Goal: Task Accomplishment & Management: Use online tool/utility

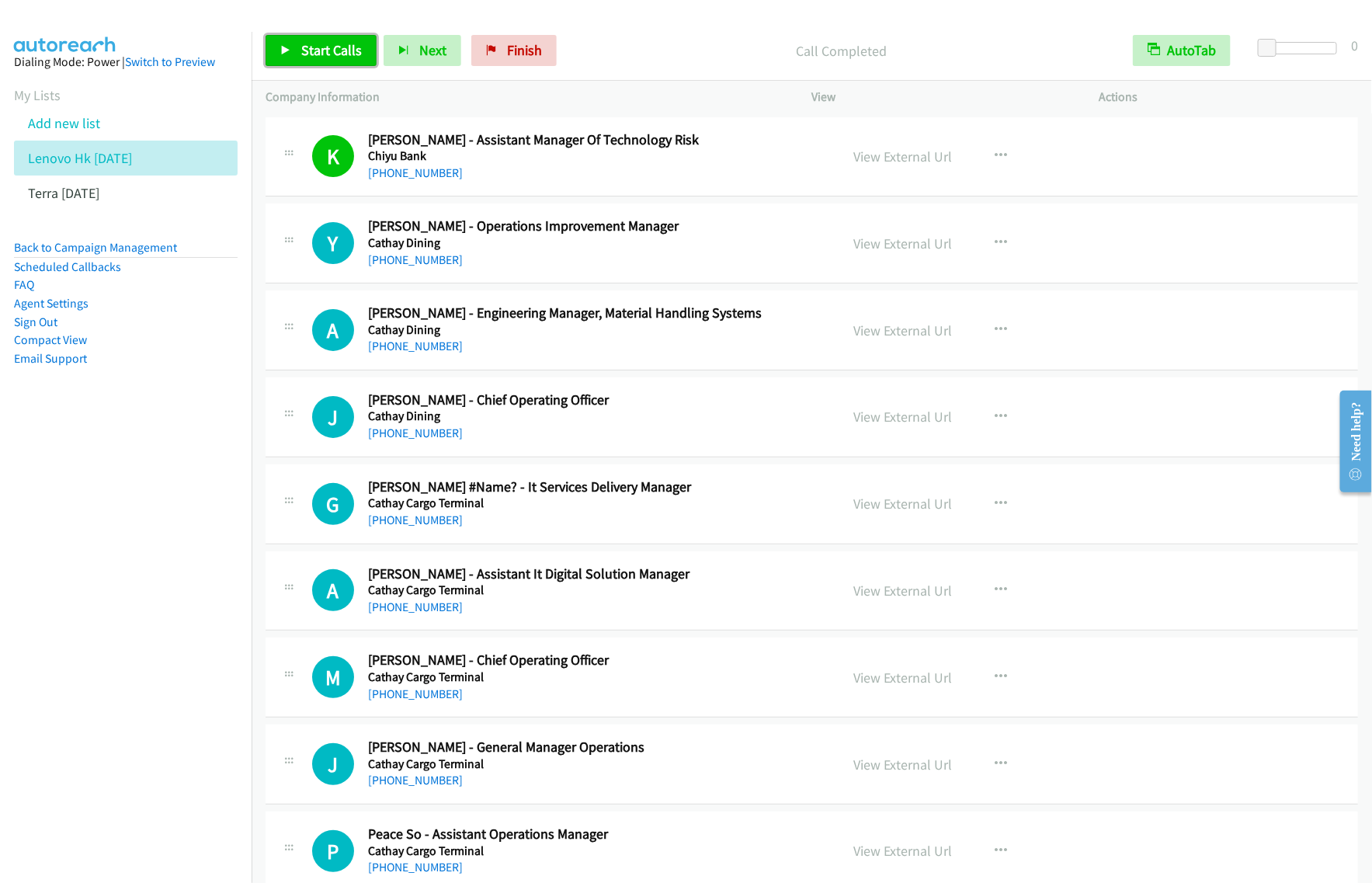
click at [333, 49] on span "Start Calls" at bounding box center [332, 50] width 60 height 18
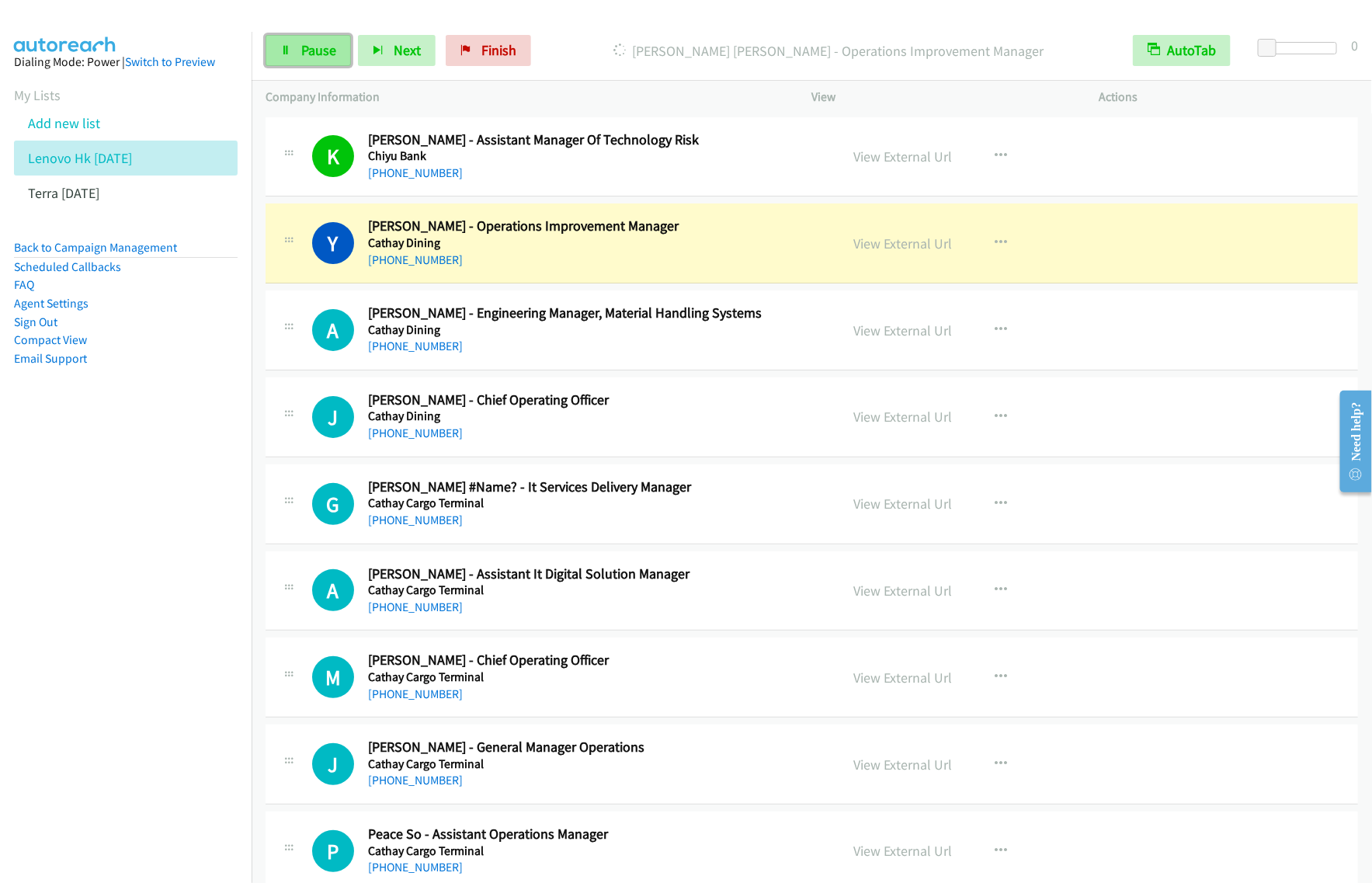
click at [313, 52] on span "Pause" at bounding box center [319, 50] width 35 height 18
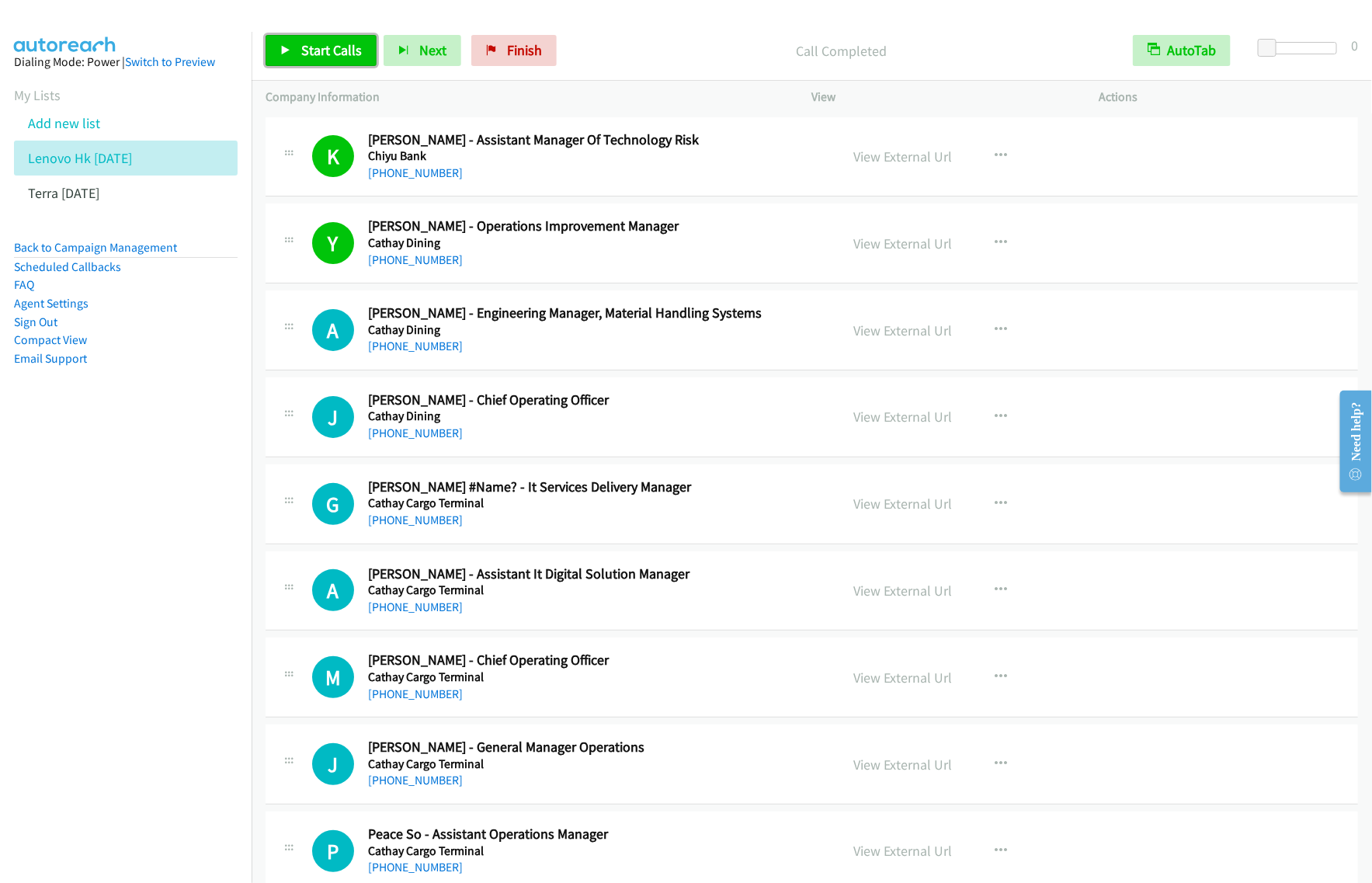
click at [338, 51] on span "Start Calls" at bounding box center [332, 50] width 60 height 18
click at [606, 39] on div "Call Completed" at bounding box center [828, 51] width 580 height 31
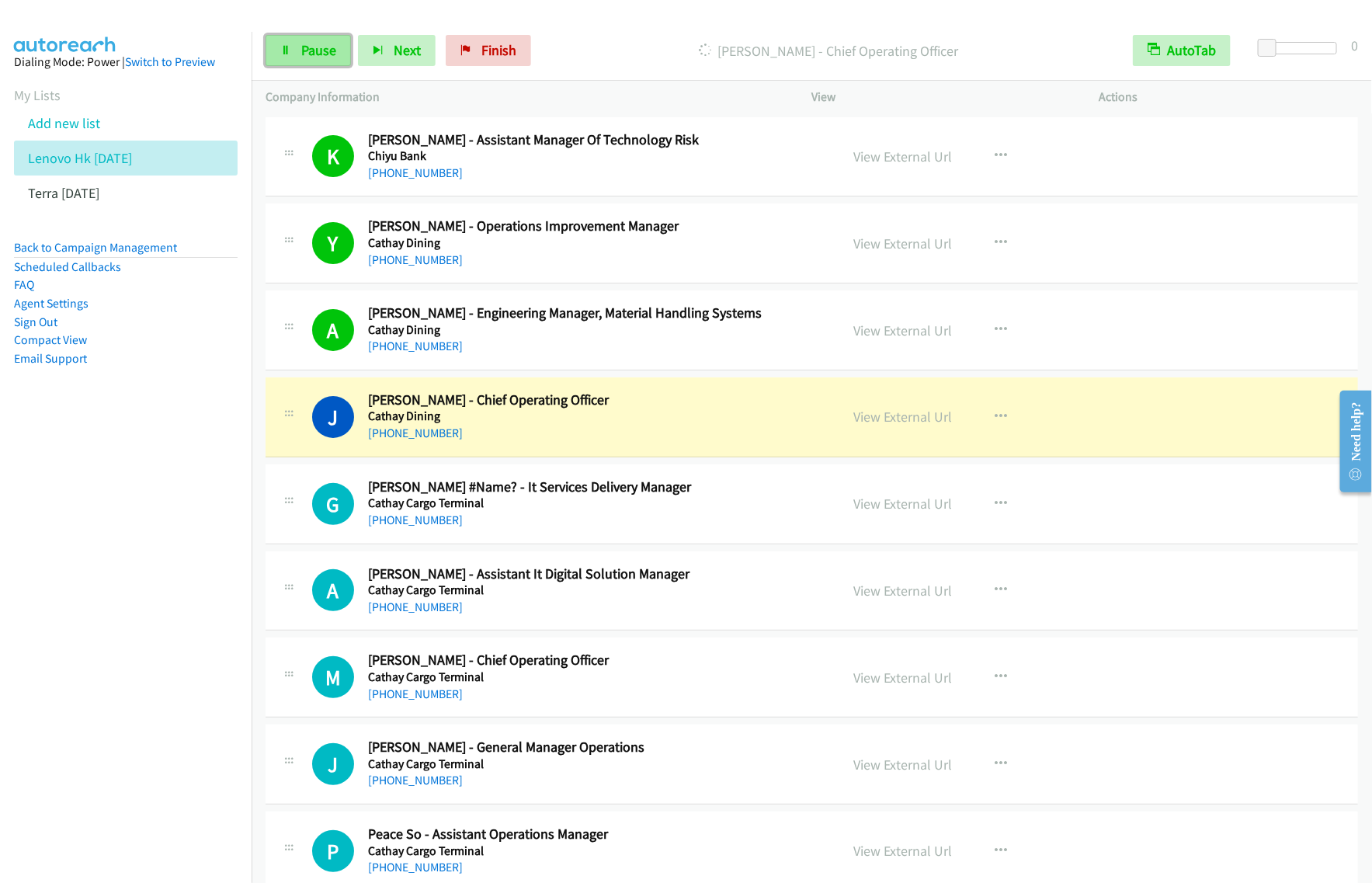
click at [284, 64] on link "Pause" at bounding box center [308, 51] width 86 height 31
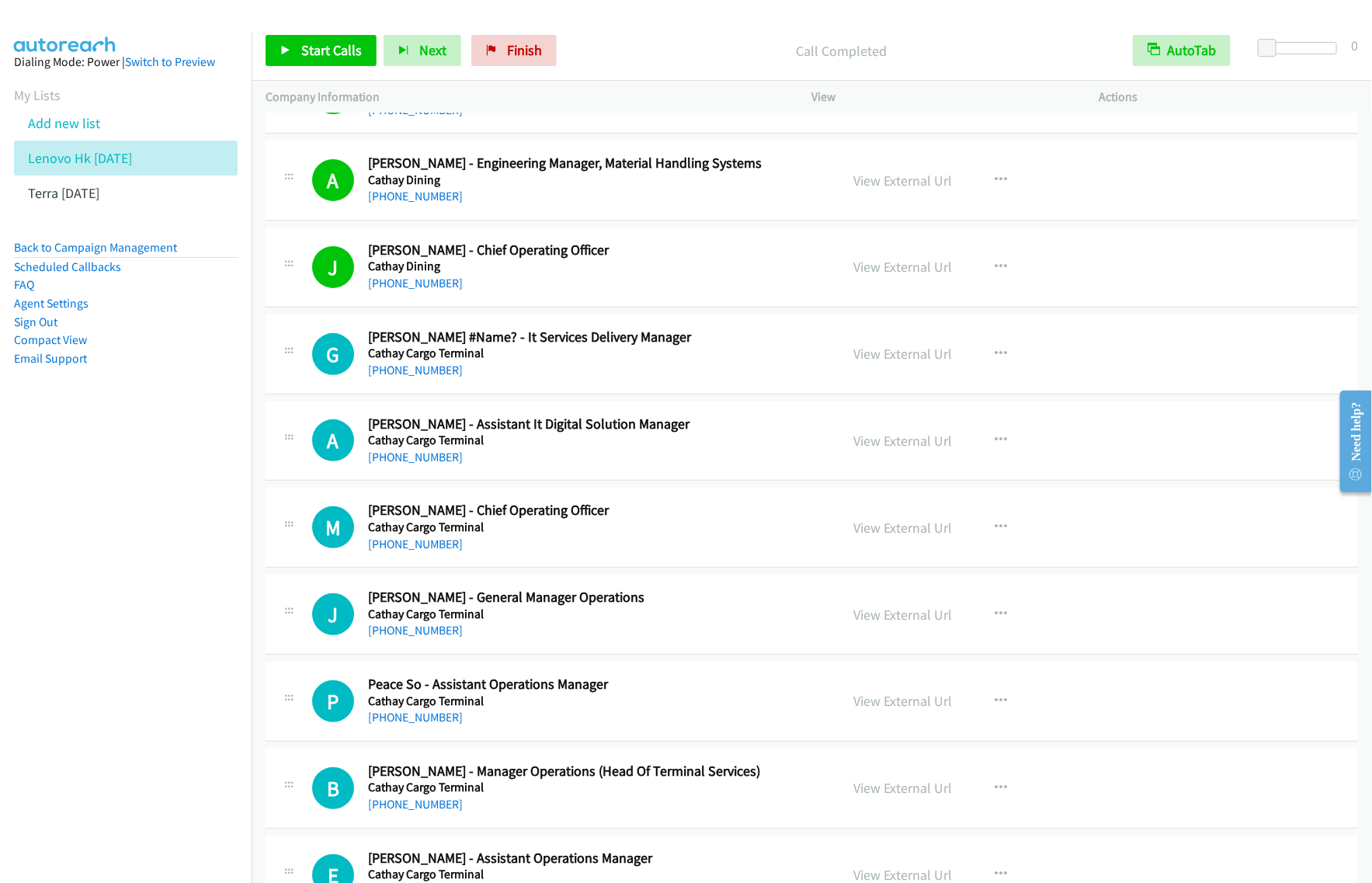
scroll to position [194, 0]
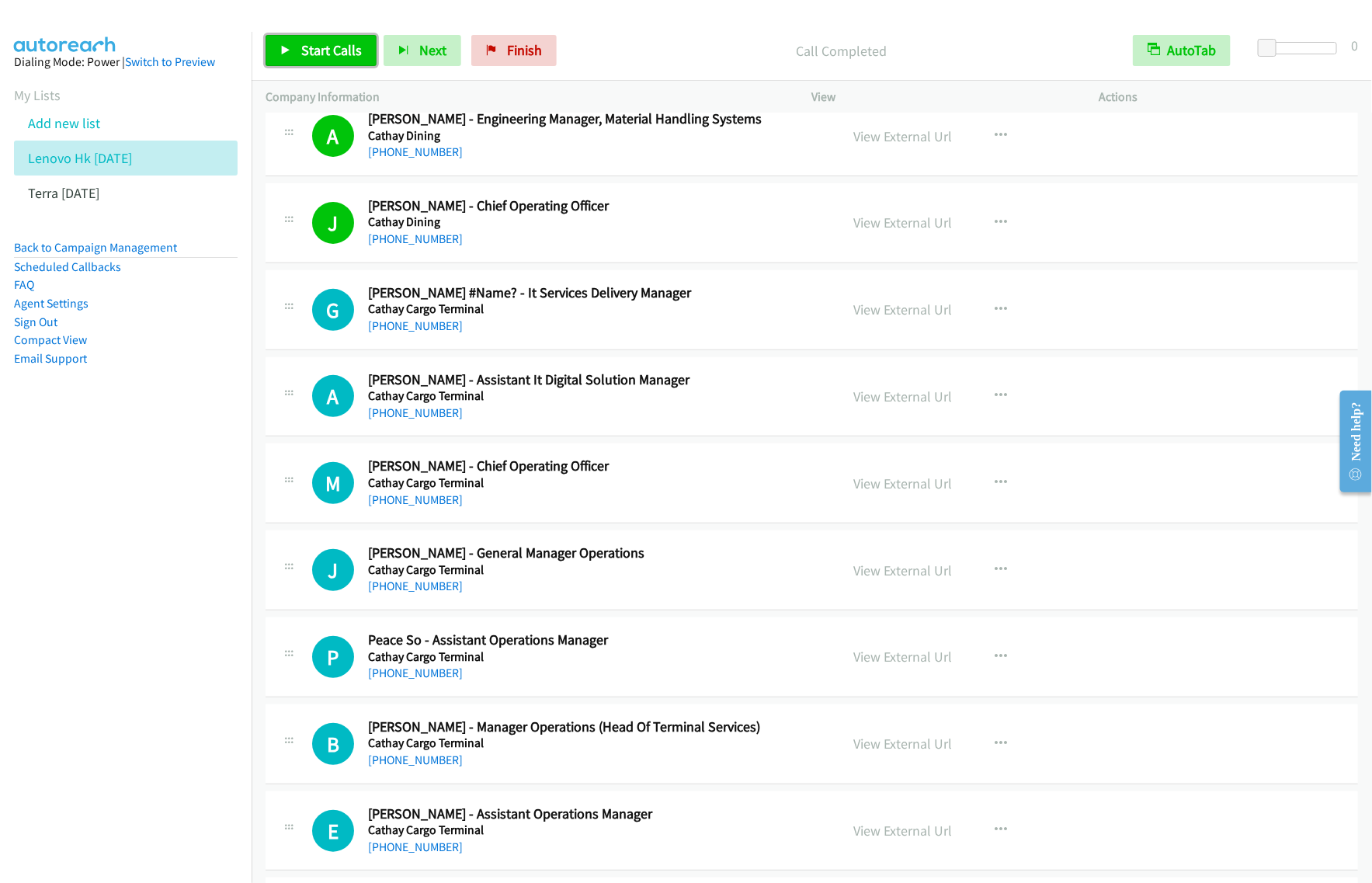
click at [335, 64] on link "Start Calls" at bounding box center [321, 51] width 111 height 31
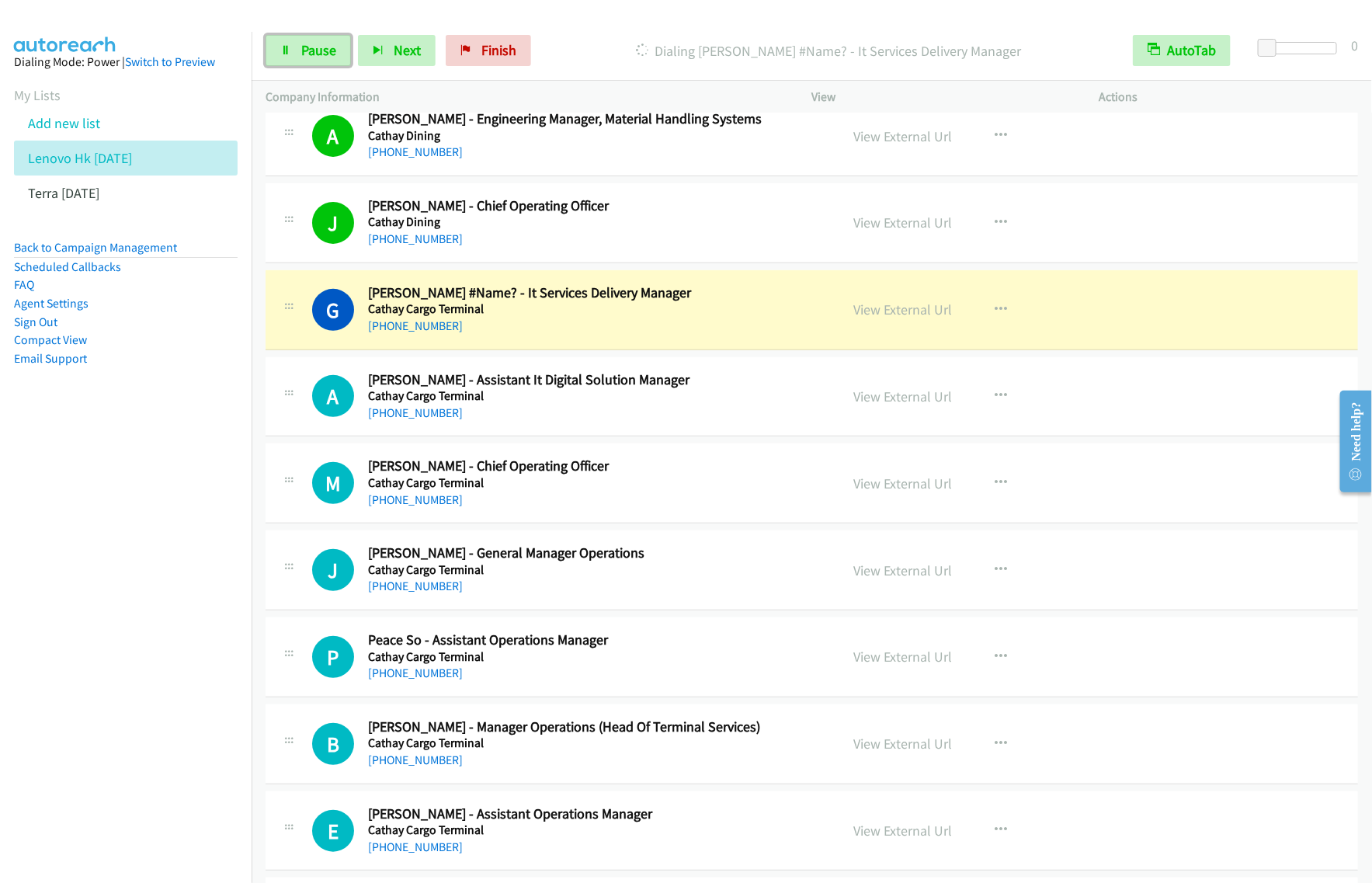
drag, startPoint x: 328, startPoint y: 51, endPoint x: 368, endPoint y: 23, distance: 48.8
click at [328, 51] on span "Pause" at bounding box center [319, 50] width 35 height 18
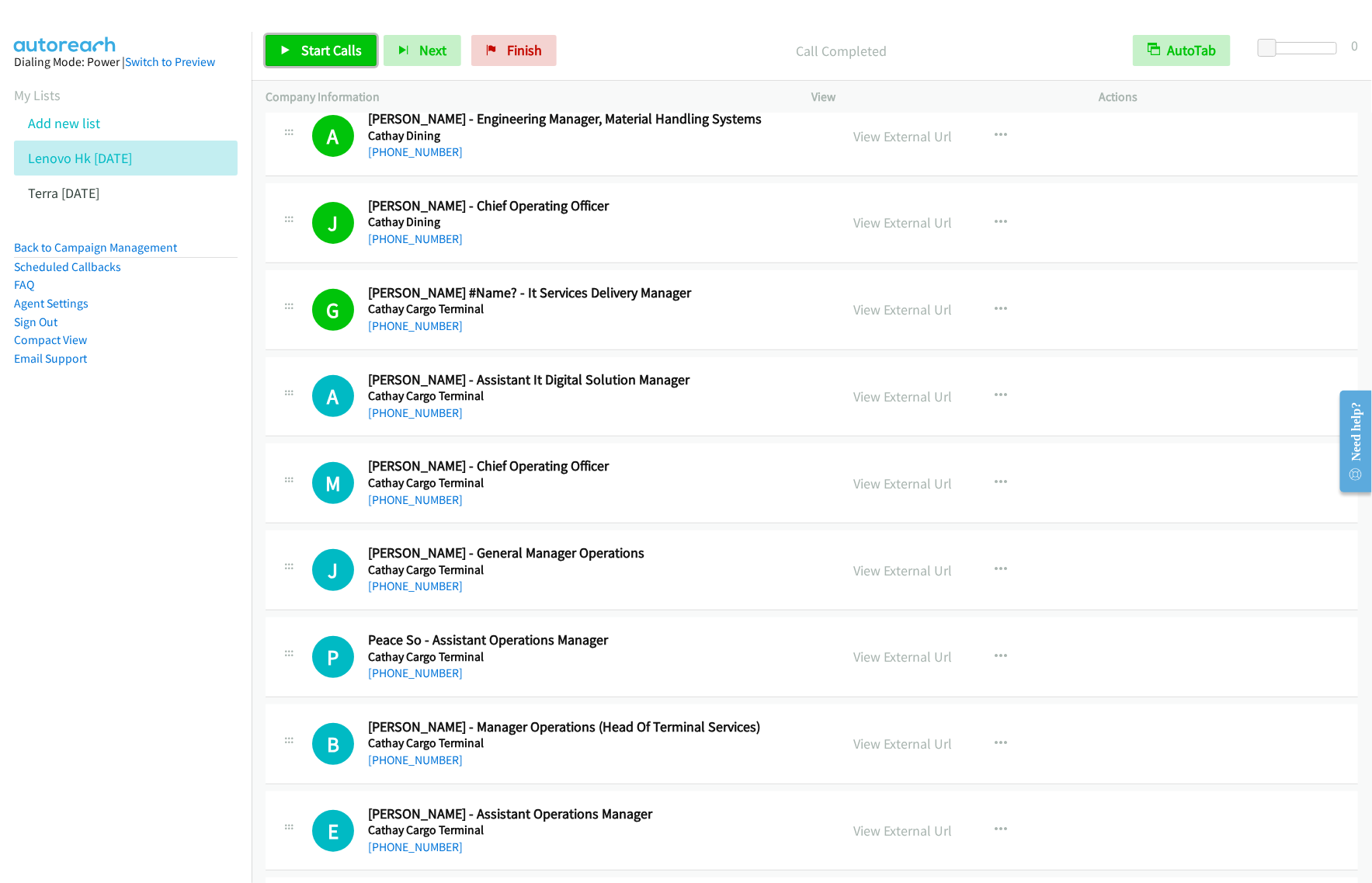
click at [319, 45] on span "Start Calls" at bounding box center [332, 50] width 60 height 18
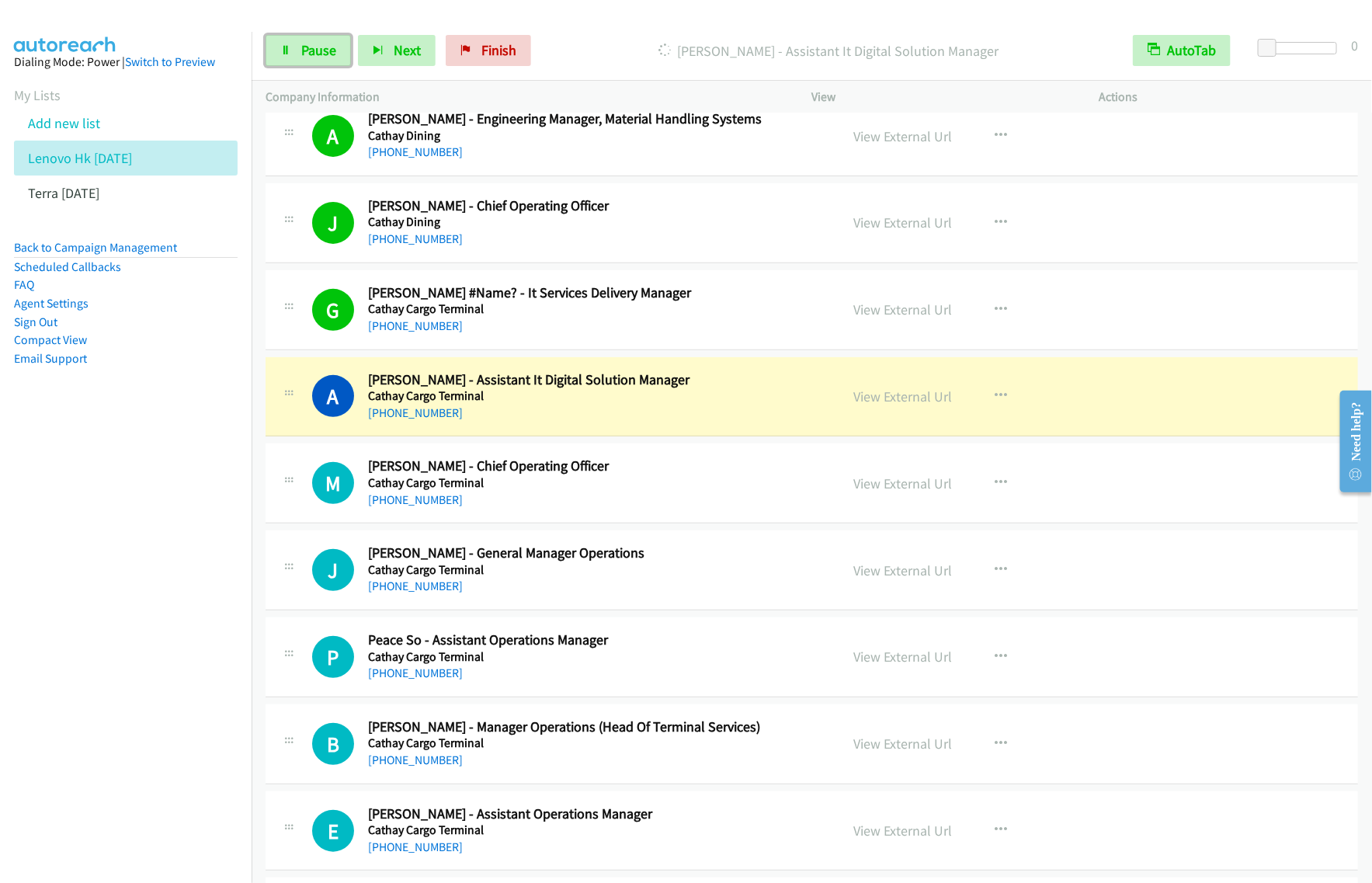
drag, startPoint x: 306, startPoint y: 51, endPoint x: 442, endPoint y: 4, distance: 143.9
click at [306, 51] on span "Pause" at bounding box center [319, 50] width 35 height 18
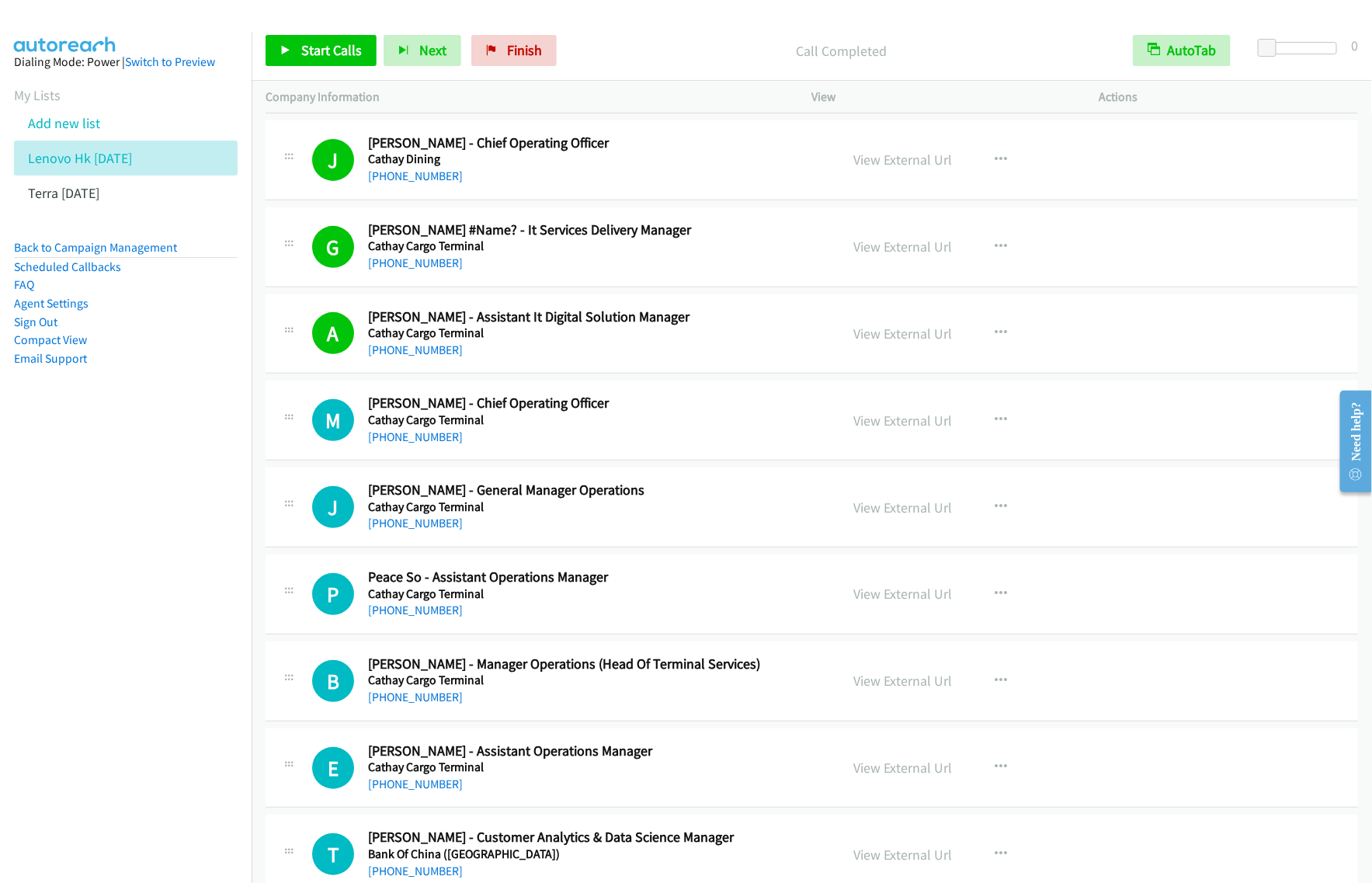
scroll to position [292, 0]
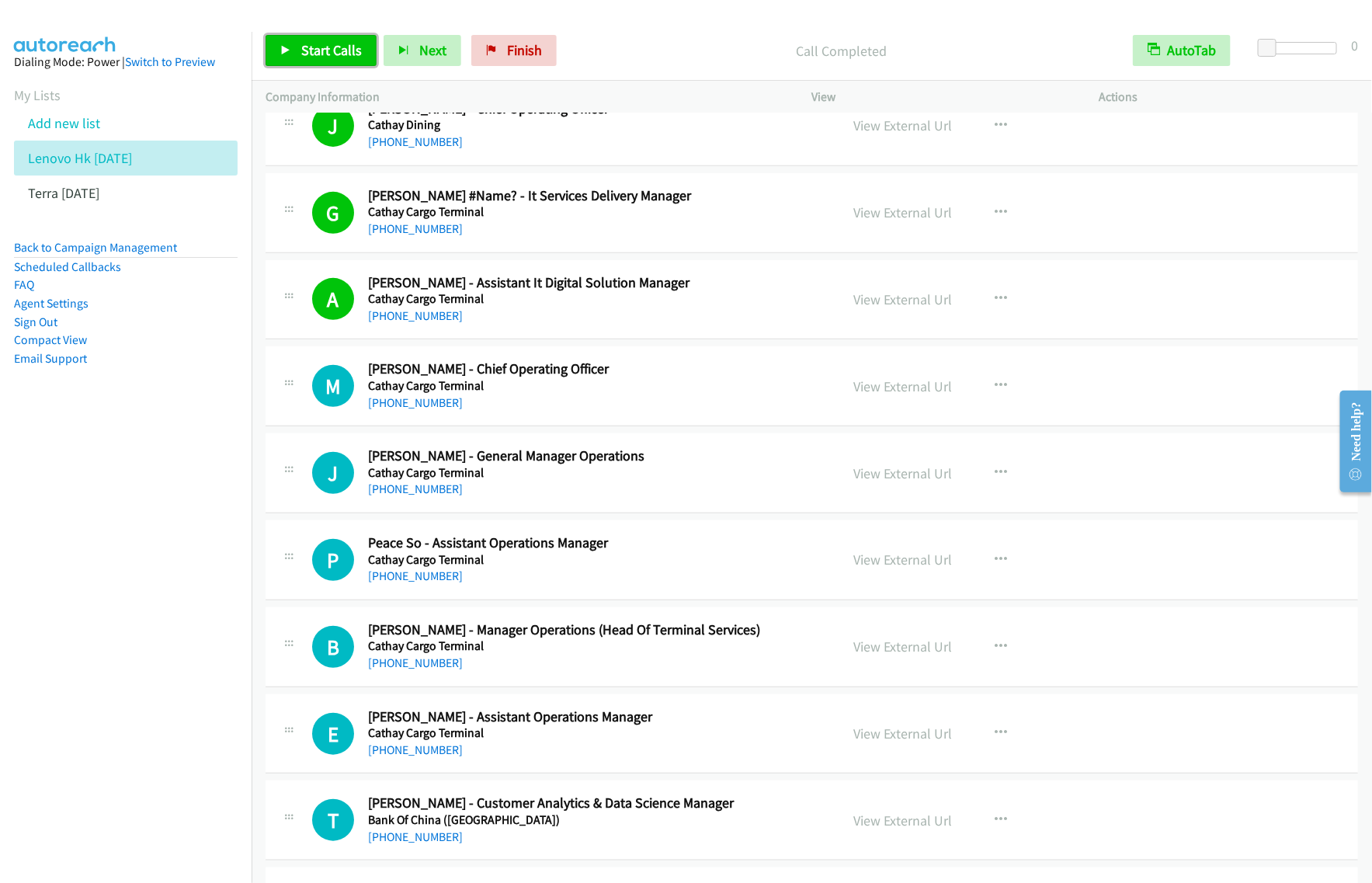
click at [343, 58] on span "Start Calls" at bounding box center [332, 50] width 60 height 18
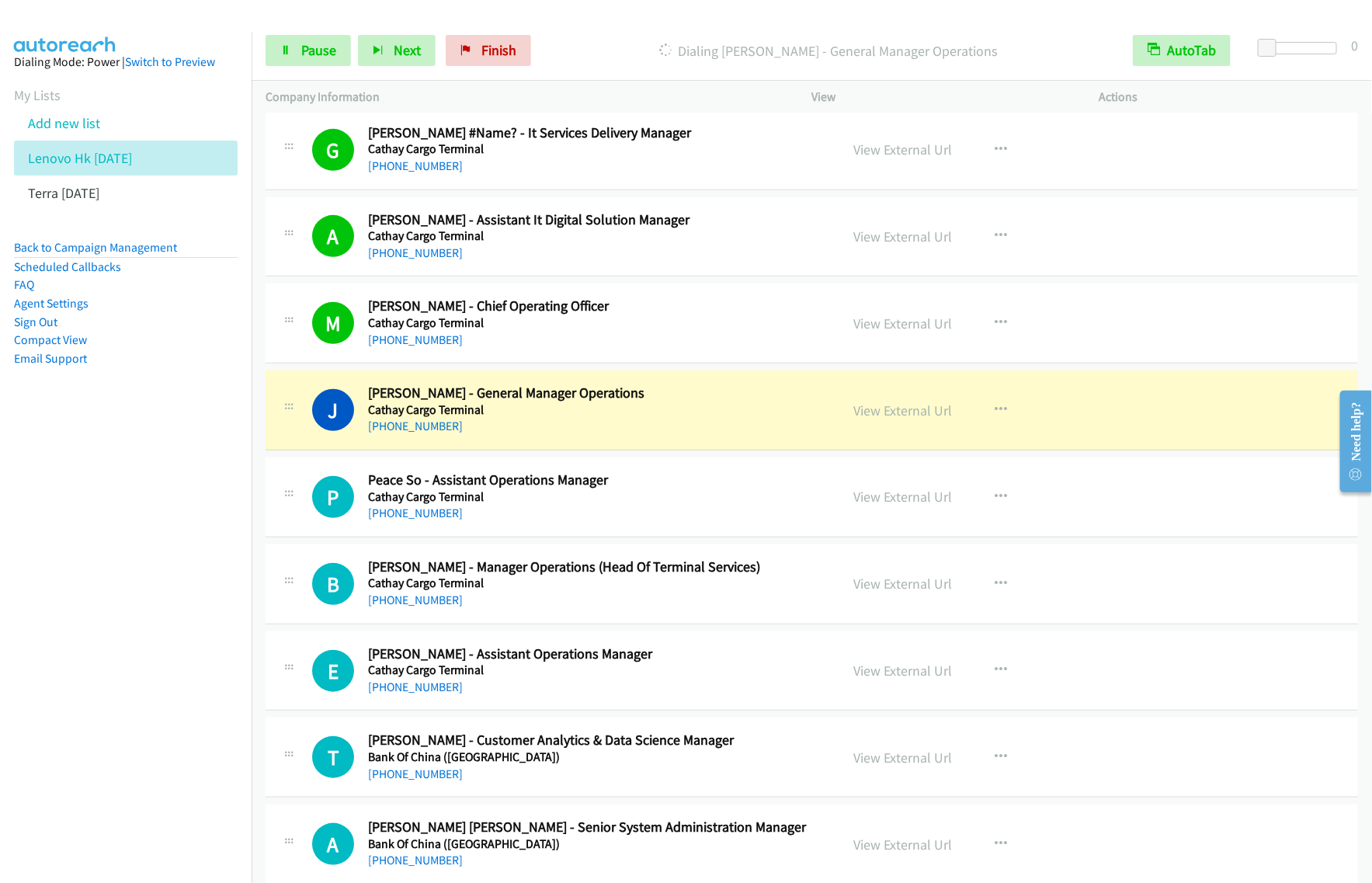
scroll to position [388, 0]
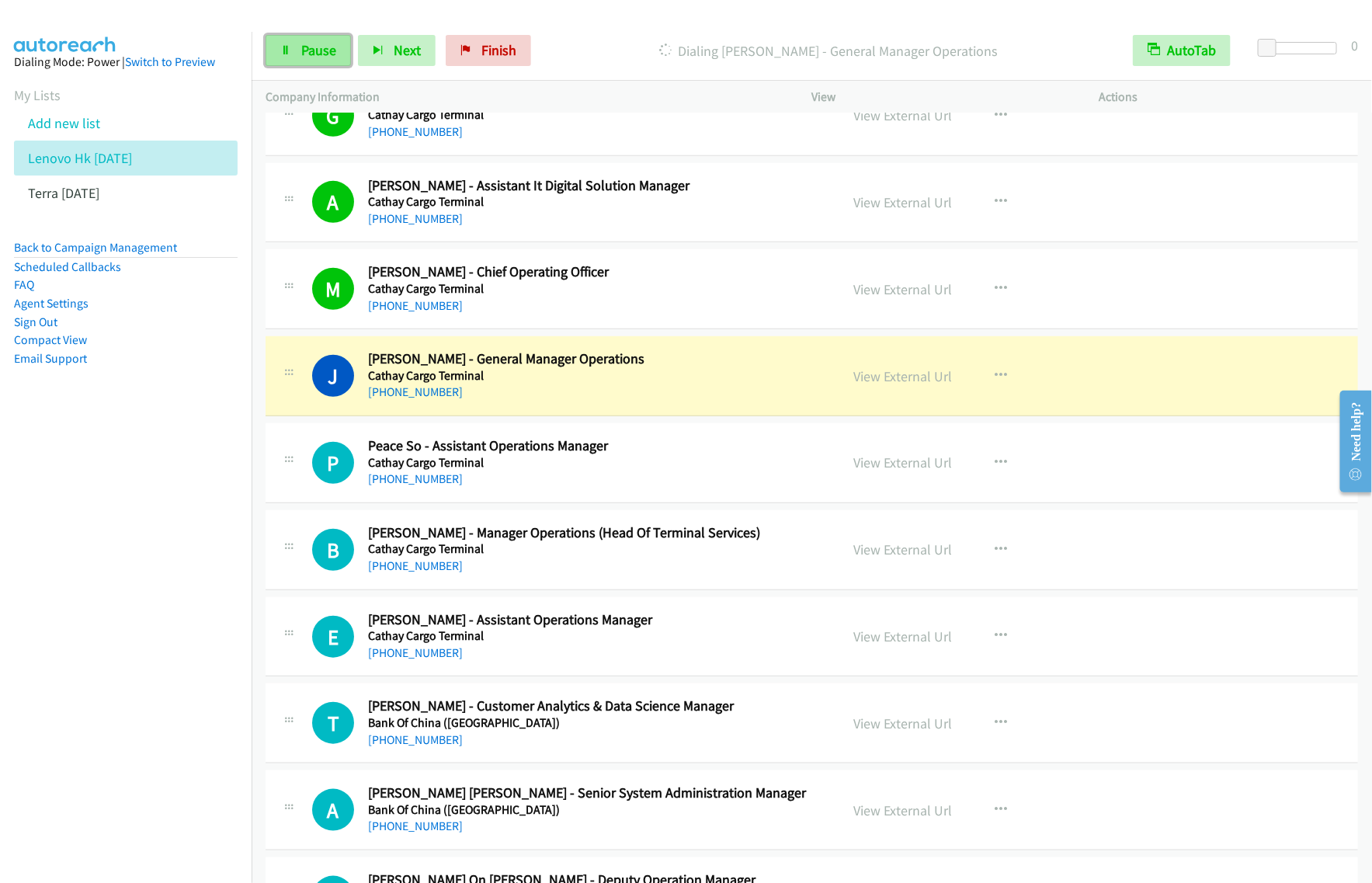
click at [326, 48] on span "Pause" at bounding box center [319, 50] width 35 height 18
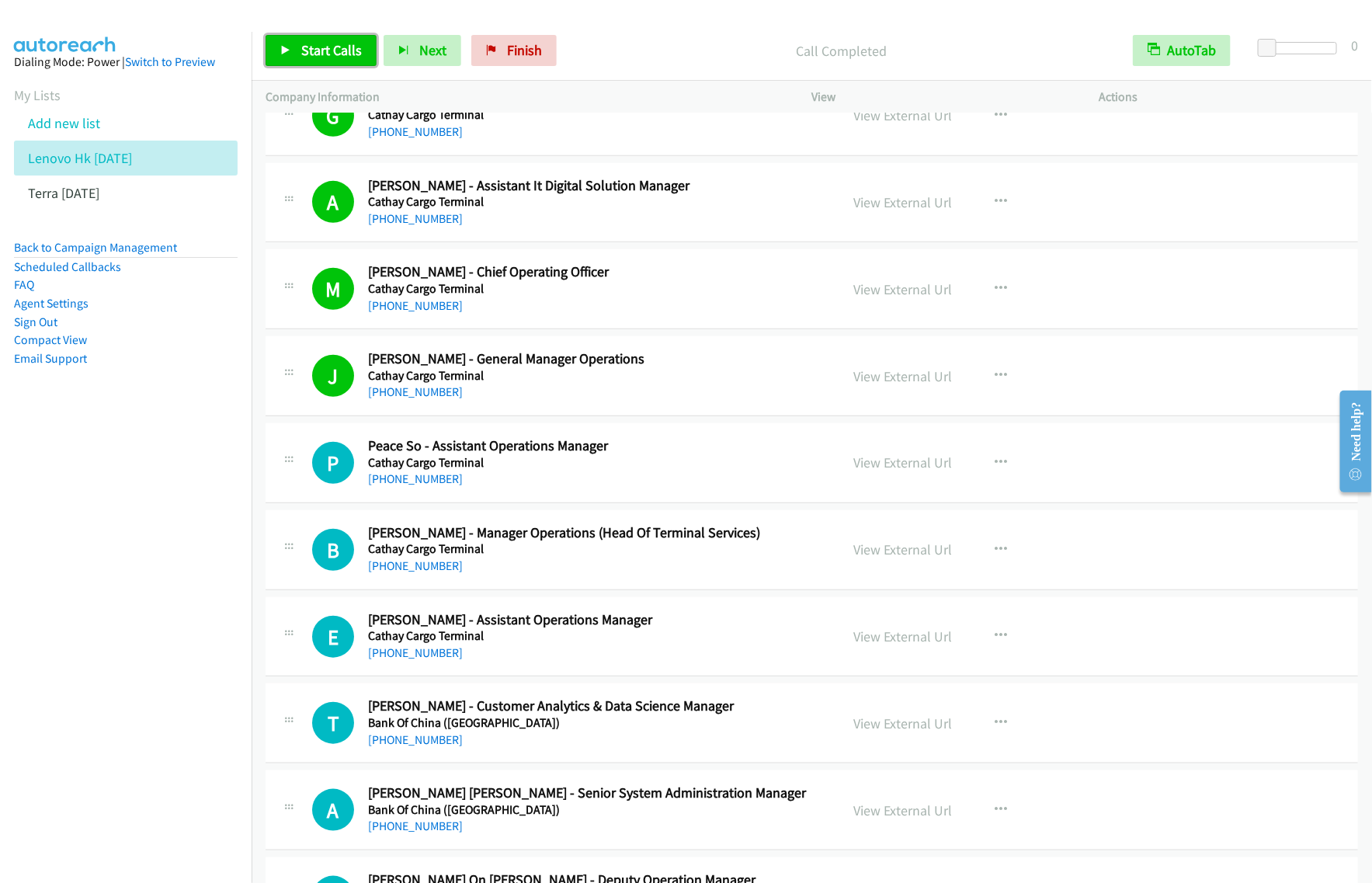
click at [298, 41] on link "Start Calls" at bounding box center [321, 51] width 111 height 31
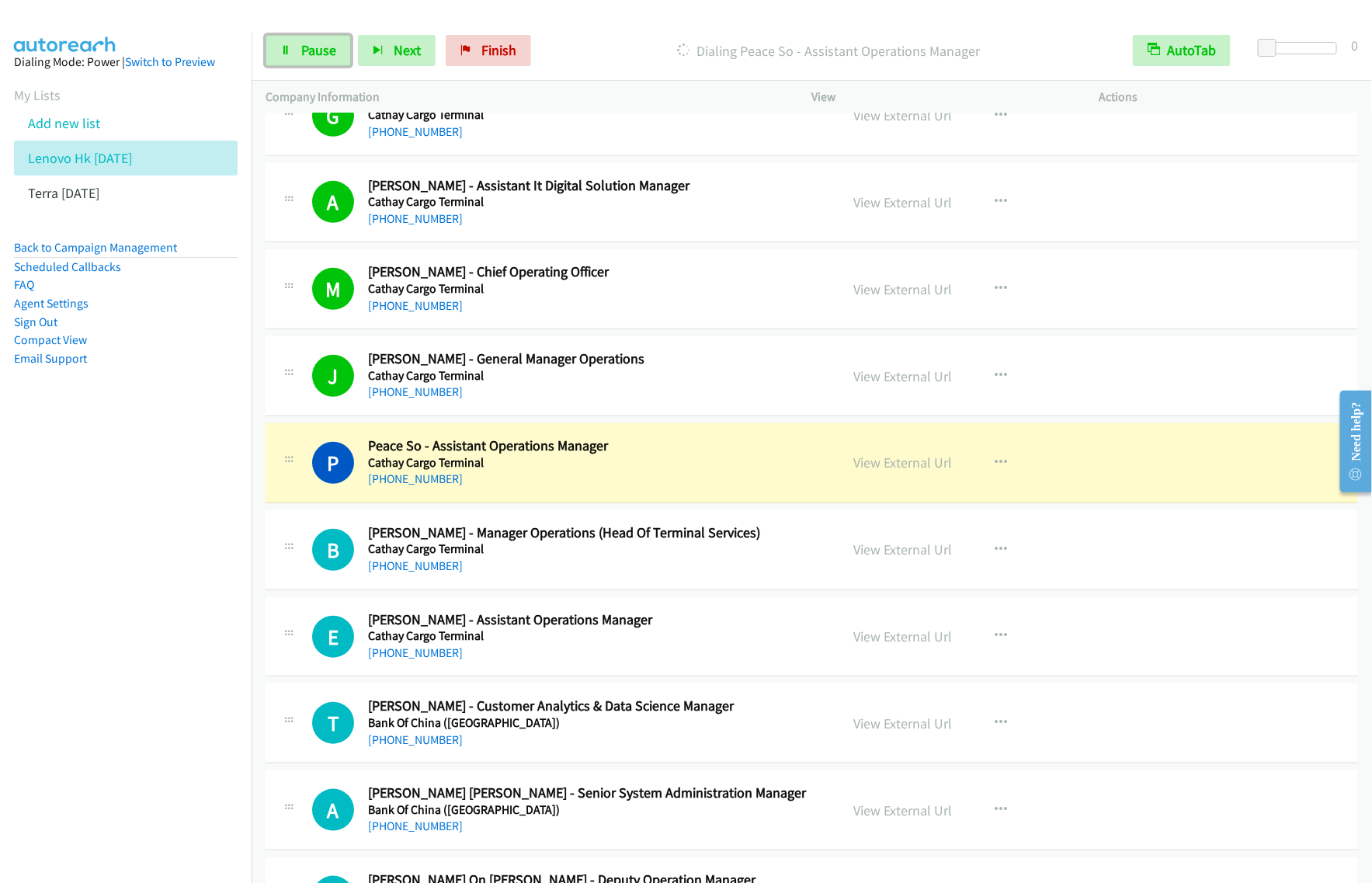
drag, startPoint x: 334, startPoint y: 39, endPoint x: 423, endPoint y: 17, distance: 91.7
click at [334, 39] on link "Pause" at bounding box center [308, 51] width 86 height 31
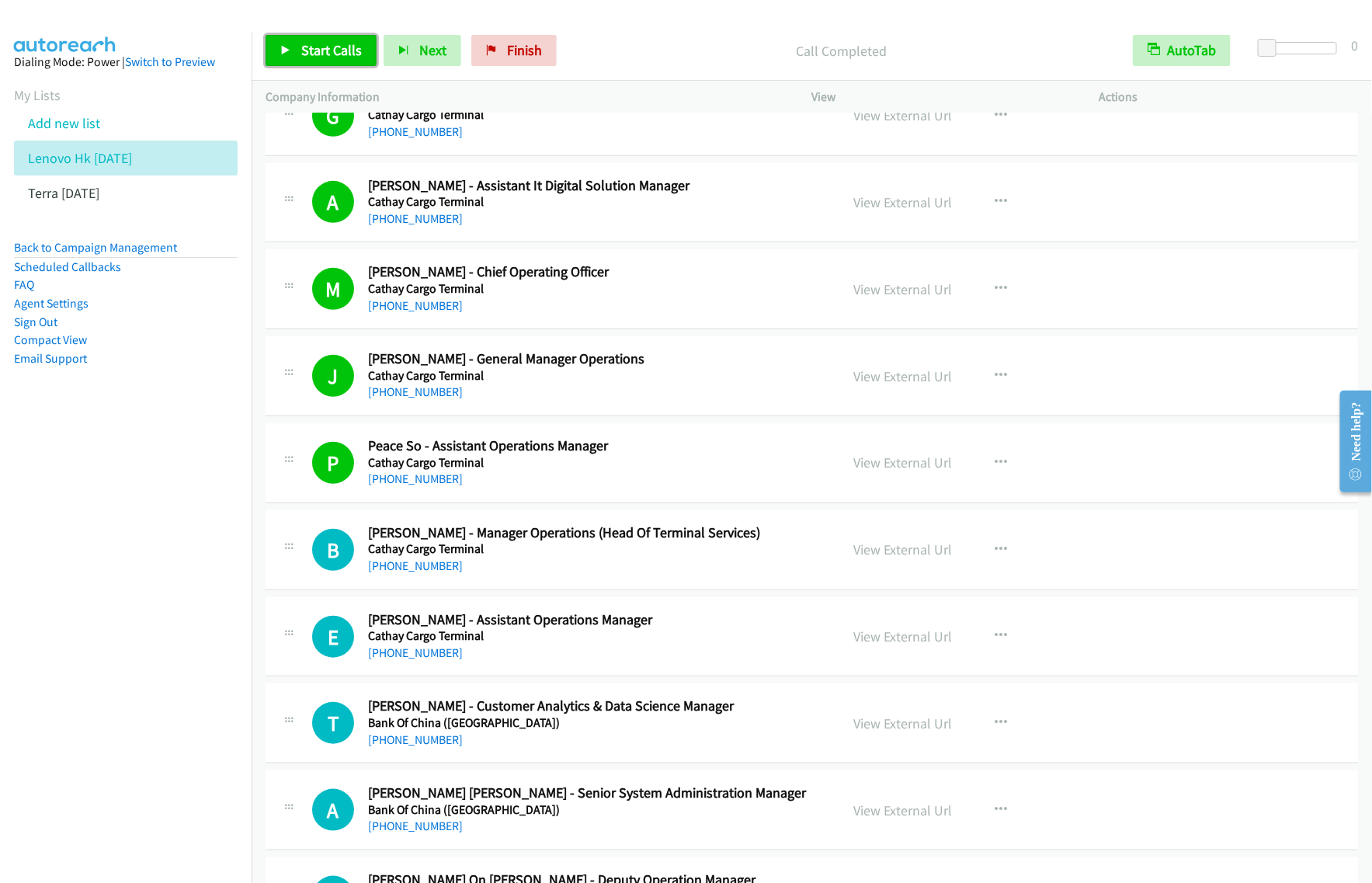
click at [312, 47] on span "Start Calls" at bounding box center [332, 50] width 60 height 18
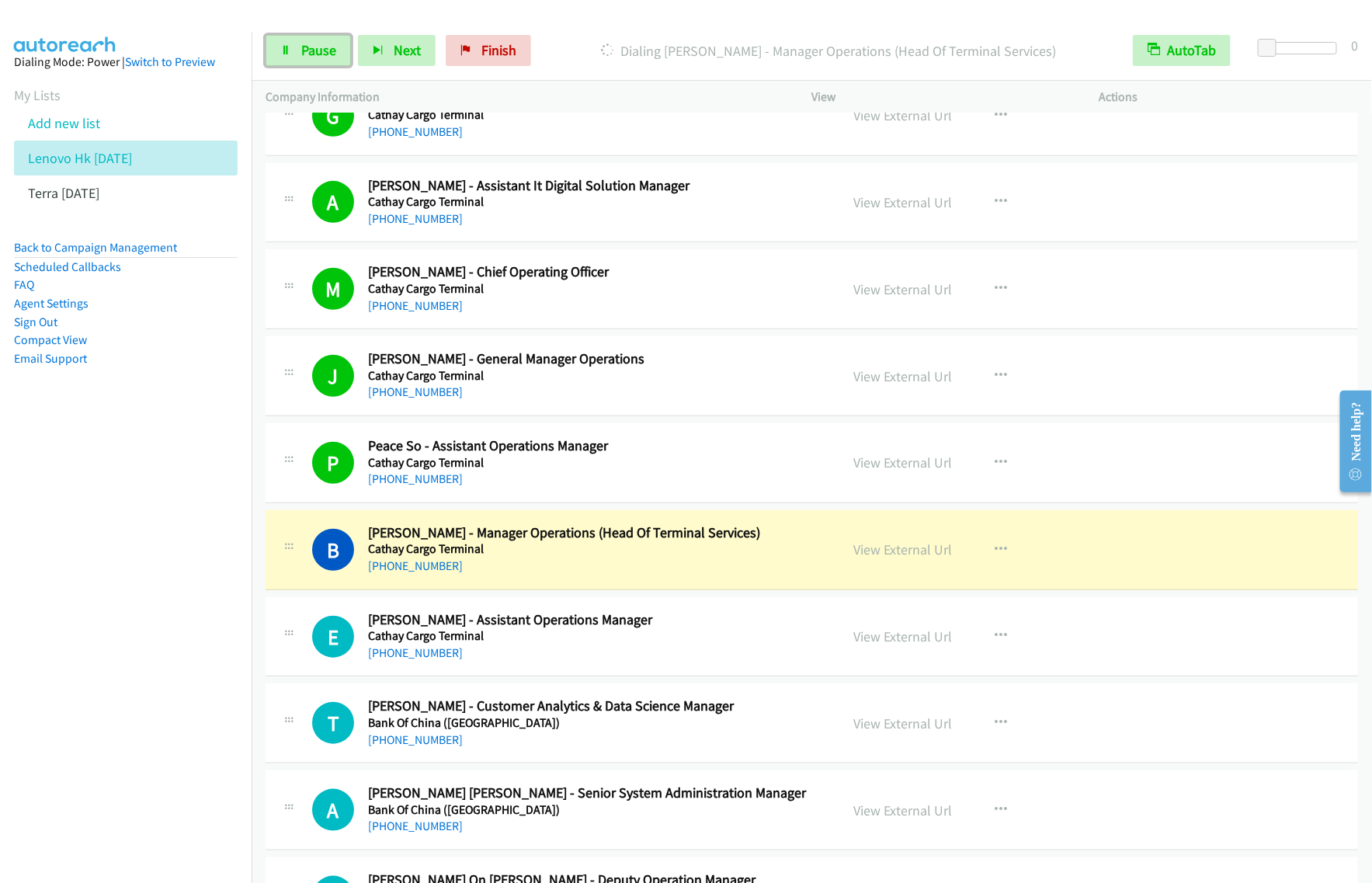
drag, startPoint x: 336, startPoint y: 51, endPoint x: 533, endPoint y: 84, distance: 199.7
click at [336, 51] on link "Pause" at bounding box center [308, 51] width 86 height 31
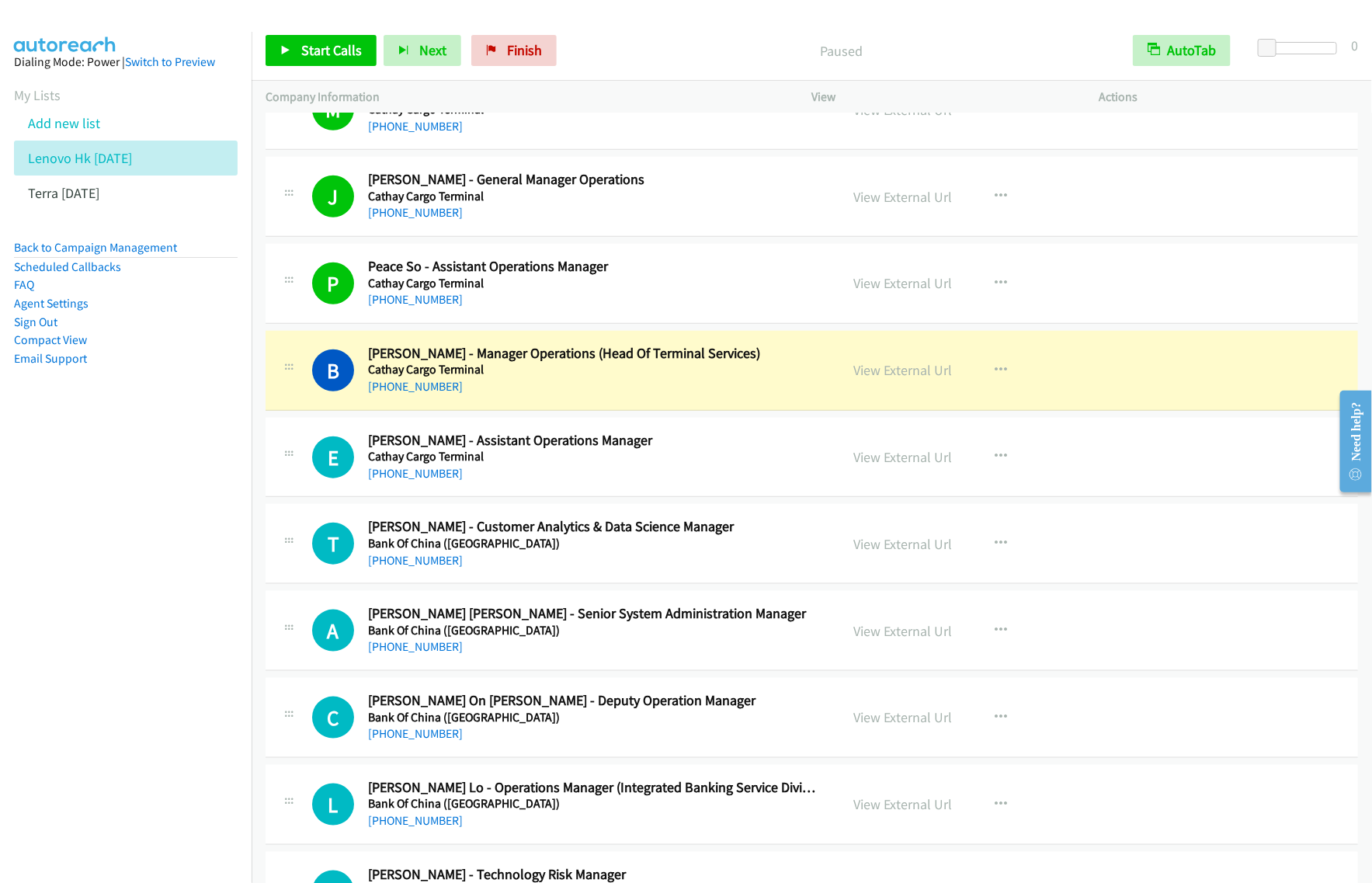
scroll to position [583, 0]
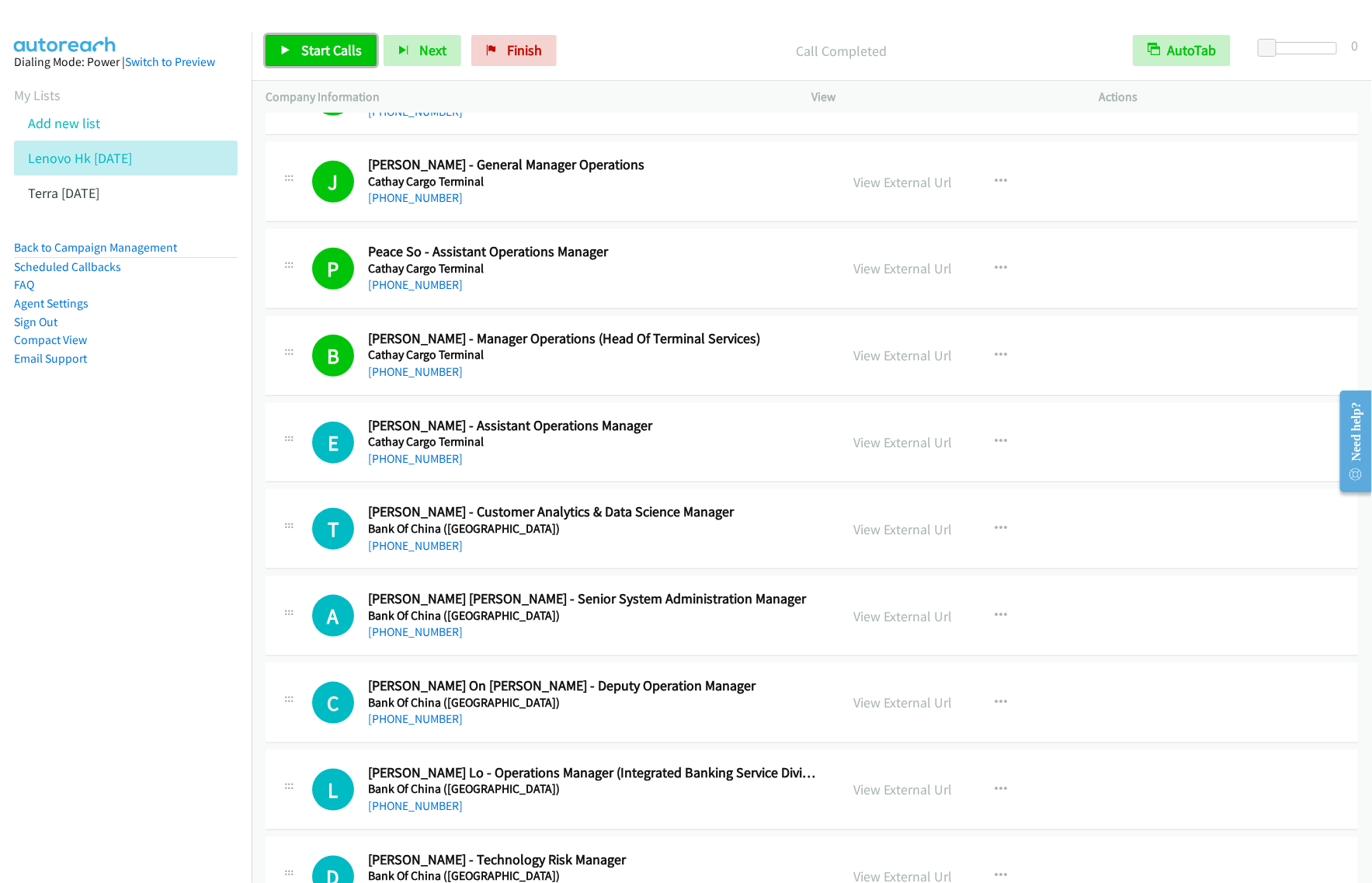
click at [312, 60] on link "Start Calls" at bounding box center [321, 51] width 111 height 31
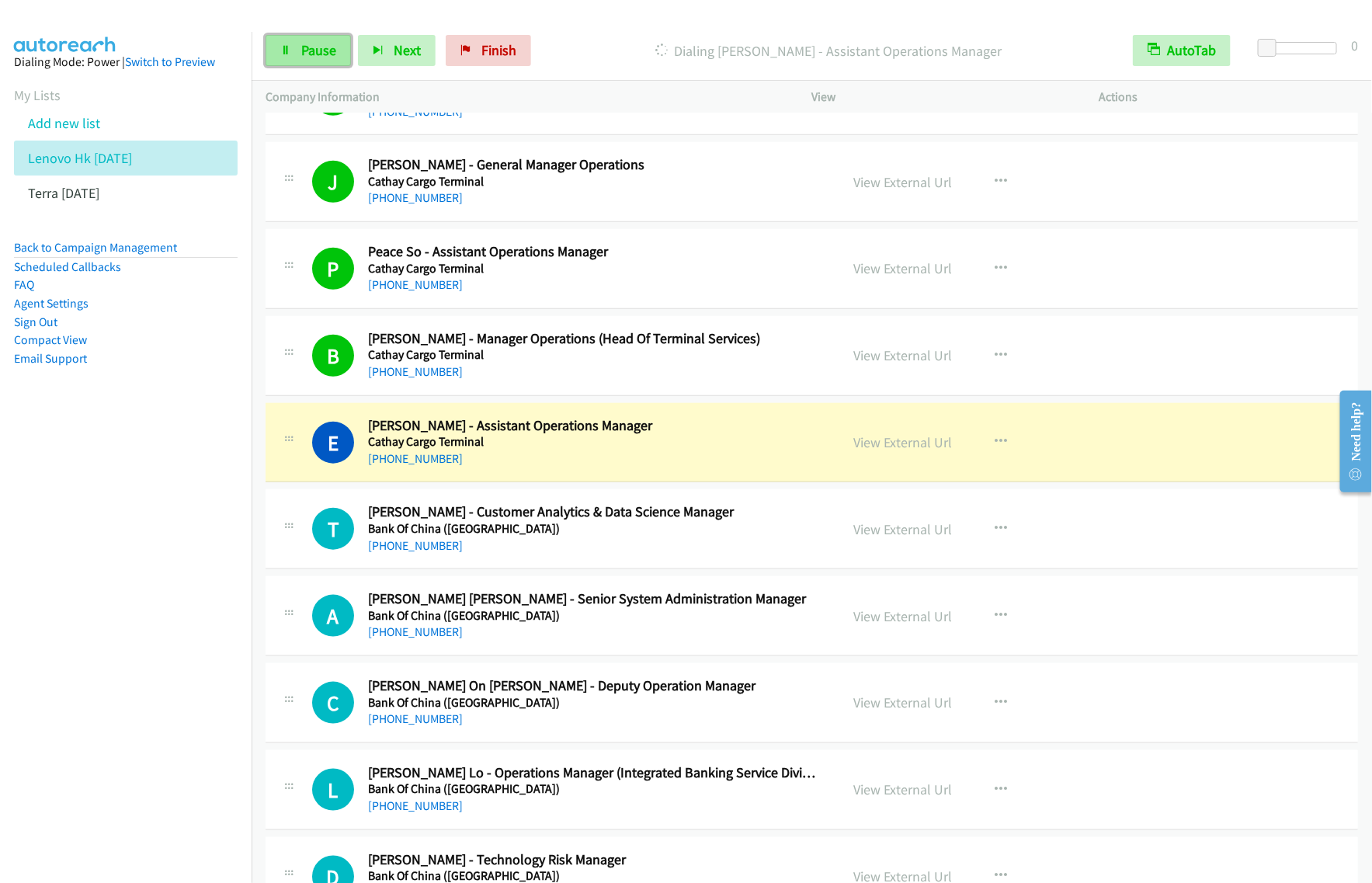
click at [328, 59] on span "Pause" at bounding box center [319, 50] width 35 height 18
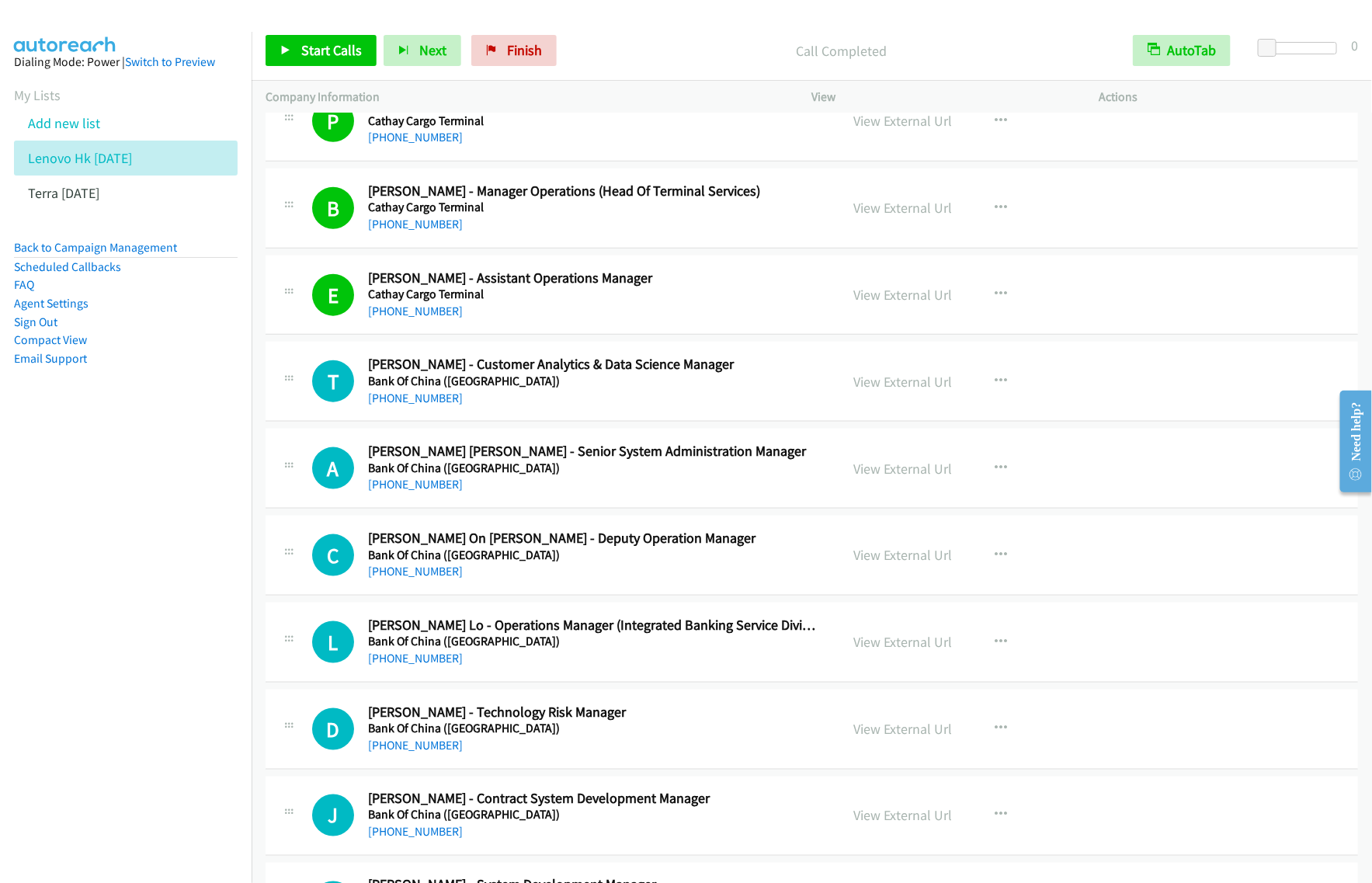
scroll to position [777, 0]
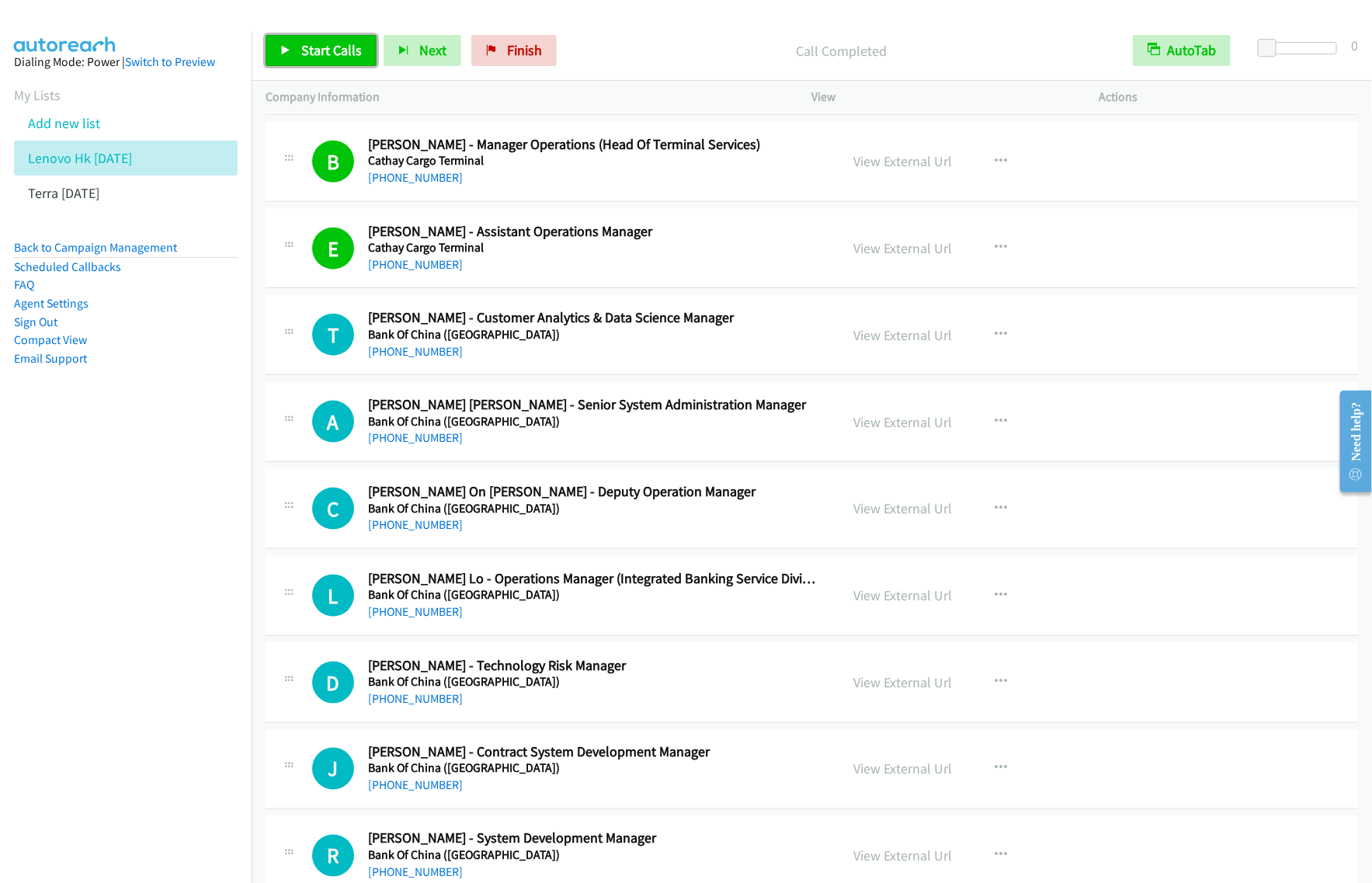
drag, startPoint x: 350, startPoint y: 53, endPoint x: 360, endPoint y: 59, distance: 11.7
click at [350, 53] on span "Start Calls" at bounding box center [332, 50] width 60 height 18
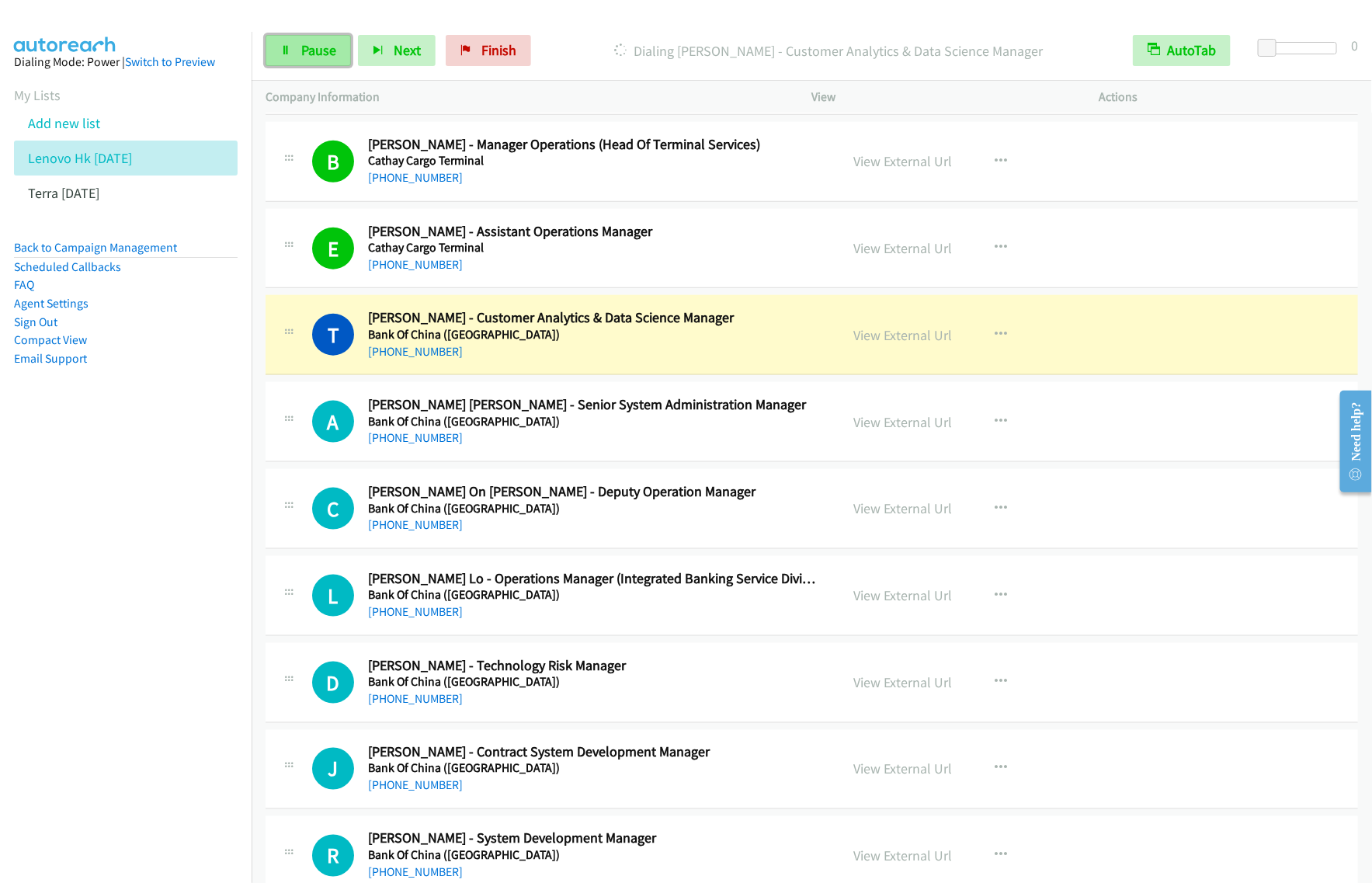
drag, startPoint x: 285, startPoint y: 43, endPoint x: 301, endPoint y: 43, distance: 16.0
click at [285, 43] on link "Pause" at bounding box center [308, 51] width 86 height 31
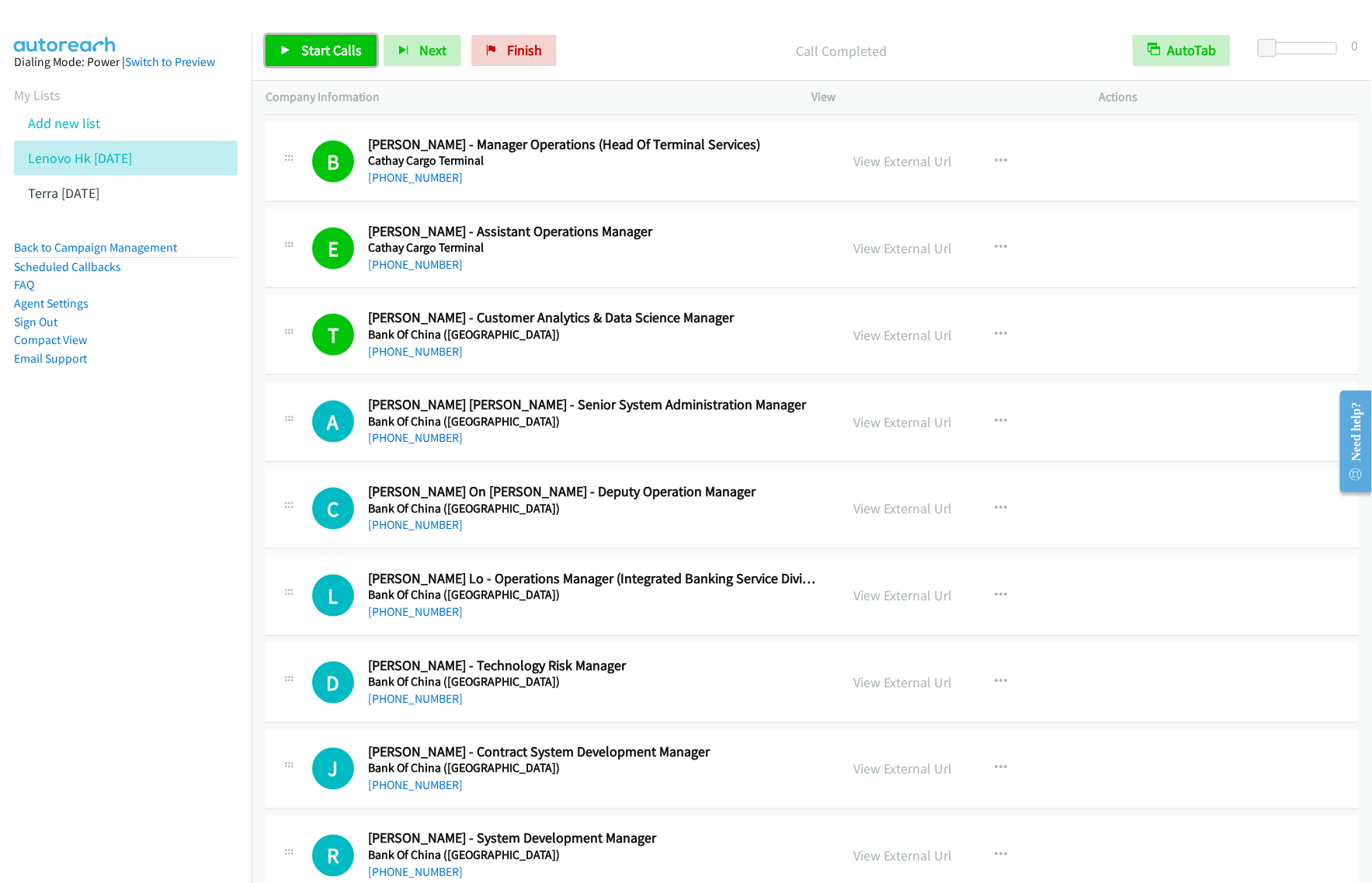
click at [319, 55] on span "Start Calls" at bounding box center [332, 50] width 60 height 18
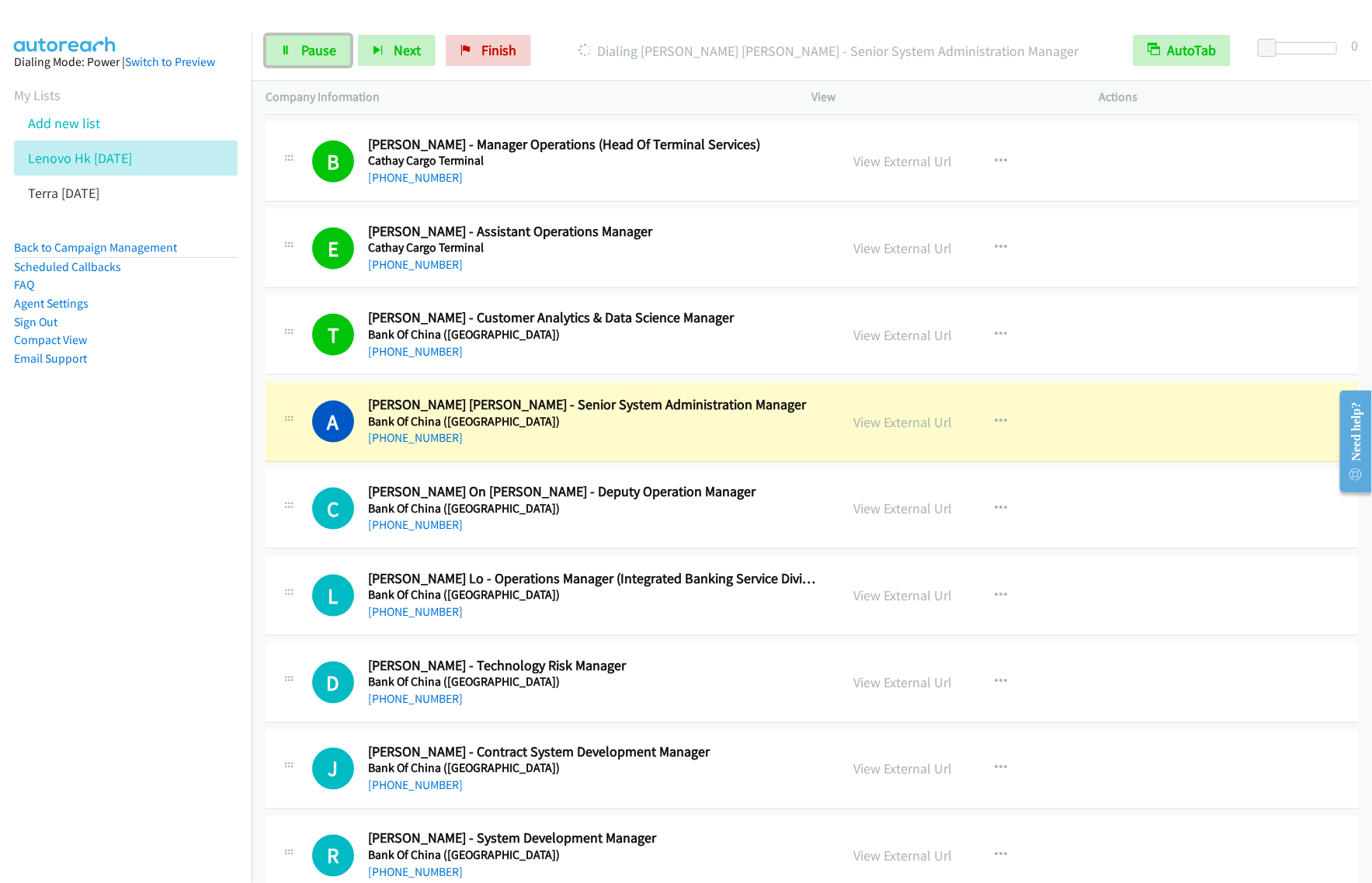
drag, startPoint x: 327, startPoint y: 53, endPoint x: 432, endPoint y: 28, distance: 107.9
click at [327, 53] on span "Pause" at bounding box center [319, 50] width 35 height 18
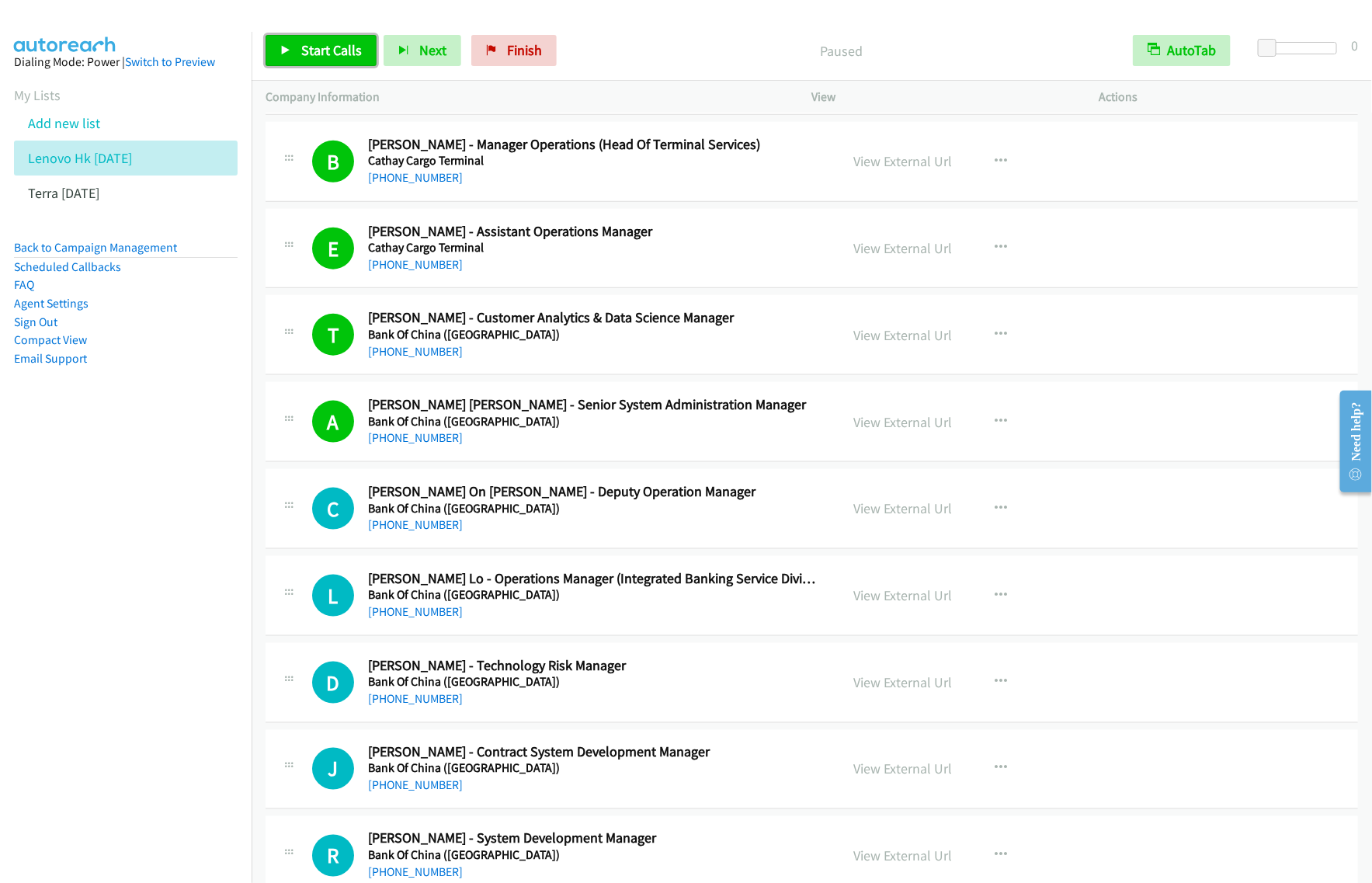
click at [336, 56] on span "Start Calls" at bounding box center [332, 50] width 60 height 18
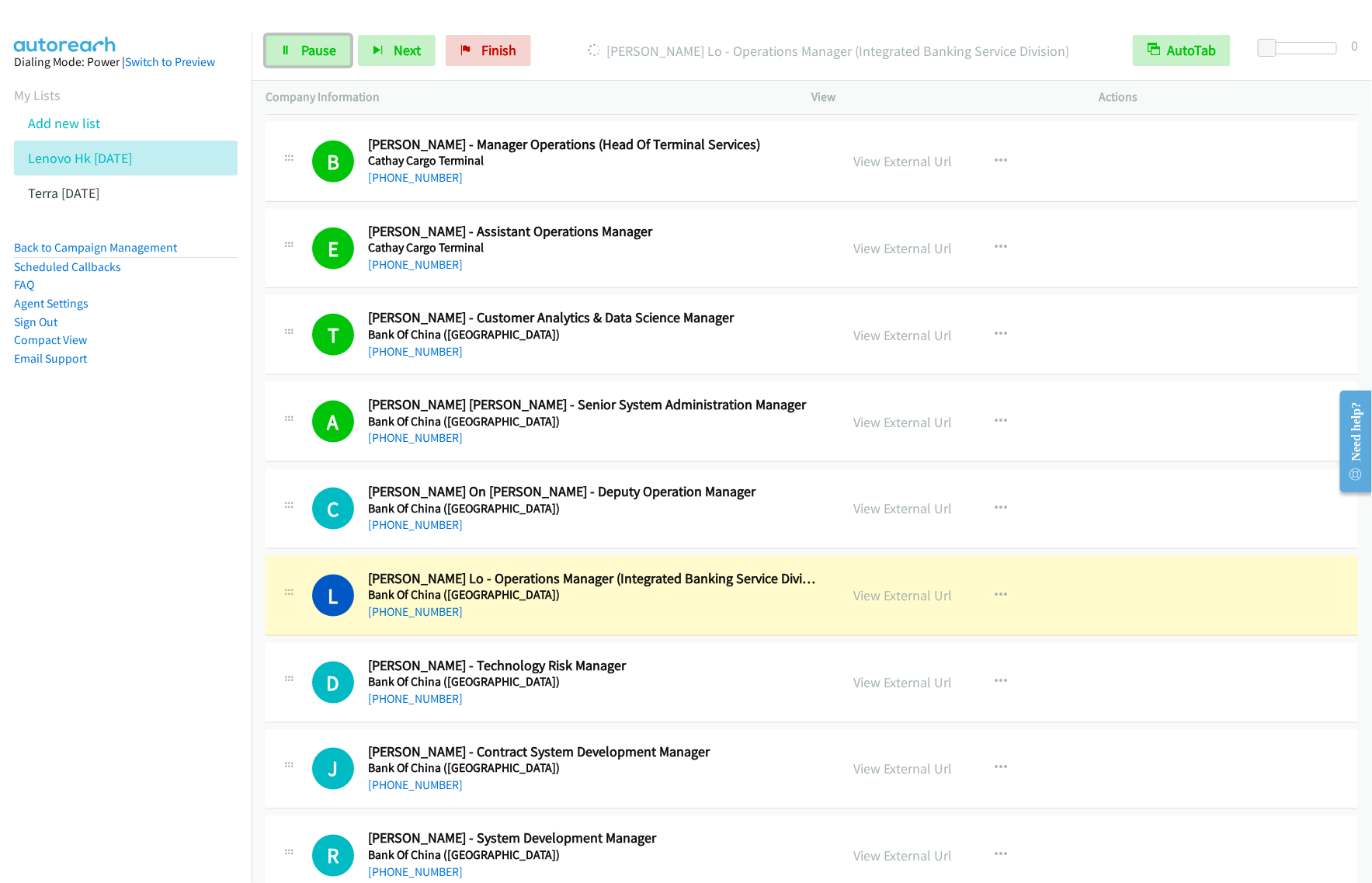
drag, startPoint x: 317, startPoint y: 47, endPoint x: 603, endPoint y: 208, distance: 328.2
click at [317, 47] on span "Pause" at bounding box center [319, 50] width 35 height 18
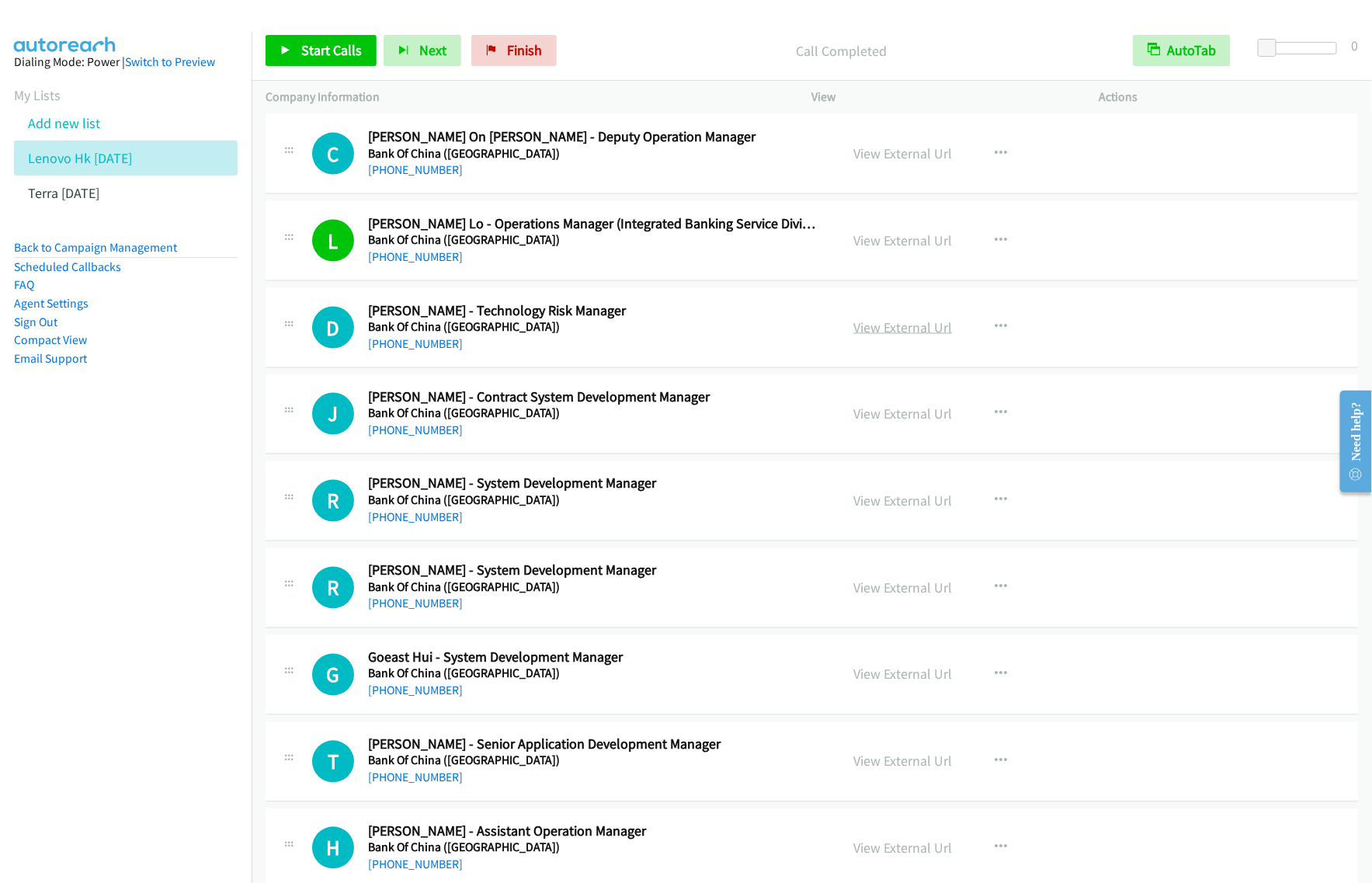
scroll to position [1165, 0]
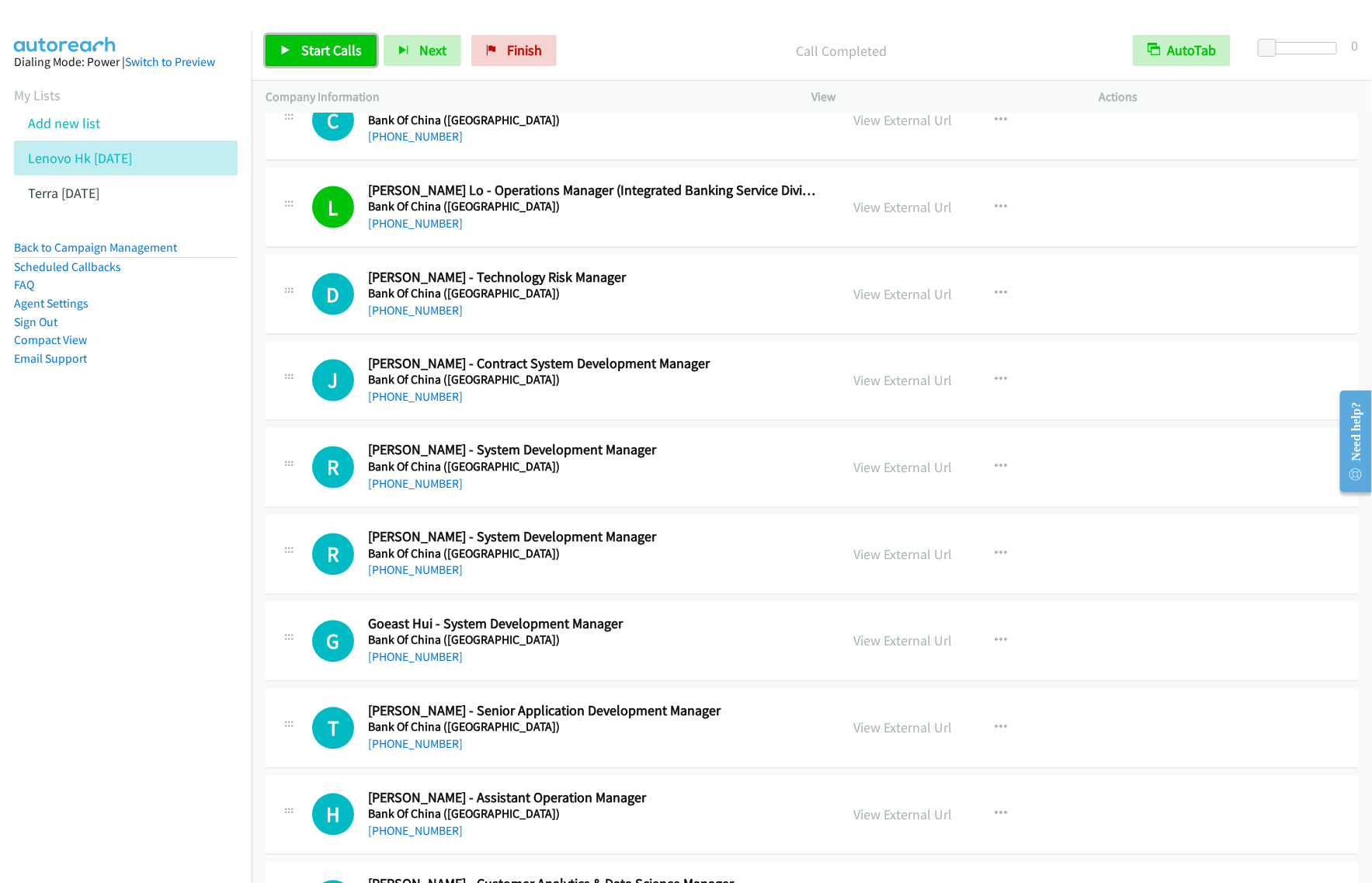
click at [353, 48] on span "Start Calls" at bounding box center [332, 50] width 60 height 18
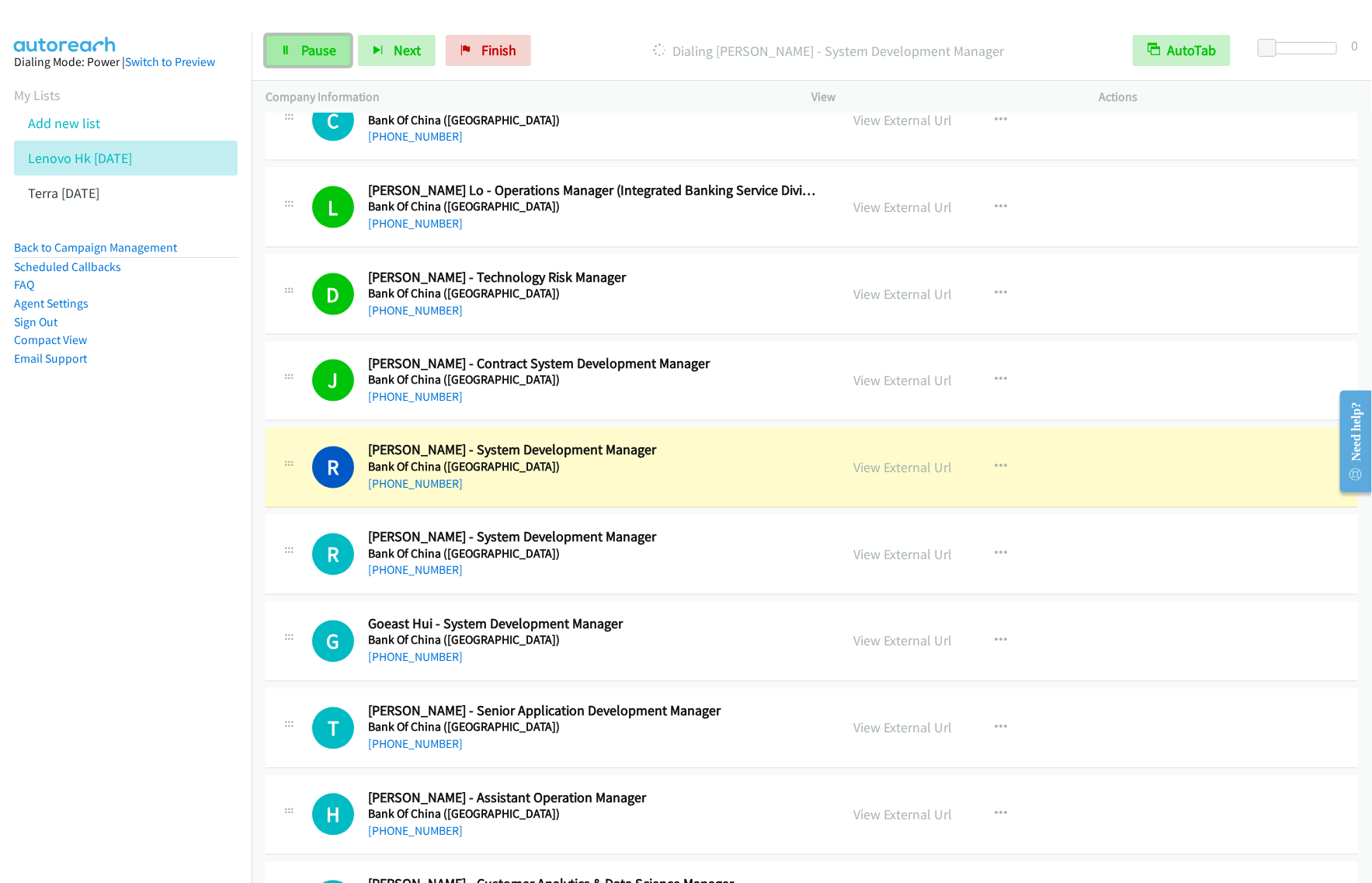
click at [289, 46] on icon at bounding box center [285, 51] width 11 height 11
drag, startPoint x: 693, startPoint y: 29, endPoint x: 703, endPoint y: 27, distance: 10.2
click at [693, 29] on div "Start Calls Pause Next Finish Paused AutoTab AutoTab 0" at bounding box center [812, 52] width 1121 height 60
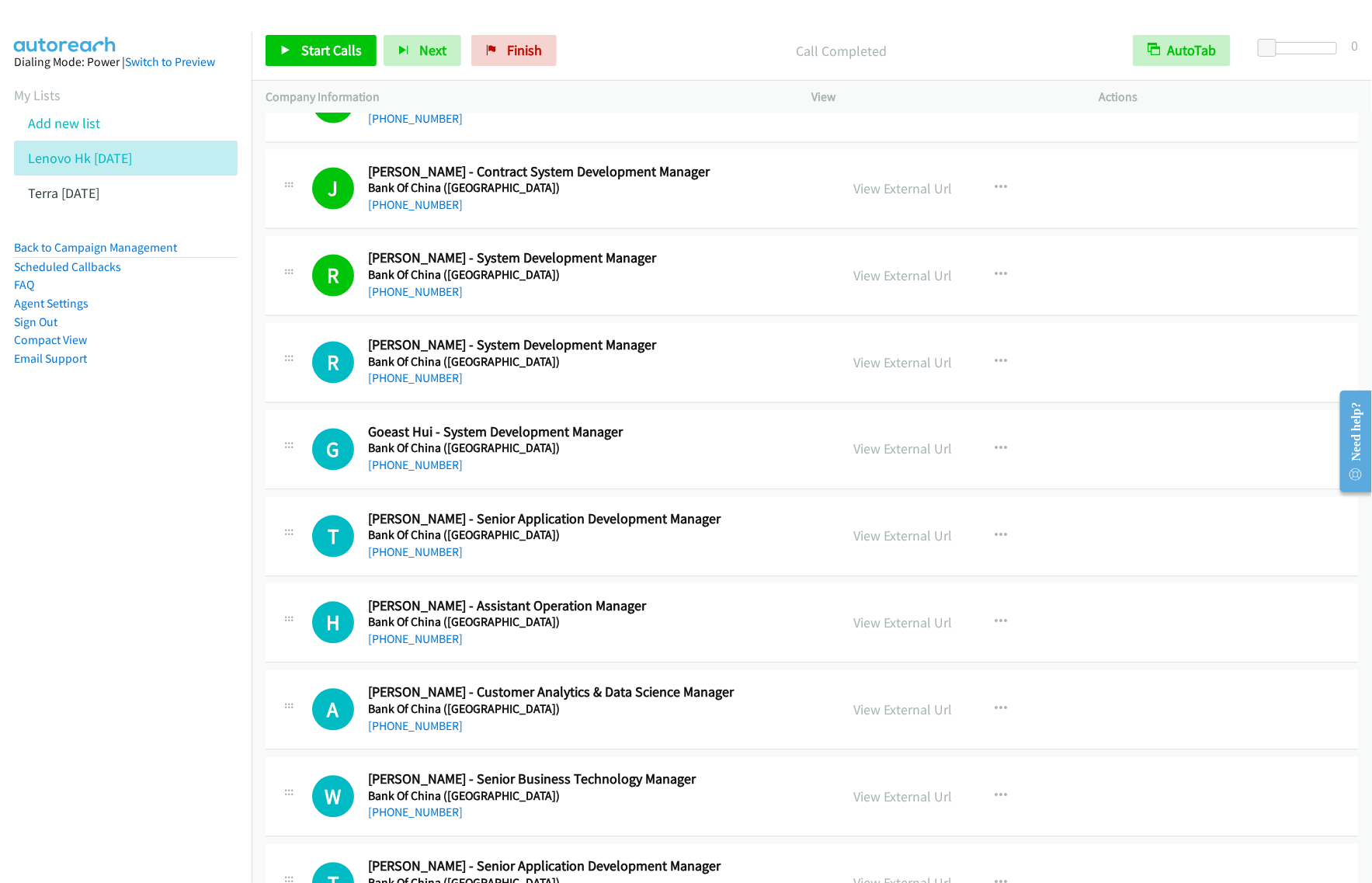
scroll to position [1360, 0]
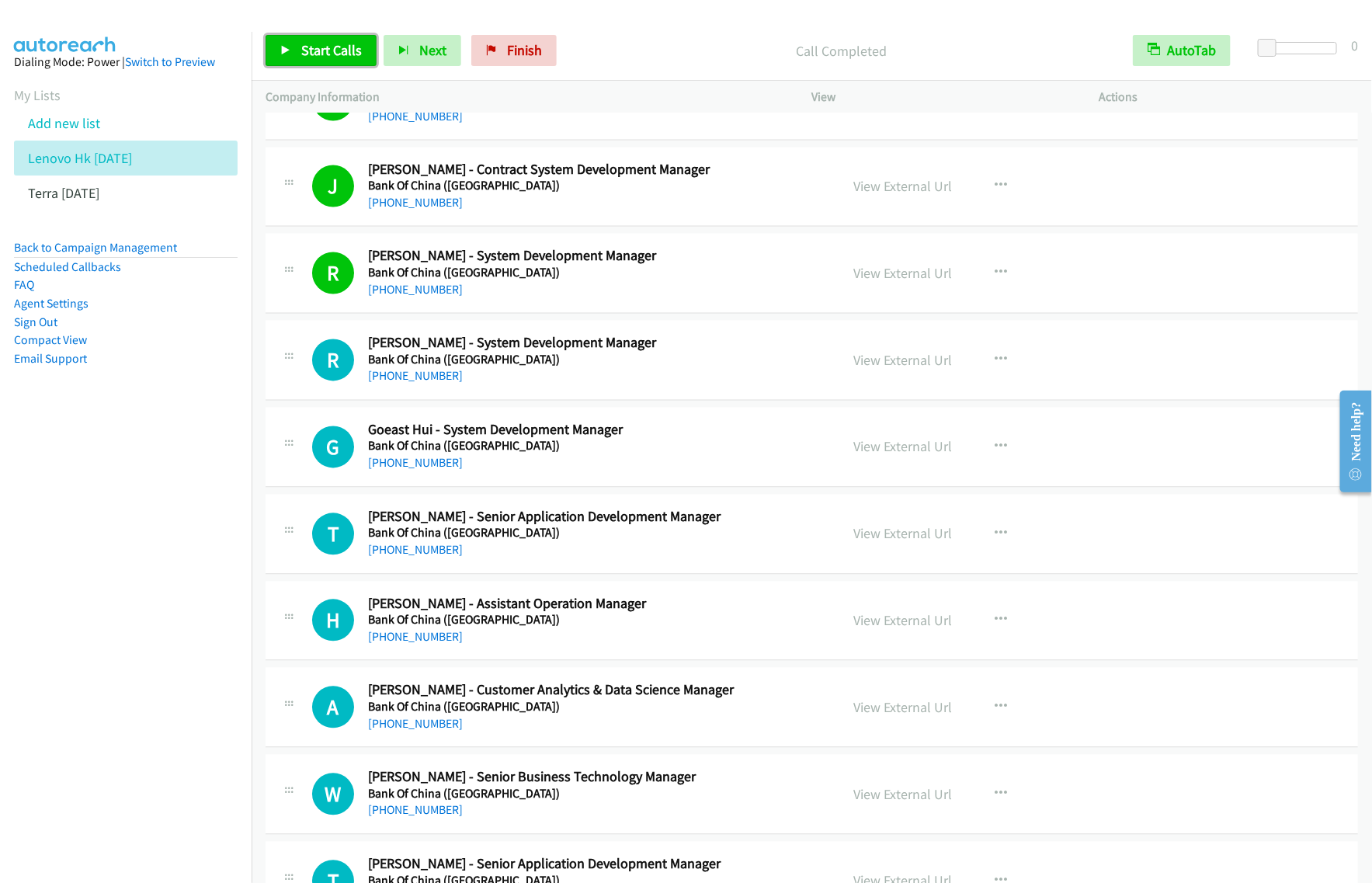
drag, startPoint x: 344, startPoint y: 49, endPoint x: 356, endPoint y: 59, distance: 15.6
click at [344, 49] on span "Start Calls" at bounding box center [332, 50] width 60 height 18
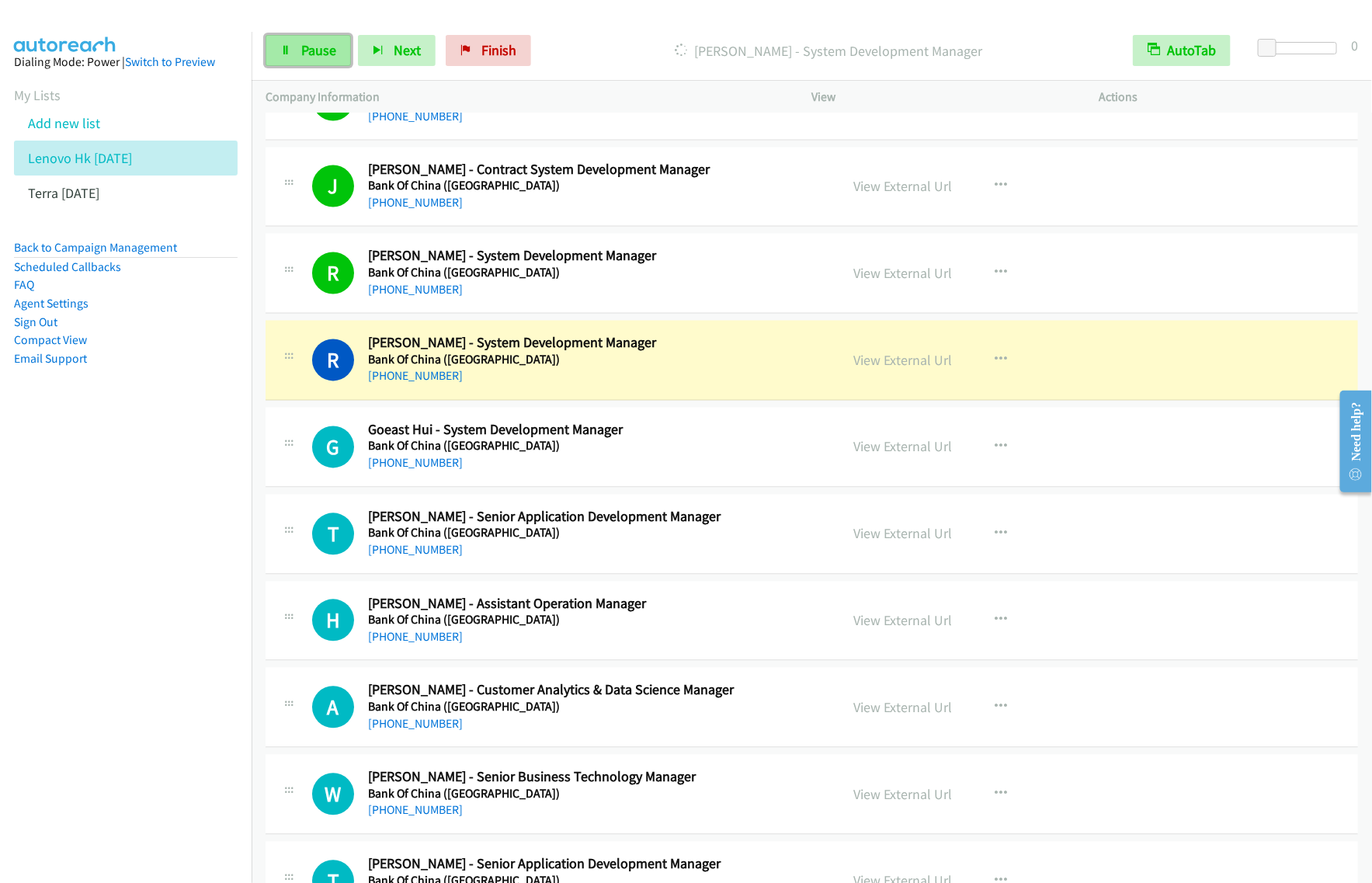
click at [326, 63] on link "Pause" at bounding box center [308, 51] width 86 height 31
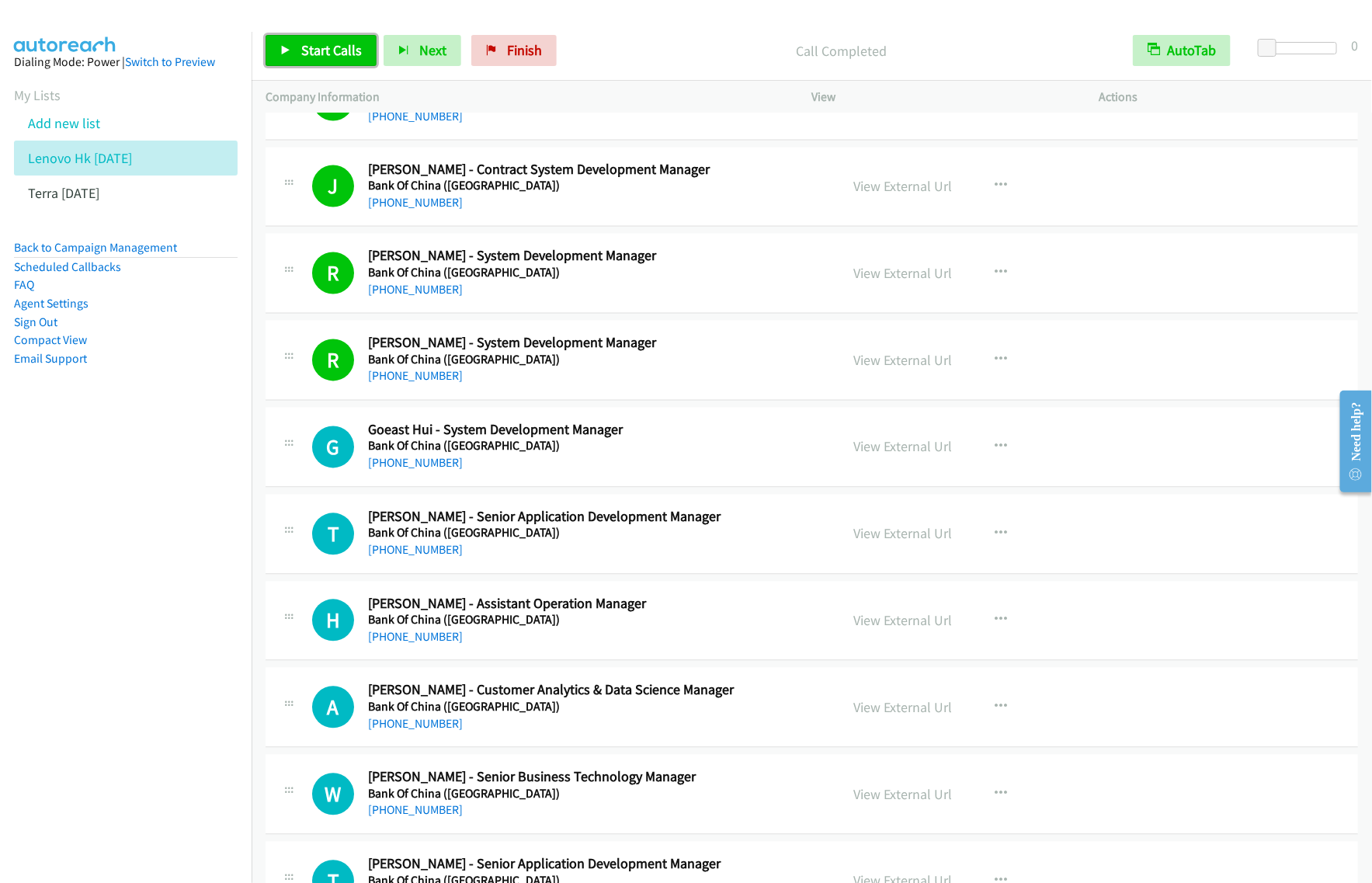
drag, startPoint x: 353, startPoint y: 45, endPoint x: 367, endPoint y: 52, distance: 15.7
click at [353, 45] on span "Start Calls" at bounding box center [332, 50] width 60 height 18
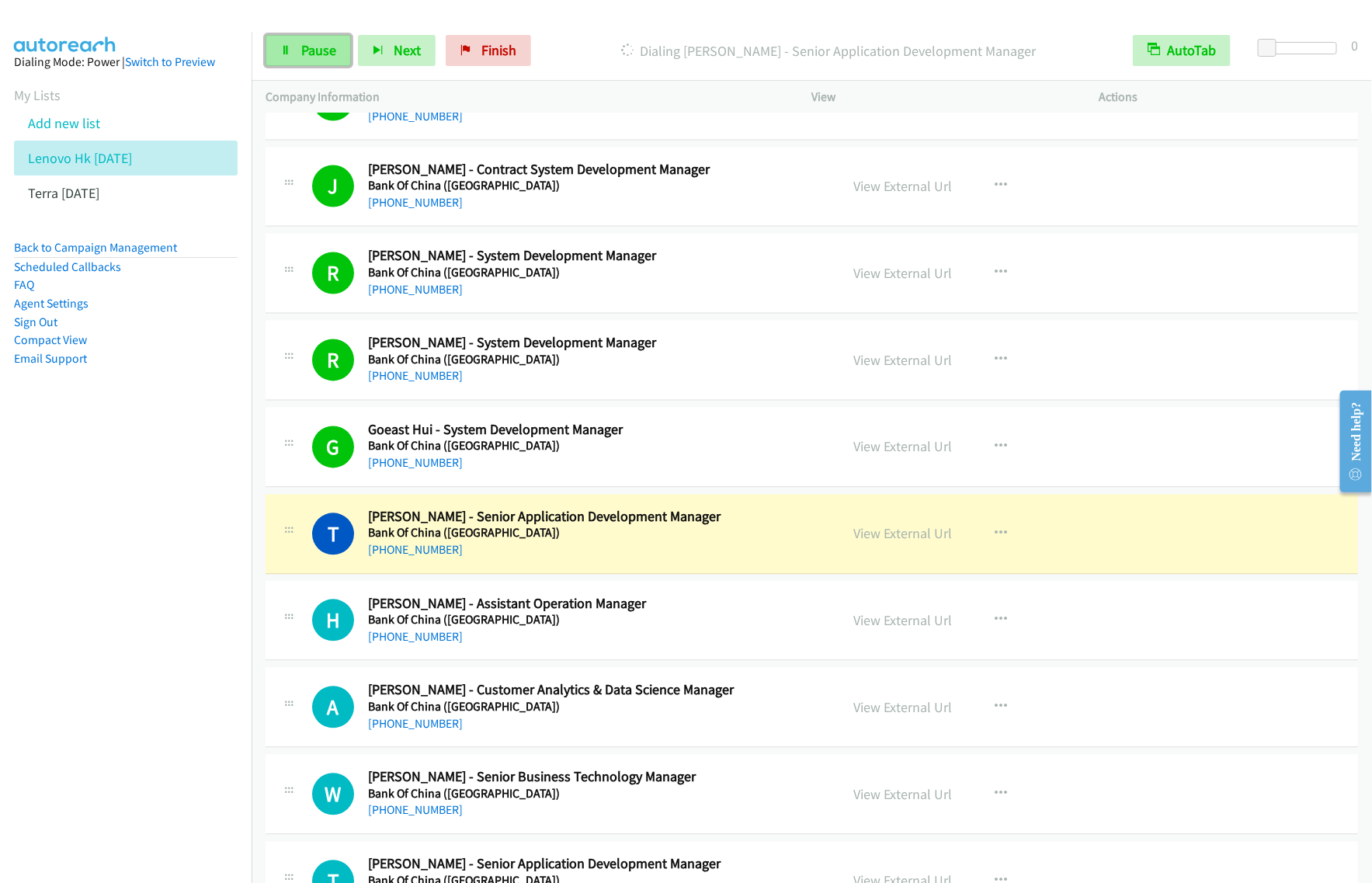
click at [312, 49] on span "Pause" at bounding box center [319, 50] width 35 height 18
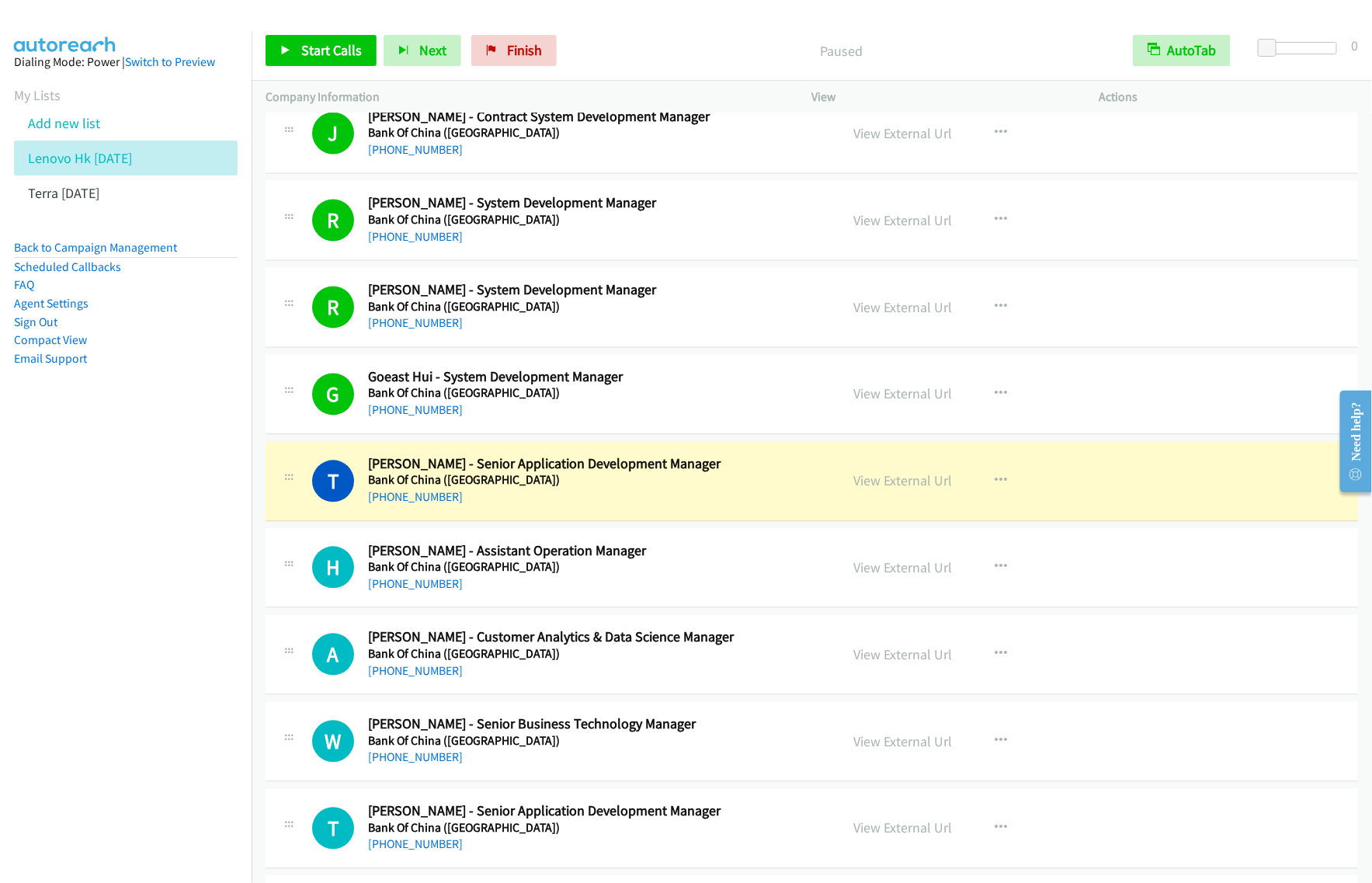
scroll to position [1553, 0]
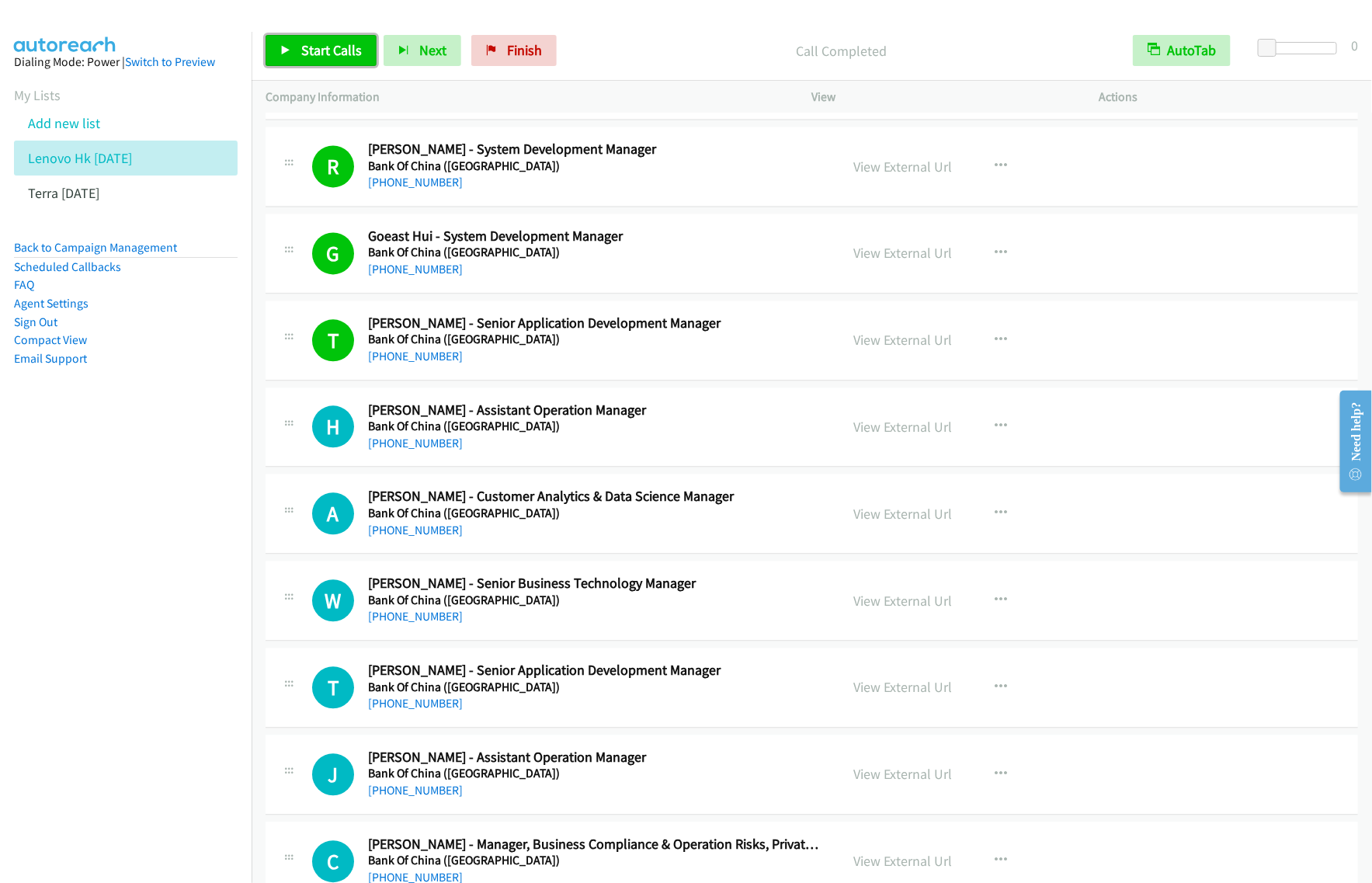
click at [335, 45] on span "Start Calls" at bounding box center [332, 50] width 60 height 18
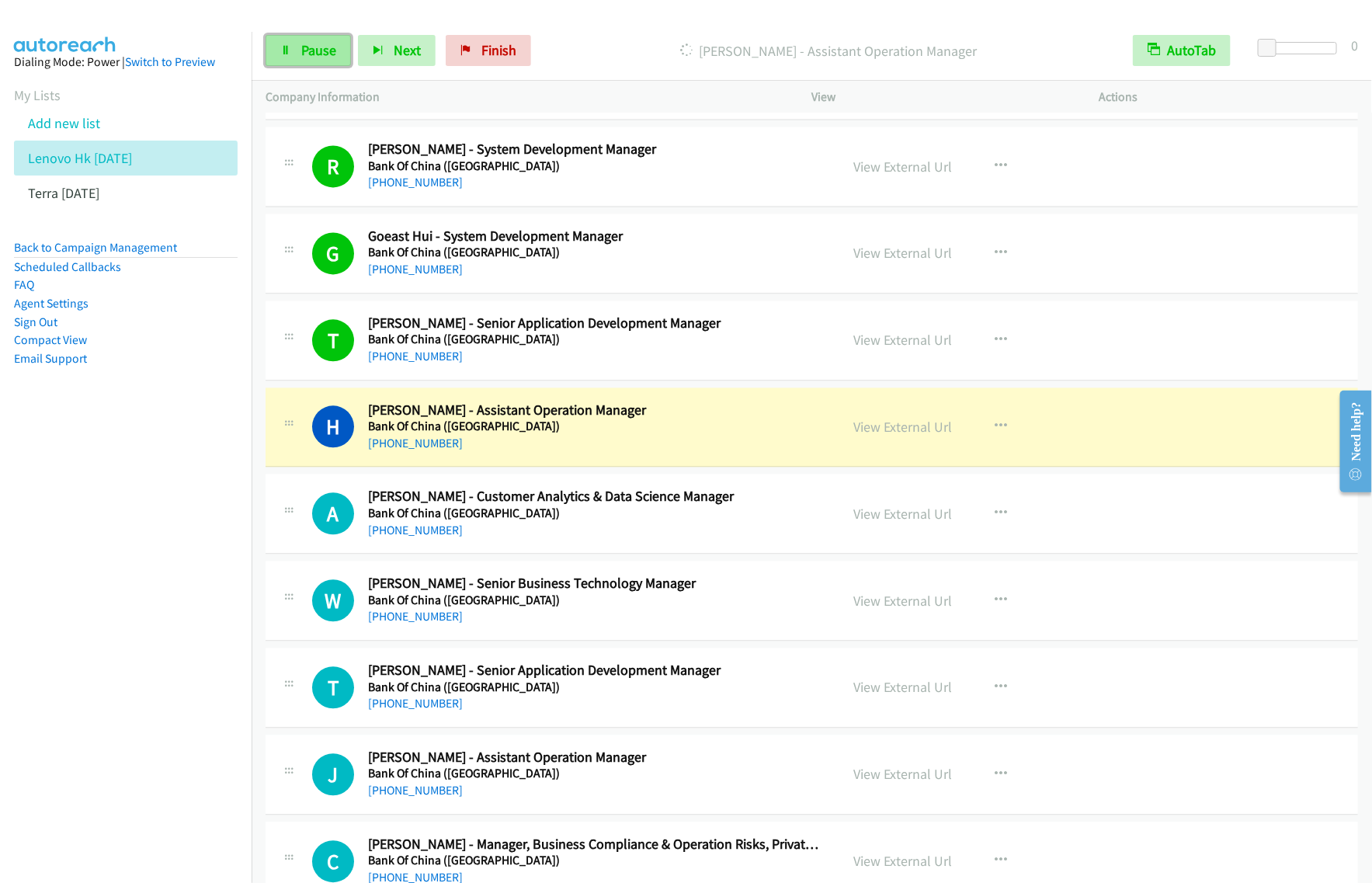
drag, startPoint x: 315, startPoint y: 51, endPoint x: 328, endPoint y: 44, distance: 14.8
click at [315, 52] on span "Pause" at bounding box center [319, 50] width 35 height 18
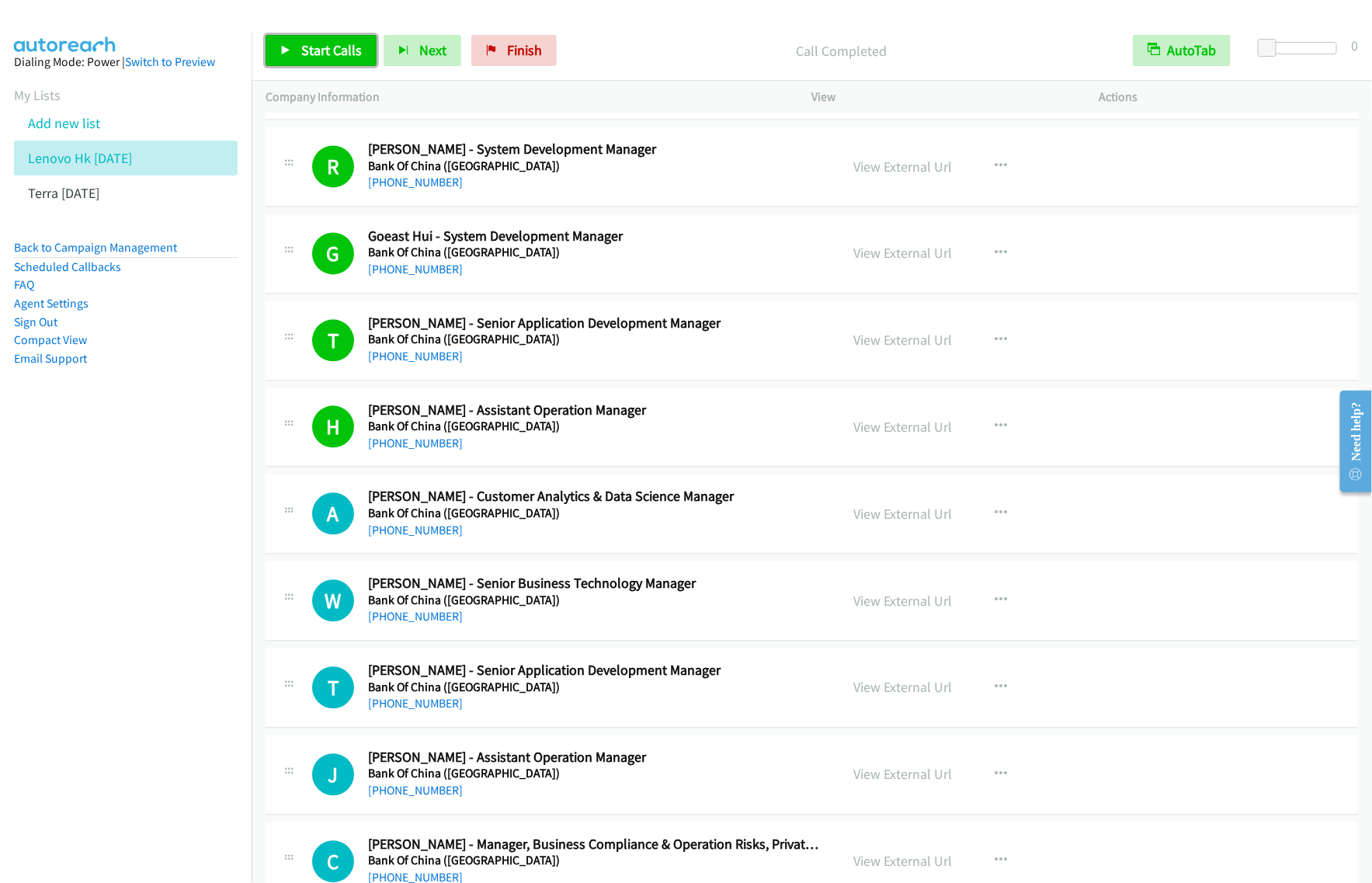
click at [355, 53] on span "Start Calls" at bounding box center [332, 50] width 60 height 18
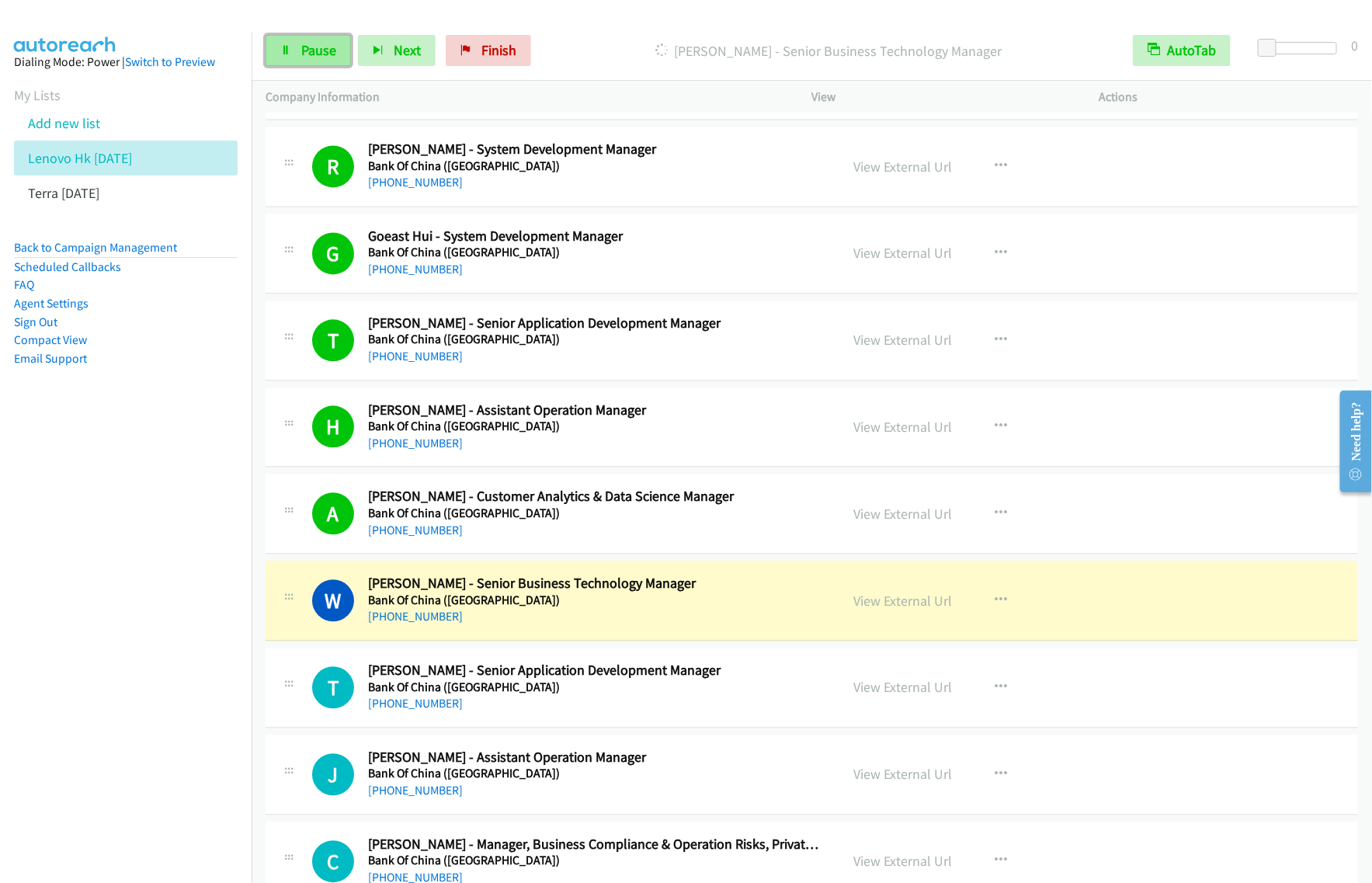
click at [334, 60] on link "Pause" at bounding box center [308, 51] width 86 height 31
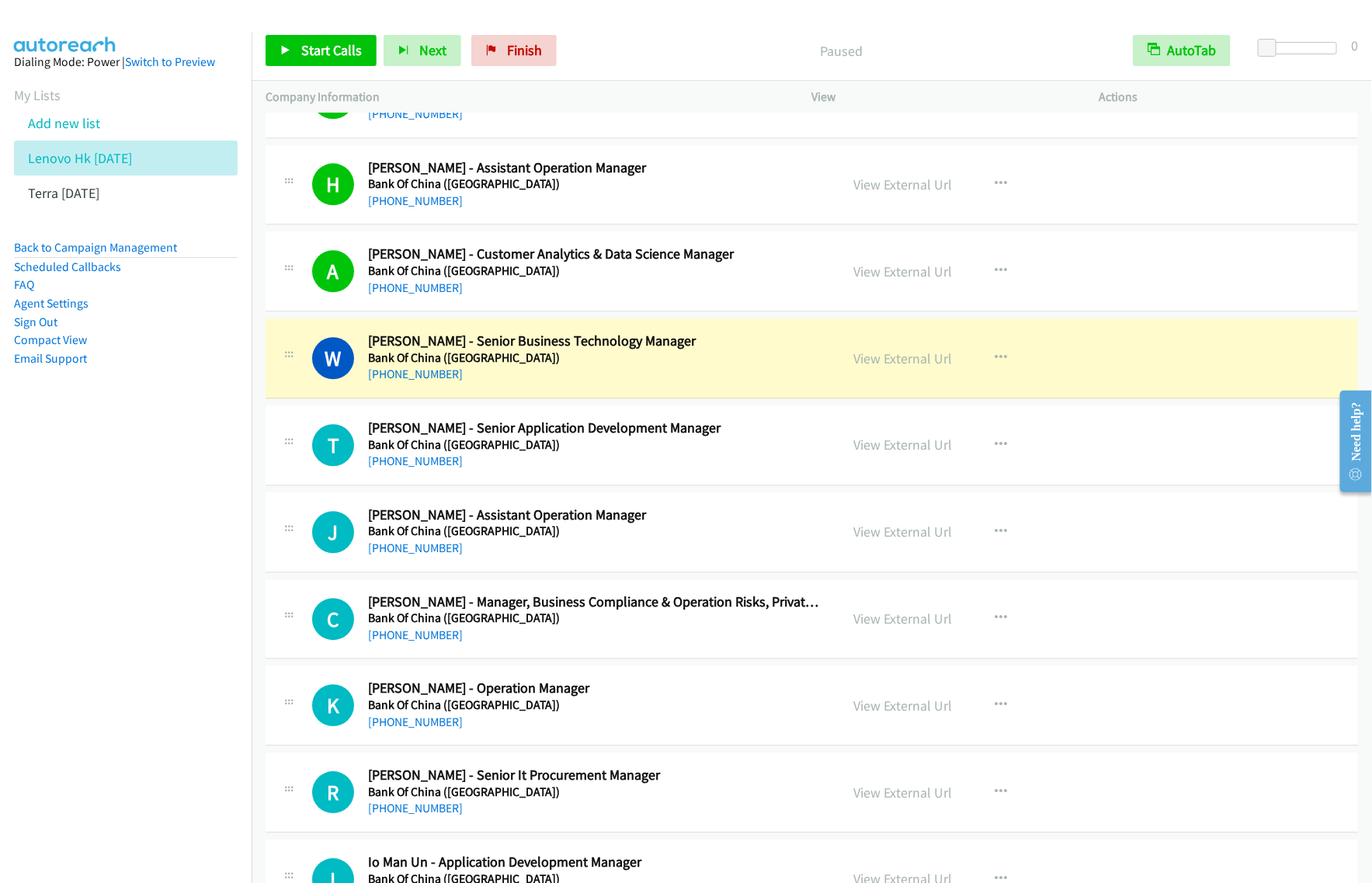
scroll to position [1845, 0]
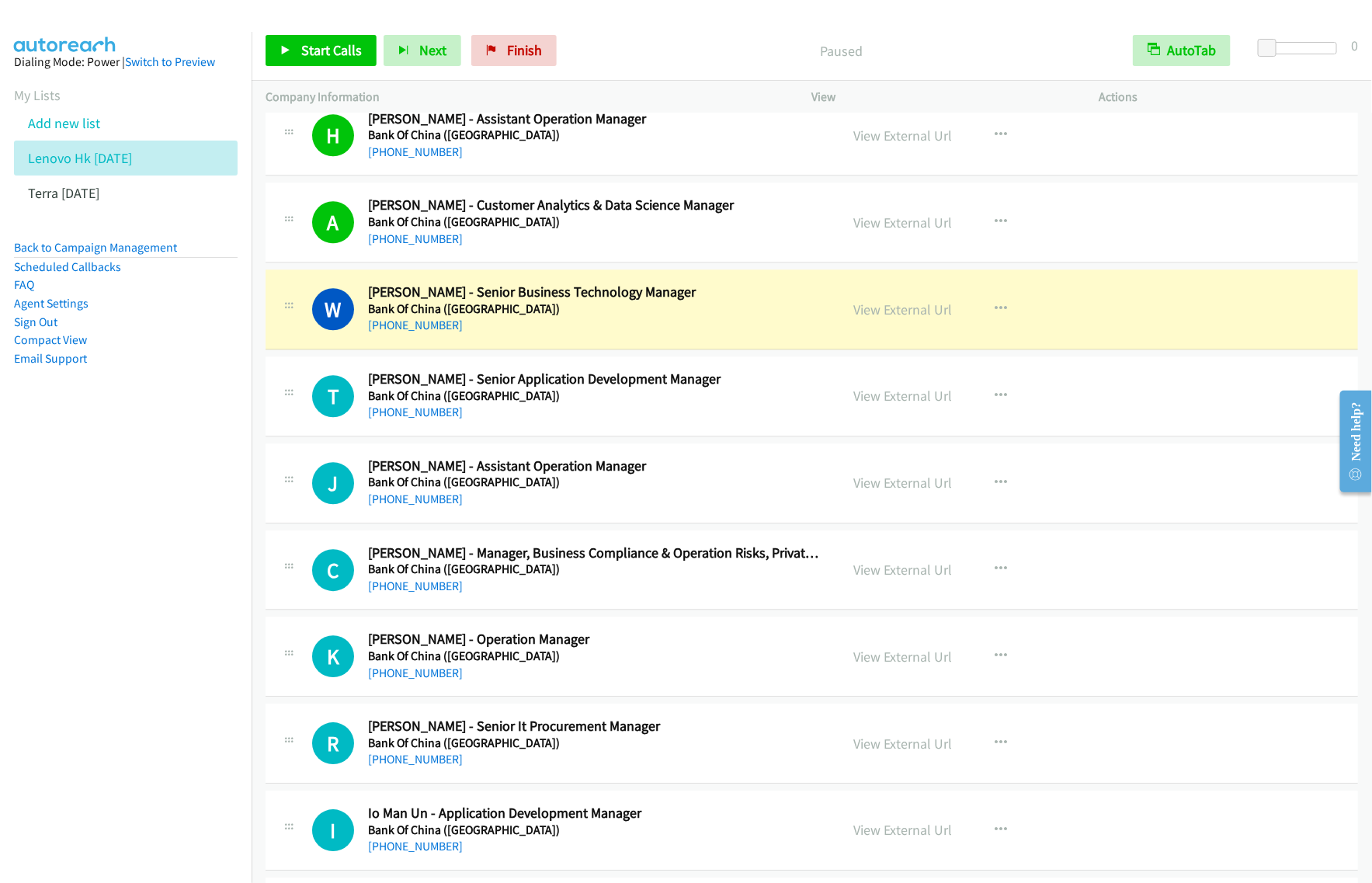
click at [222, 479] on nav "Dialing Mode: Power | Switch to Preview My Lists Add new list Lenovo Hk [DATE] …" at bounding box center [126, 474] width 253 height 883
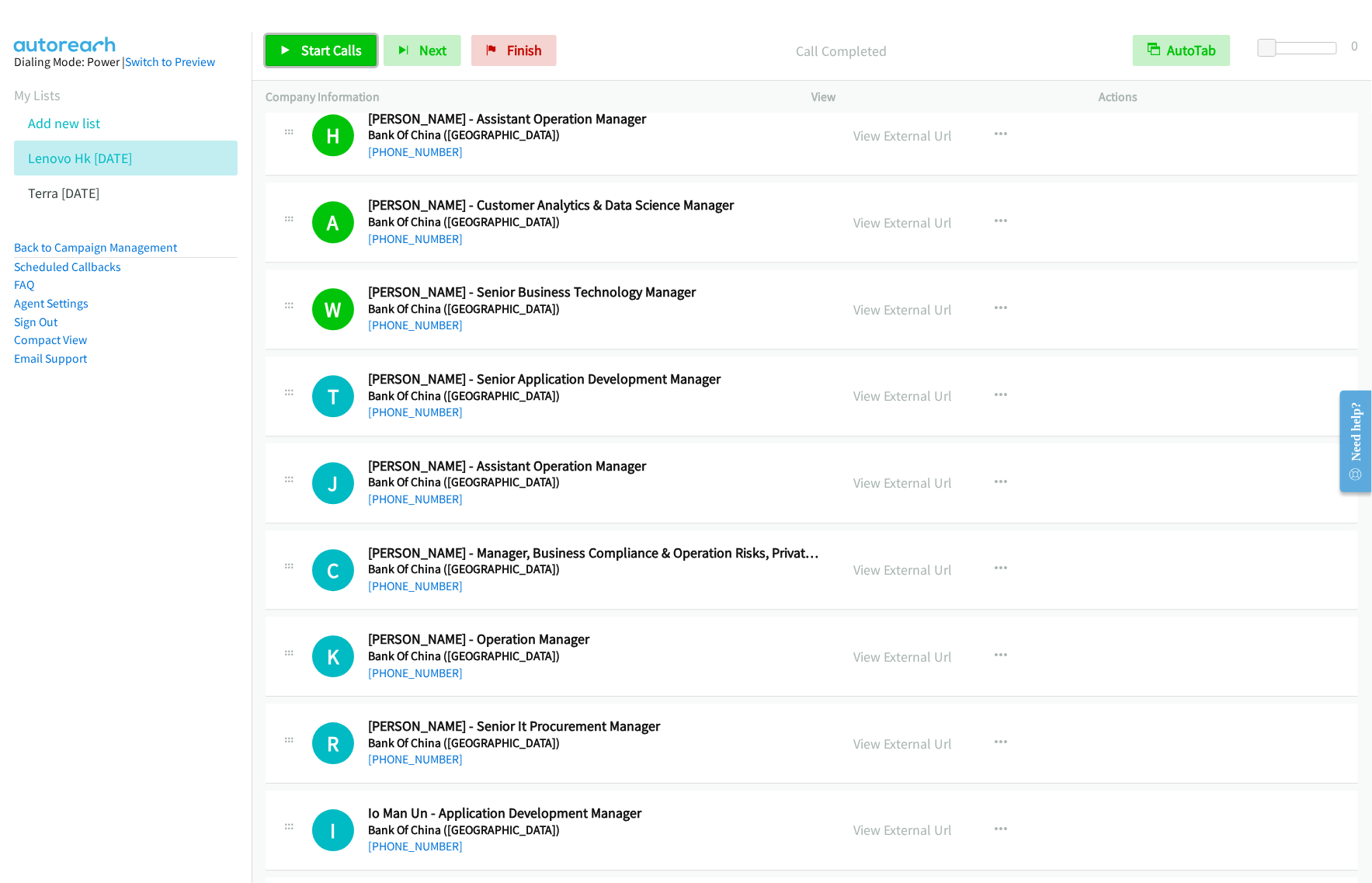
click at [341, 43] on span "Start Calls" at bounding box center [332, 50] width 60 height 18
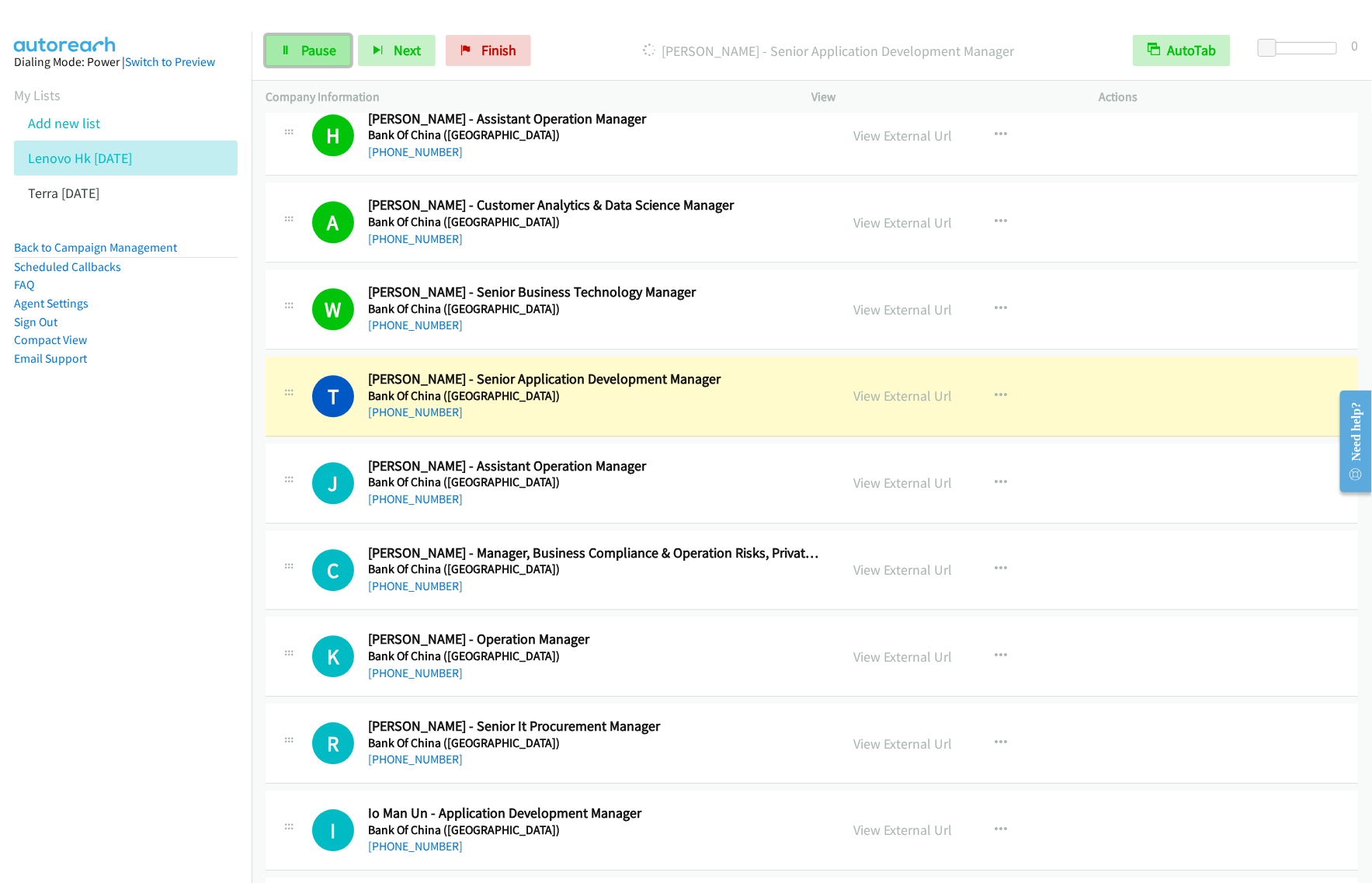
click at [303, 37] on link "Pause" at bounding box center [308, 51] width 86 height 31
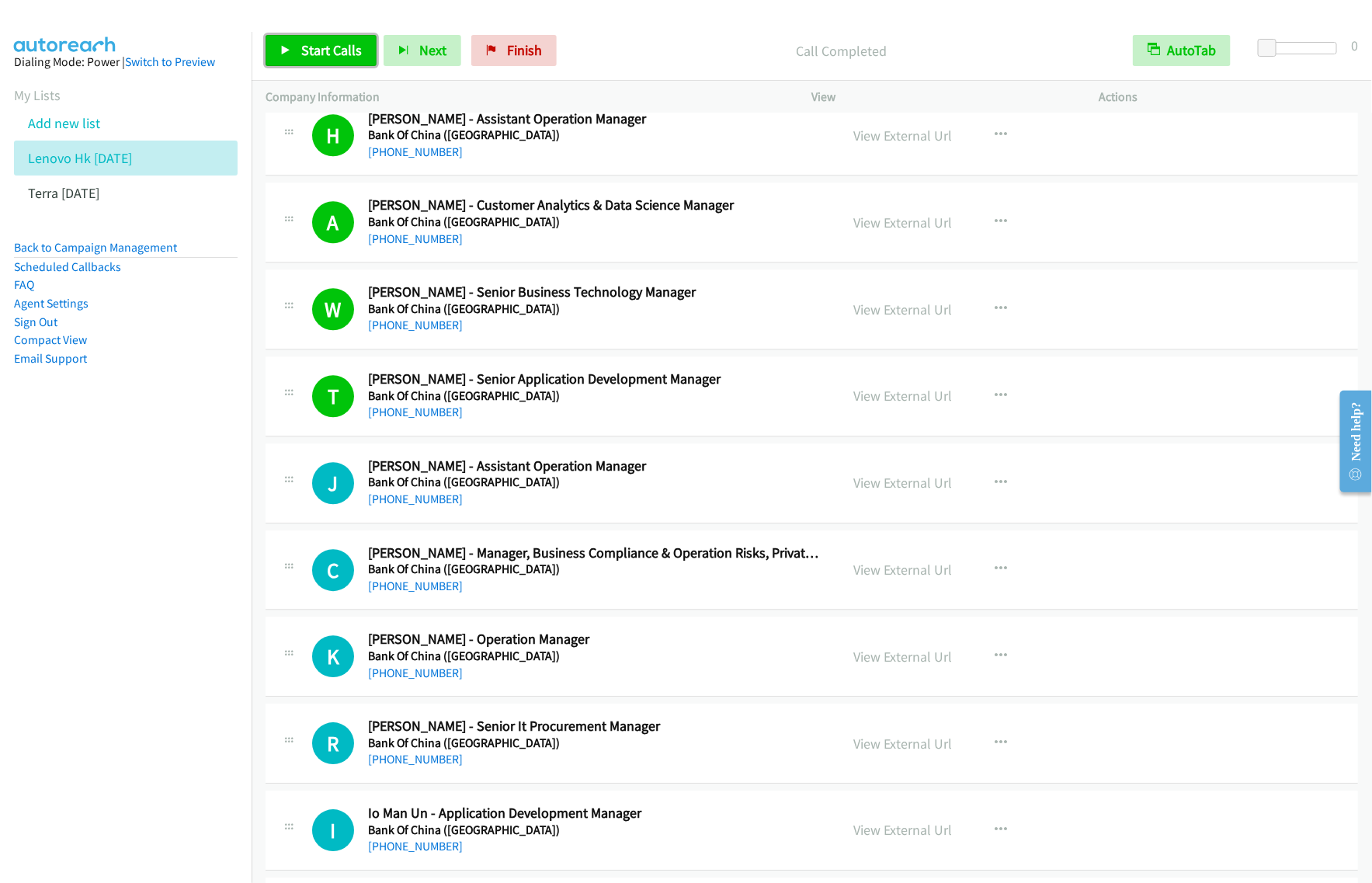
click at [355, 39] on link "Start Calls" at bounding box center [321, 51] width 111 height 31
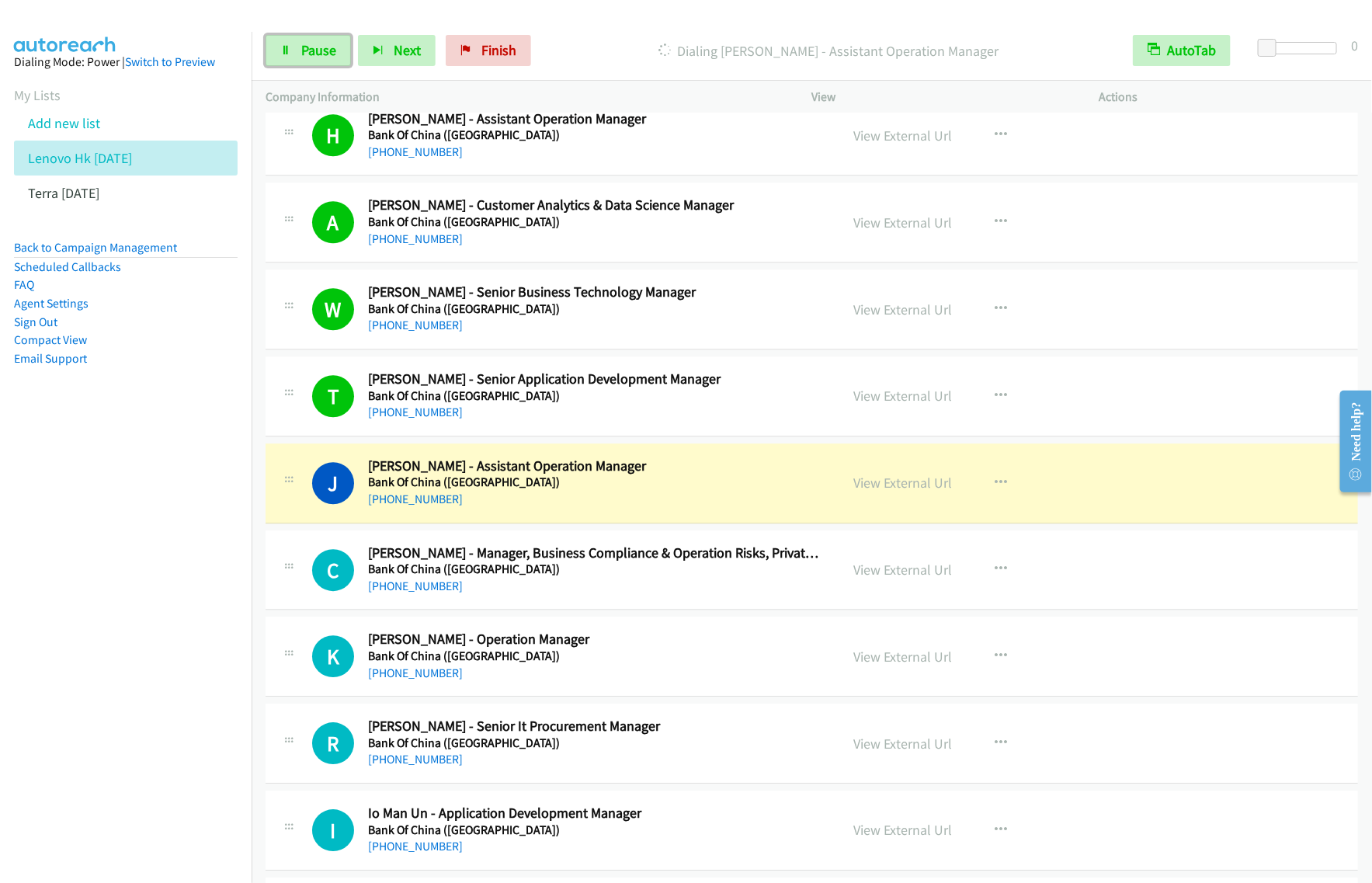
drag, startPoint x: 330, startPoint y: 52, endPoint x: 356, endPoint y: 41, distance: 28.2
click at [330, 52] on span "Pause" at bounding box center [319, 50] width 35 height 18
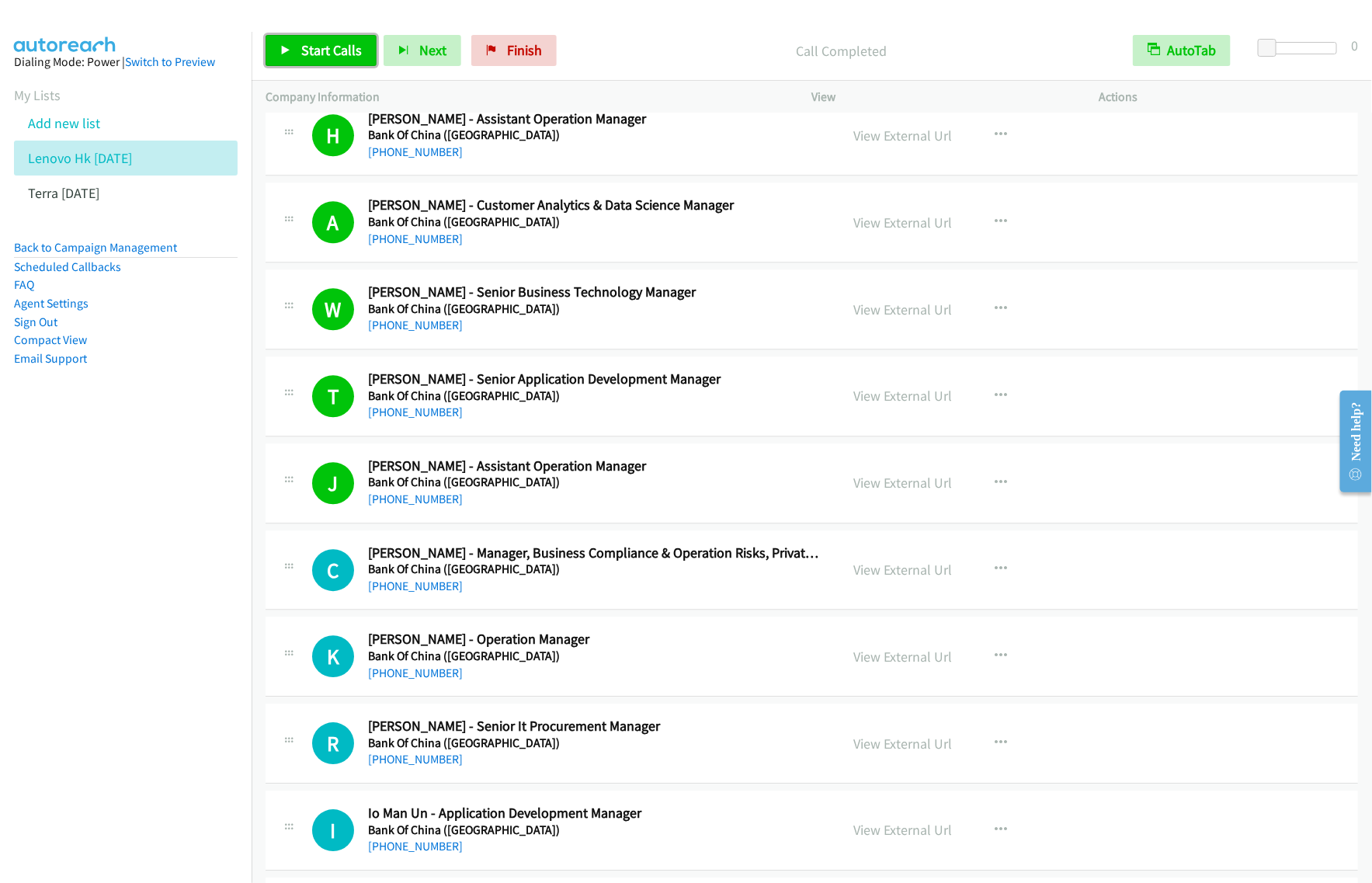
click at [352, 45] on span "Start Calls" at bounding box center [332, 50] width 60 height 18
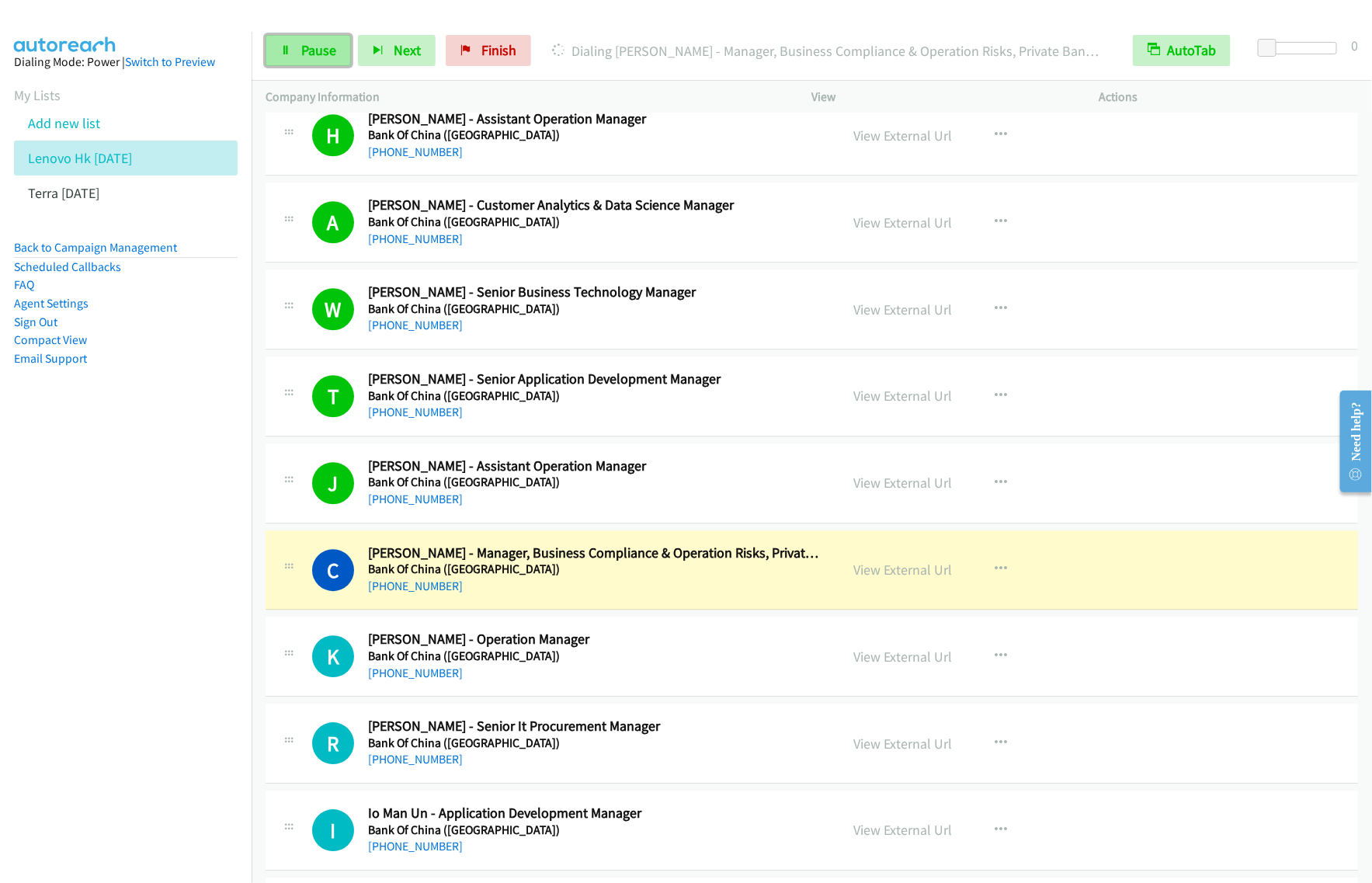
click at [292, 53] on link "Pause" at bounding box center [308, 51] width 86 height 31
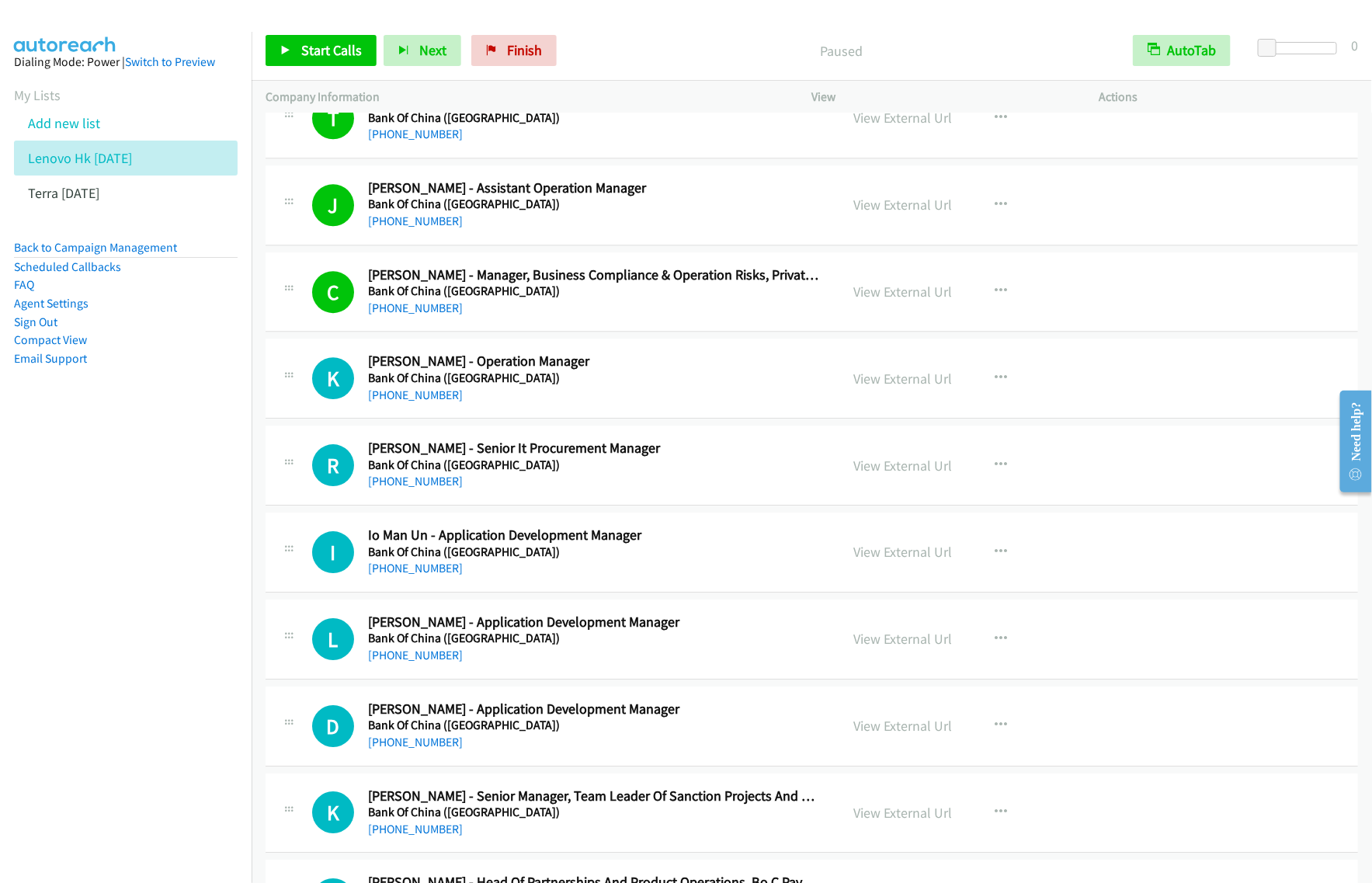
scroll to position [2136, 0]
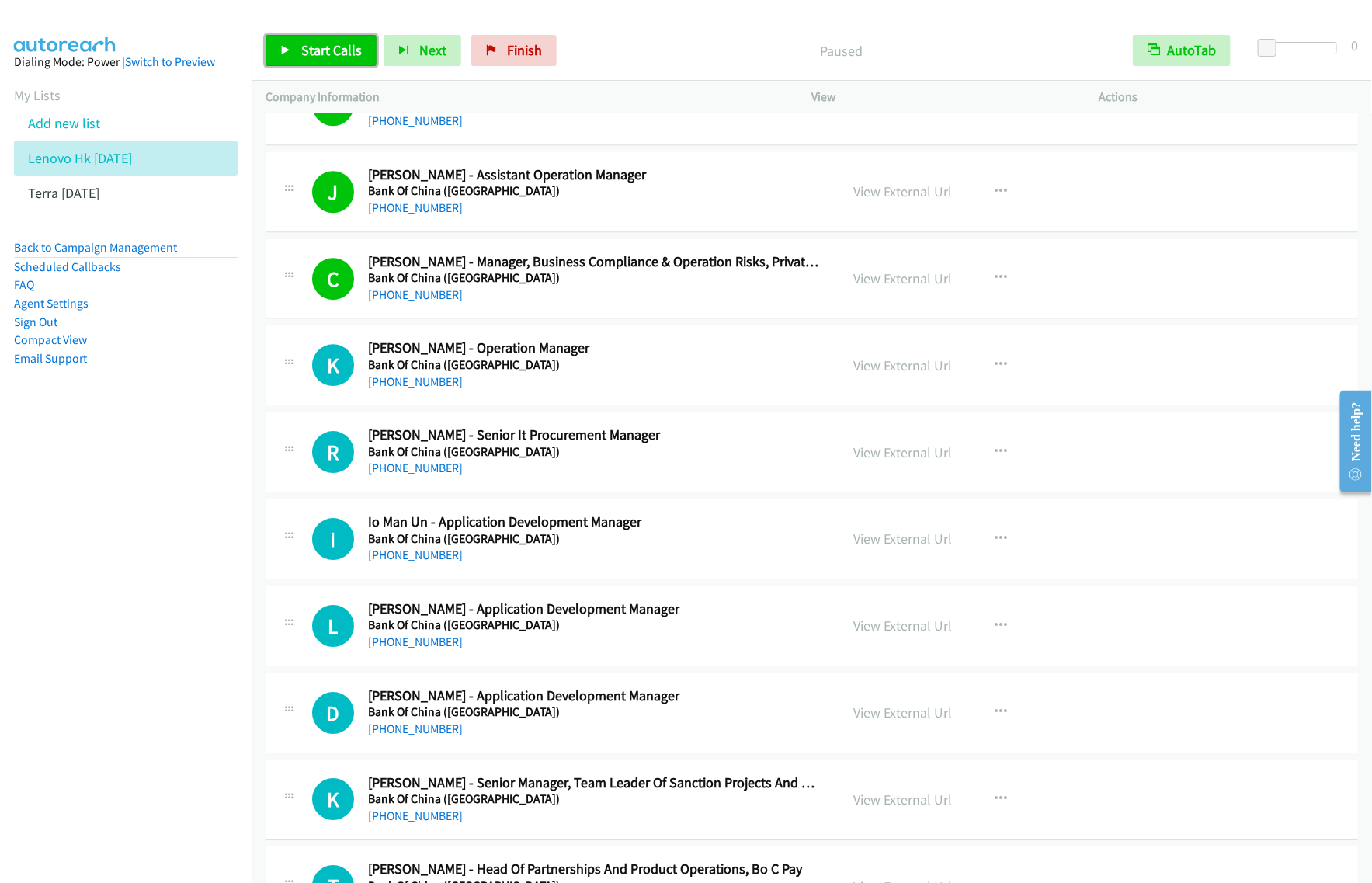
click at [345, 60] on link "Start Calls" at bounding box center [321, 51] width 111 height 31
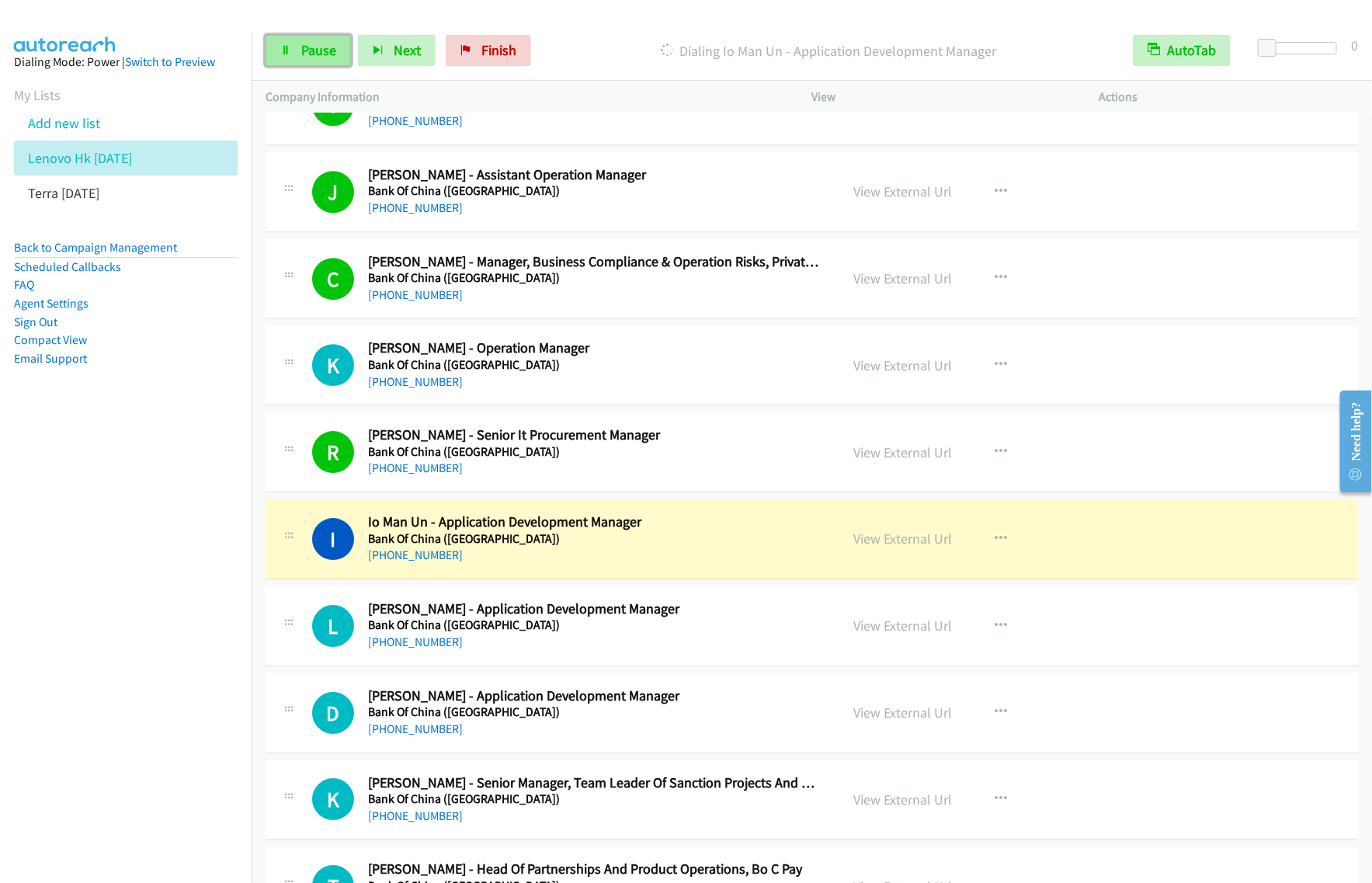
drag, startPoint x: 317, startPoint y: 40, endPoint x: 329, endPoint y: 41, distance: 12.0
click at [317, 41] on link "Pause" at bounding box center [308, 51] width 86 height 31
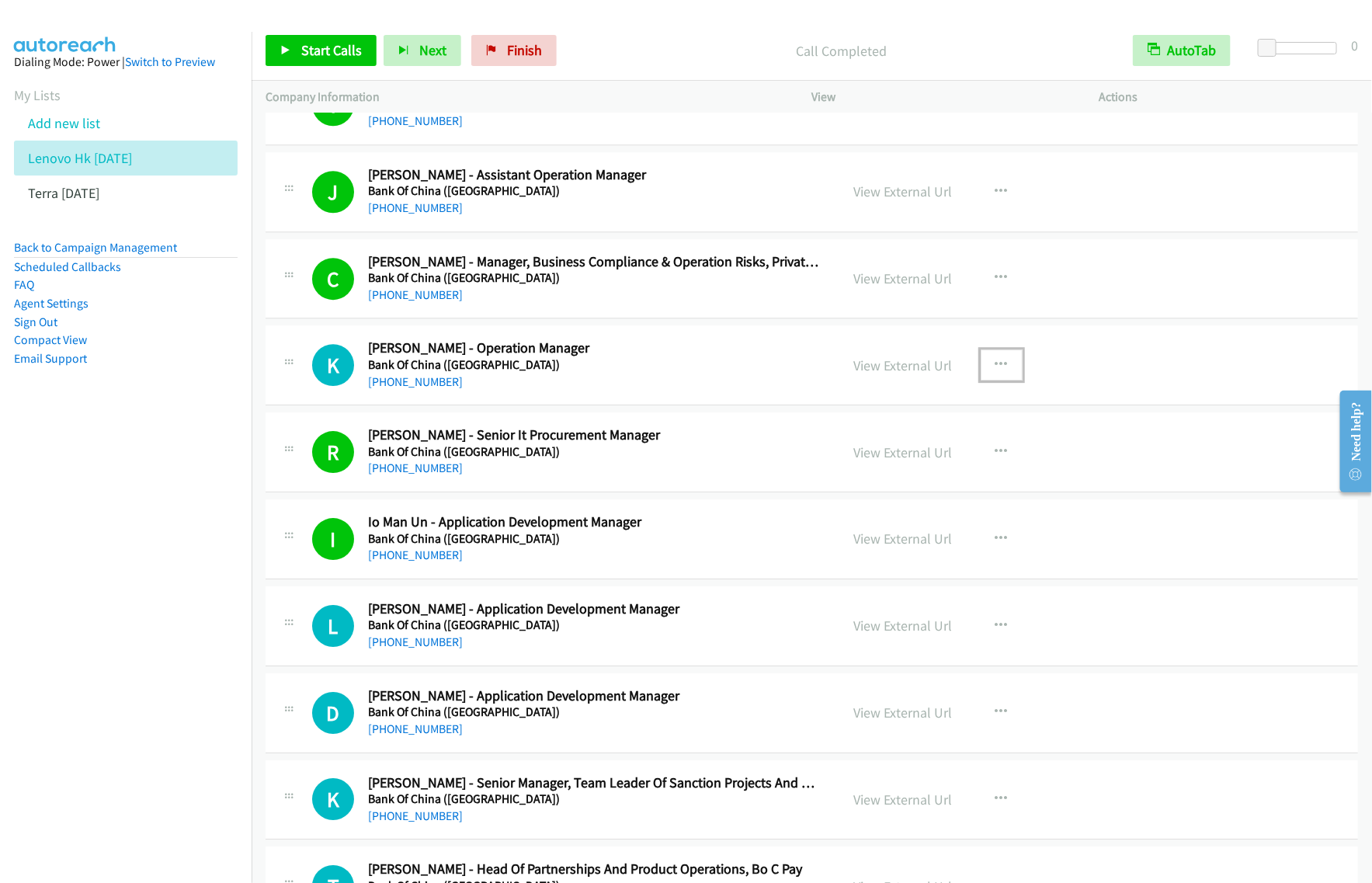
click at [996, 363] on icon "button" at bounding box center [1002, 365] width 13 height 13
click at [931, 408] on link "View External Url" at bounding box center [919, 404] width 206 height 31
click at [354, 60] on link "Start Calls" at bounding box center [321, 51] width 111 height 31
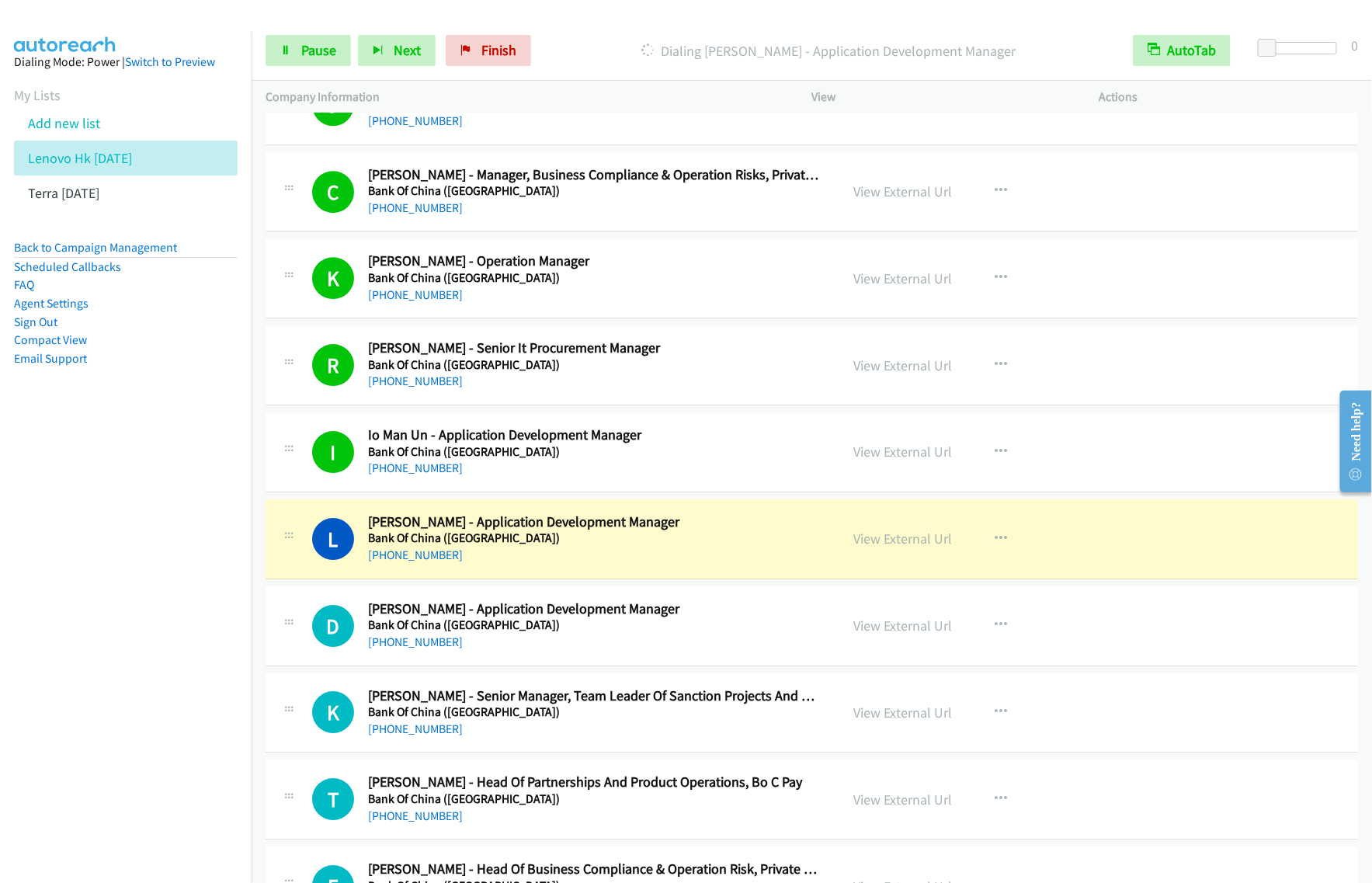
scroll to position [2330, 0]
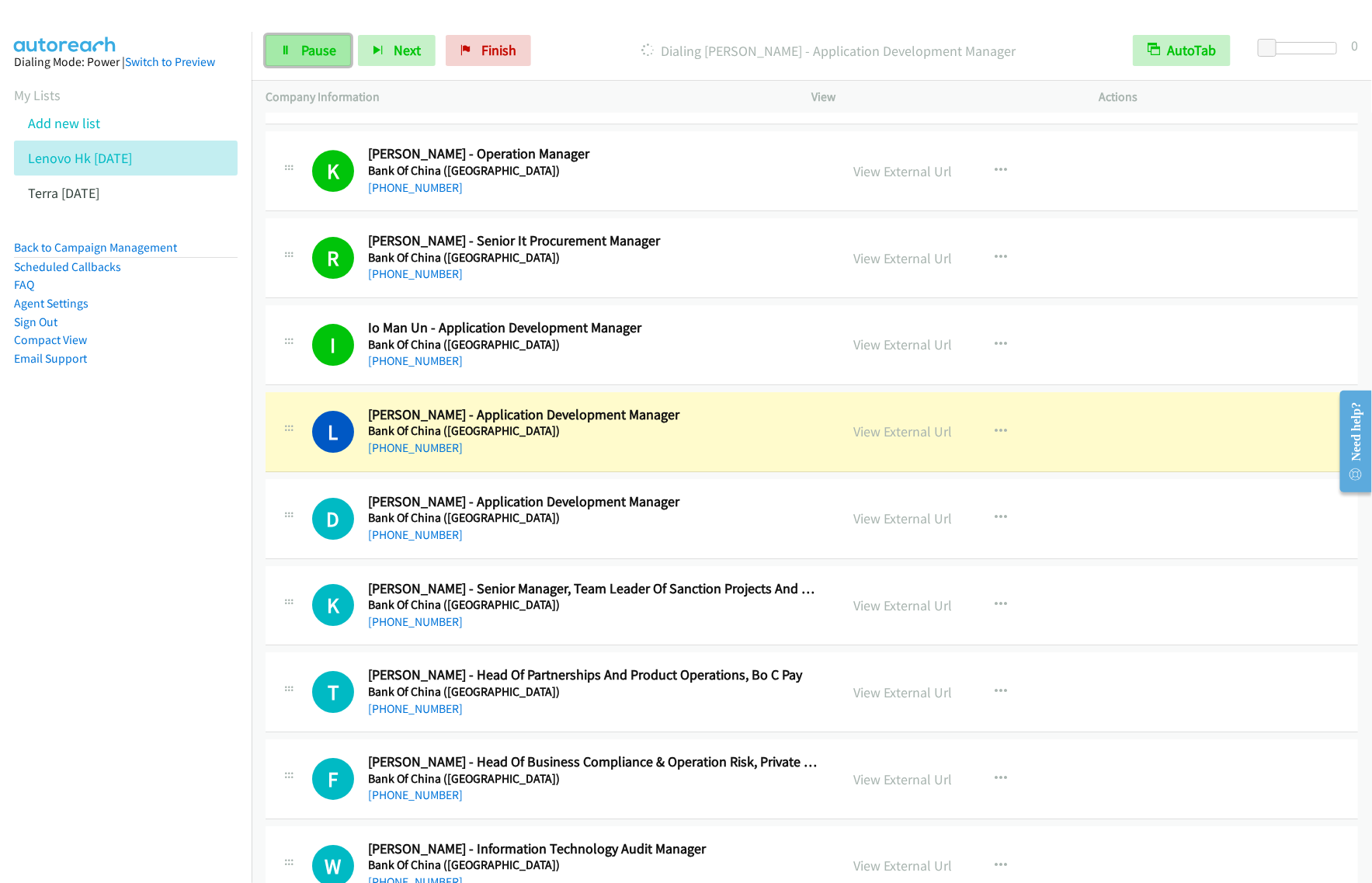
click at [317, 53] on span "Pause" at bounding box center [319, 50] width 35 height 18
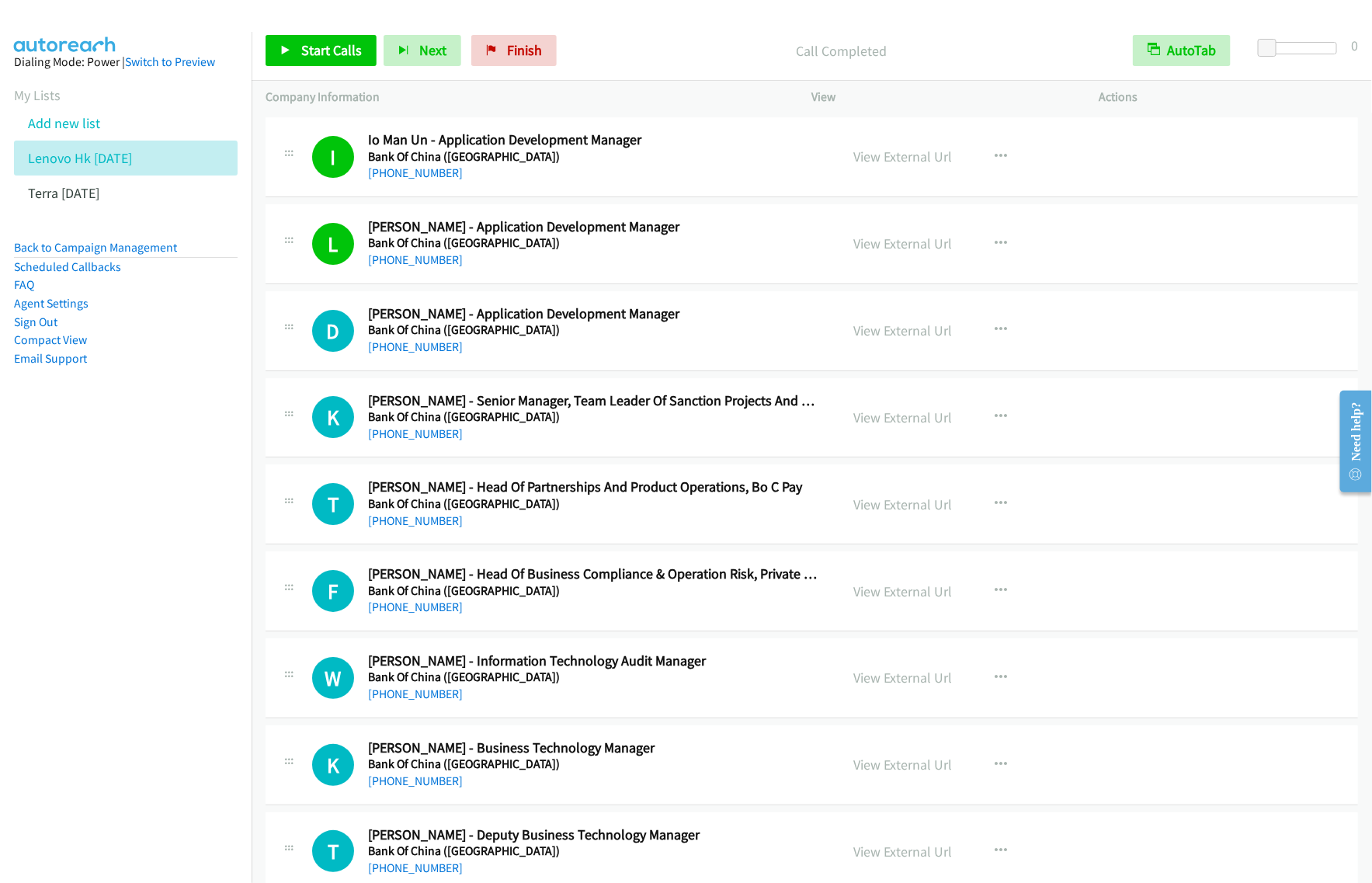
scroll to position [2525, 0]
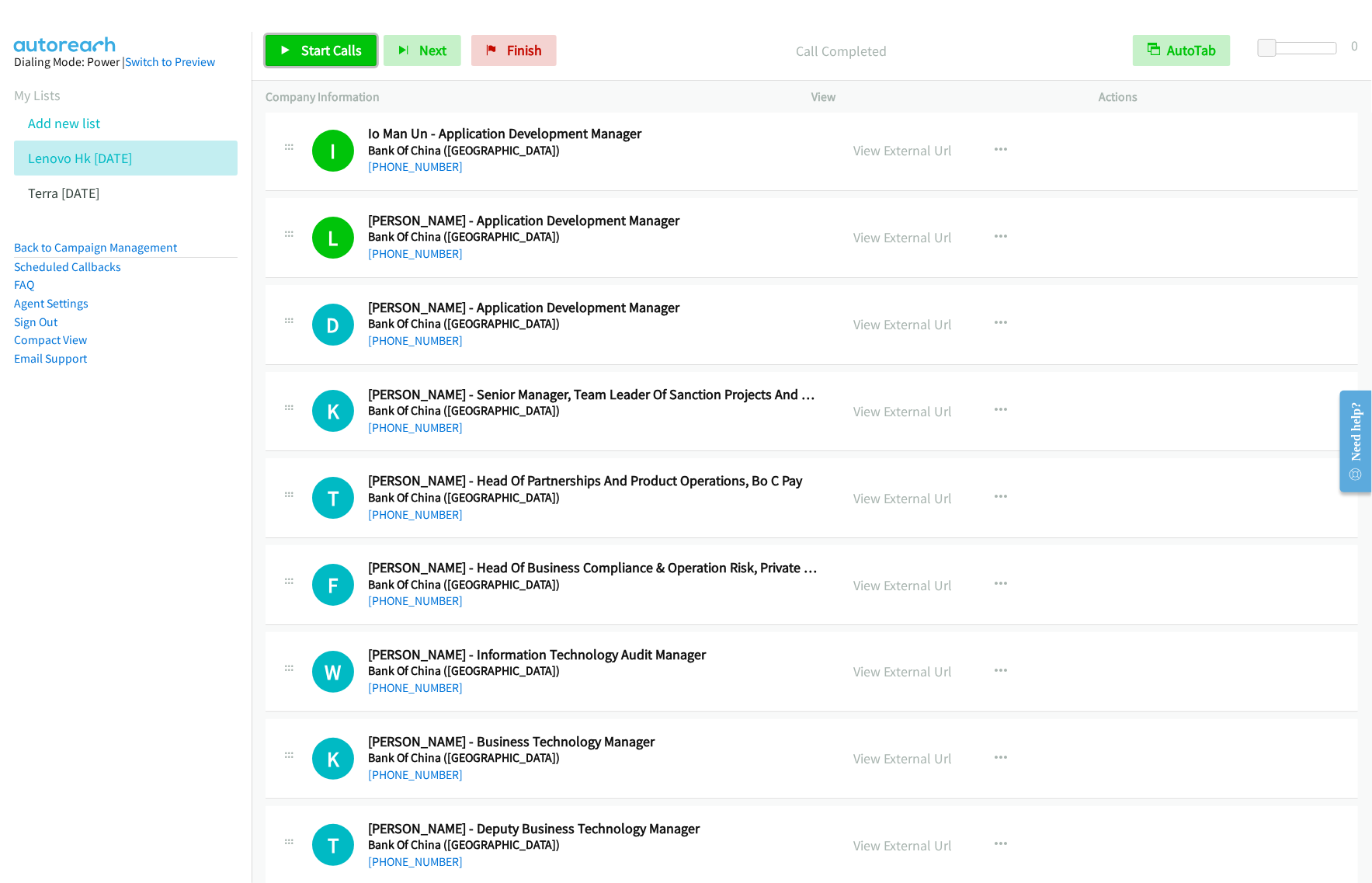
click at [314, 53] on span "Start Calls" at bounding box center [332, 50] width 60 height 18
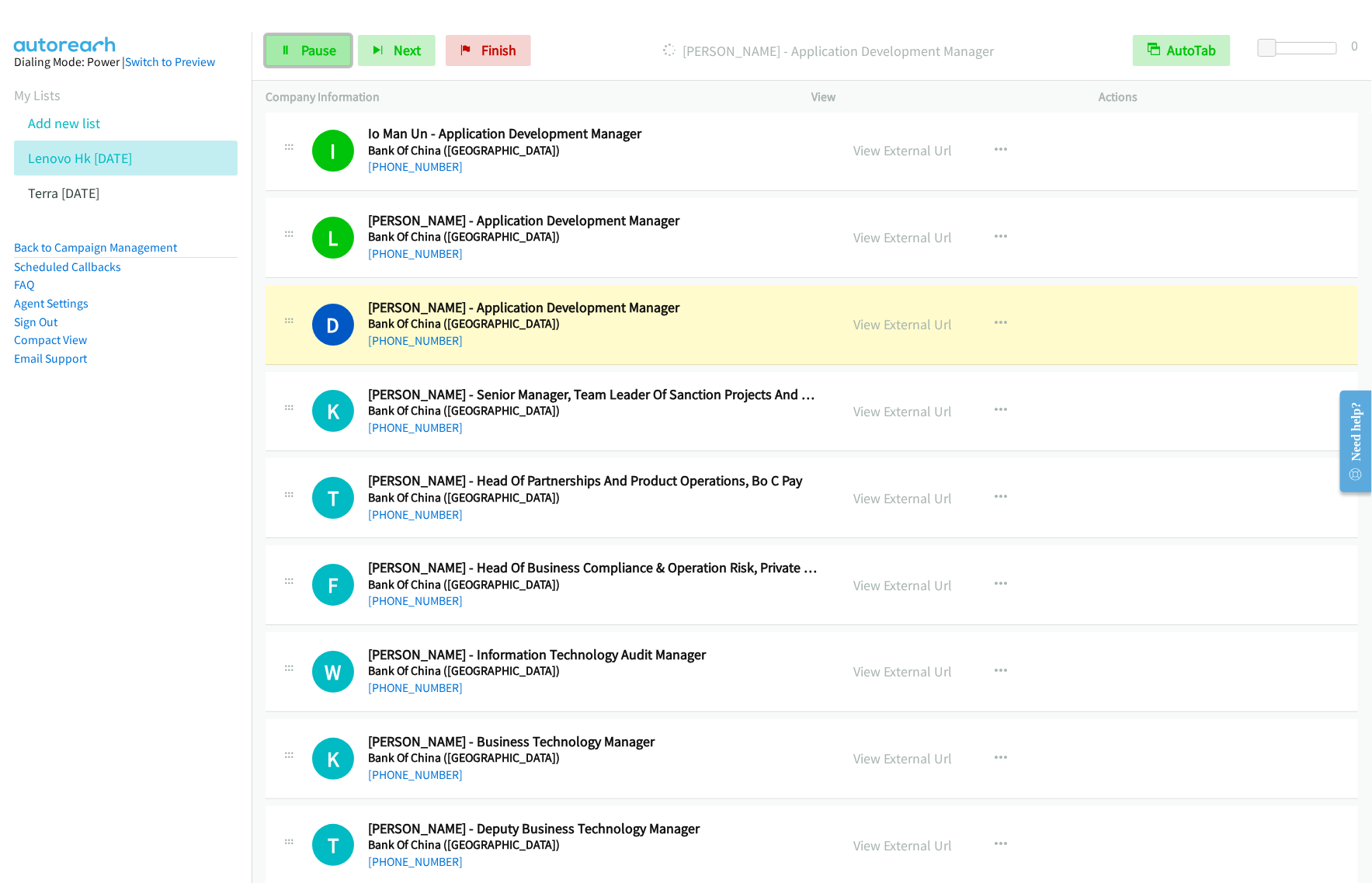
click at [309, 54] on span "Pause" at bounding box center [319, 50] width 35 height 18
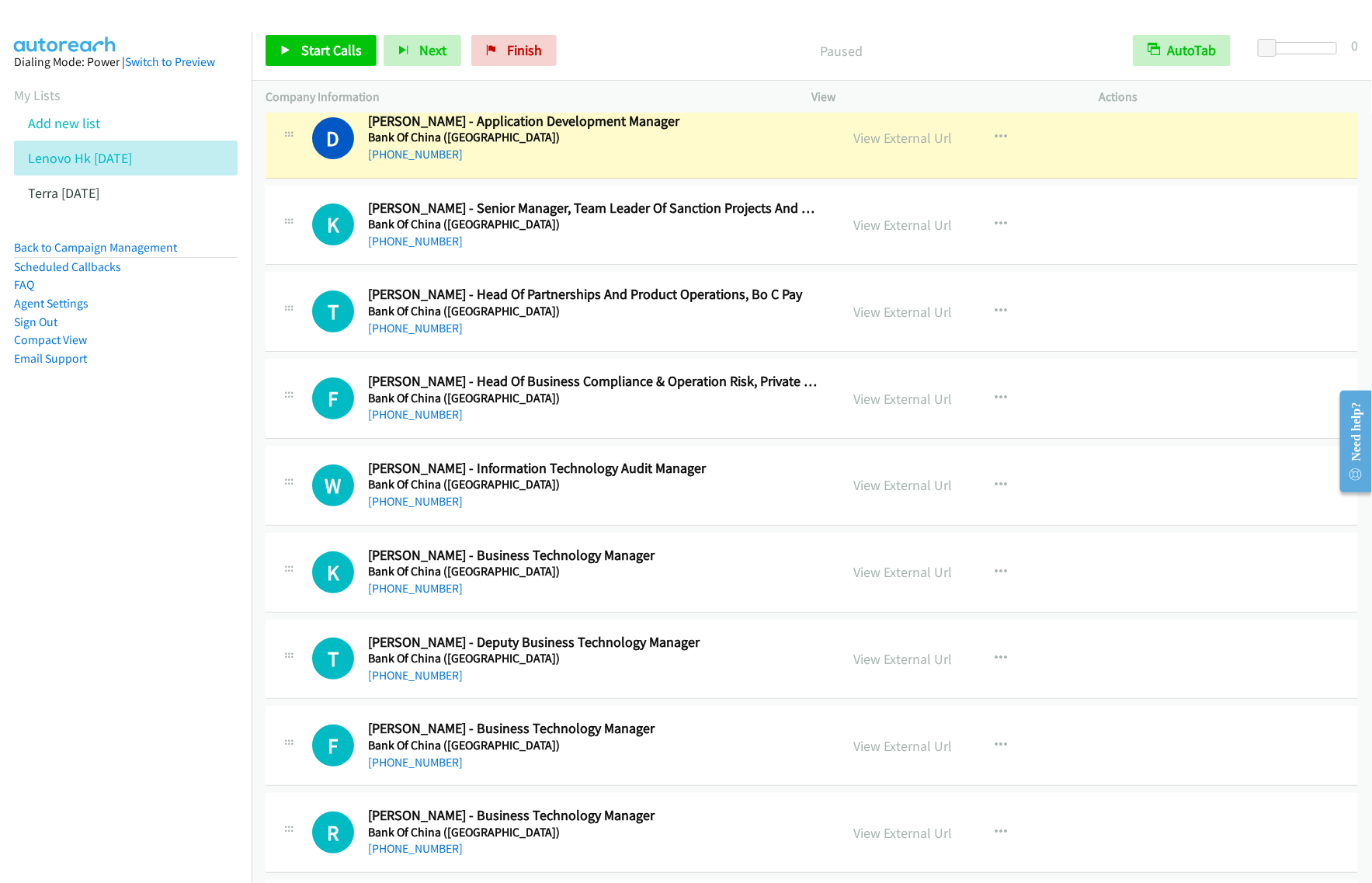
scroll to position [2719, 0]
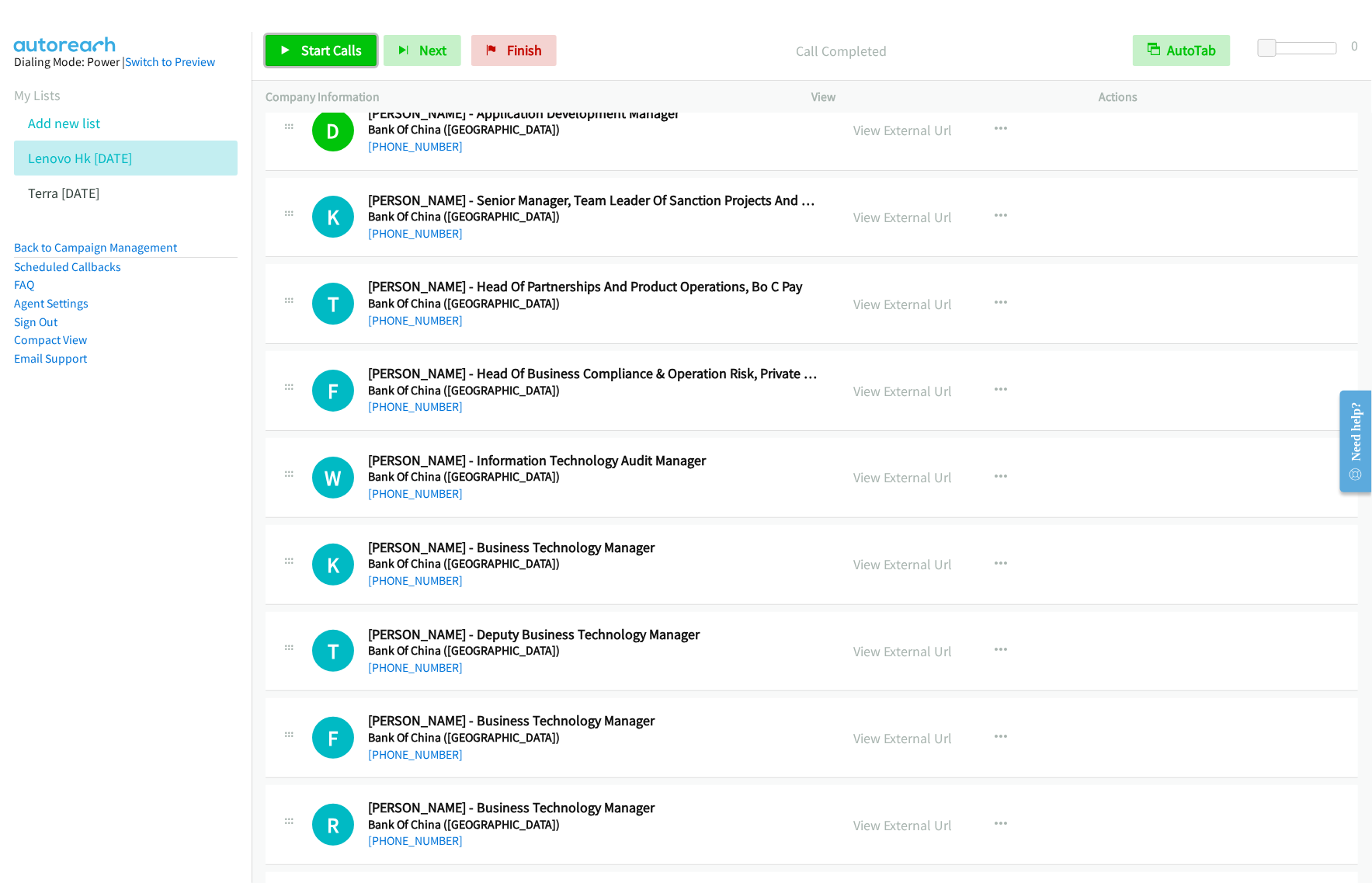
click at [304, 60] on link "Start Calls" at bounding box center [321, 51] width 111 height 31
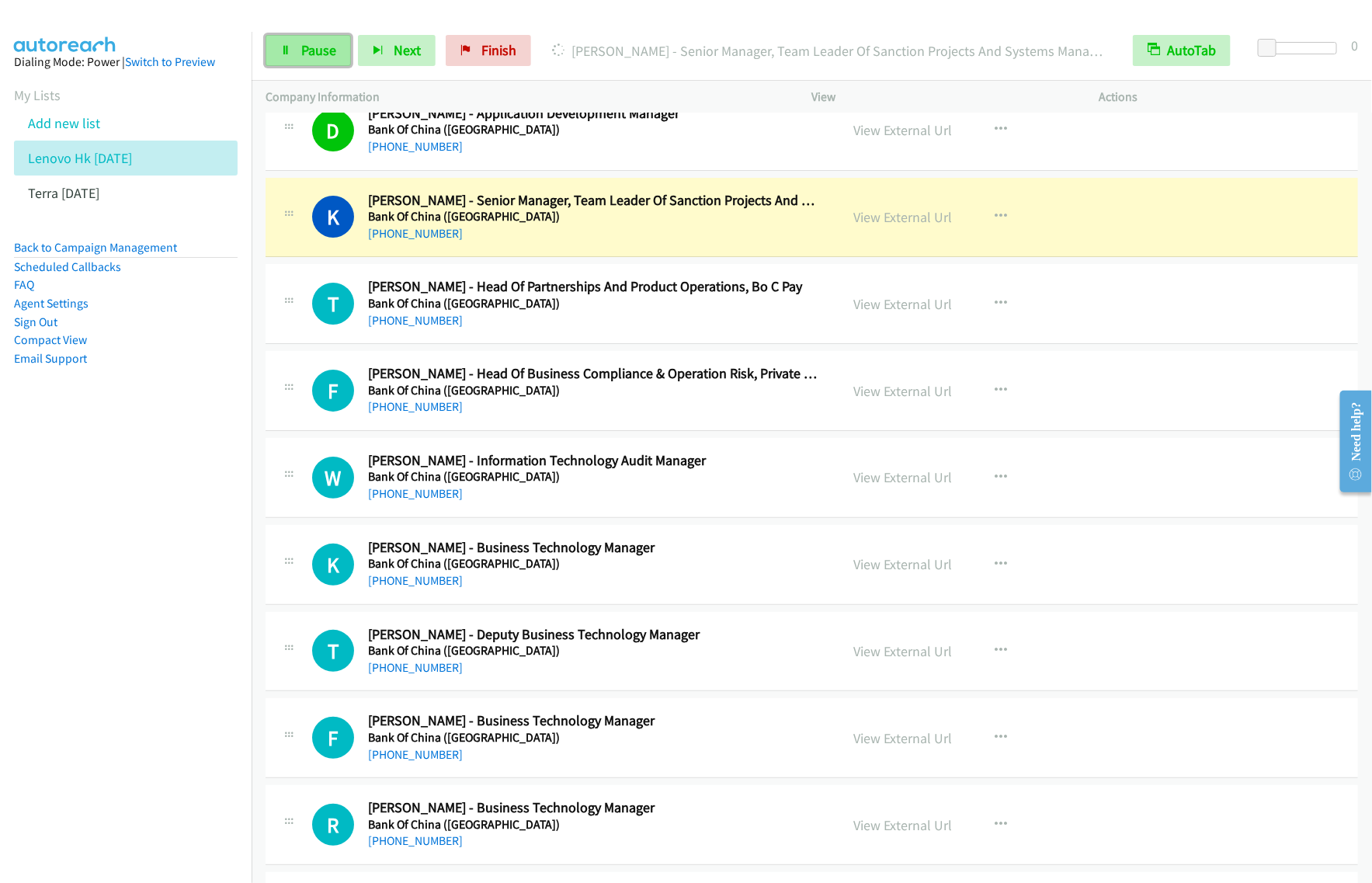
click at [306, 43] on span "Pause" at bounding box center [319, 50] width 35 height 18
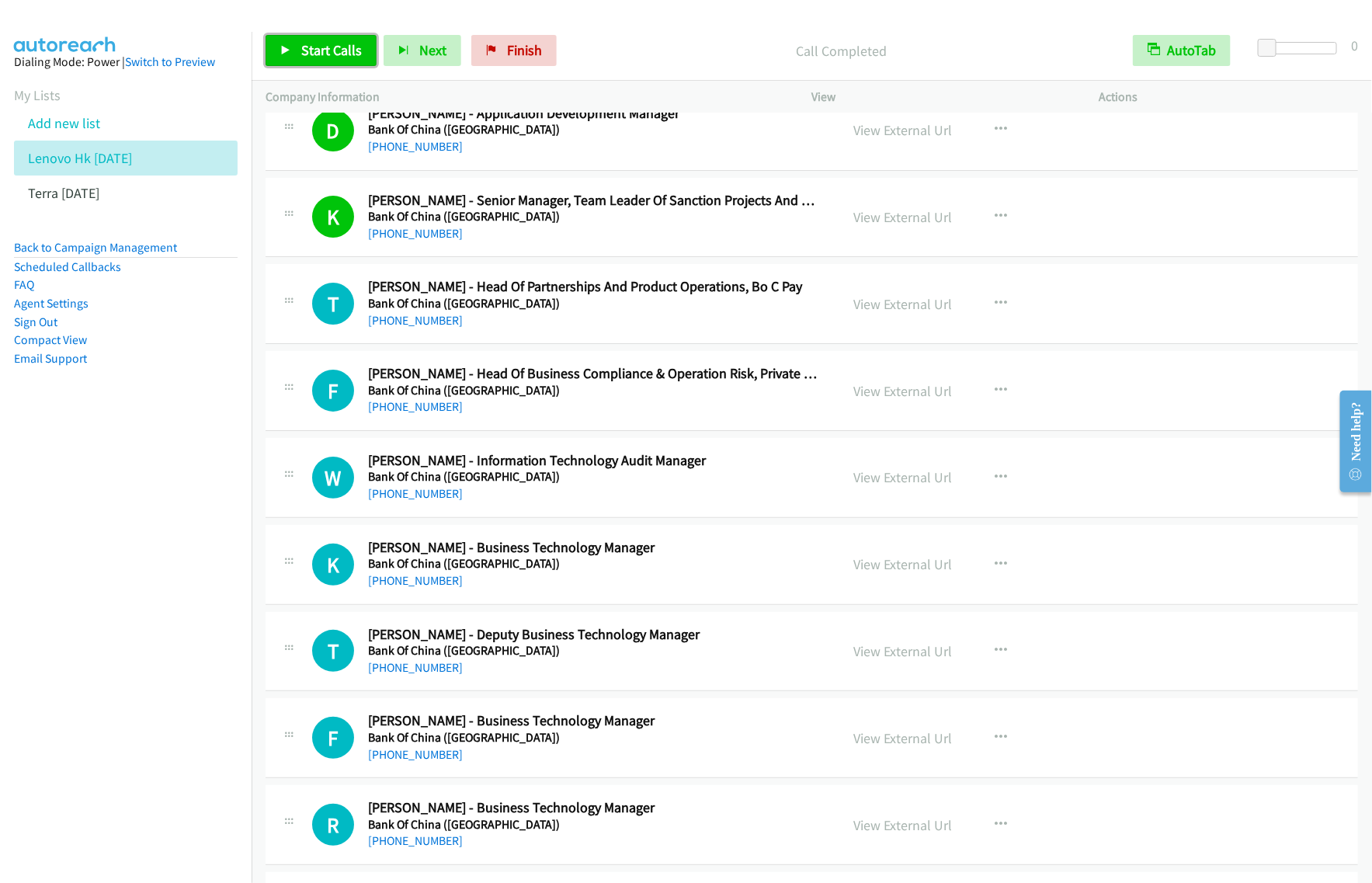
click at [313, 53] on span "Start Calls" at bounding box center [332, 50] width 60 height 18
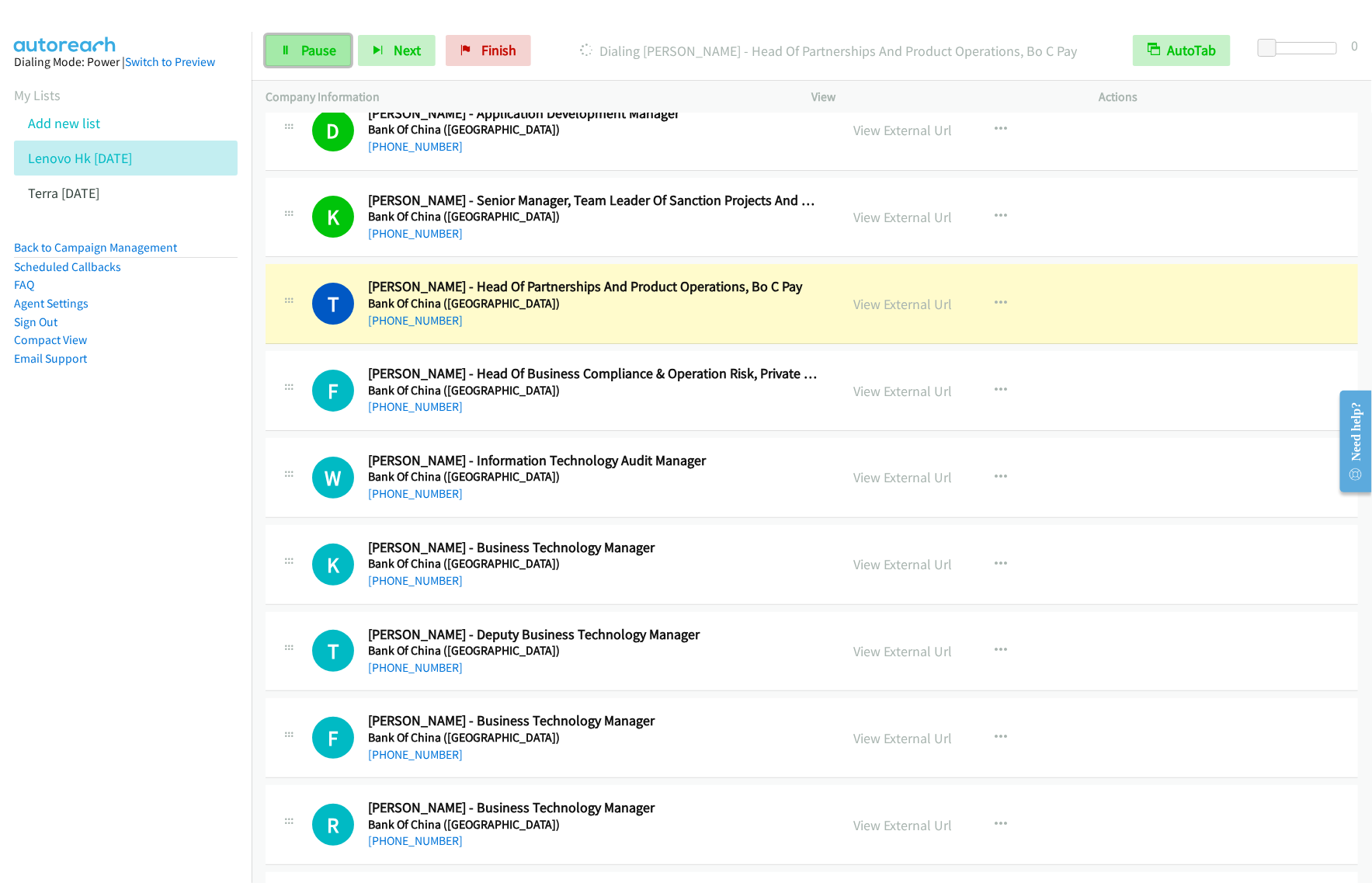
click at [308, 56] on span "Pause" at bounding box center [319, 50] width 35 height 18
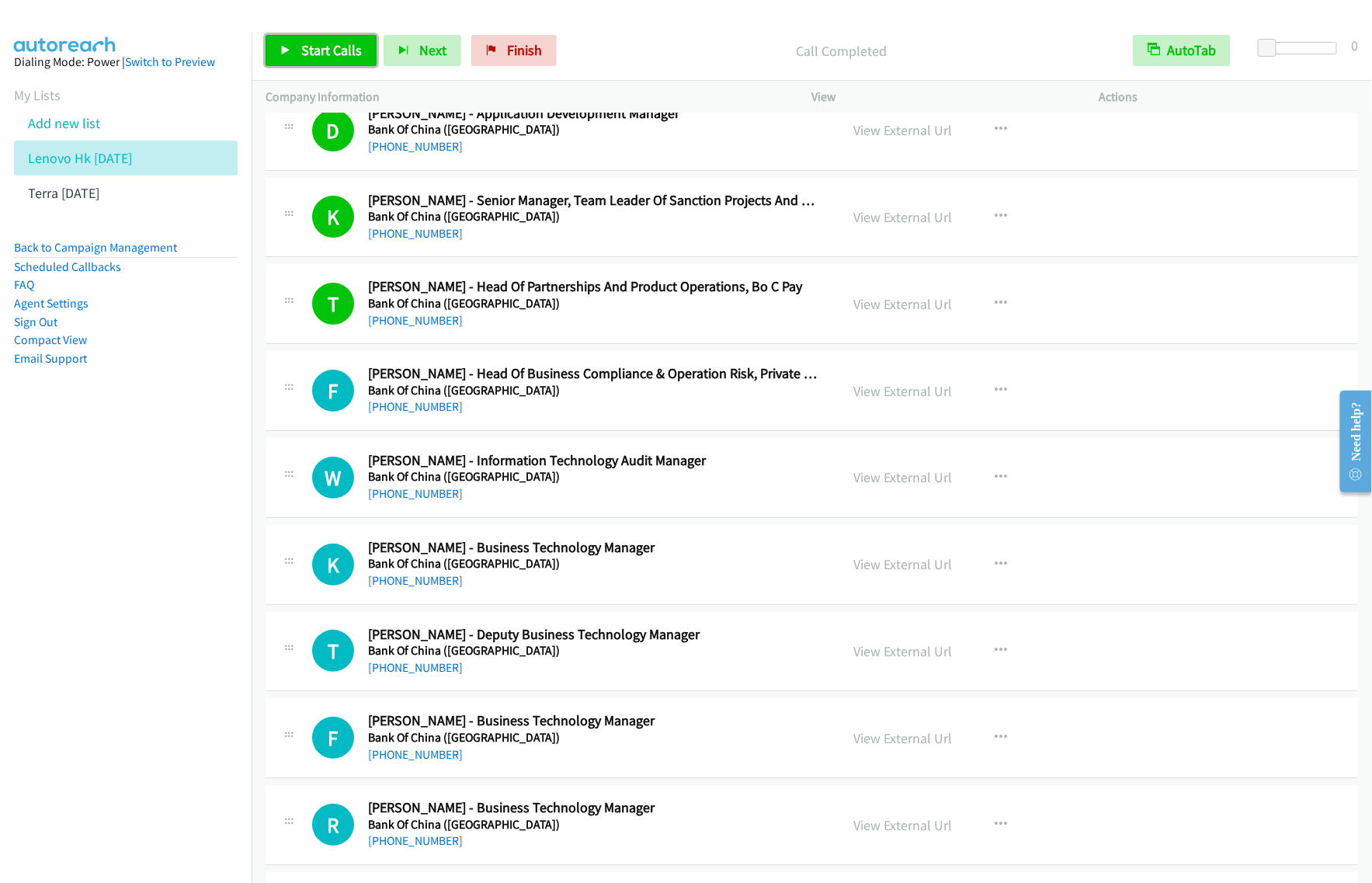
click at [340, 48] on span "Start Calls" at bounding box center [332, 50] width 60 height 18
drag, startPoint x: 324, startPoint y: 48, endPoint x: 406, endPoint y: 37, distance: 82.7
click at [324, 48] on span "Pause" at bounding box center [319, 50] width 35 height 18
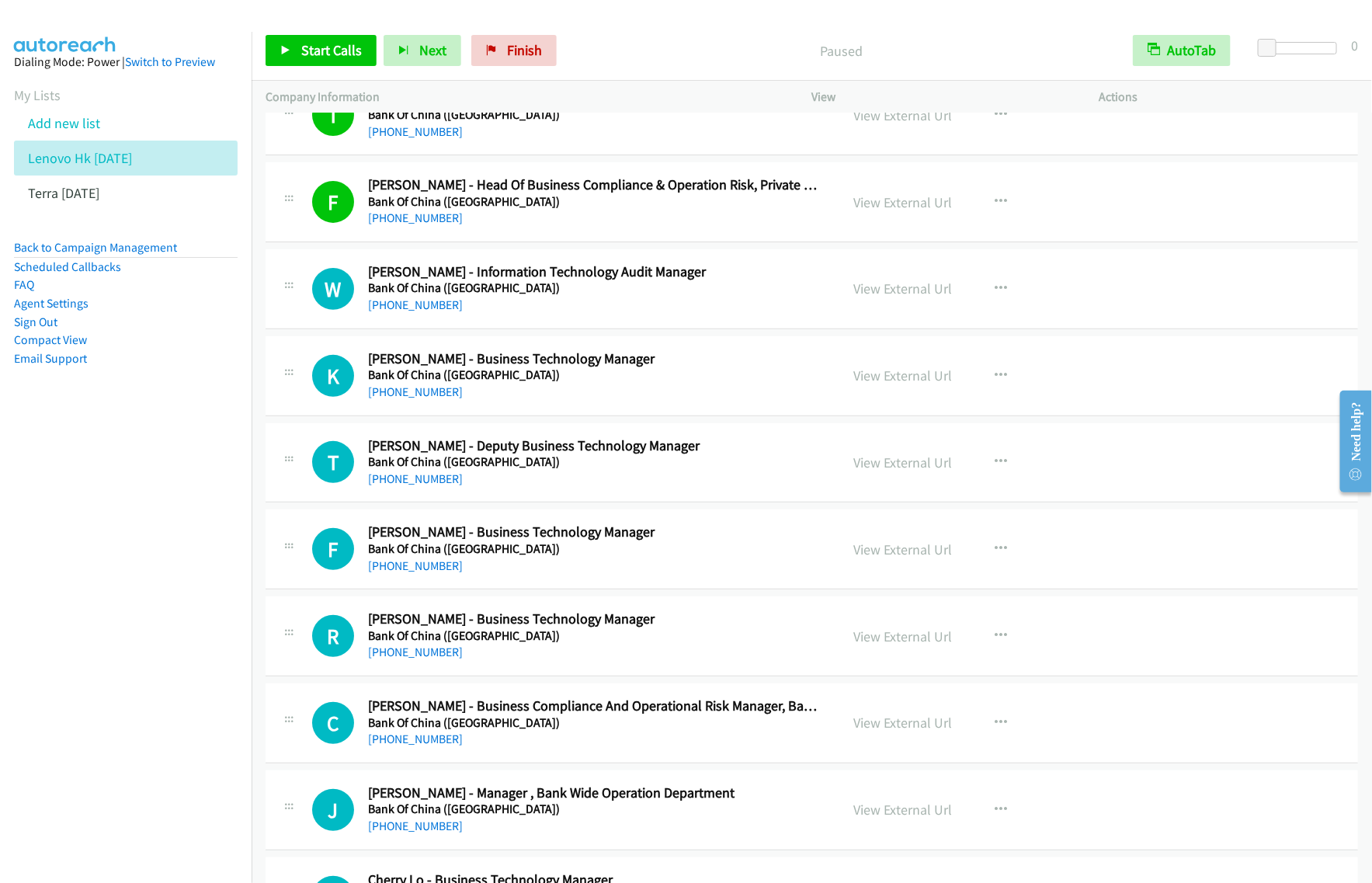
scroll to position [2913, 0]
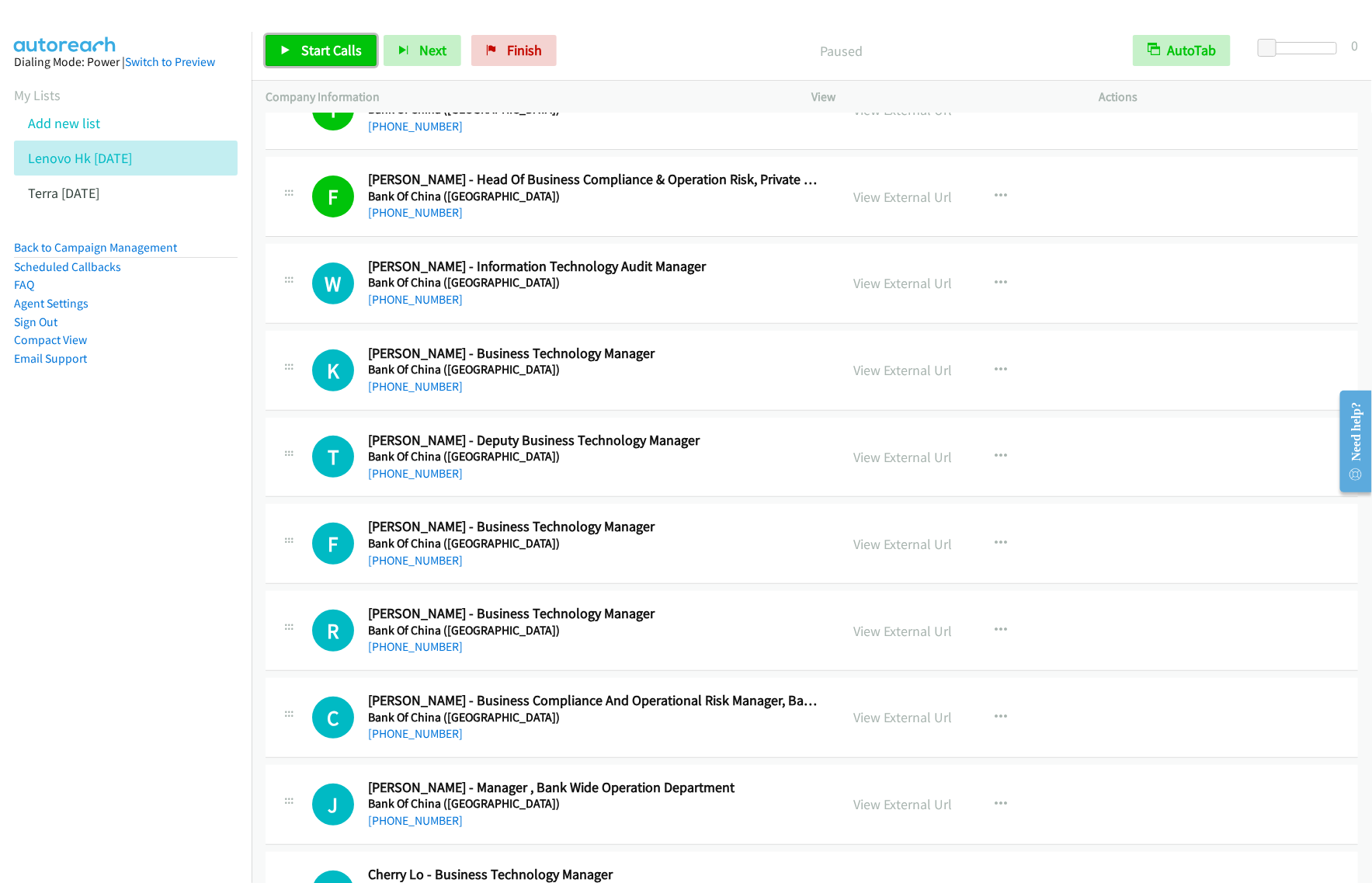
click at [358, 56] on span "Start Calls" at bounding box center [332, 50] width 60 height 18
click at [314, 44] on span "Pause" at bounding box center [319, 50] width 35 height 18
click at [996, 289] on icon "button" at bounding box center [1002, 283] width 13 height 13
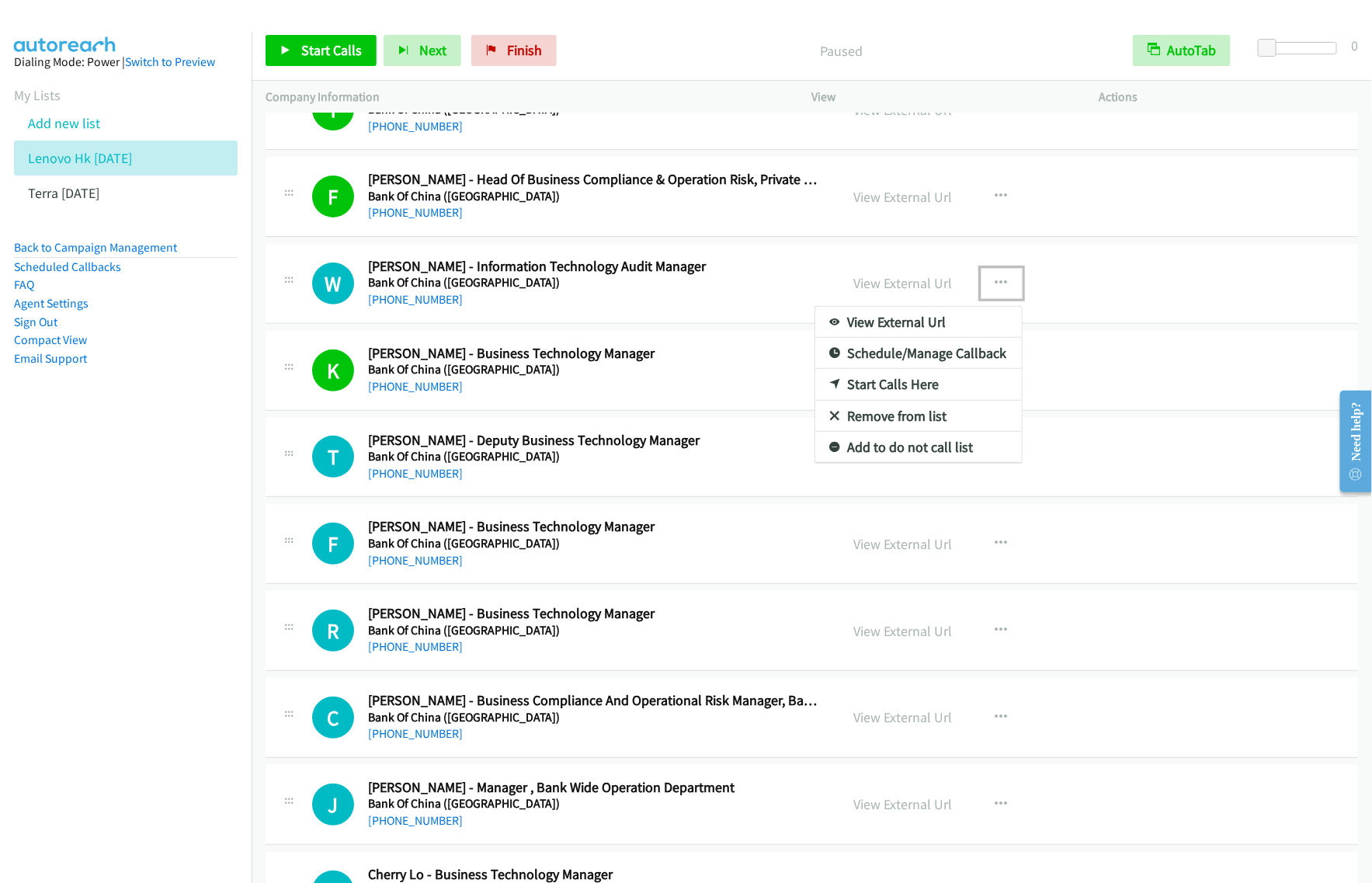
click at [922, 327] on link "View External Url" at bounding box center [919, 322] width 206 height 31
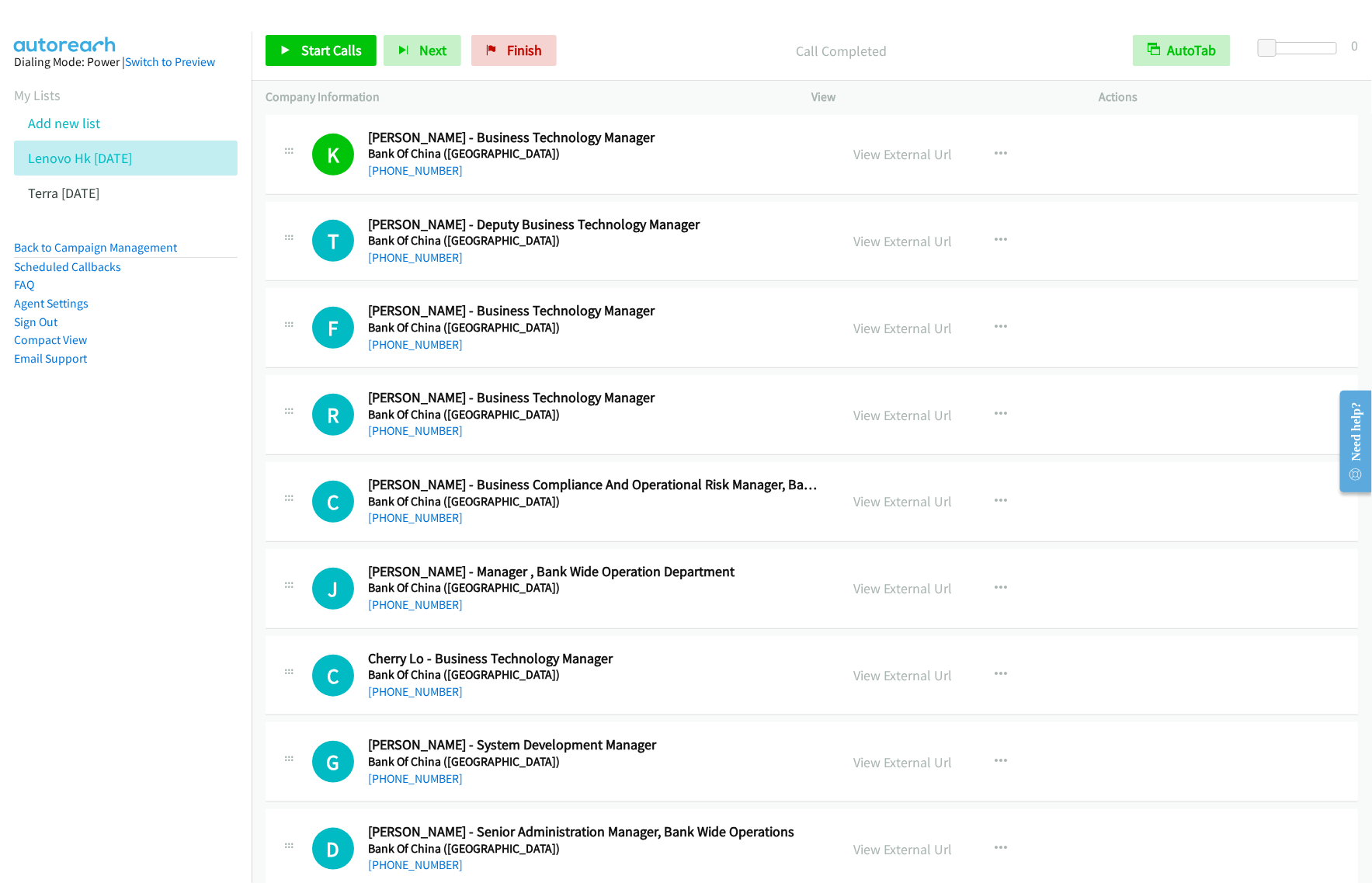
scroll to position [3204, 0]
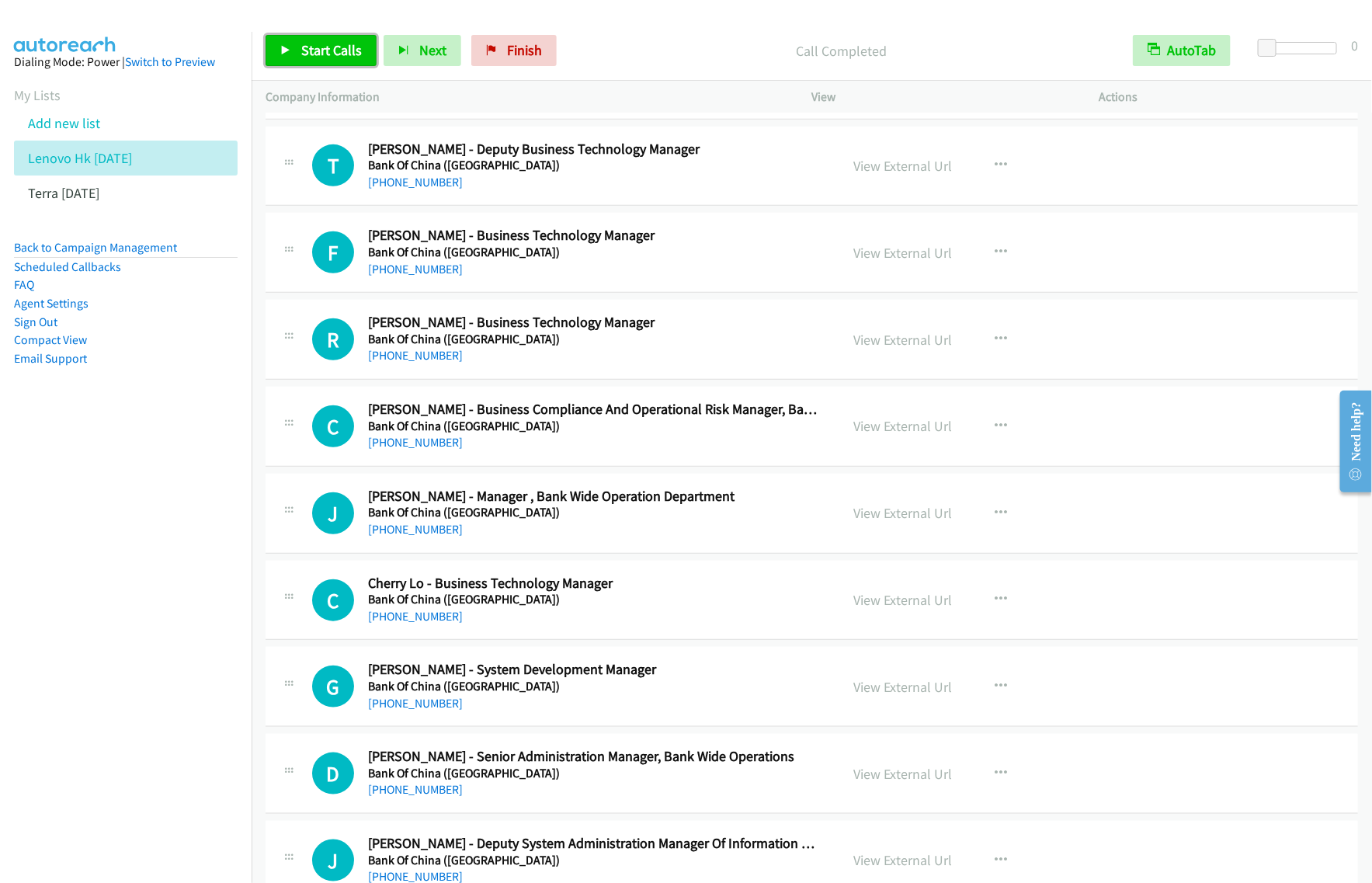
click at [354, 51] on span "Start Calls" at bounding box center [332, 50] width 60 height 18
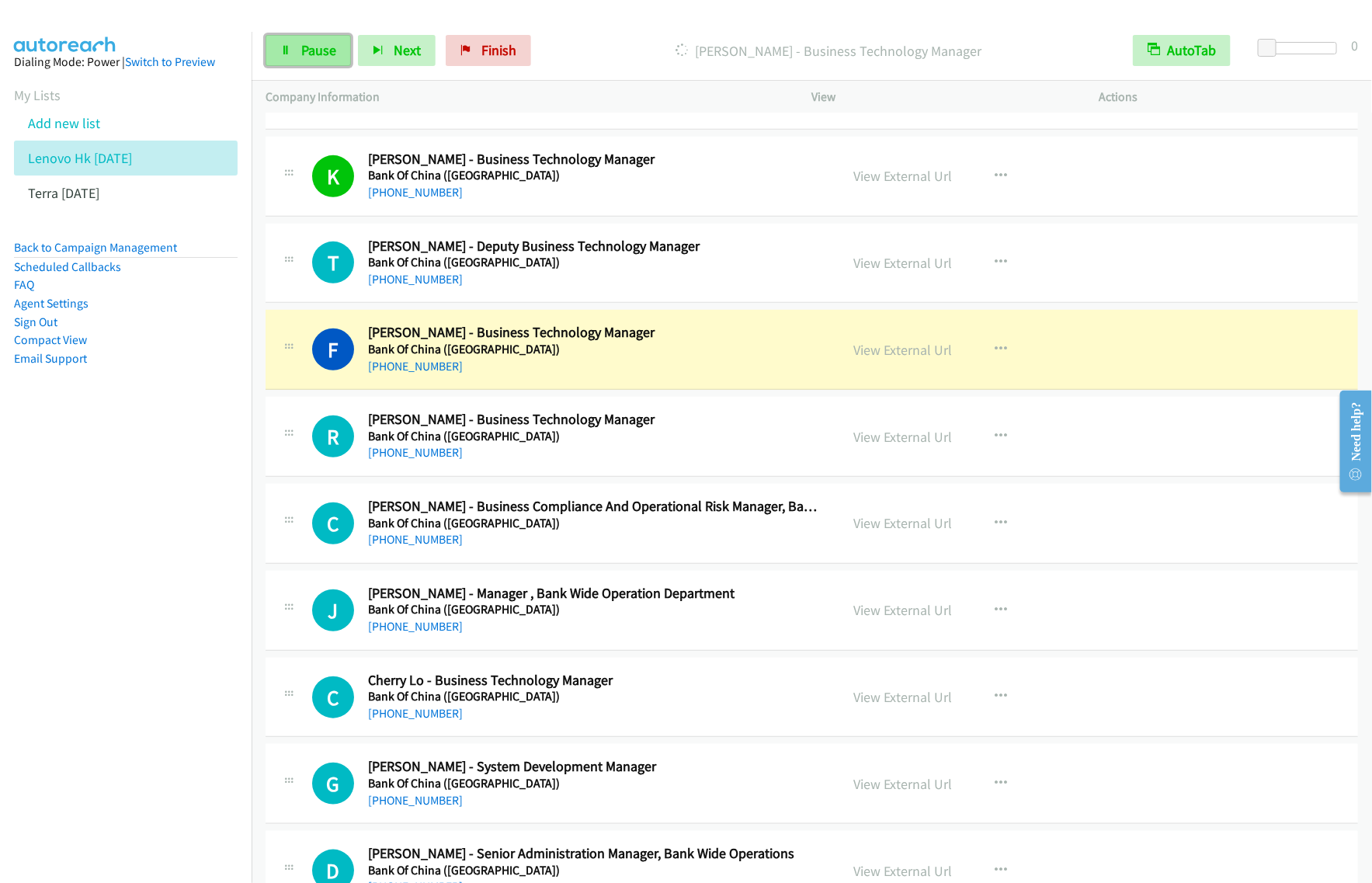
click at [301, 58] on span "Pause" at bounding box center [319, 50] width 35 height 18
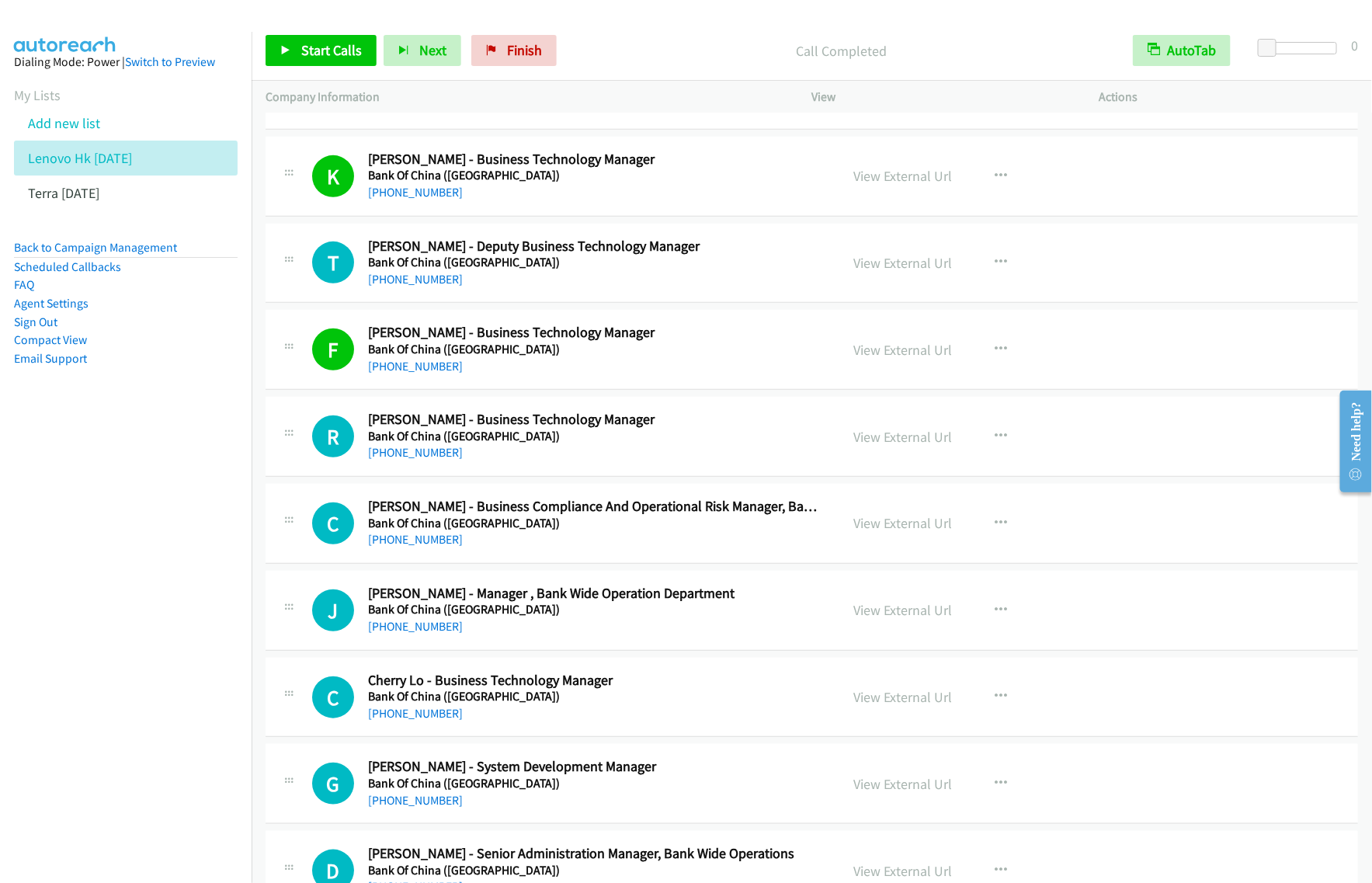
click at [583, 285] on div "[PHONE_NUMBER]" at bounding box center [594, 279] width 451 height 18
click at [998, 268] on icon "button" at bounding box center [1002, 263] width 13 height 13
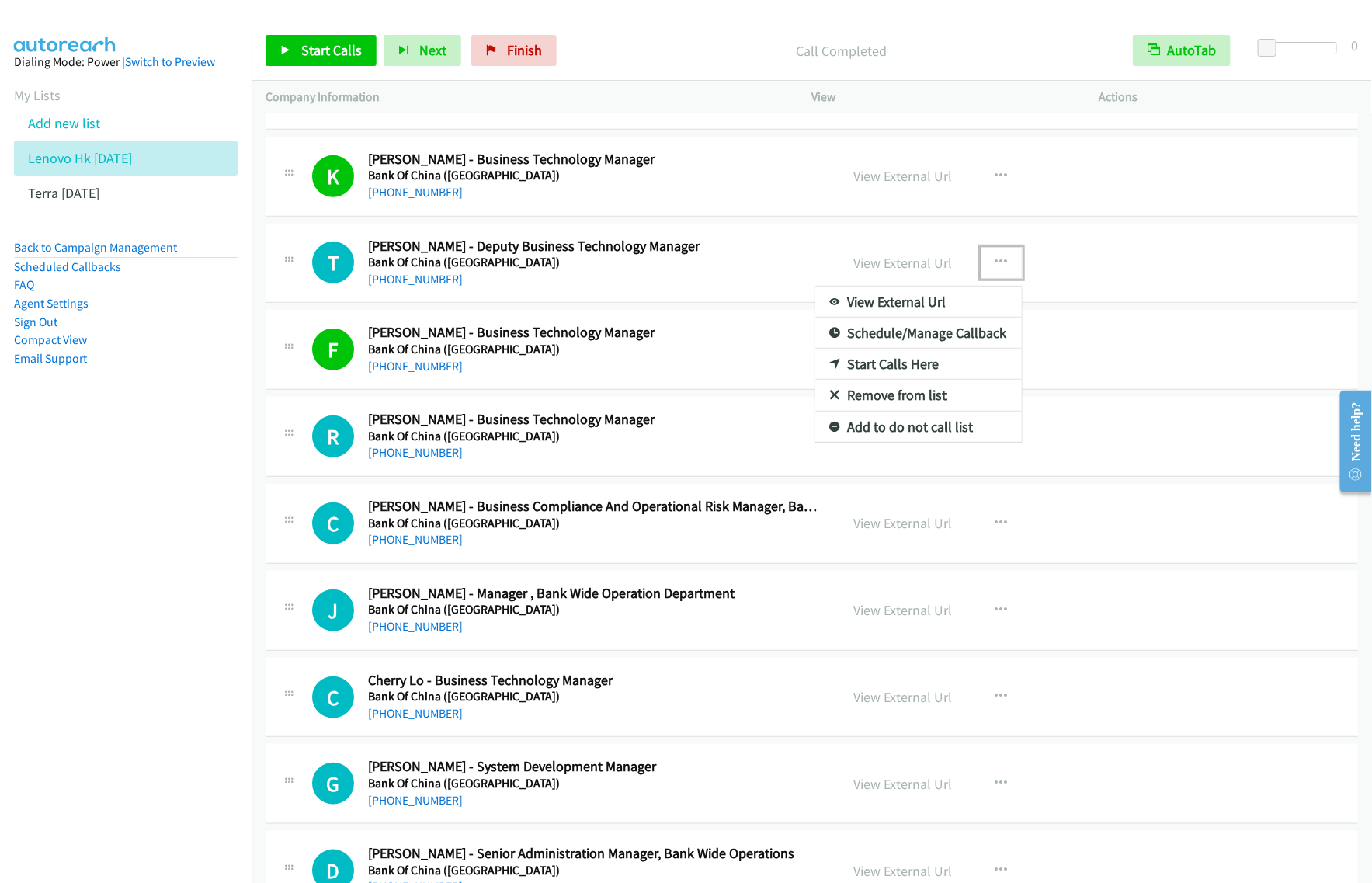
click at [891, 309] on link "View External Url" at bounding box center [919, 302] width 206 height 31
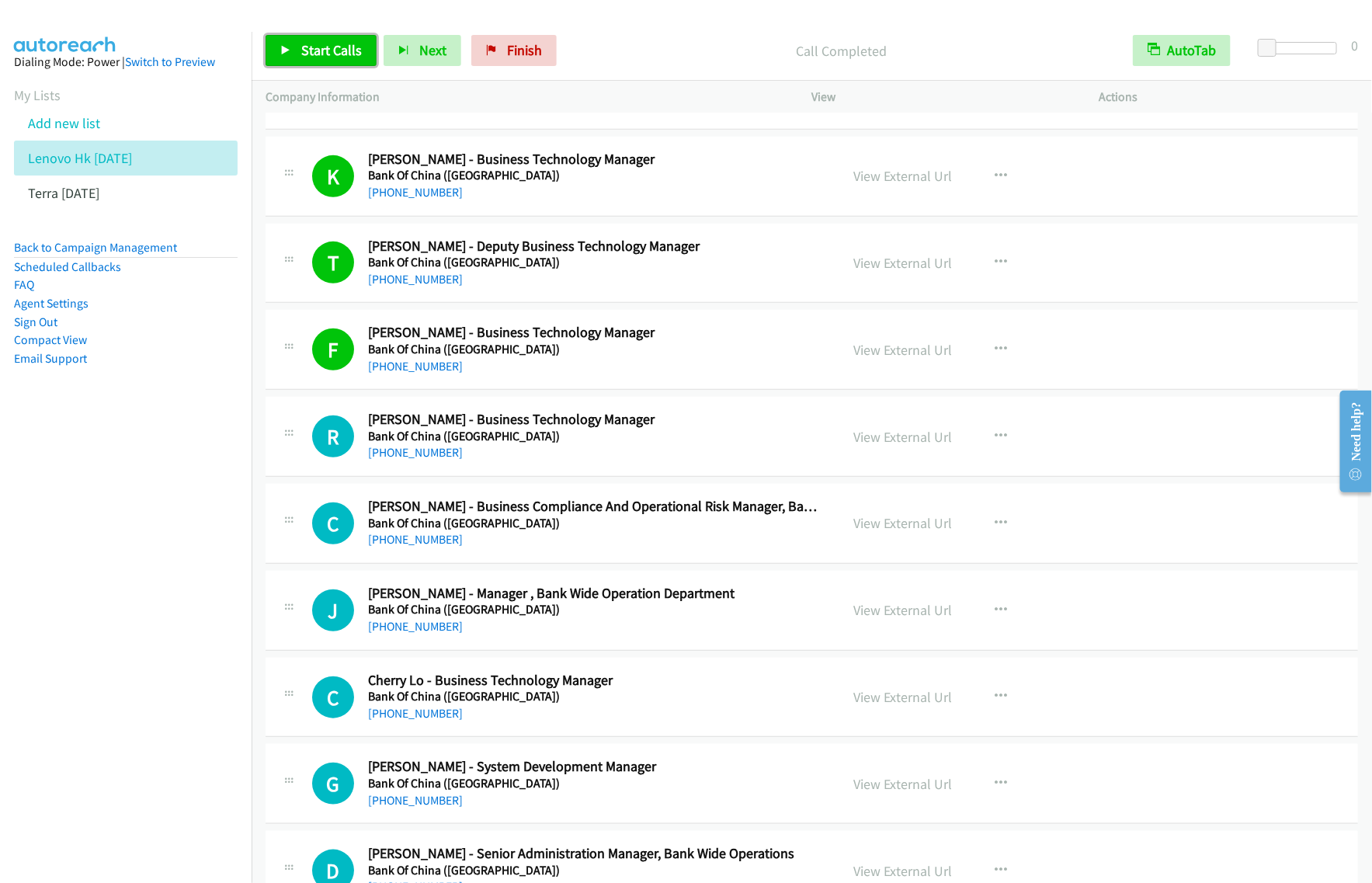
click at [352, 49] on span "Start Calls" at bounding box center [332, 50] width 60 height 18
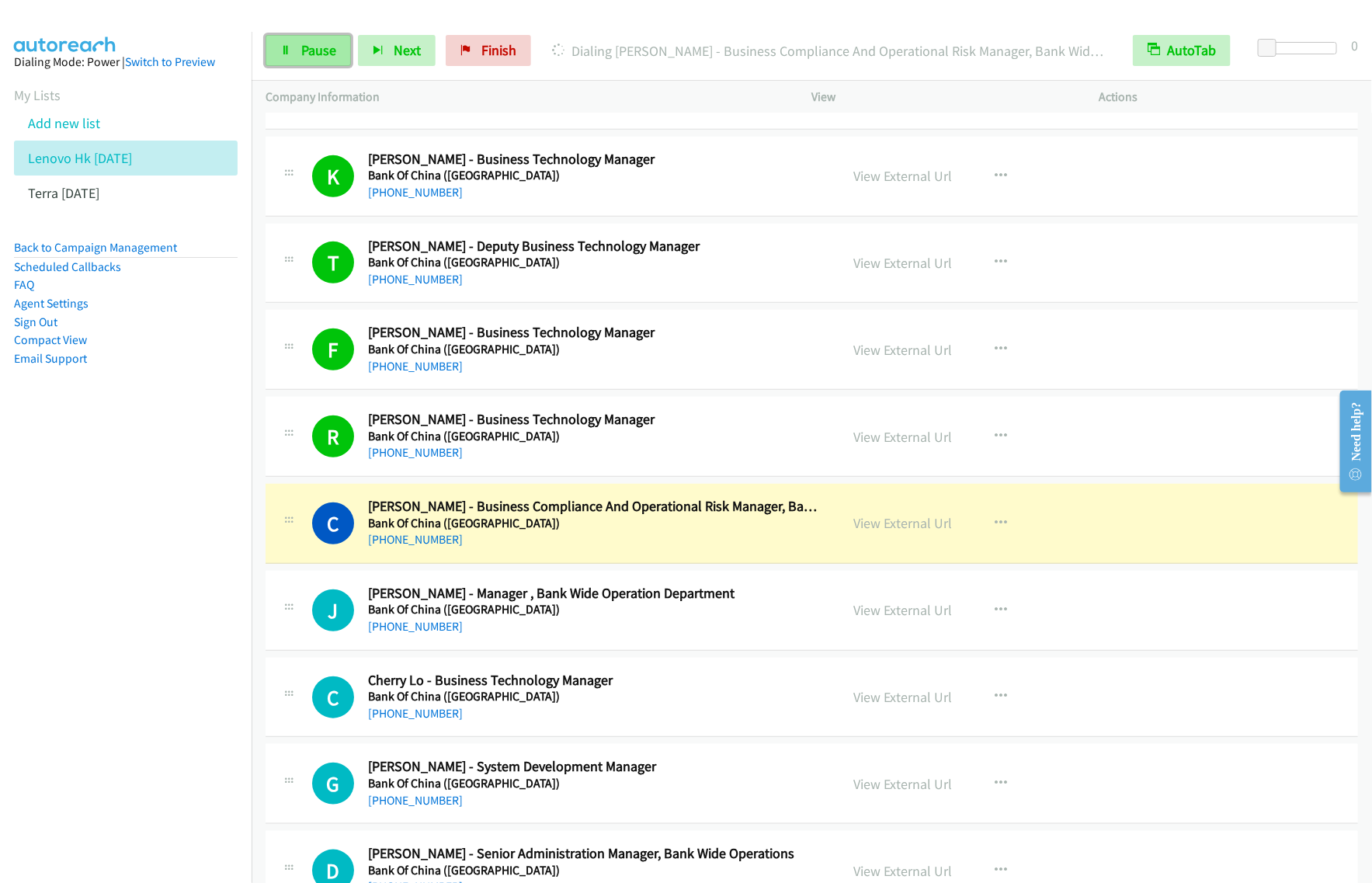
click at [313, 52] on span "Pause" at bounding box center [319, 50] width 35 height 18
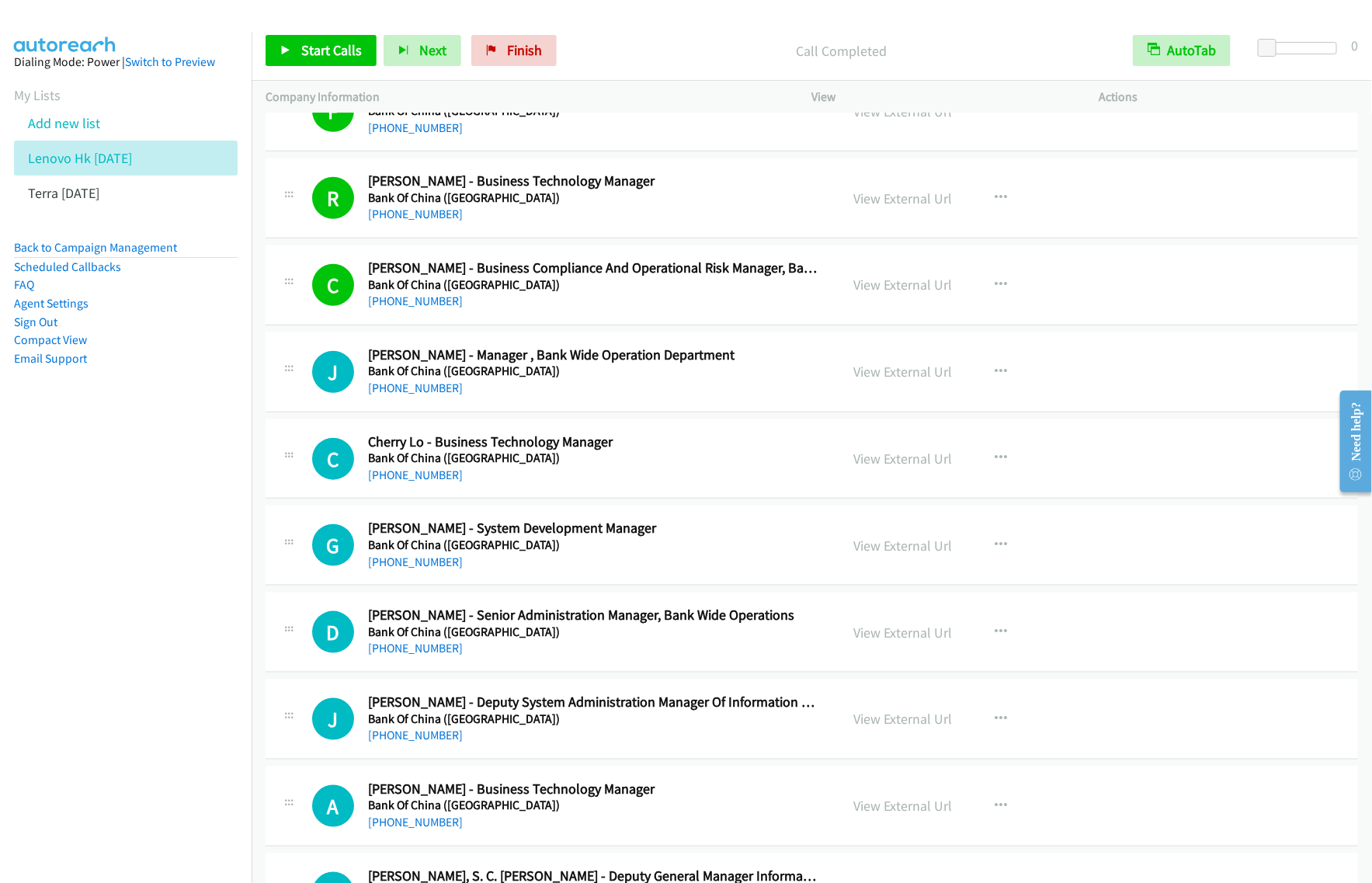
scroll to position [3398, 0]
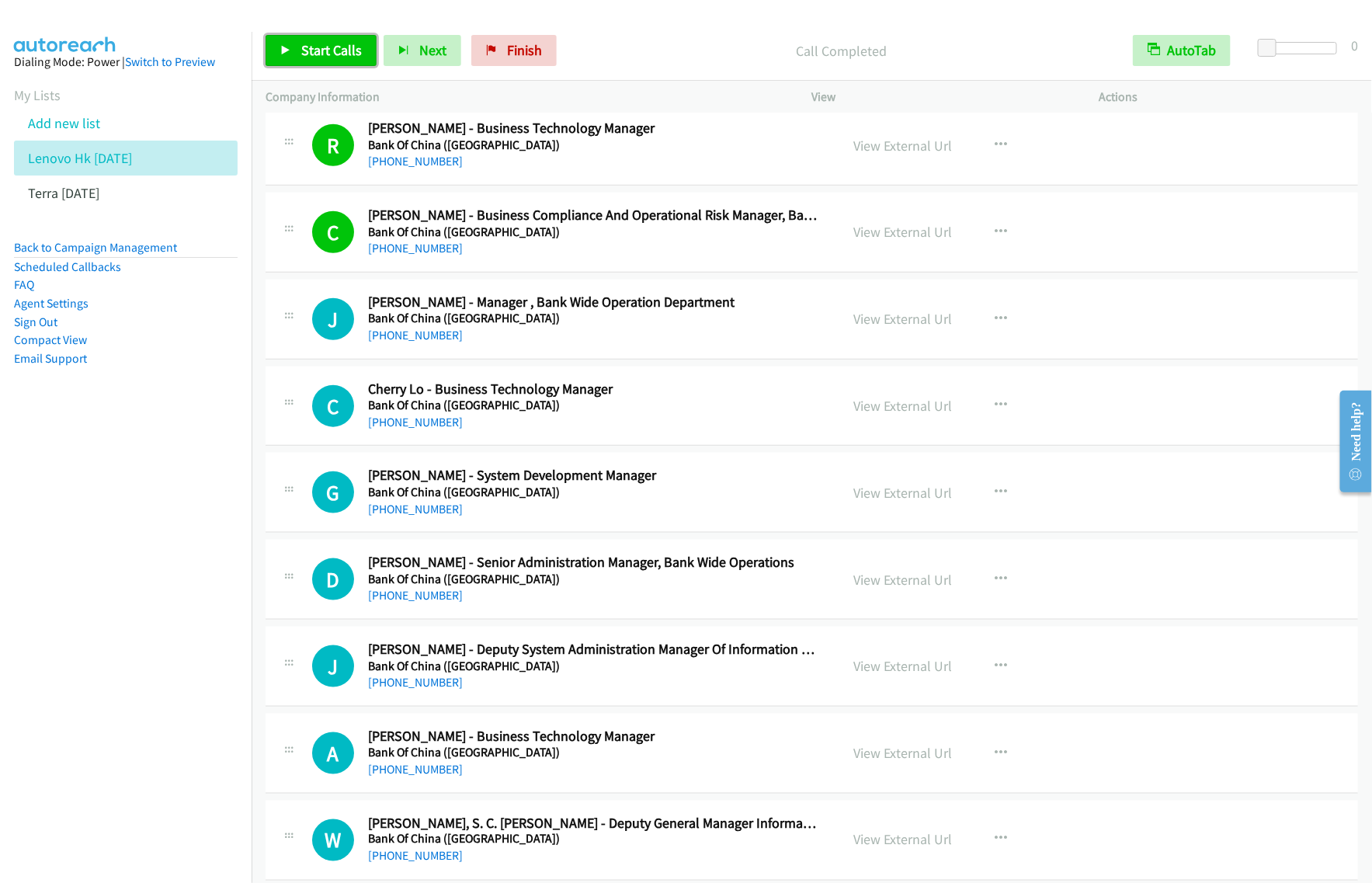
click at [335, 47] on span "Start Calls" at bounding box center [332, 50] width 60 height 18
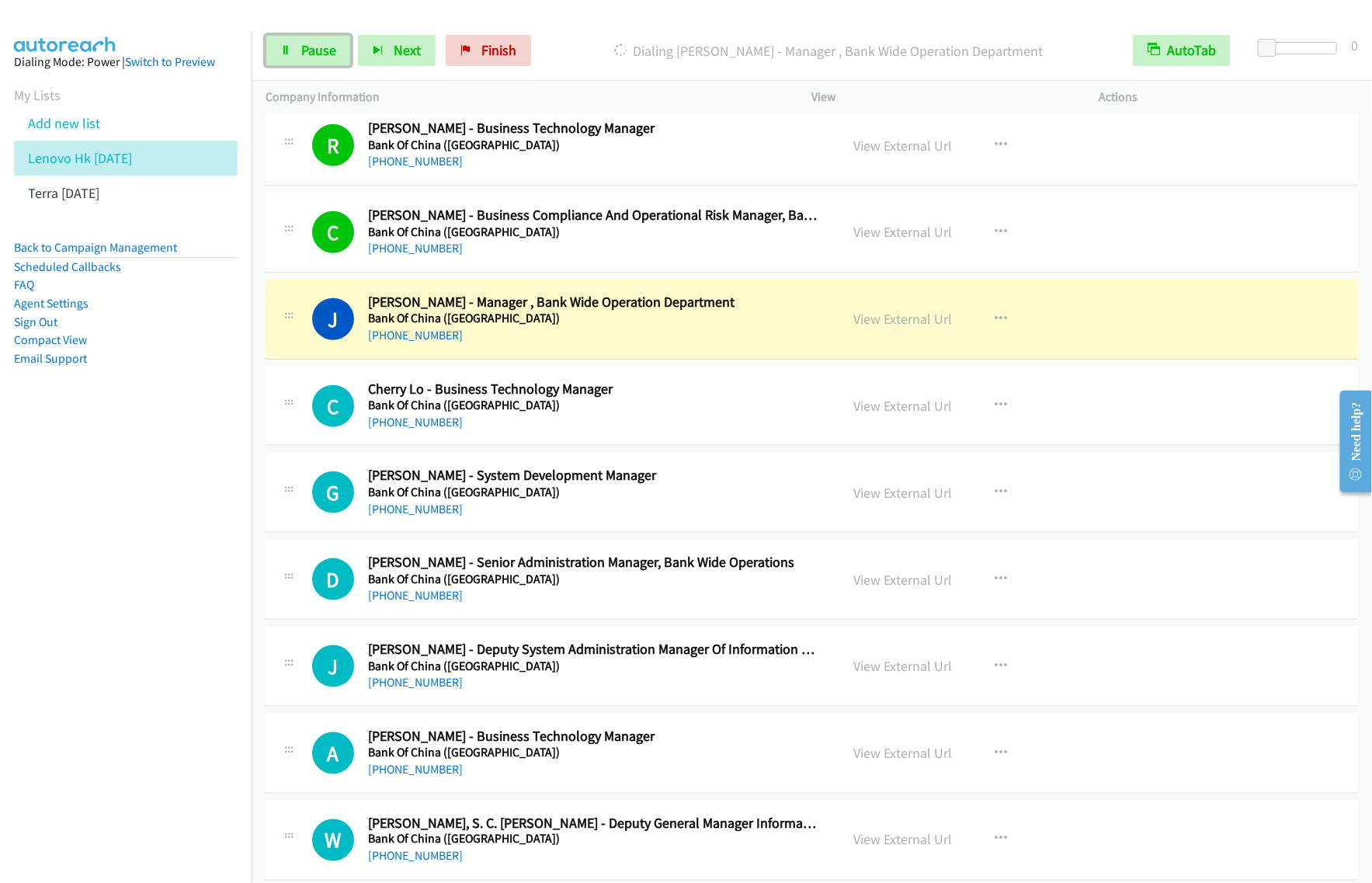
drag, startPoint x: 334, startPoint y: 45, endPoint x: 512, endPoint y: 6, distance: 182.2
click at [334, 45] on span "Pause" at bounding box center [319, 50] width 35 height 18
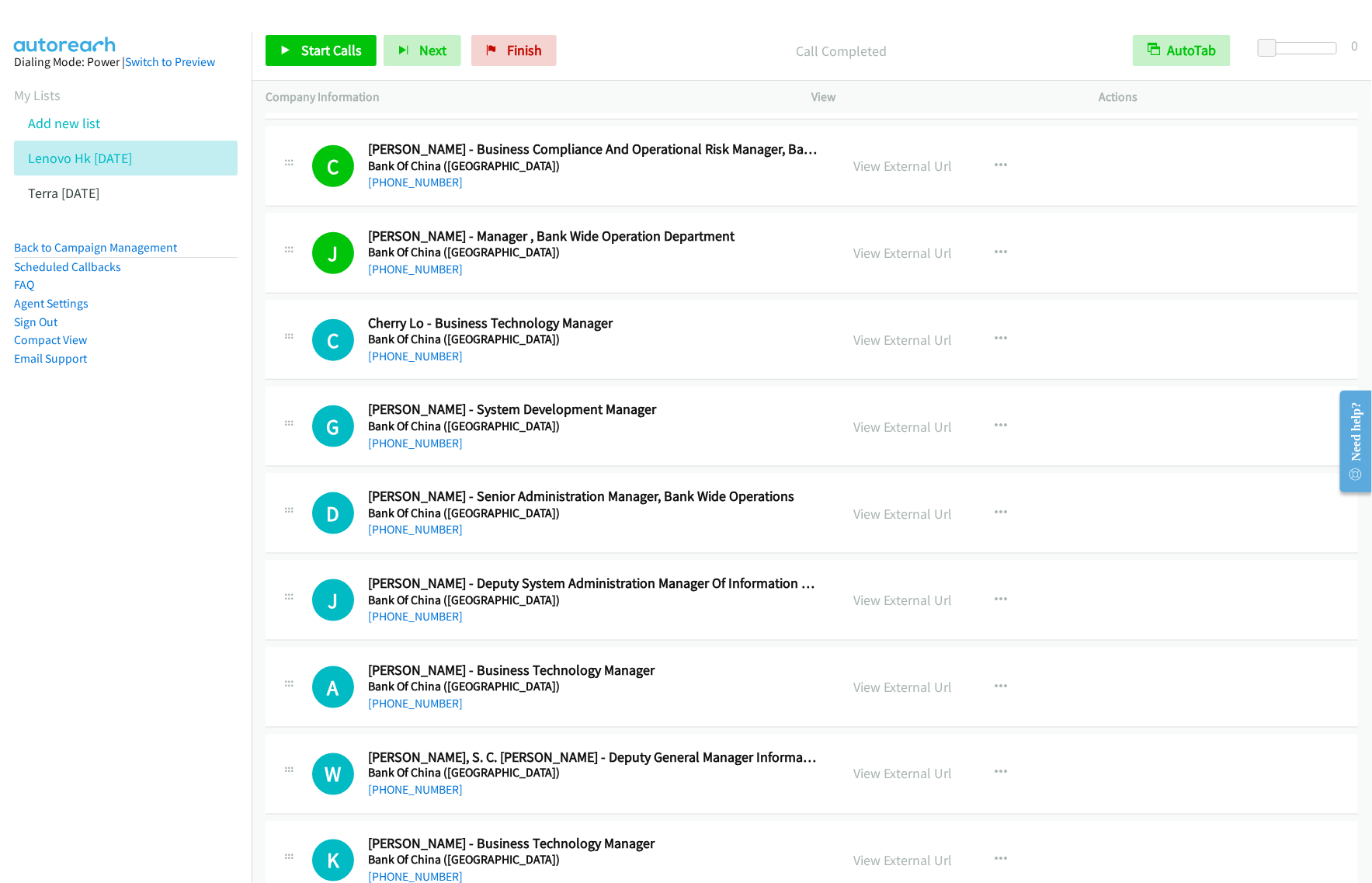
scroll to position [3495, 0]
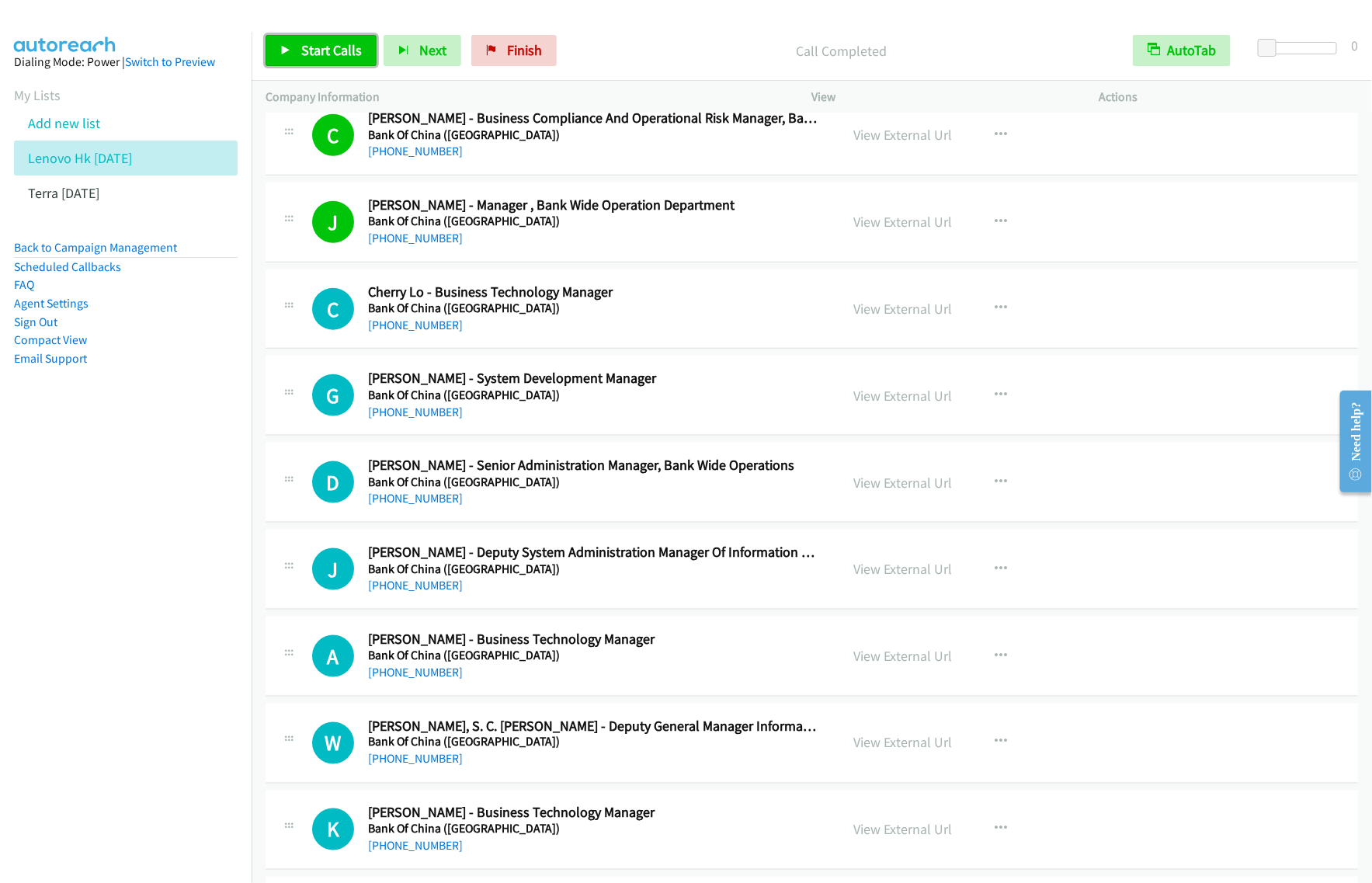
click at [331, 52] on span "Start Calls" at bounding box center [332, 50] width 60 height 18
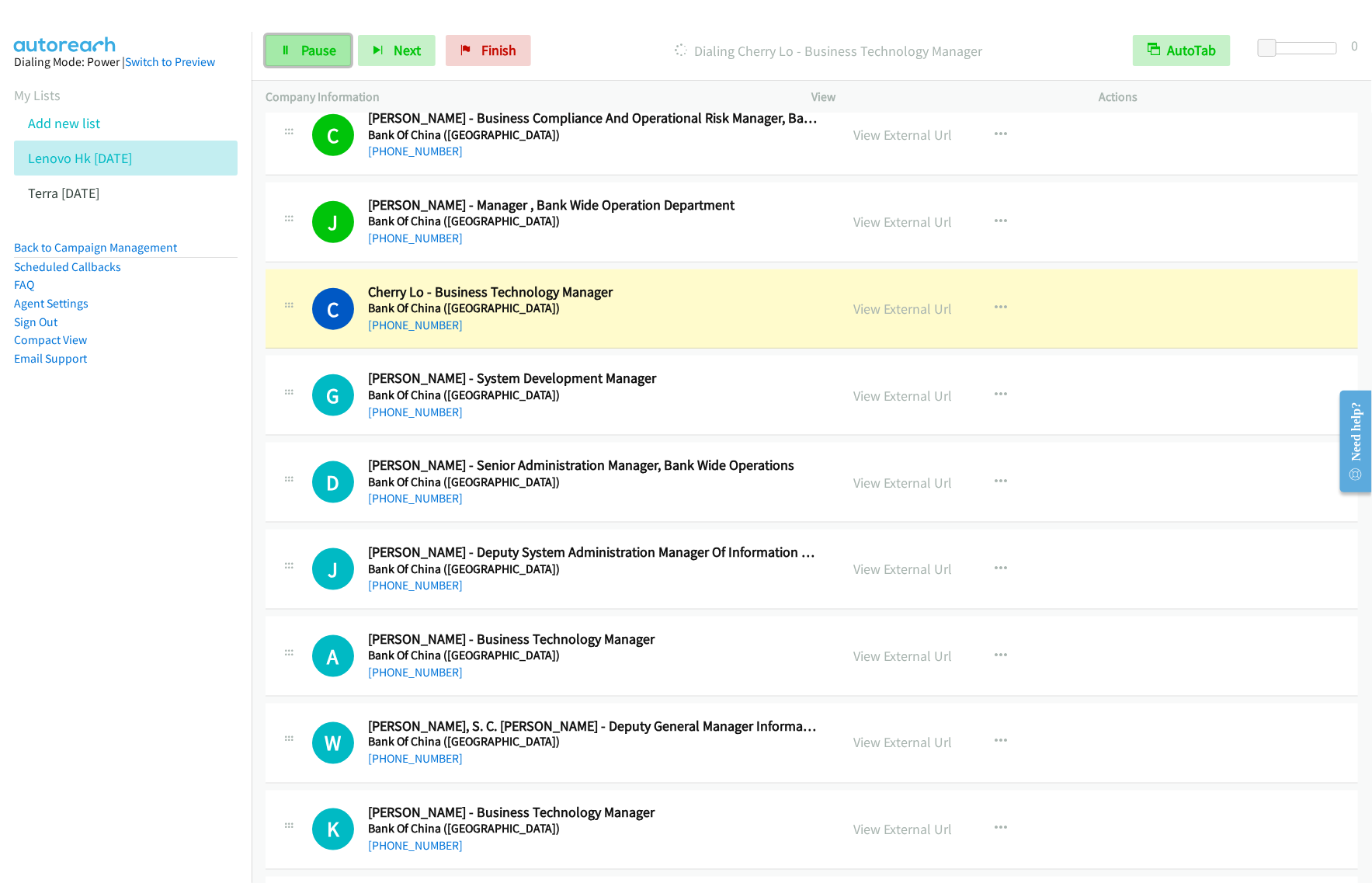
click at [333, 63] on link "Pause" at bounding box center [308, 51] width 86 height 31
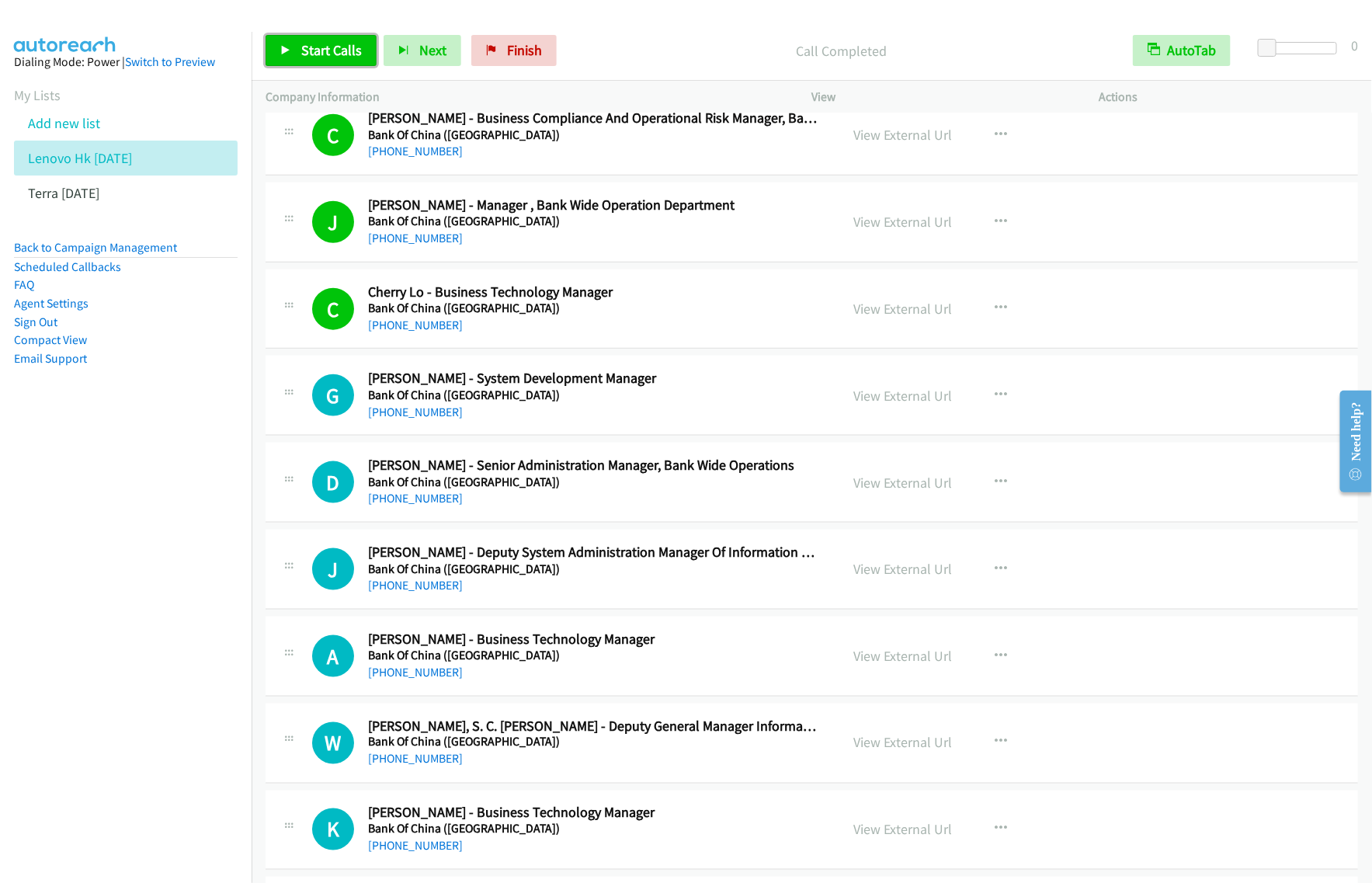
click at [349, 51] on span "Start Calls" at bounding box center [332, 50] width 60 height 18
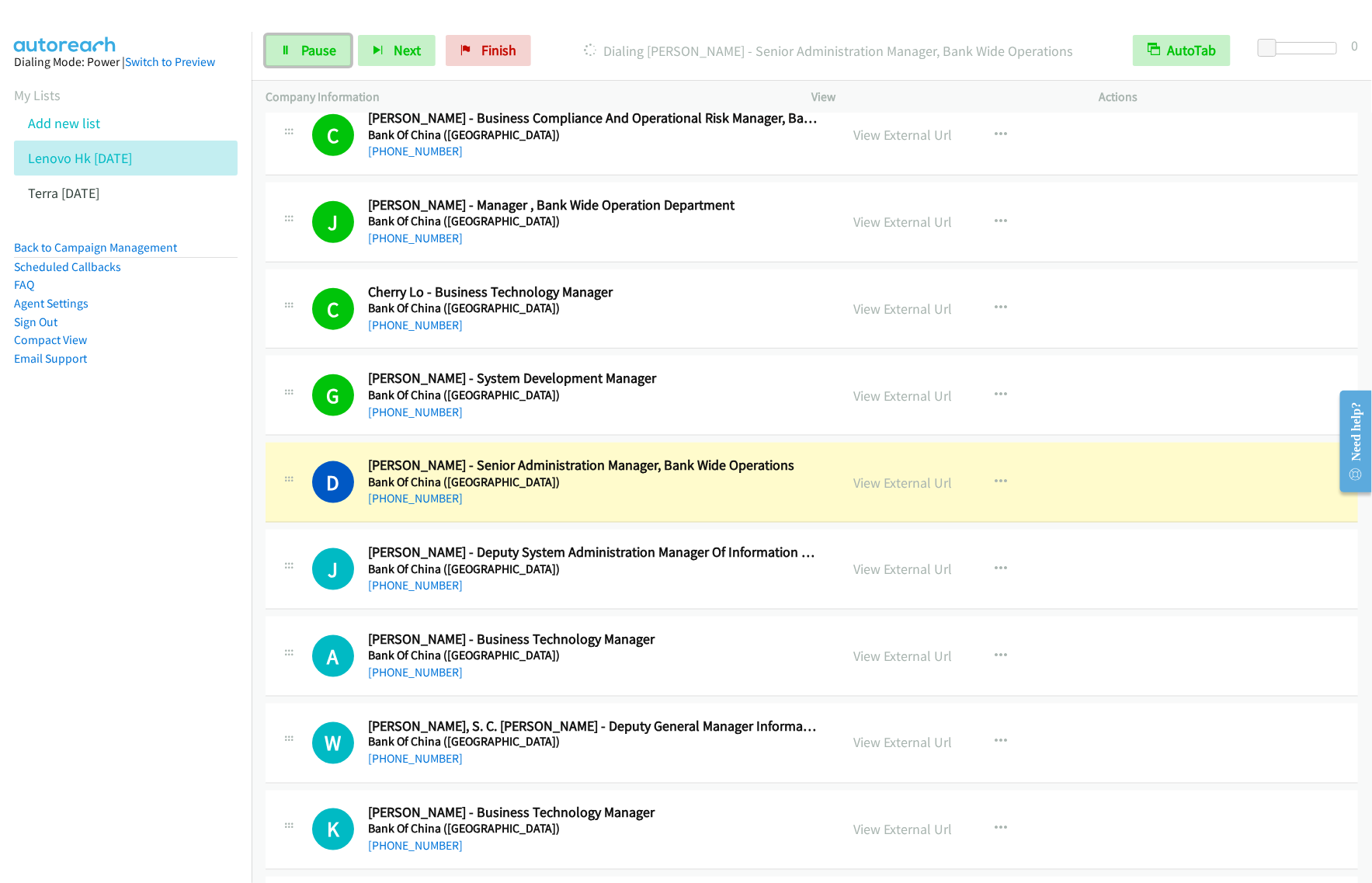
drag, startPoint x: 321, startPoint y: 55, endPoint x: 425, endPoint y: 13, distance: 112.2
click at [321, 55] on span "Pause" at bounding box center [319, 50] width 35 height 18
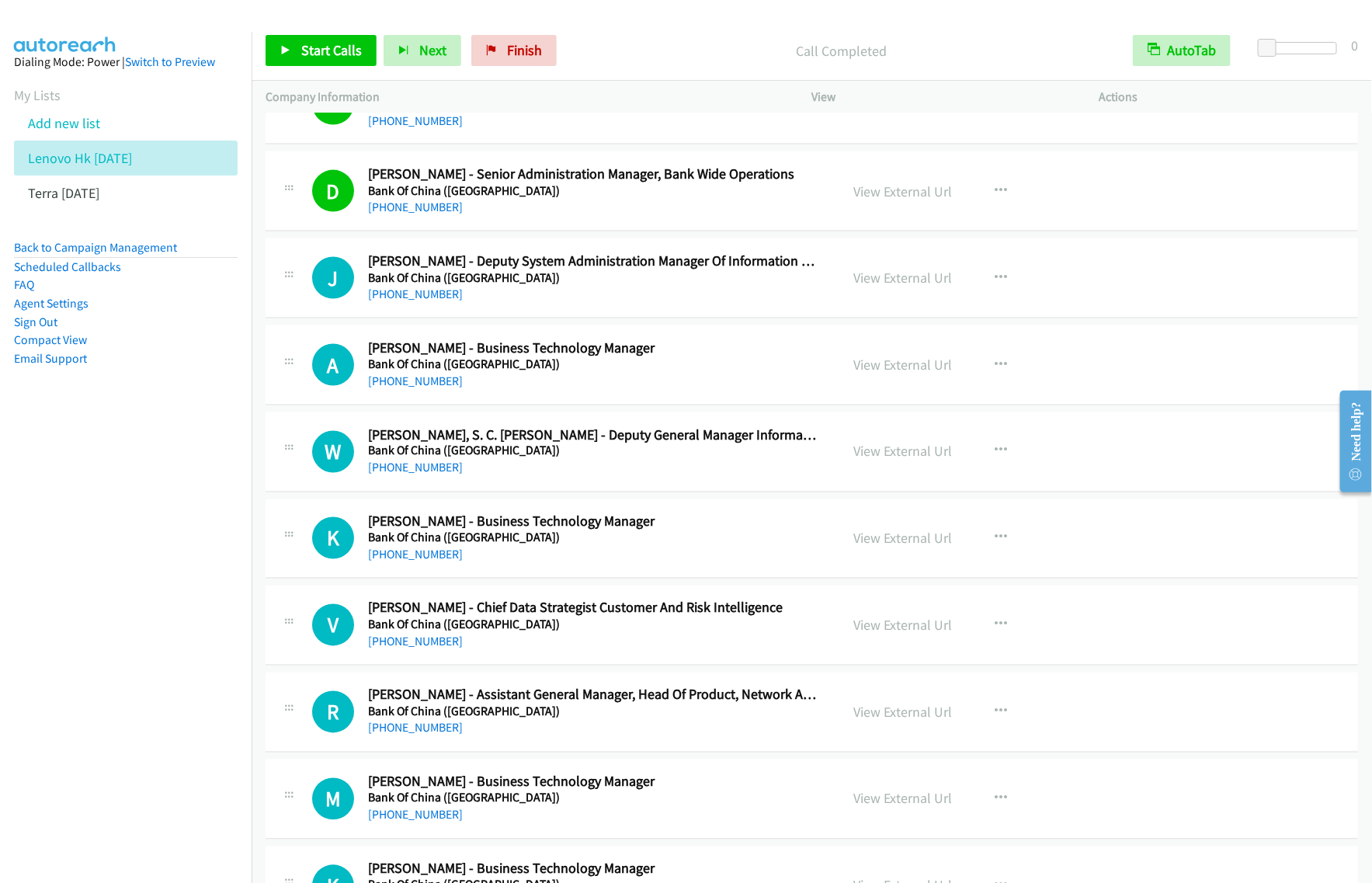
scroll to position [3884, 0]
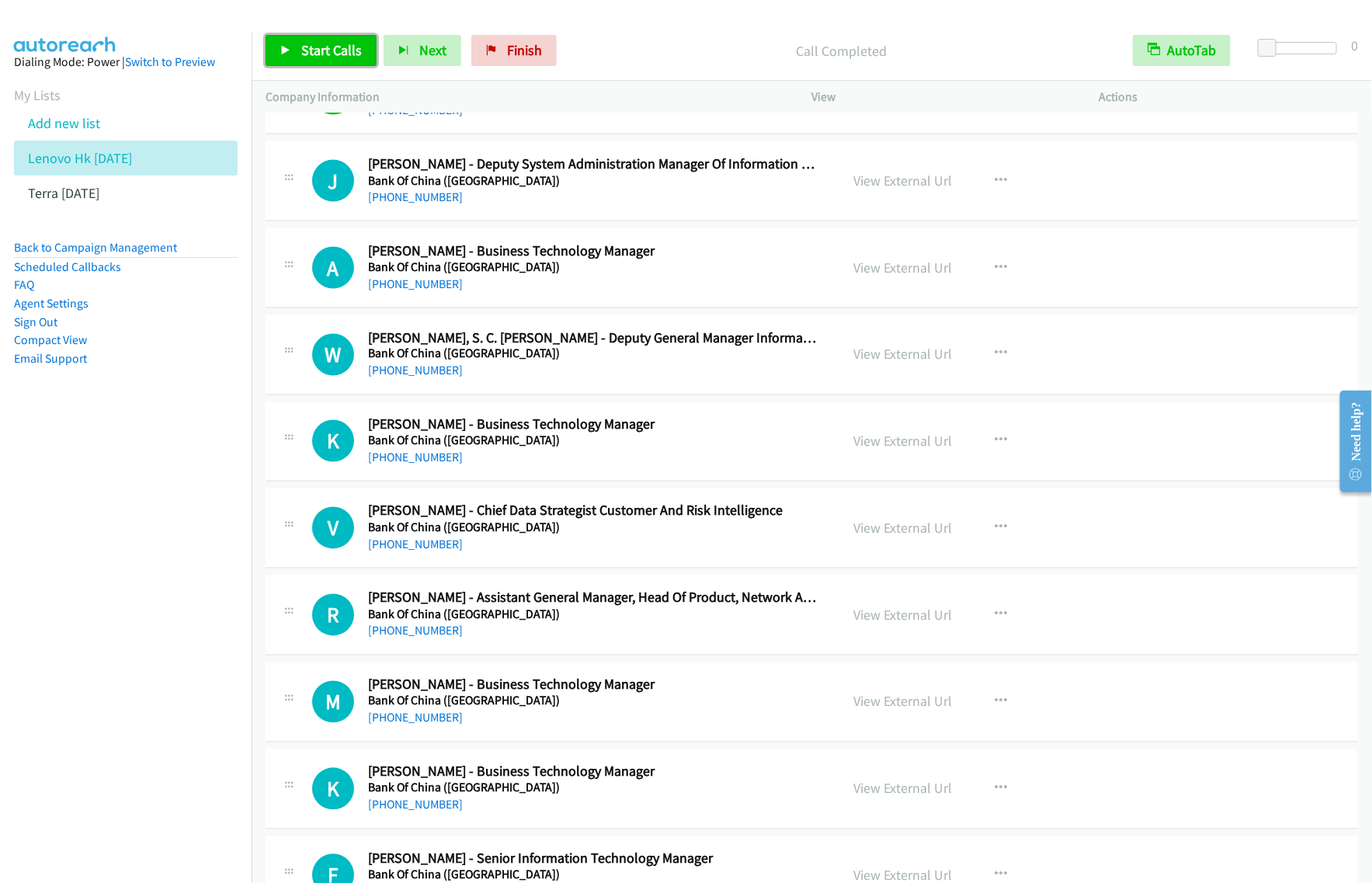
click at [334, 49] on span "Start Calls" at bounding box center [332, 50] width 60 height 18
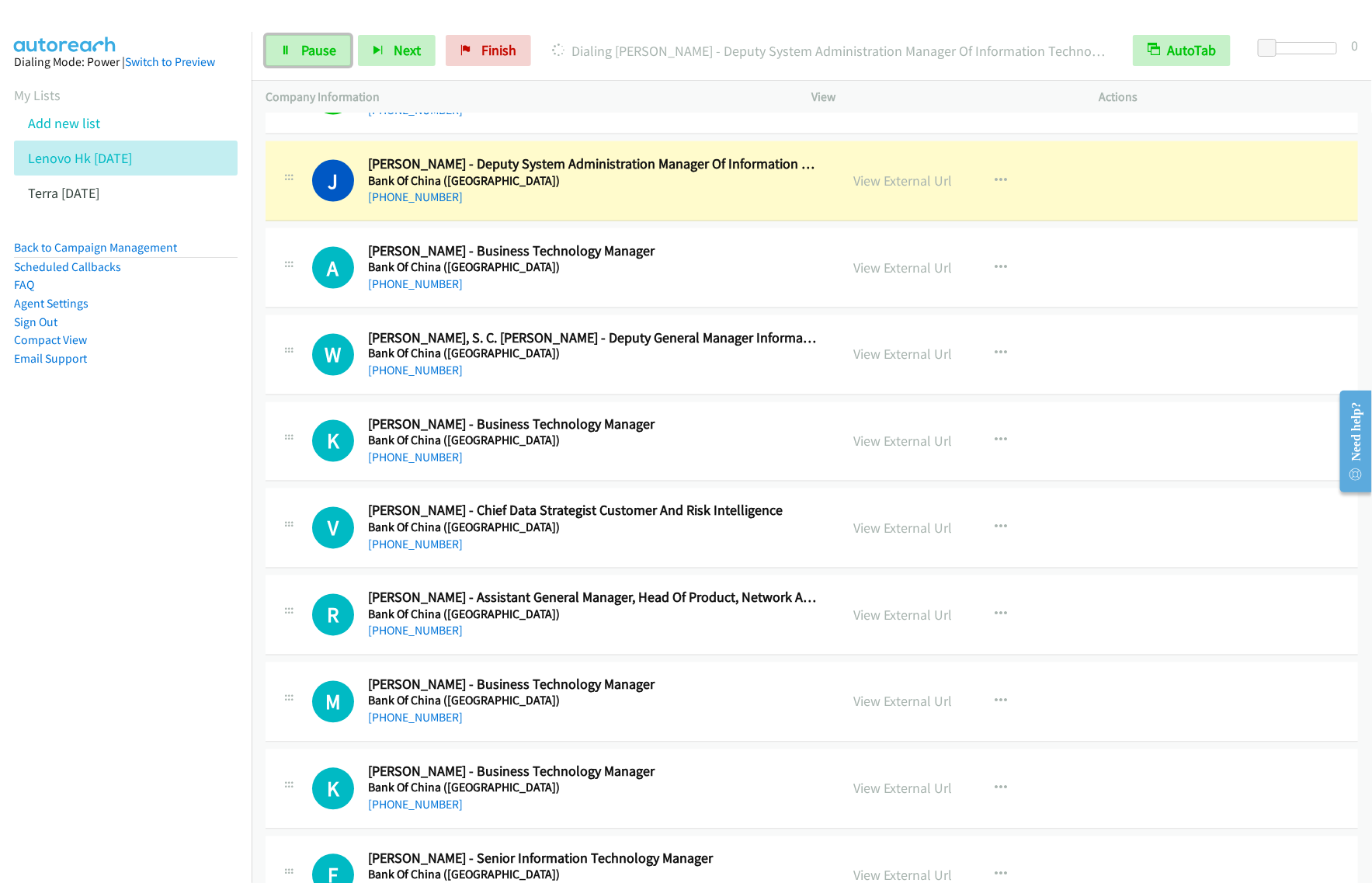
drag, startPoint x: 306, startPoint y: 53, endPoint x: 406, endPoint y: 68, distance: 101.1
click at [306, 53] on span "Pause" at bounding box center [319, 50] width 35 height 18
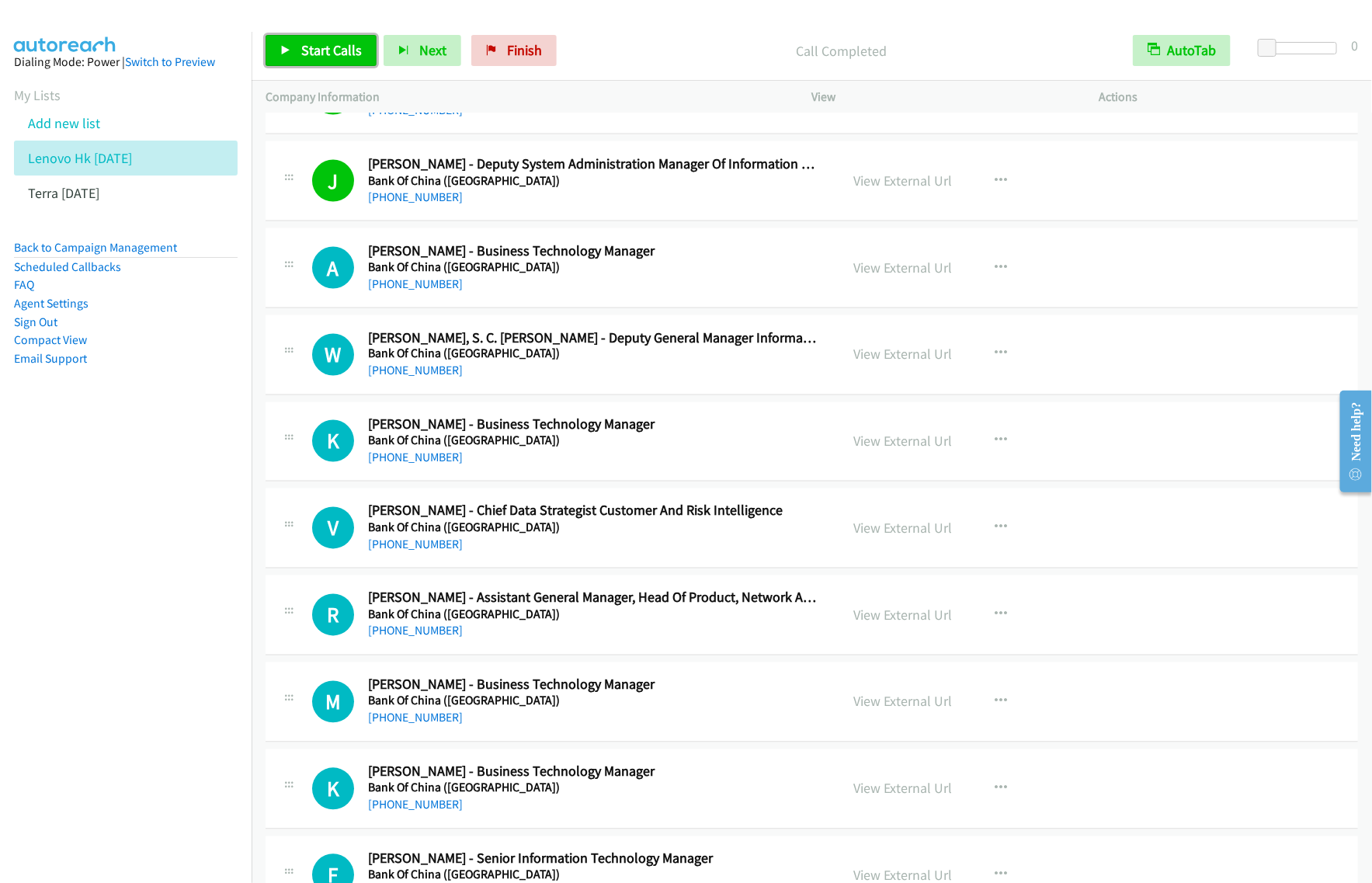
click at [347, 60] on link "Start Calls" at bounding box center [321, 51] width 111 height 31
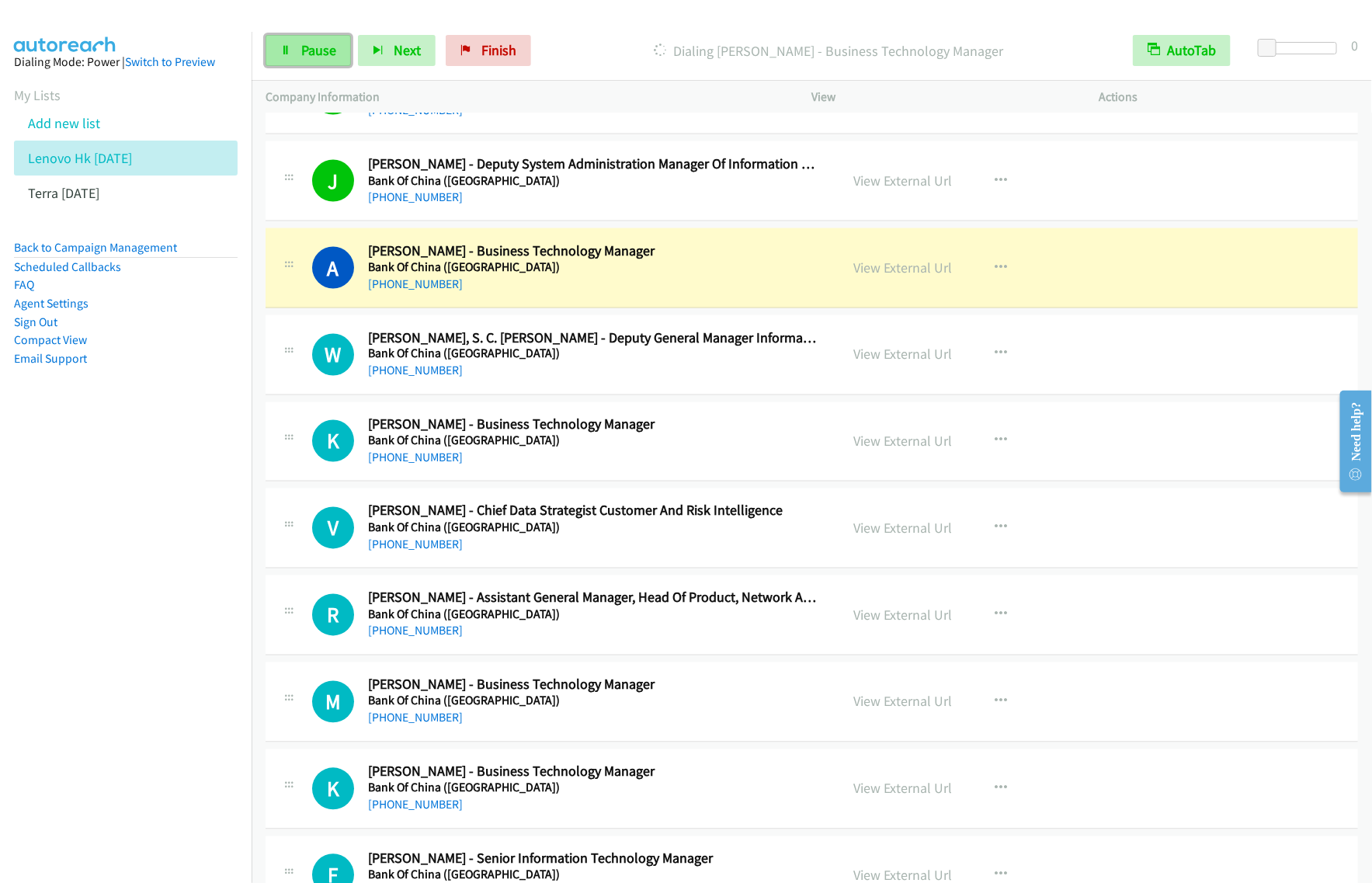
click at [334, 63] on link "Pause" at bounding box center [308, 51] width 86 height 31
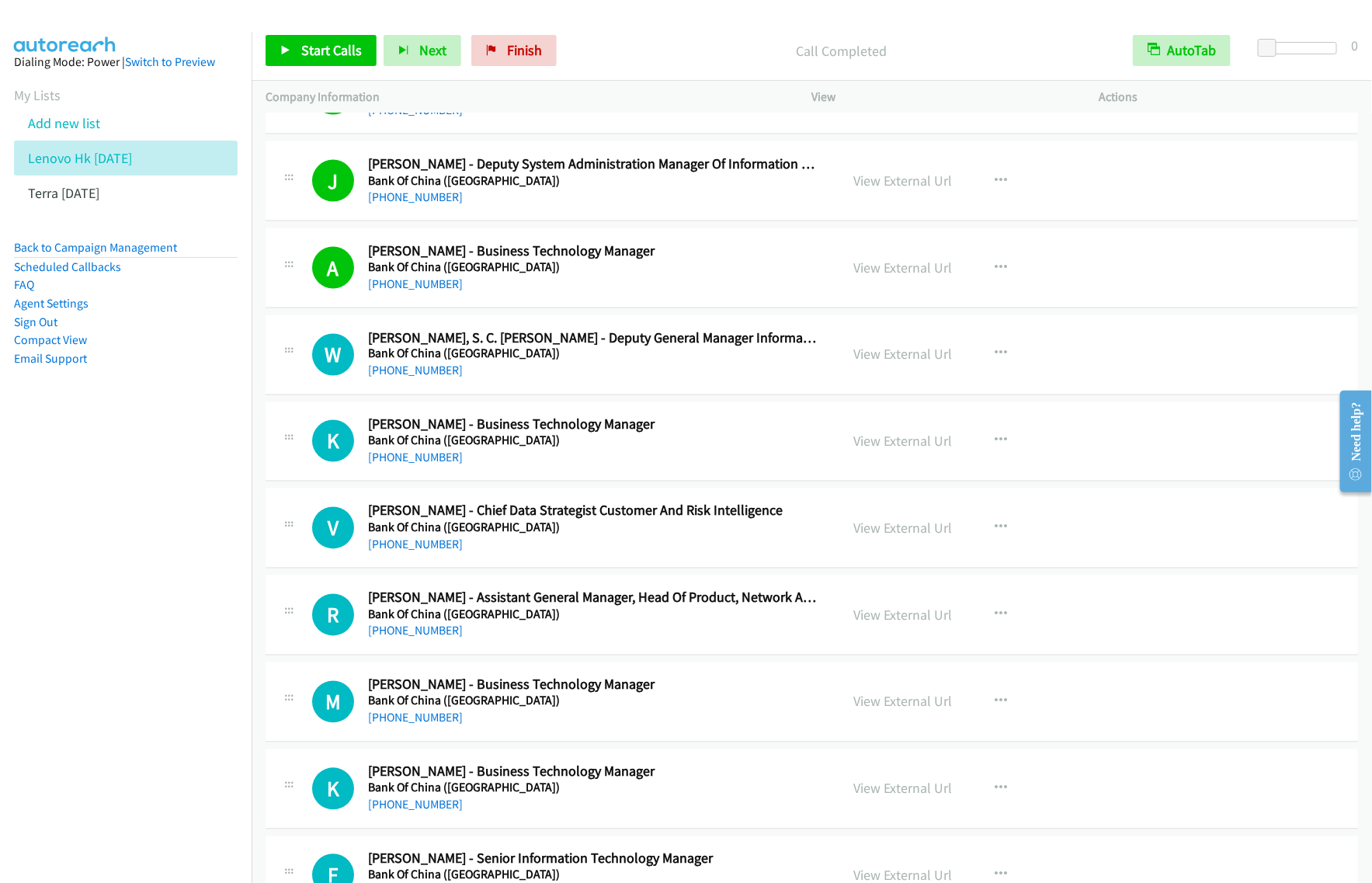
scroll to position [3980, 0]
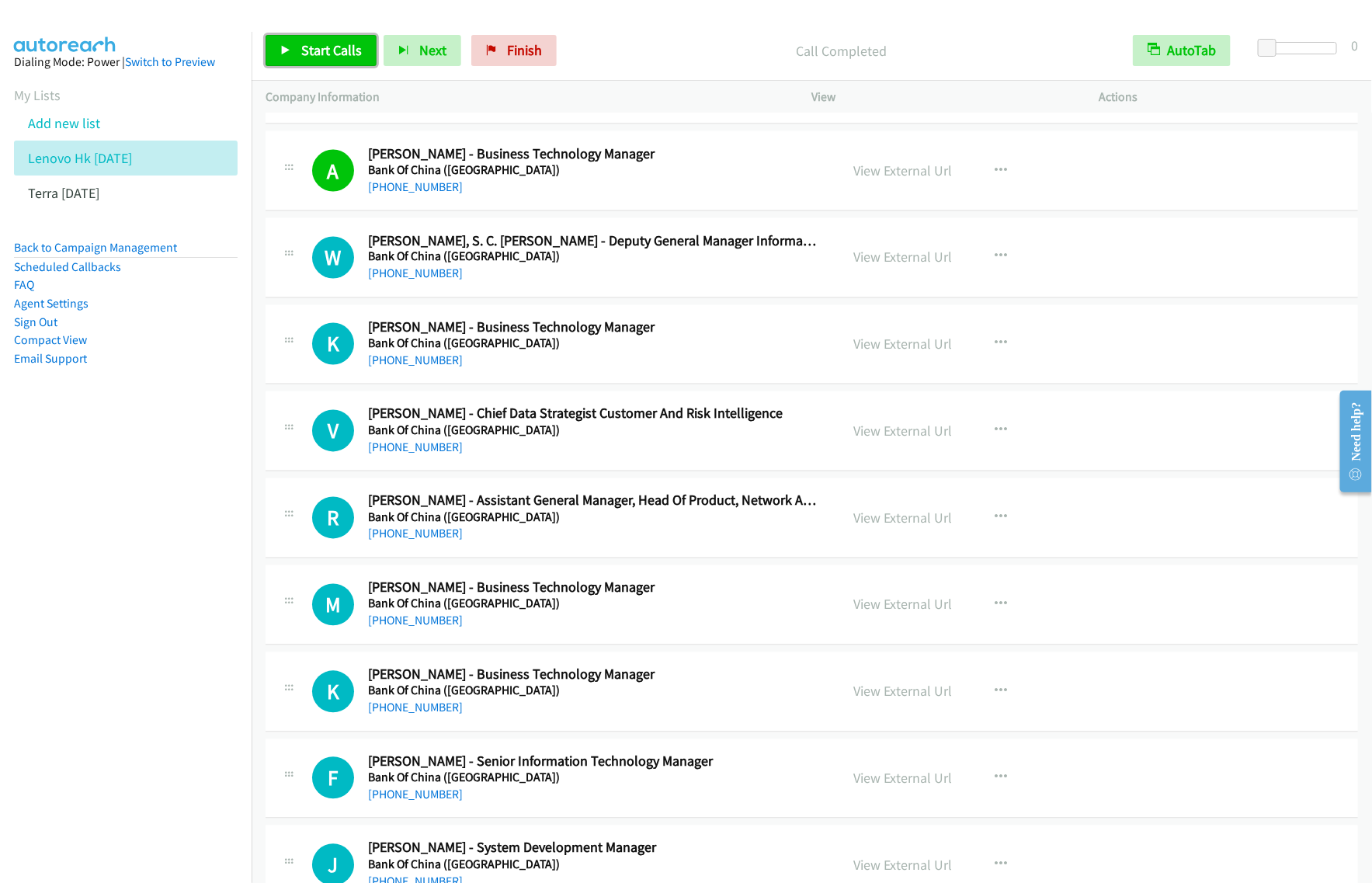
click at [324, 40] on link "Start Calls" at bounding box center [321, 51] width 111 height 31
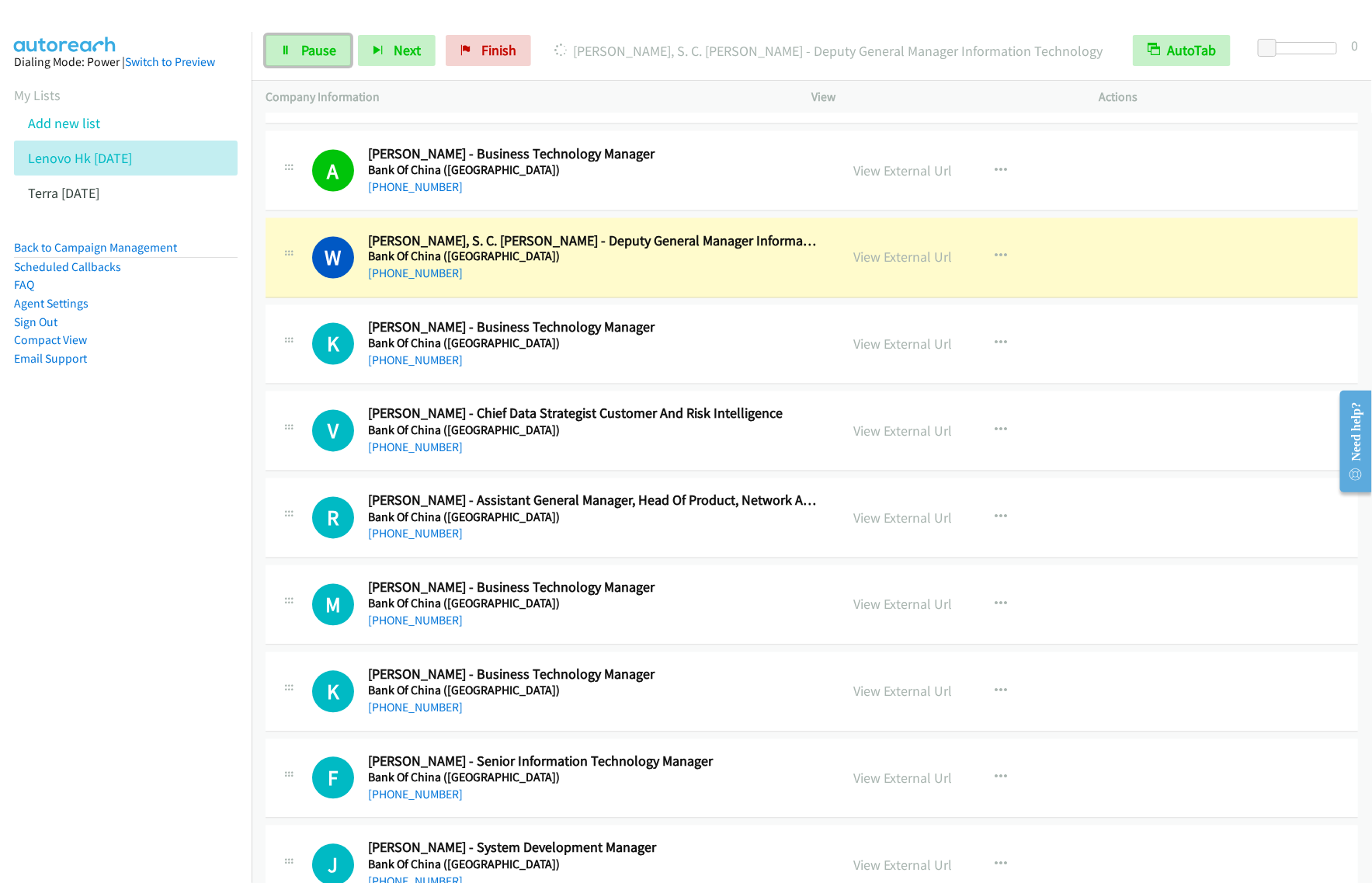
drag, startPoint x: 315, startPoint y: 49, endPoint x: 619, endPoint y: 37, distance: 304.2
click at [315, 49] on span "Pause" at bounding box center [319, 50] width 35 height 18
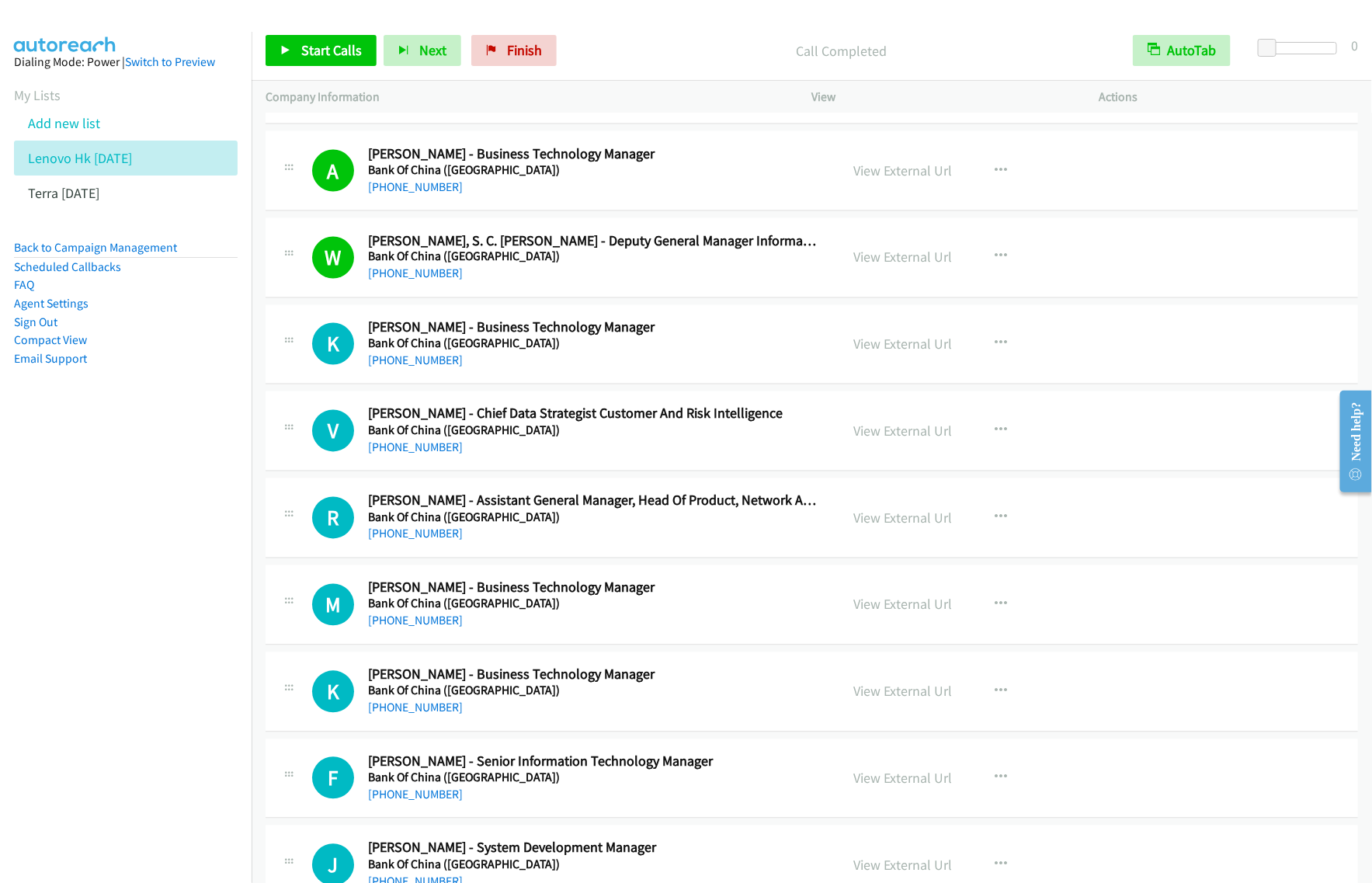
click at [78, 564] on nav "Dialing Mode: Power | Switch to Preview My Lists Add new list Lenovo Hk [DATE] …" at bounding box center [126, 474] width 253 height 883
drag, startPoint x: 323, startPoint y: 53, endPoint x: 332, endPoint y: 52, distance: 9.1
click at [323, 53] on span "Start Calls" at bounding box center [332, 50] width 60 height 18
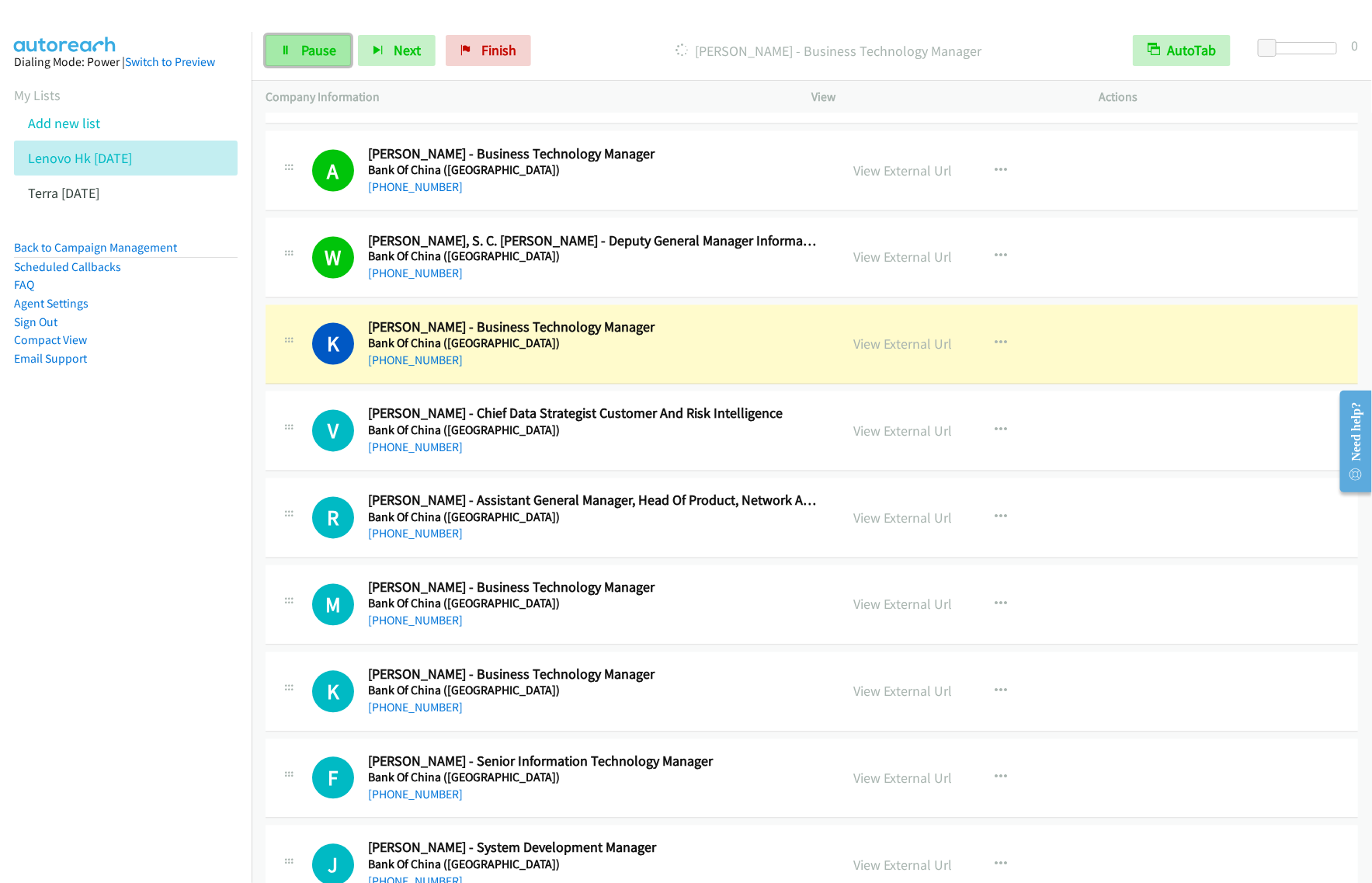
click at [310, 44] on span "Pause" at bounding box center [319, 50] width 35 height 18
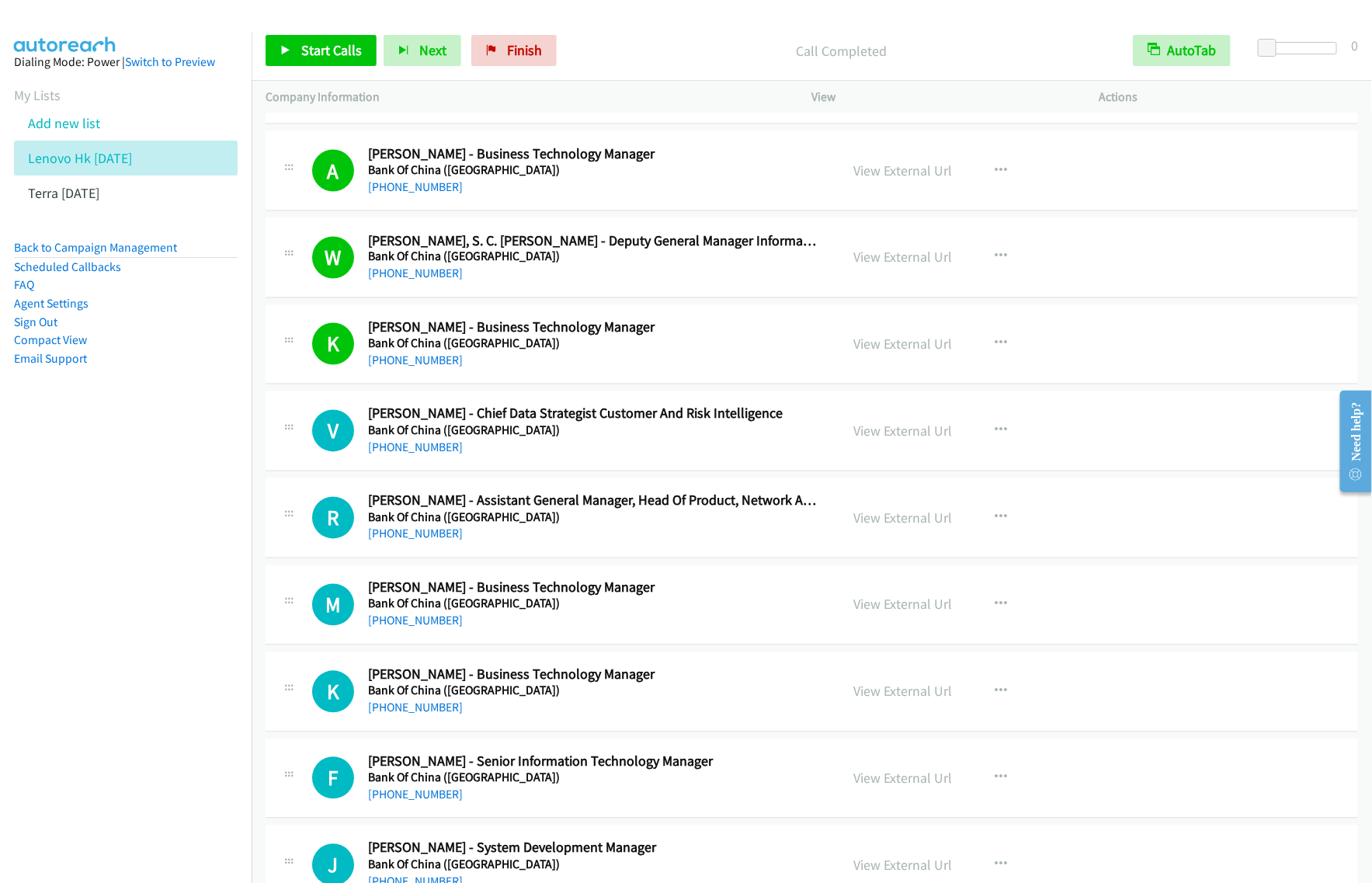
scroll to position [4078, 0]
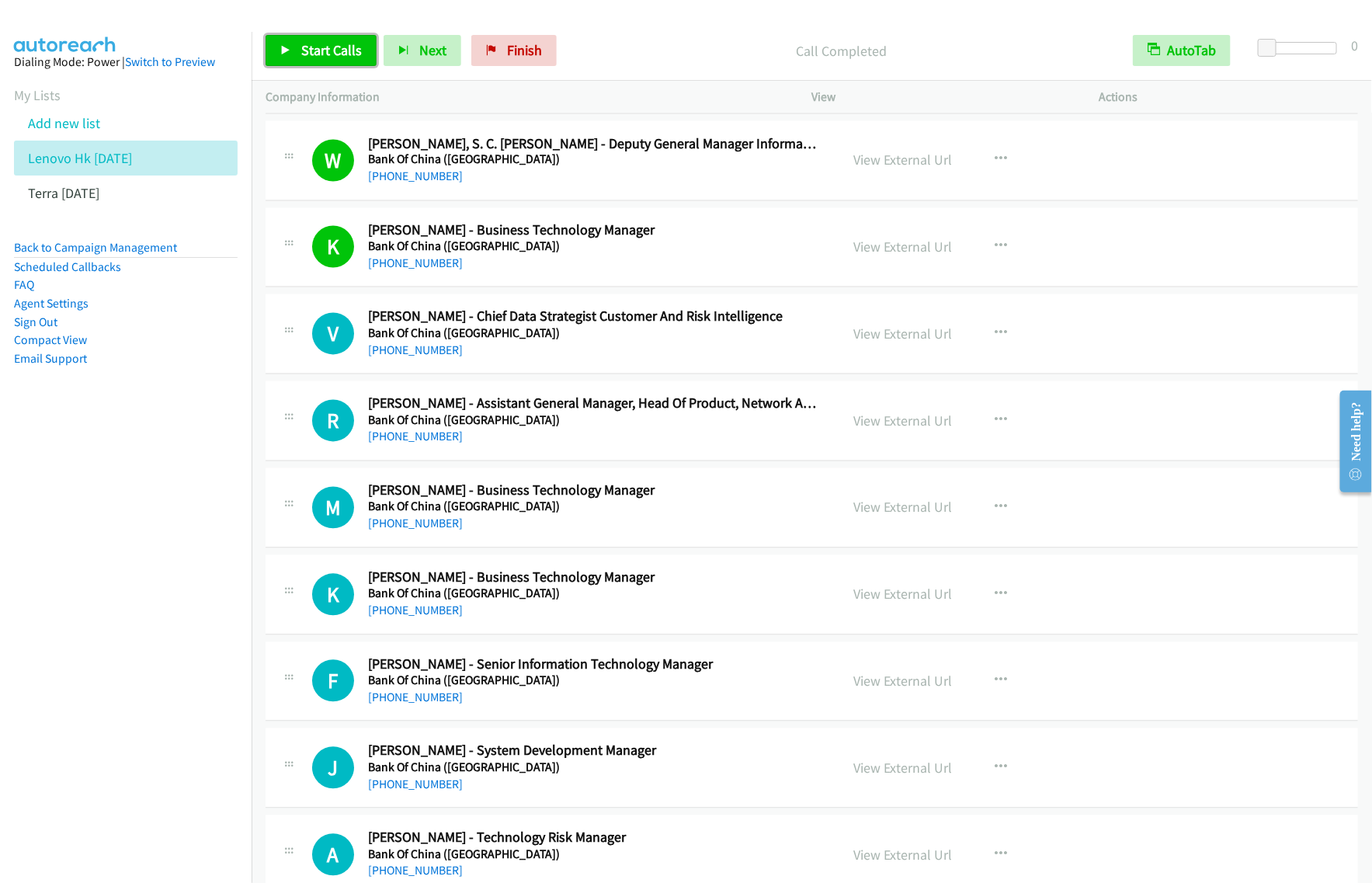
click at [297, 60] on link "Start Calls" at bounding box center [321, 51] width 111 height 31
click at [335, 49] on link "Pause" at bounding box center [308, 51] width 86 height 31
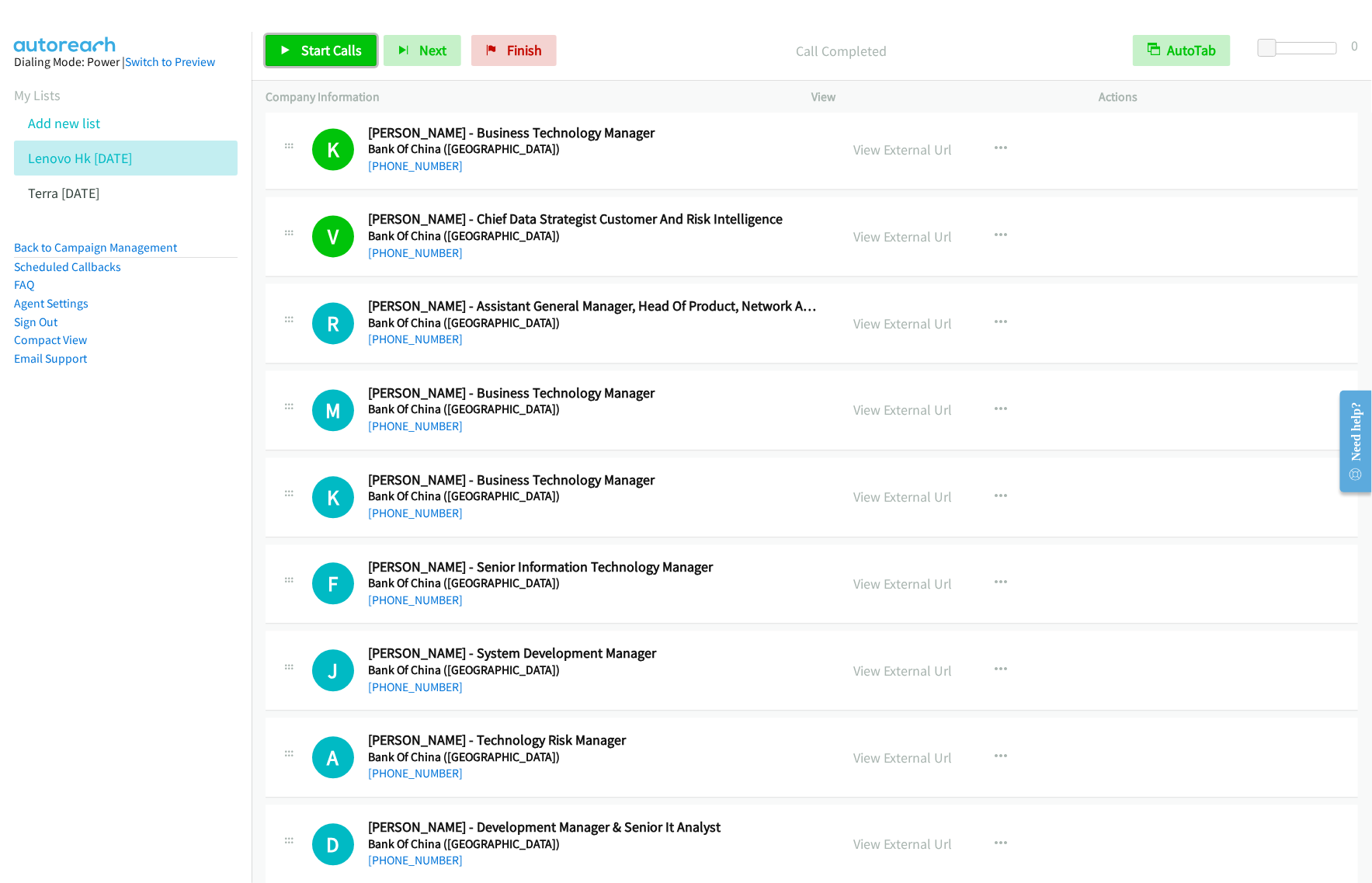
click at [333, 39] on link "Start Calls" at bounding box center [321, 51] width 111 height 31
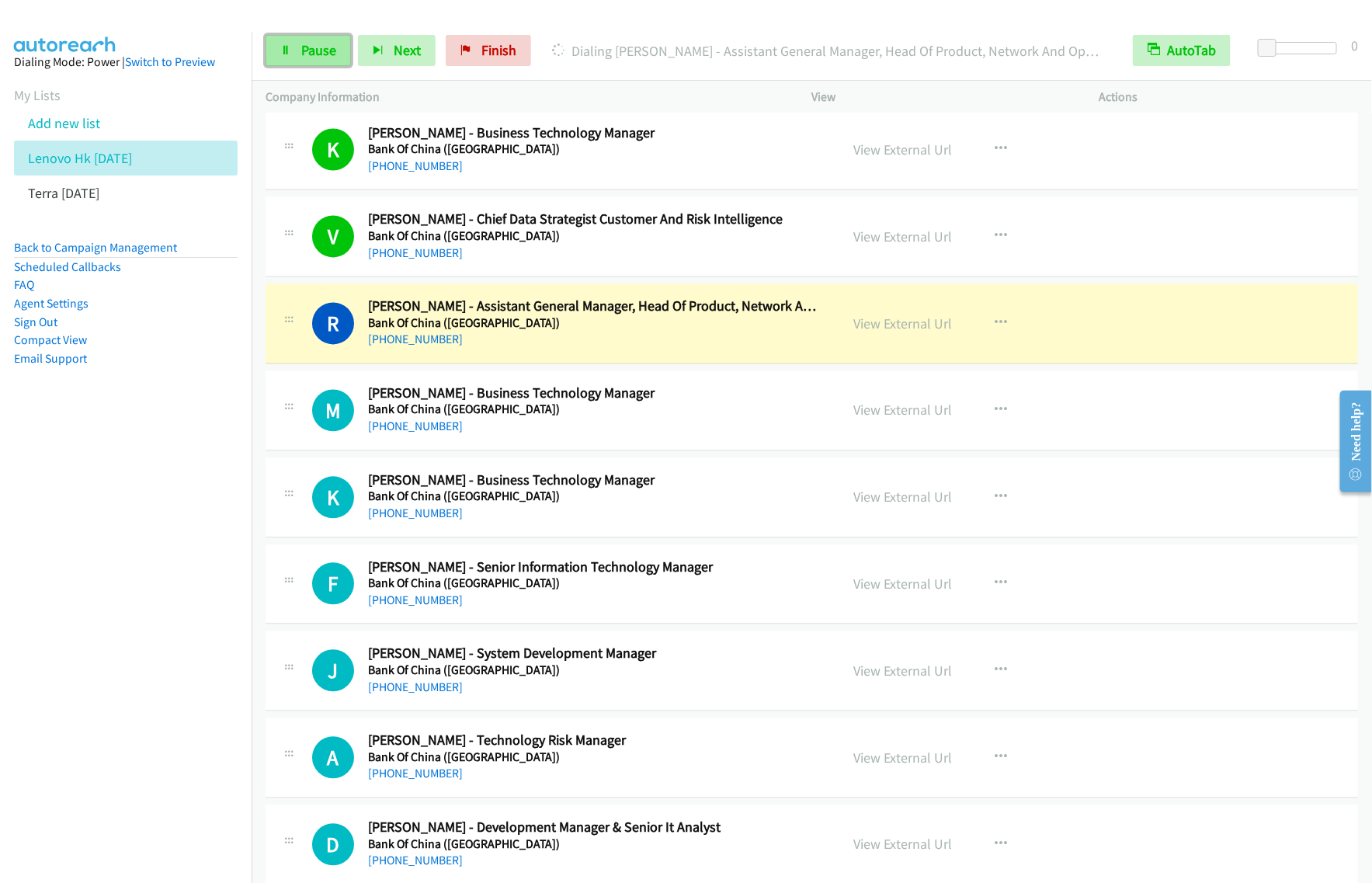
click at [290, 46] on icon at bounding box center [285, 51] width 11 height 11
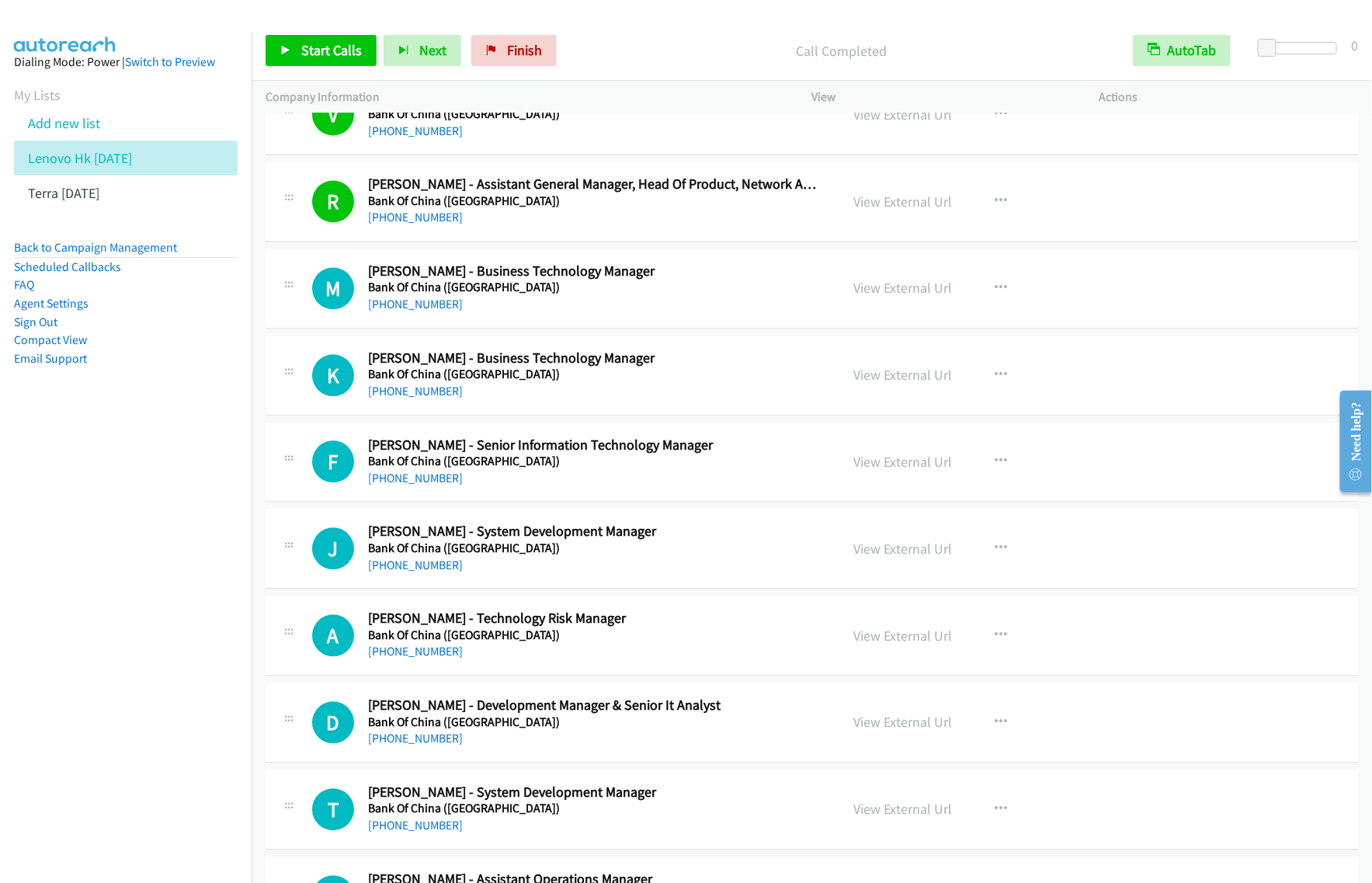
scroll to position [4369, 0]
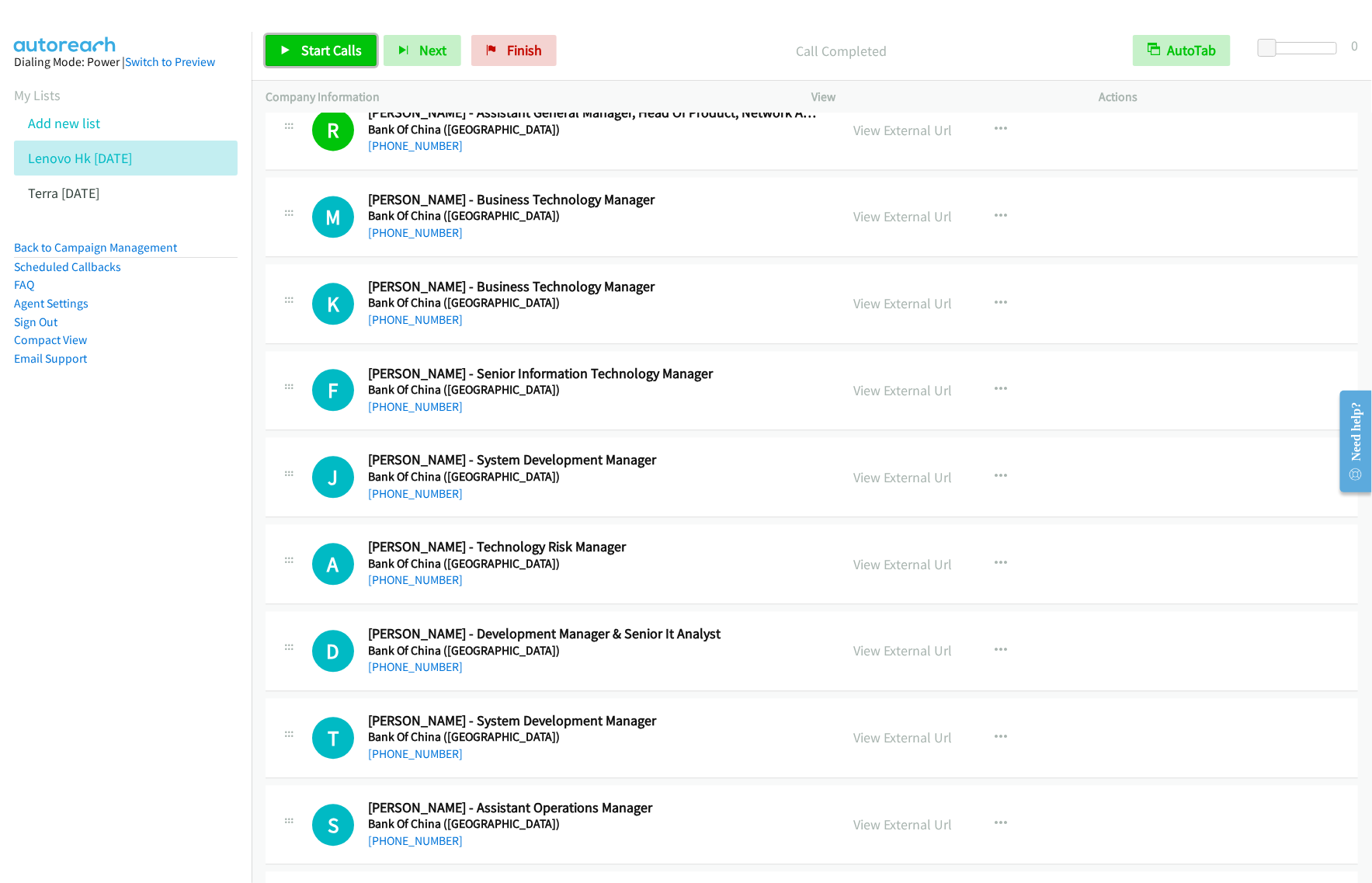
click at [353, 53] on span "Start Calls" at bounding box center [332, 50] width 60 height 18
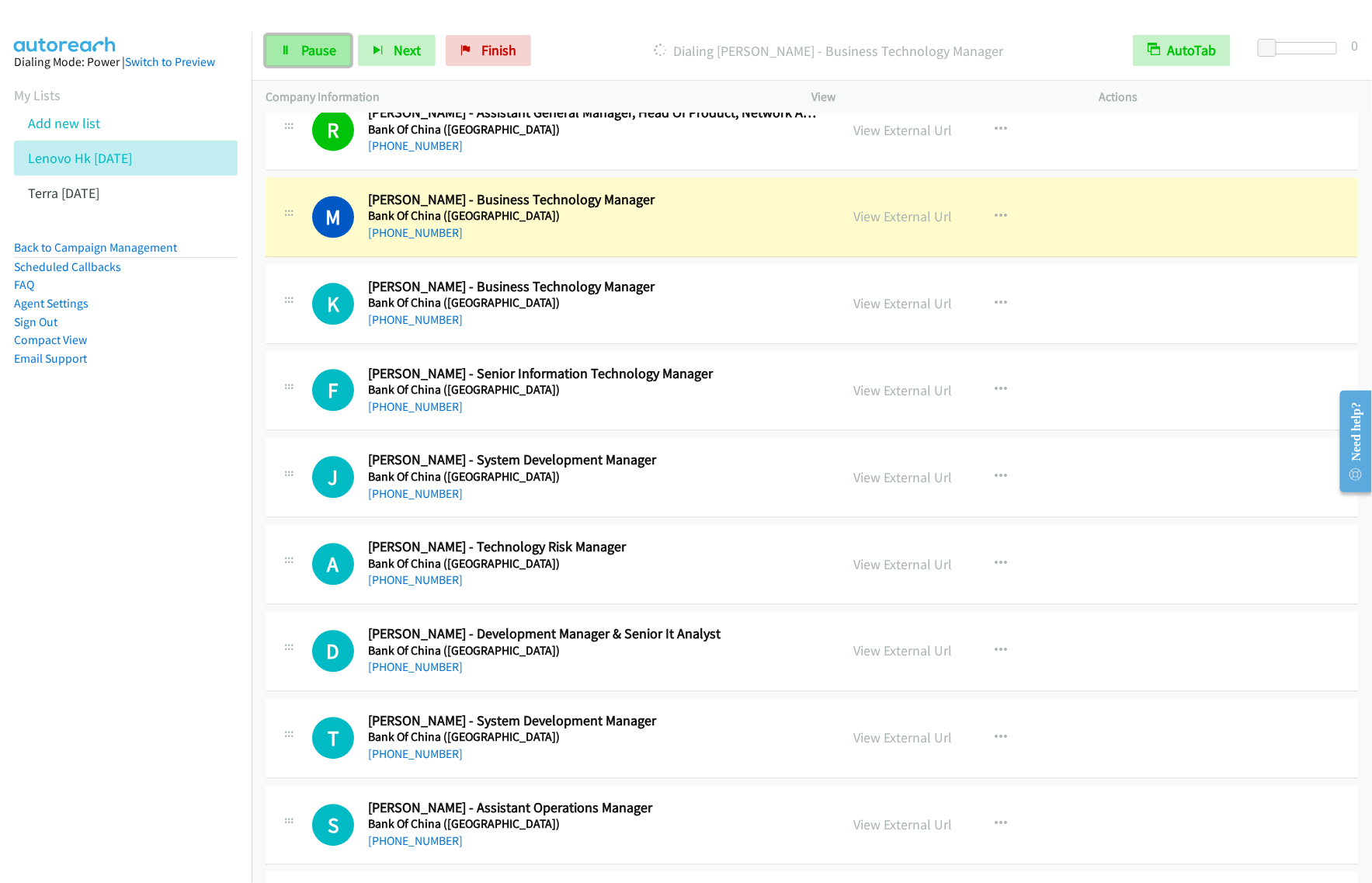
click at [336, 48] on link "Pause" at bounding box center [308, 51] width 86 height 31
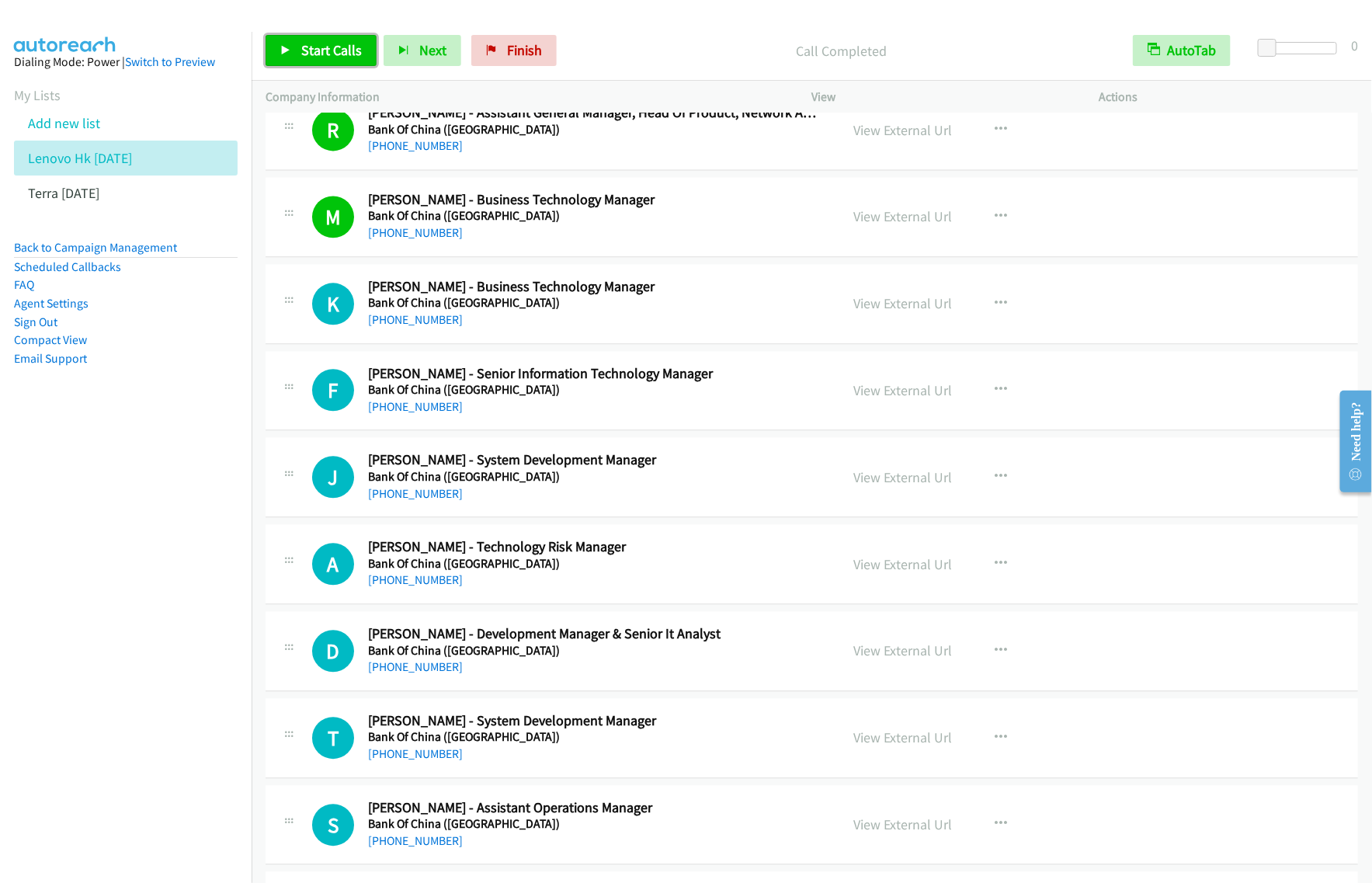
click at [335, 56] on span "Start Calls" at bounding box center [332, 50] width 60 height 18
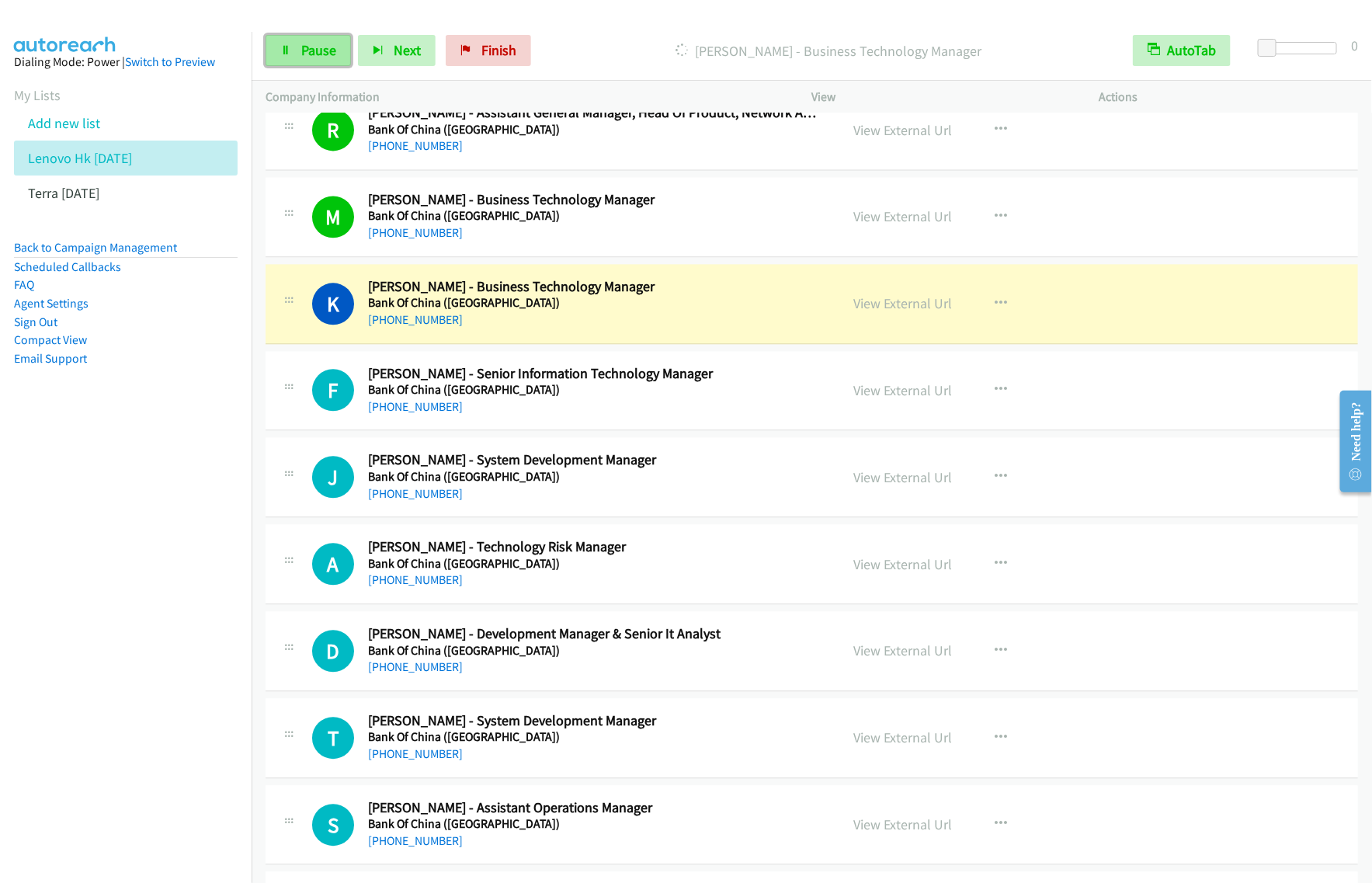
click at [316, 63] on link "Pause" at bounding box center [308, 51] width 86 height 31
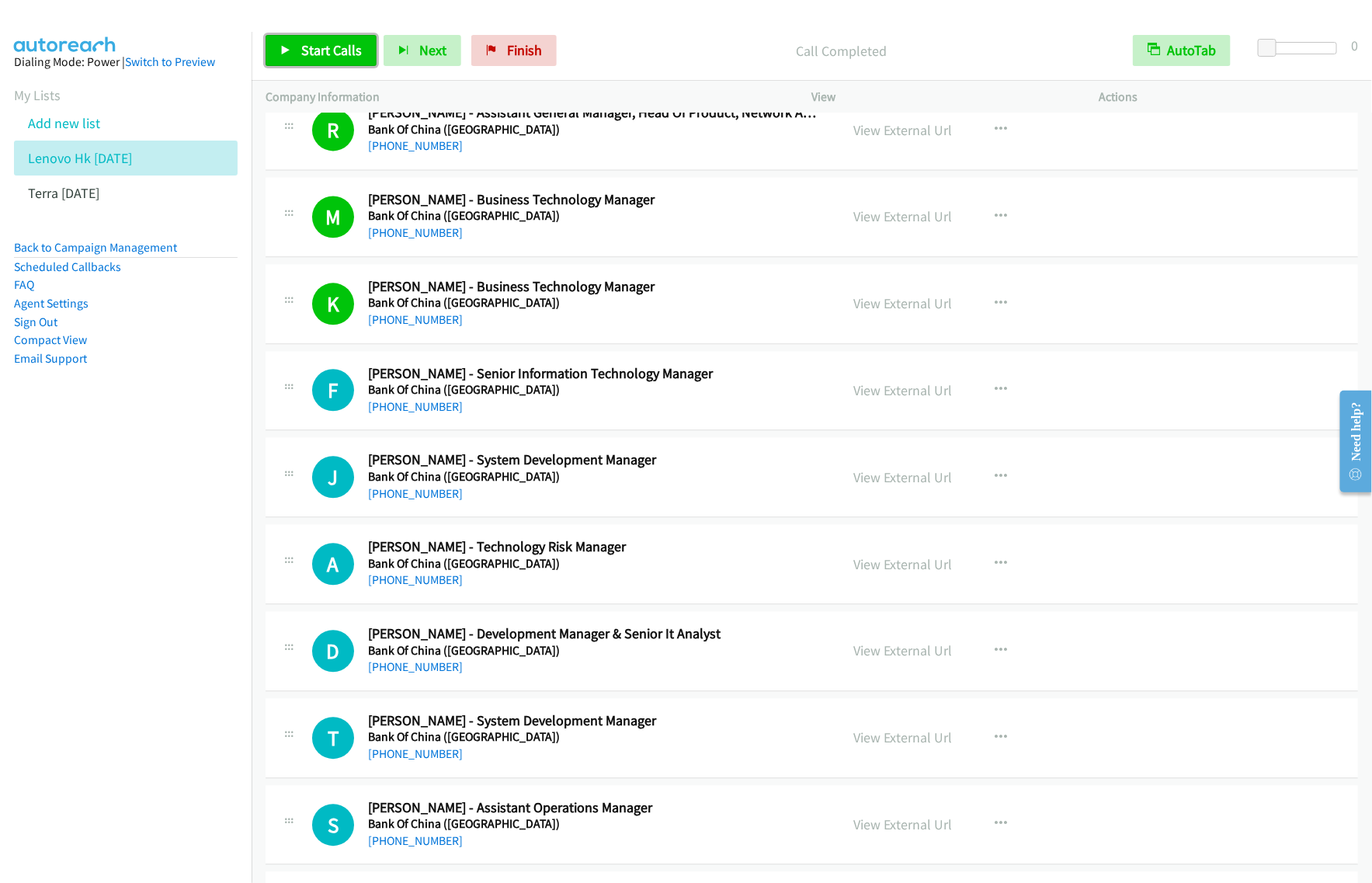
click at [340, 56] on span "Start Calls" at bounding box center [332, 50] width 60 height 18
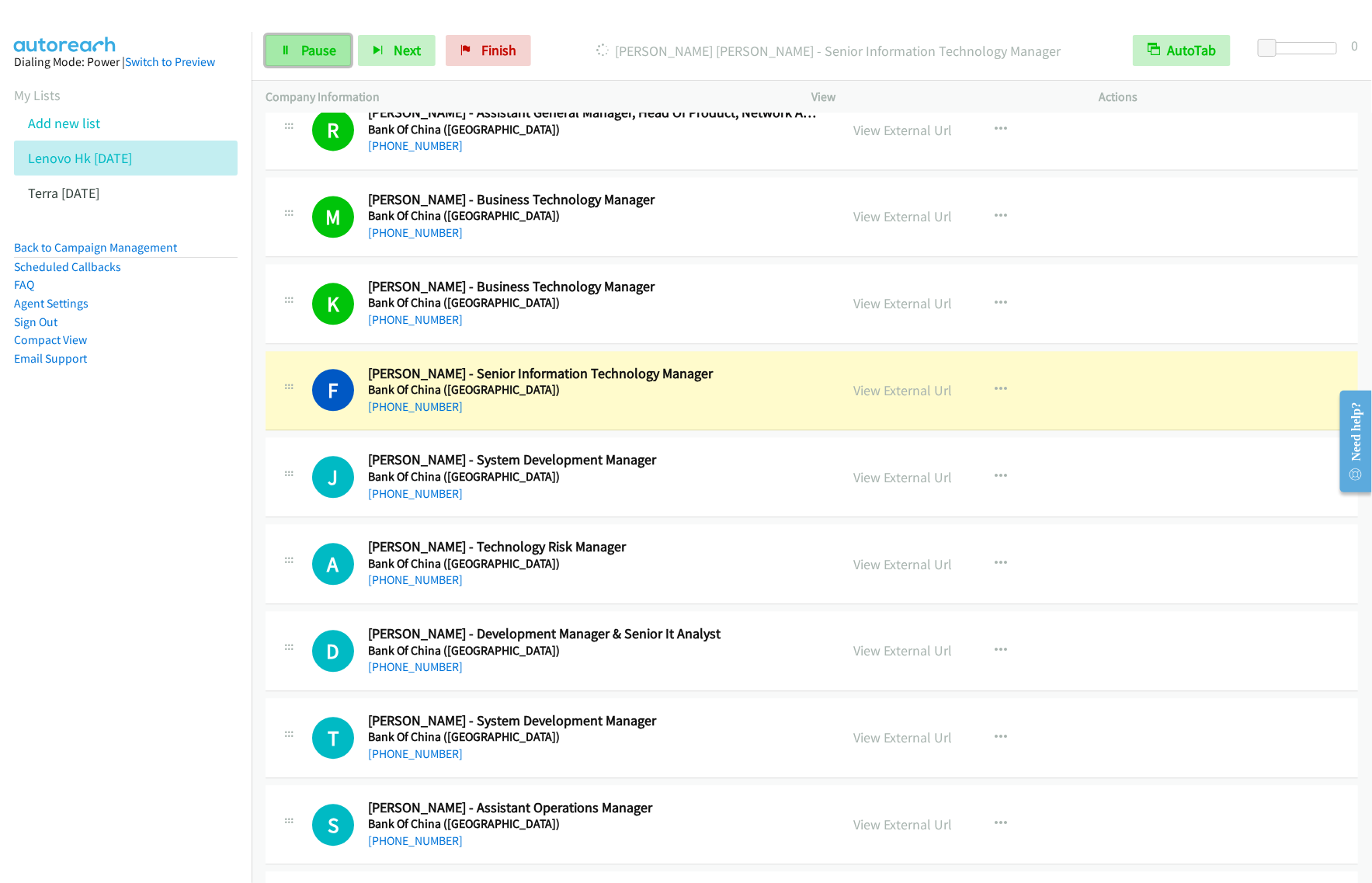
click at [277, 48] on link "Pause" at bounding box center [308, 51] width 86 height 31
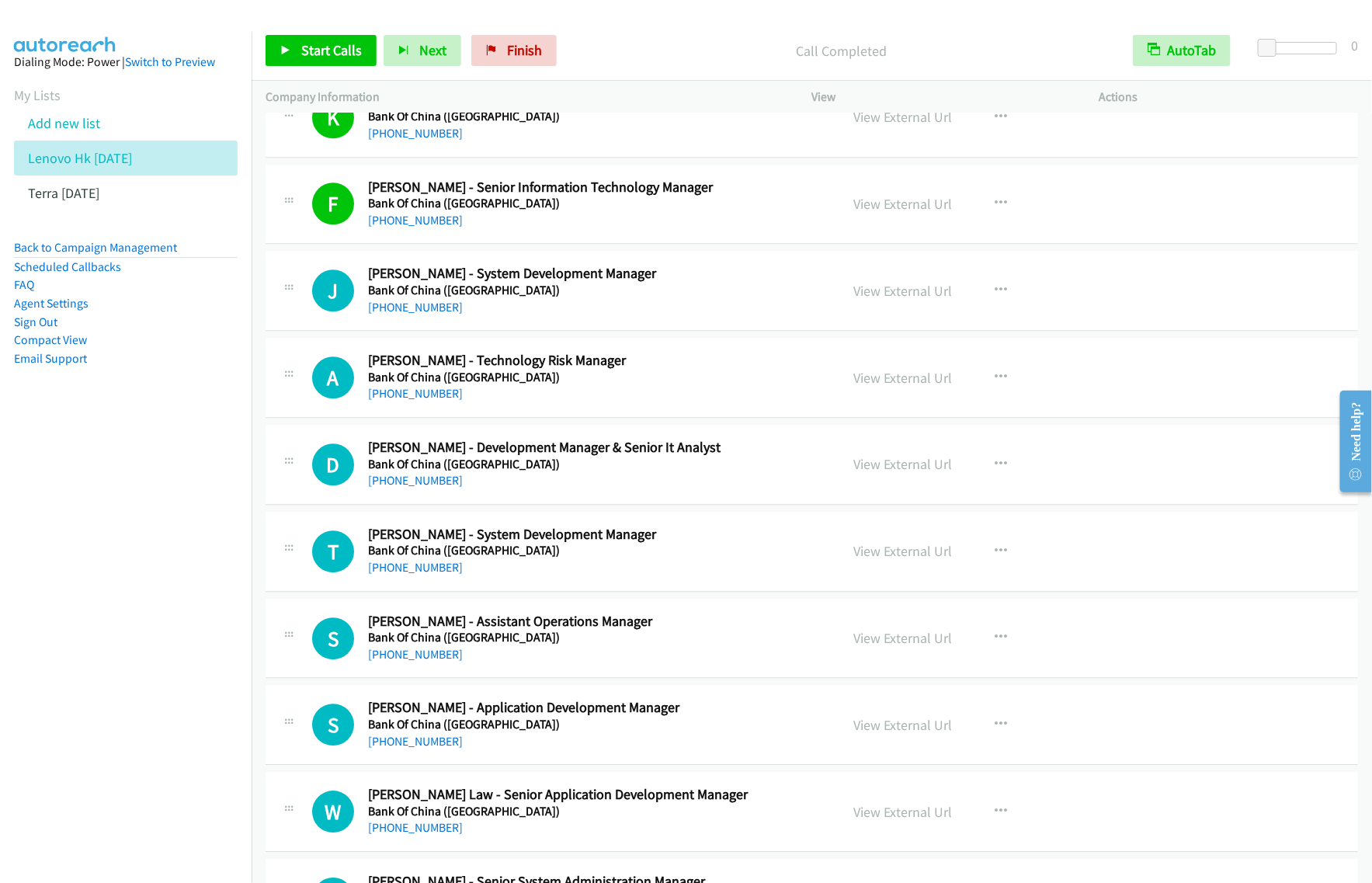
scroll to position [4563, 0]
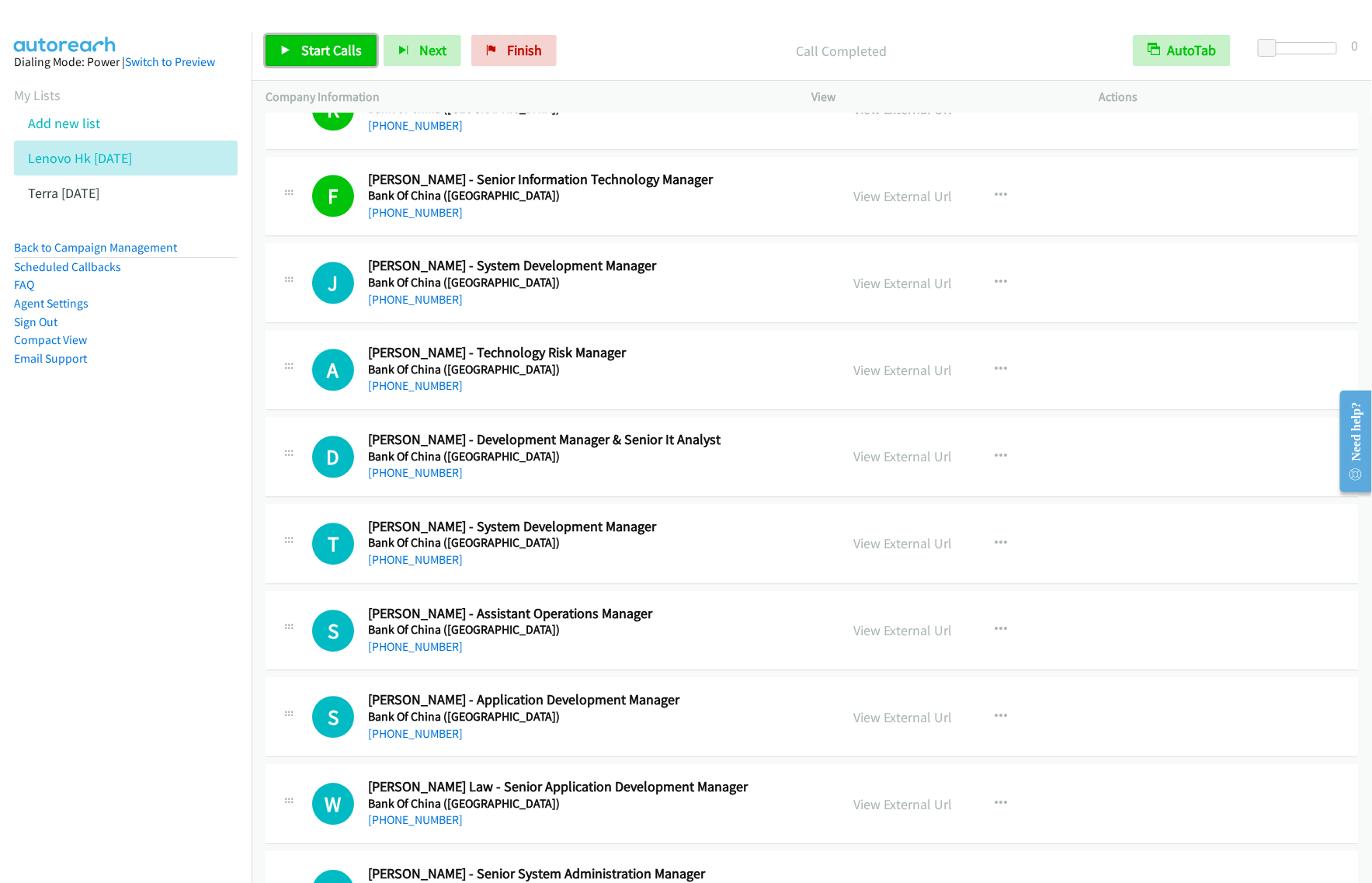
click at [336, 56] on span "Start Calls" at bounding box center [332, 50] width 60 height 18
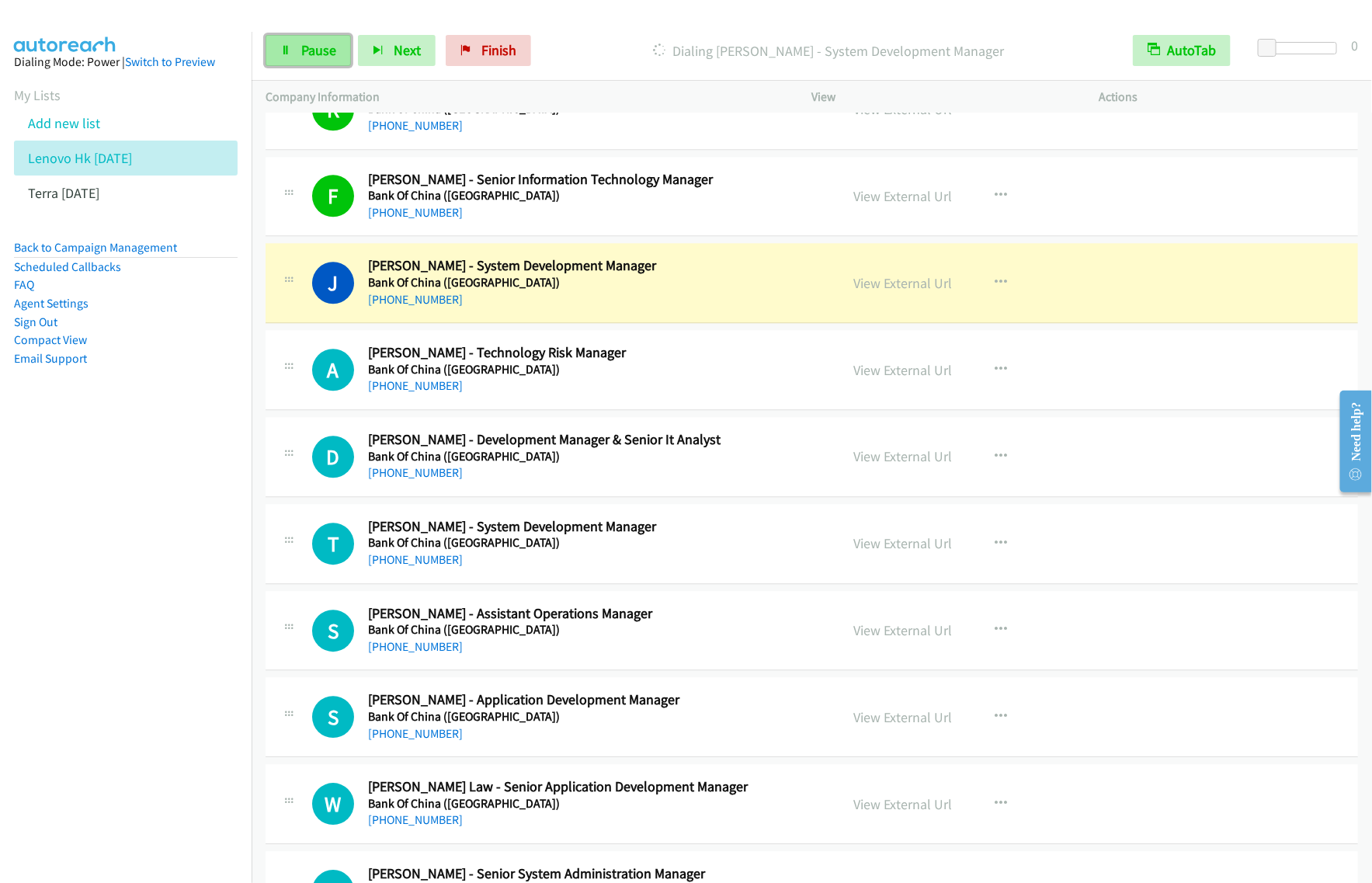
click at [326, 49] on span "Pause" at bounding box center [319, 50] width 35 height 18
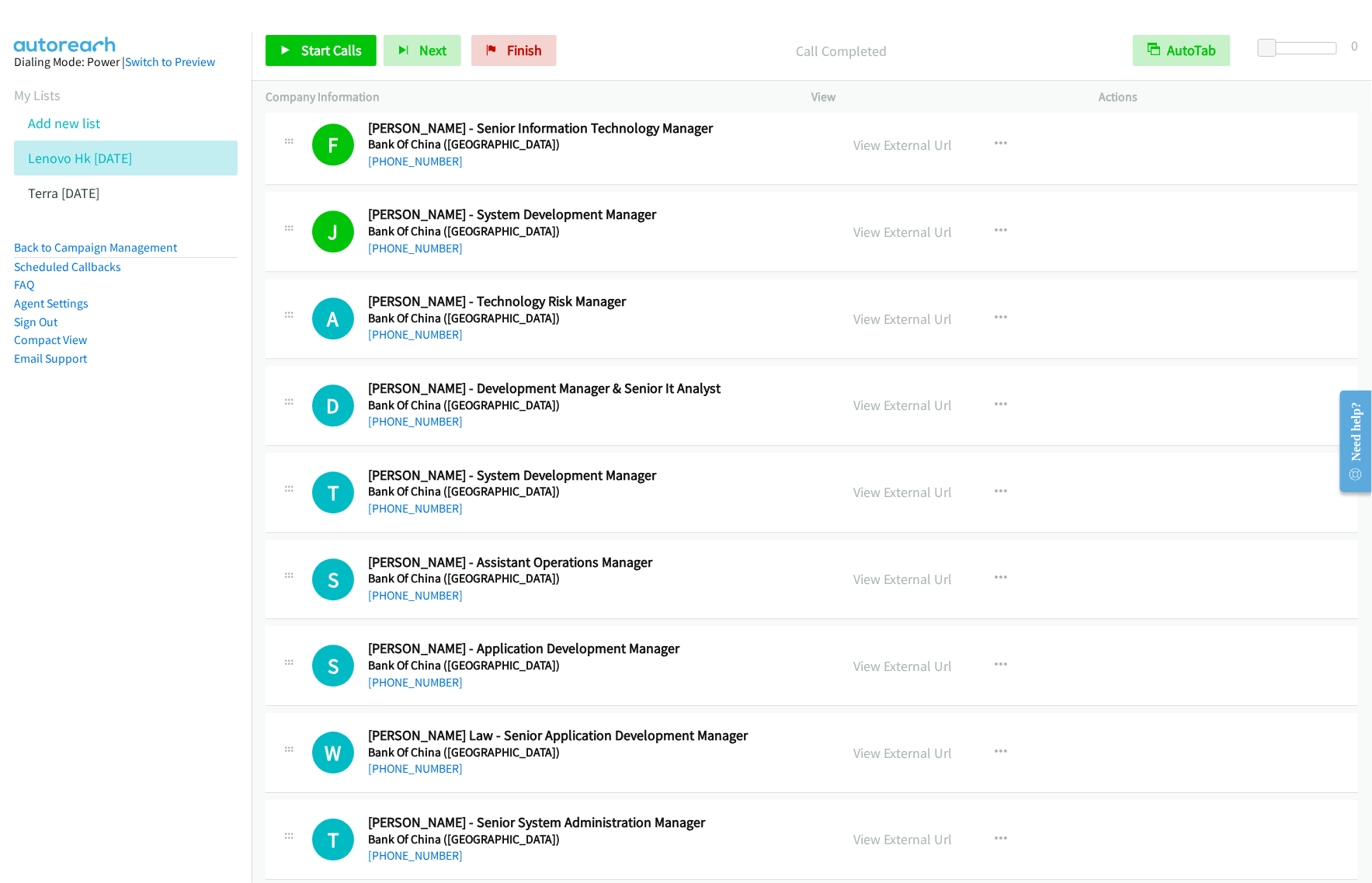
scroll to position [4660, 0]
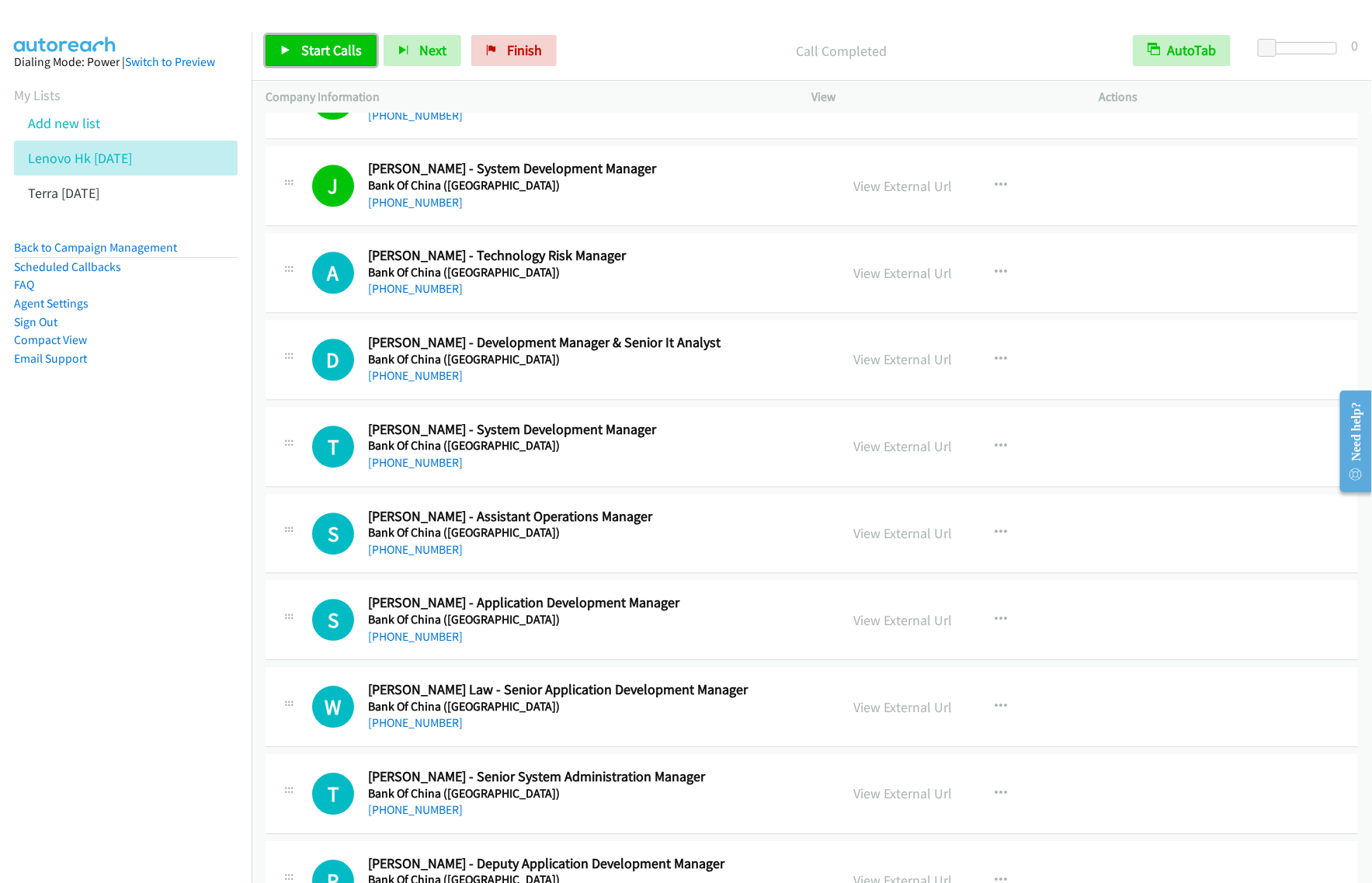
click at [333, 53] on span "Start Calls" at bounding box center [332, 50] width 60 height 18
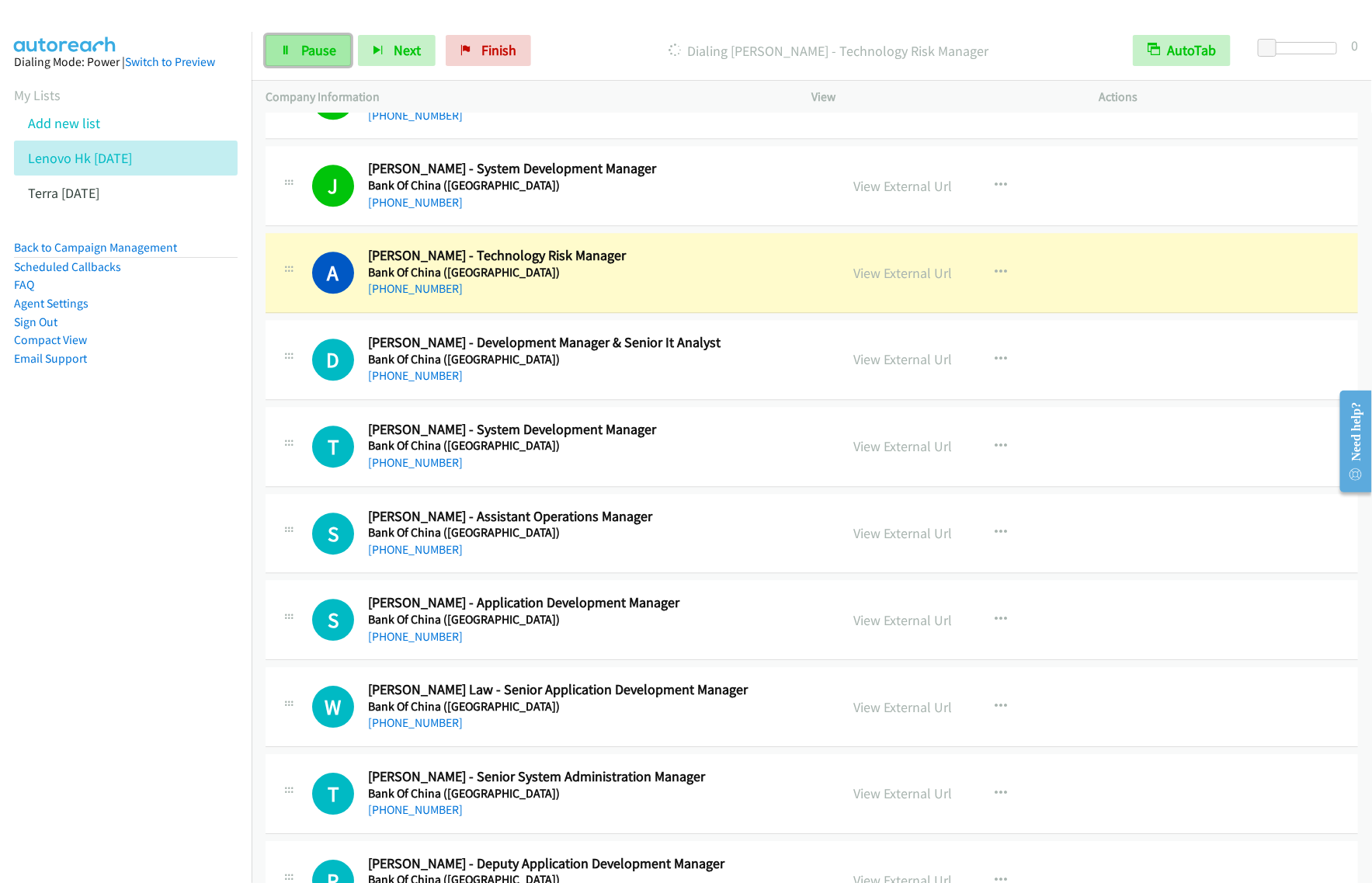
click at [323, 49] on span "Pause" at bounding box center [319, 50] width 35 height 18
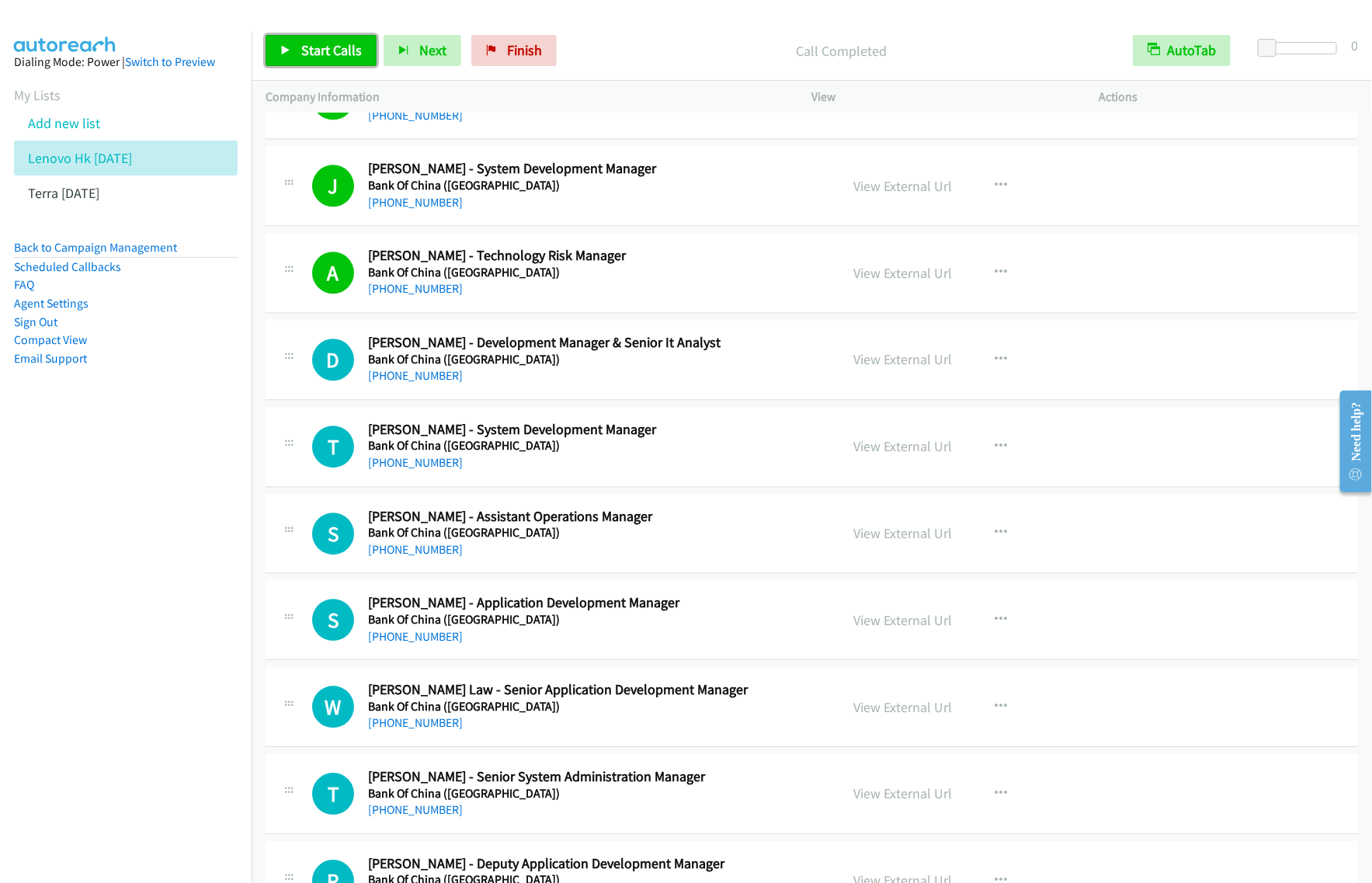
click at [341, 47] on span "Start Calls" at bounding box center [332, 50] width 60 height 18
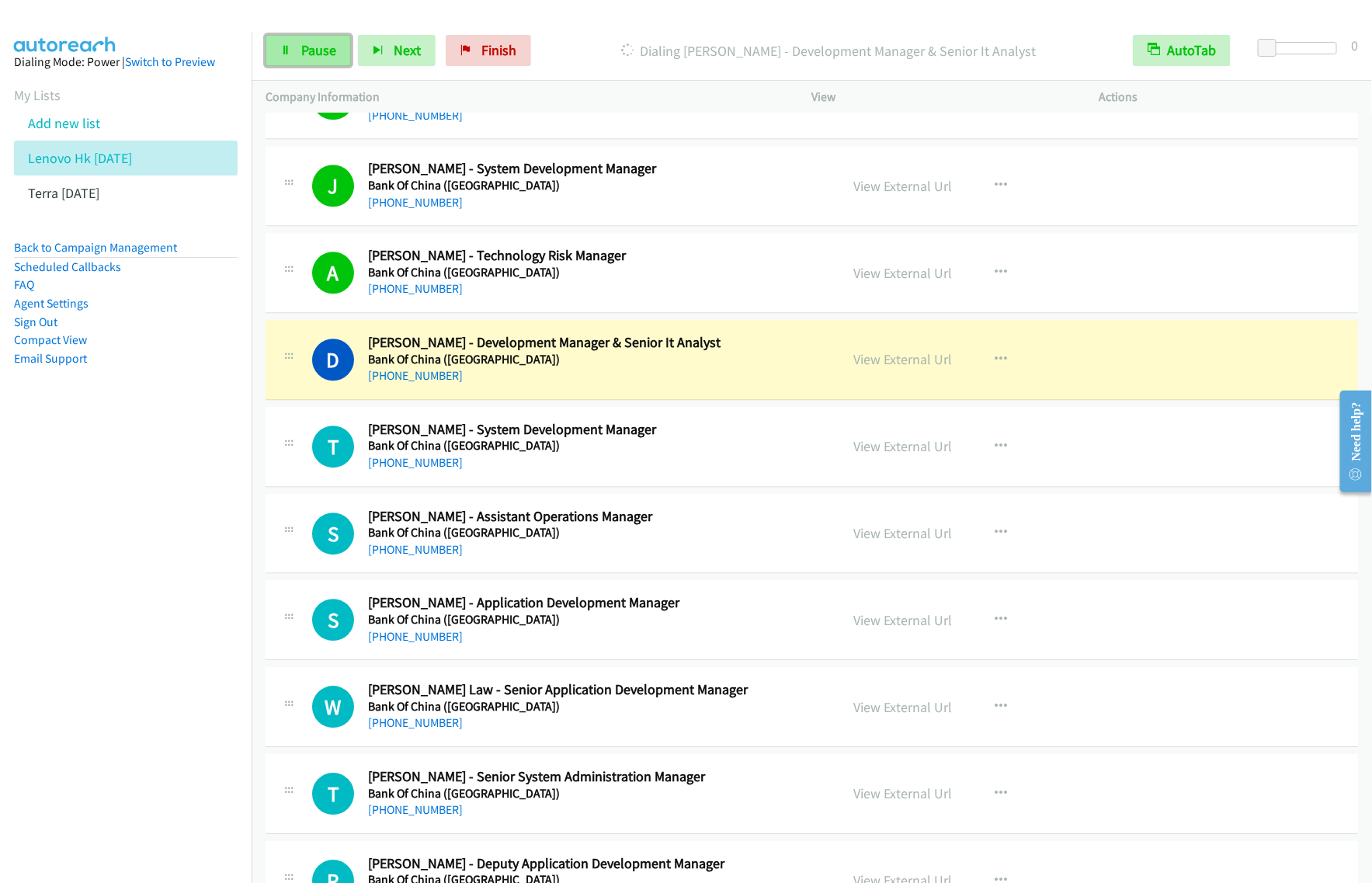
click at [304, 53] on span "Pause" at bounding box center [319, 50] width 35 height 18
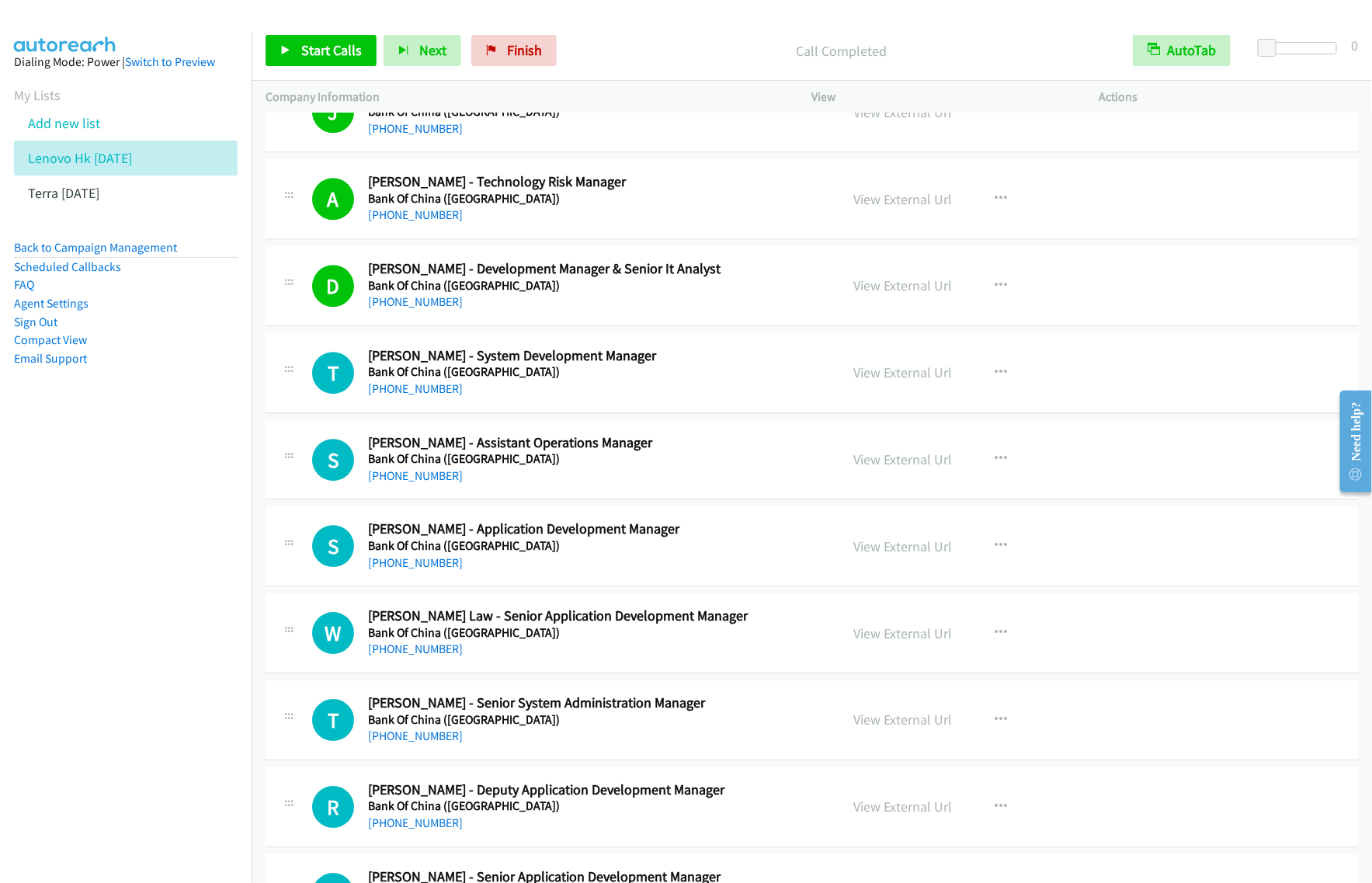
scroll to position [4855, 0]
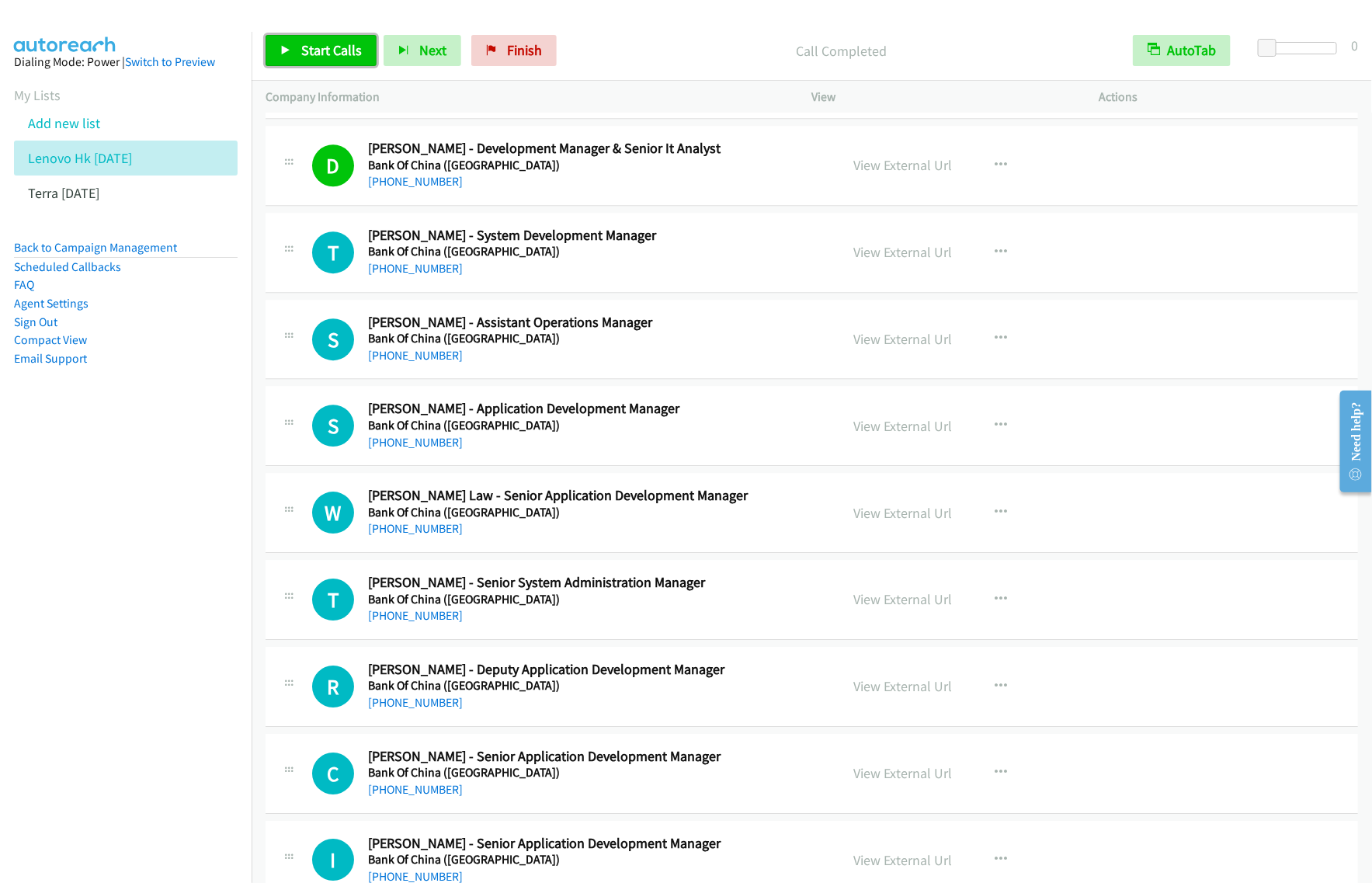
click at [350, 53] on span "Start Calls" at bounding box center [332, 50] width 60 height 18
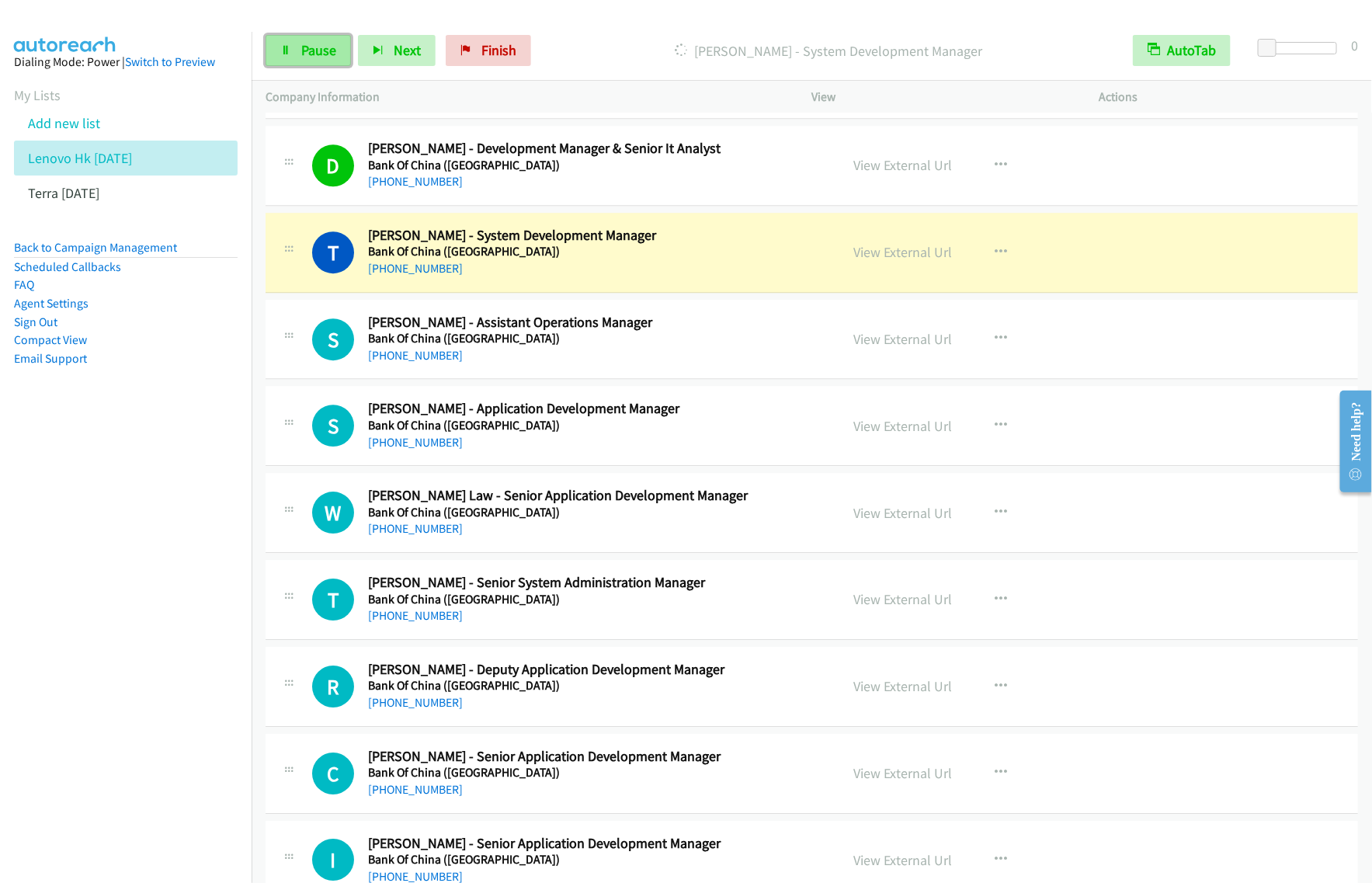
click at [332, 55] on span "Pause" at bounding box center [319, 50] width 35 height 18
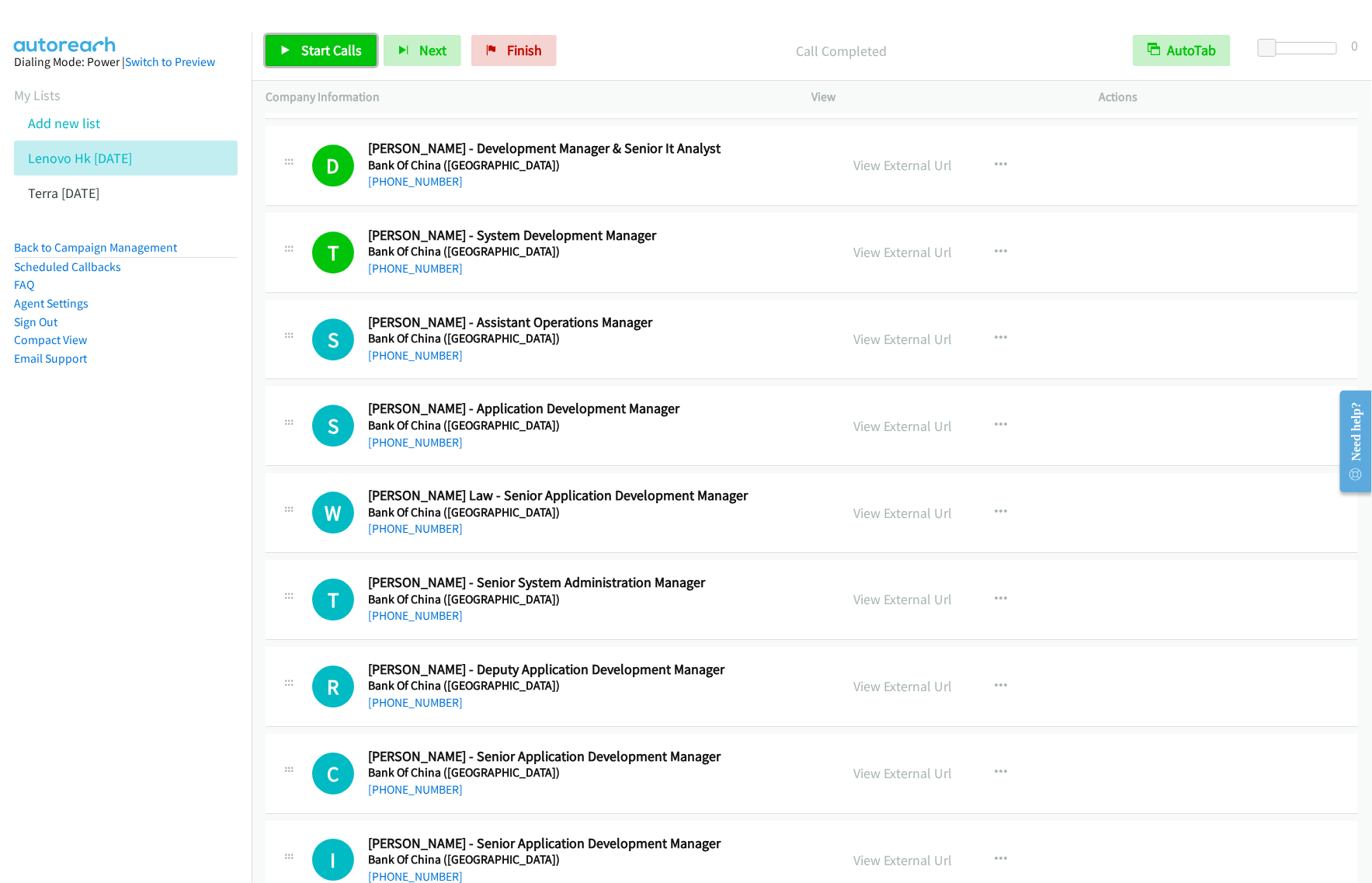
drag, startPoint x: 346, startPoint y: 58, endPoint x: 397, endPoint y: 111, distance: 73.6
click at [346, 56] on span "Start Calls" at bounding box center [332, 50] width 60 height 18
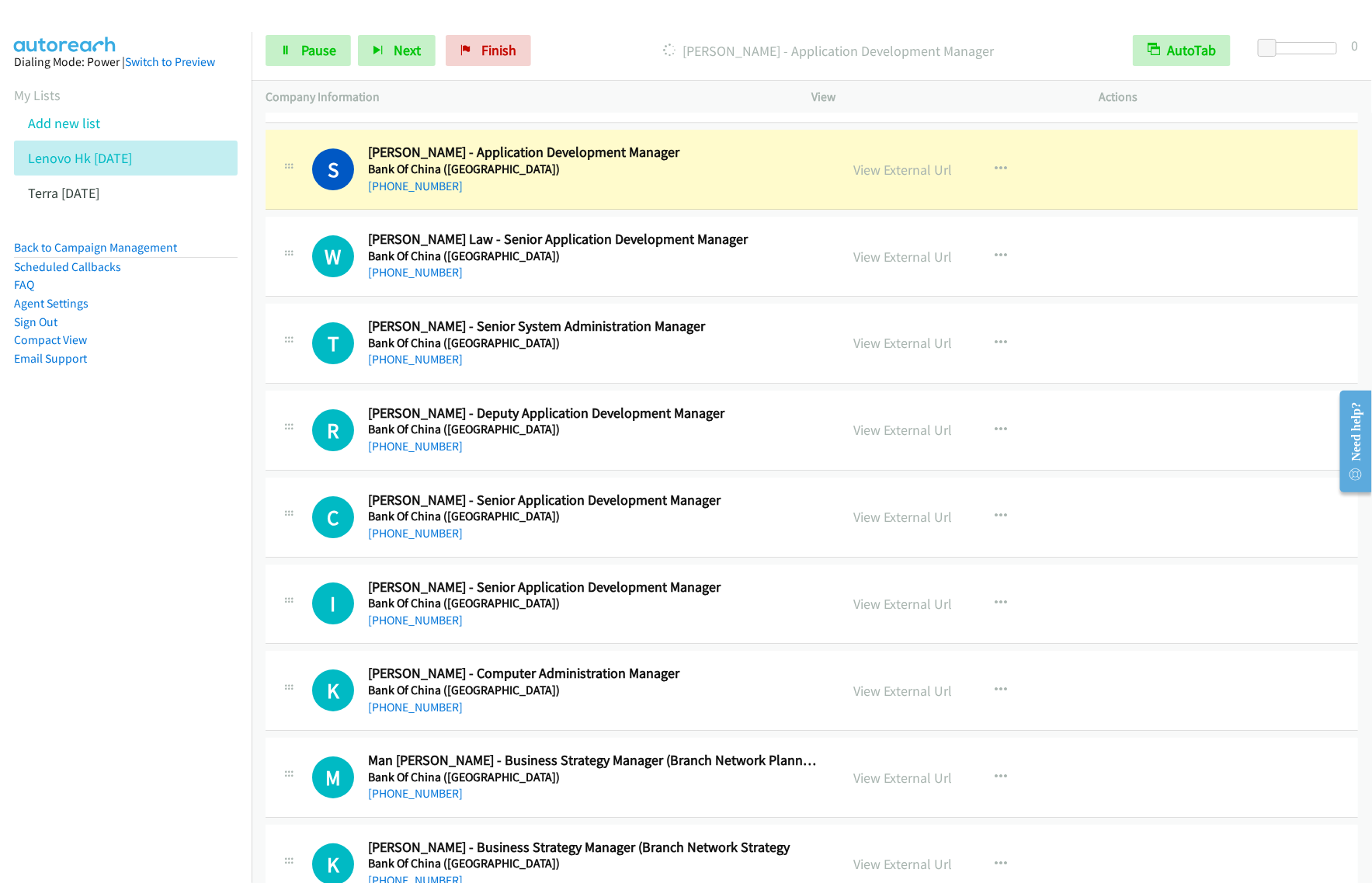
scroll to position [5049, 0]
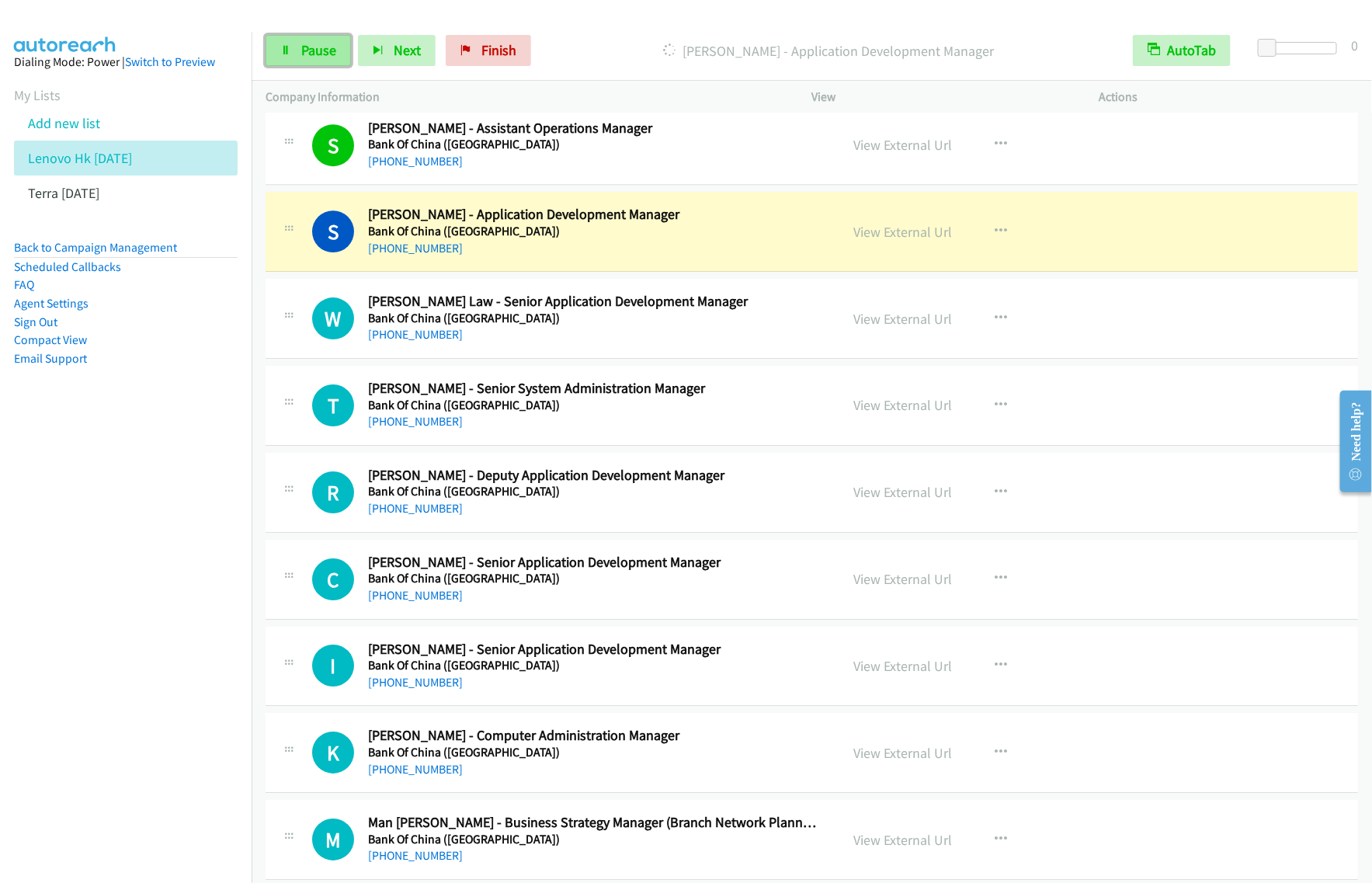
click at [330, 54] on span "Pause" at bounding box center [319, 50] width 35 height 18
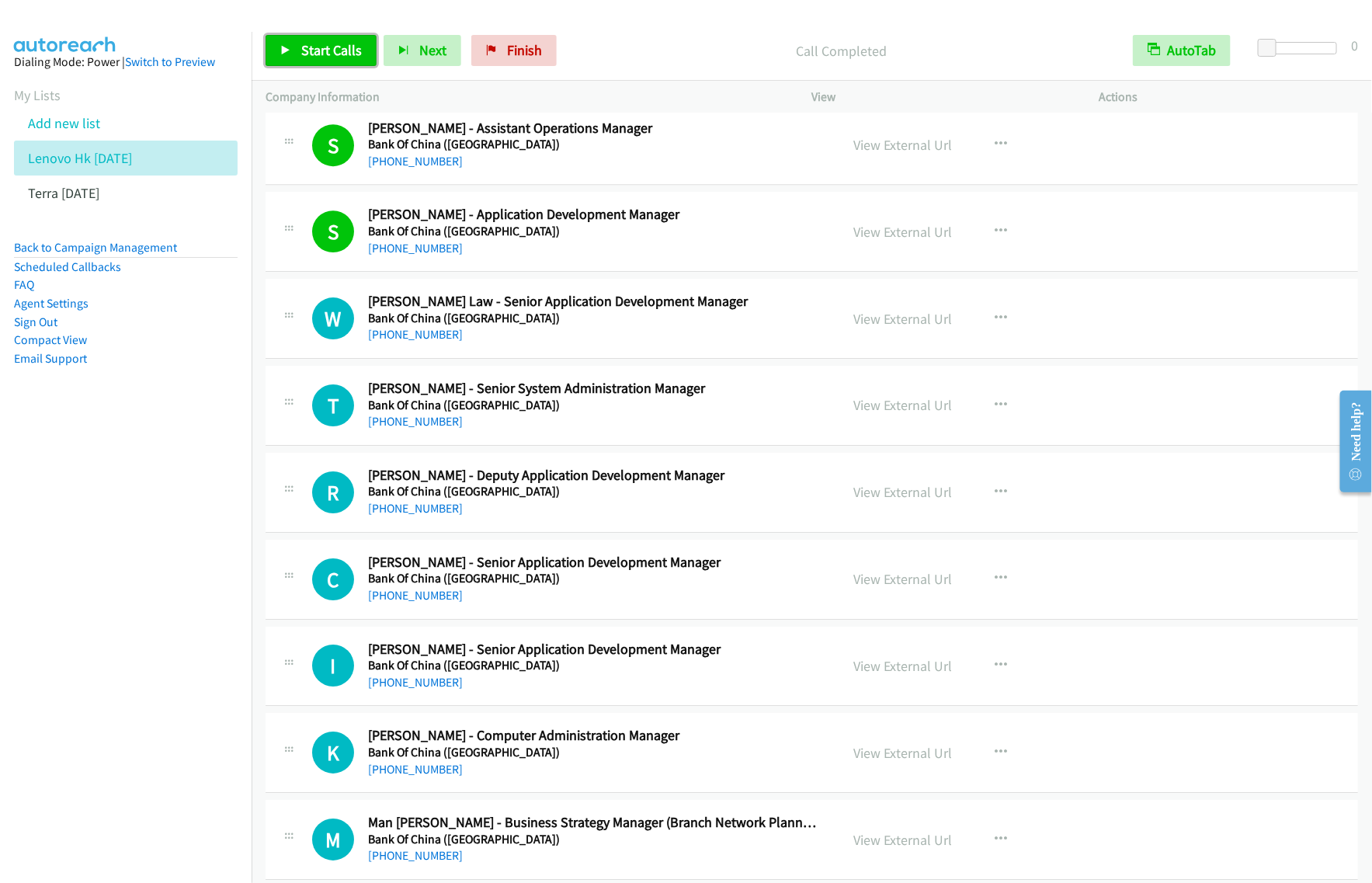
click at [354, 41] on span "Start Calls" at bounding box center [332, 50] width 60 height 18
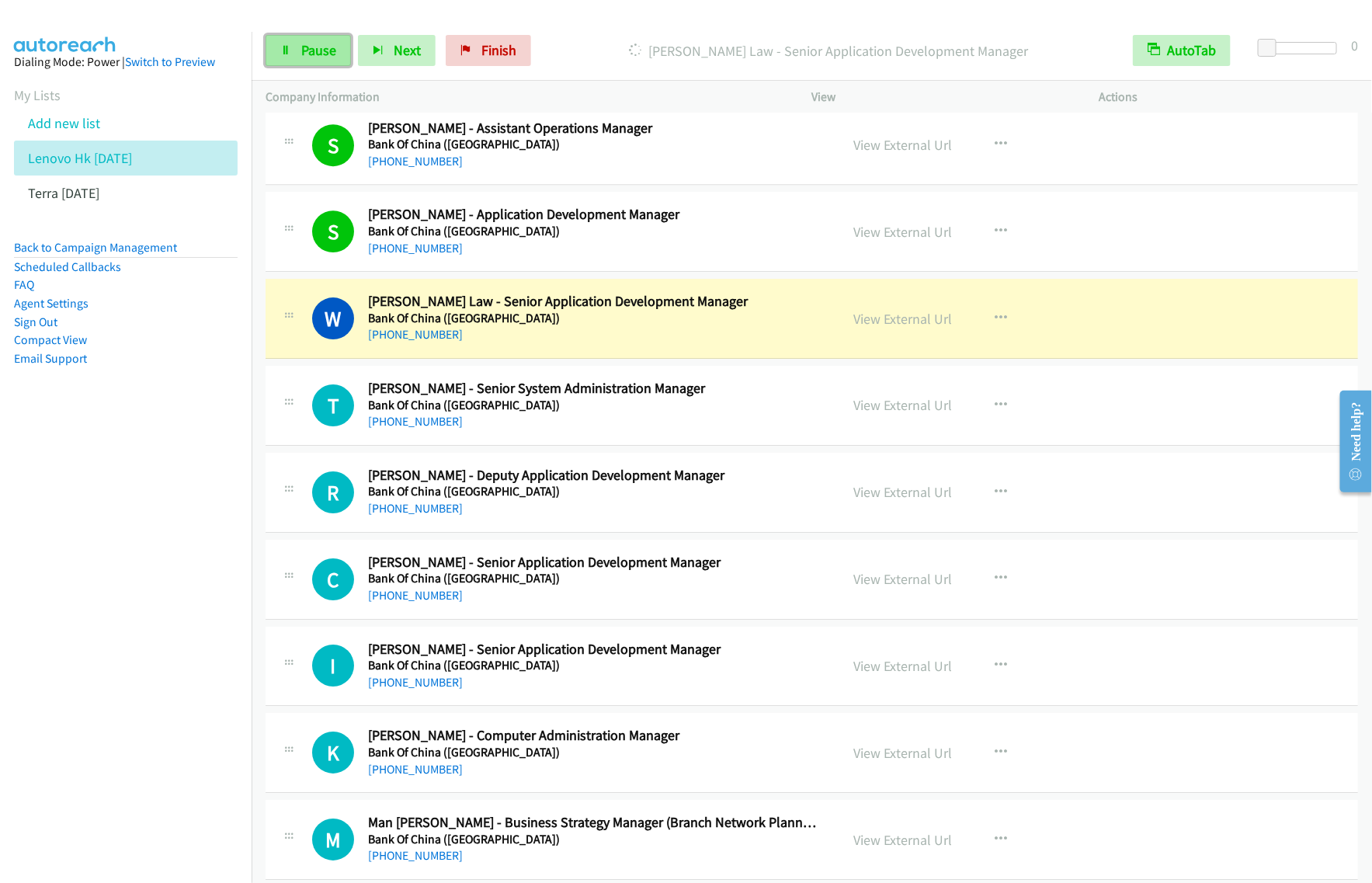
click at [312, 56] on span "Pause" at bounding box center [319, 50] width 35 height 18
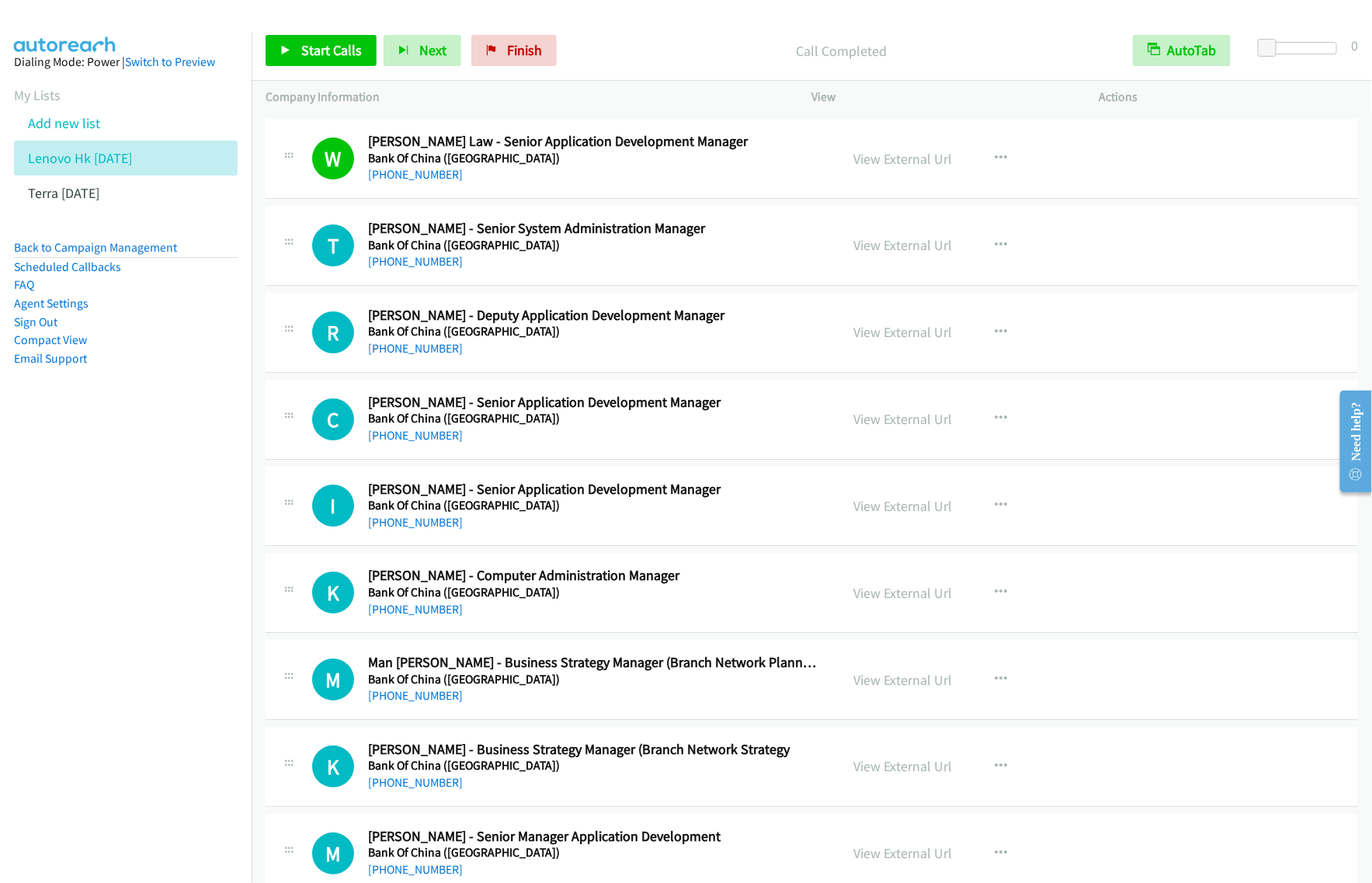
scroll to position [5243, 0]
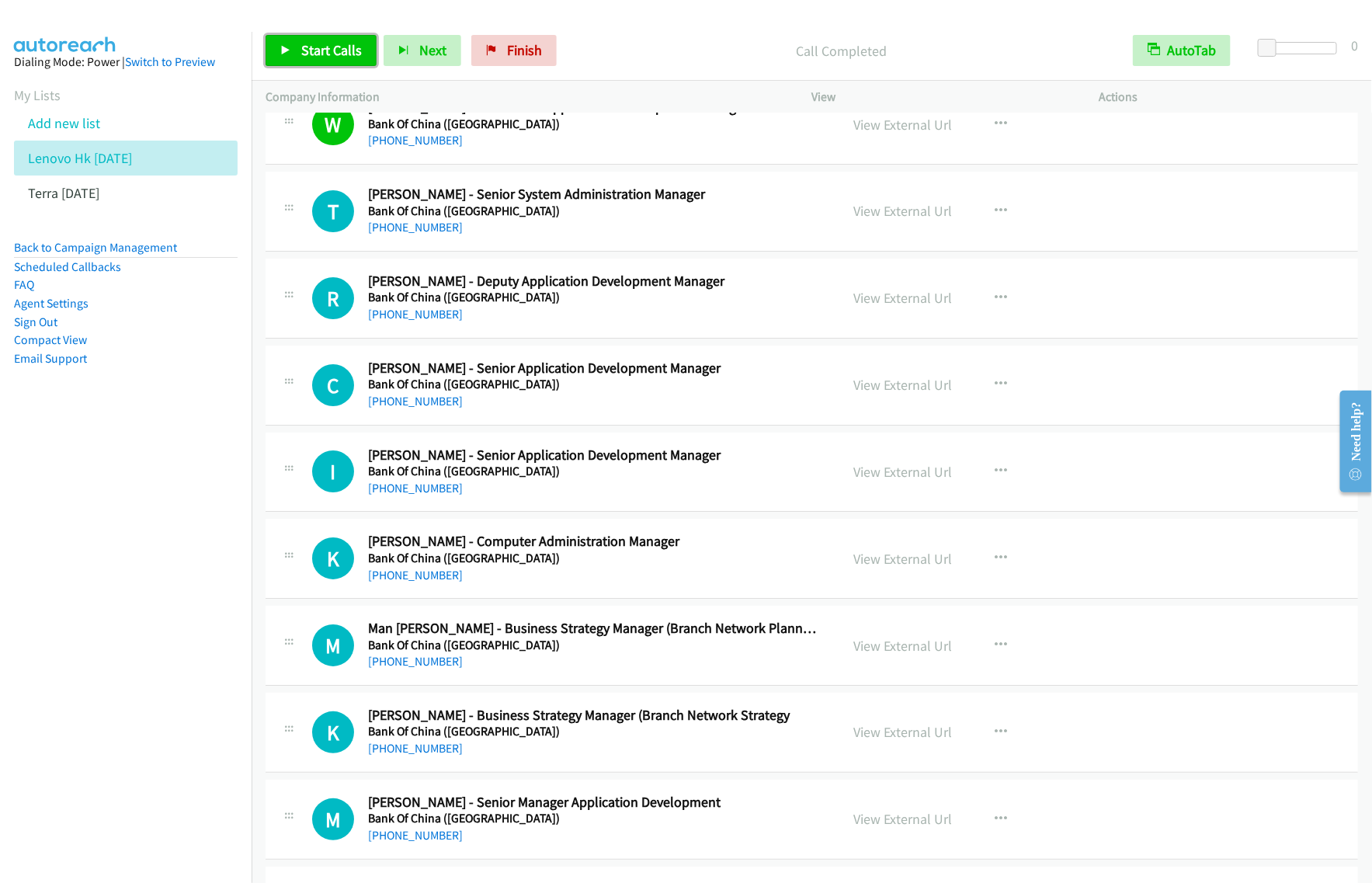
click at [354, 41] on span "Start Calls" at bounding box center [332, 50] width 60 height 18
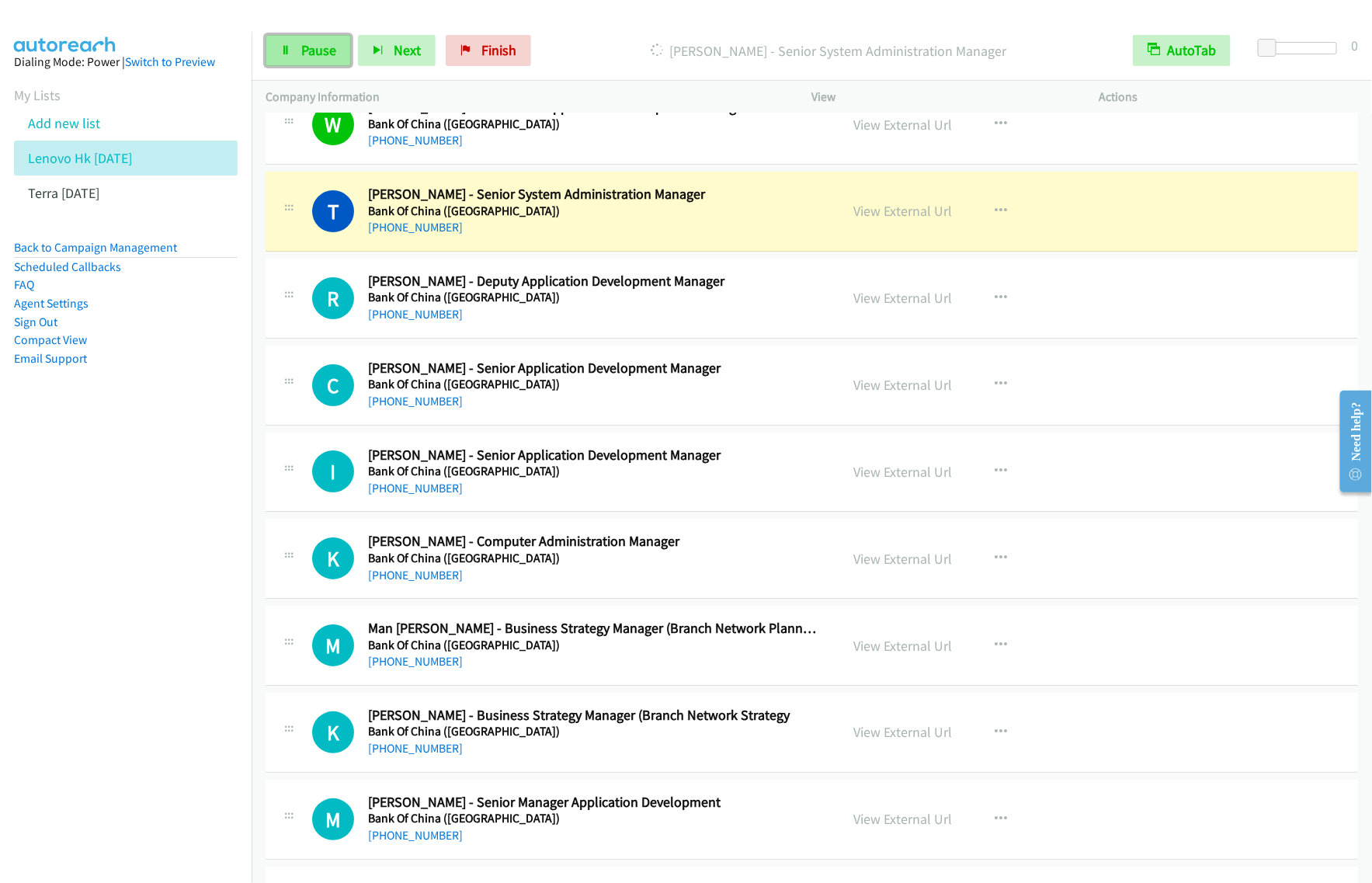
click at [298, 56] on link "Pause" at bounding box center [308, 51] width 86 height 31
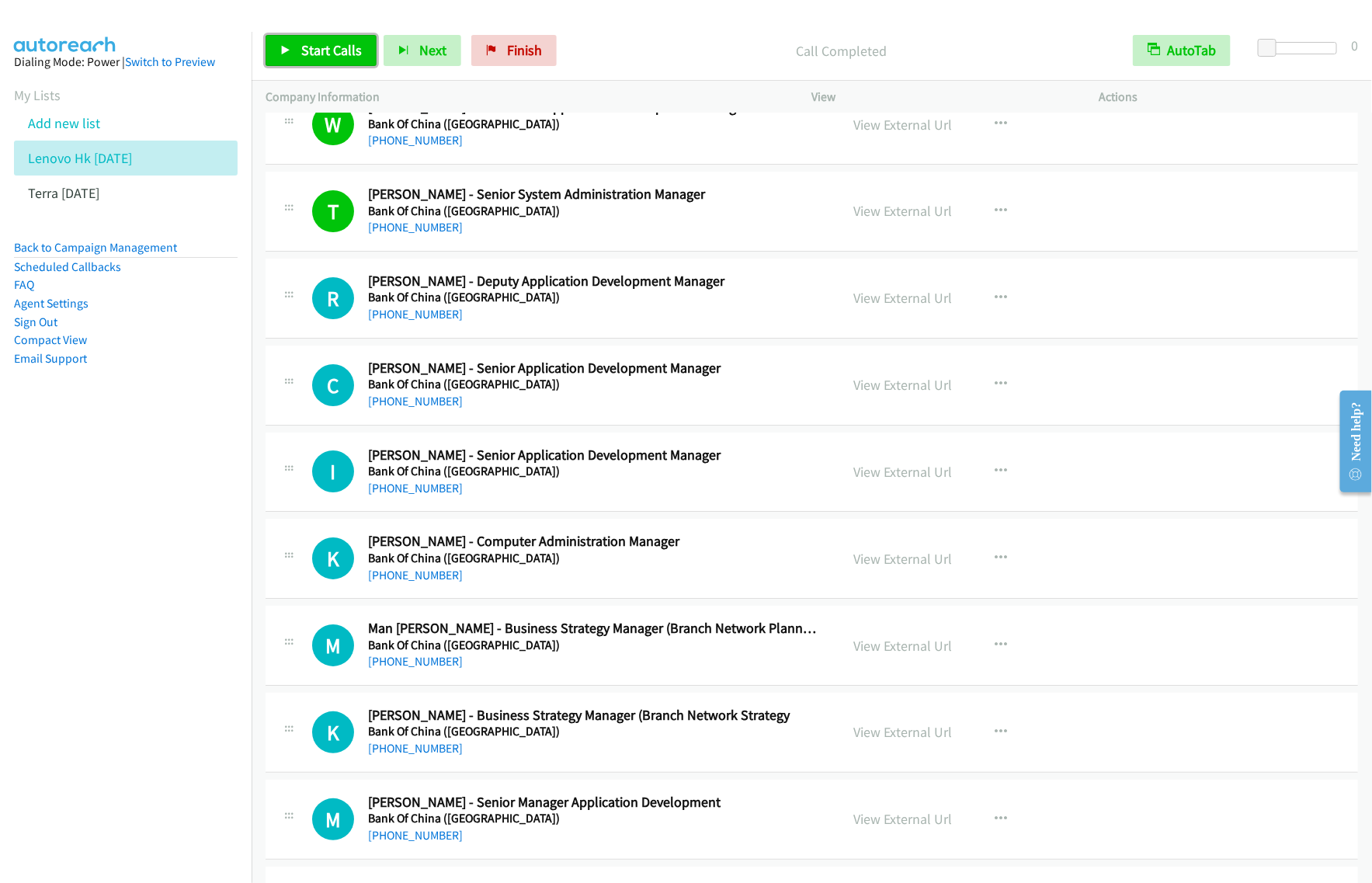
click at [318, 60] on link "Start Calls" at bounding box center [321, 51] width 111 height 31
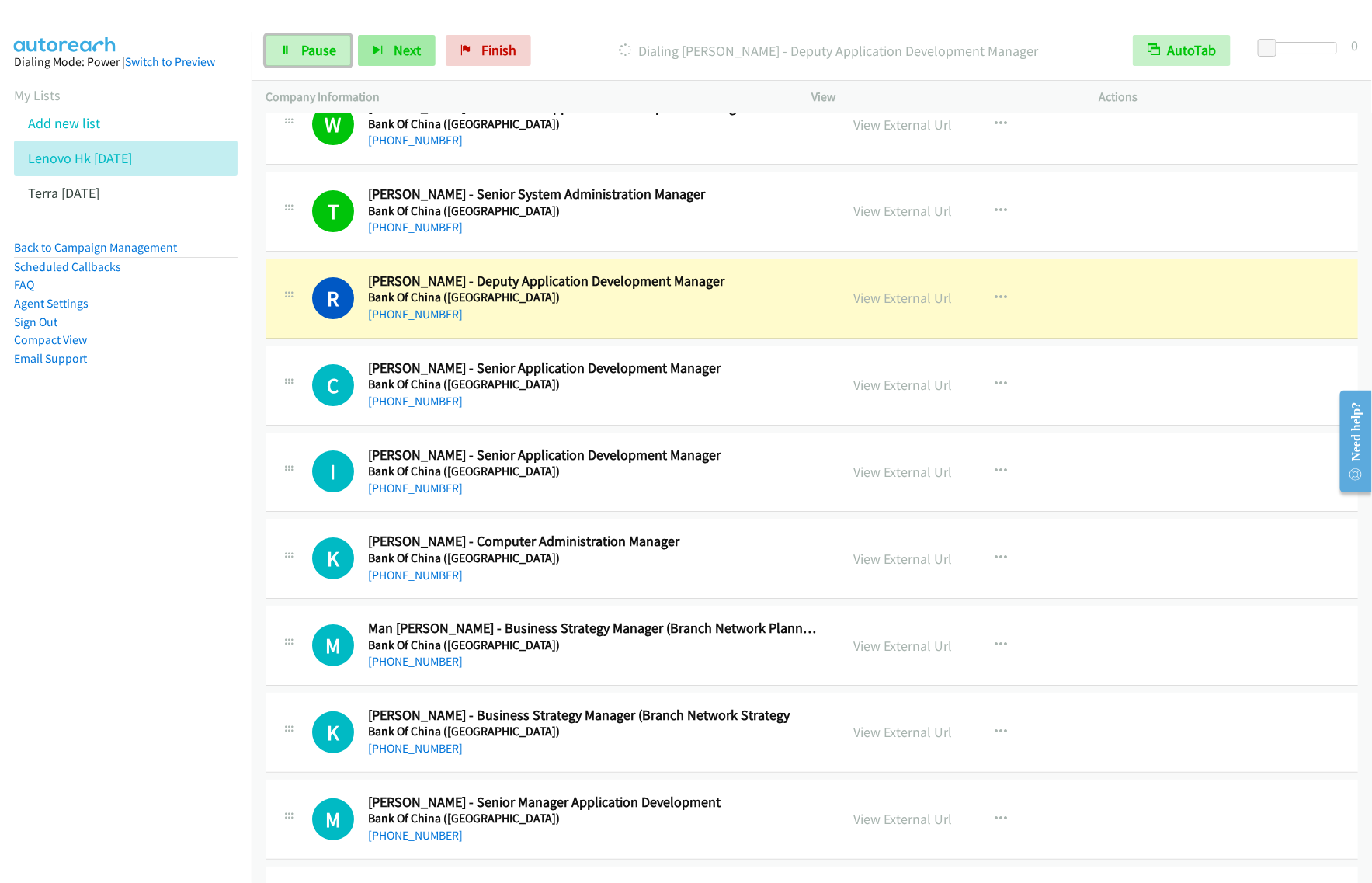
drag, startPoint x: 327, startPoint y: 49, endPoint x: 411, endPoint y: 33, distance: 85.5
click at [327, 49] on span "Pause" at bounding box center [319, 50] width 35 height 18
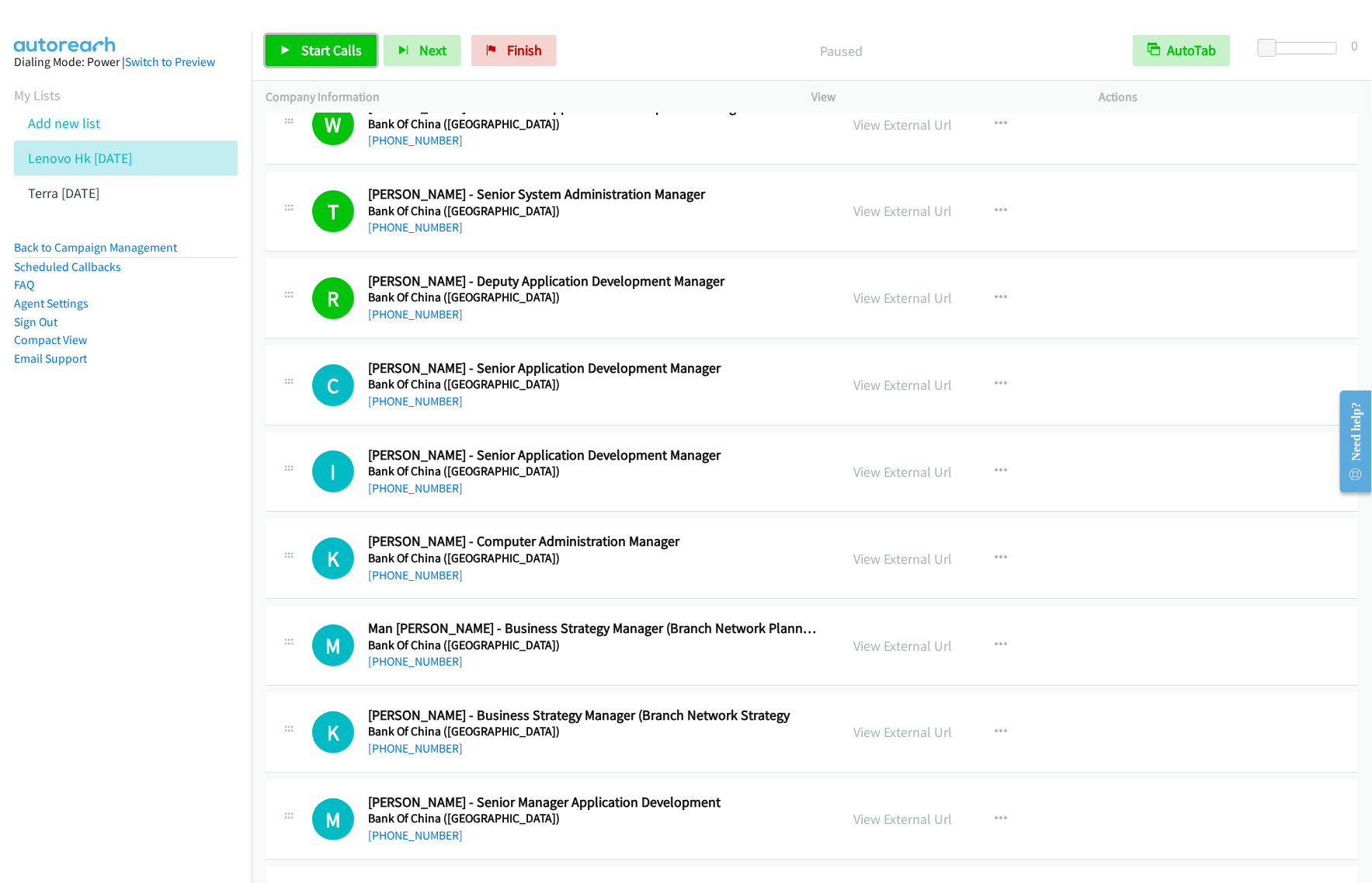
click at [305, 55] on span "Start Calls" at bounding box center [332, 50] width 60 height 18
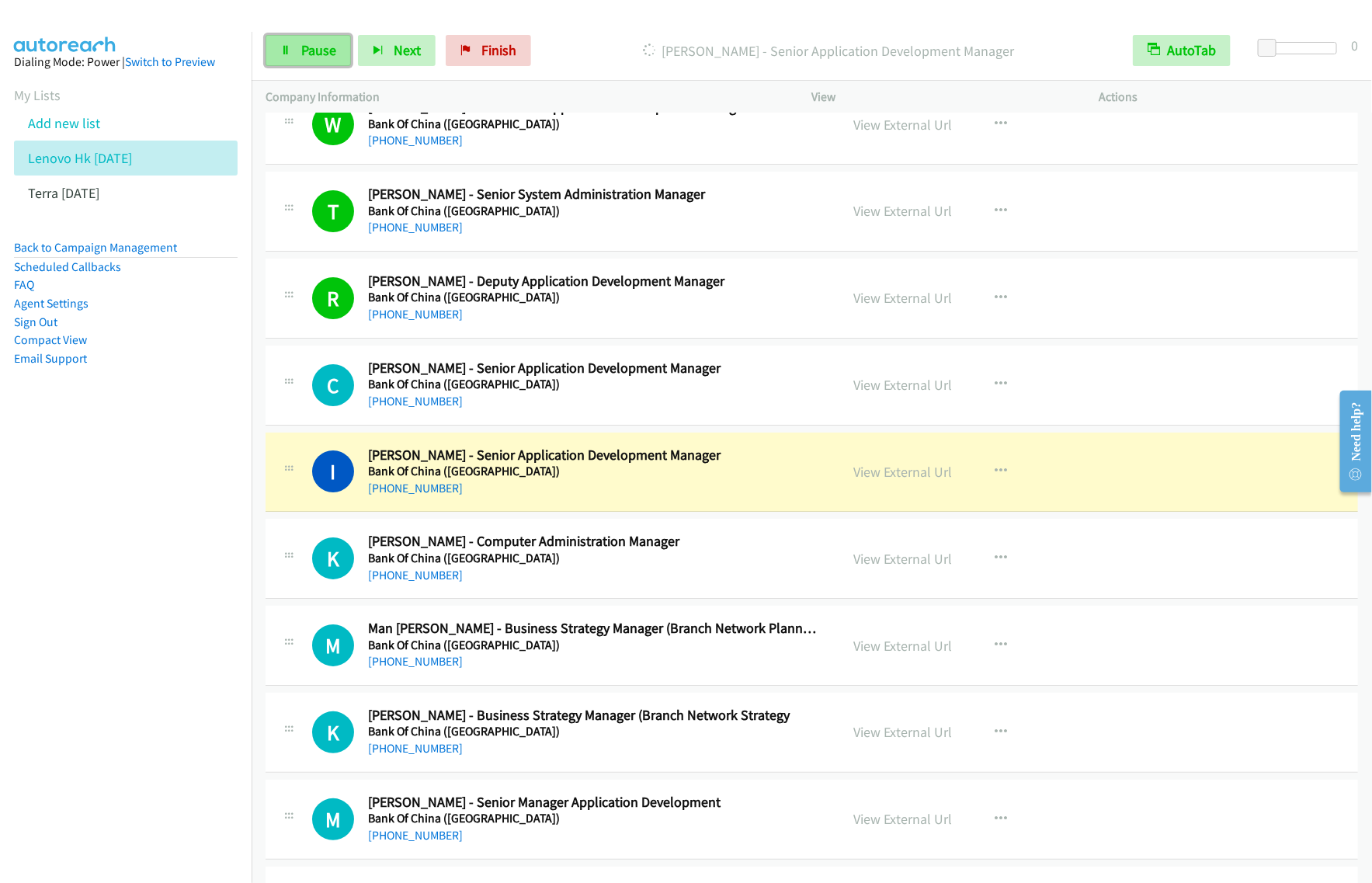
click at [281, 46] on icon at bounding box center [285, 51] width 11 height 11
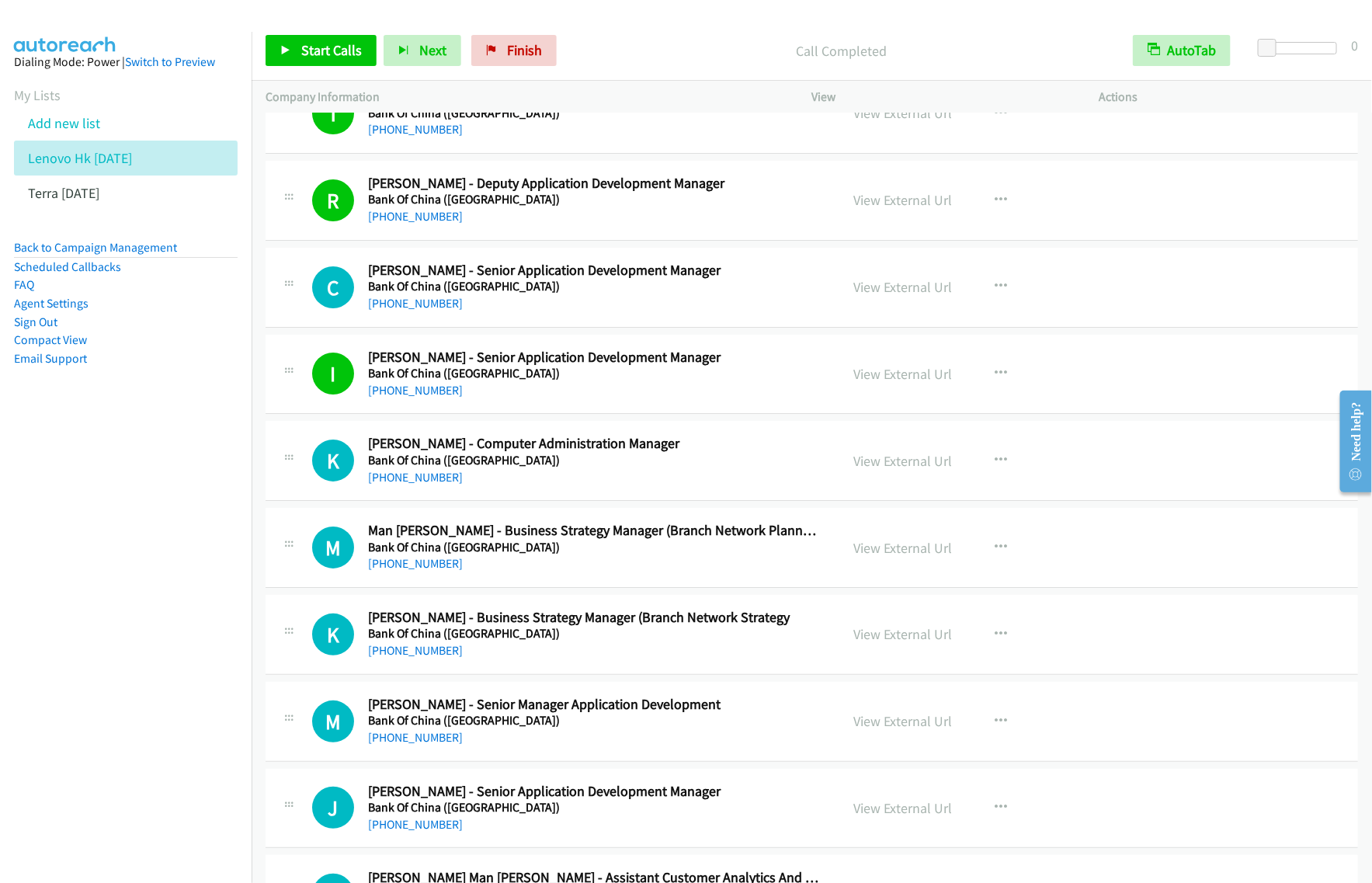
scroll to position [5437, 0]
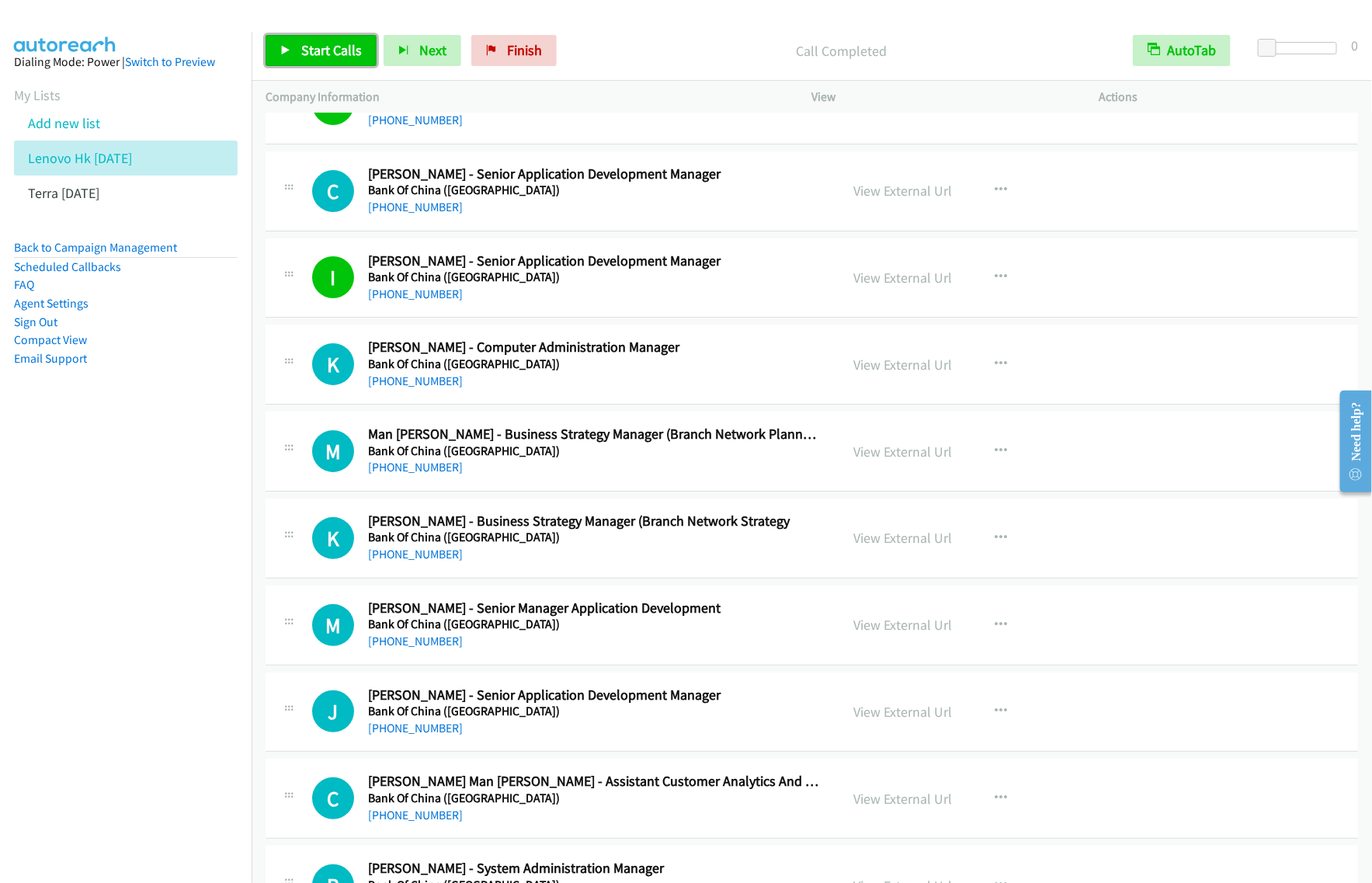
click at [361, 64] on link "Start Calls" at bounding box center [321, 51] width 111 height 31
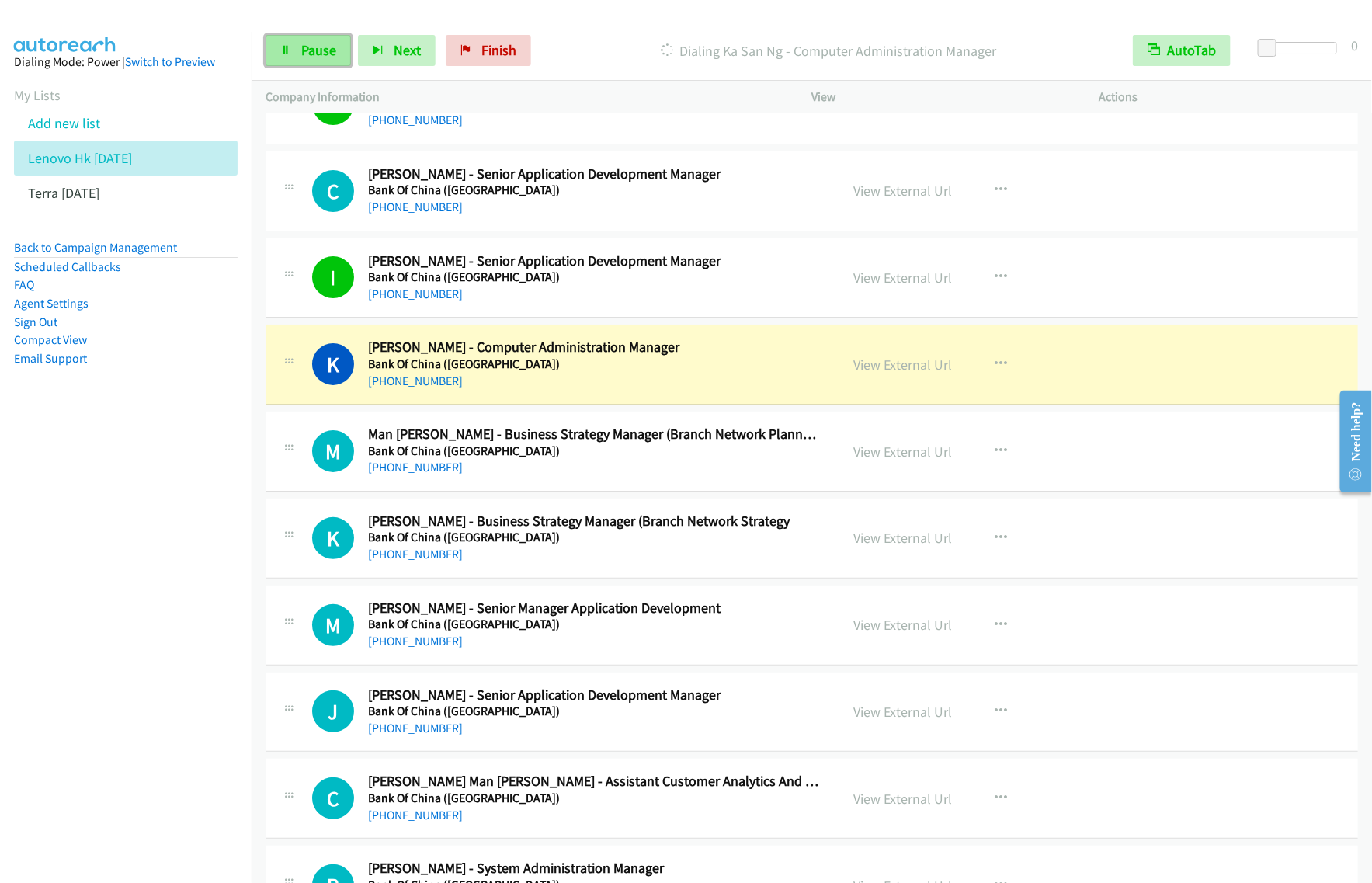
click at [304, 48] on span "Pause" at bounding box center [319, 50] width 35 height 18
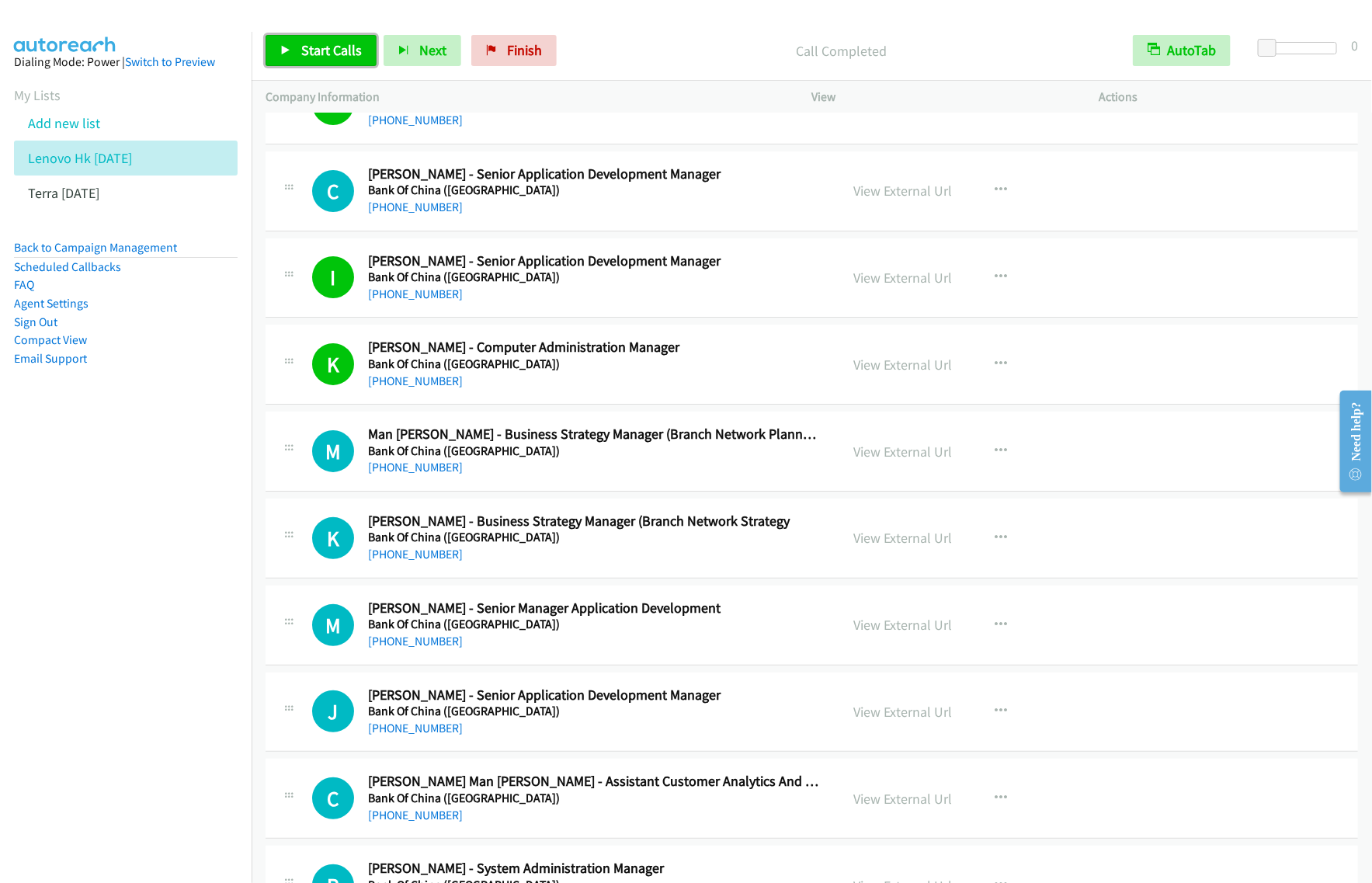
click at [338, 56] on span "Start Calls" at bounding box center [332, 50] width 60 height 18
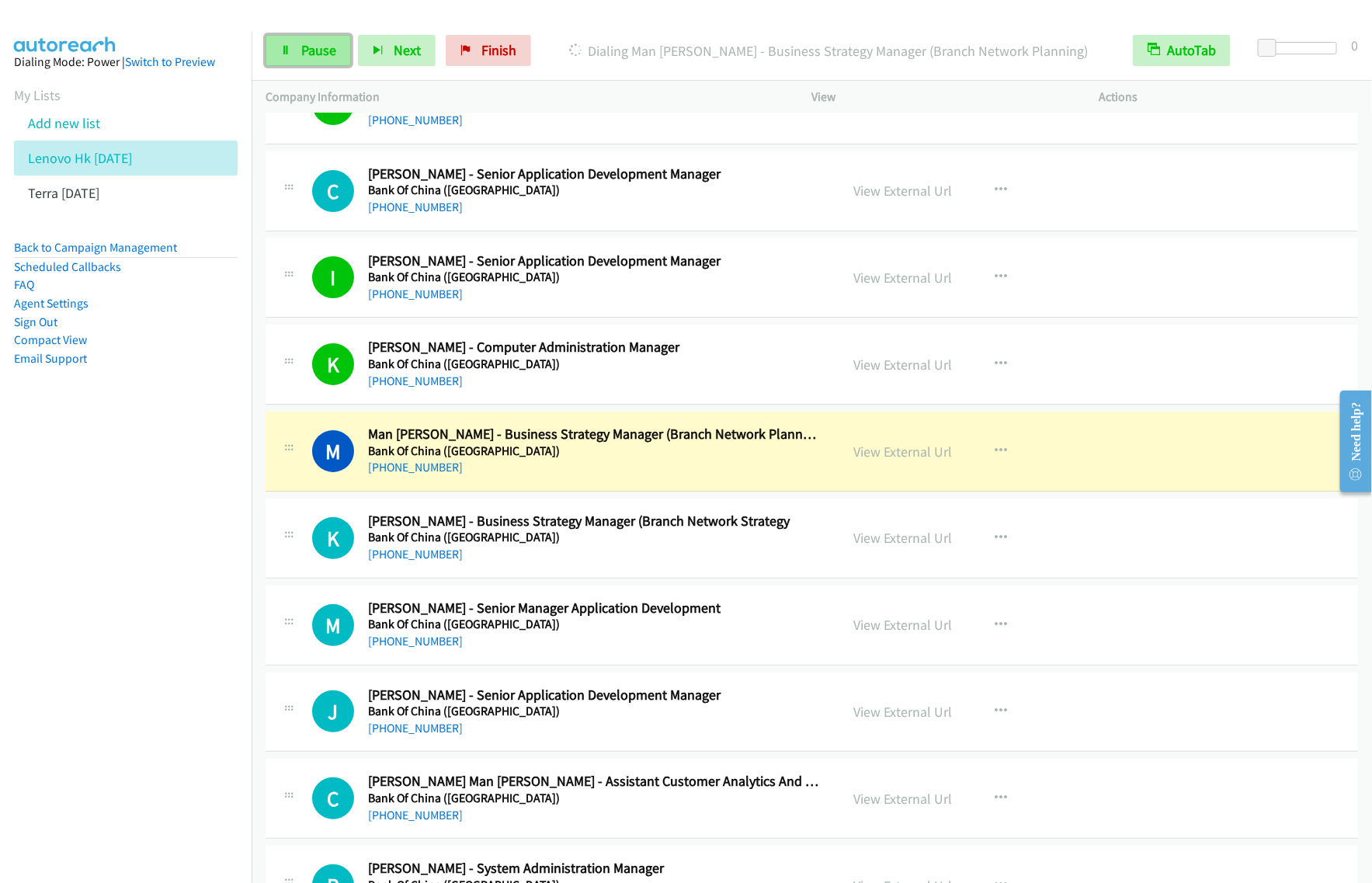
click at [302, 59] on span "Pause" at bounding box center [319, 50] width 35 height 18
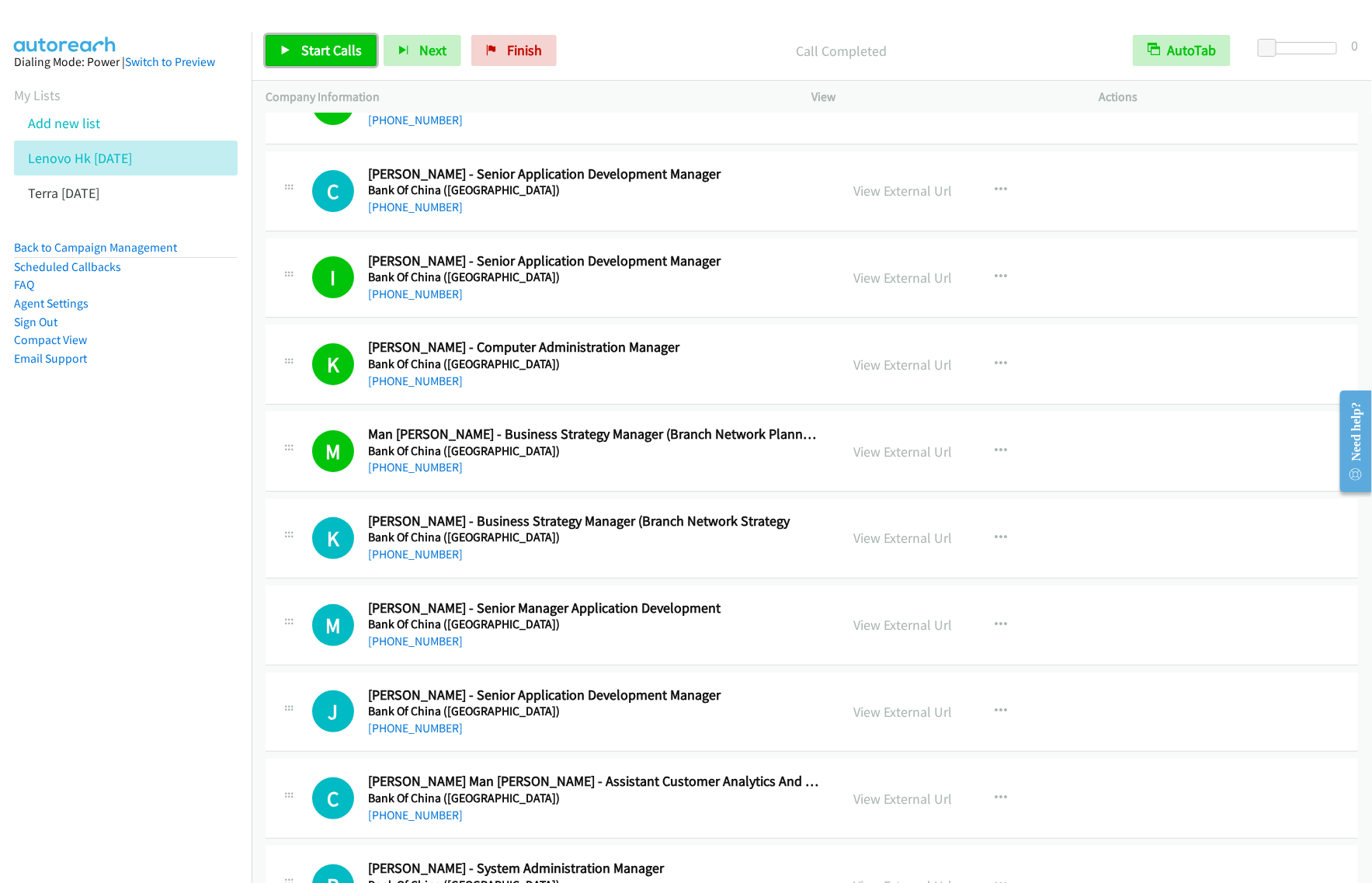
click at [348, 56] on span "Start Calls" at bounding box center [332, 50] width 60 height 18
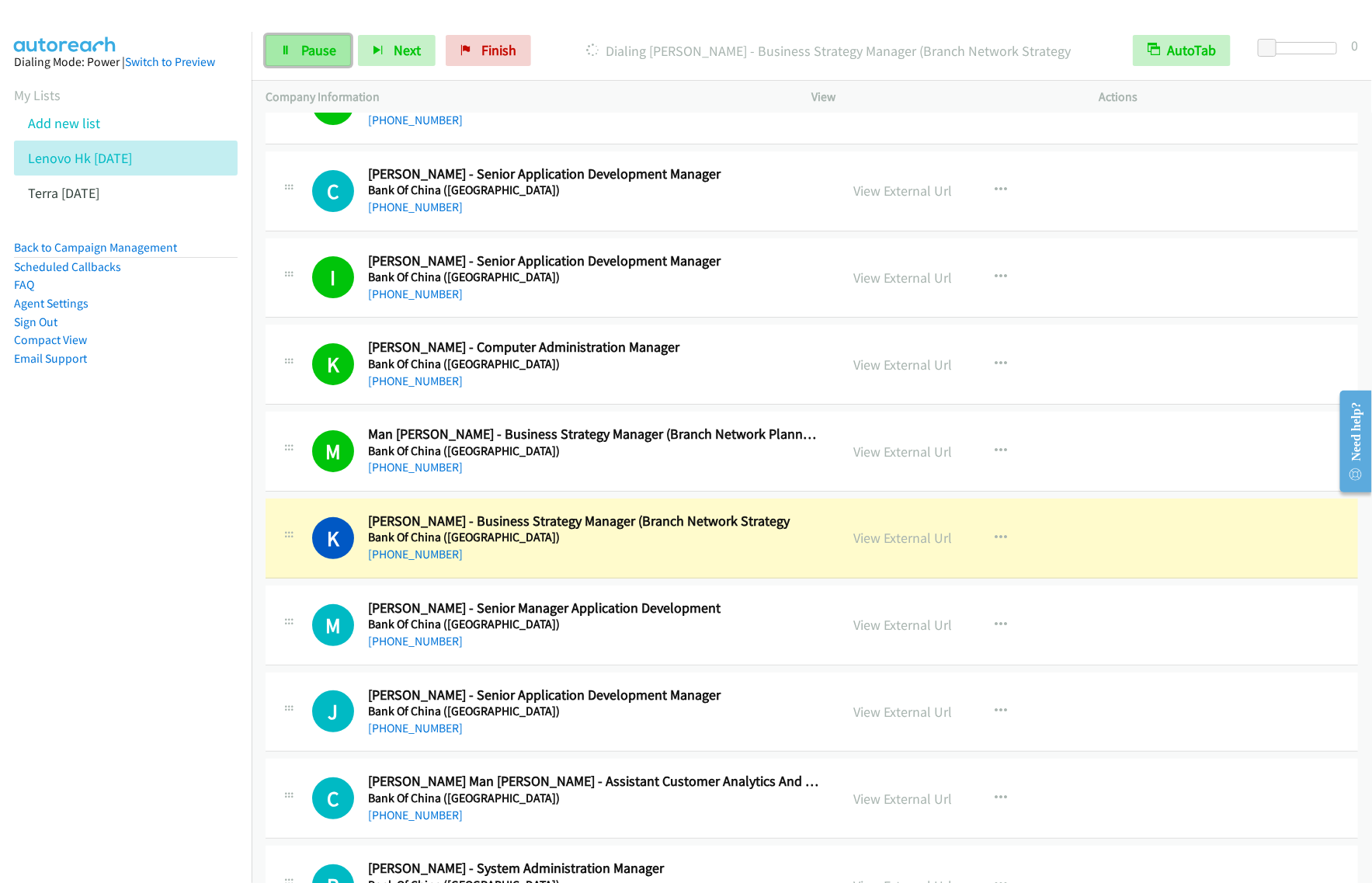
click at [314, 54] on span "Pause" at bounding box center [319, 50] width 35 height 18
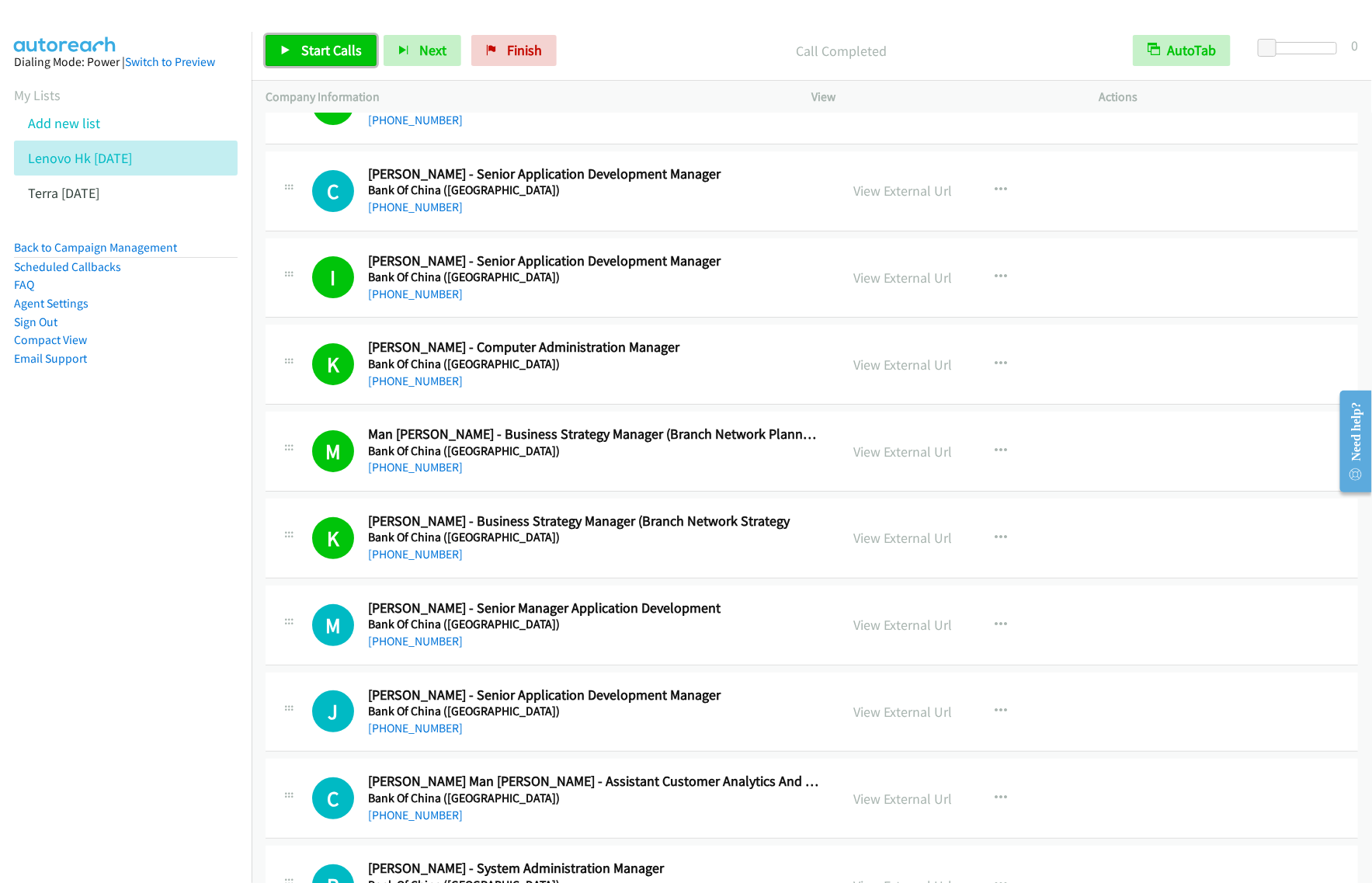
click at [359, 59] on span "Start Calls" at bounding box center [332, 50] width 60 height 18
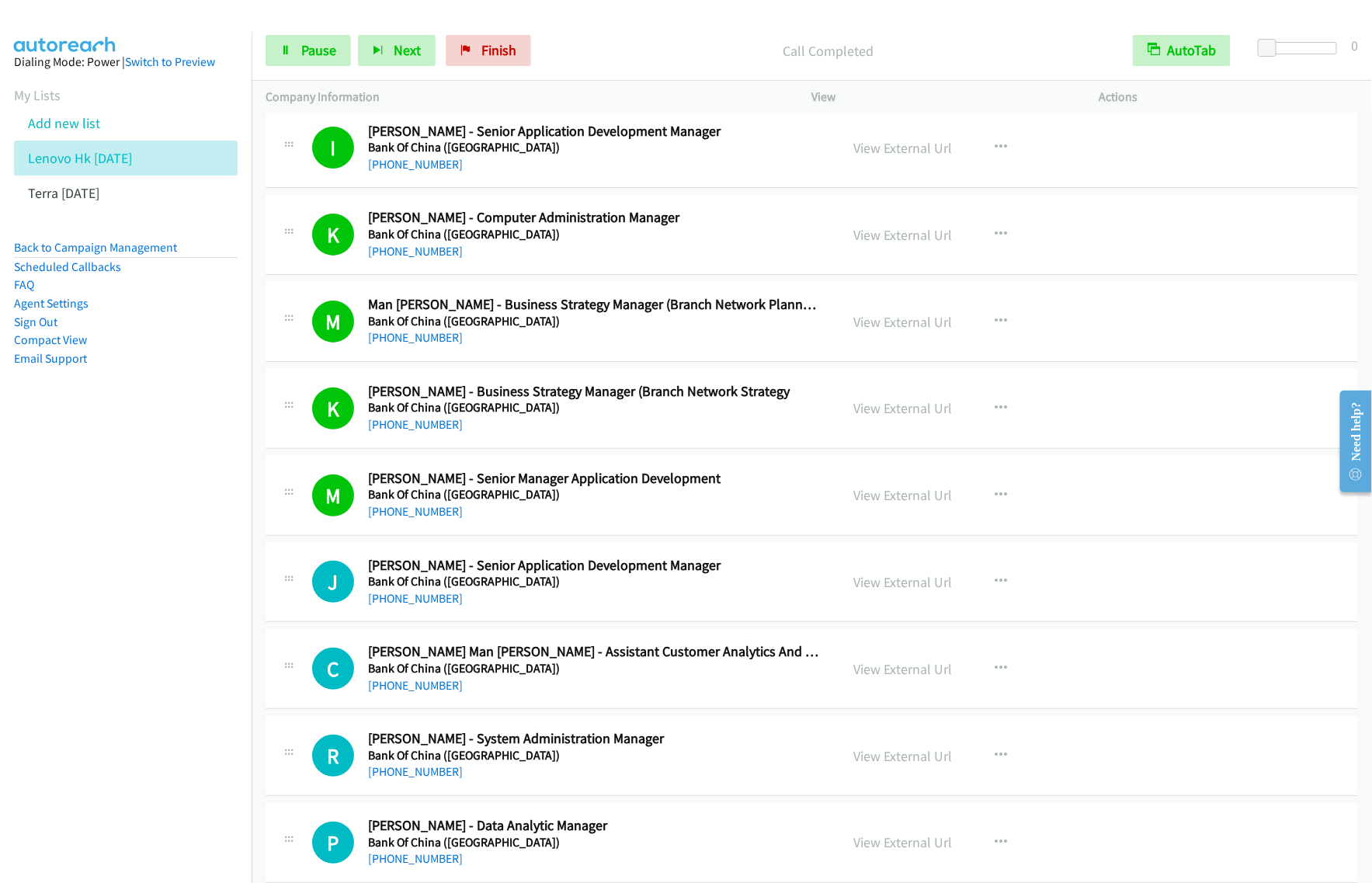
scroll to position [5632, 0]
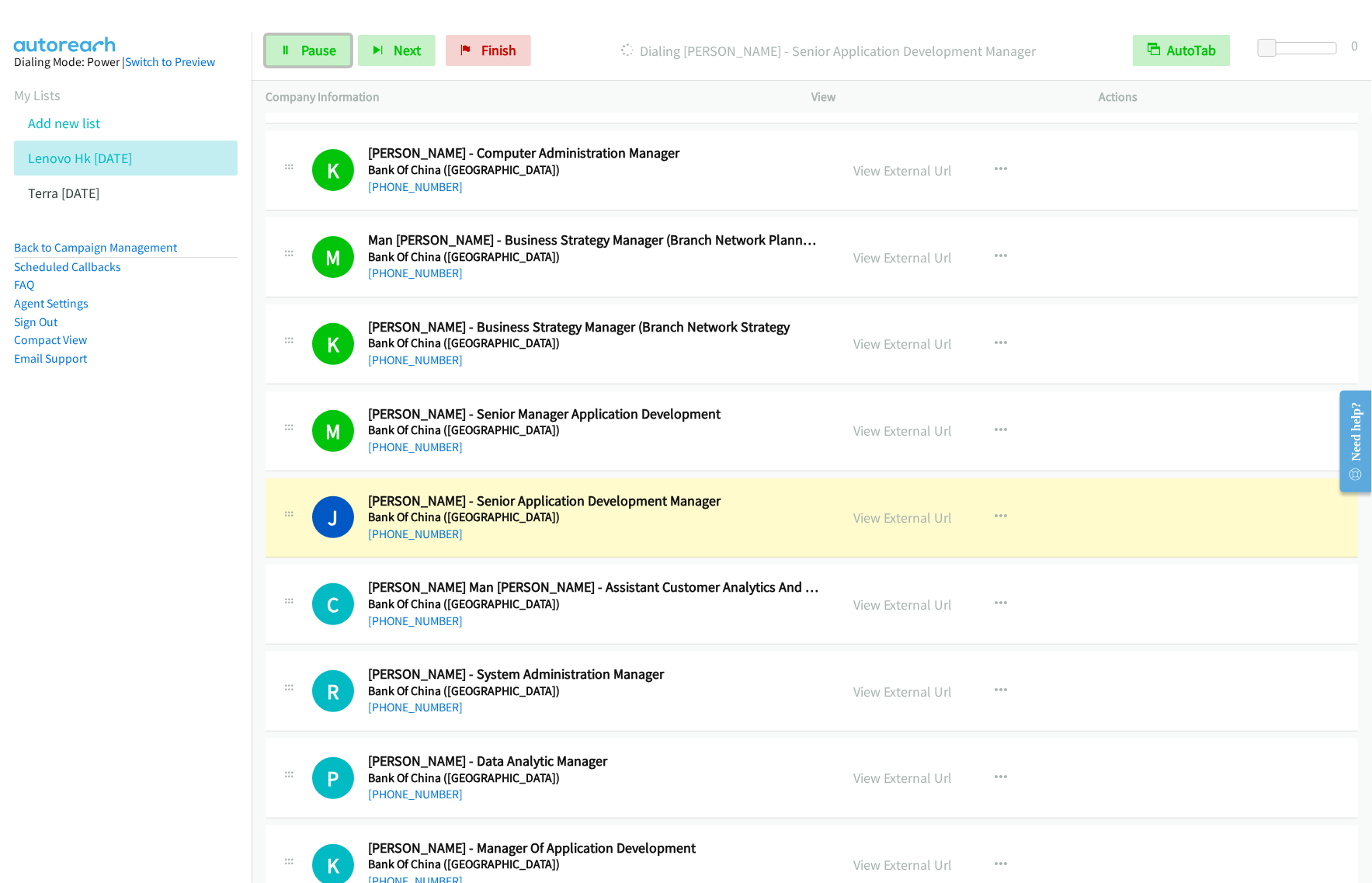
drag, startPoint x: 314, startPoint y: 45, endPoint x: 404, endPoint y: 97, distance: 103.9
click at [314, 45] on span "Pause" at bounding box center [319, 50] width 35 height 18
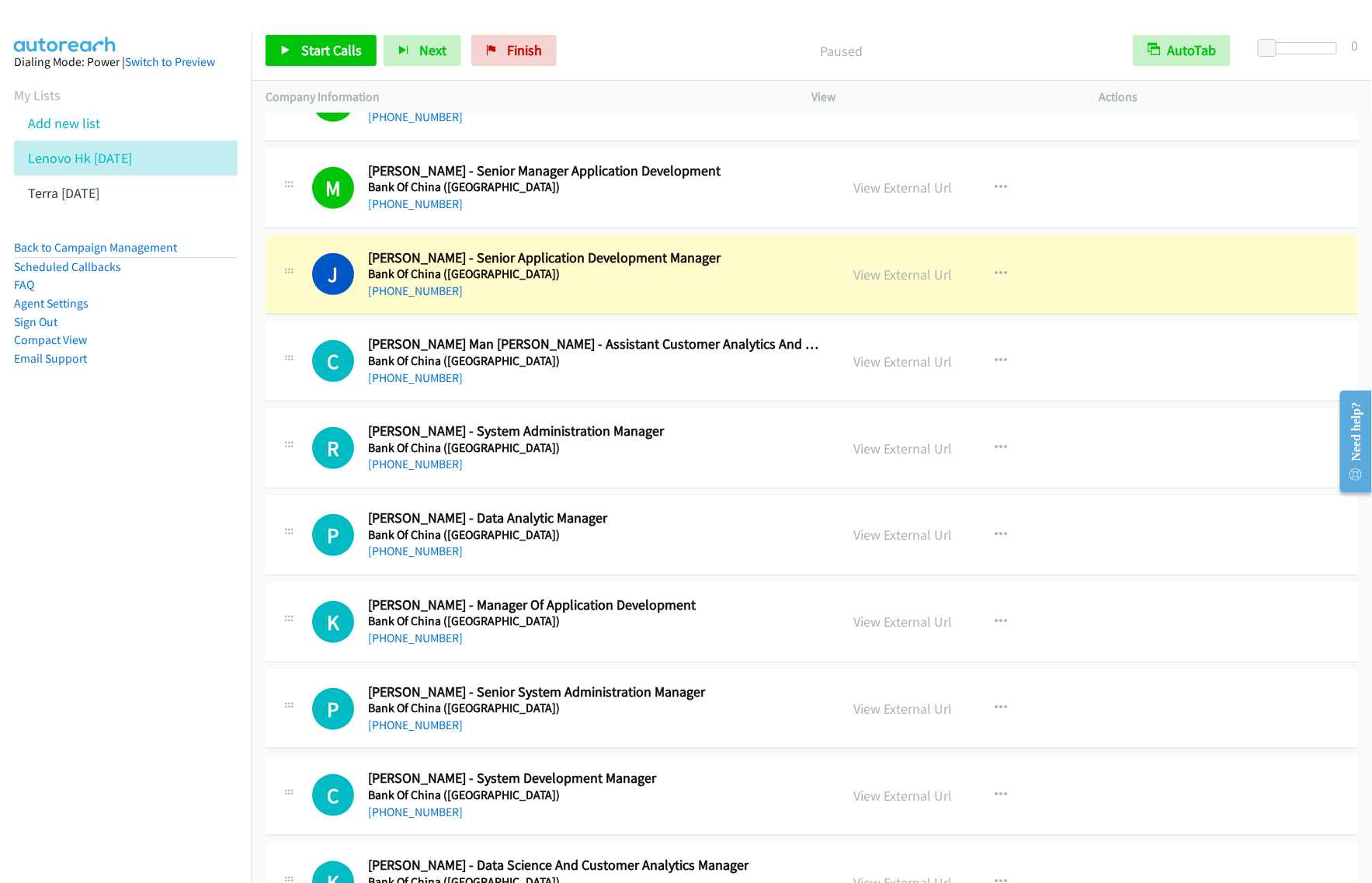
scroll to position [5922, 0]
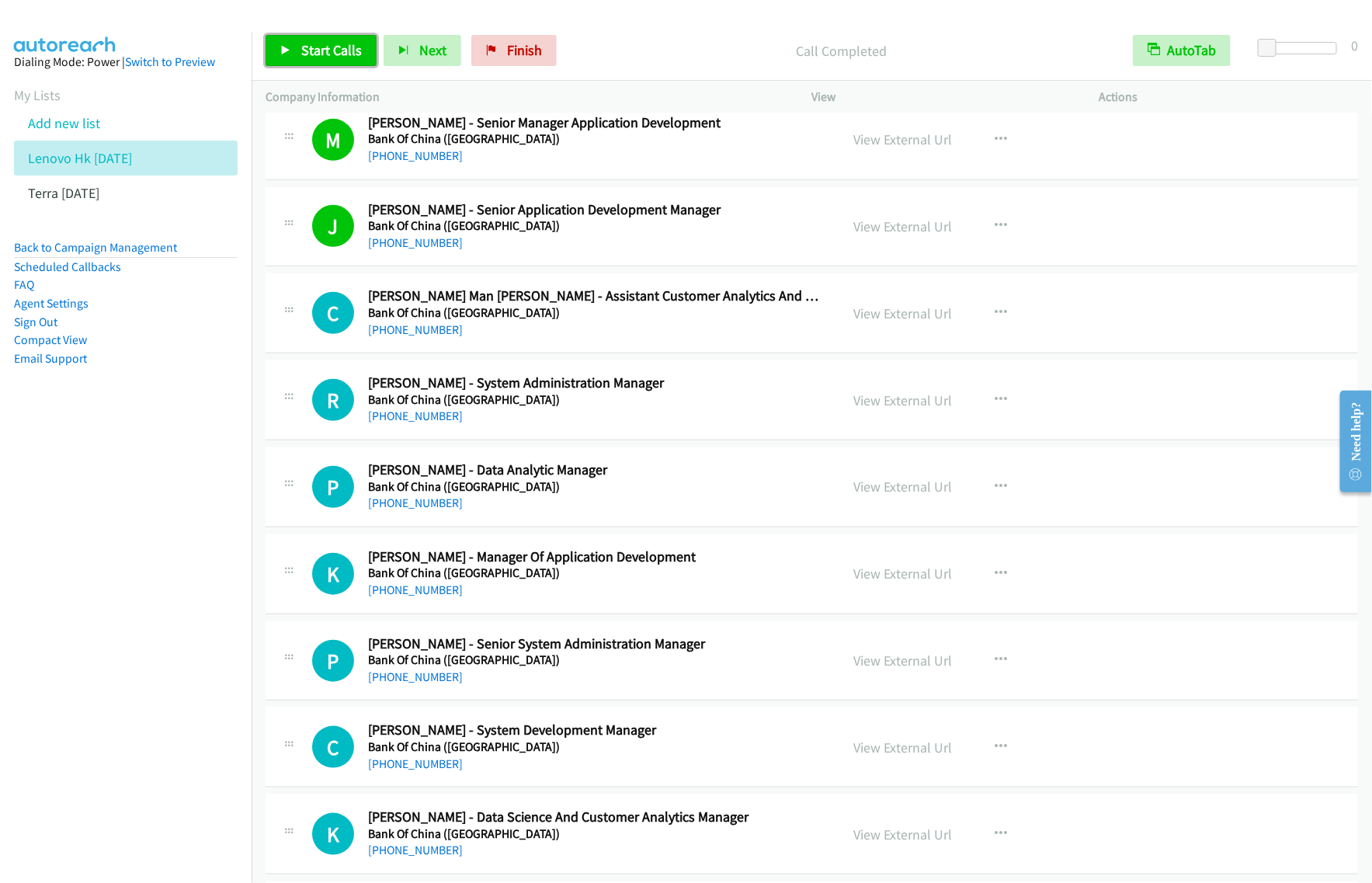
click at [325, 52] on span "Start Calls" at bounding box center [332, 50] width 60 height 18
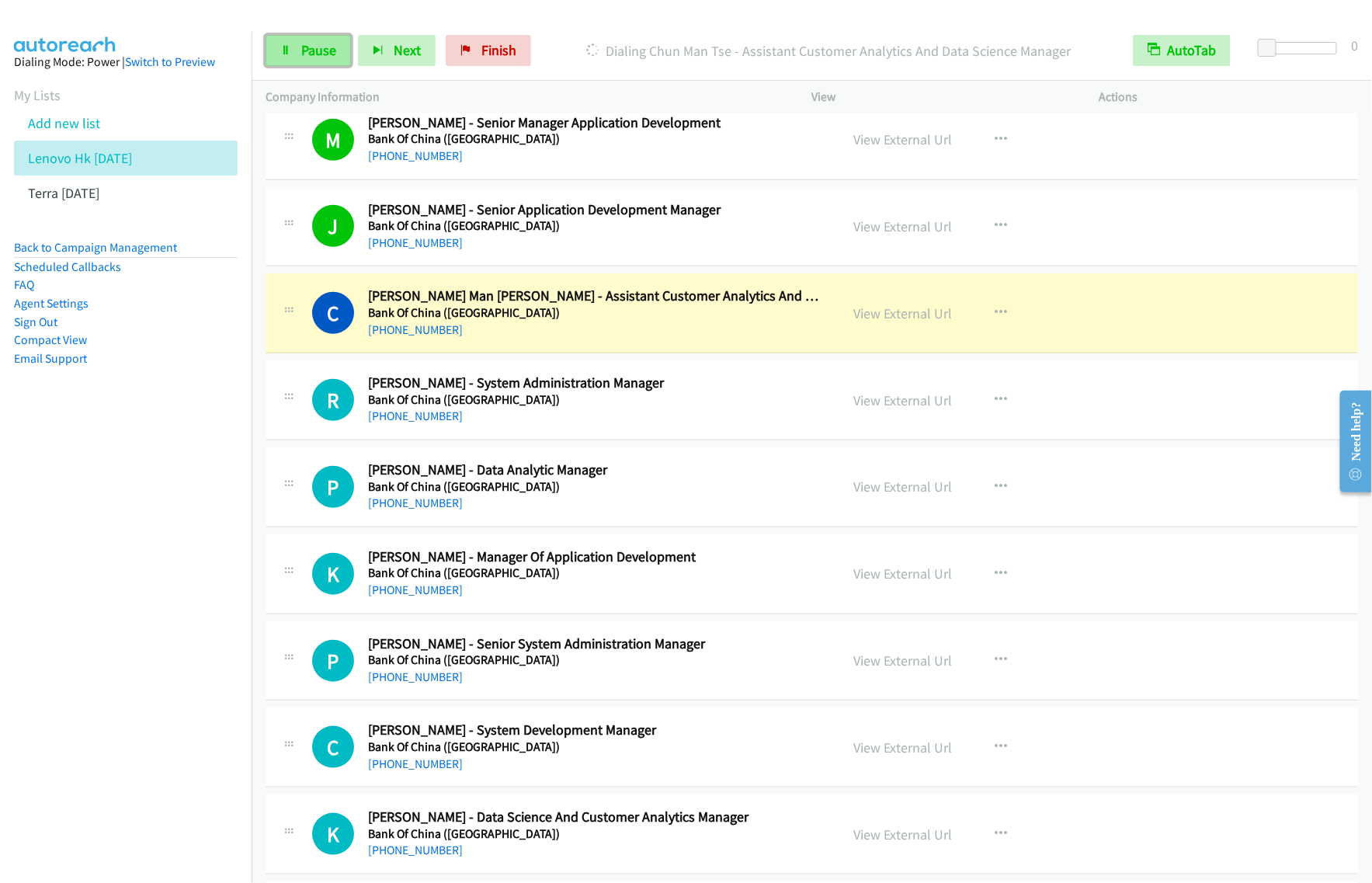
click at [304, 45] on span "Pause" at bounding box center [319, 50] width 35 height 18
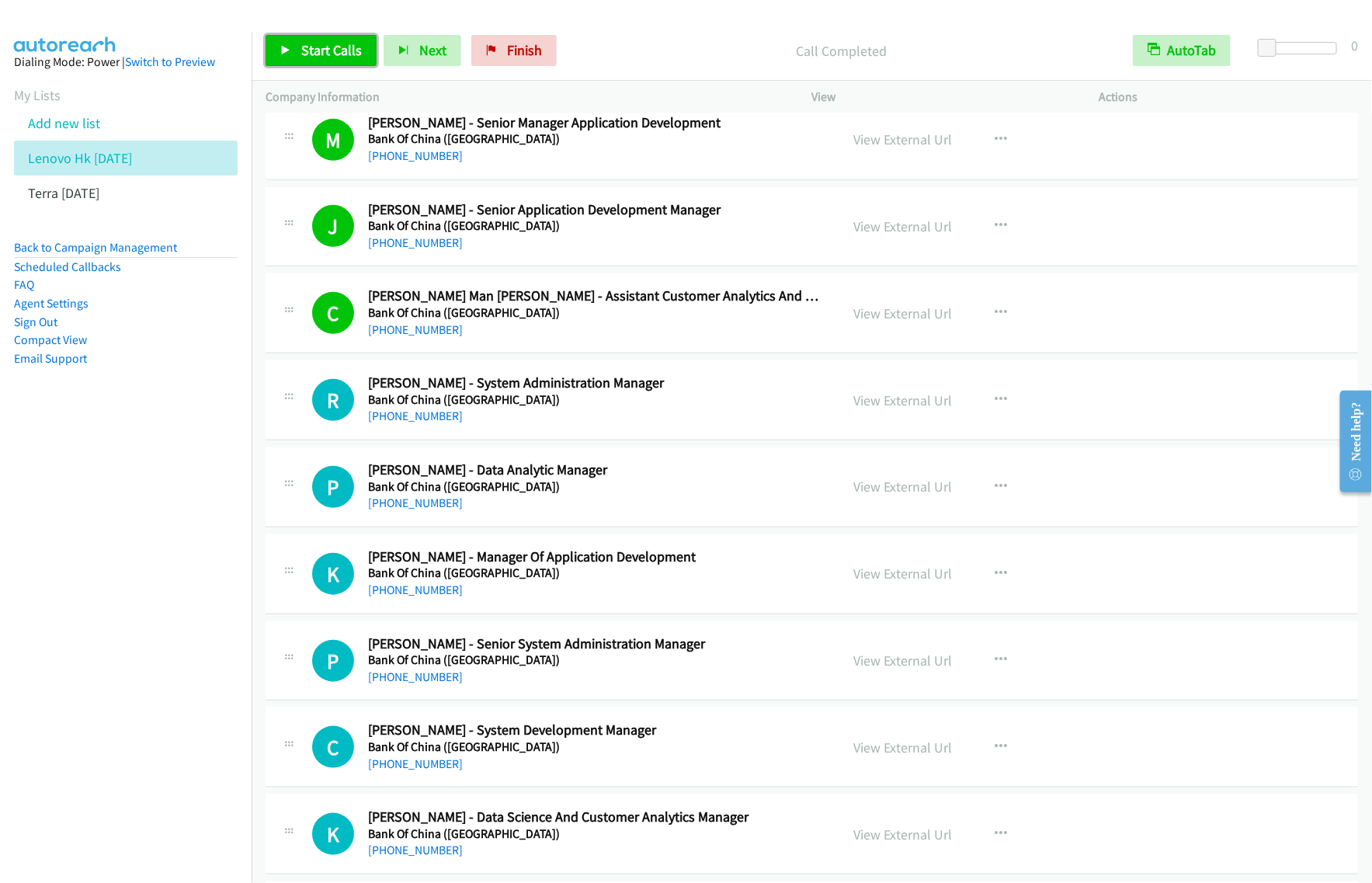
click at [309, 53] on span "Start Calls" at bounding box center [332, 50] width 60 height 18
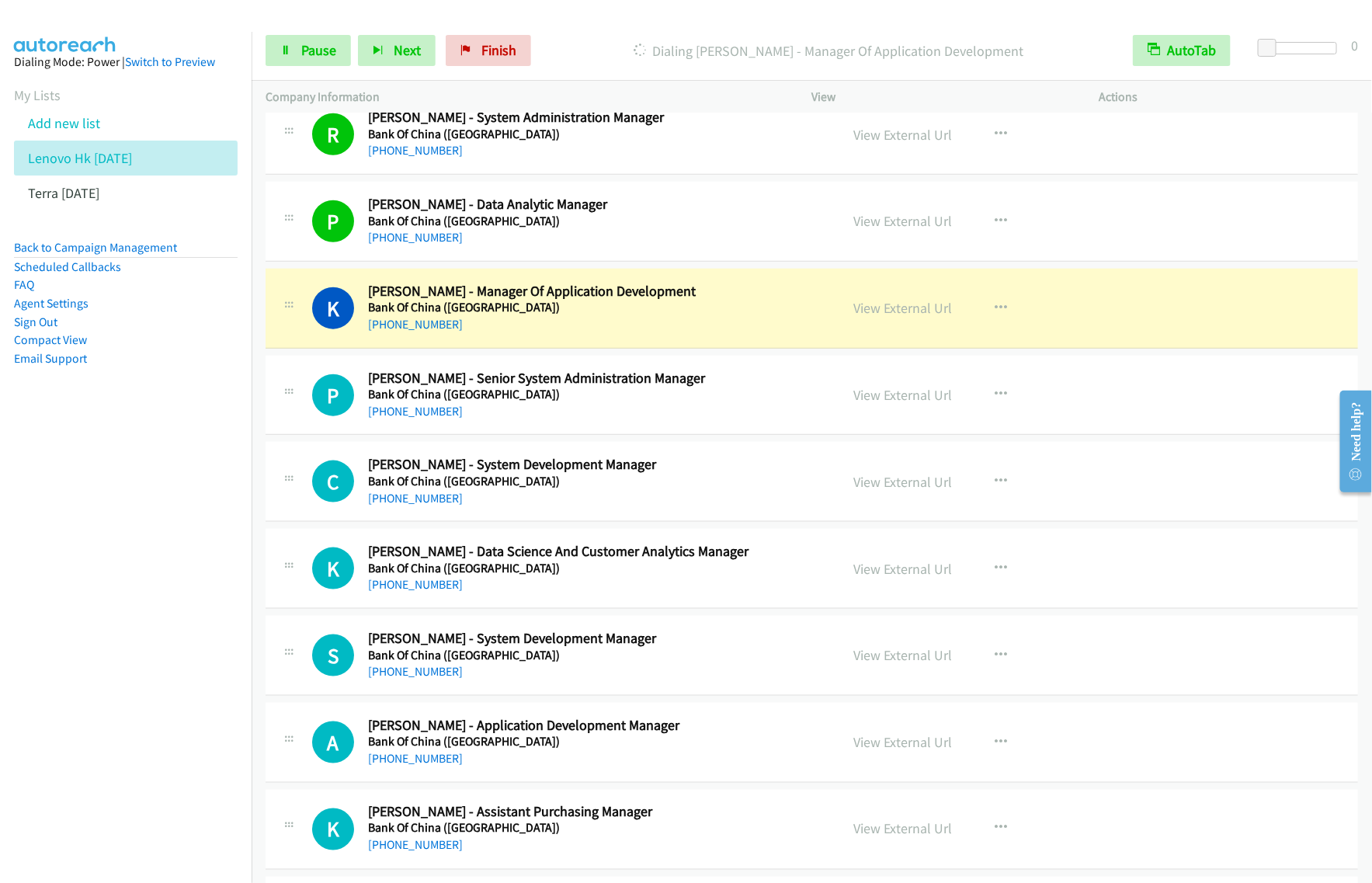
scroll to position [6214, 0]
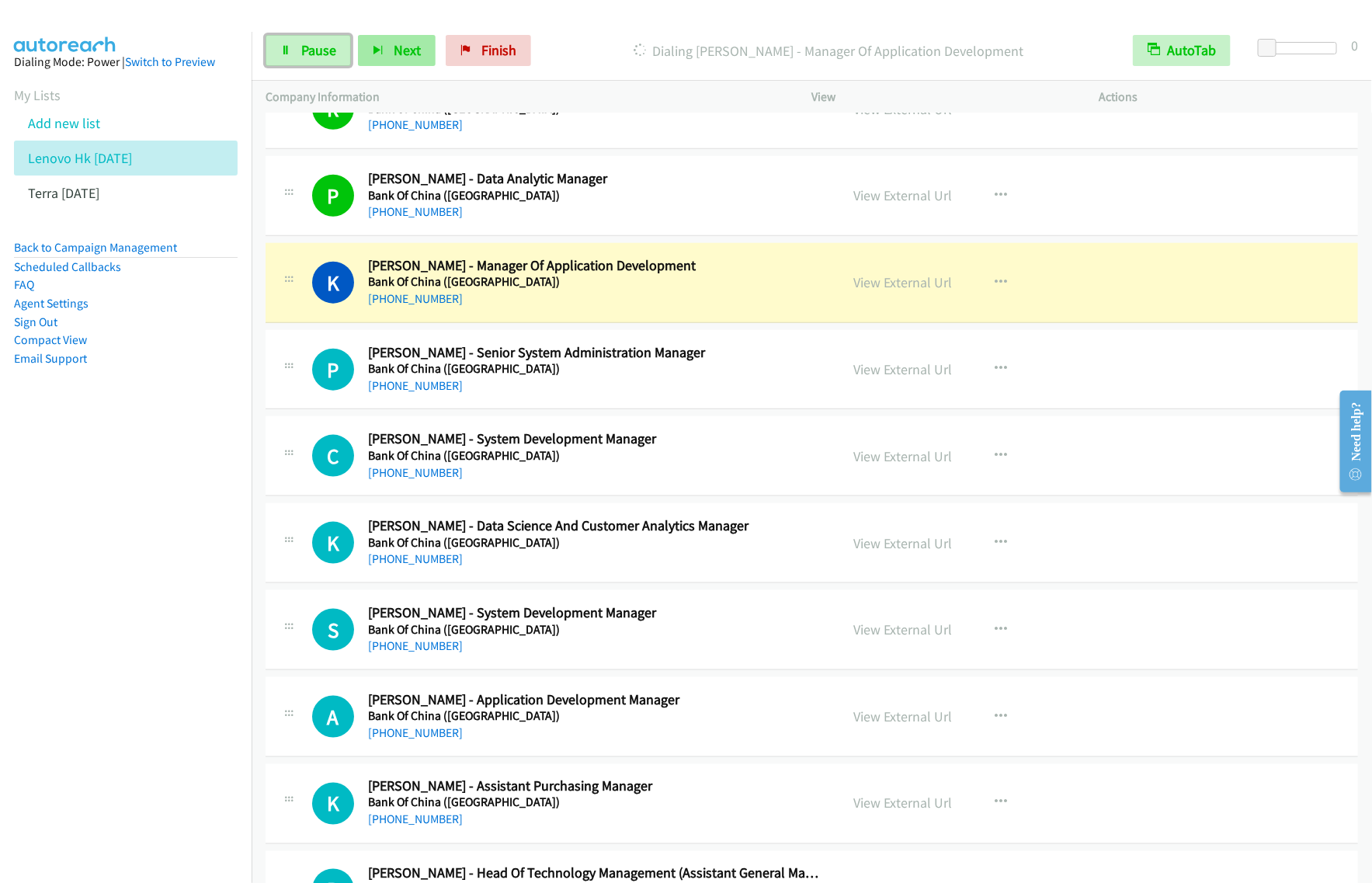
drag, startPoint x: 333, startPoint y: 53, endPoint x: 390, endPoint y: 63, distance: 57.9
click at [333, 53] on span "Pause" at bounding box center [319, 50] width 35 height 18
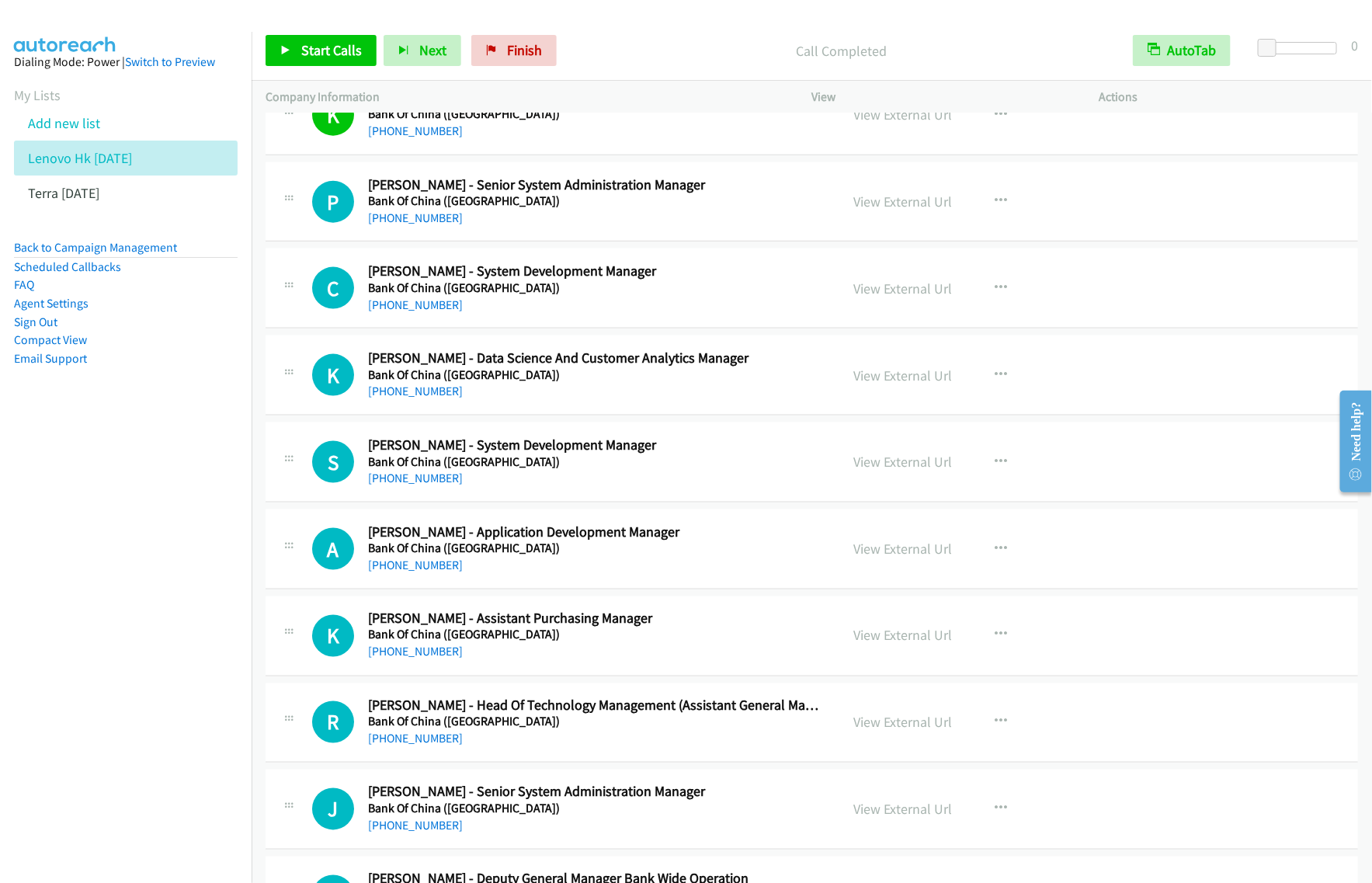
scroll to position [6408, 0]
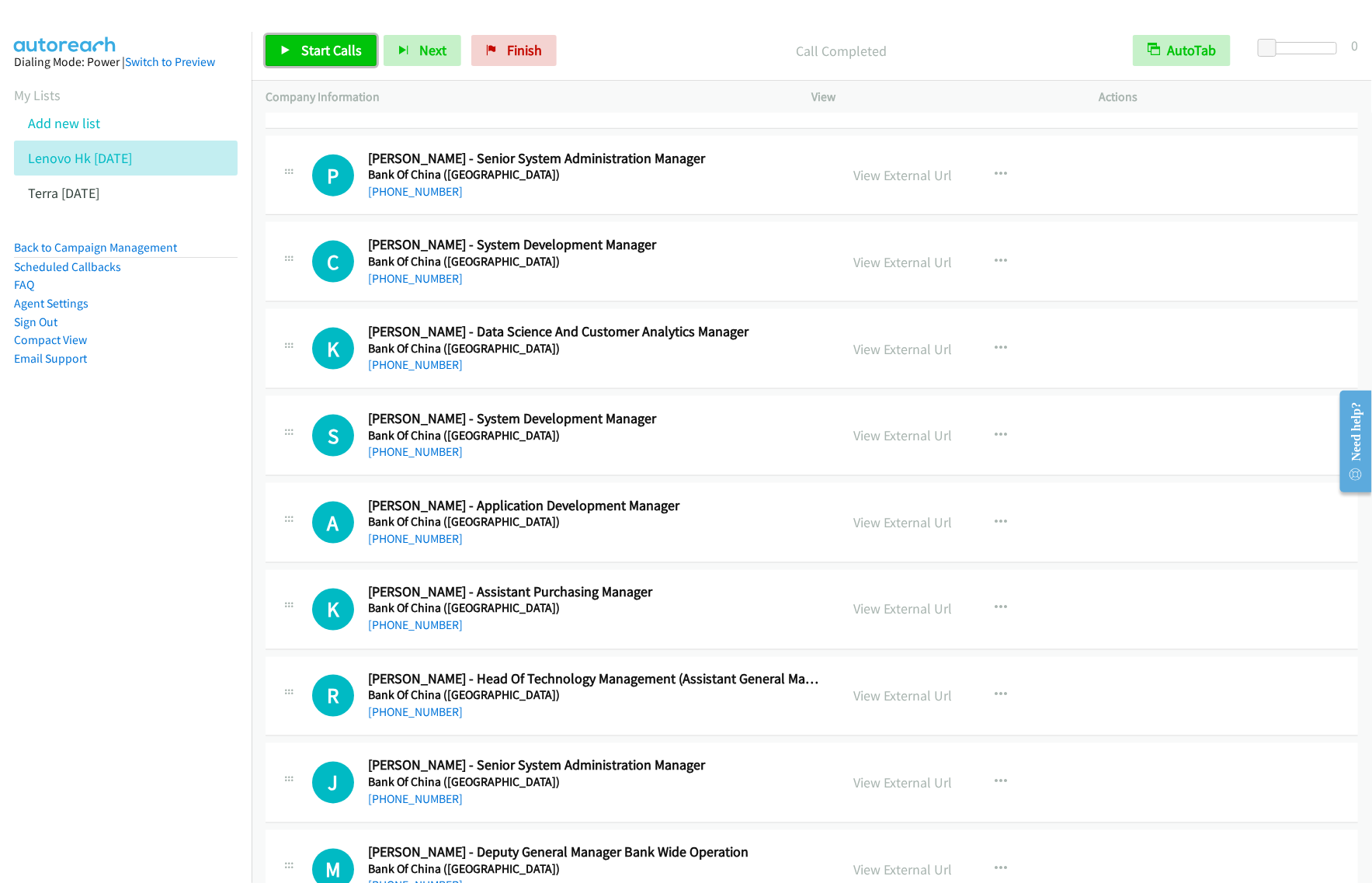
click at [319, 55] on span "Start Calls" at bounding box center [332, 50] width 60 height 18
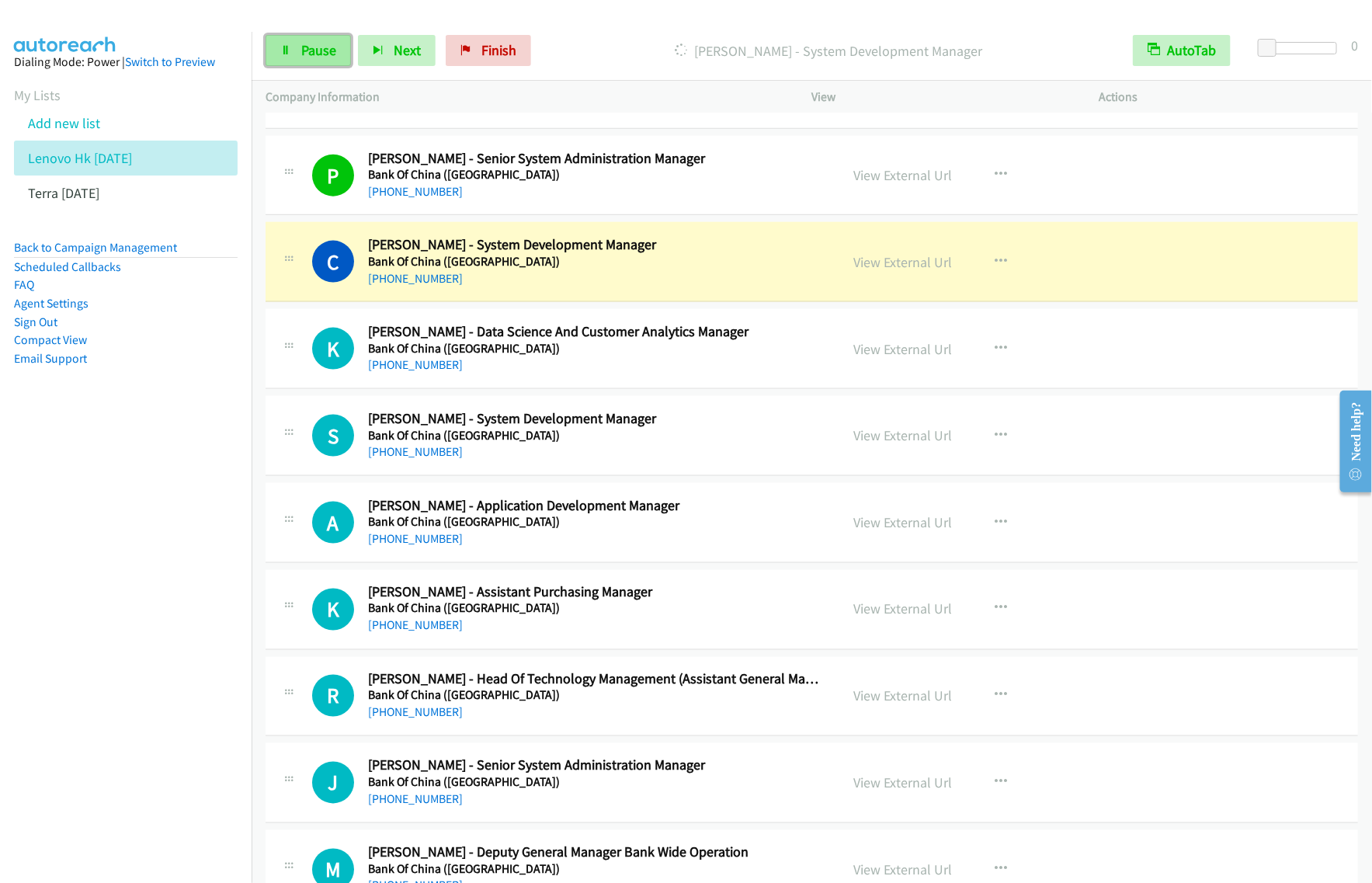
drag, startPoint x: 307, startPoint y: 53, endPoint x: 318, endPoint y: 48, distance: 12.1
click at [307, 53] on span "Pause" at bounding box center [319, 50] width 35 height 18
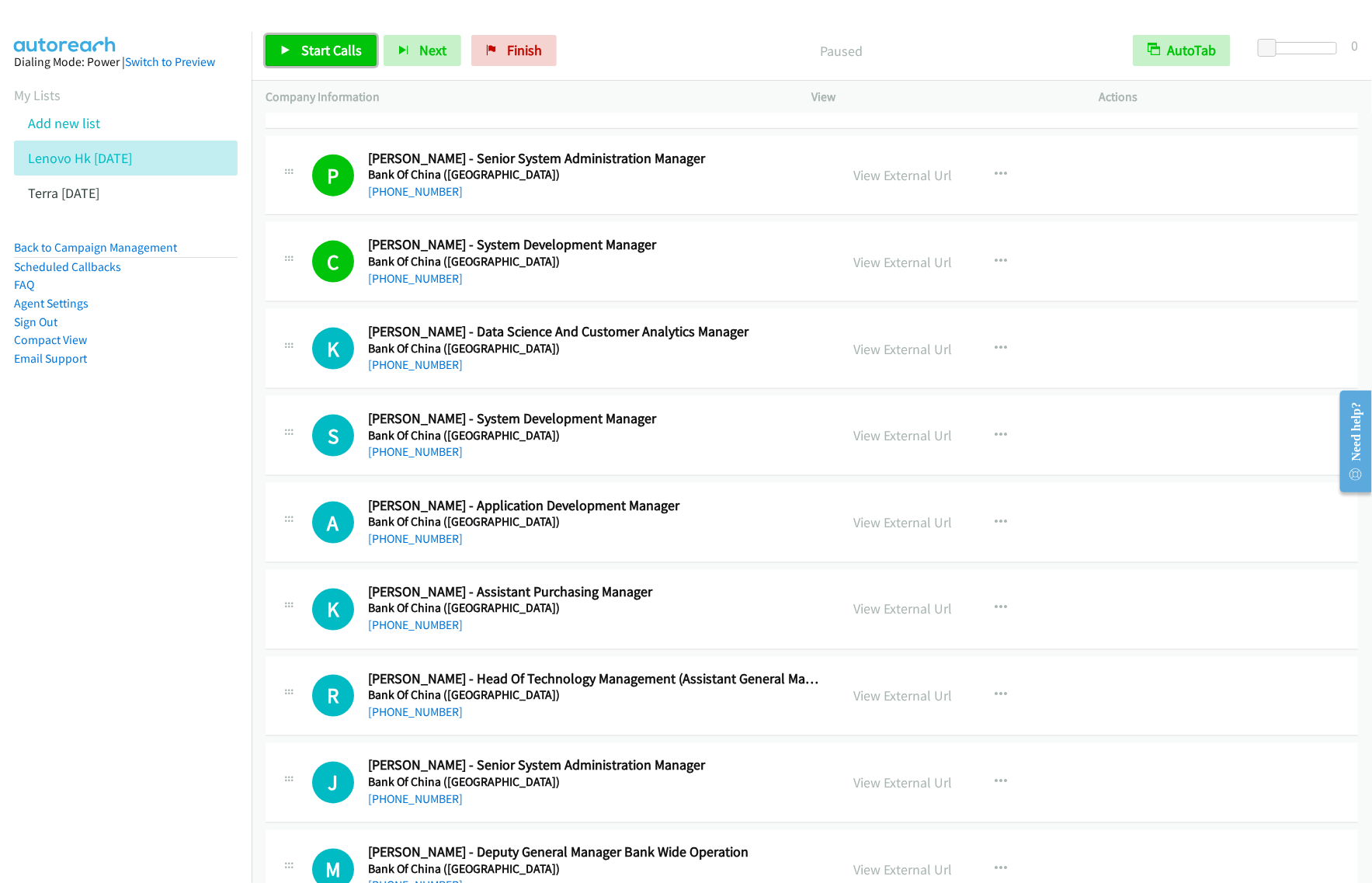
click at [346, 45] on span "Start Calls" at bounding box center [332, 50] width 60 height 18
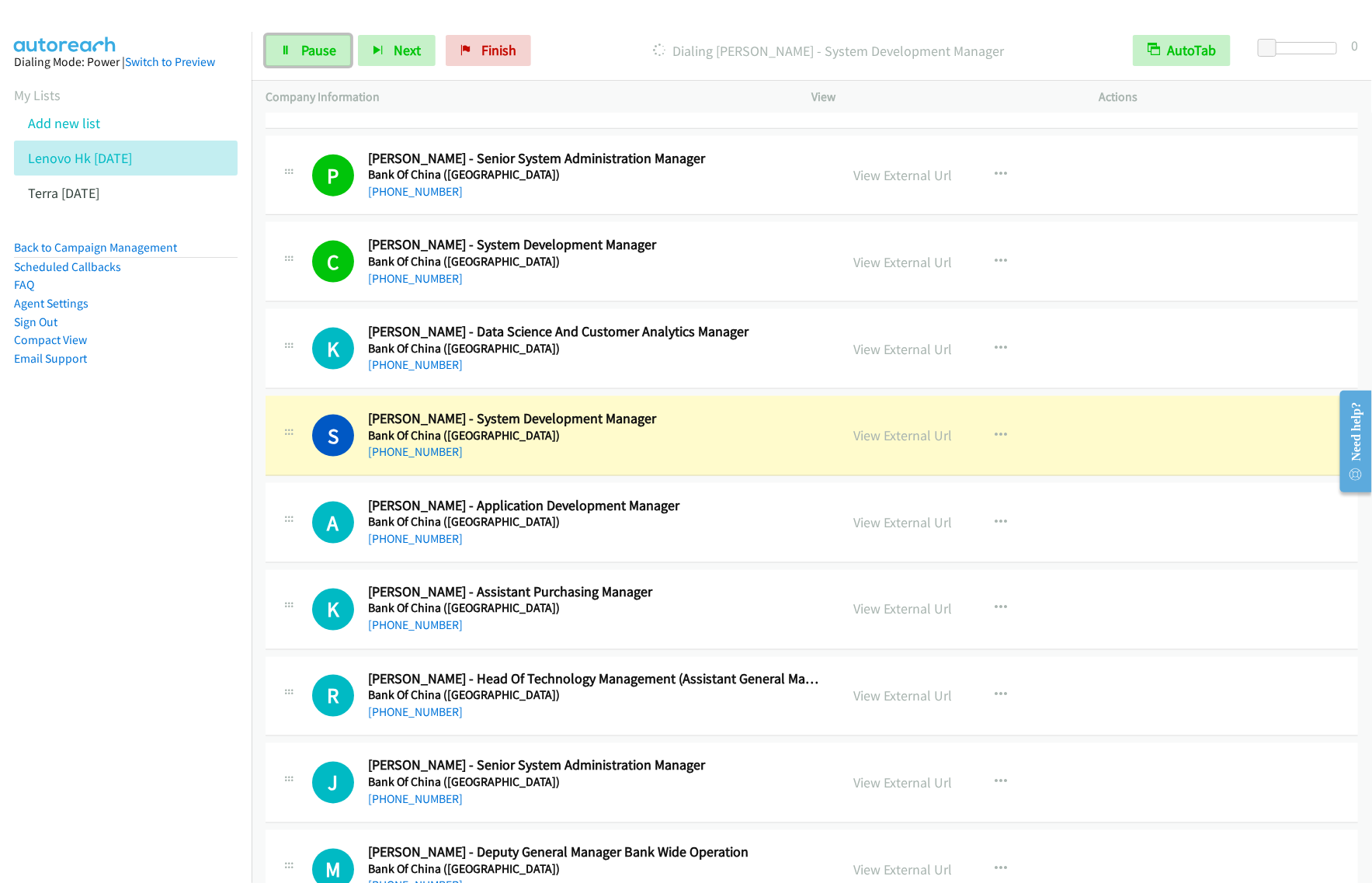
drag, startPoint x: 325, startPoint y: 54, endPoint x: 396, endPoint y: 74, distance: 73.8
click at [325, 54] on span "Pause" at bounding box center [319, 50] width 35 height 18
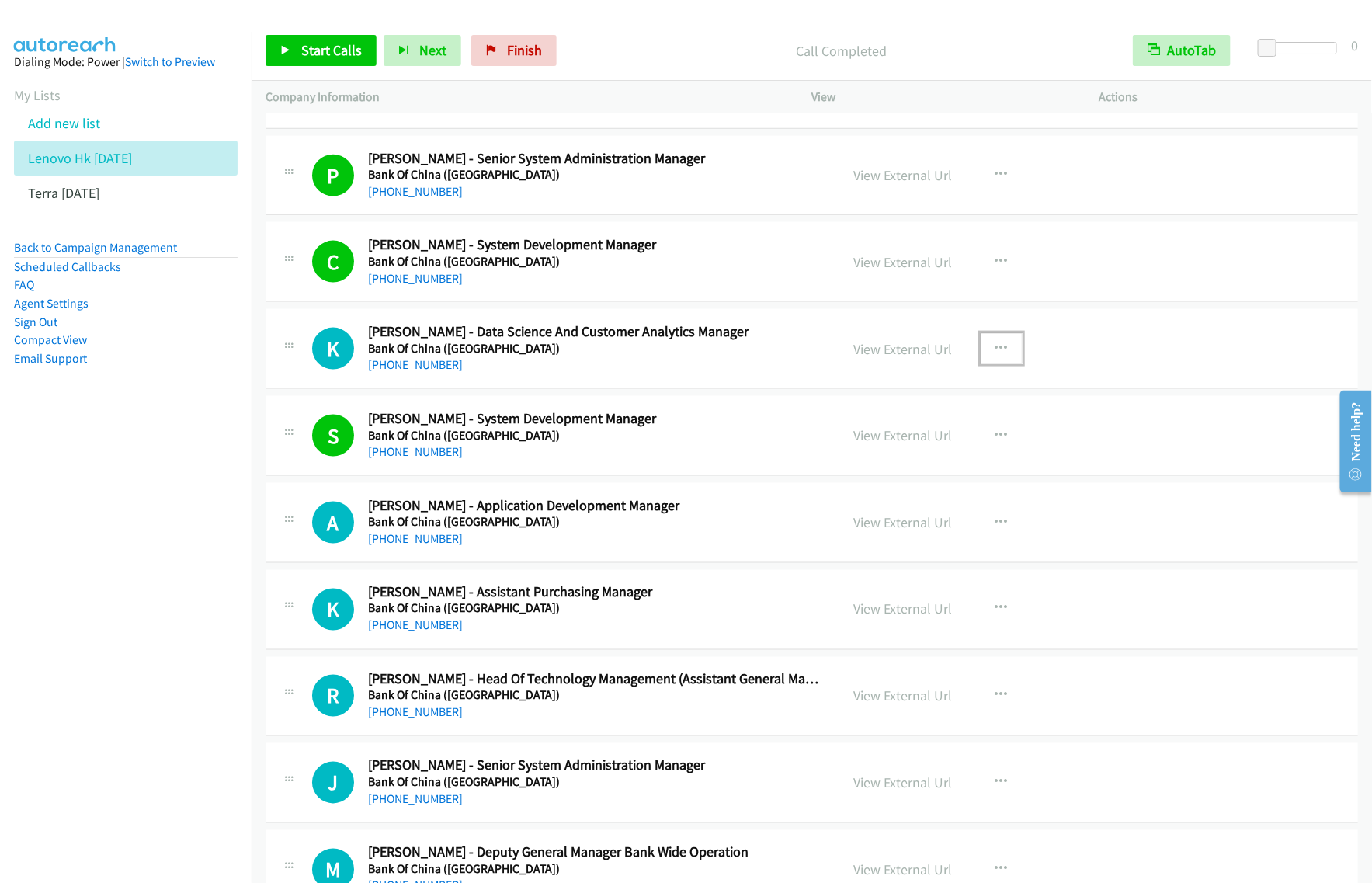
click at [996, 355] on icon "button" at bounding box center [1002, 348] width 13 height 13
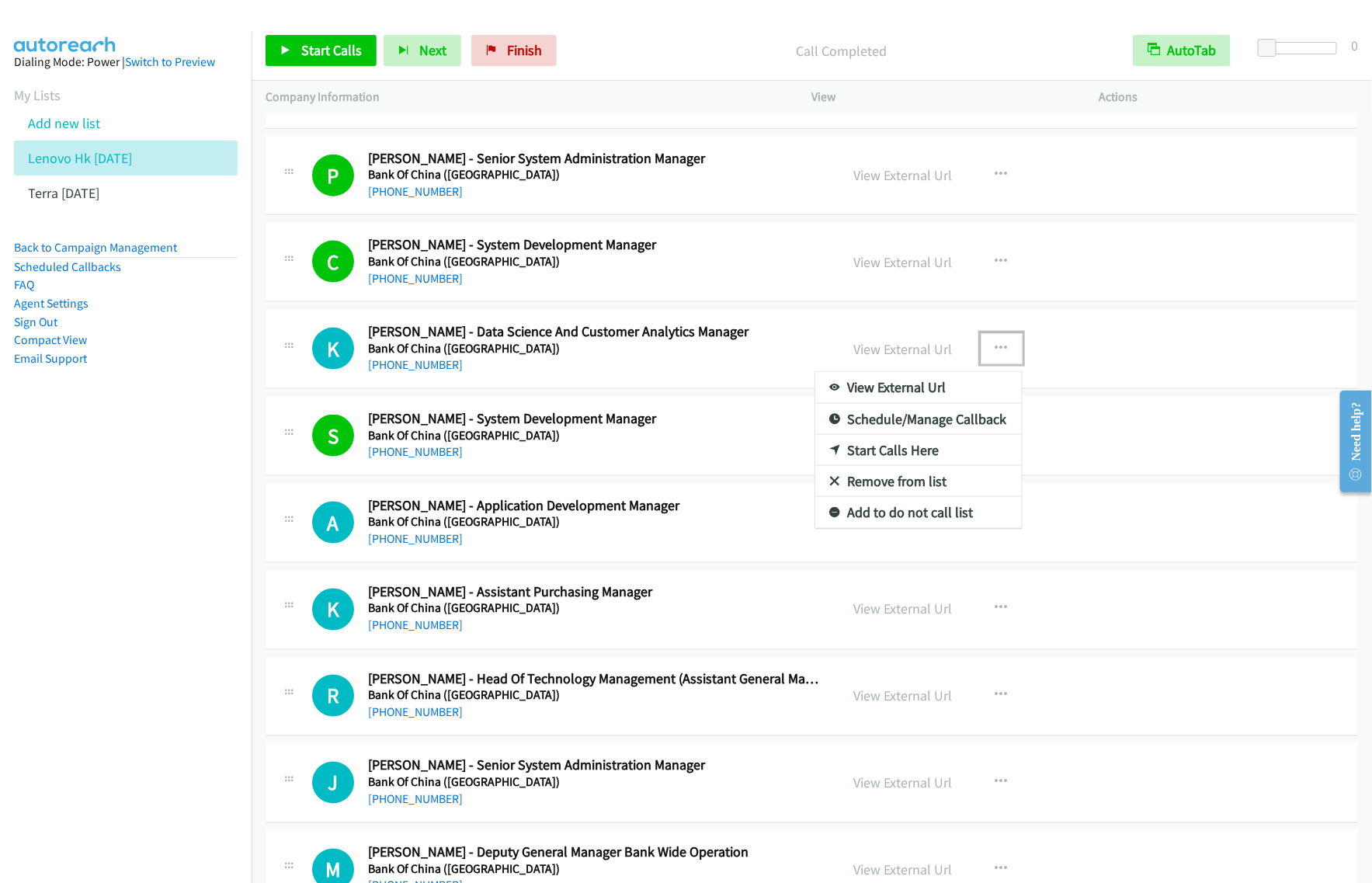
click at [927, 401] on link "View External Url" at bounding box center [919, 388] width 206 height 31
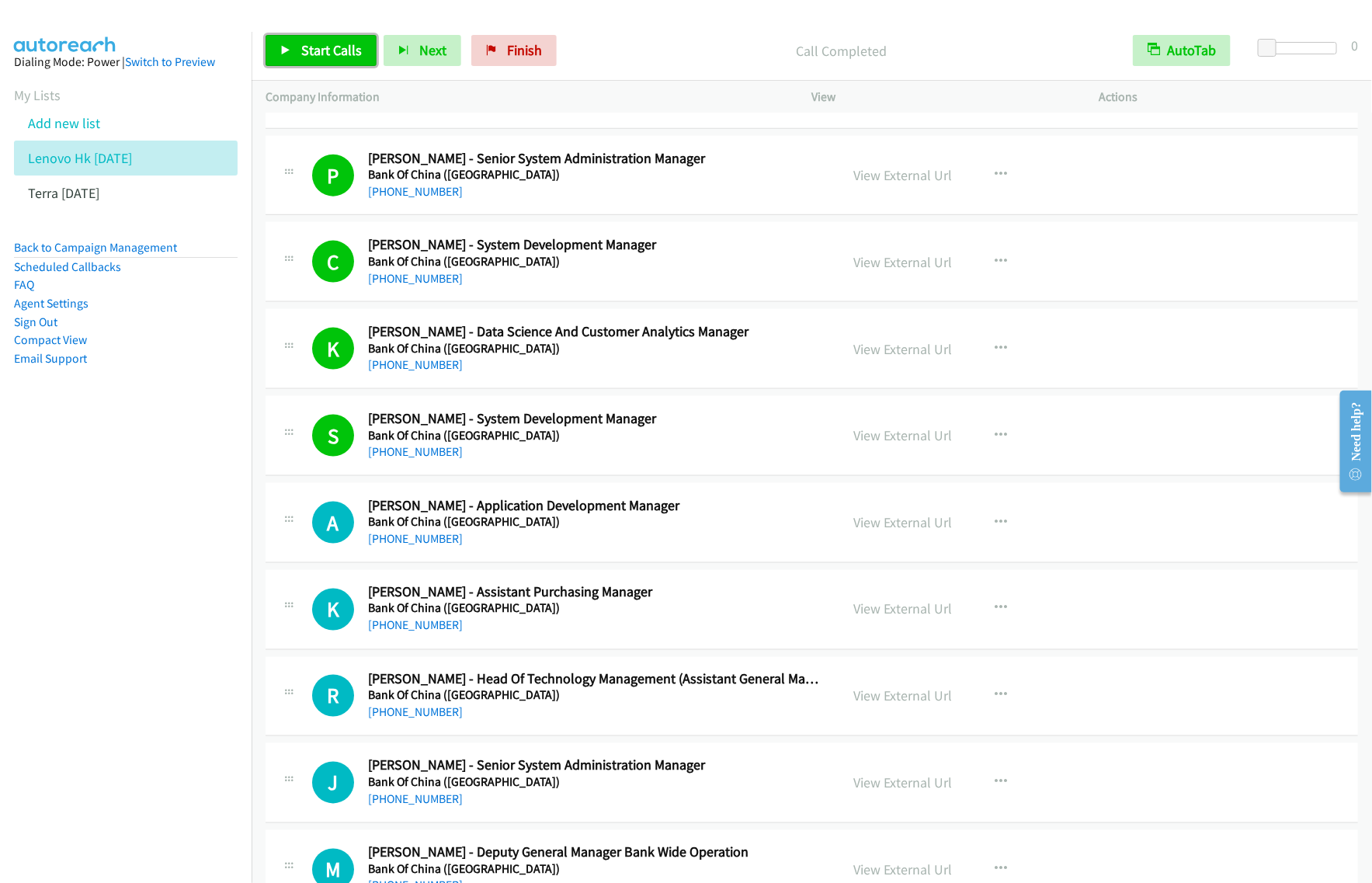
click at [336, 49] on span "Start Calls" at bounding box center [332, 50] width 60 height 18
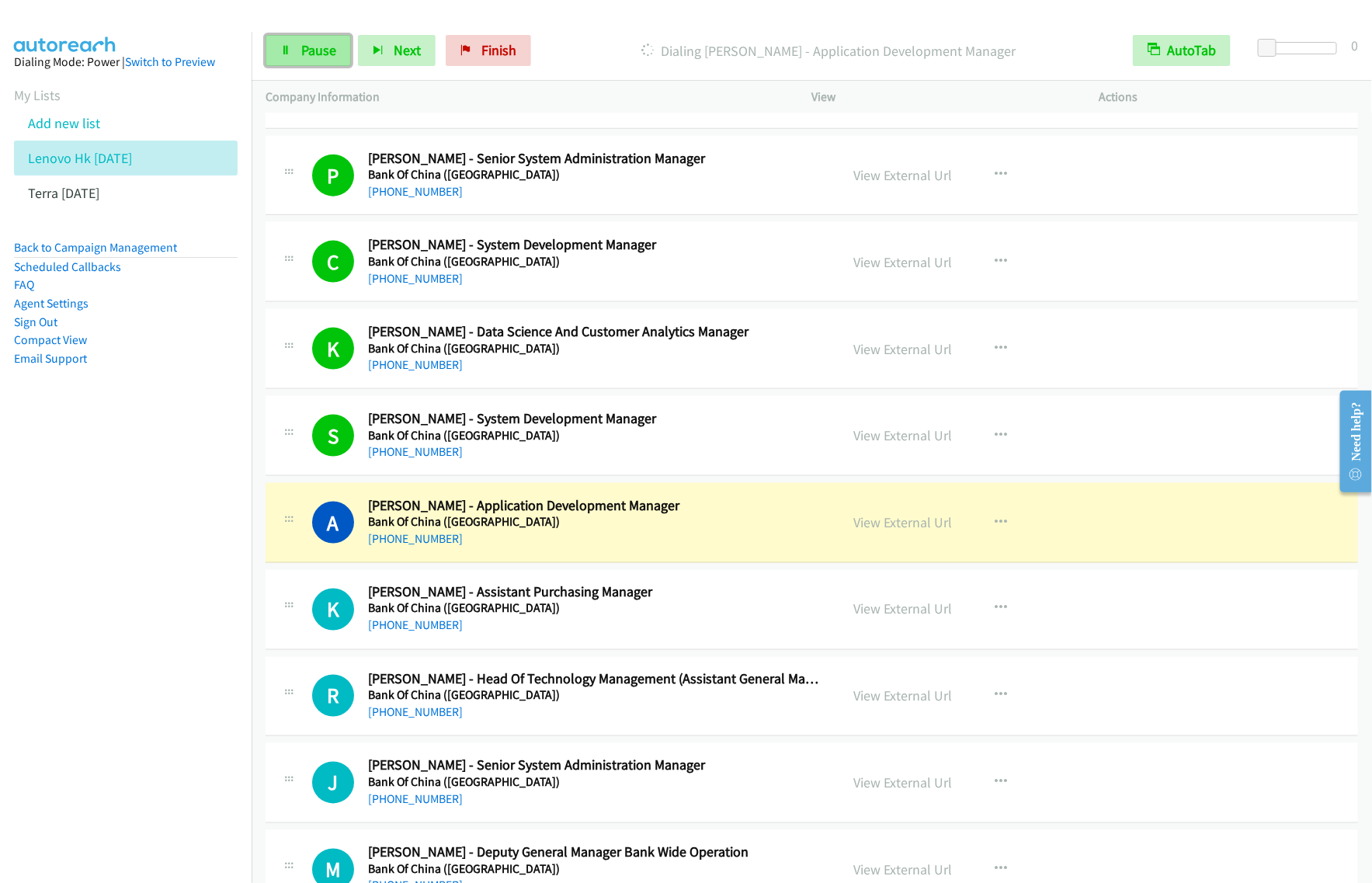
click at [294, 53] on link "Pause" at bounding box center [308, 51] width 86 height 31
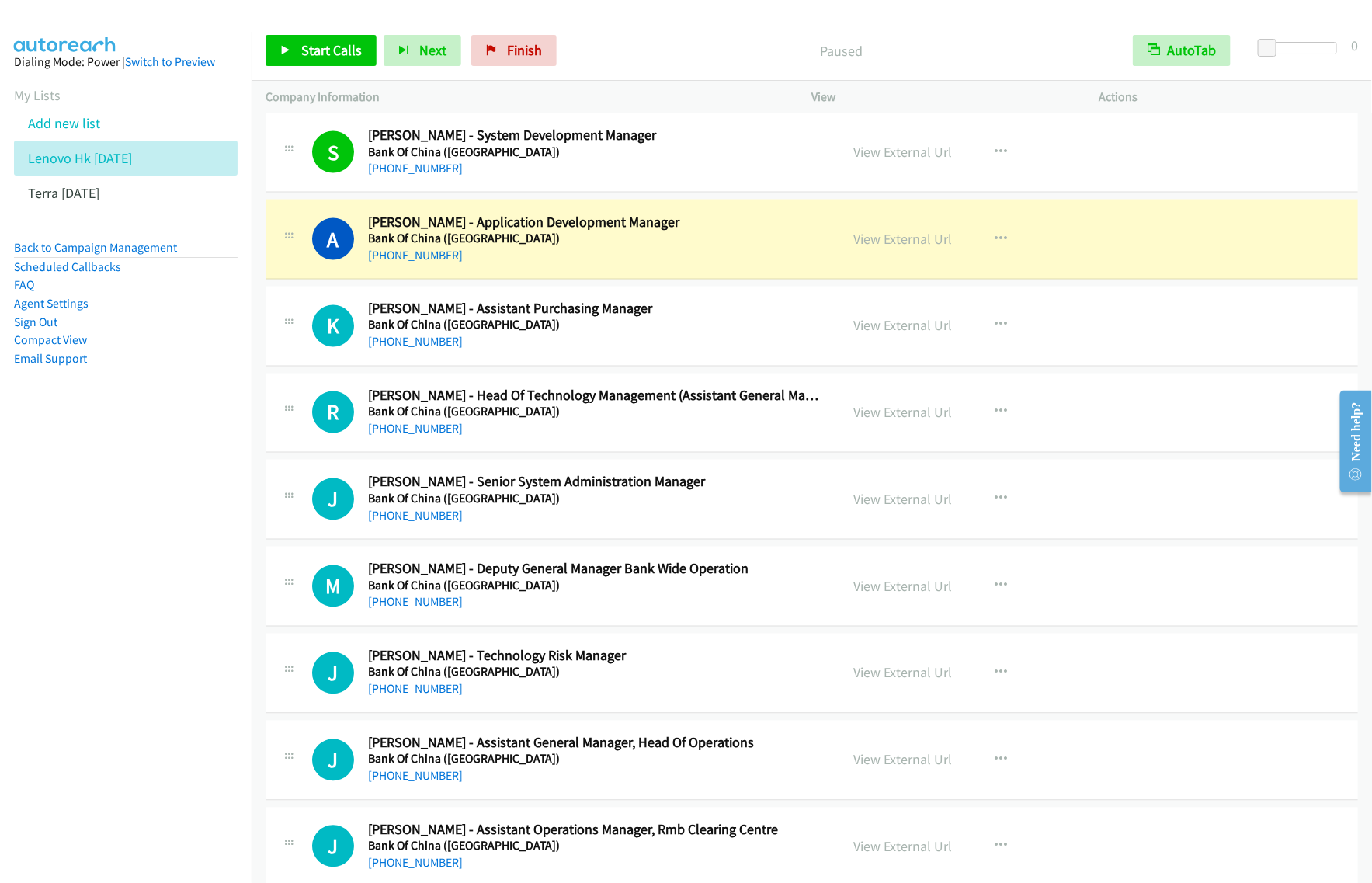
scroll to position [6699, 0]
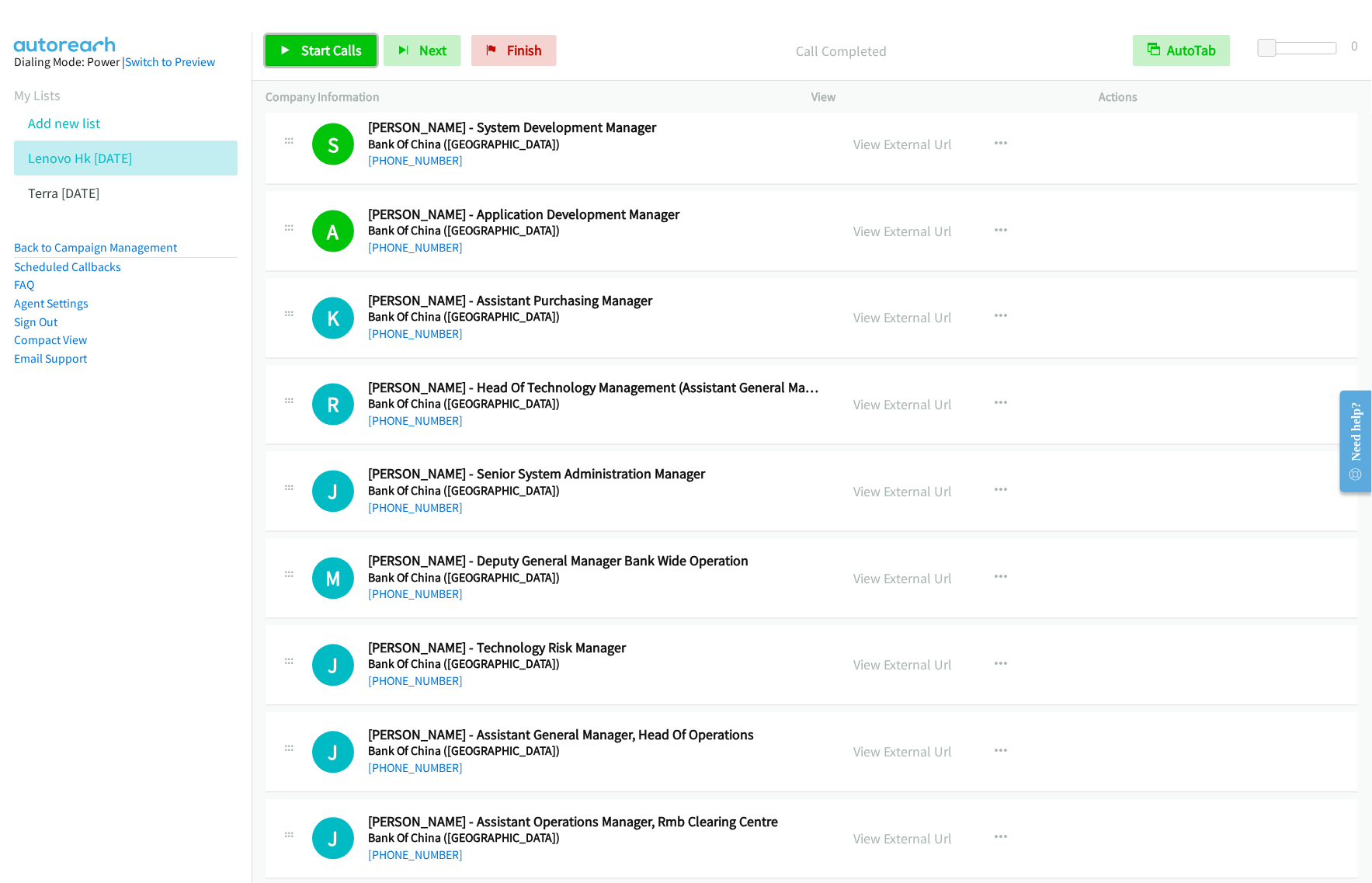
click at [351, 51] on span "Start Calls" at bounding box center [332, 50] width 60 height 18
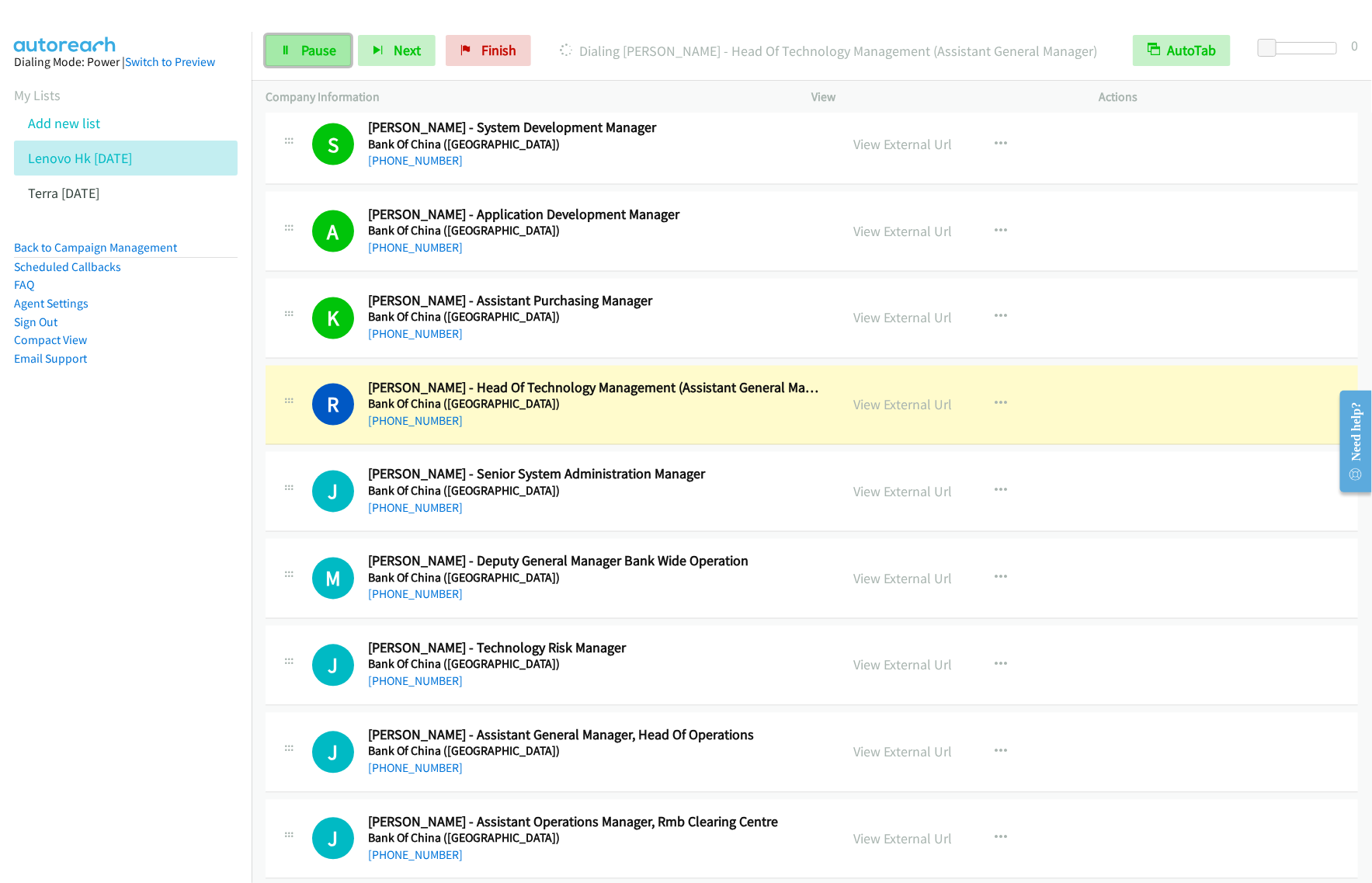
click at [326, 52] on span "Pause" at bounding box center [319, 50] width 35 height 18
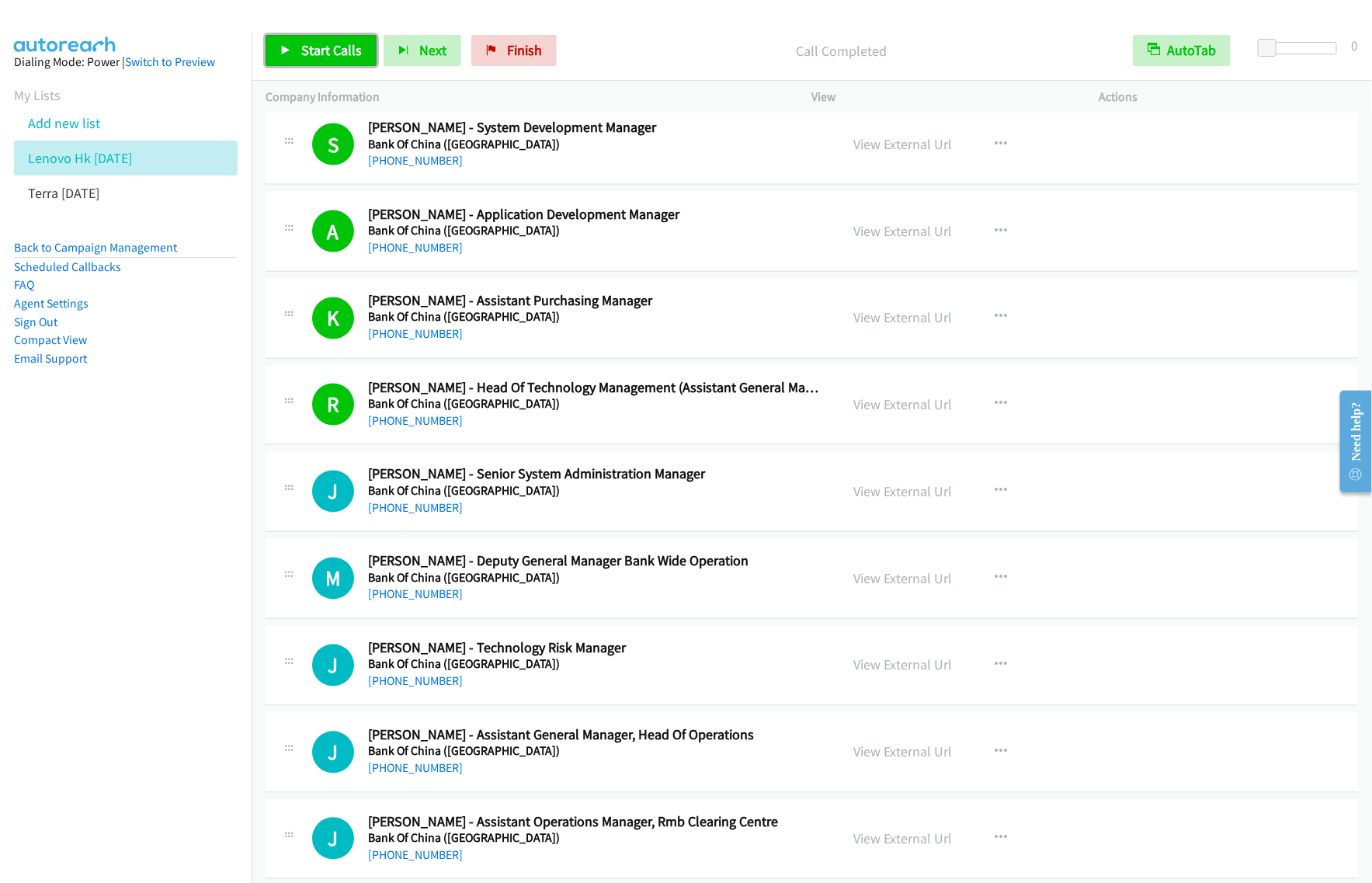
click at [313, 53] on span "Start Calls" at bounding box center [332, 50] width 60 height 18
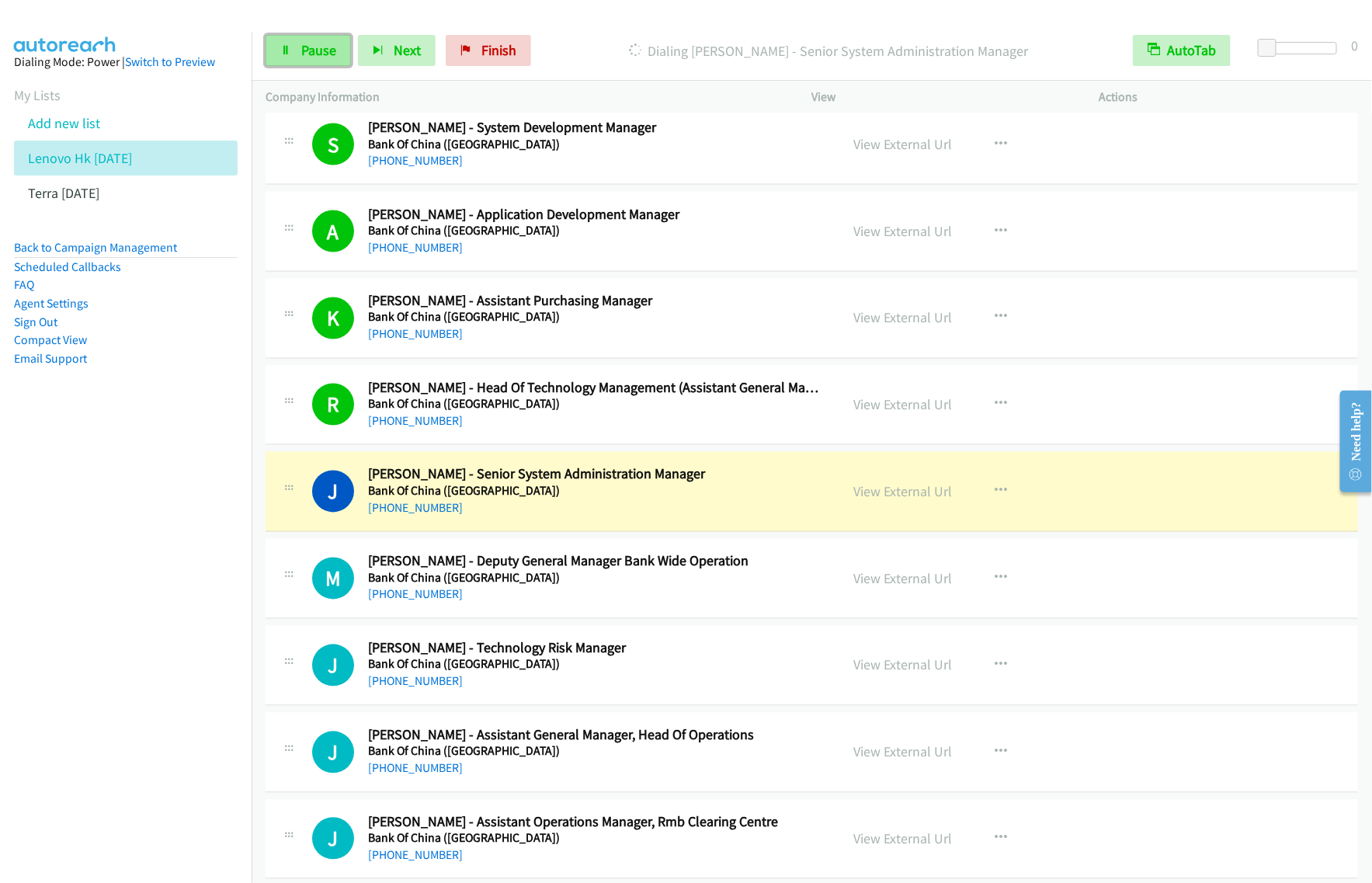
click at [316, 51] on span "Pause" at bounding box center [319, 50] width 35 height 18
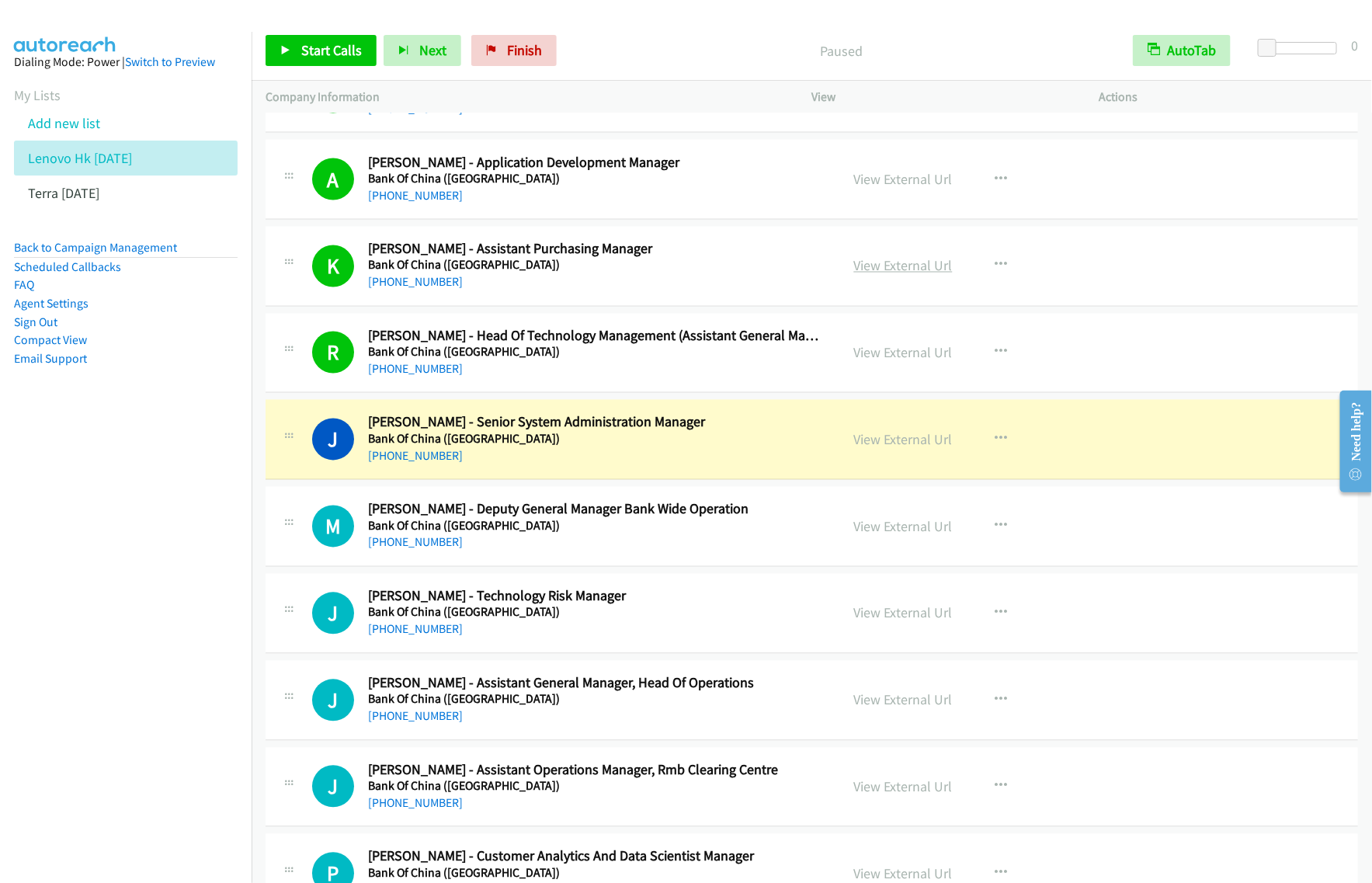
scroll to position [6797, 0]
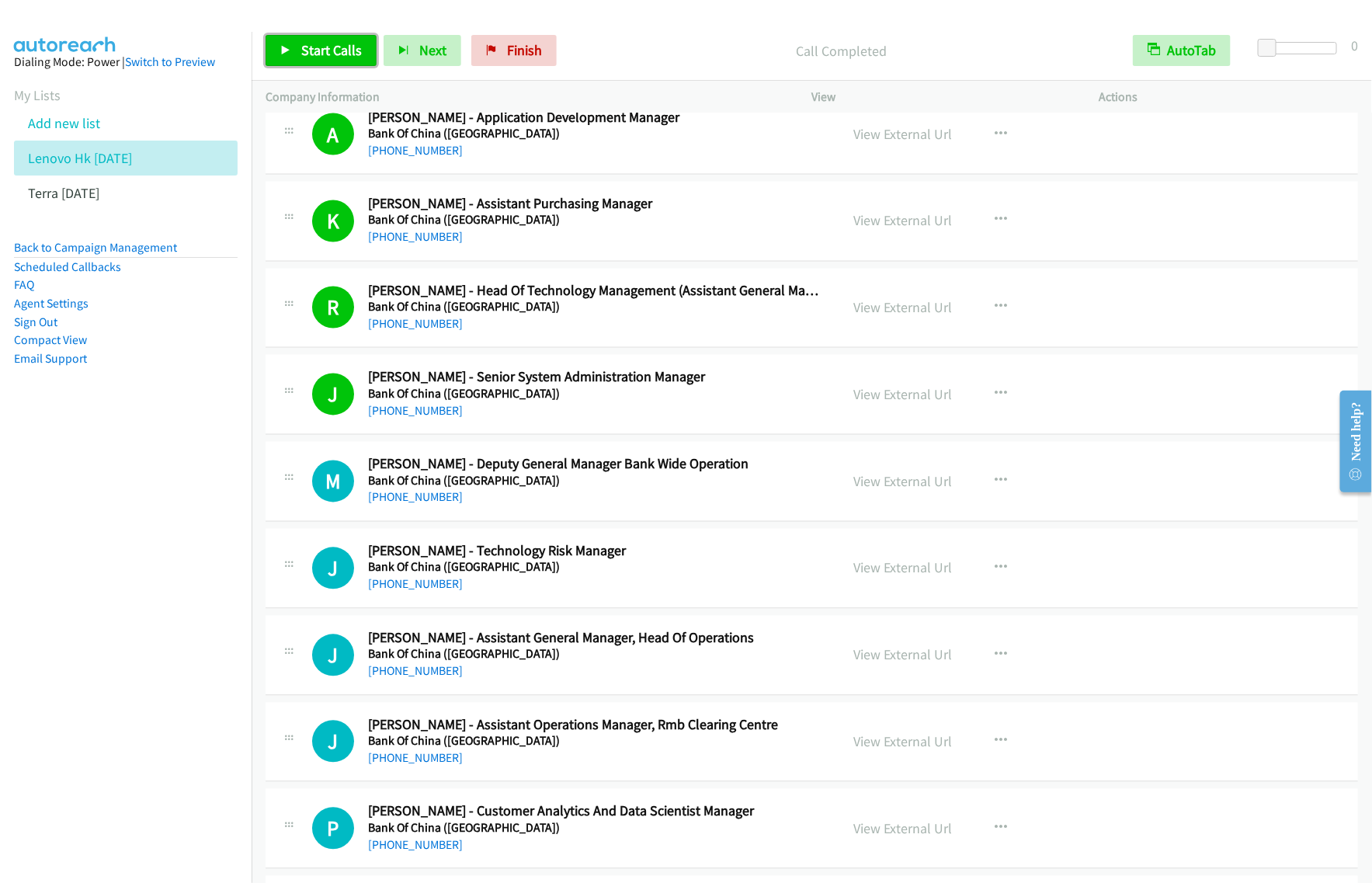
click at [345, 53] on span "Start Calls" at bounding box center [332, 50] width 60 height 18
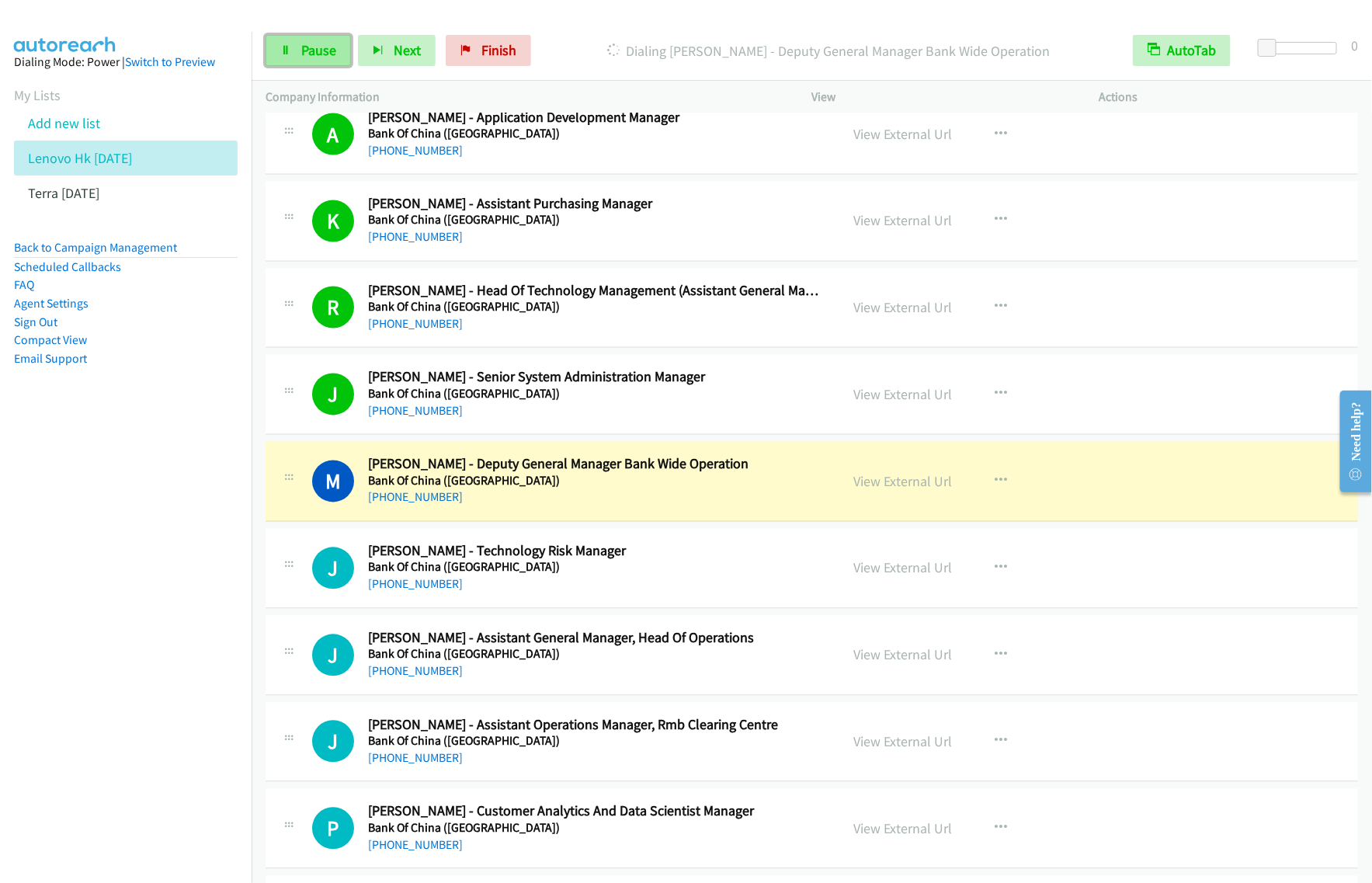
click at [324, 55] on span "Pause" at bounding box center [319, 50] width 35 height 18
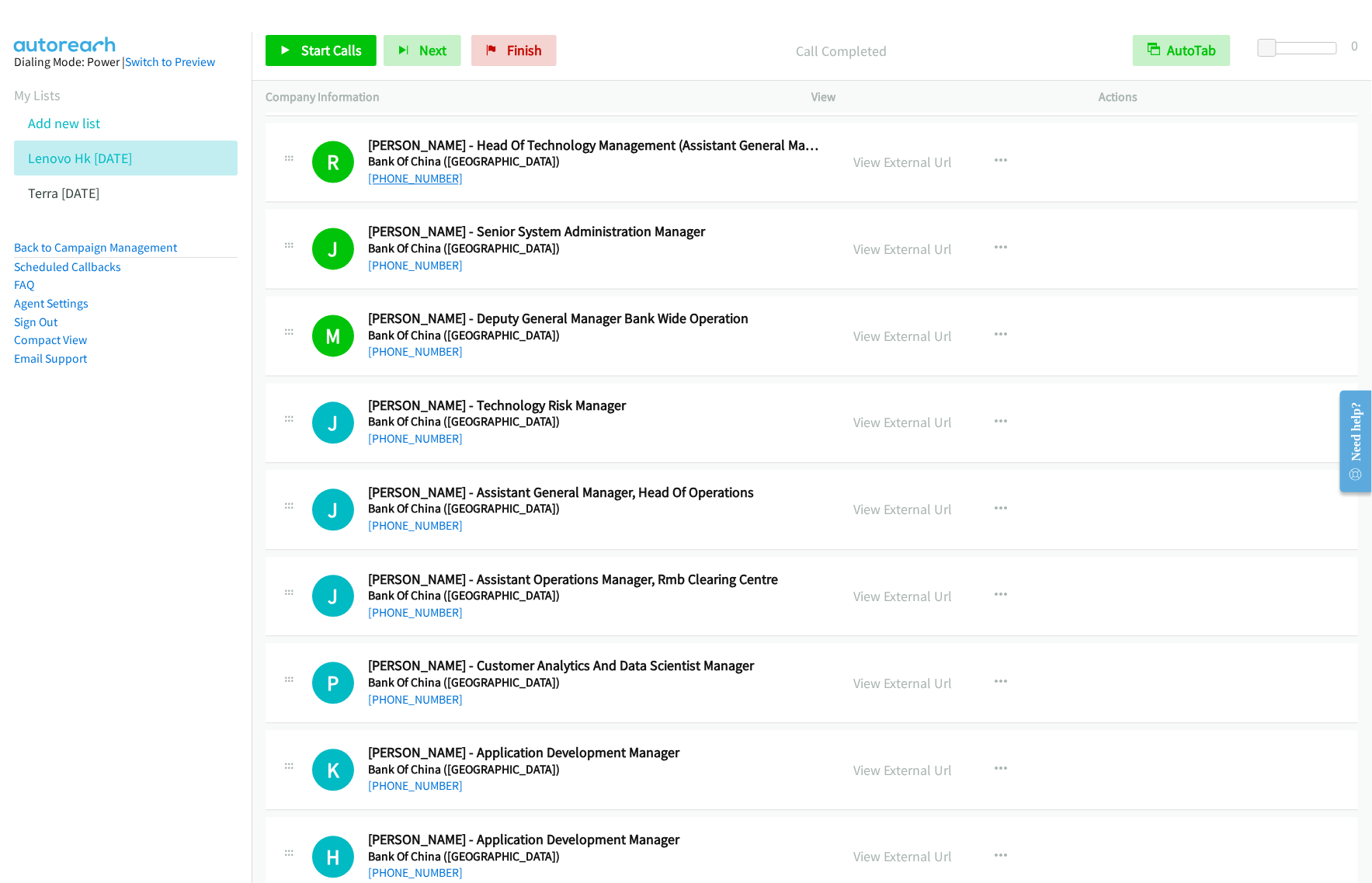
scroll to position [6990, 0]
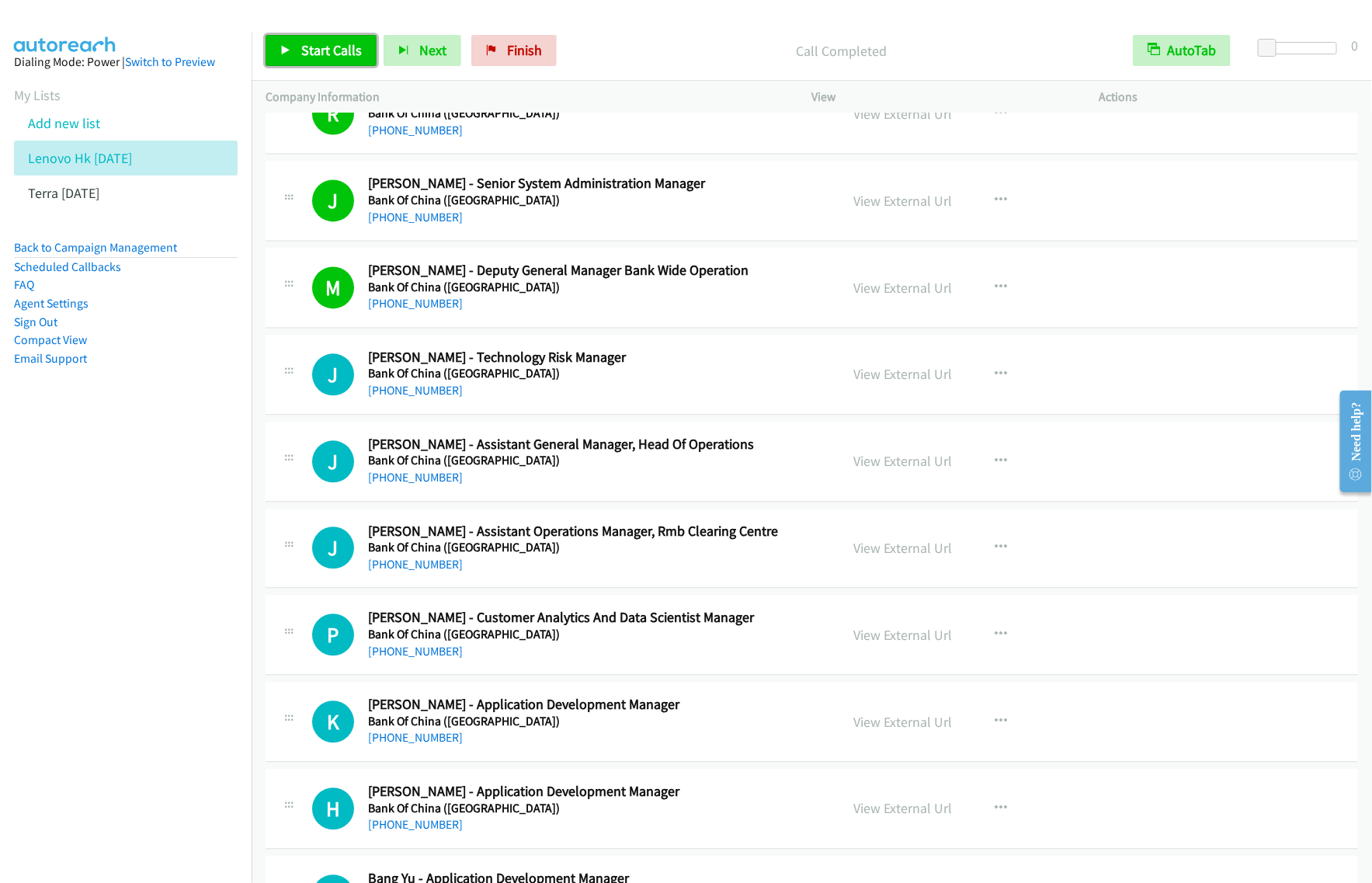
click at [324, 52] on span "Start Calls" at bounding box center [332, 50] width 60 height 18
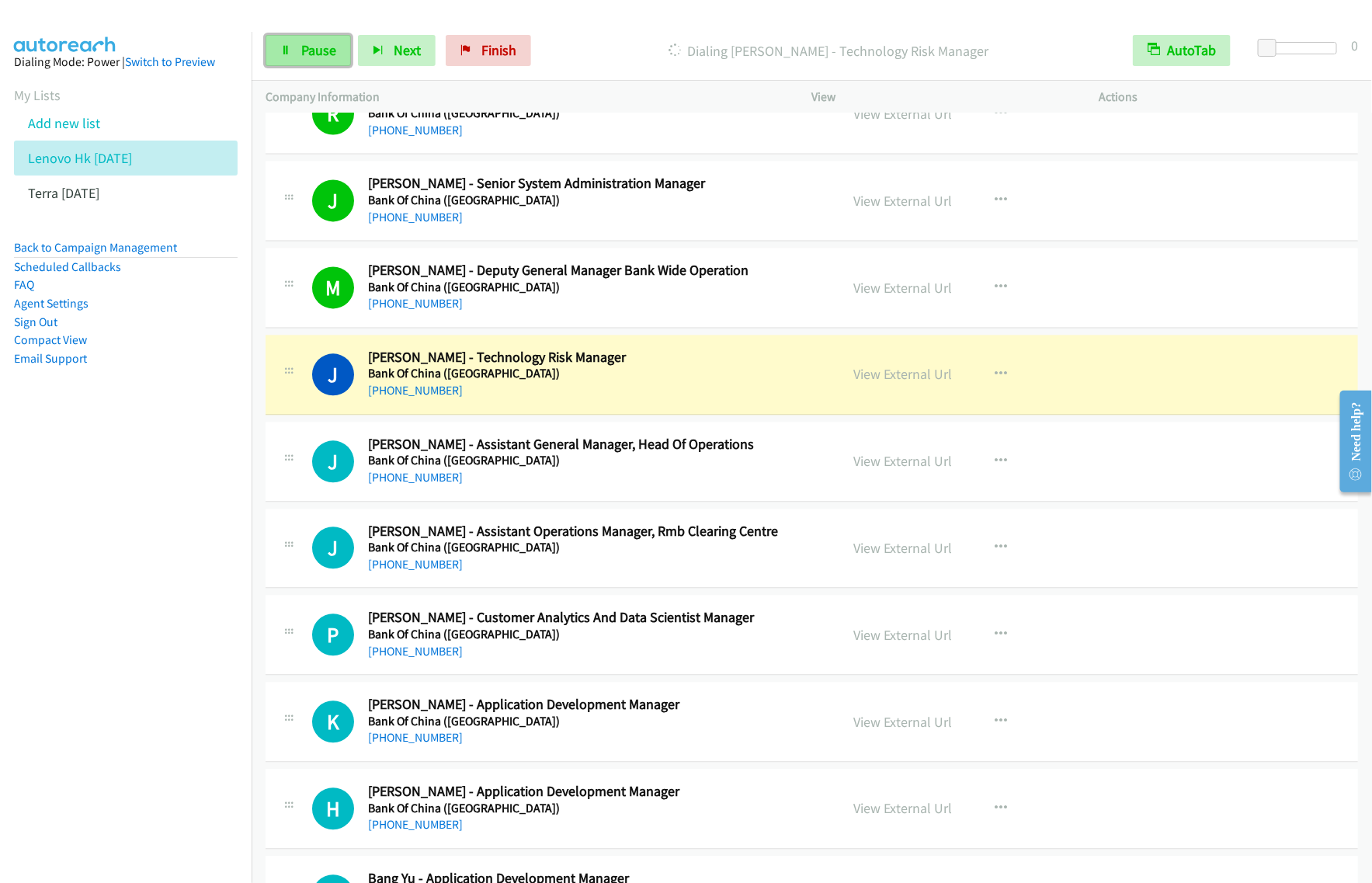
click at [314, 59] on span "Pause" at bounding box center [319, 50] width 35 height 18
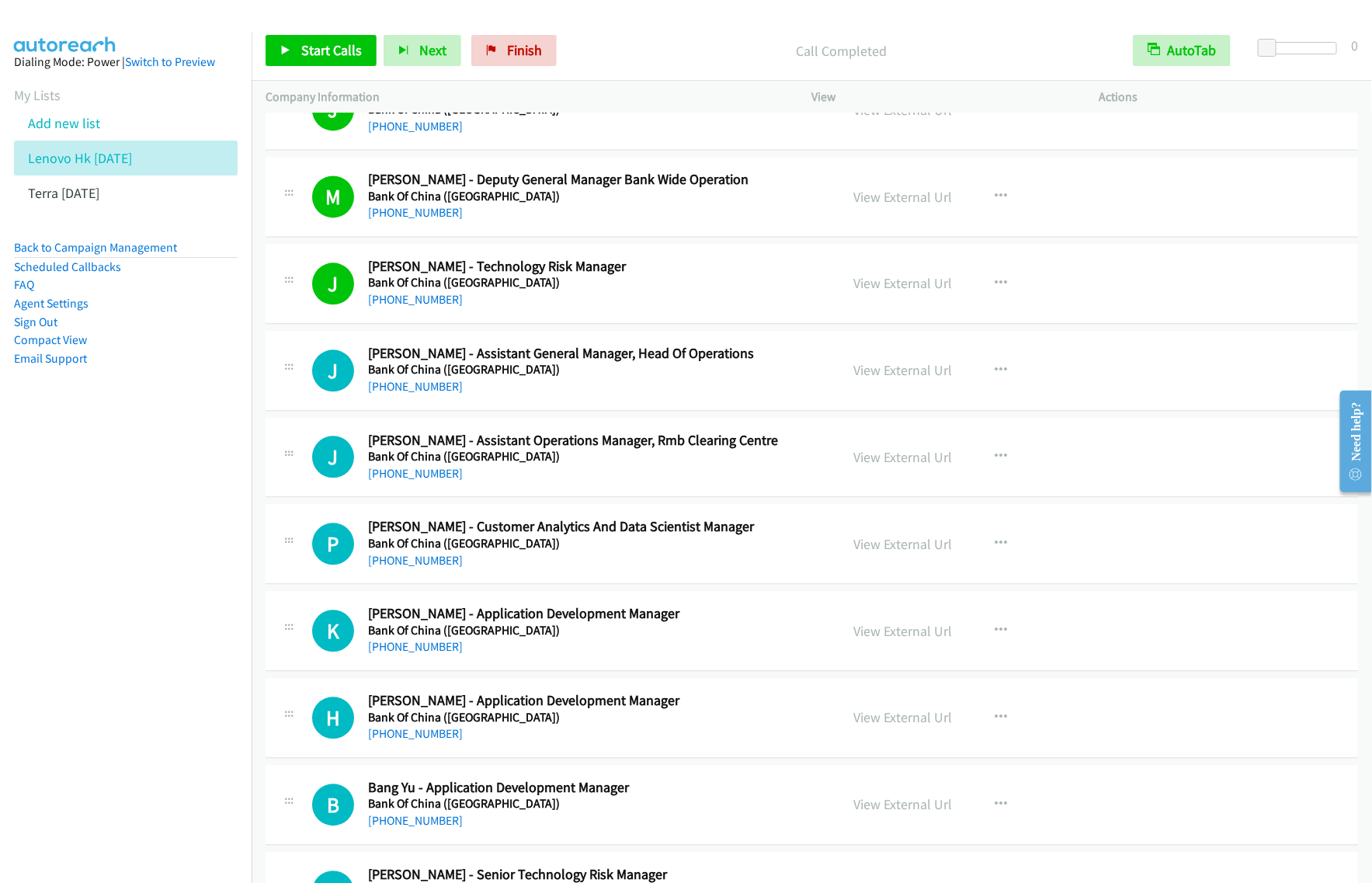
scroll to position [7185, 0]
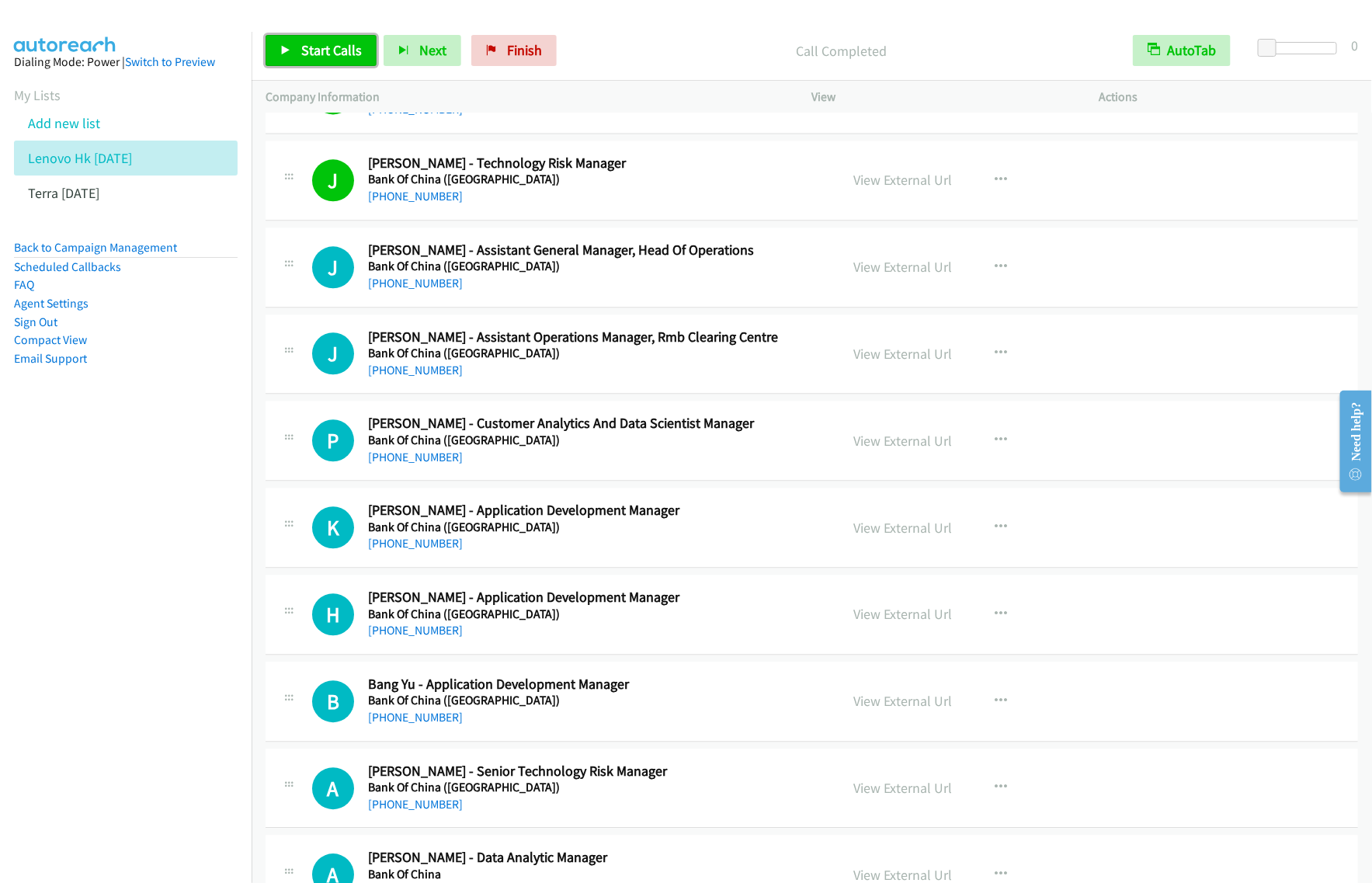
click at [323, 49] on span "Start Calls" at bounding box center [332, 50] width 60 height 18
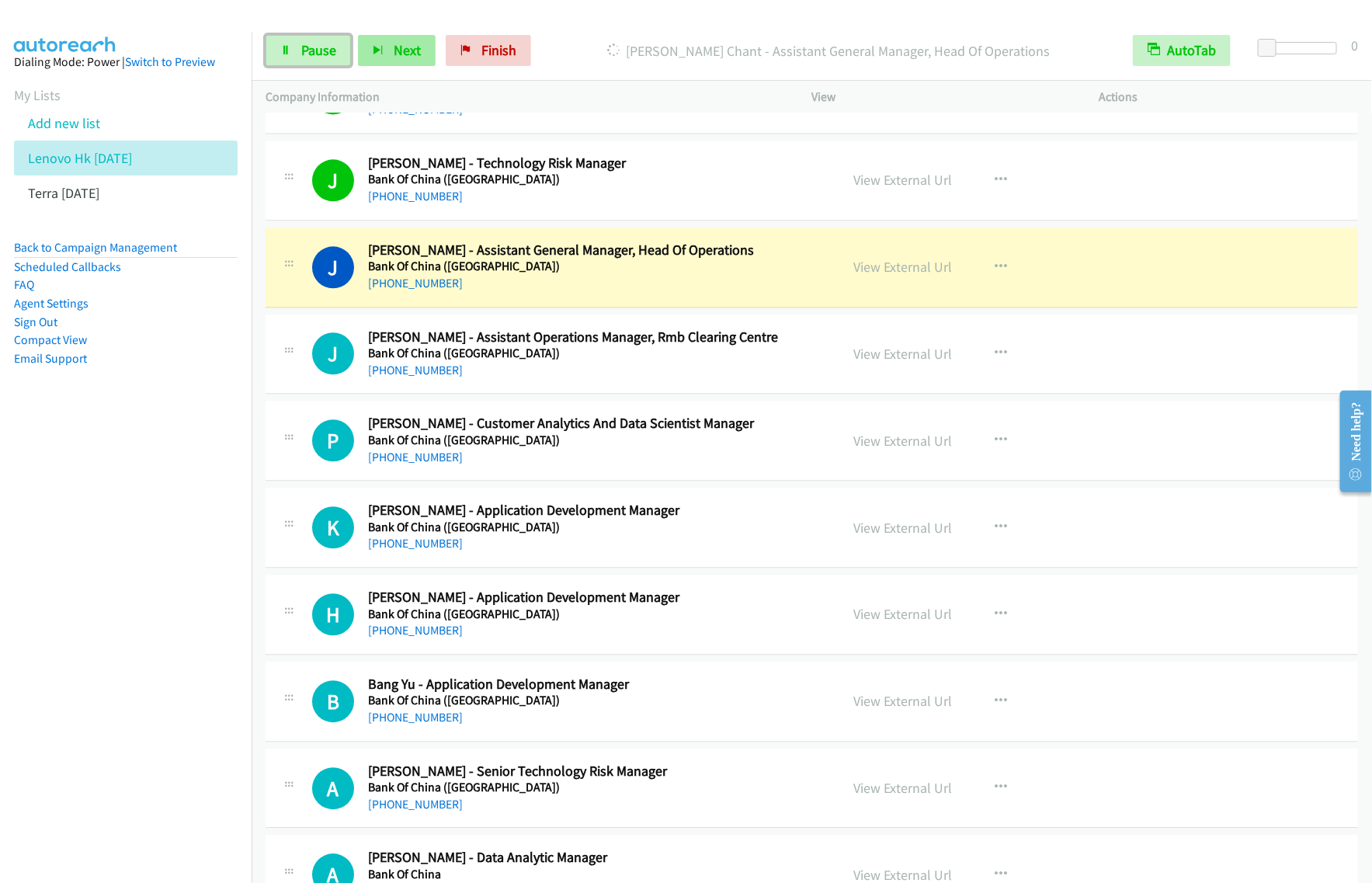
drag, startPoint x: 315, startPoint y: 40, endPoint x: 361, endPoint y: 41, distance: 46.0
click at [315, 40] on link "Pause" at bounding box center [308, 51] width 86 height 31
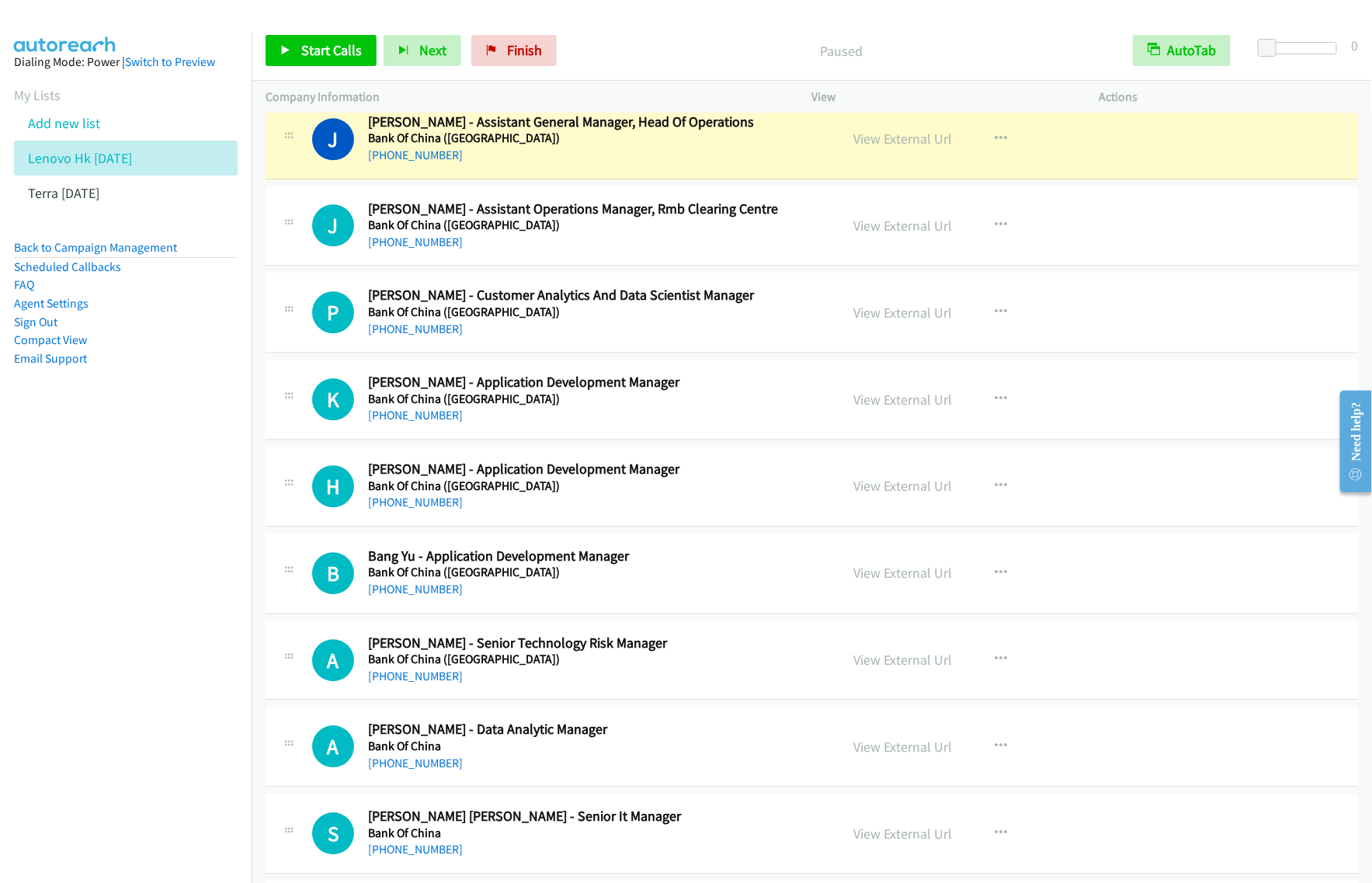
scroll to position [7282, 0]
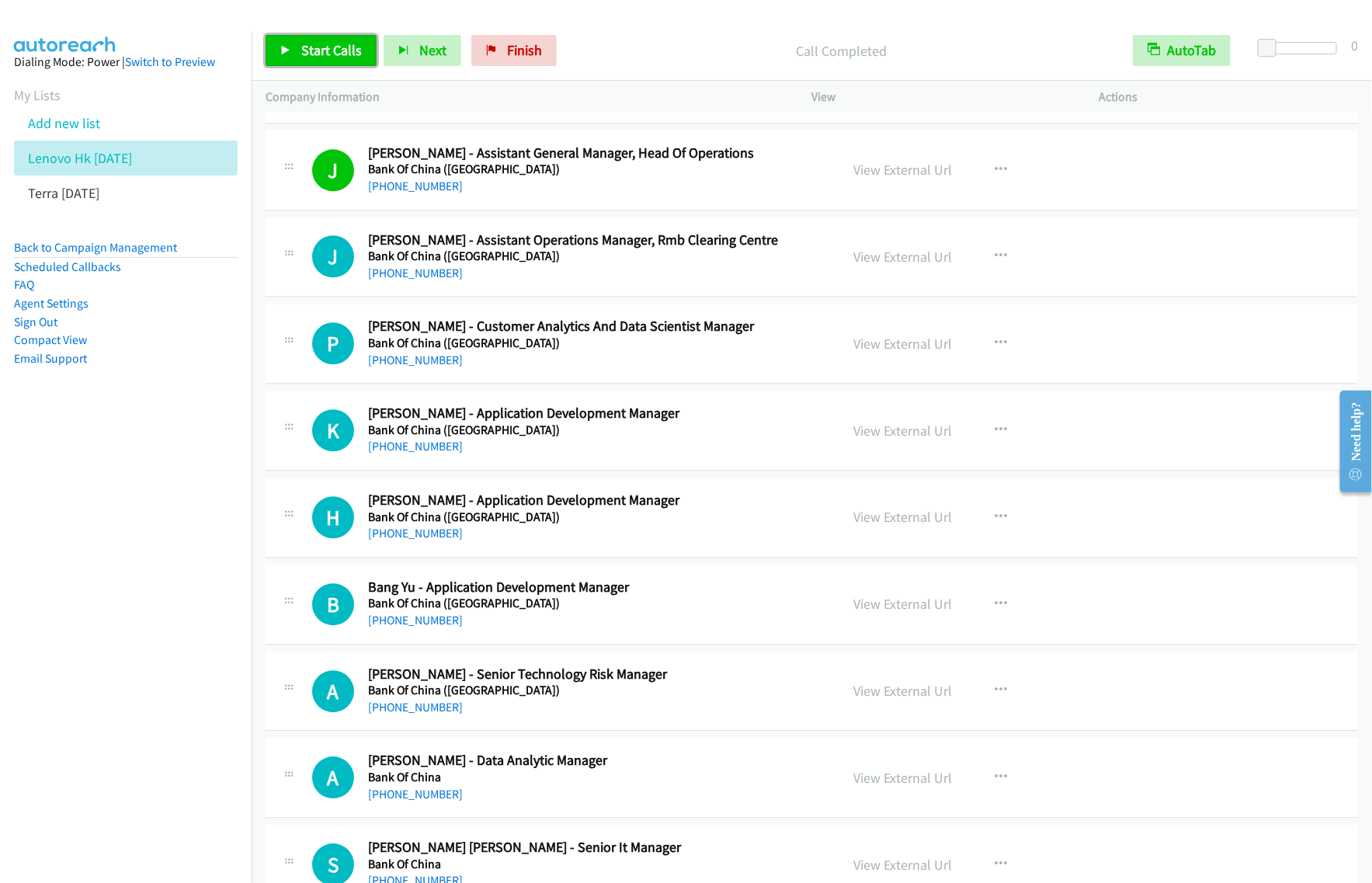
click at [332, 60] on link "Start Calls" at bounding box center [321, 51] width 111 height 31
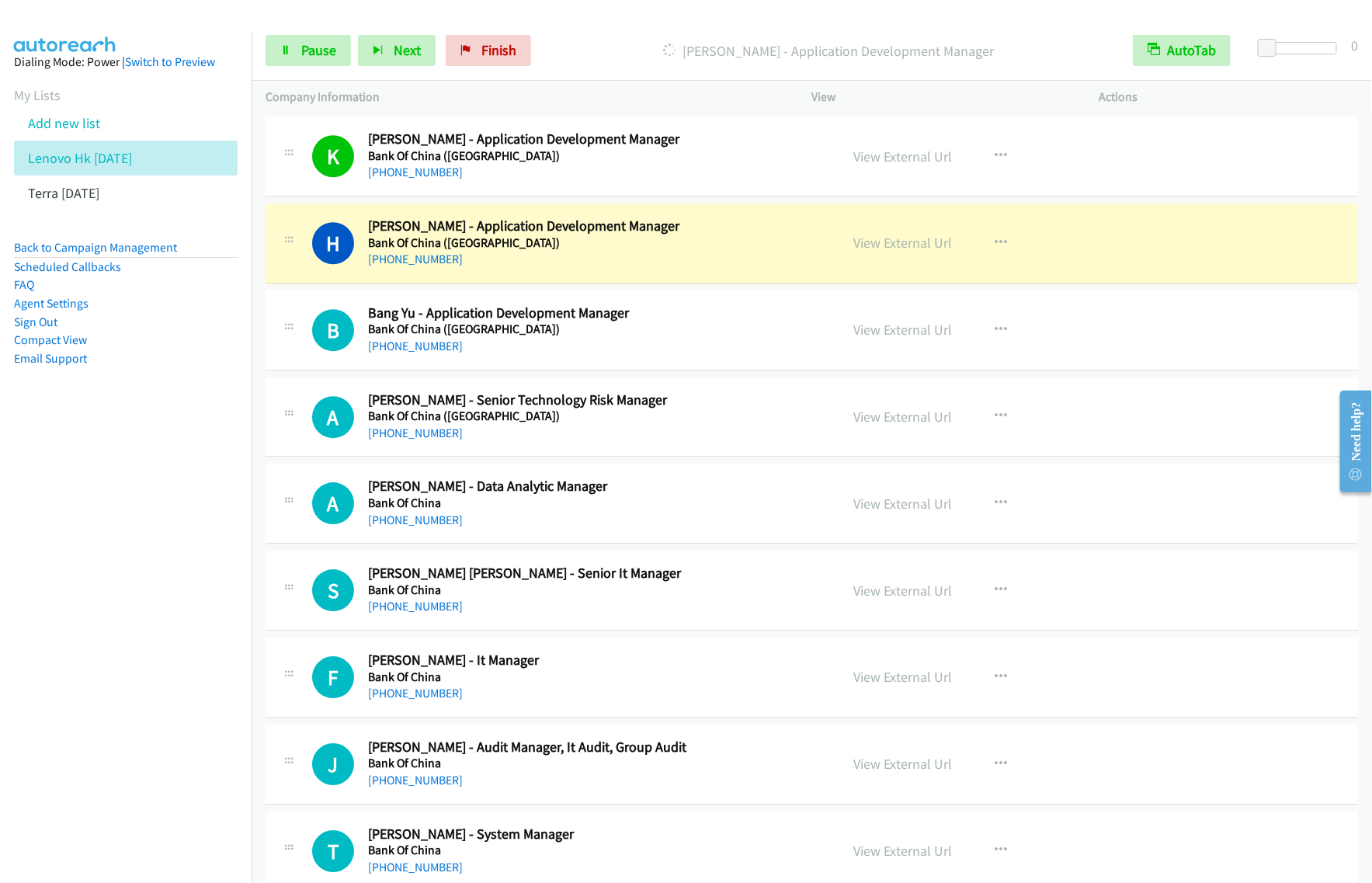
scroll to position [7573, 0]
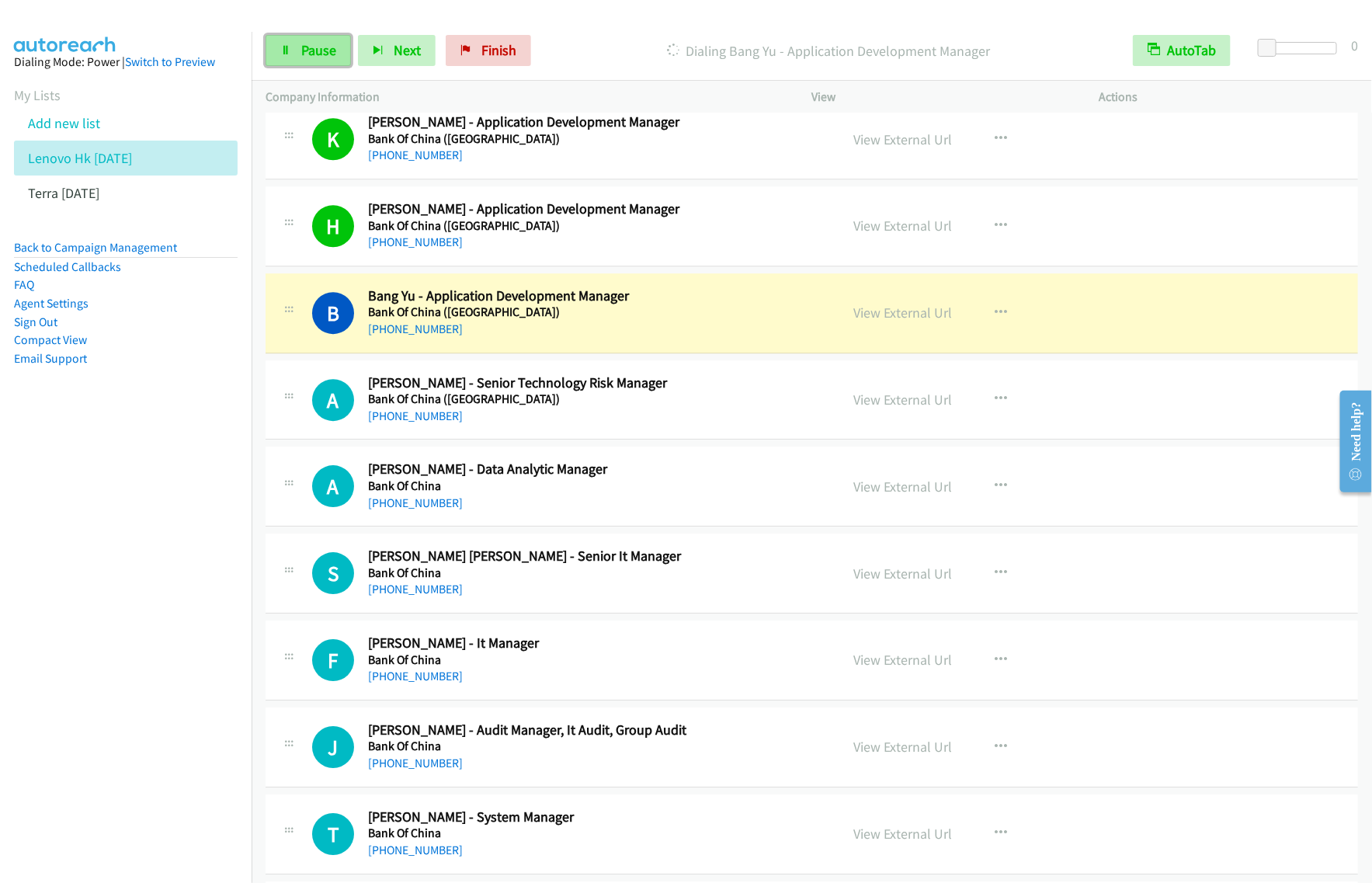
click at [326, 45] on span "Pause" at bounding box center [319, 50] width 35 height 18
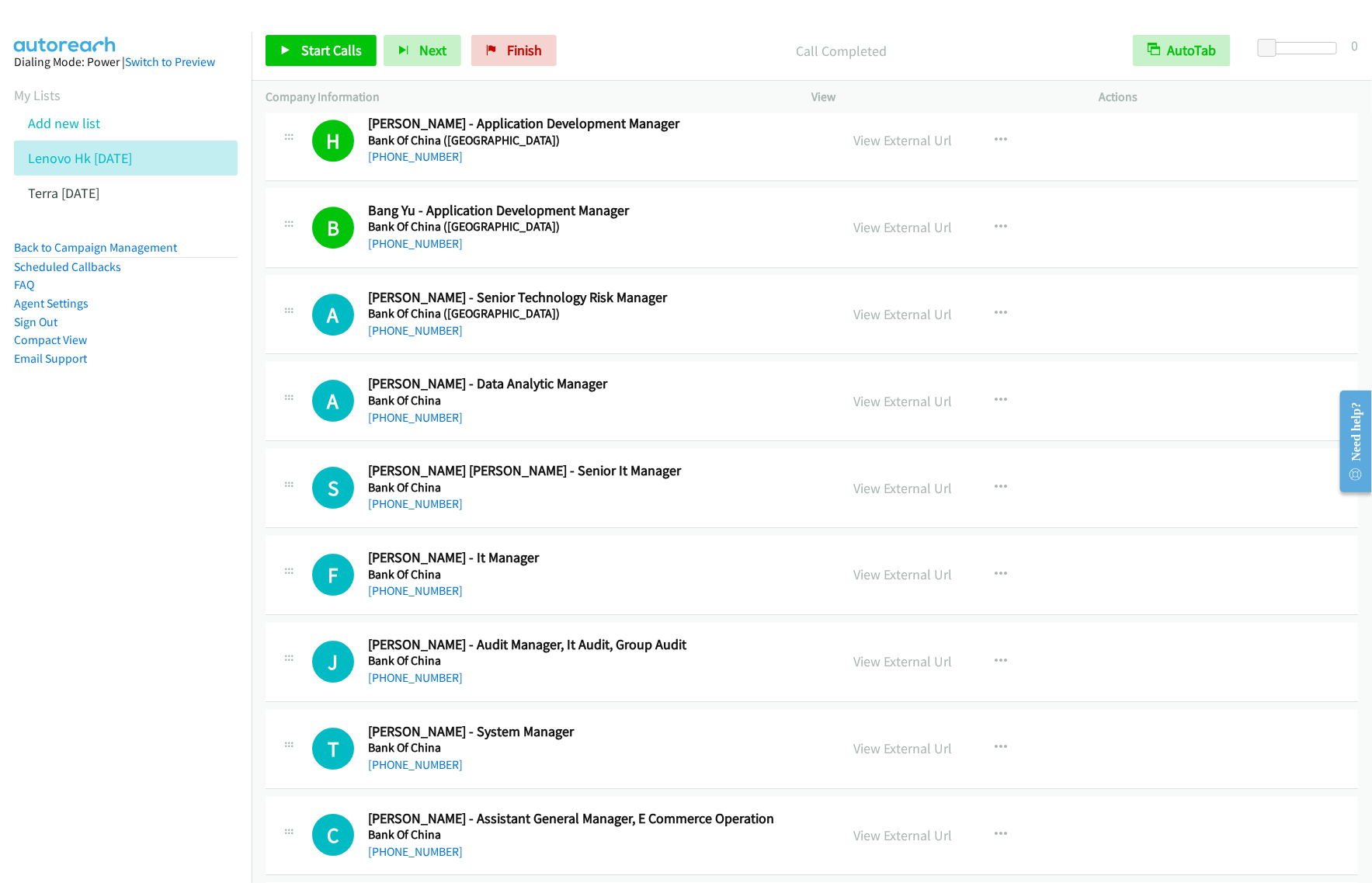
scroll to position [7767, 0]
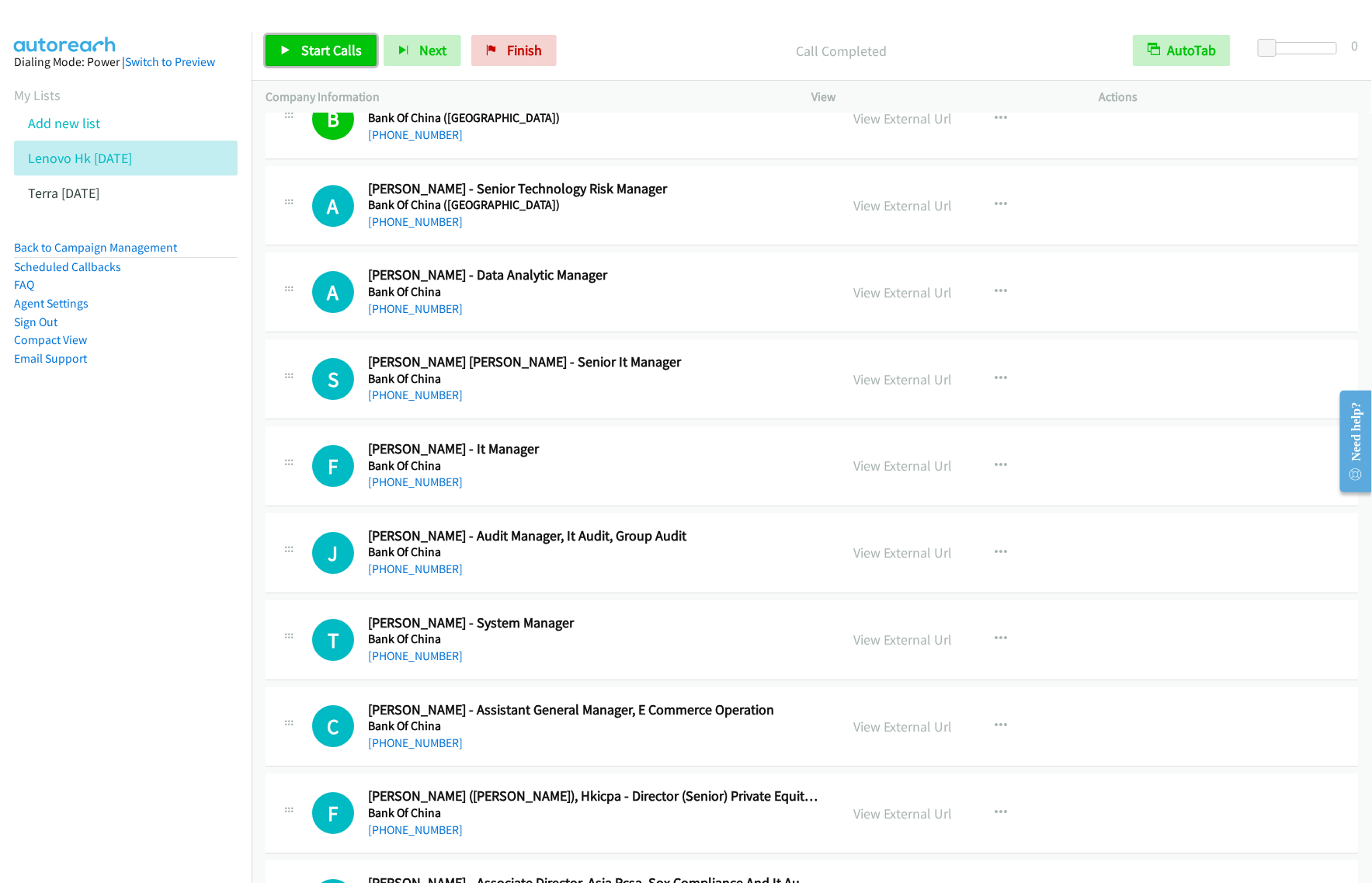
click at [341, 52] on span "Start Calls" at bounding box center [332, 50] width 60 height 18
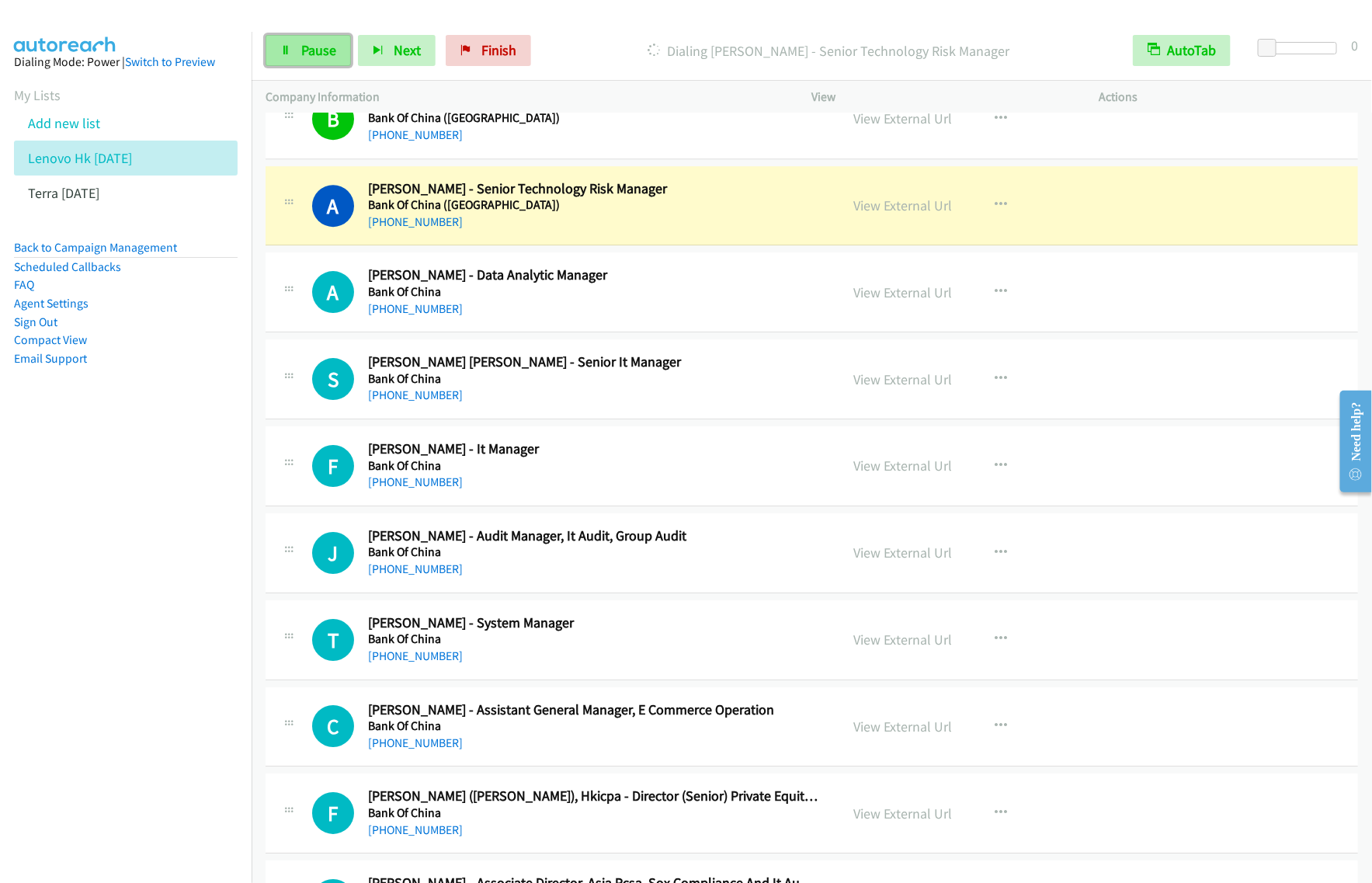
drag, startPoint x: 331, startPoint y: 53, endPoint x: 343, endPoint y: 53, distance: 12.0
click at [331, 53] on span "Pause" at bounding box center [319, 50] width 35 height 18
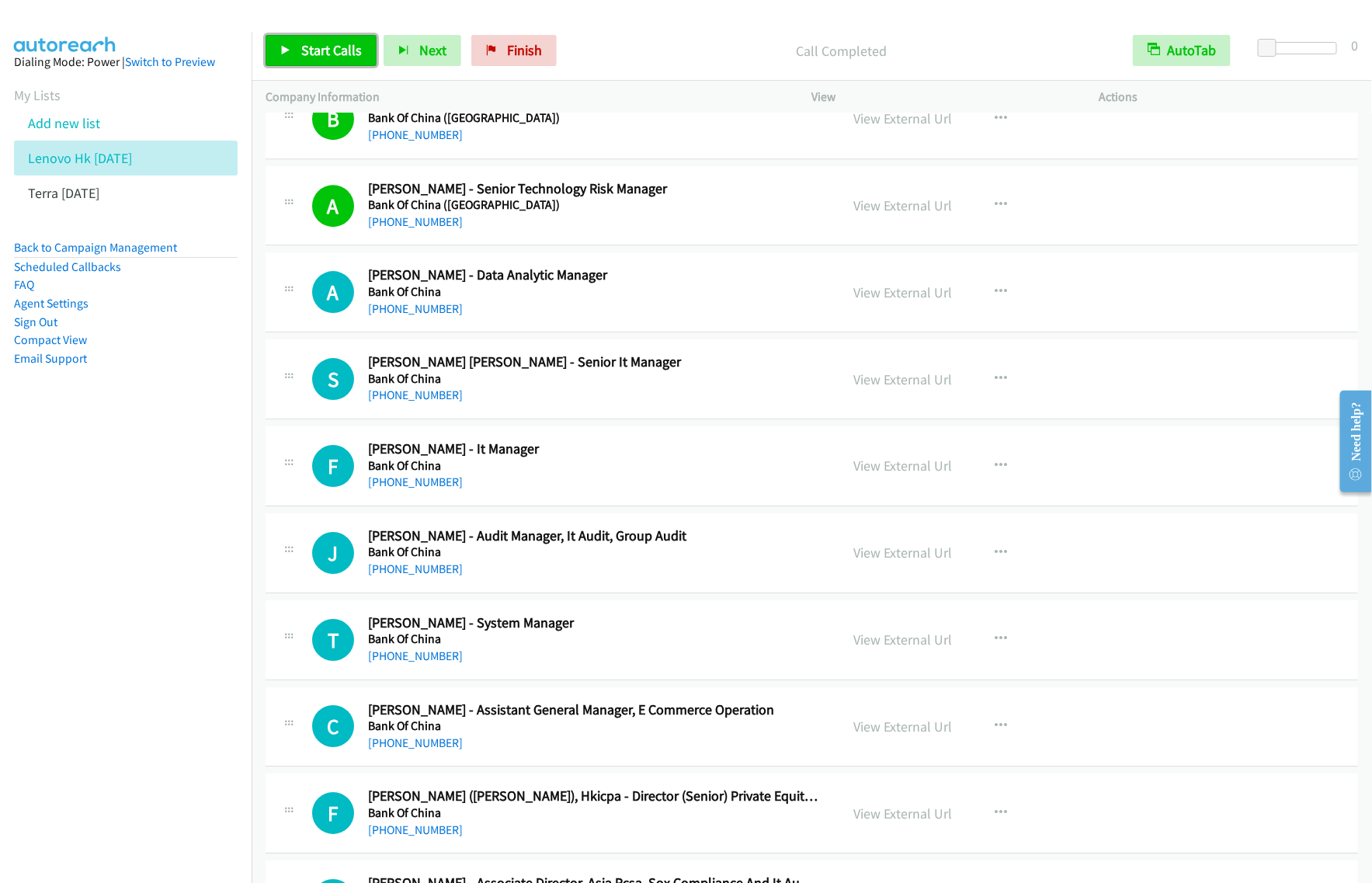
click at [347, 45] on span "Start Calls" at bounding box center [332, 50] width 60 height 18
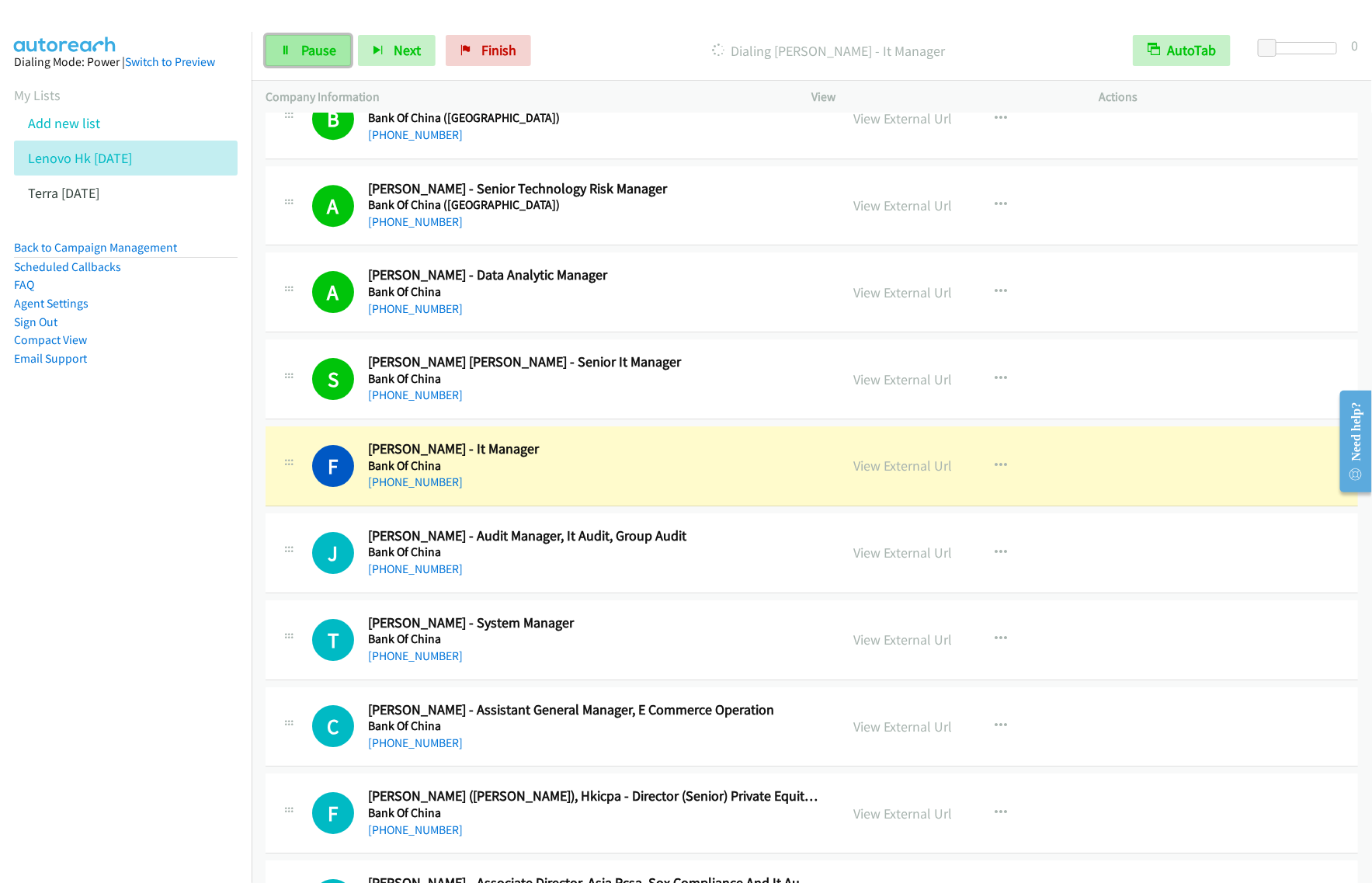
drag, startPoint x: 308, startPoint y: 51, endPoint x: 322, endPoint y: 52, distance: 14.0
click at [308, 51] on span "Pause" at bounding box center [319, 50] width 35 height 18
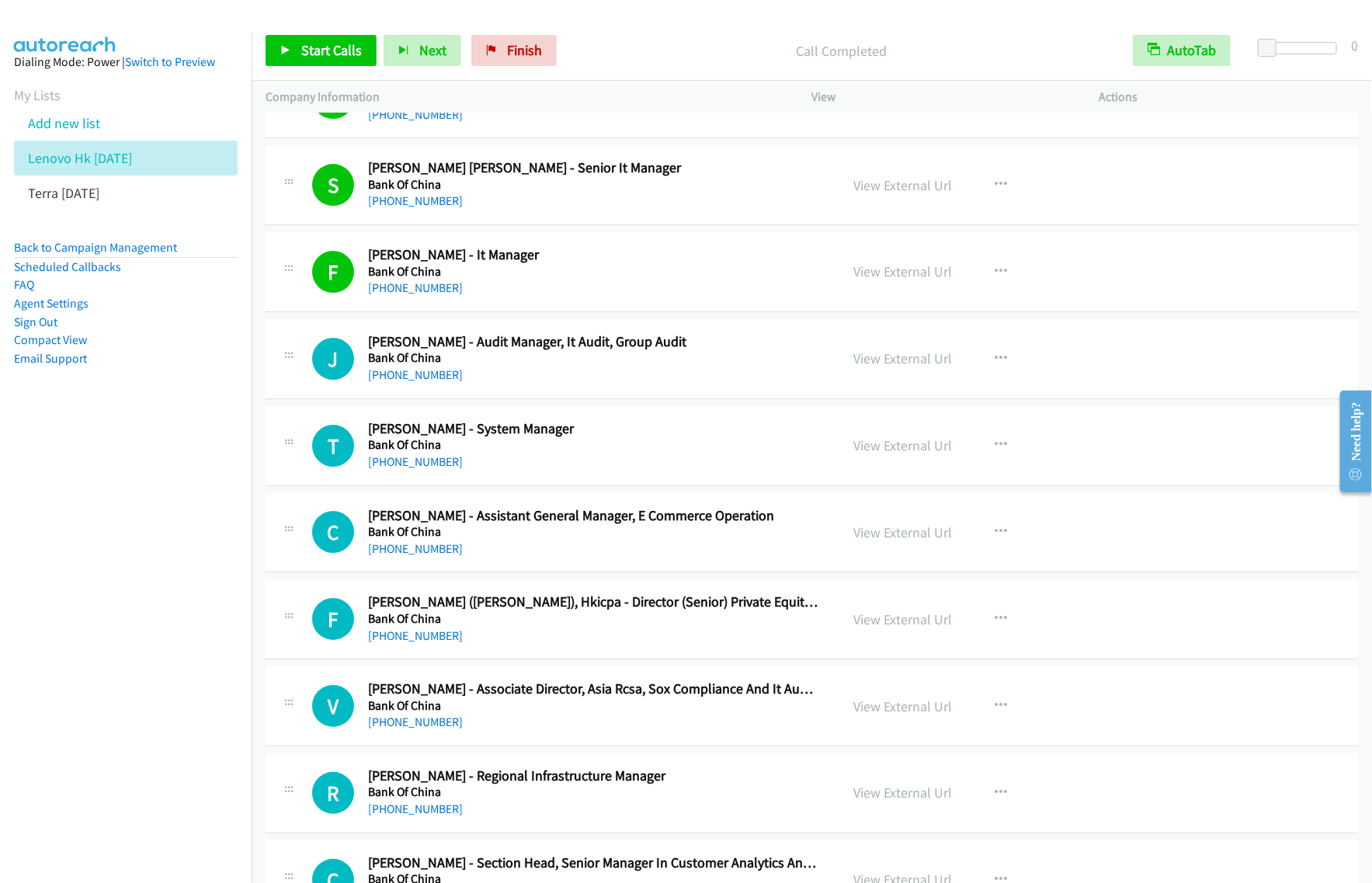
scroll to position [8059, 0]
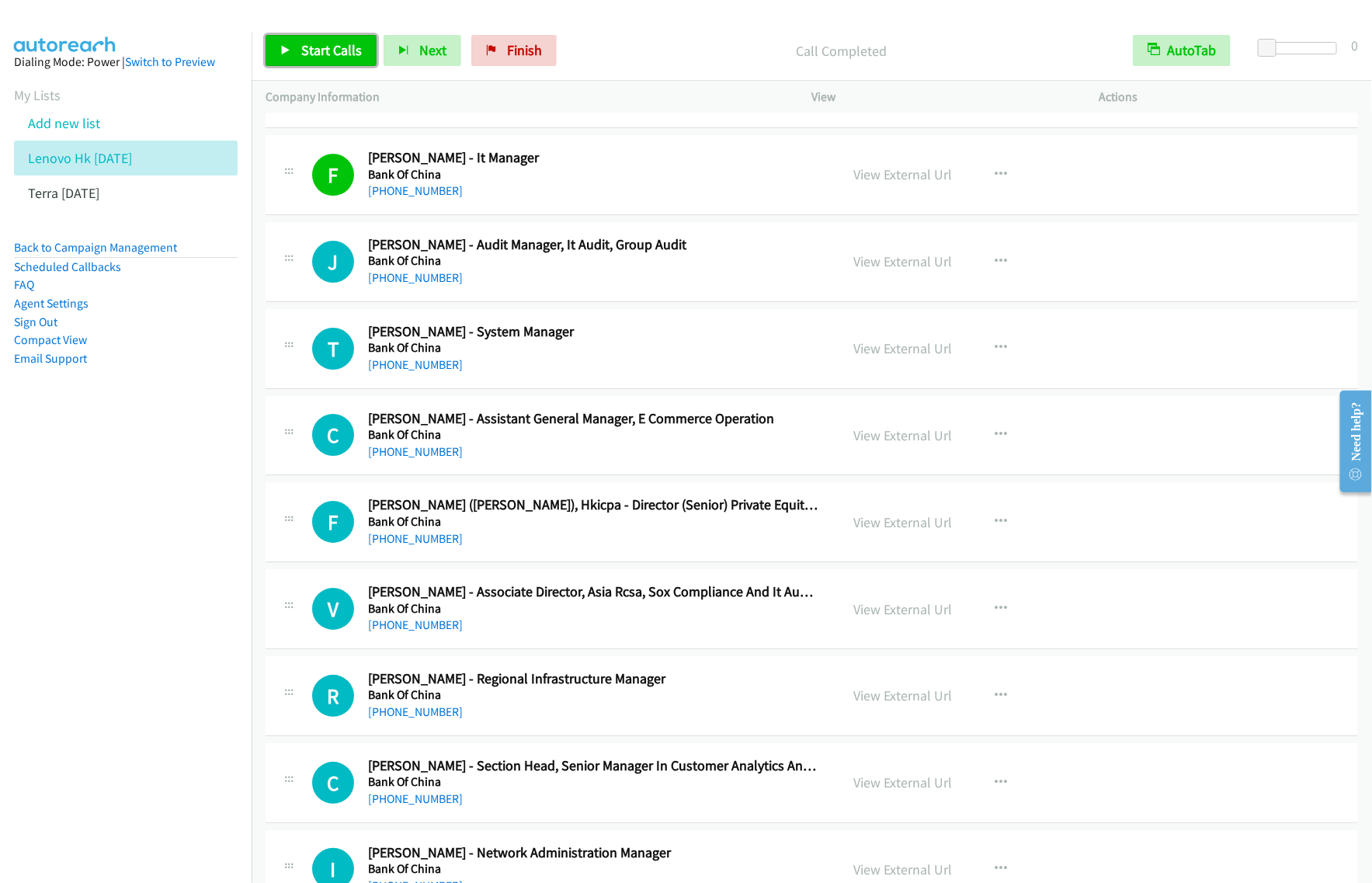
click at [338, 58] on span "Start Calls" at bounding box center [332, 50] width 60 height 18
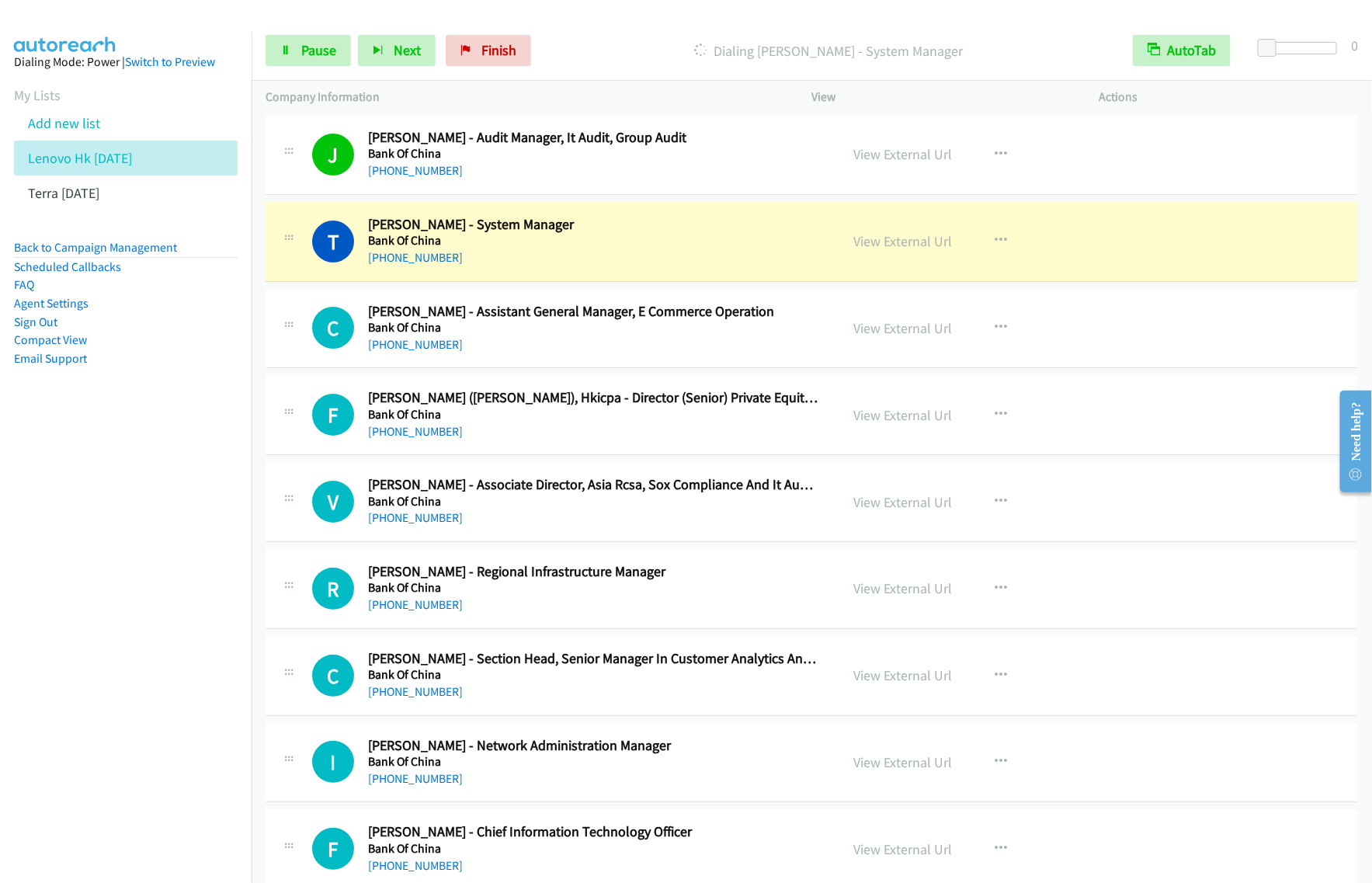
scroll to position [8252, 0]
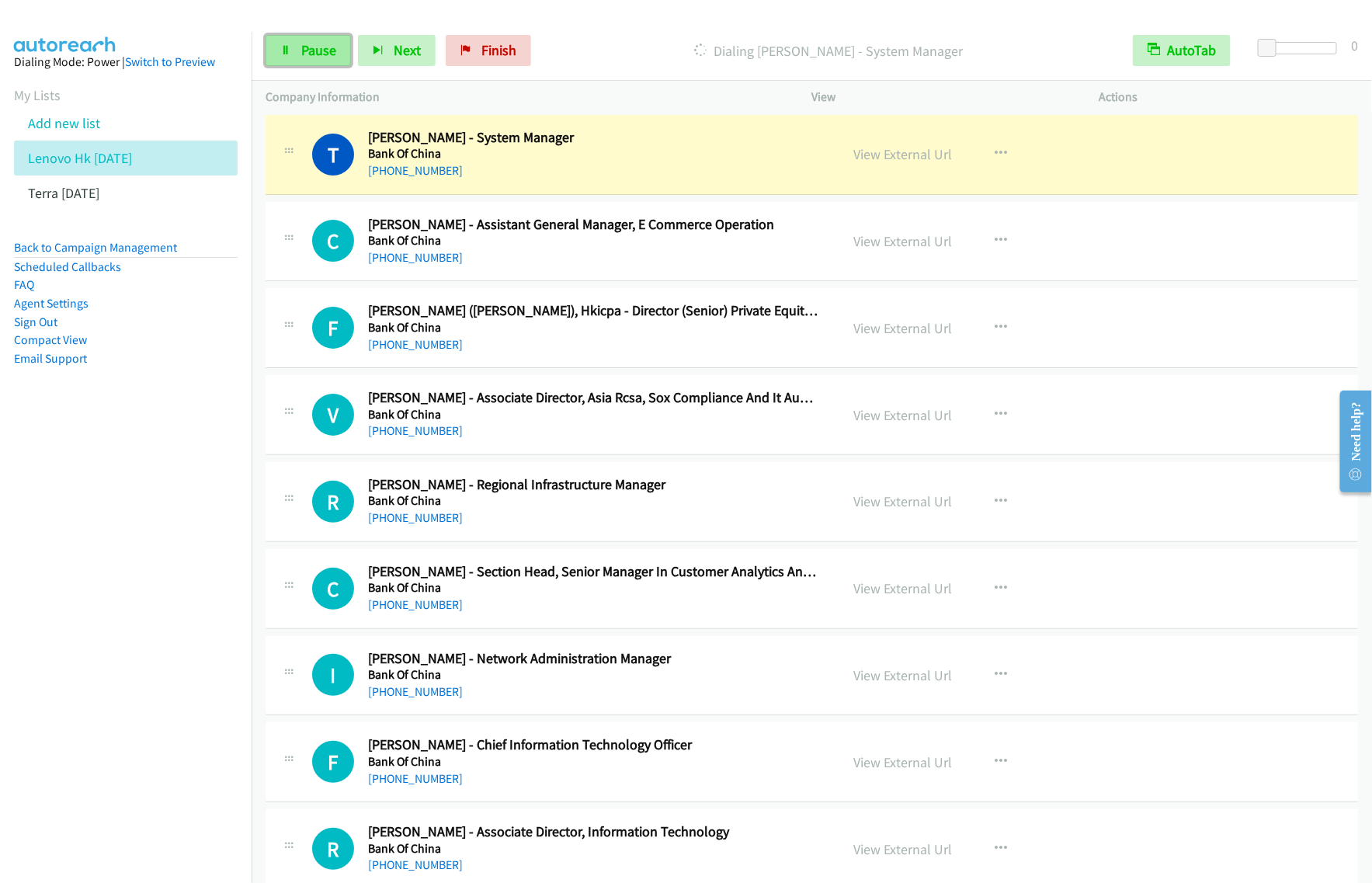
click at [306, 49] on span "Pause" at bounding box center [319, 50] width 35 height 18
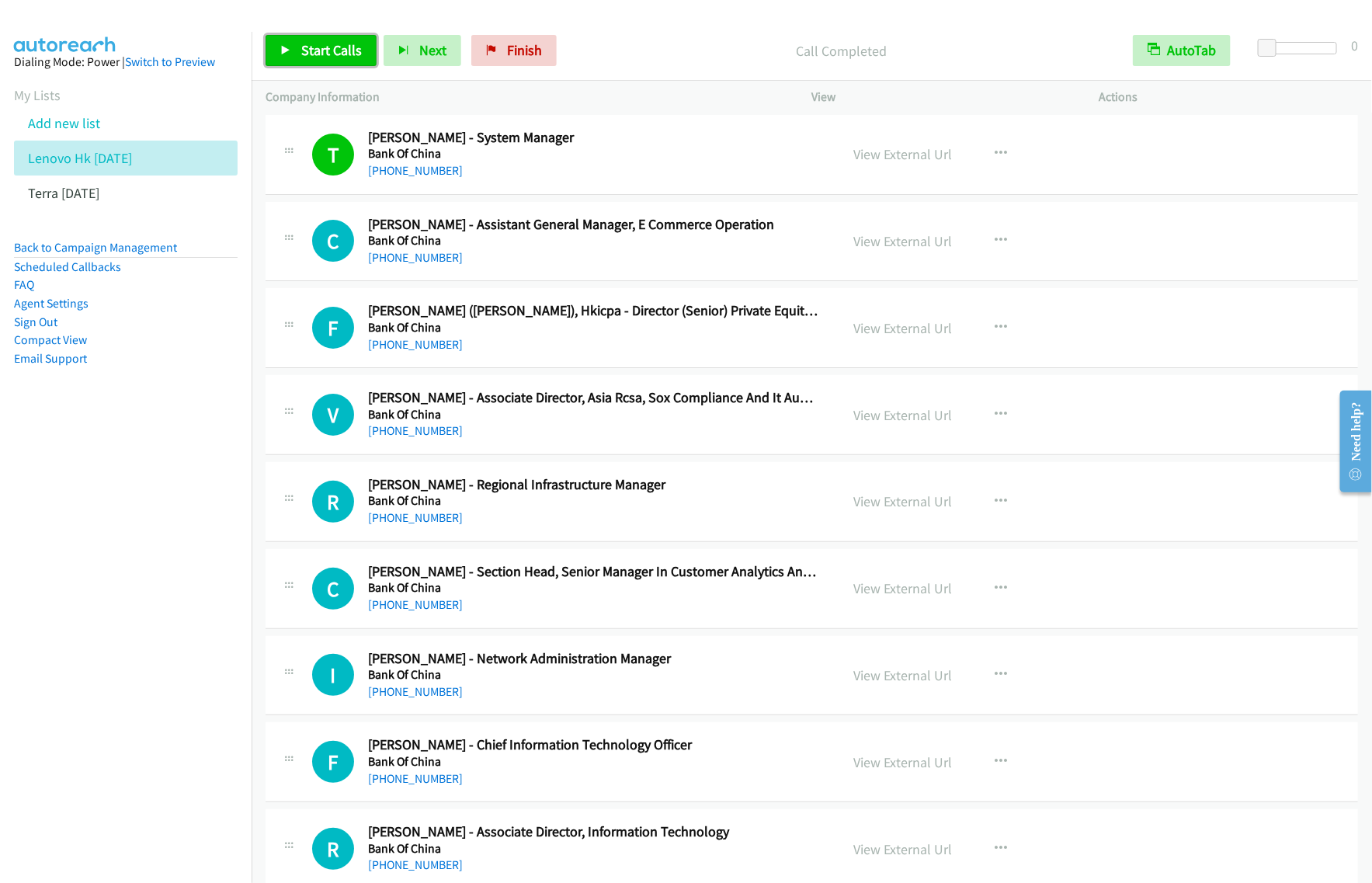
click at [336, 45] on span "Start Calls" at bounding box center [332, 50] width 60 height 18
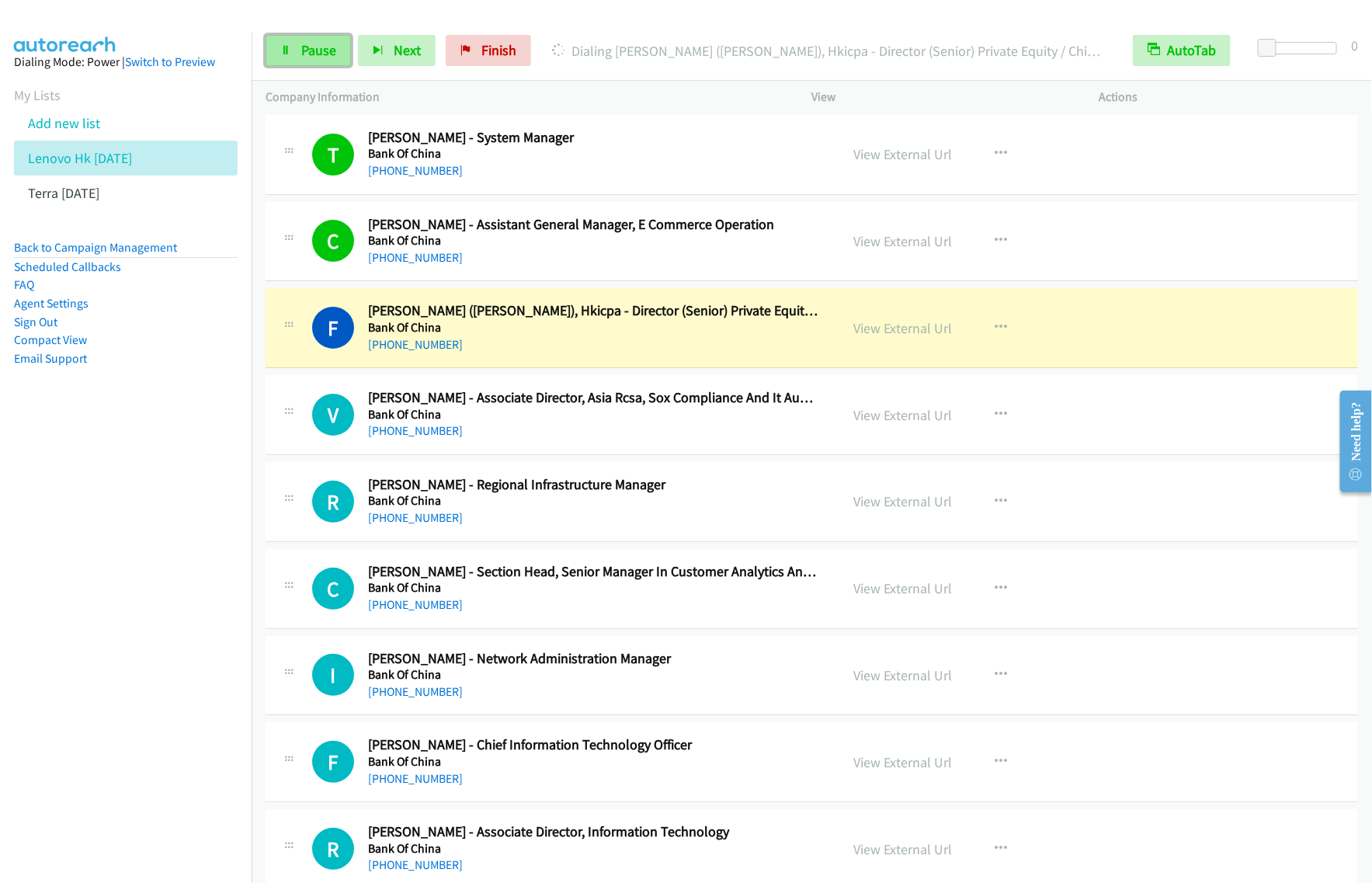
click at [312, 49] on span "Pause" at bounding box center [319, 50] width 35 height 18
click at [184, 539] on nav "Dialing Mode: Power | Switch to Preview My Lists Add new list Lenovo Hk [DATE] …" at bounding box center [126, 474] width 253 height 883
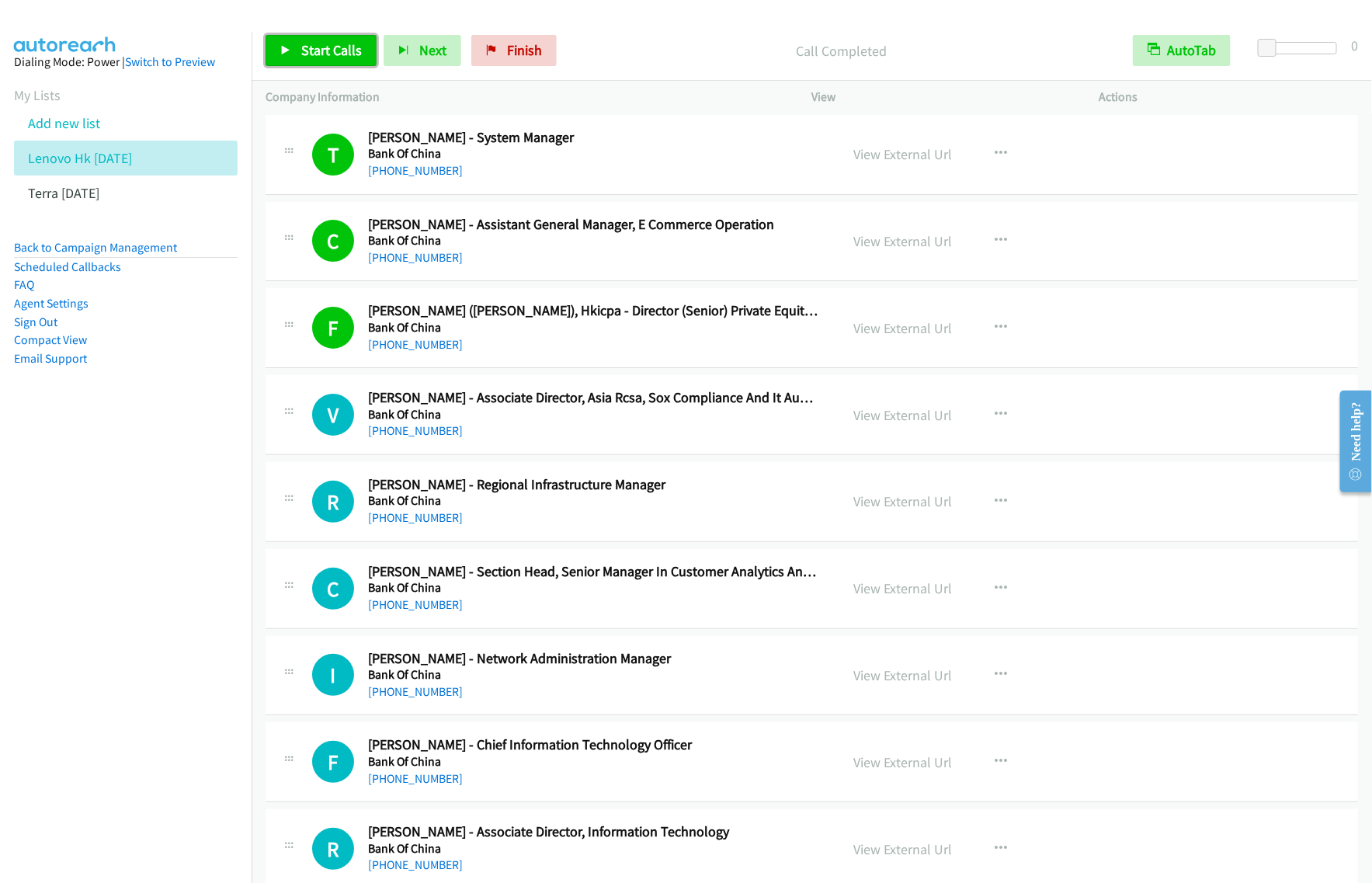
click at [288, 53] on icon at bounding box center [285, 51] width 11 height 11
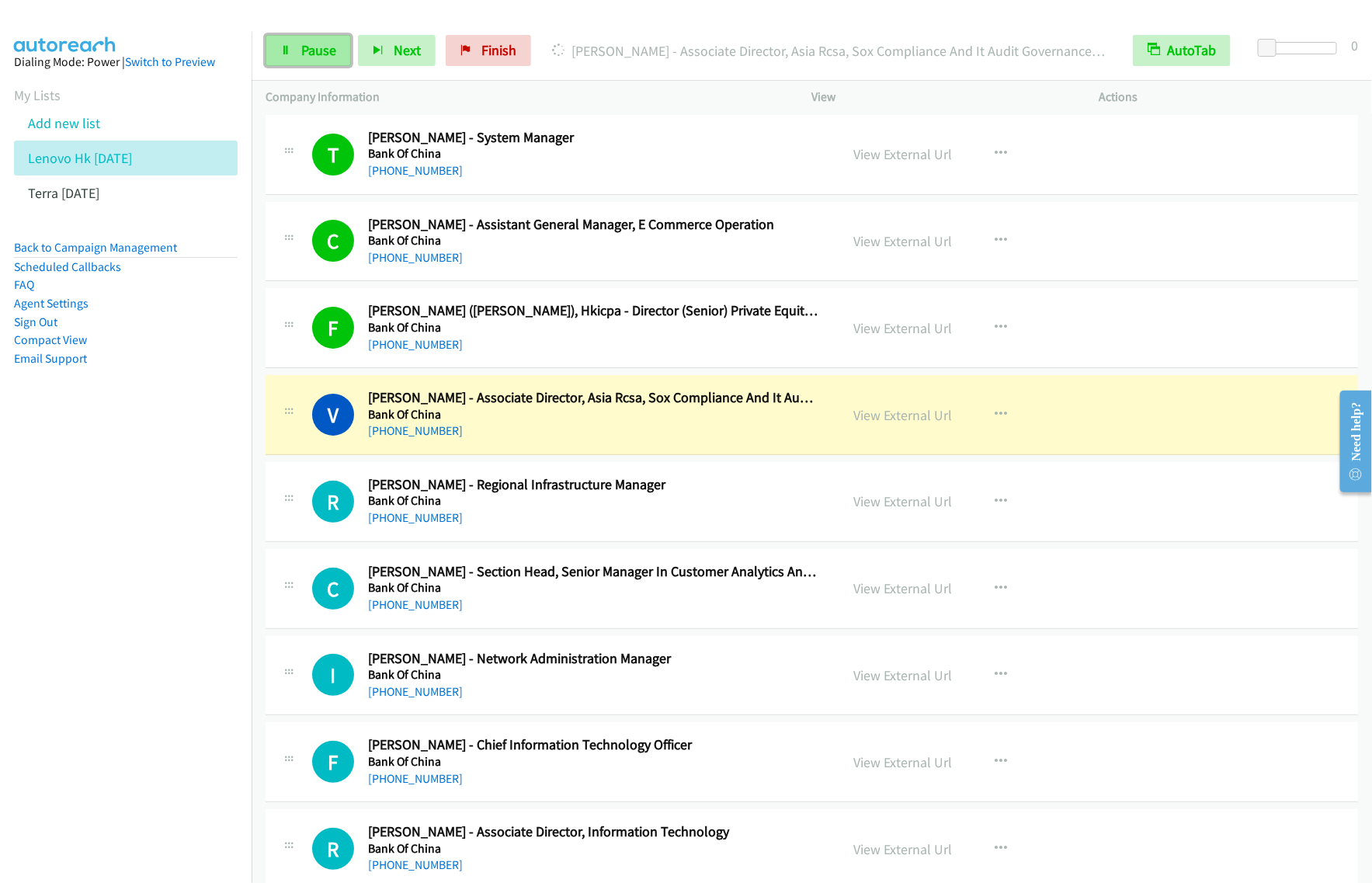
click at [337, 54] on link "Pause" at bounding box center [308, 51] width 86 height 31
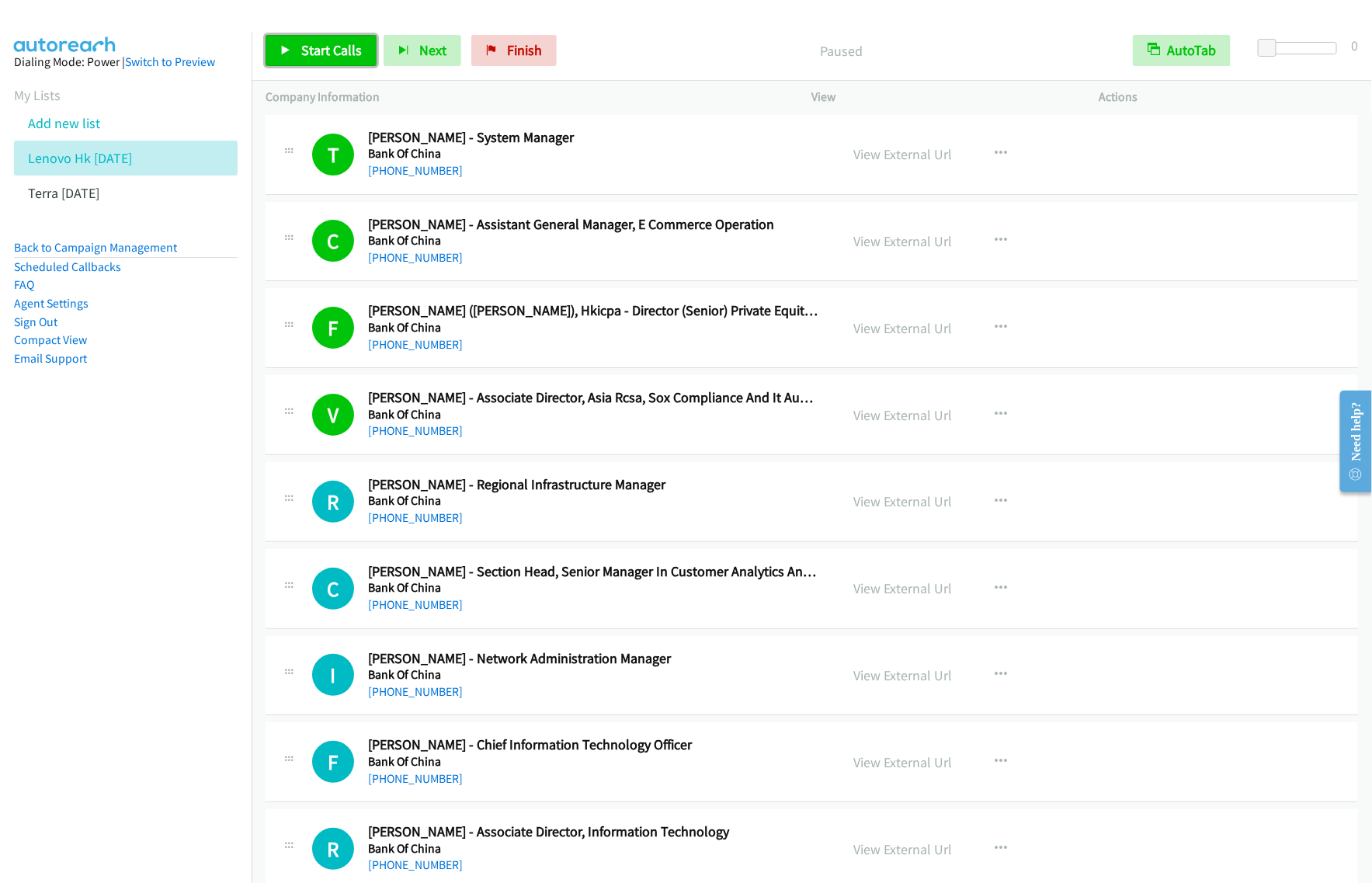
click at [338, 55] on span "Start Calls" at bounding box center [332, 50] width 60 height 18
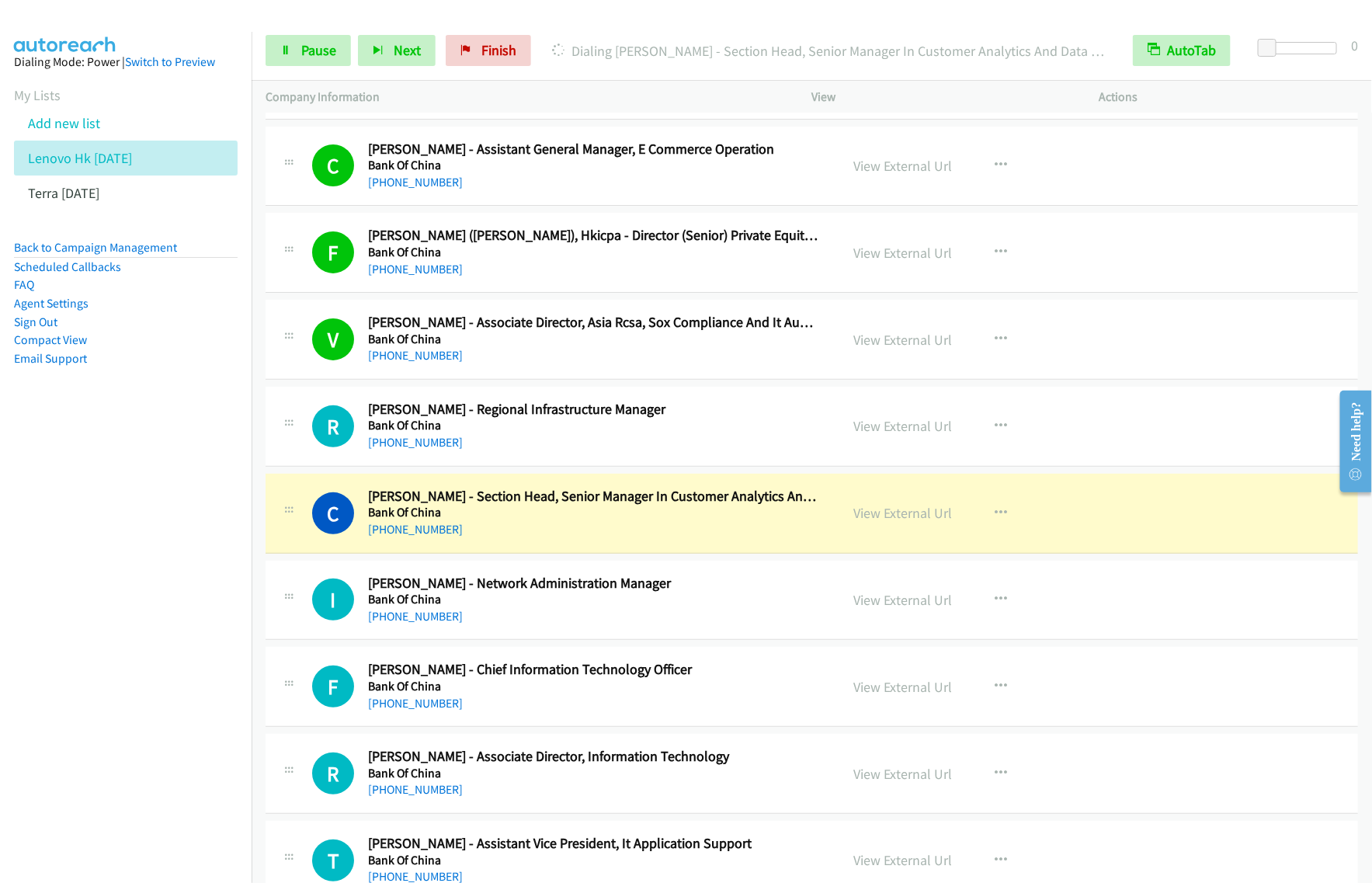
scroll to position [8544, 0]
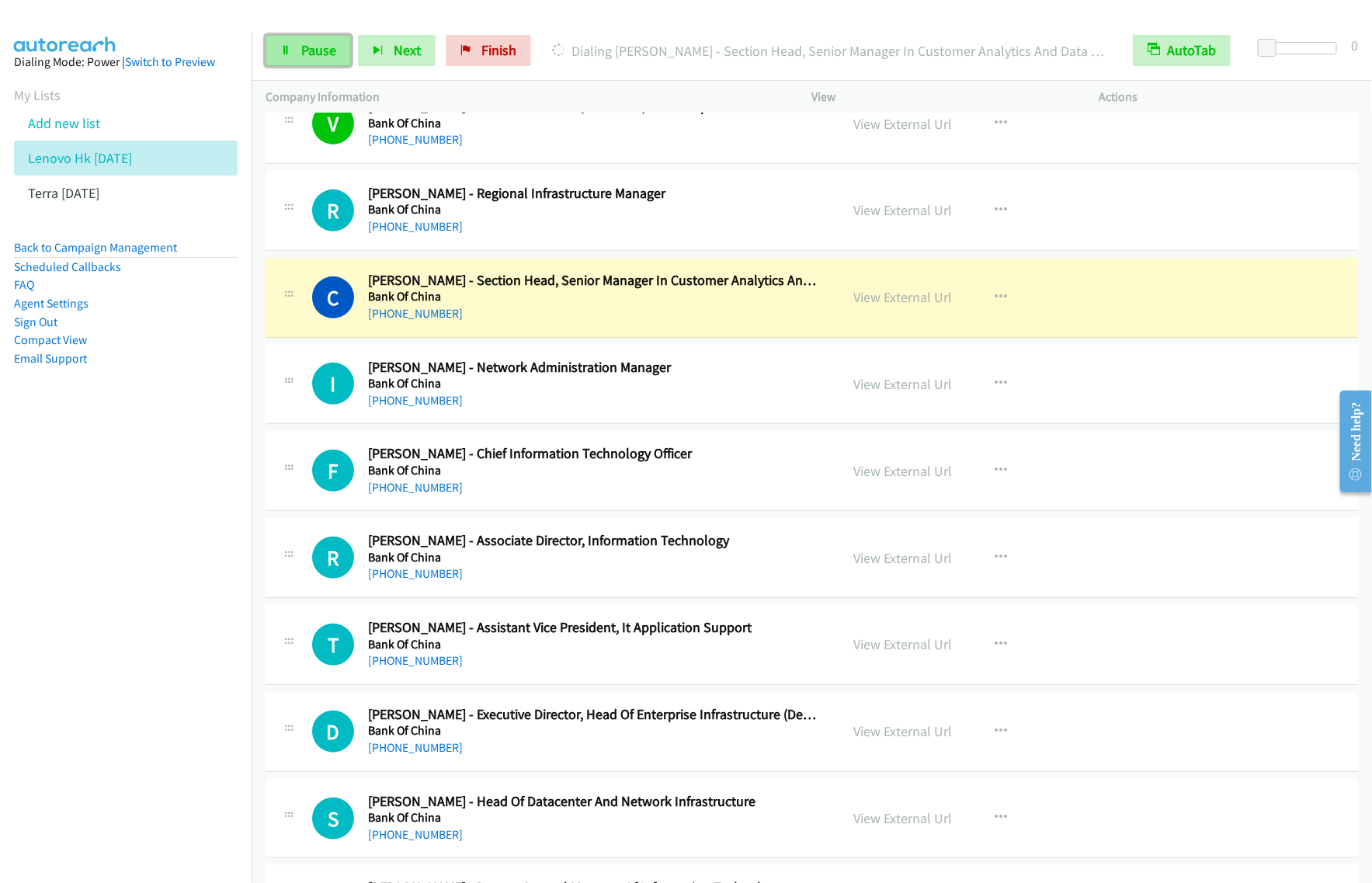
click at [314, 55] on span "Pause" at bounding box center [319, 50] width 35 height 18
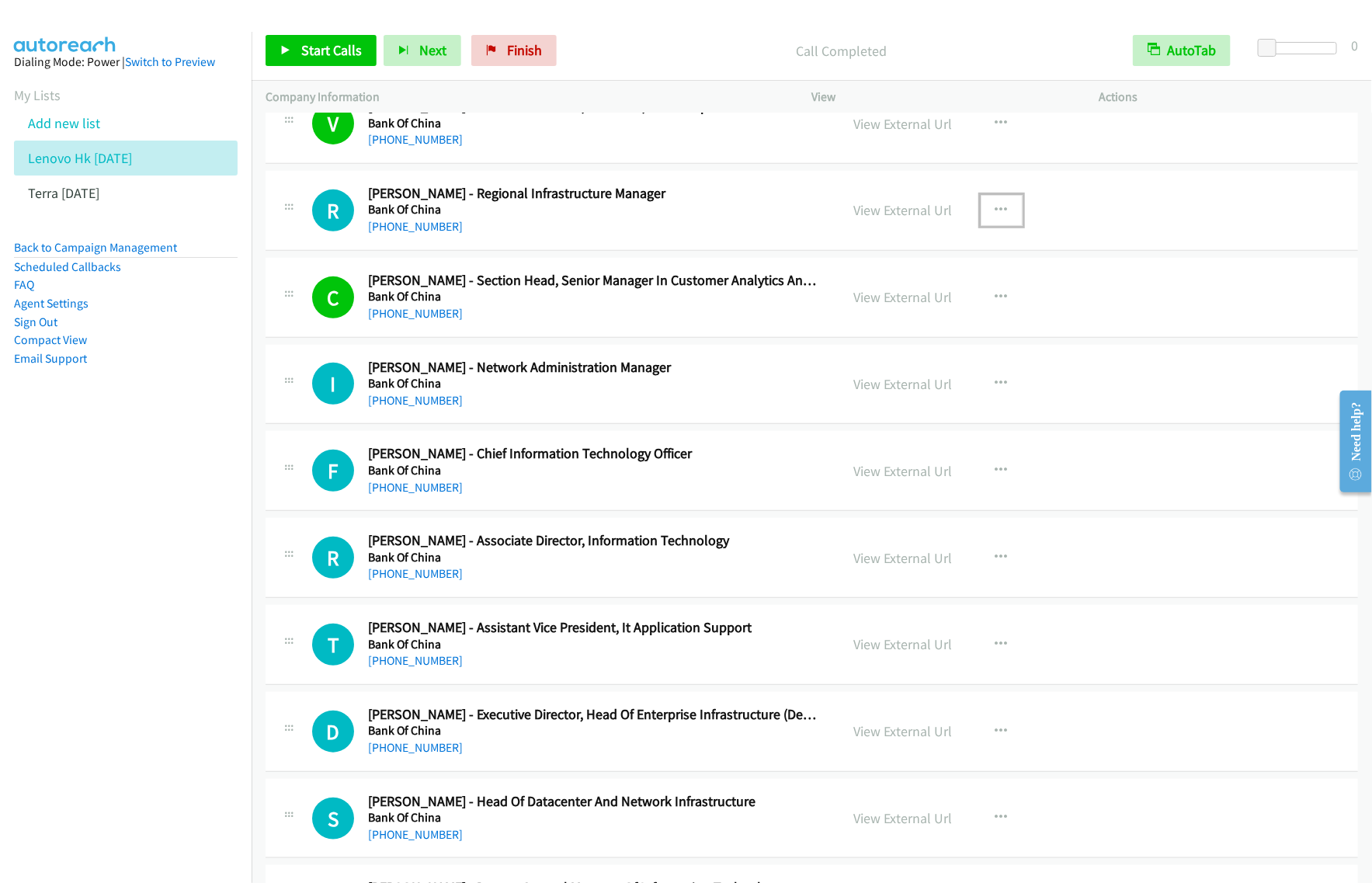
click at [990, 215] on button "button" at bounding box center [1002, 210] width 42 height 31
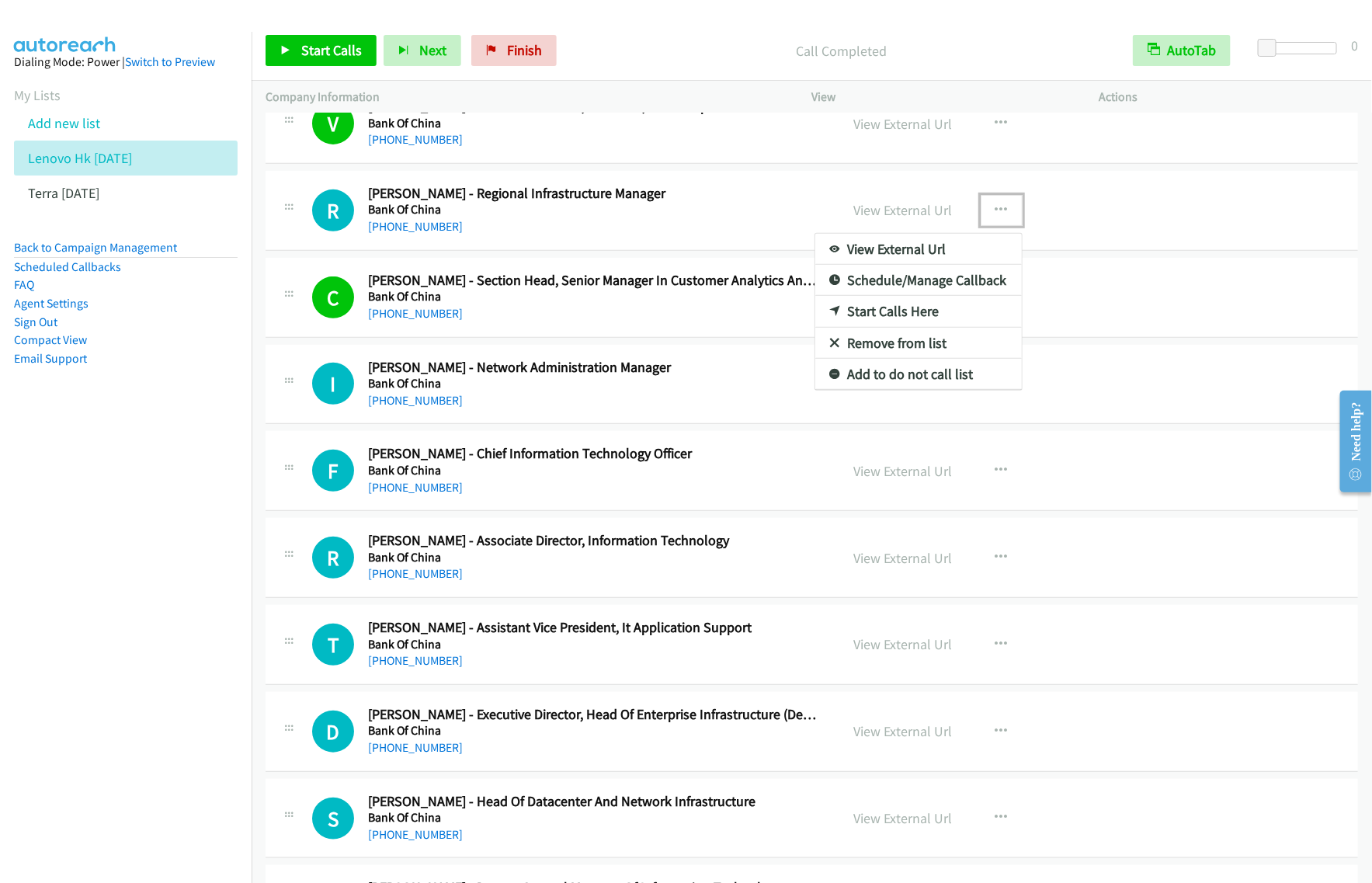
click at [925, 255] on link "View External Url" at bounding box center [919, 249] width 206 height 31
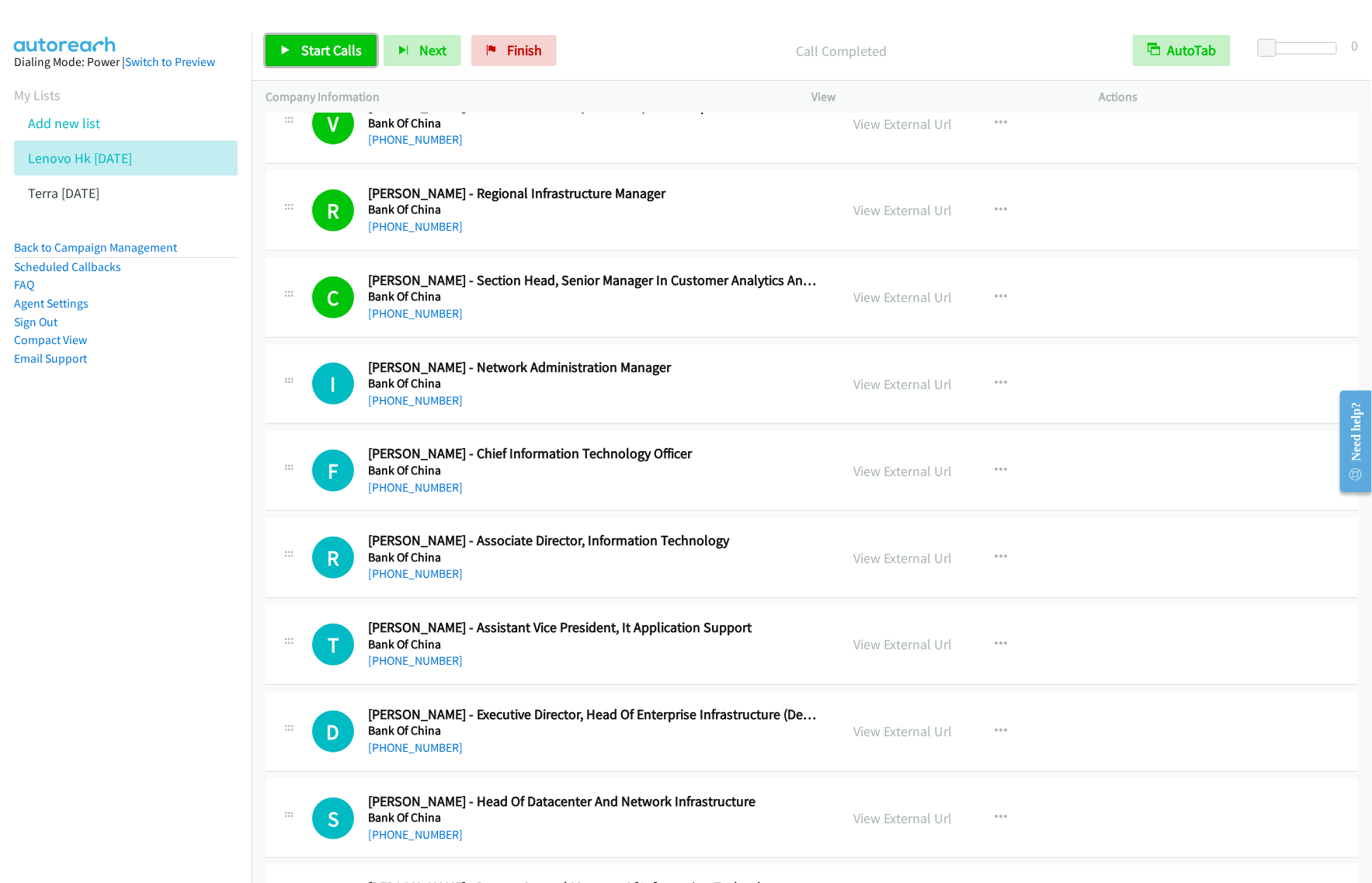
click at [331, 41] on link "Start Calls" at bounding box center [321, 51] width 111 height 31
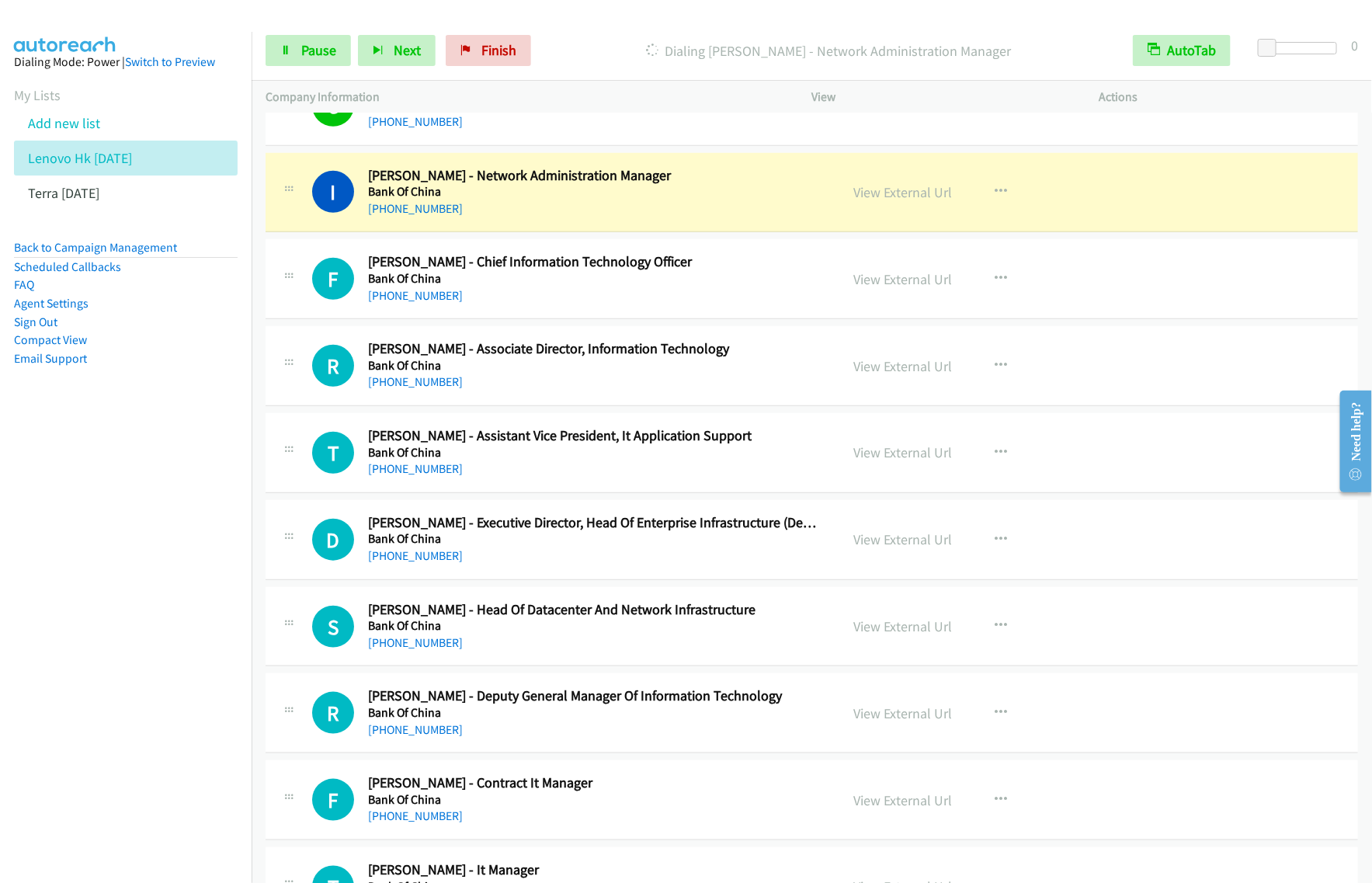
scroll to position [8739, 0]
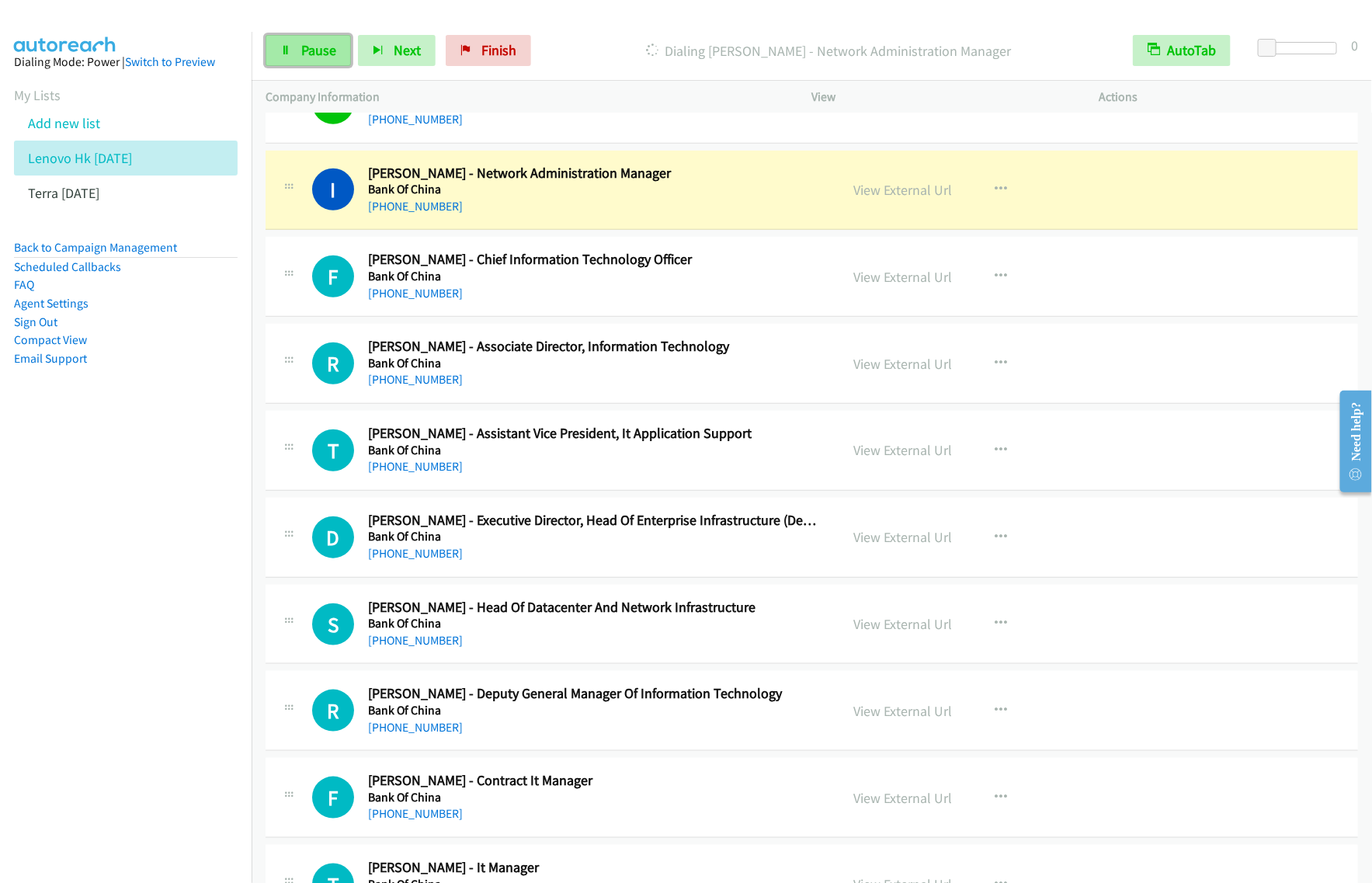
drag, startPoint x: 314, startPoint y: 45, endPoint x: 312, endPoint y: 55, distance: 10.2
click at [314, 45] on span "Pause" at bounding box center [319, 50] width 35 height 18
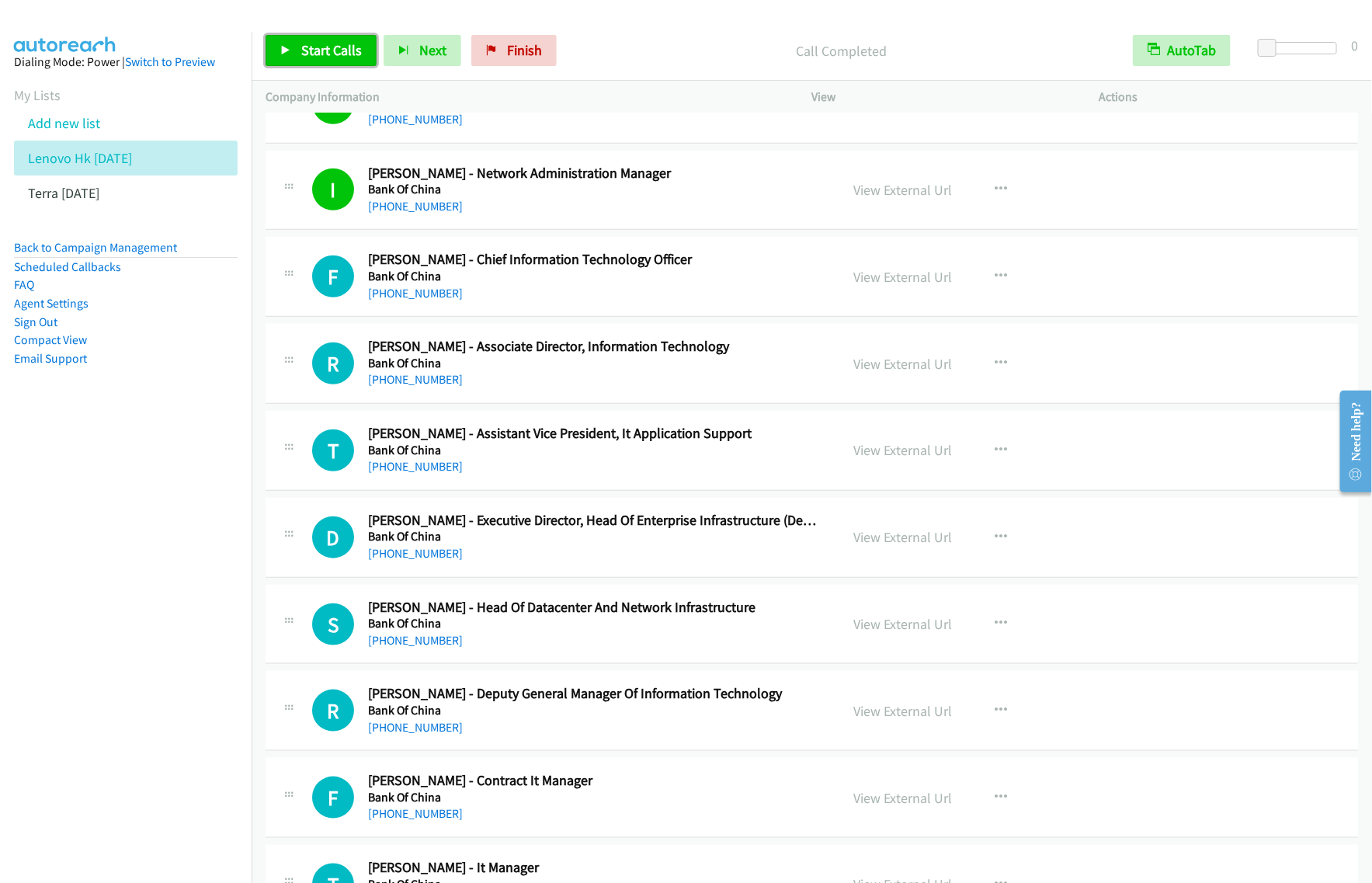
drag, startPoint x: 330, startPoint y: 43, endPoint x: 340, endPoint y: 52, distance: 13.5
click at [330, 43] on span "Start Calls" at bounding box center [332, 50] width 60 height 18
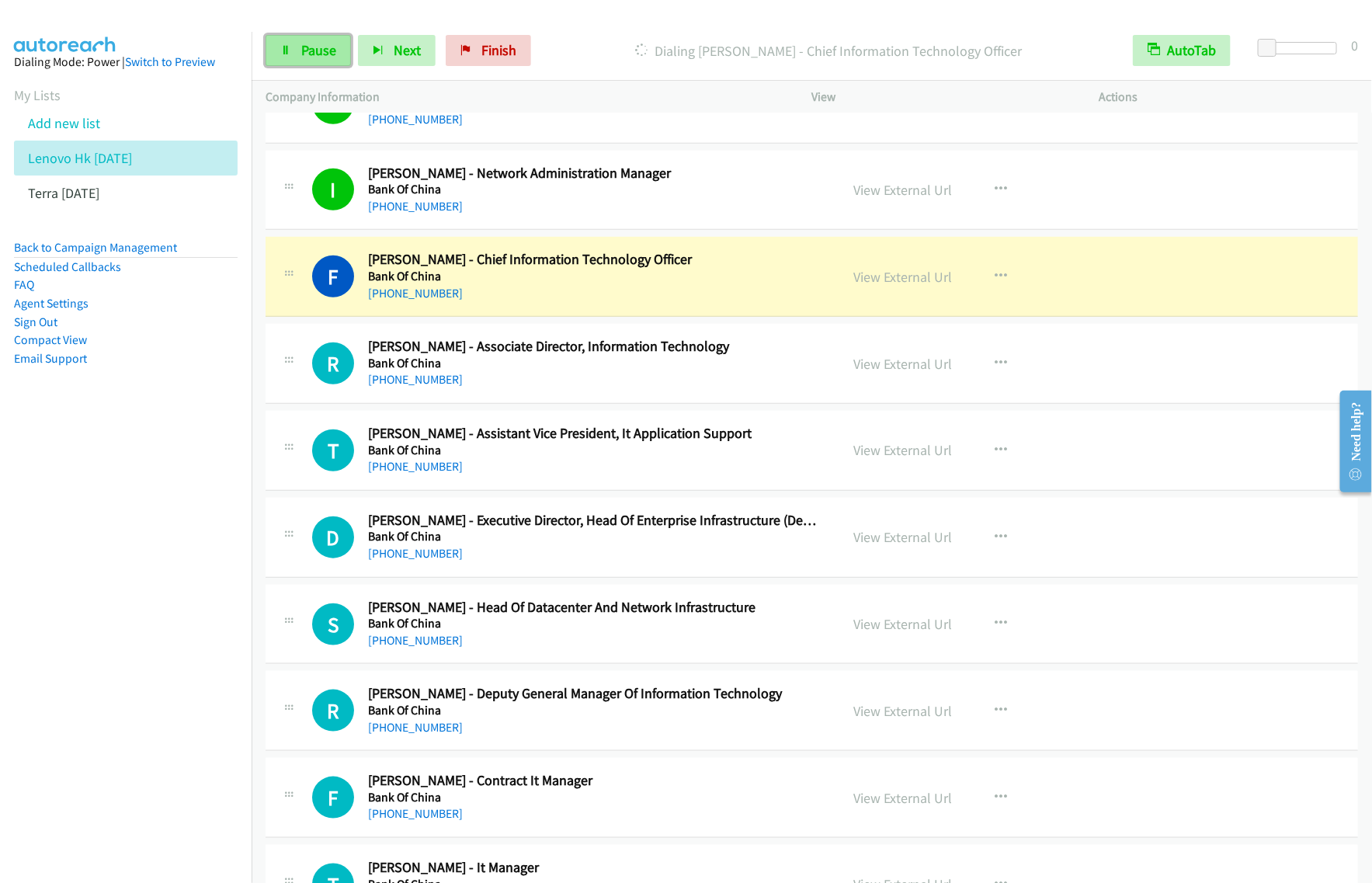
click at [323, 62] on link "Pause" at bounding box center [308, 51] width 86 height 31
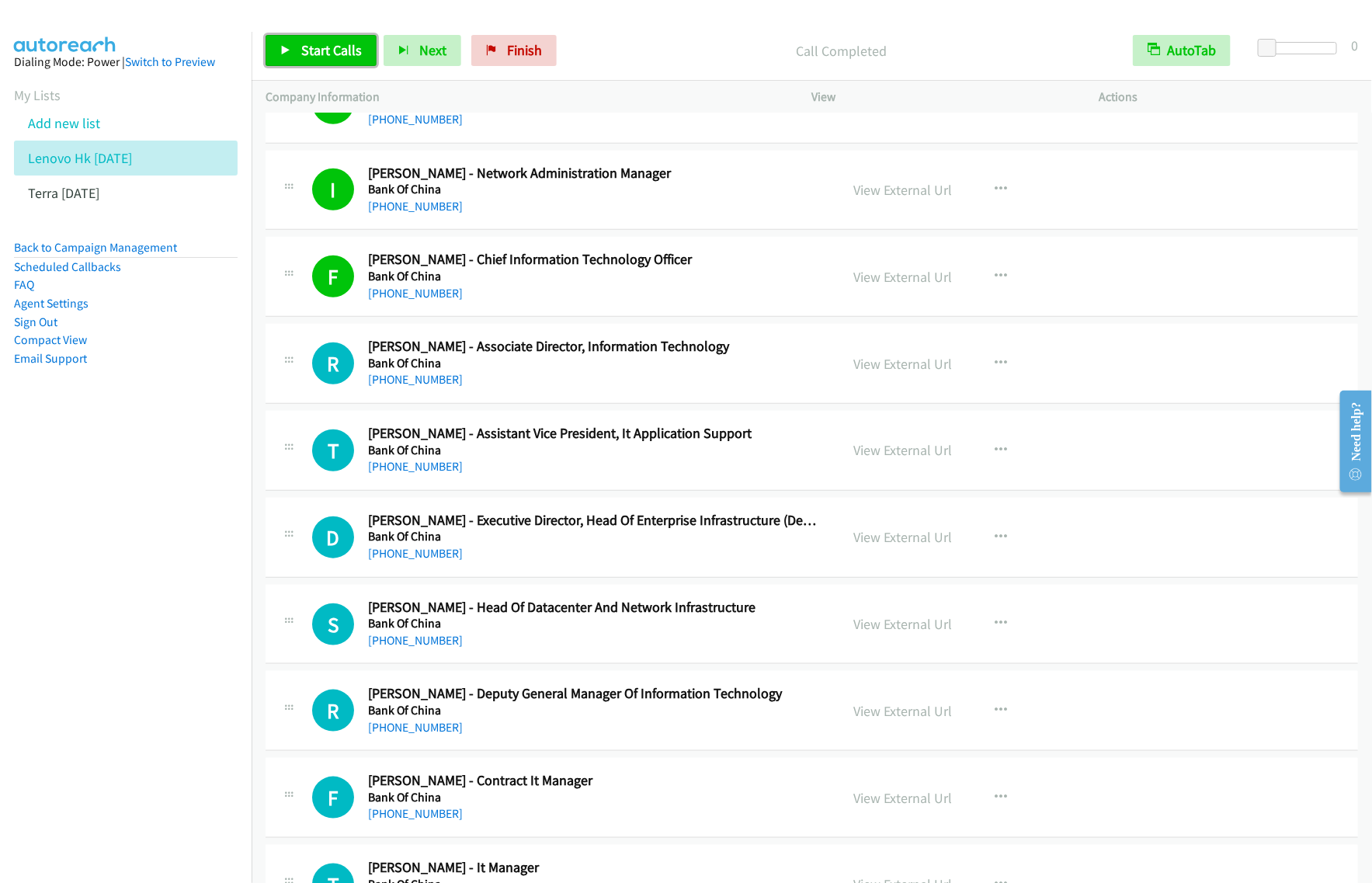
click at [324, 56] on span "Start Calls" at bounding box center [332, 50] width 60 height 18
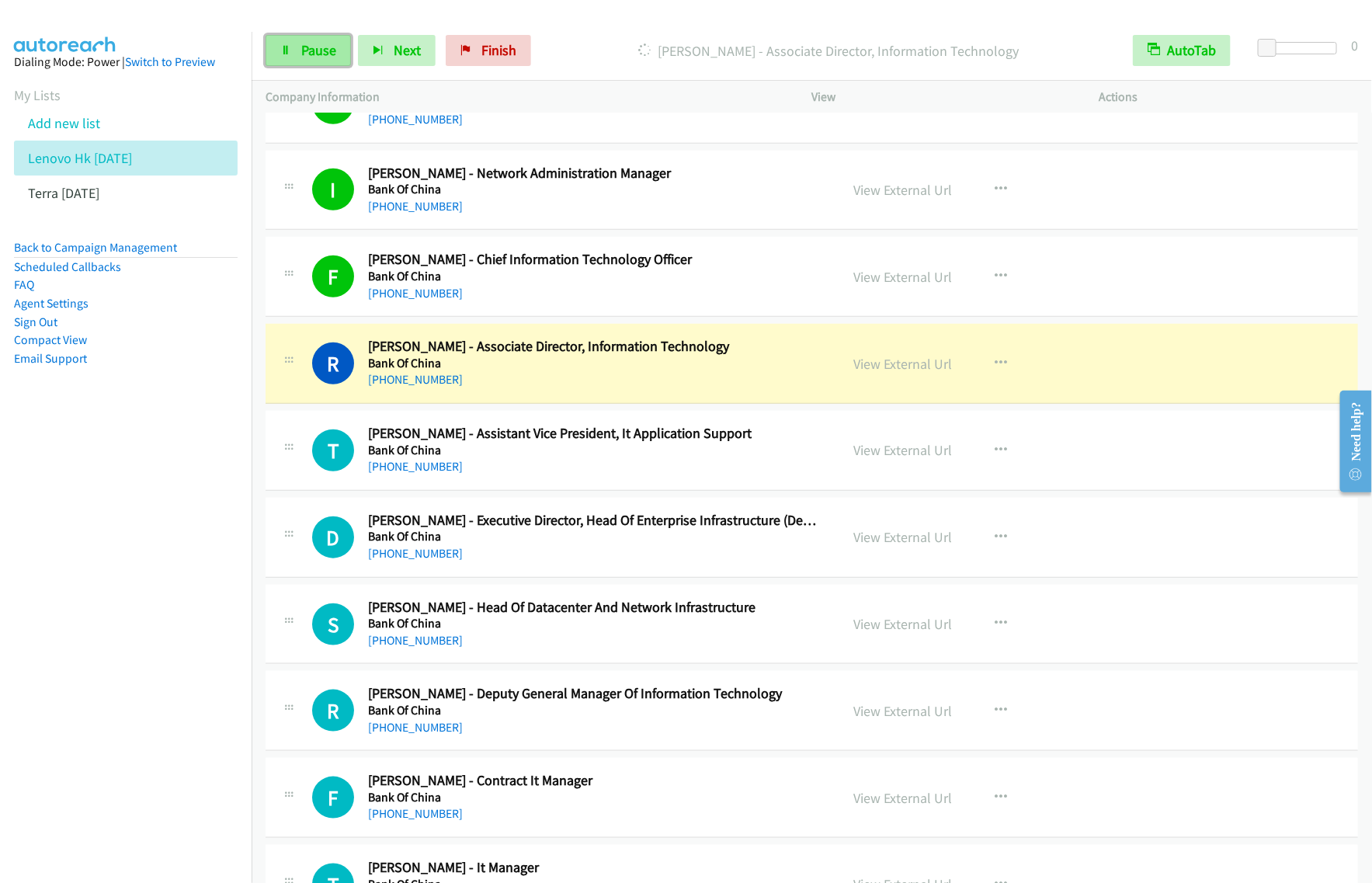
click at [334, 62] on link "Pause" at bounding box center [308, 51] width 86 height 31
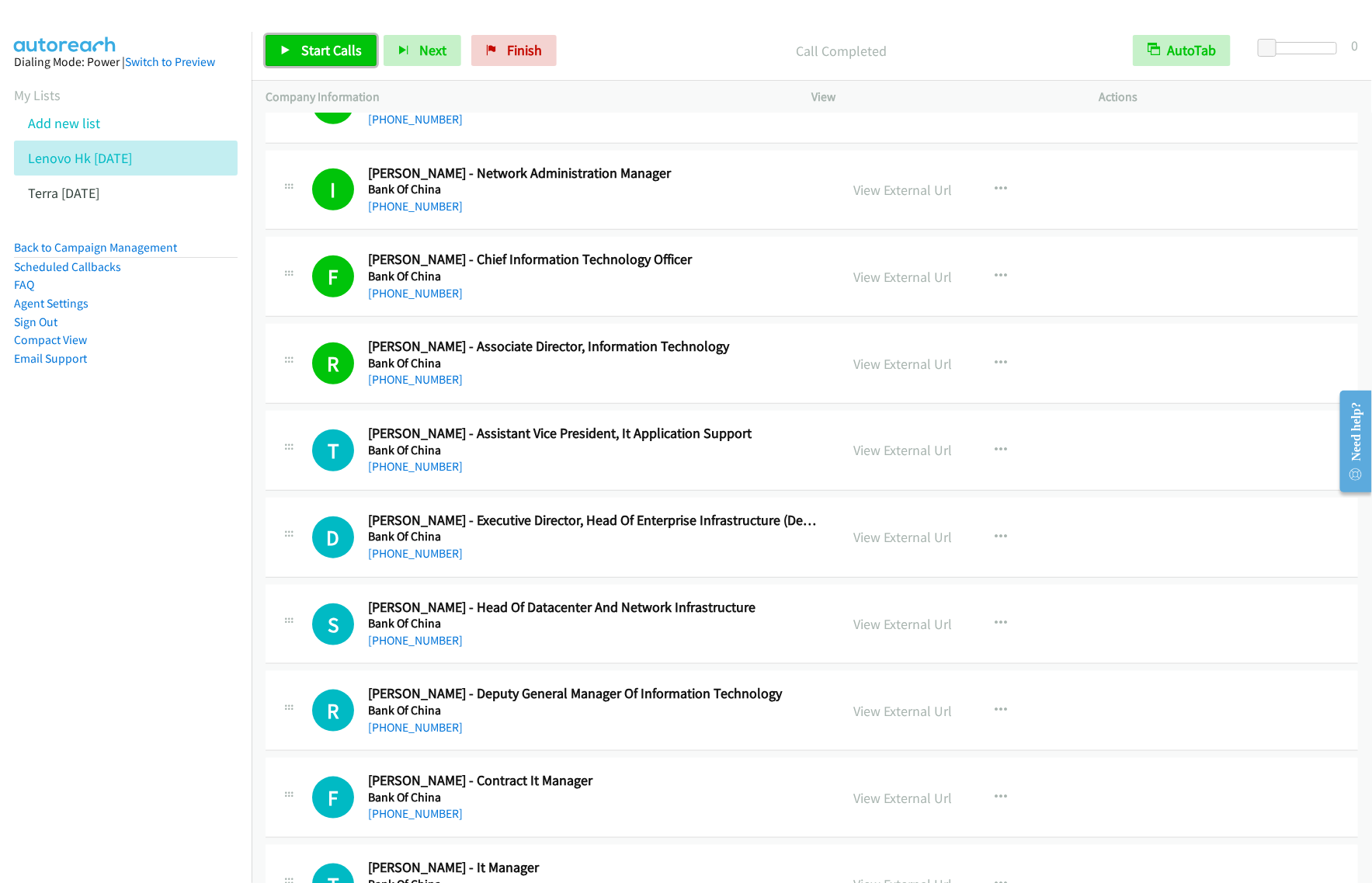
click at [315, 55] on span "Start Calls" at bounding box center [332, 50] width 60 height 18
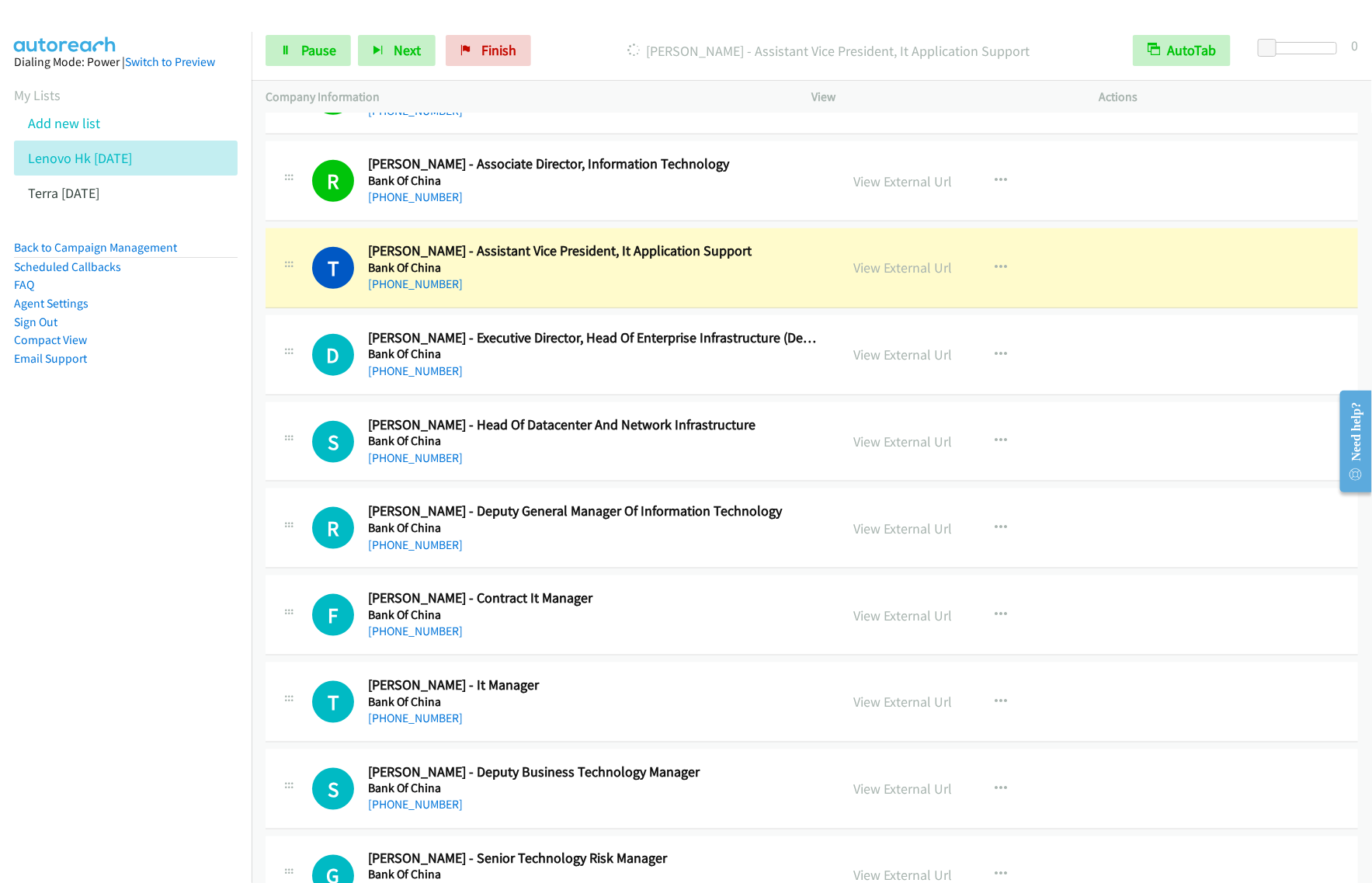
scroll to position [8932, 0]
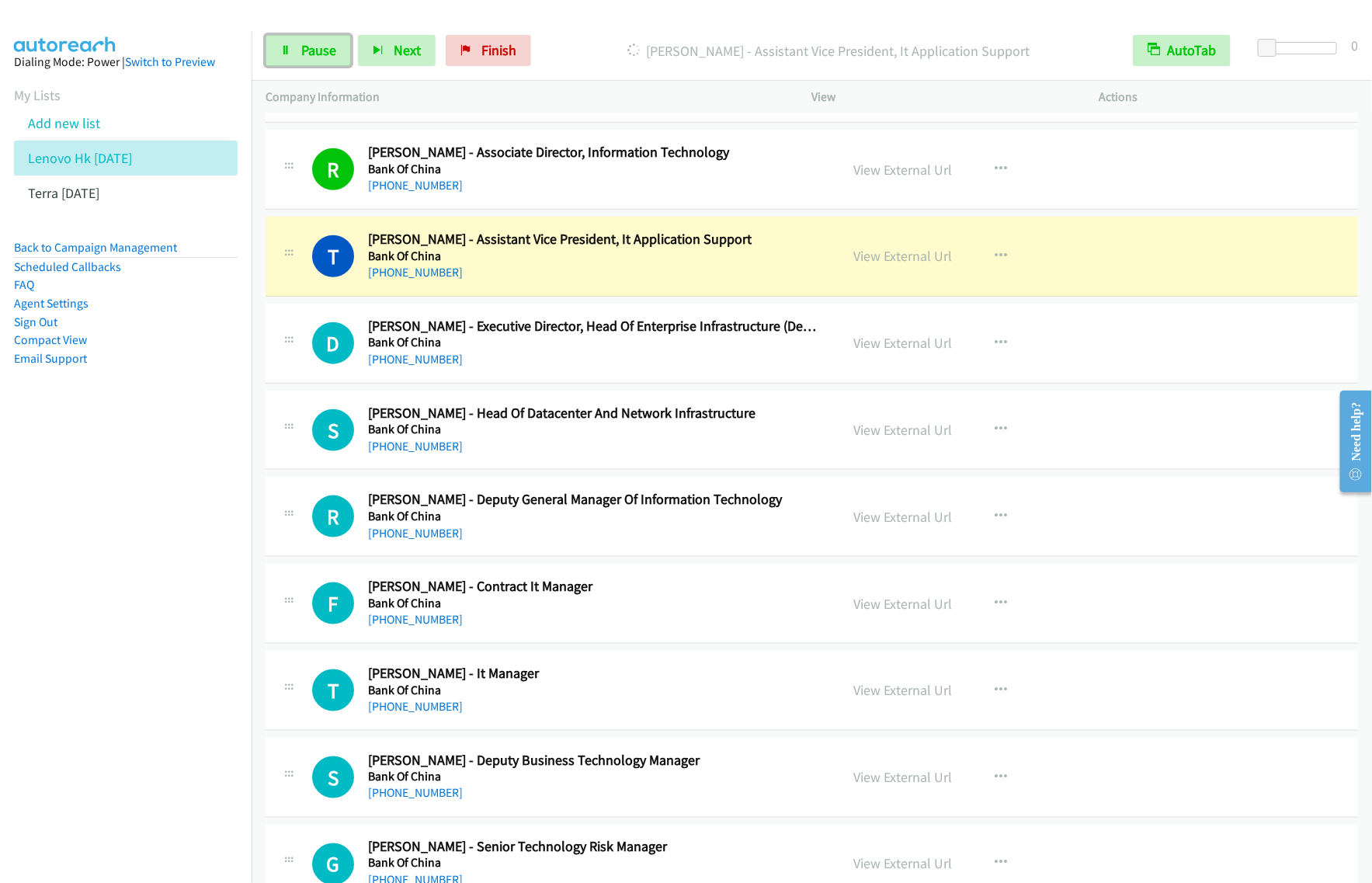
drag, startPoint x: 296, startPoint y: 41, endPoint x: 365, endPoint y: 27, distance: 70.4
click at [296, 41] on link "Pause" at bounding box center [308, 51] width 86 height 31
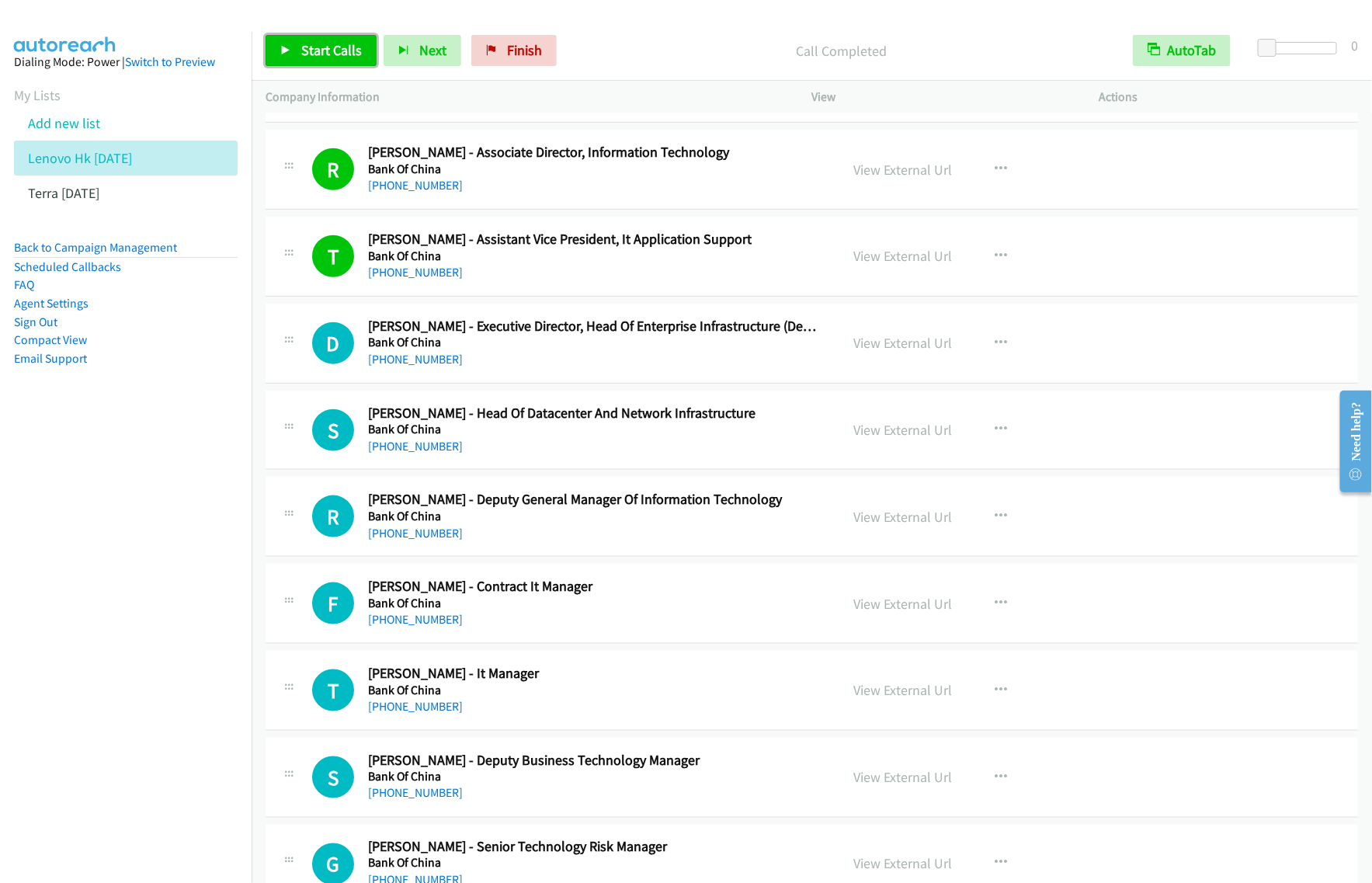
click at [348, 35] on link "Start Calls" at bounding box center [321, 51] width 111 height 31
drag, startPoint x: 140, startPoint y: 557, endPoint x: 183, endPoint y: 561, distance: 43.2
click at [140, 557] on nav "Dialing Mode: Power | Switch to Preview My Lists Add new list Lenovo Hk [DATE] …" at bounding box center [126, 474] width 253 height 883
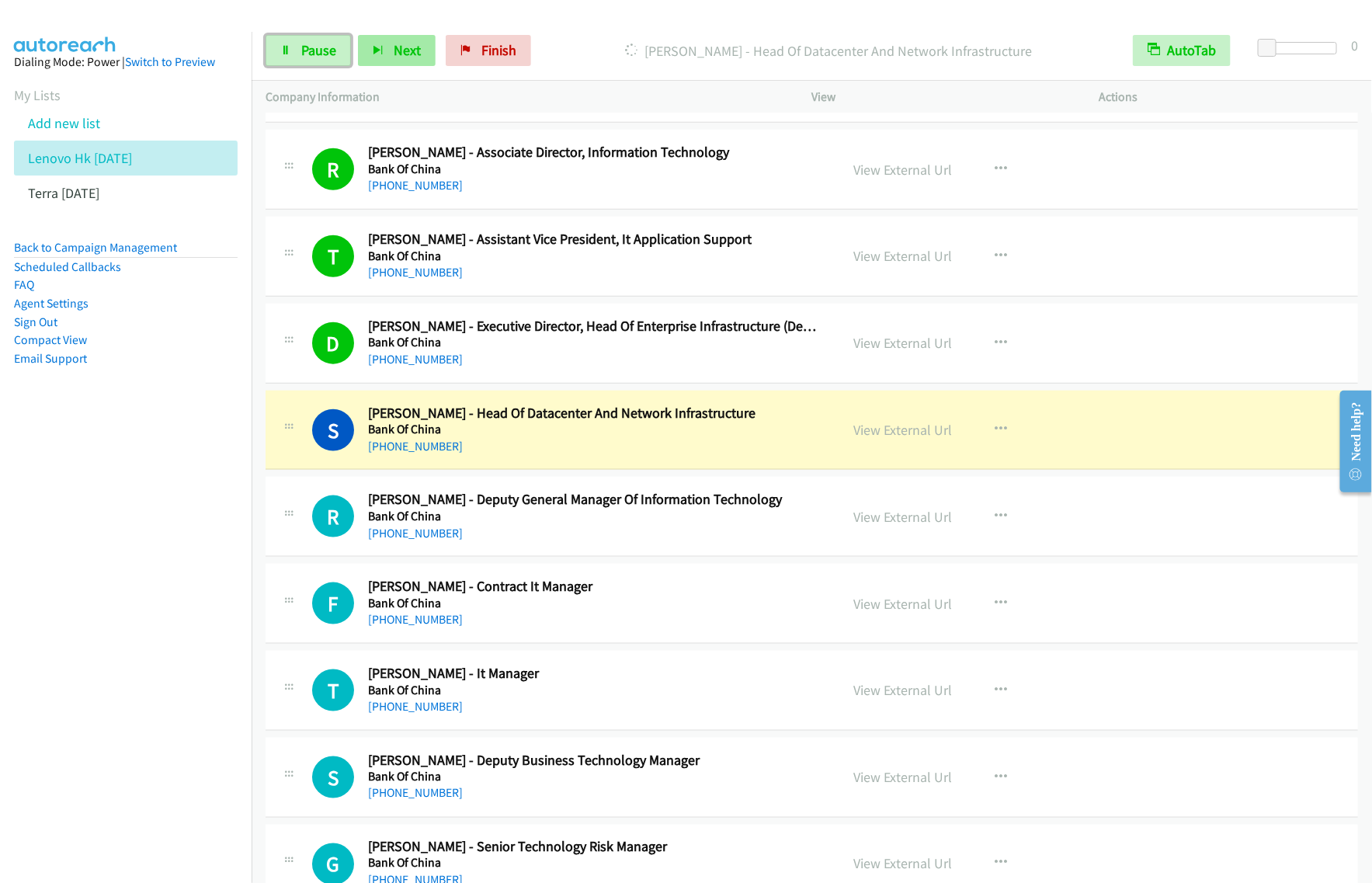
drag, startPoint x: 293, startPoint y: 53, endPoint x: 358, endPoint y: 53, distance: 65.0
click at [293, 53] on link "Pause" at bounding box center [308, 51] width 86 height 31
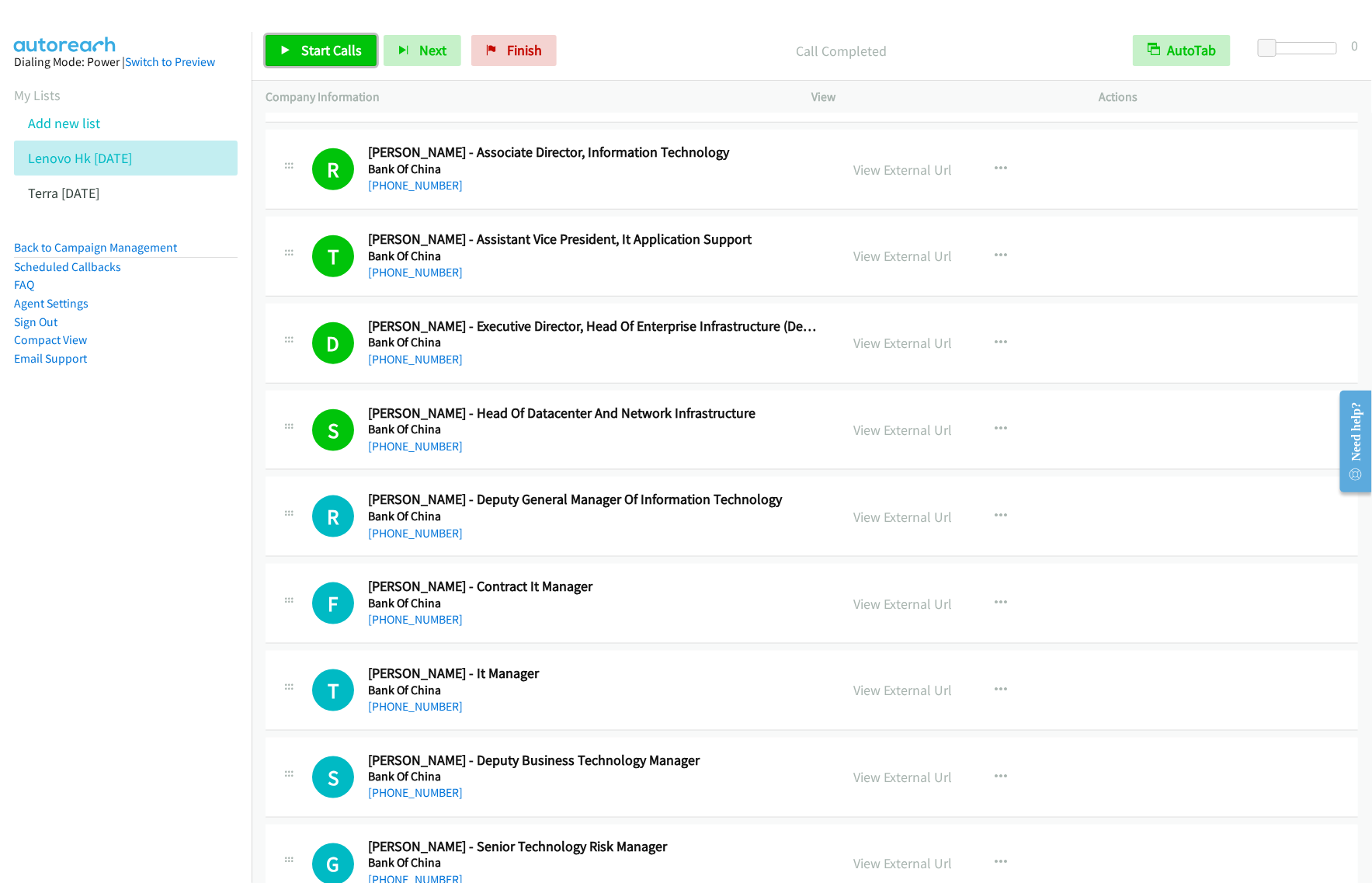
click at [350, 54] on span "Start Calls" at bounding box center [332, 50] width 60 height 18
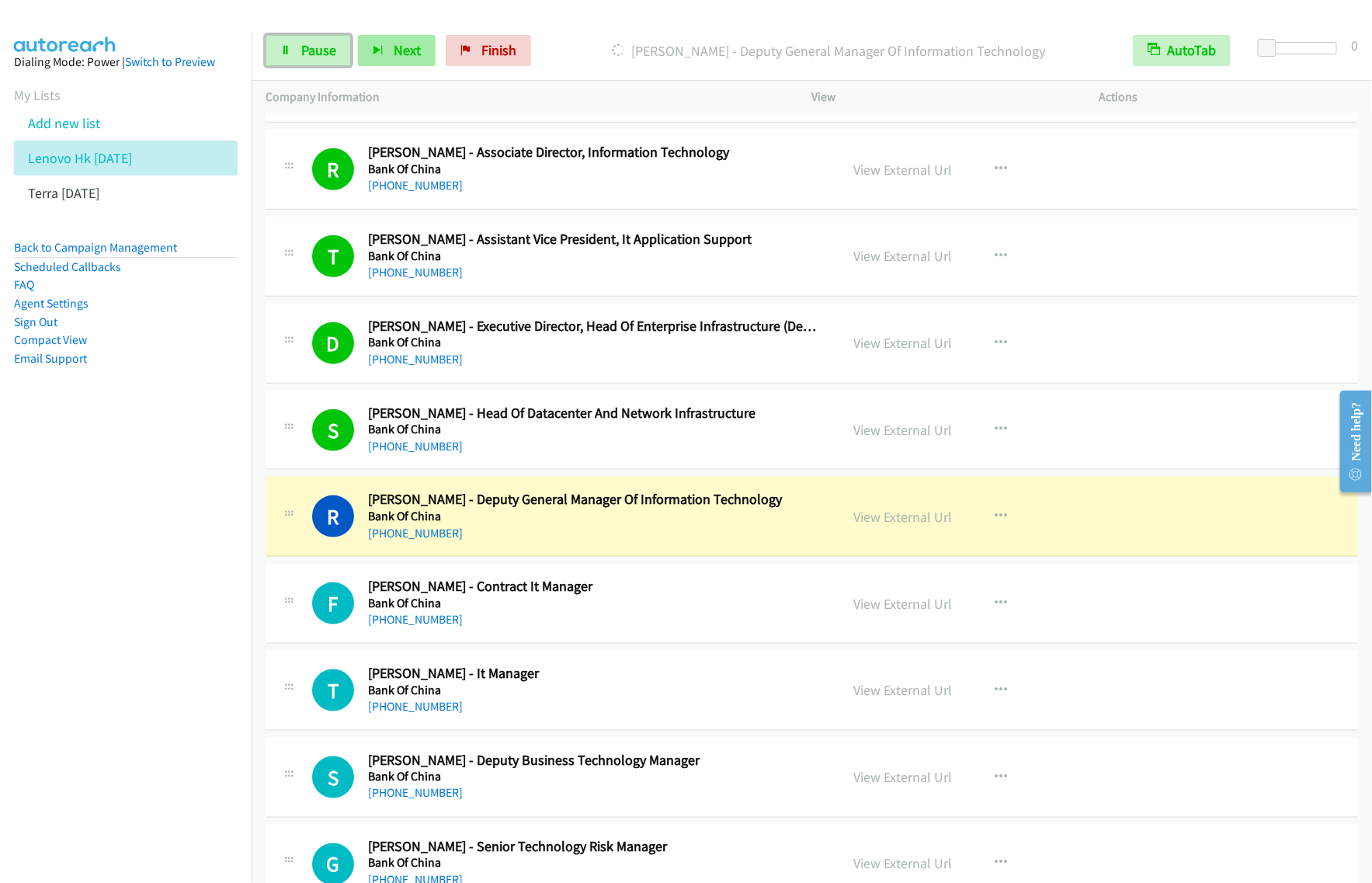
drag, startPoint x: 326, startPoint y: 59, endPoint x: 383, endPoint y: 59, distance: 57.0
click at [326, 59] on span "Pause" at bounding box center [319, 50] width 35 height 18
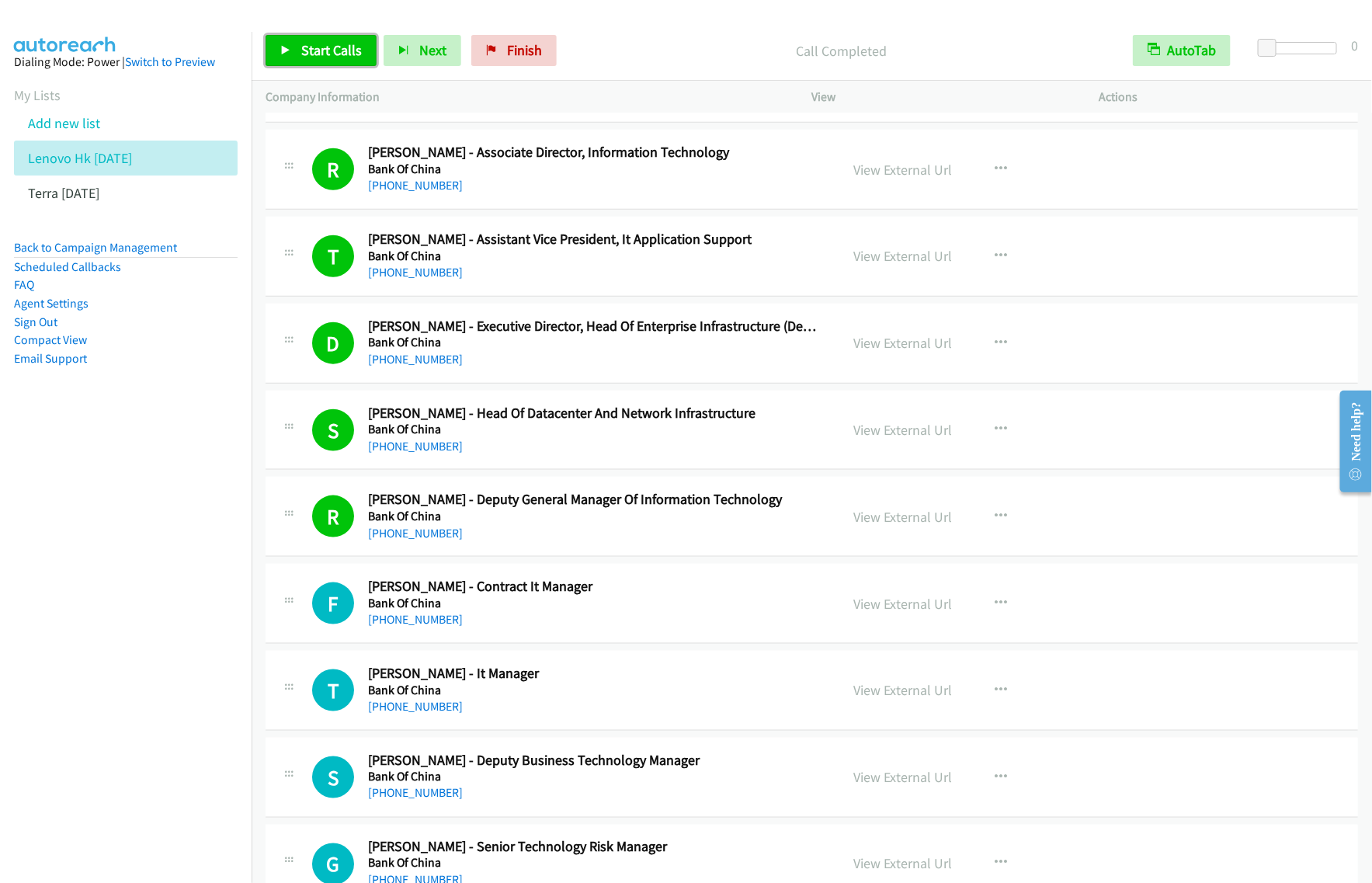
click at [332, 49] on span "Start Calls" at bounding box center [332, 50] width 60 height 18
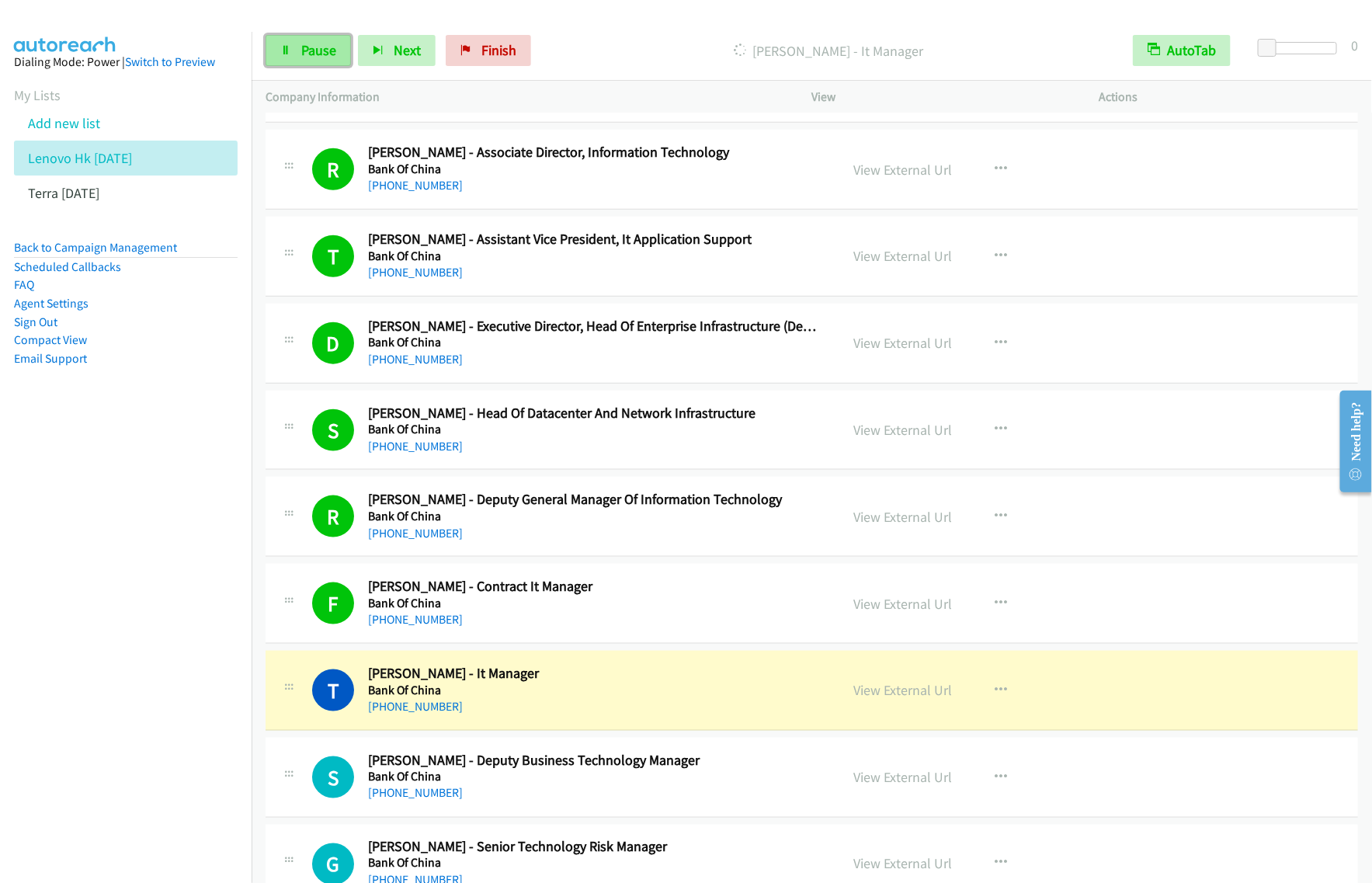
click at [319, 55] on span "Pause" at bounding box center [319, 50] width 35 height 18
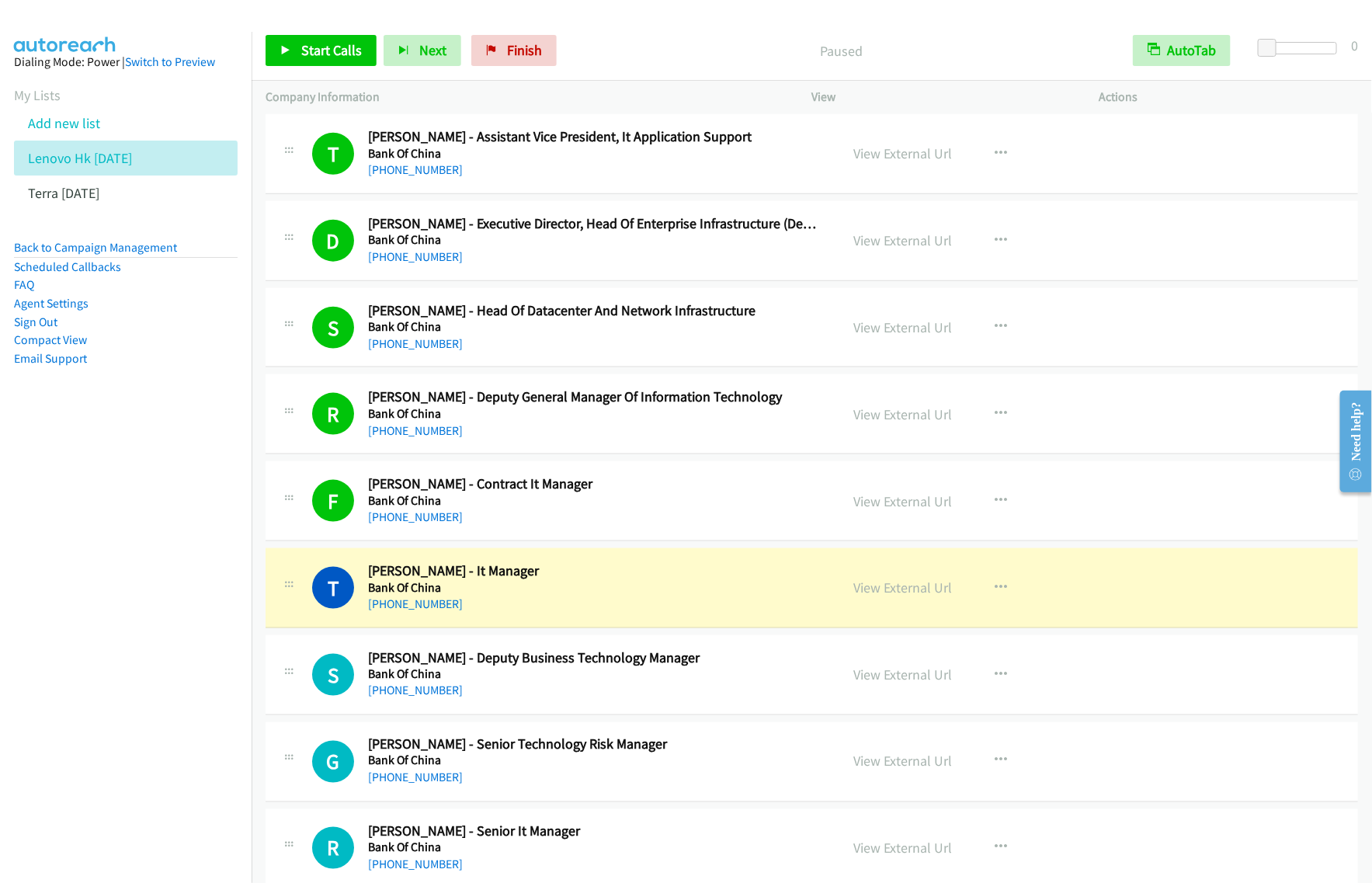
scroll to position [9224, 0]
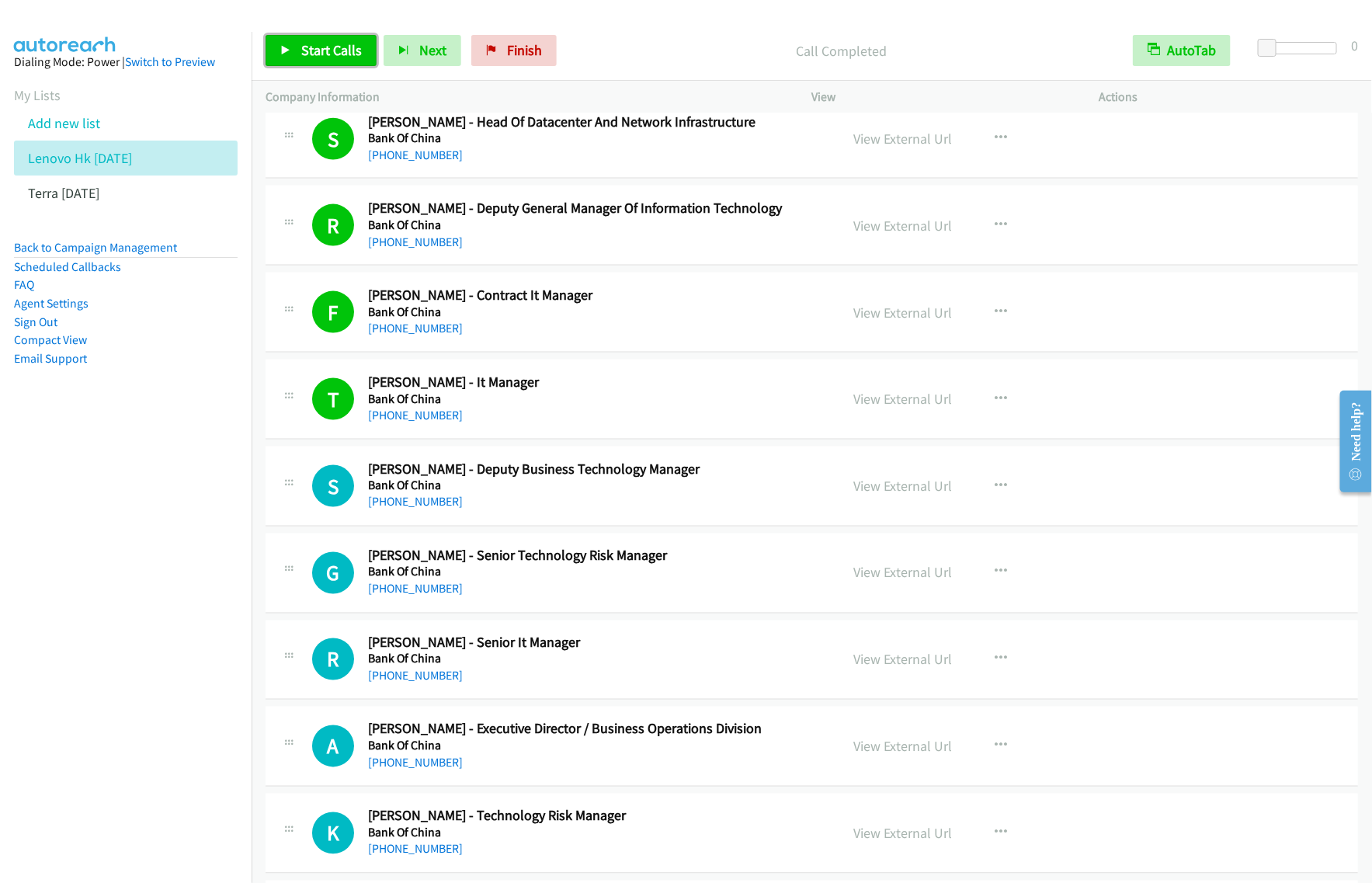
click at [337, 60] on link "Start Calls" at bounding box center [321, 51] width 111 height 31
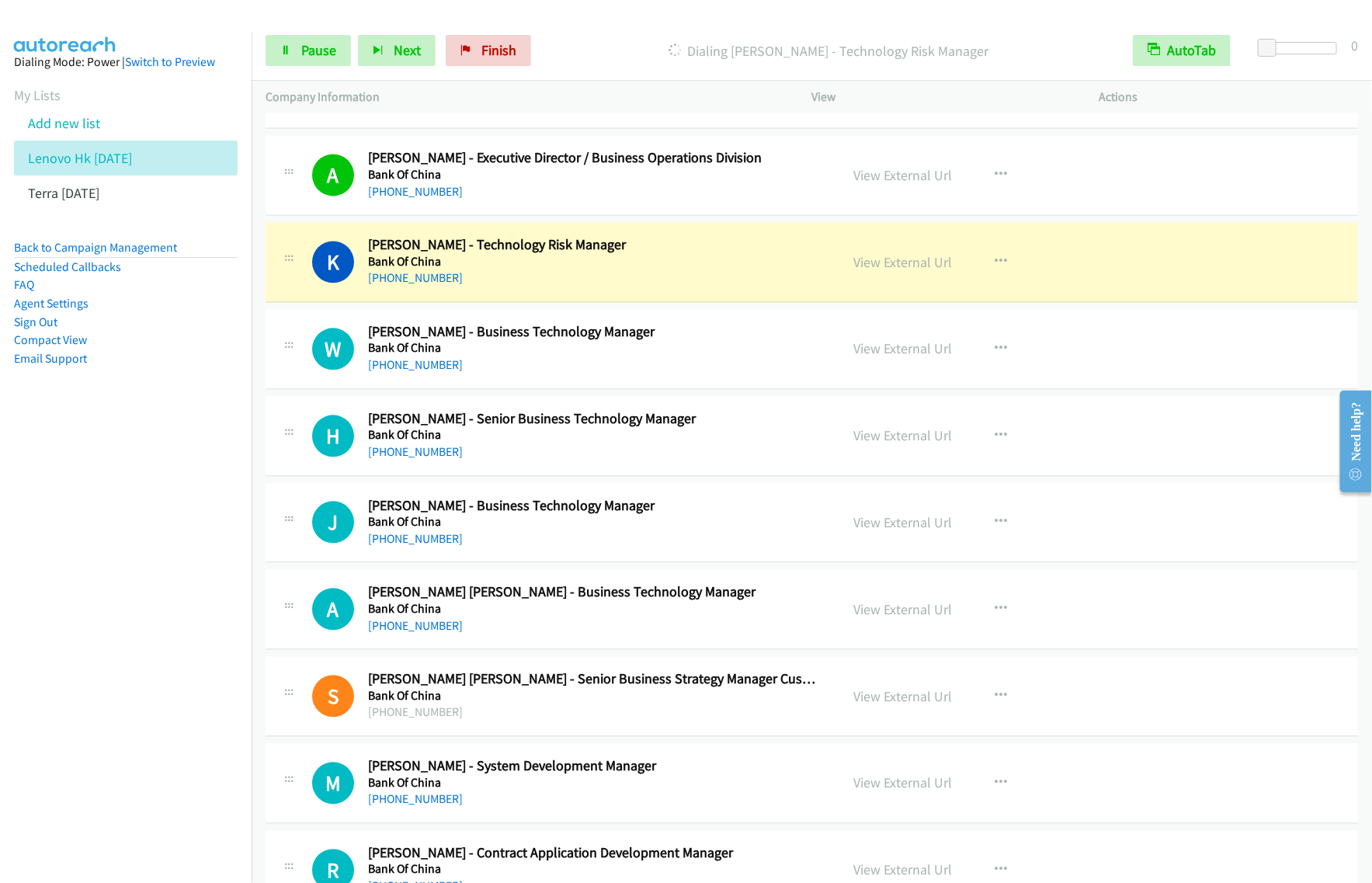
scroll to position [9806, 0]
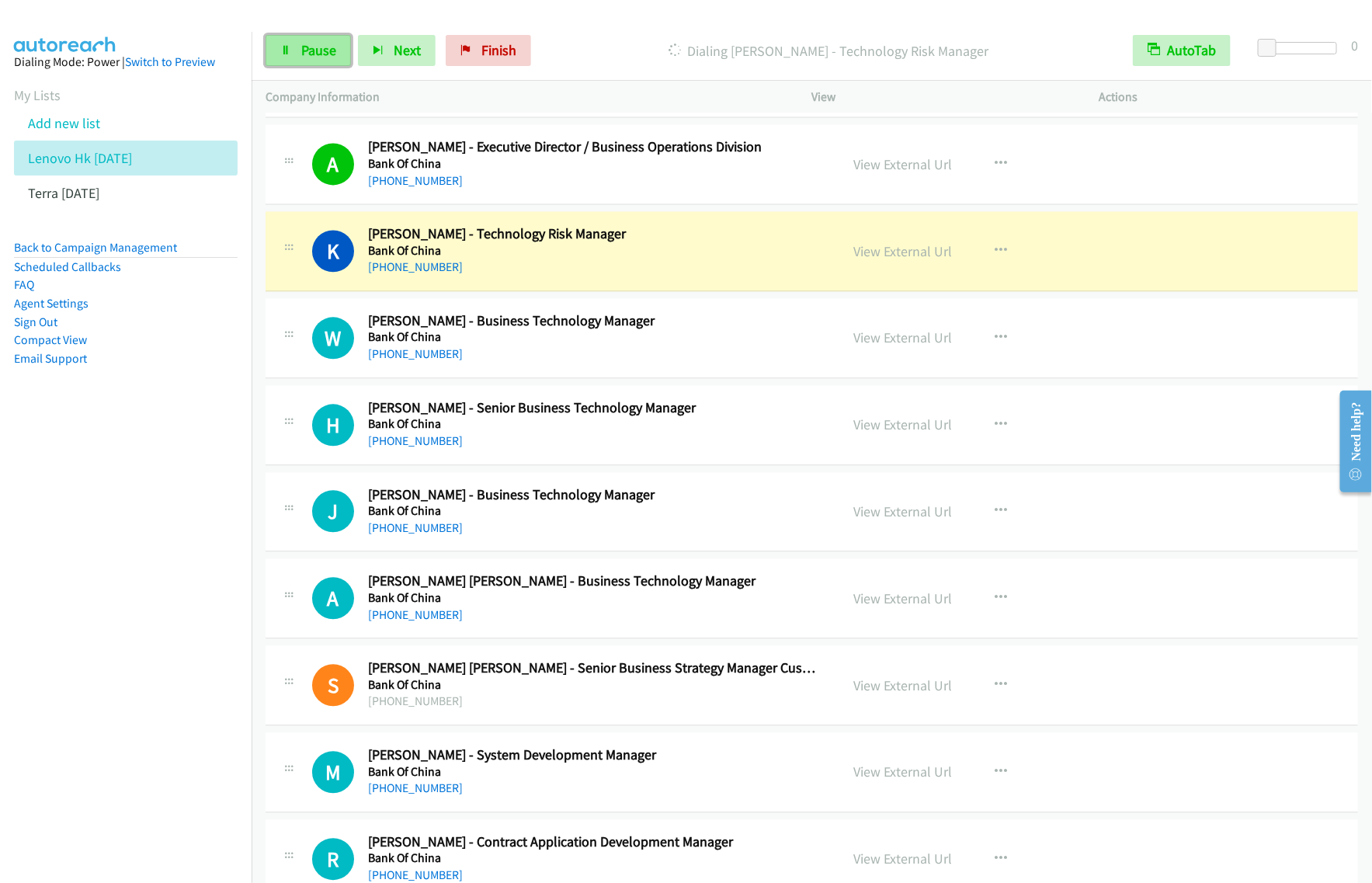
click at [321, 60] on link "Pause" at bounding box center [308, 51] width 86 height 31
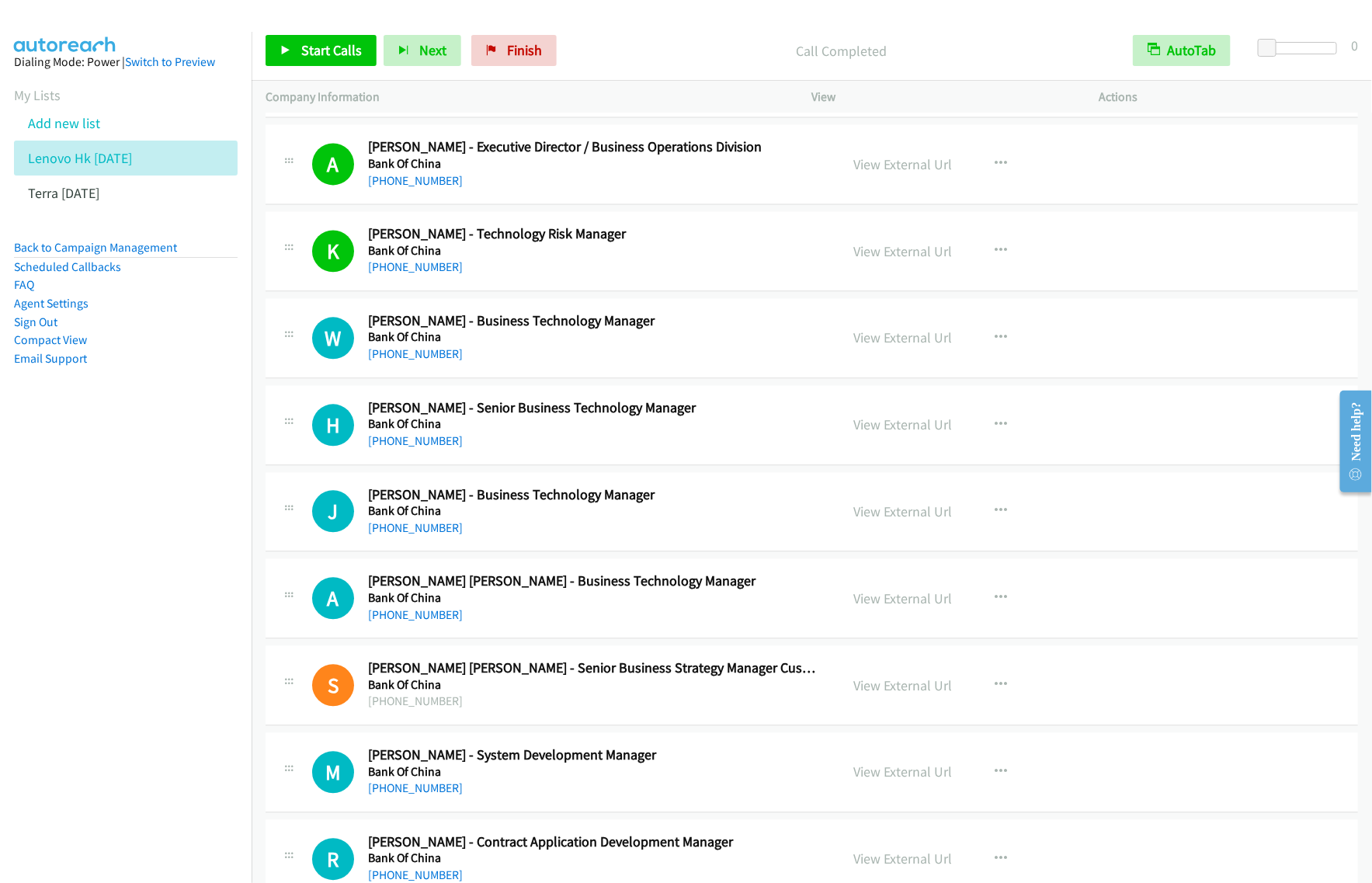
click at [658, 36] on div "Call Completed" at bounding box center [841, 51] width 555 height 31
click at [359, 51] on span "Start Calls" at bounding box center [332, 50] width 60 height 18
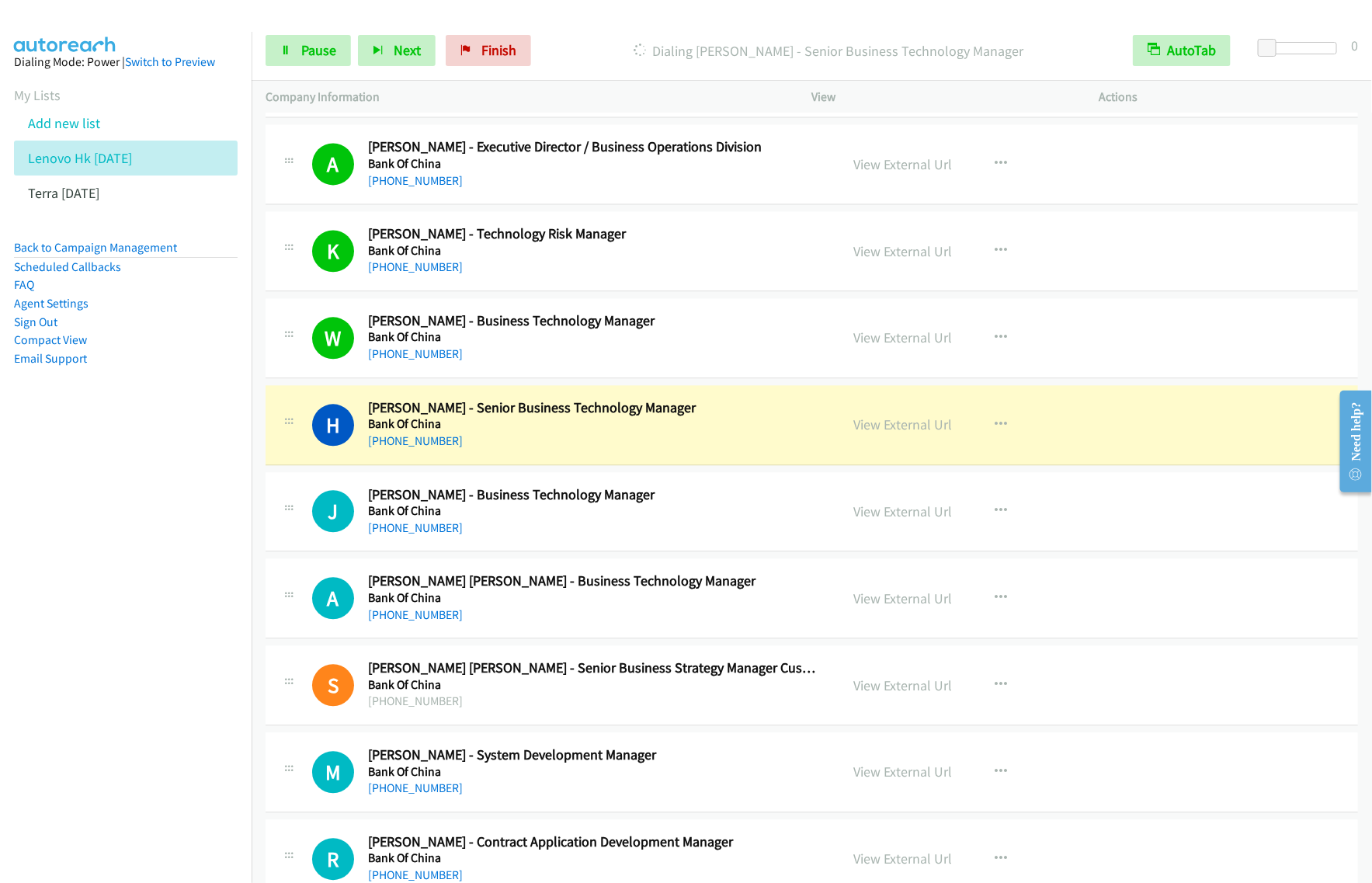
scroll to position [9904, 0]
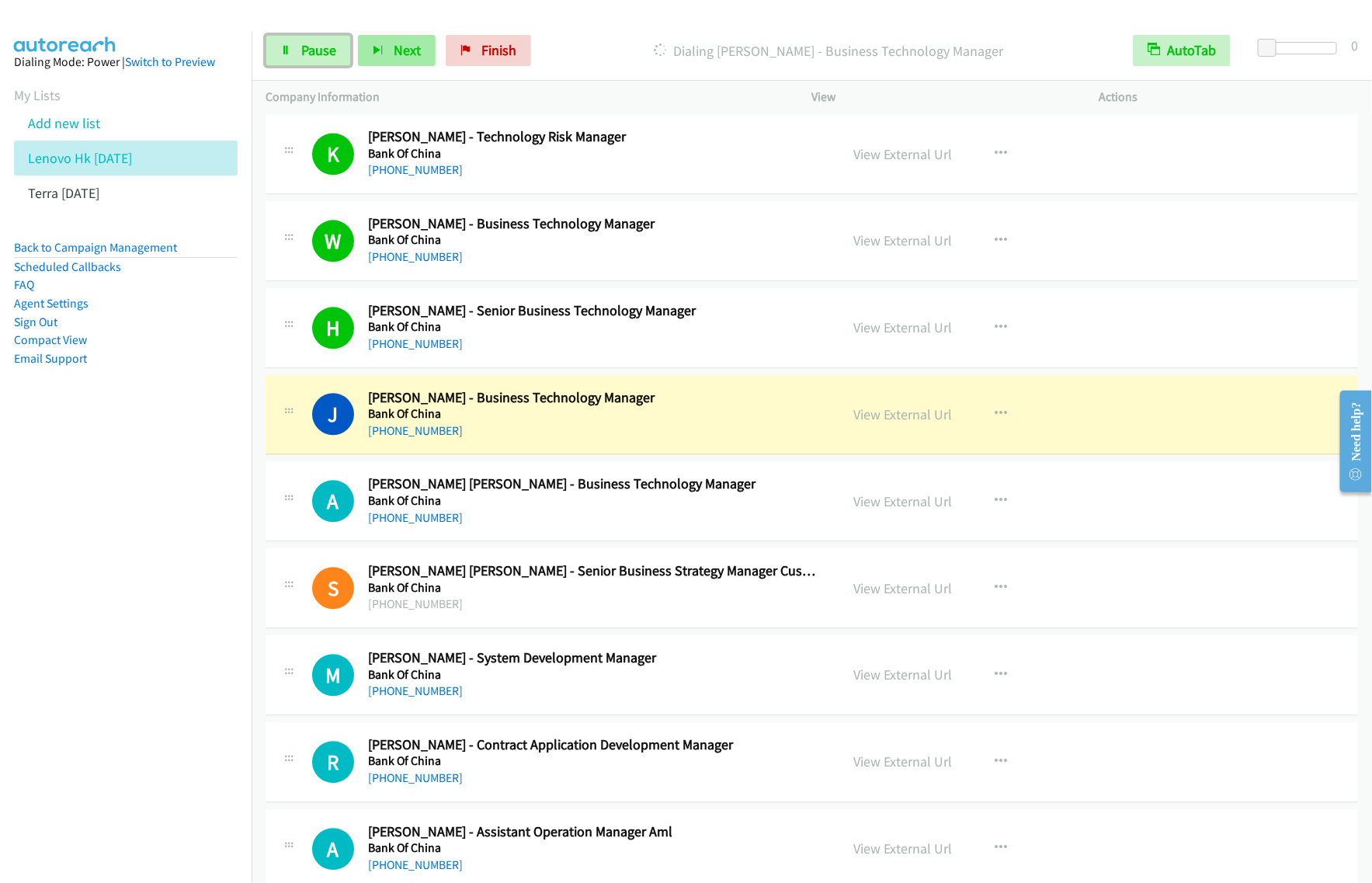
drag, startPoint x: 318, startPoint y: 53, endPoint x: 368, endPoint y: 39, distance: 51.9
click at [318, 53] on span "Pause" at bounding box center [319, 50] width 35 height 18
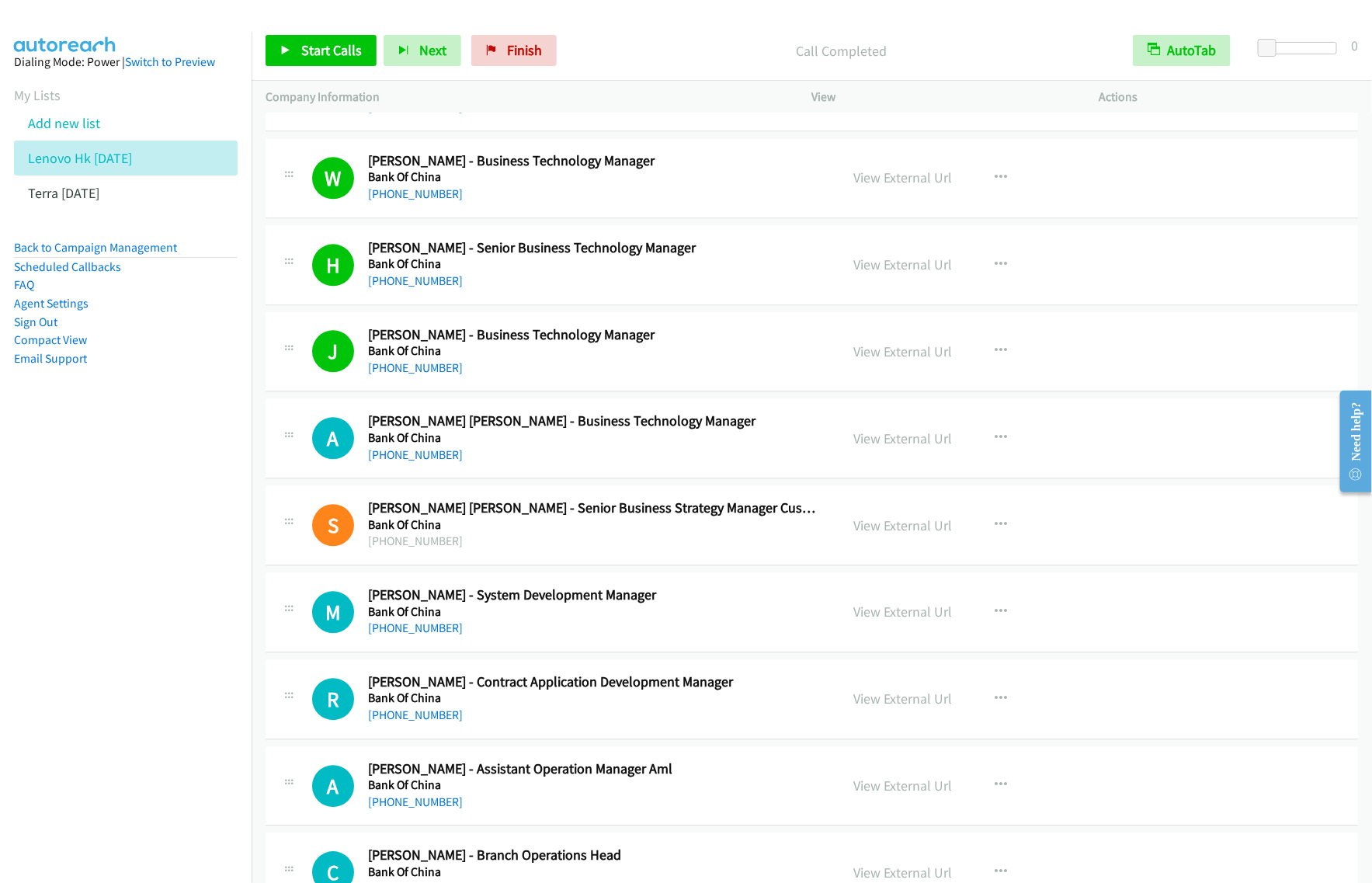
scroll to position [10000, 0]
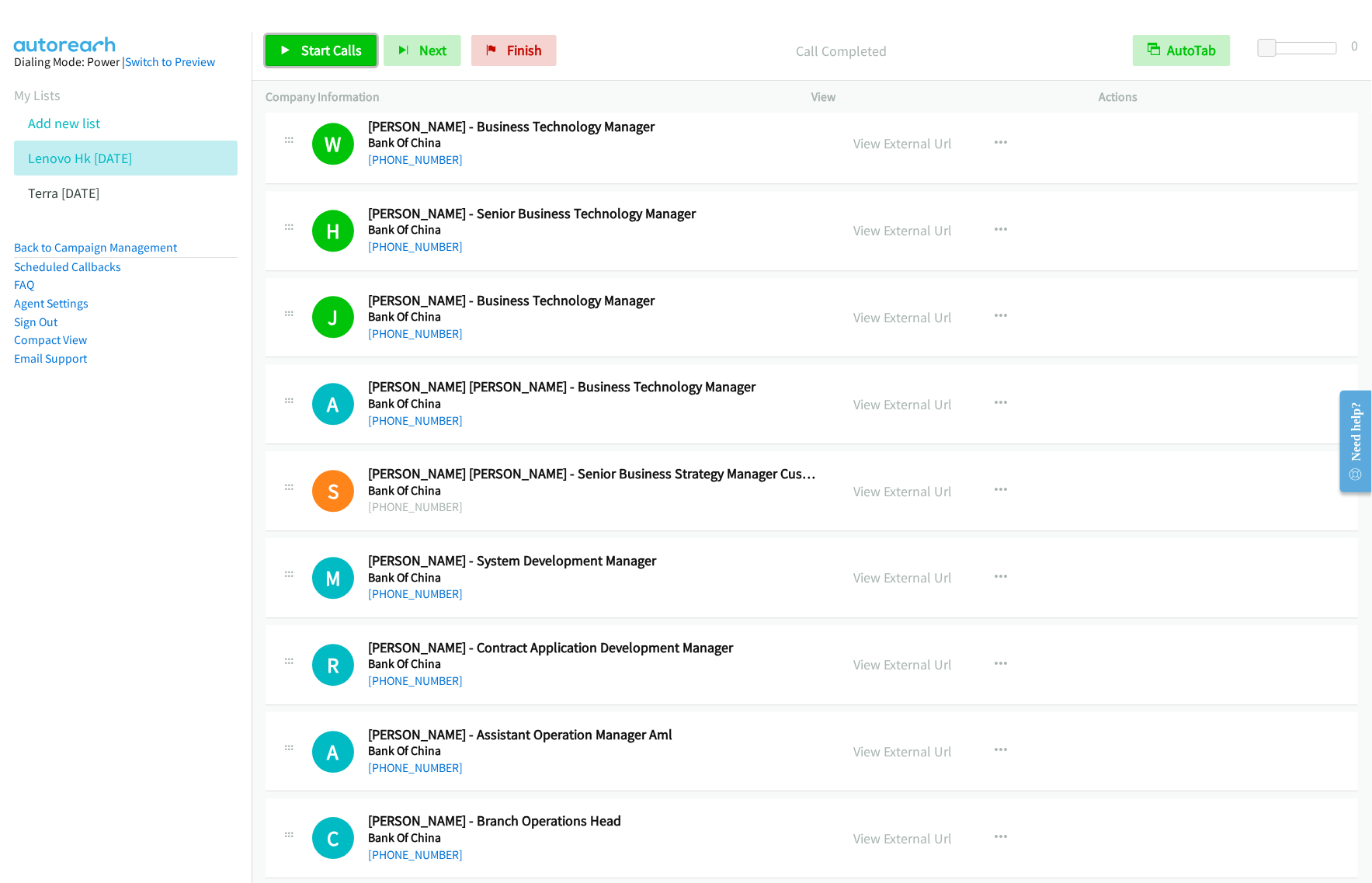
click at [345, 49] on span "Start Calls" at bounding box center [332, 50] width 60 height 18
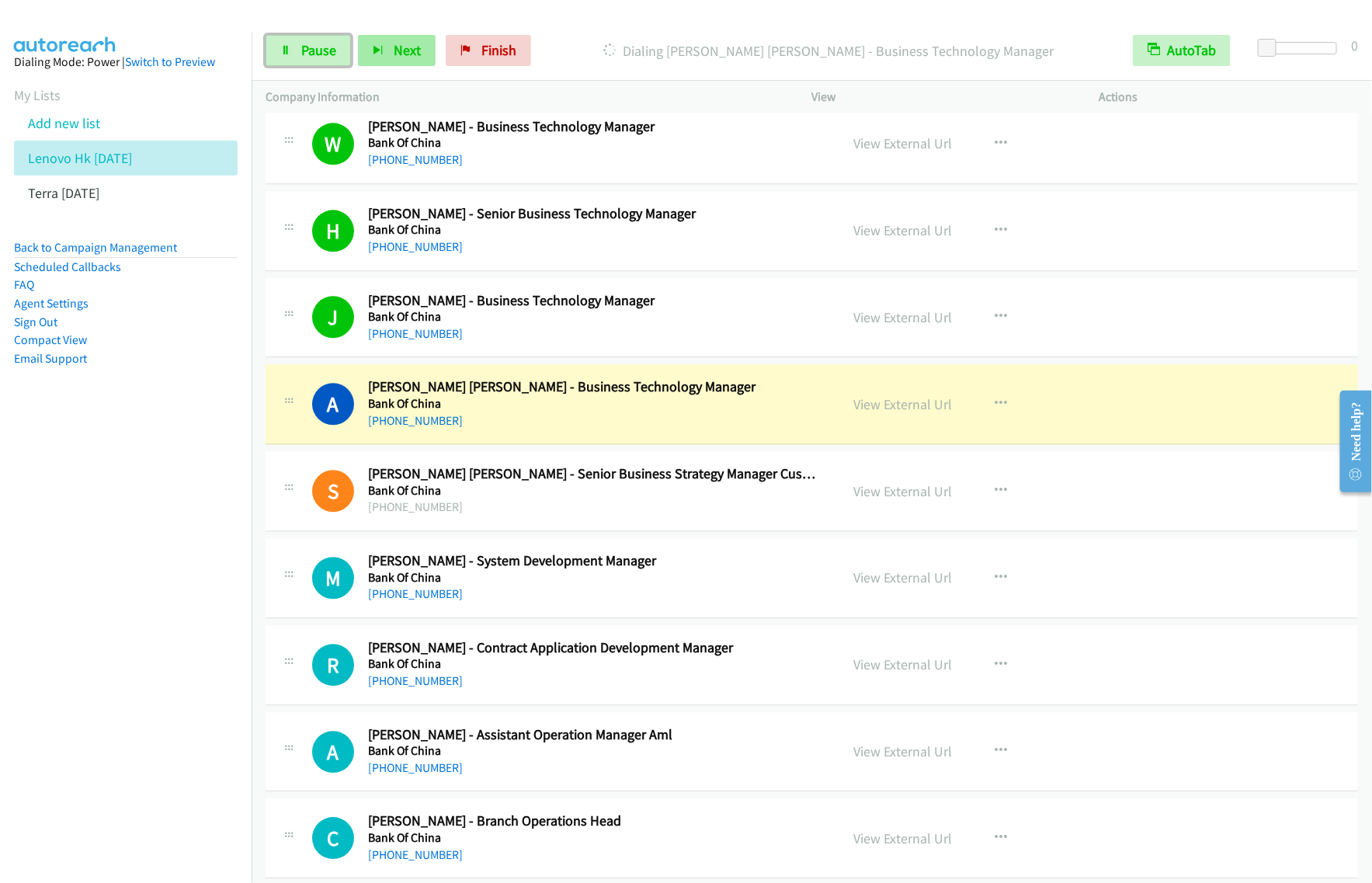
drag, startPoint x: 317, startPoint y: 49, endPoint x: 377, endPoint y: 54, distance: 60.2
click at [317, 49] on span "Pause" at bounding box center [319, 50] width 35 height 18
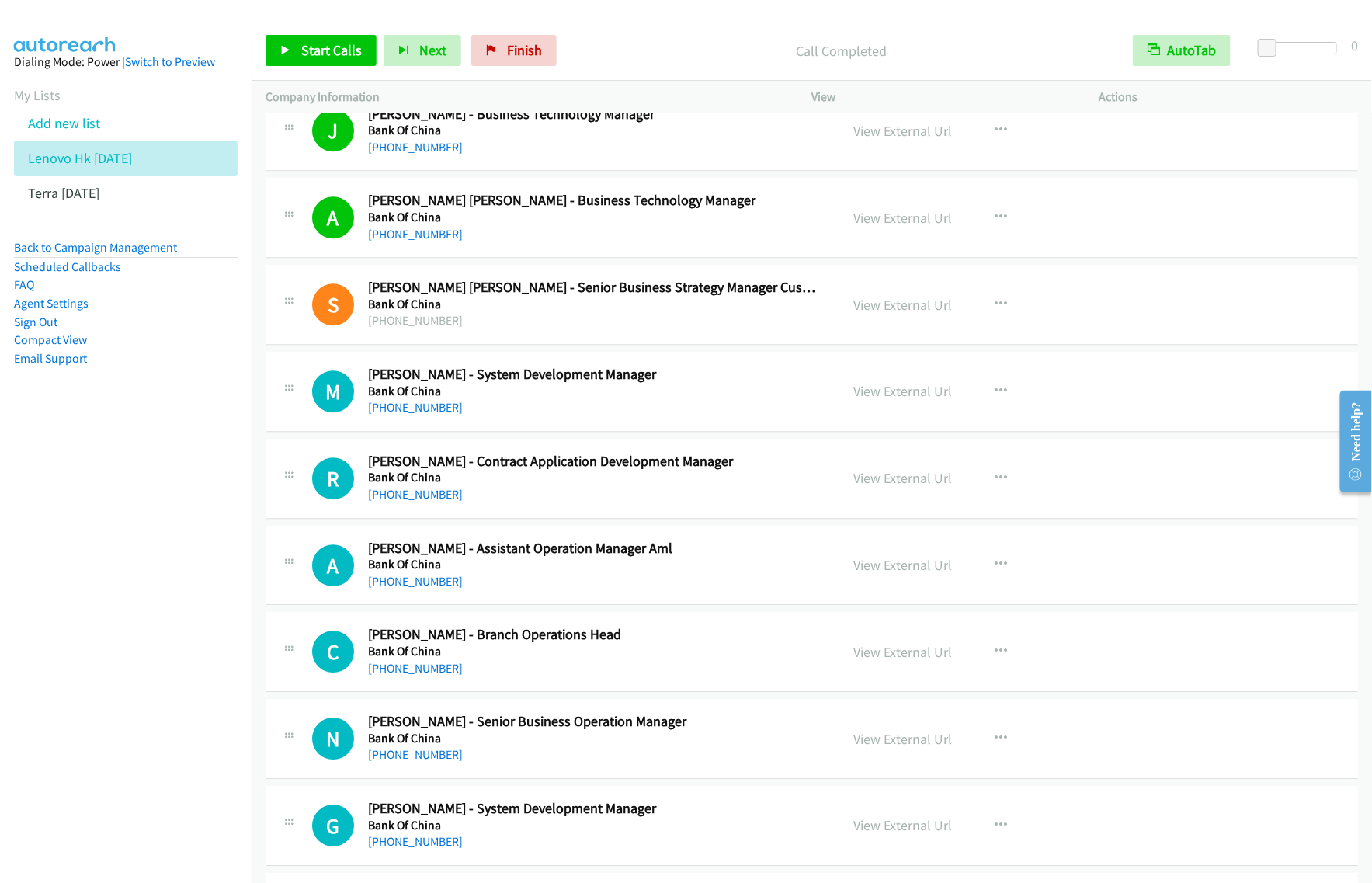
scroll to position [10194, 0]
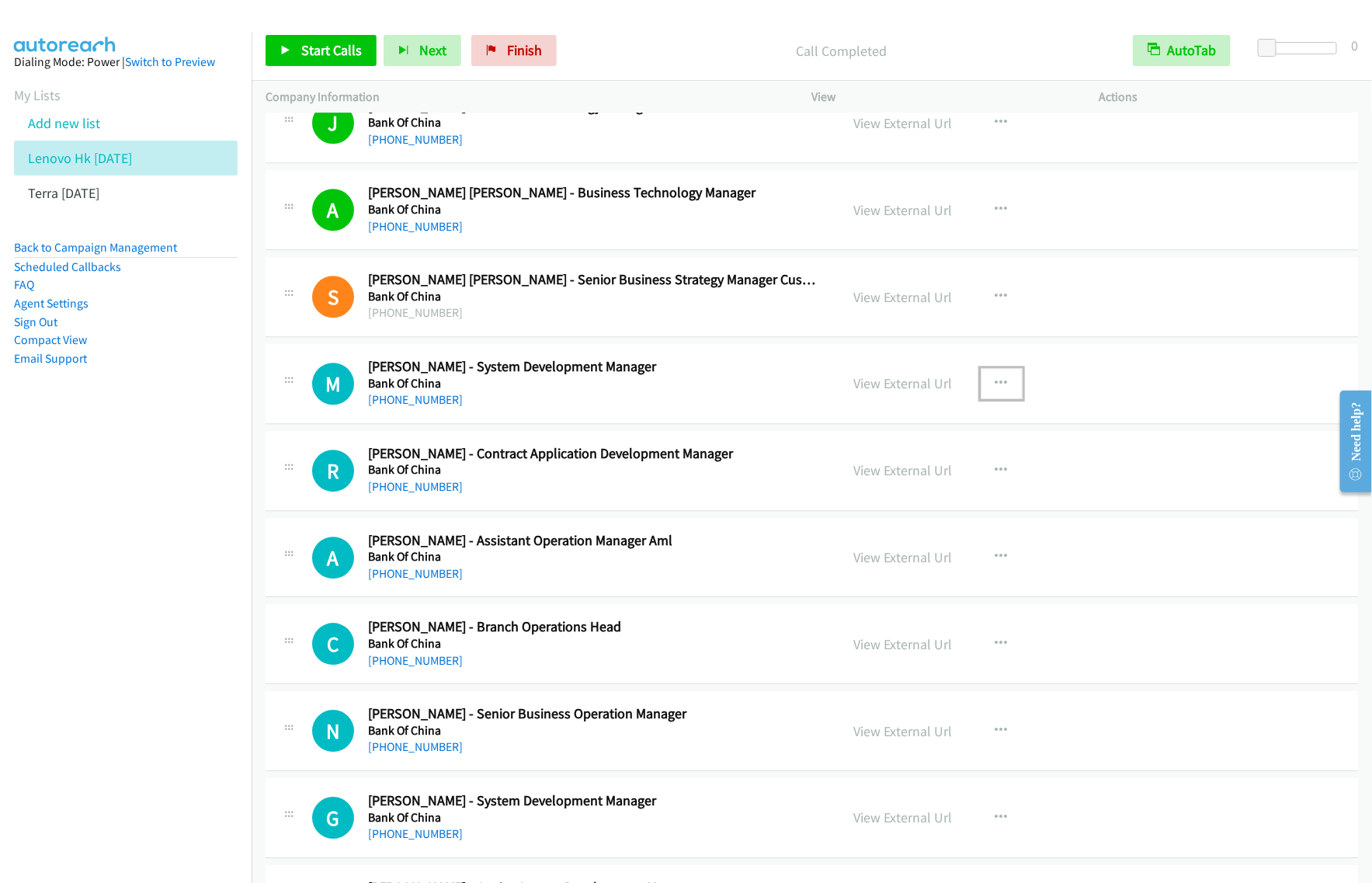
click at [1003, 400] on button "button" at bounding box center [1002, 384] width 42 height 31
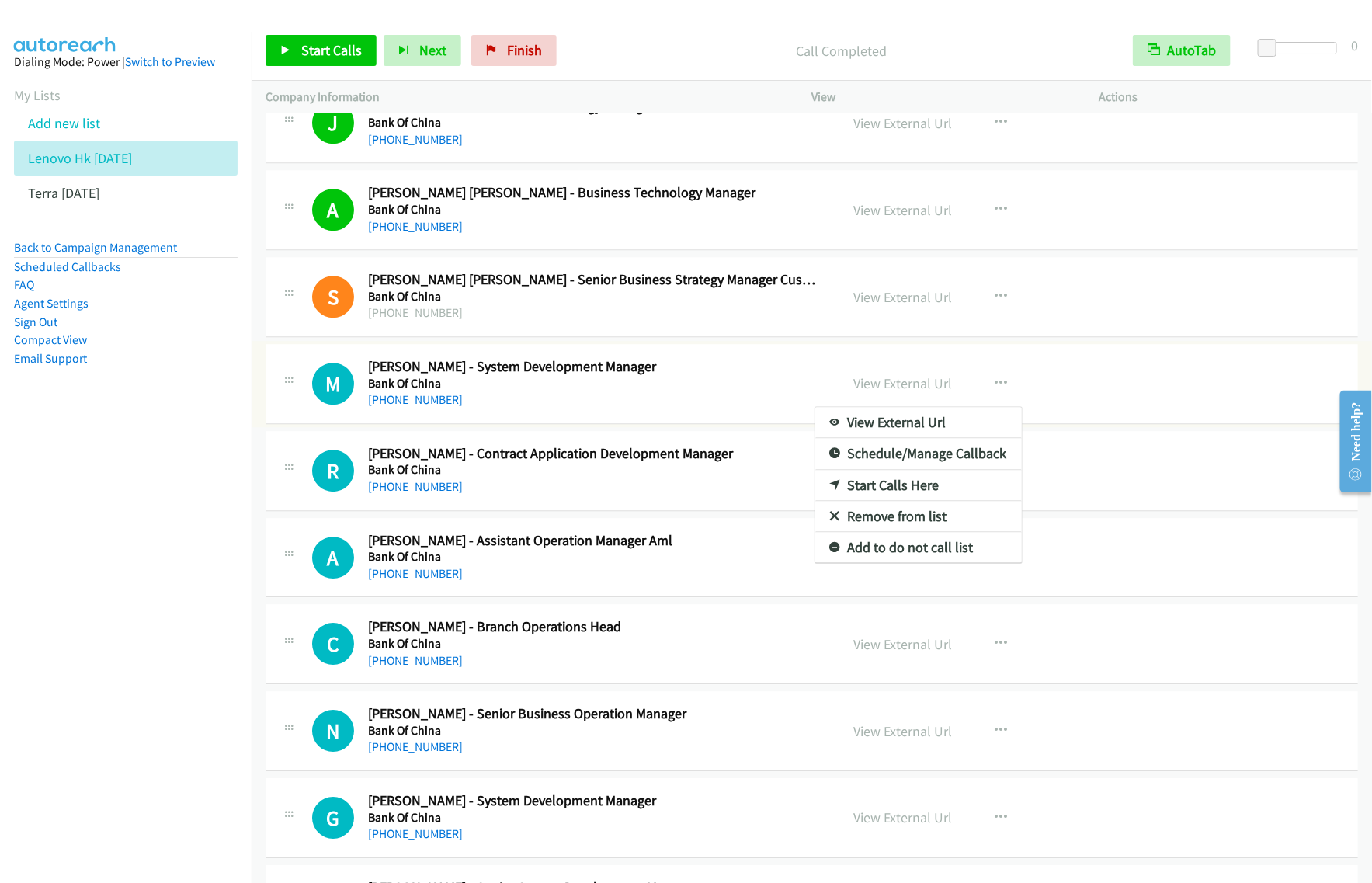
click at [999, 401] on div at bounding box center [686, 442] width 1372 height 883
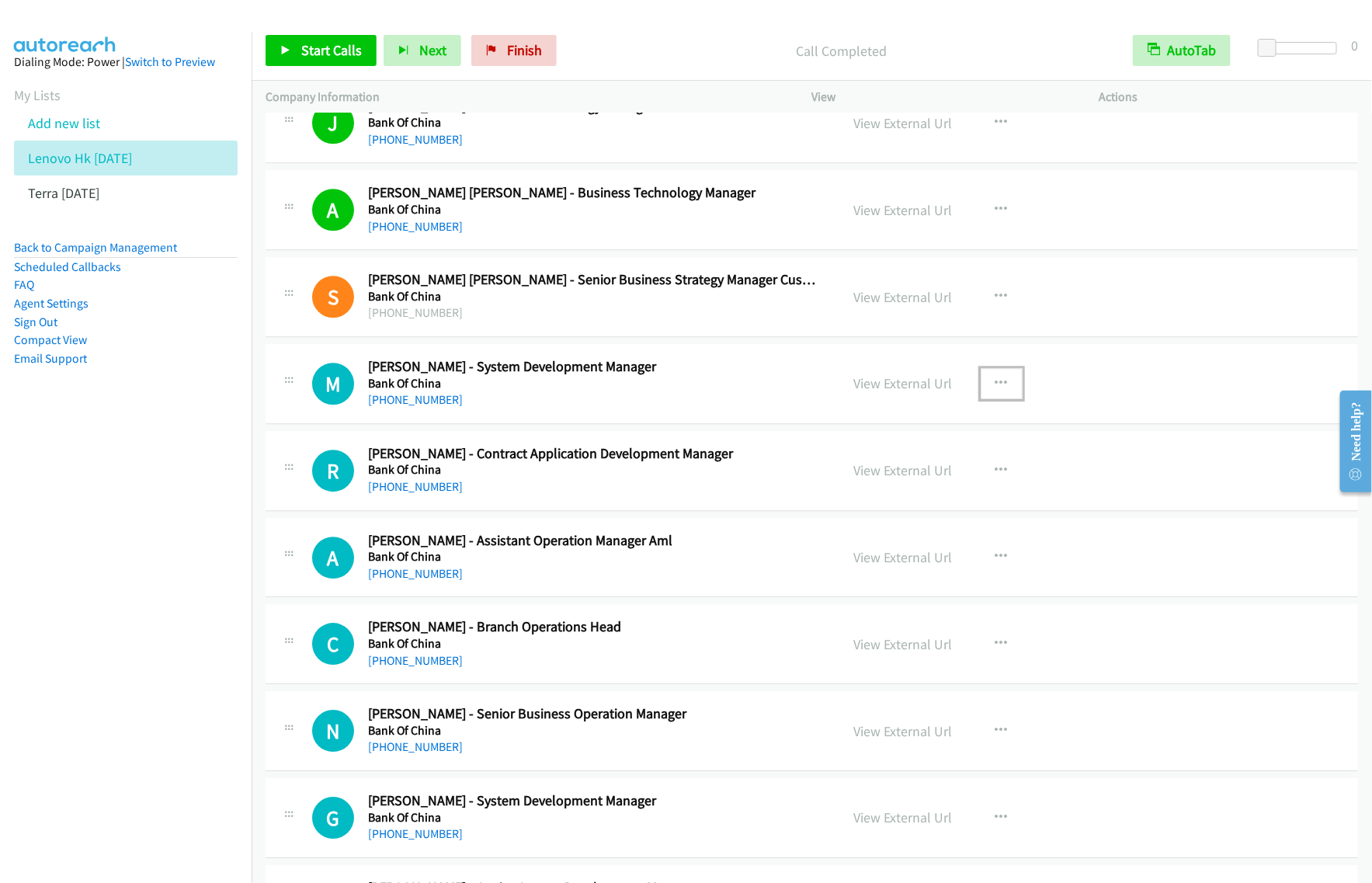
click at [999, 390] on icon "button" at bounding box center [1002, 383] width 13 height 13
click at [898, 501] on link "Start Calls Here" at bounding box center [919, 485] width 206 height 31
click at [356, 53] on span "Start Calls" at bounding box center [332, 50] width 60 height 18
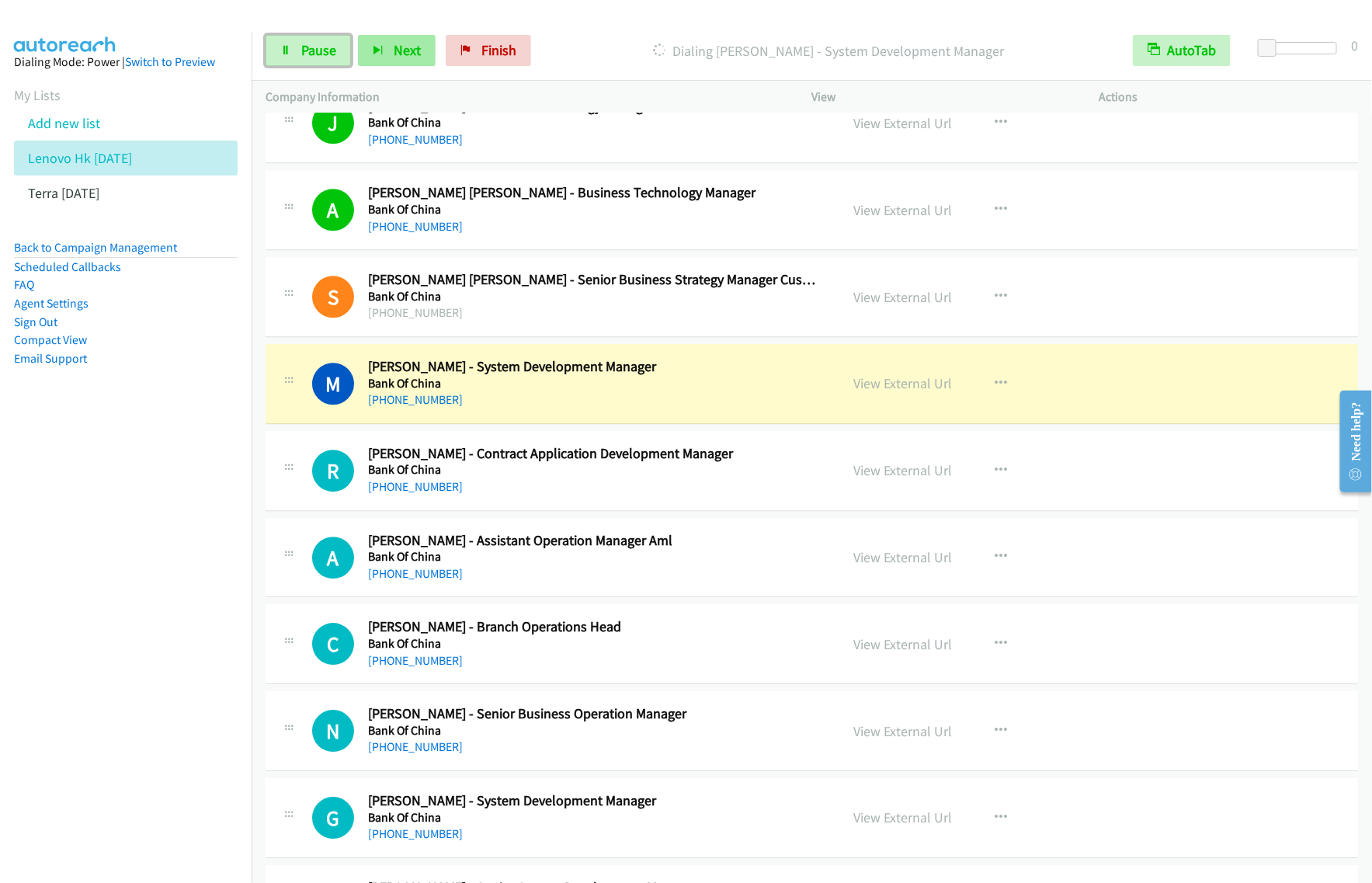
drag, startPoint x: 339, startPoint y: 53, endPoint x: 358, endPoint y: 60, distance: 20.2
click at [339, 53] on link "Pause" at bounding box center [308, 51] width 86 height 31
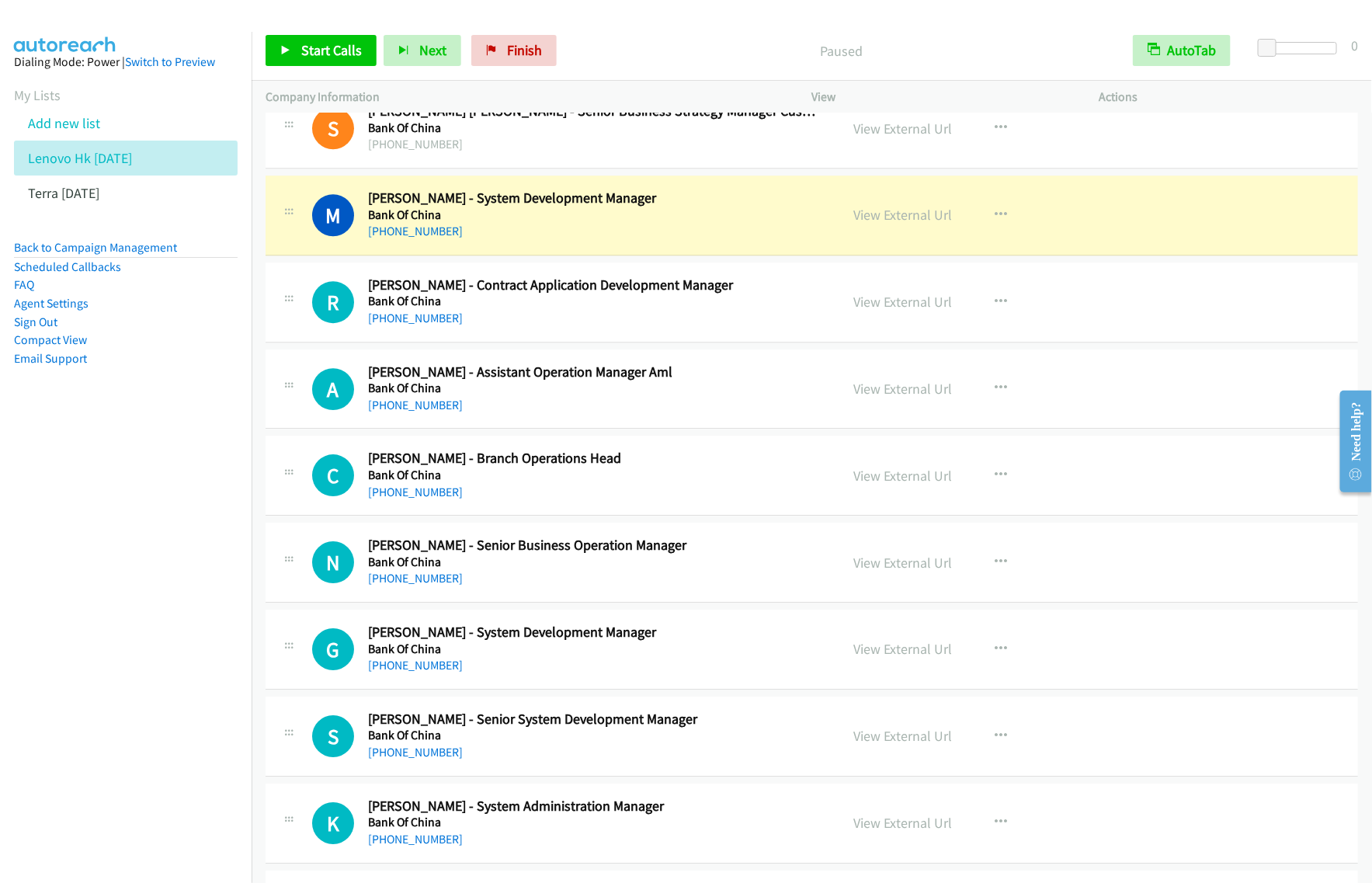
scroll to position [10389, 0]
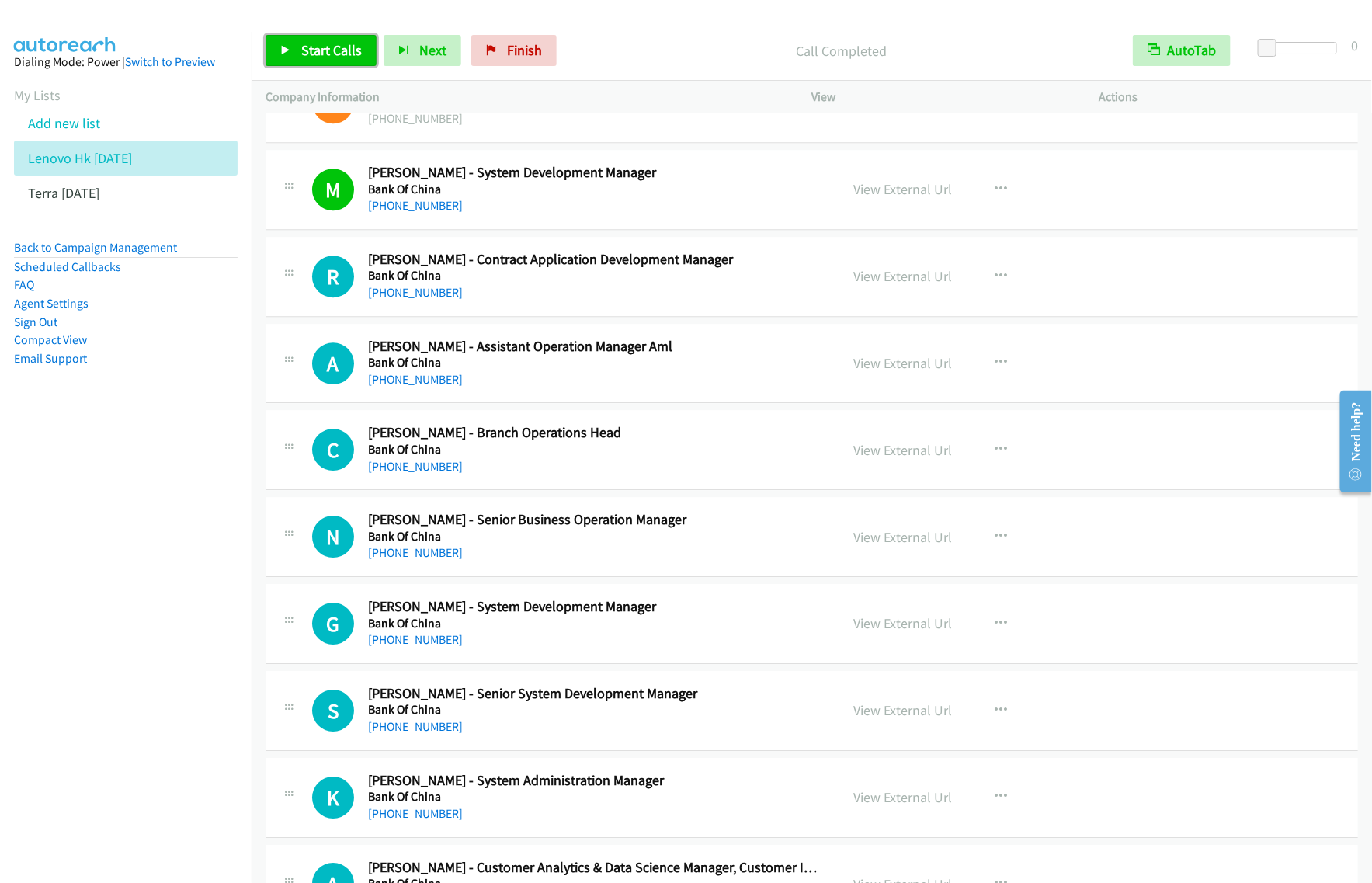
click at [335, 60] on link "Start Calls" at bounding box center [321, 51] width 111 height 31
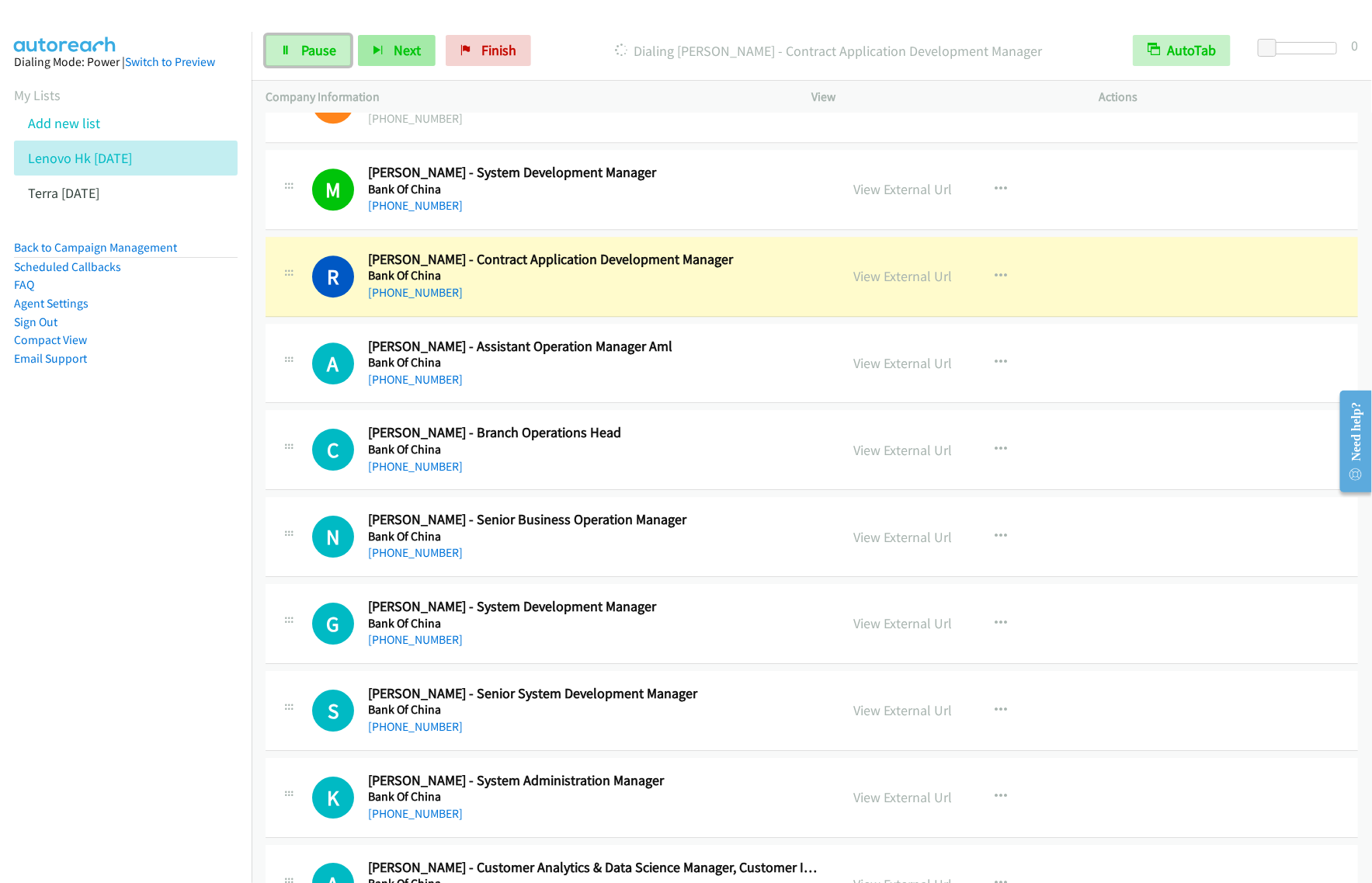
drag, startPoint x: 318, startPoint y: 43, endPoint x: 399, endPoint y: 33, distance: 81.6
click at [318, 43] on span "Pause" at bounding box center [319, 50] width 35 height 18
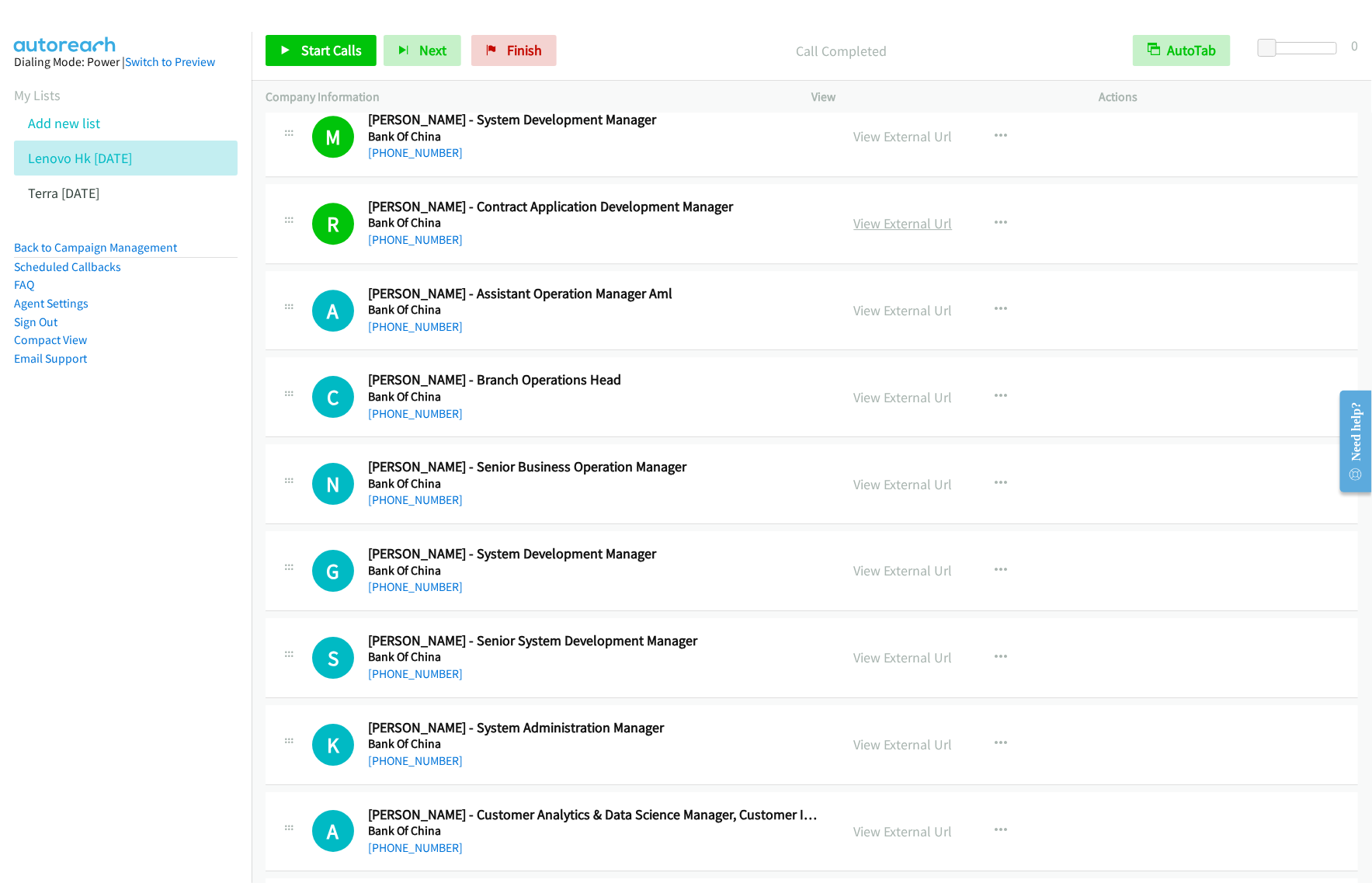
scroll to position [10486, 0]
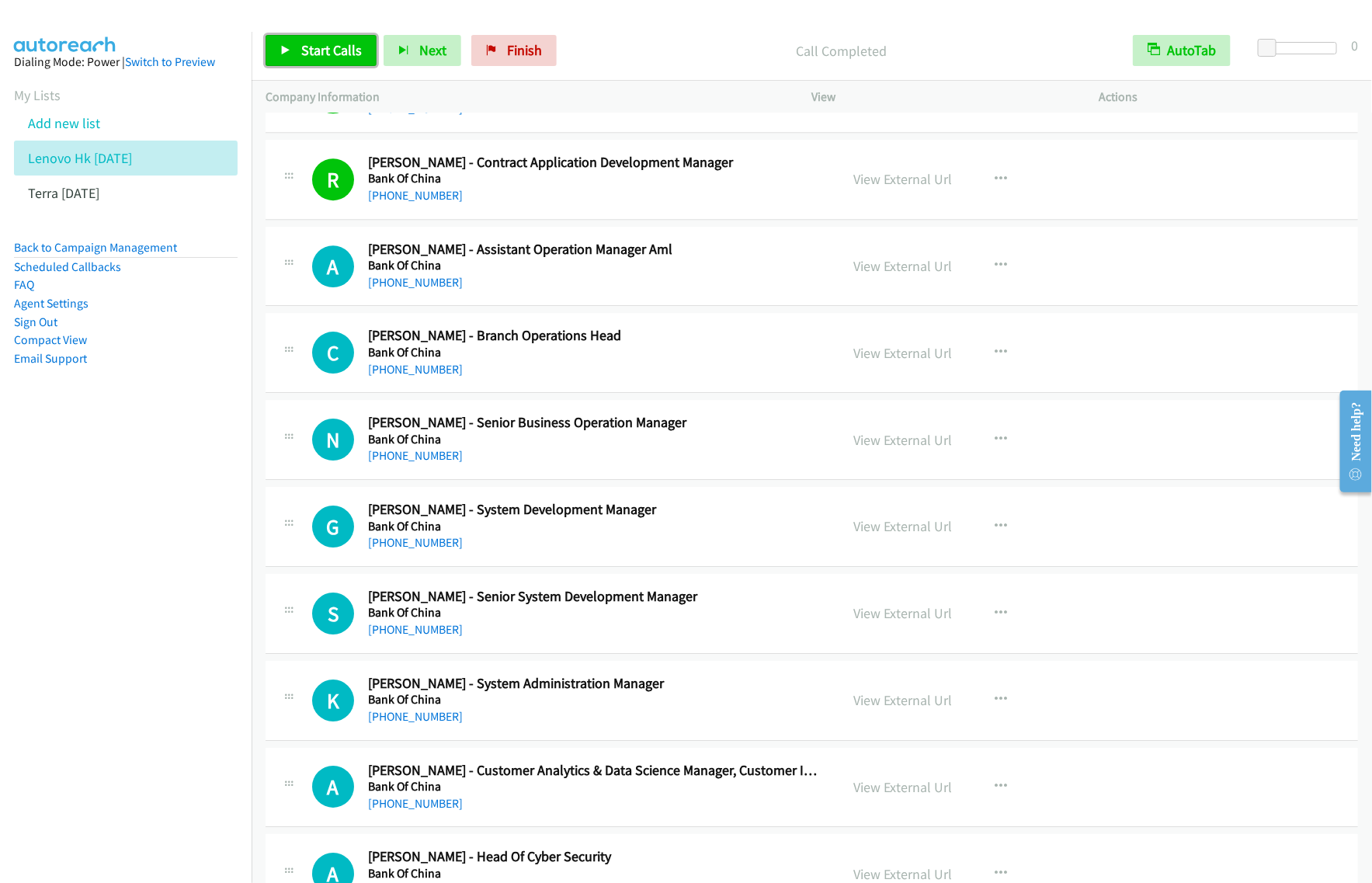
click at [305, 37] on link "Start Calls" at bounding box center [321, 51] width 111 height 31
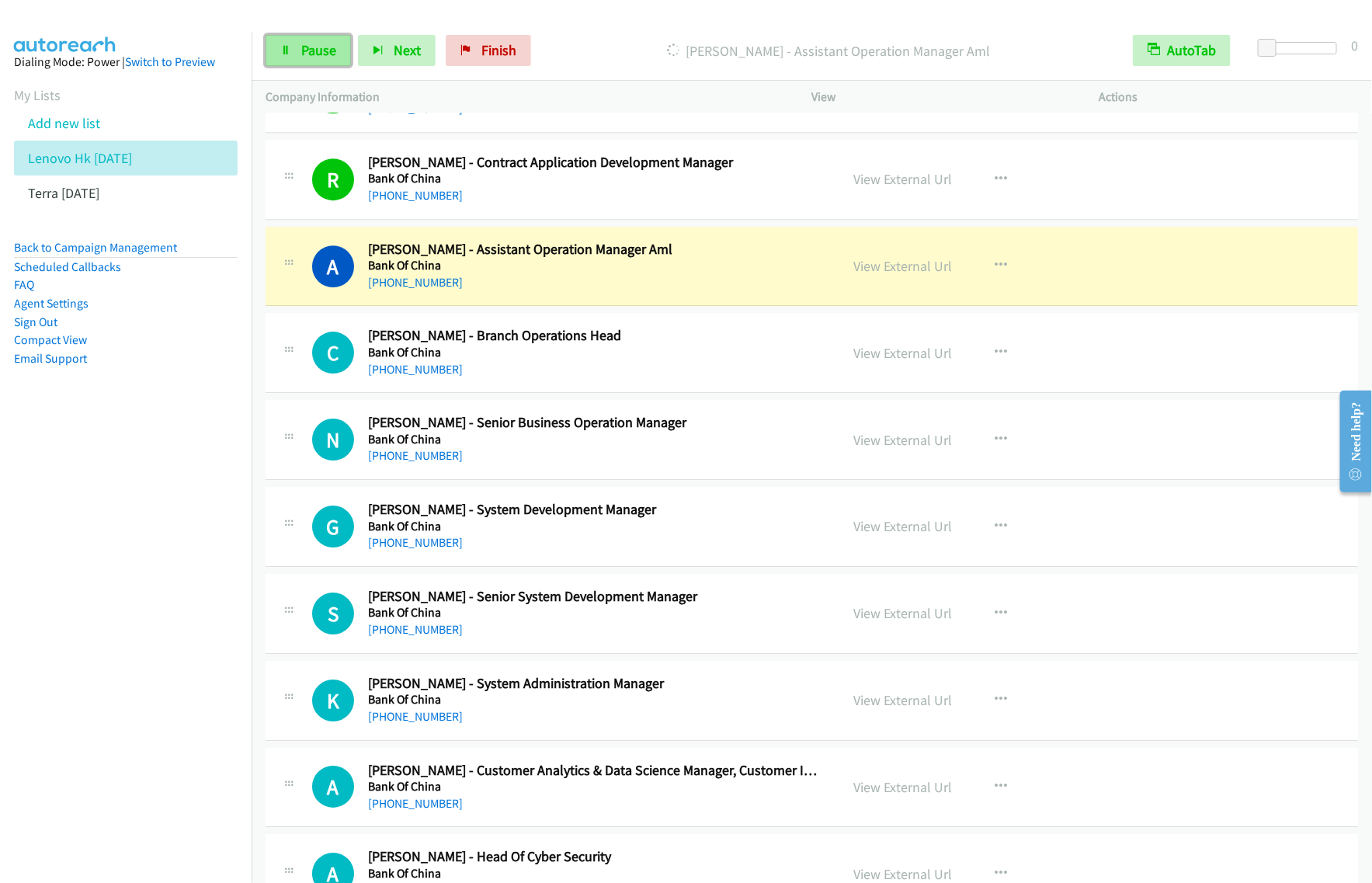
click at [323, 41] on link "Pause" at bounding box center [308, 51] width 86 height 31
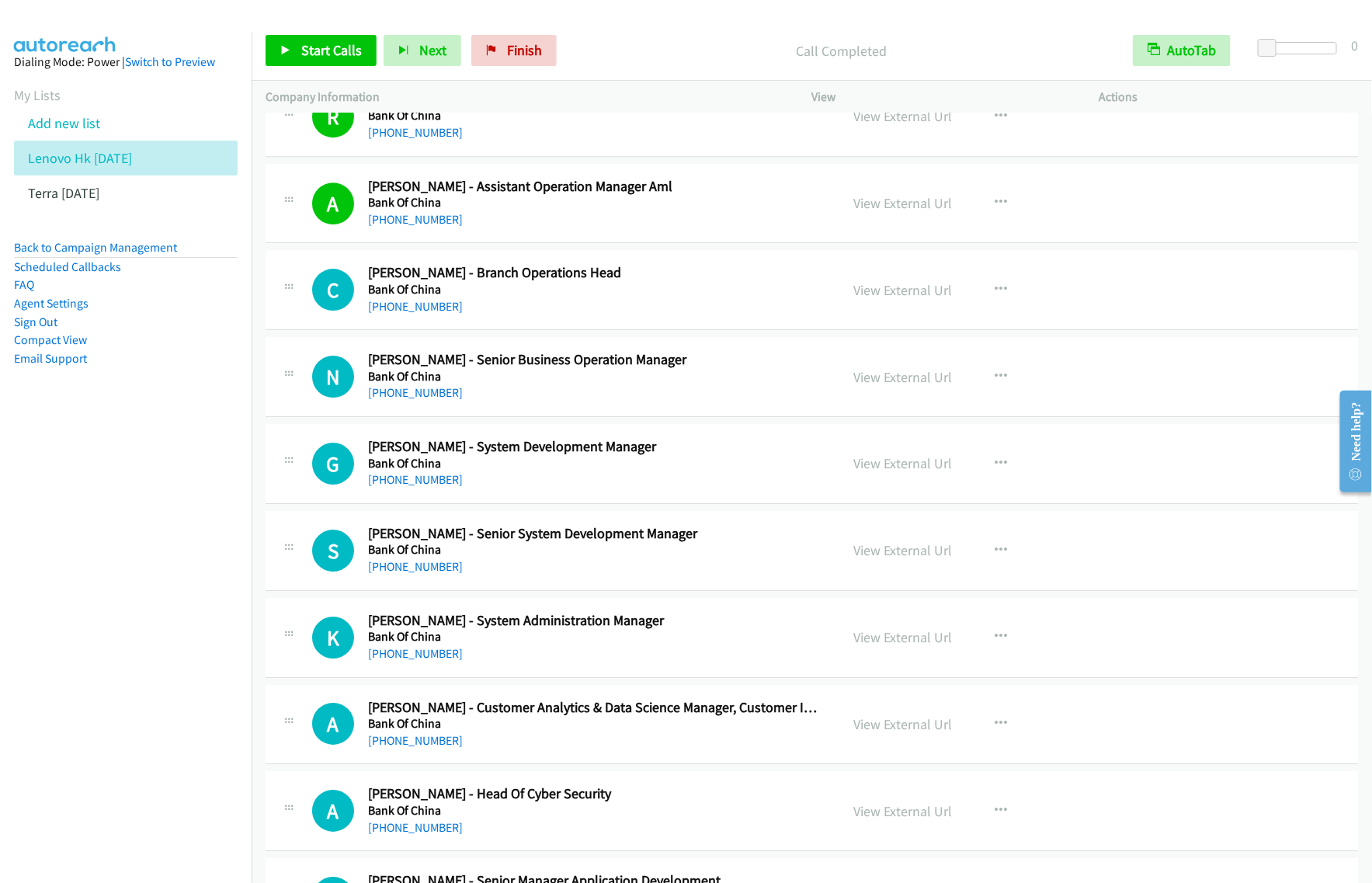
scroll to position [10583, 0]
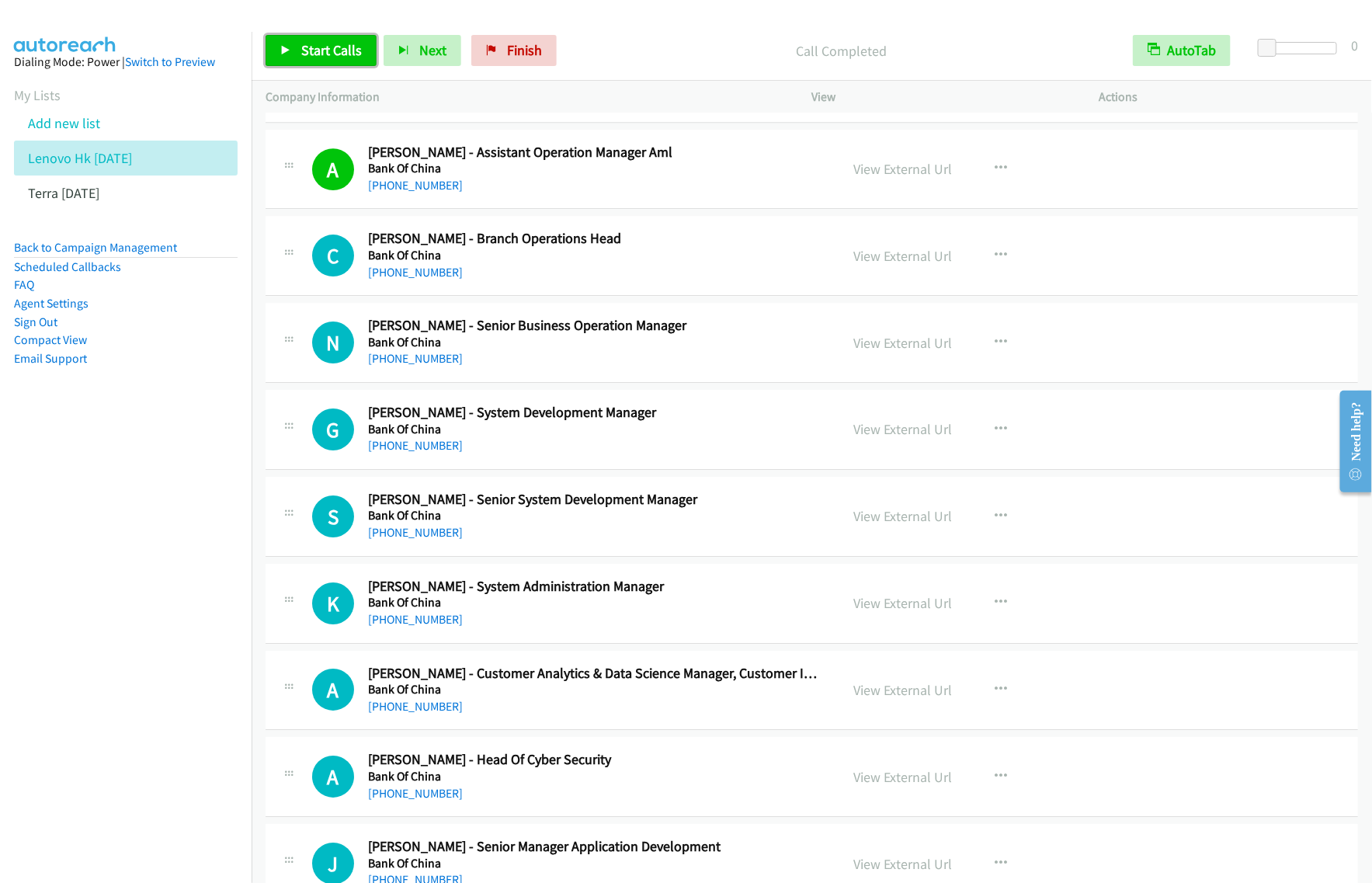
click at [328, 43] on span "Start Calls" at bounding box center [332, 50] width 60 height 18
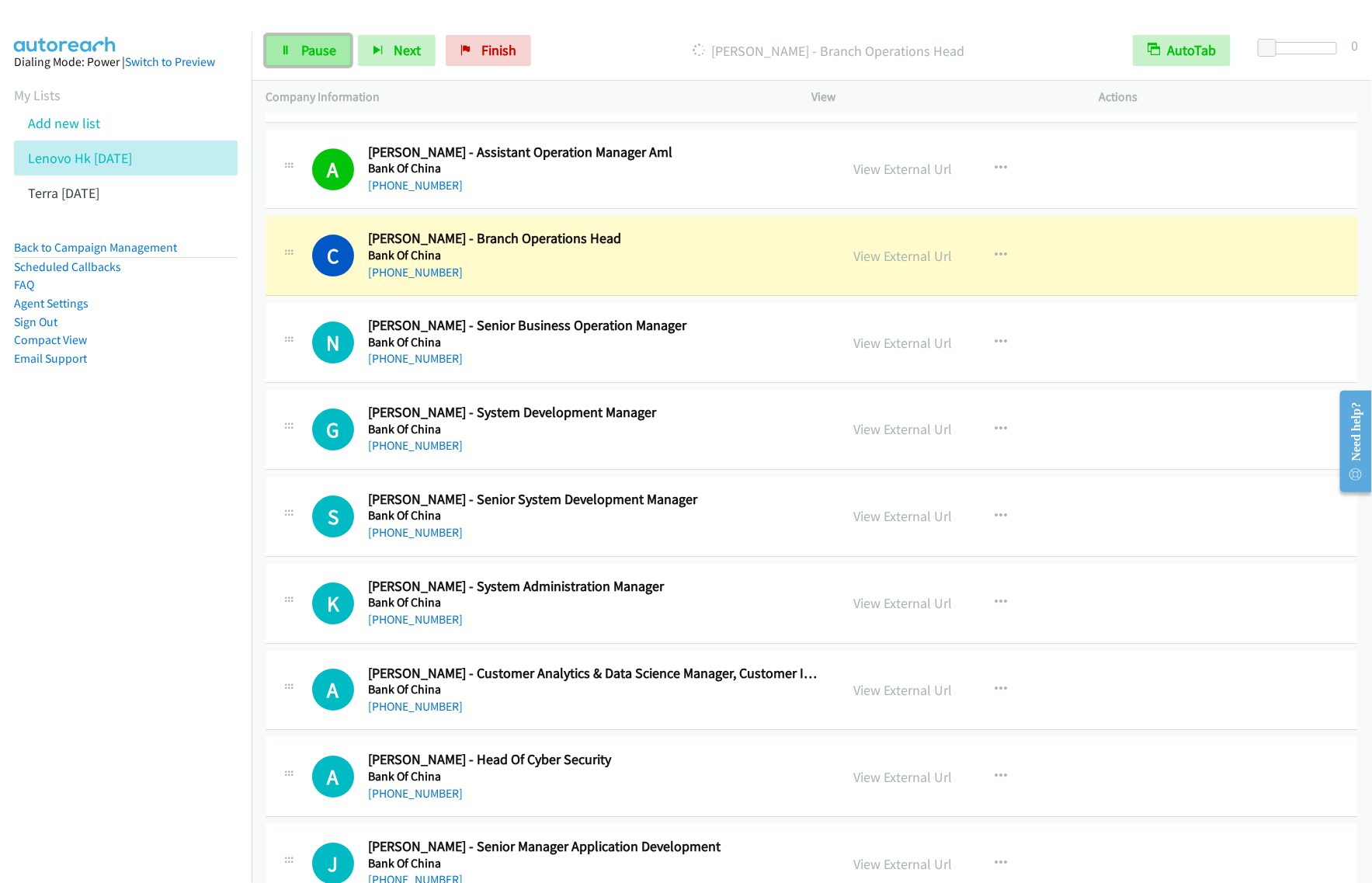
click at [318, 52] on span "Pause" at bounding box center [319, 50] width 35 height 18
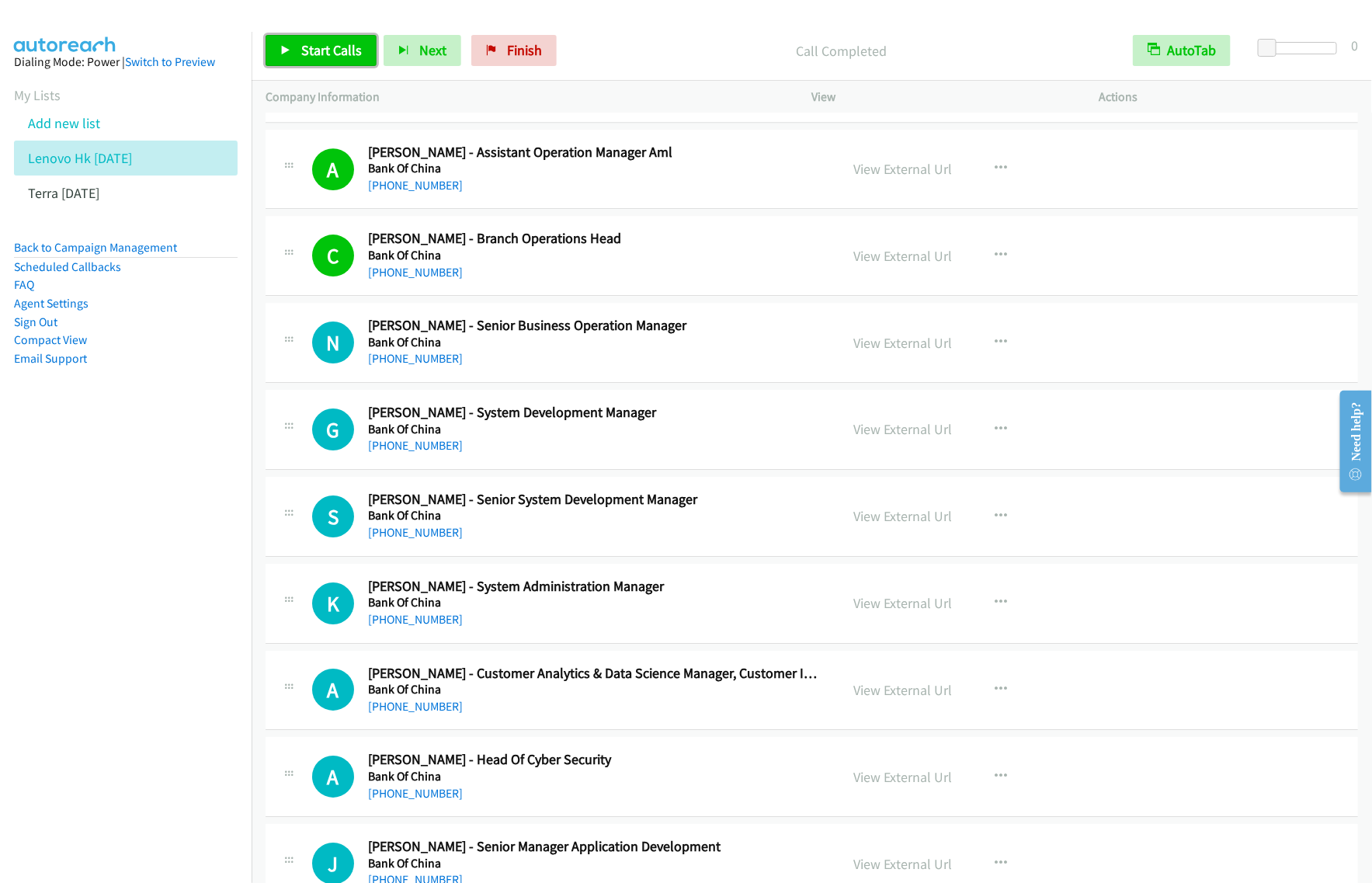
click at [338, 58] on span "Start Calls" at bounding box center [332, 50] width 60 height 18
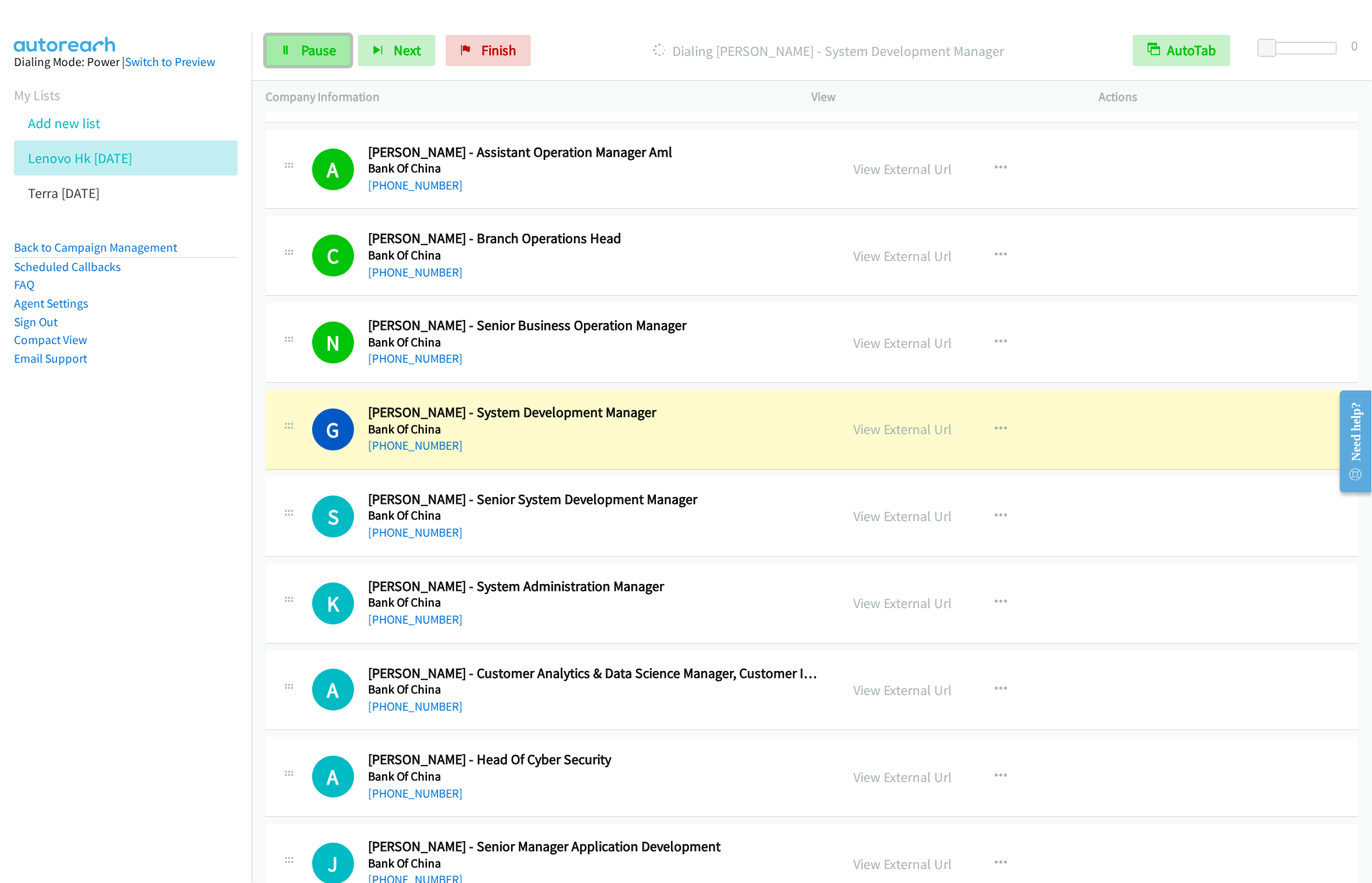
click at [309, 54] on span "Pause" at bounding box center [319, 50] width 35 height 18
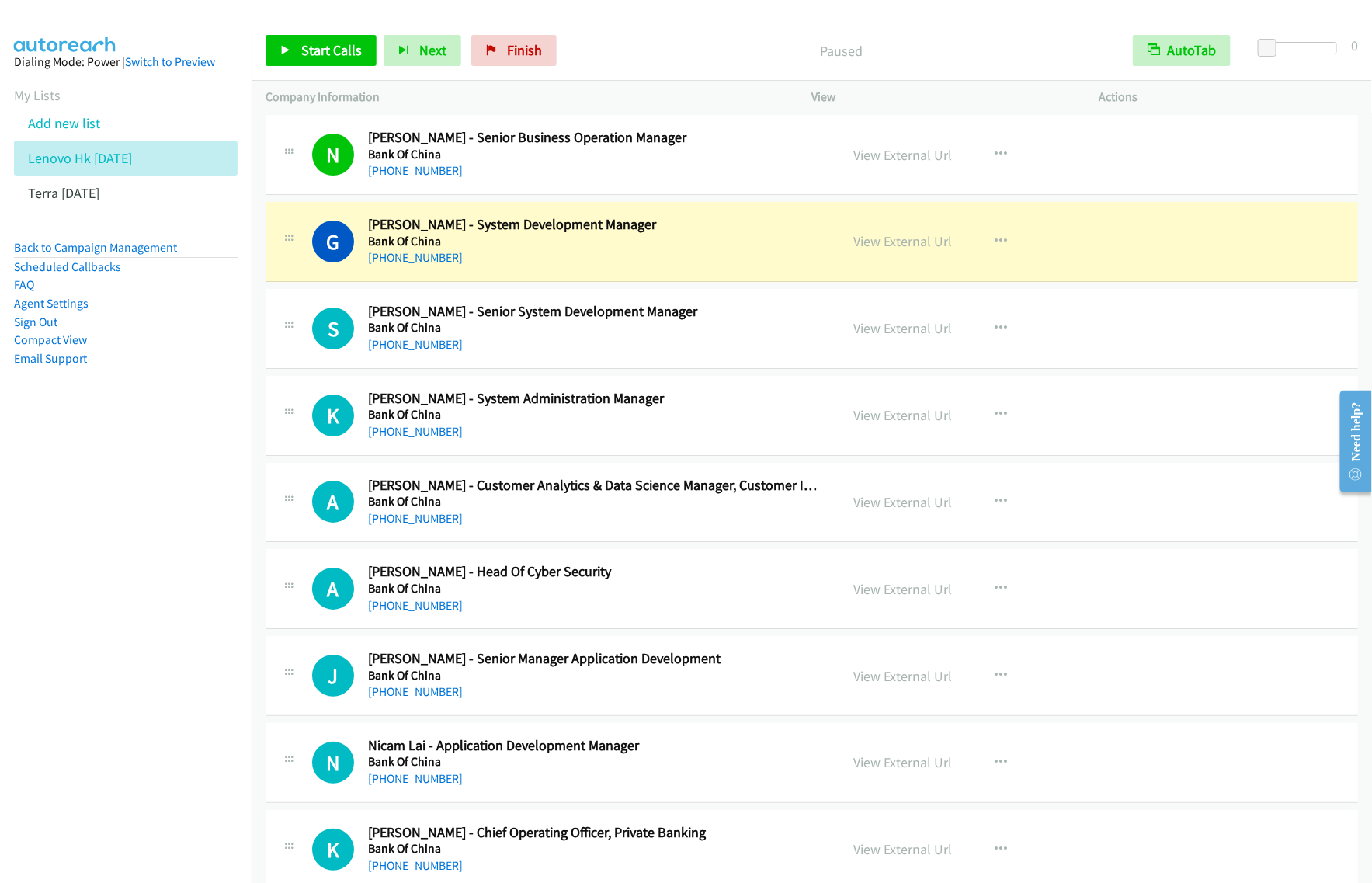
scroll to position [10777, 0]
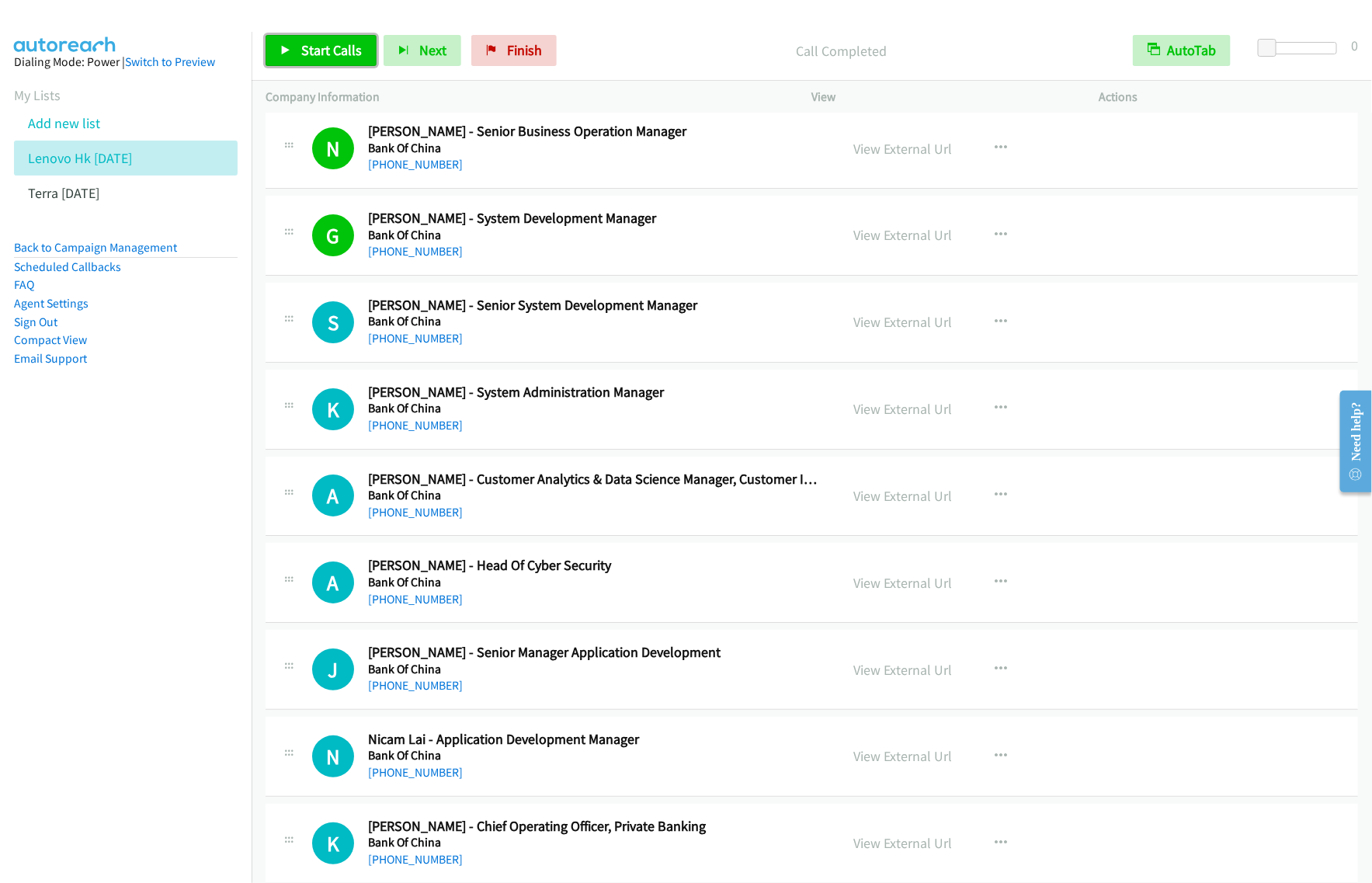
click at [333, 47] on span "Start Calls" at bounding box center [332, 50] width 60 height 18
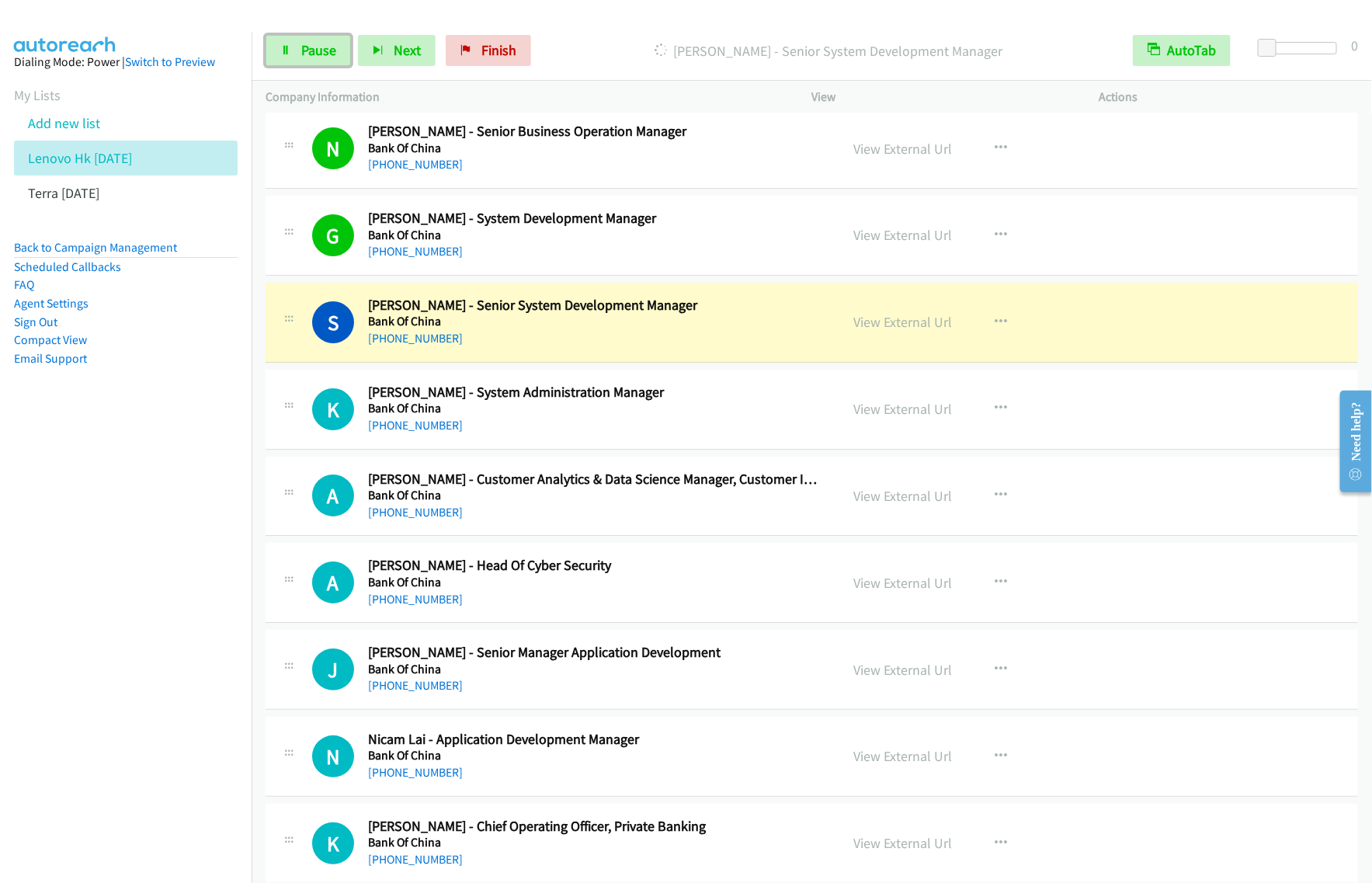
drag, startPoint x: 310, startPoint y: 59, endPoint x: 358, endPoint y: 78, distance: 51.6
click at [310, 59] on span "Pause" at bounding box center [319, 50] width 35 height 18
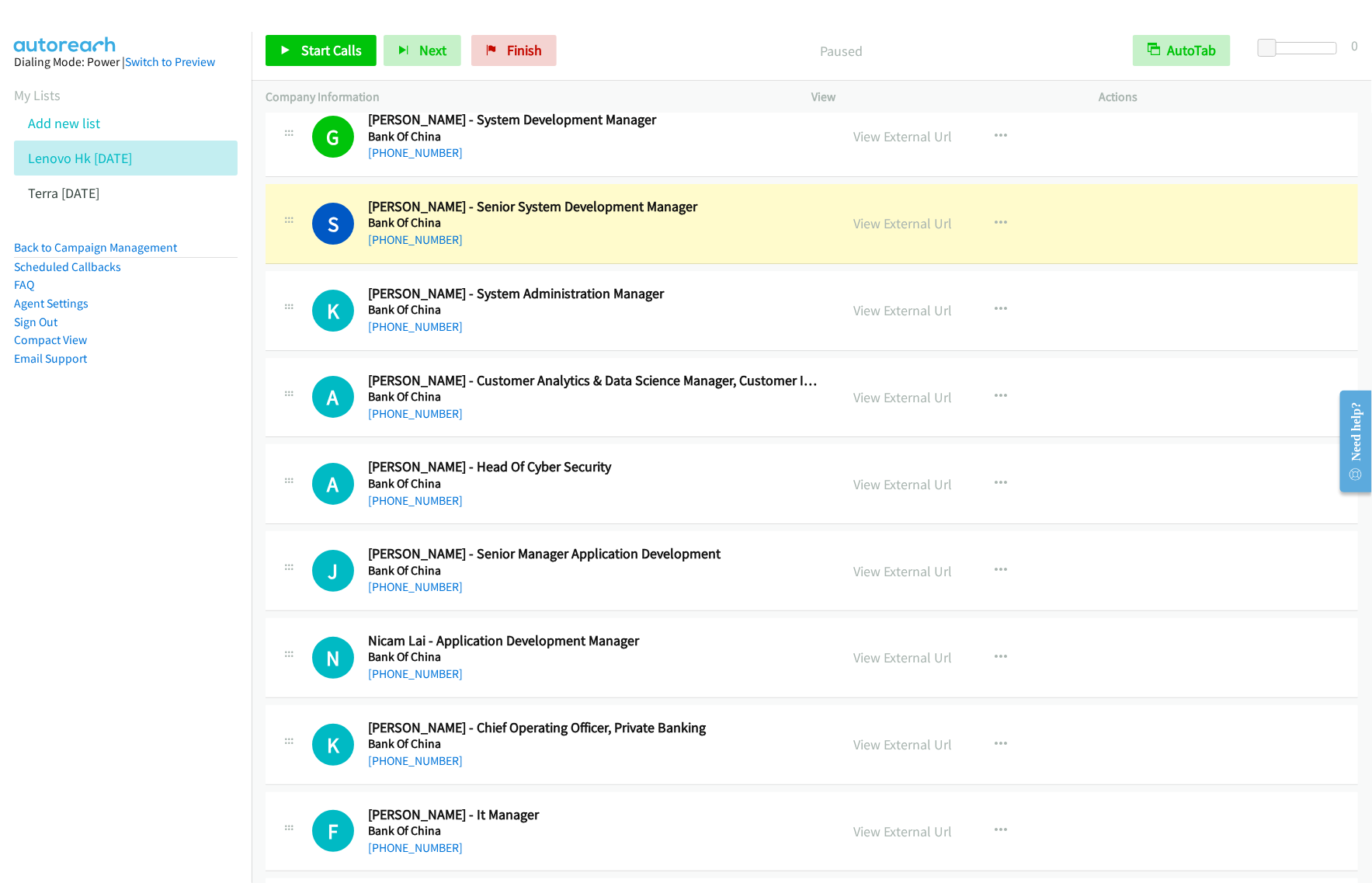
scroll to position [10874, 0]
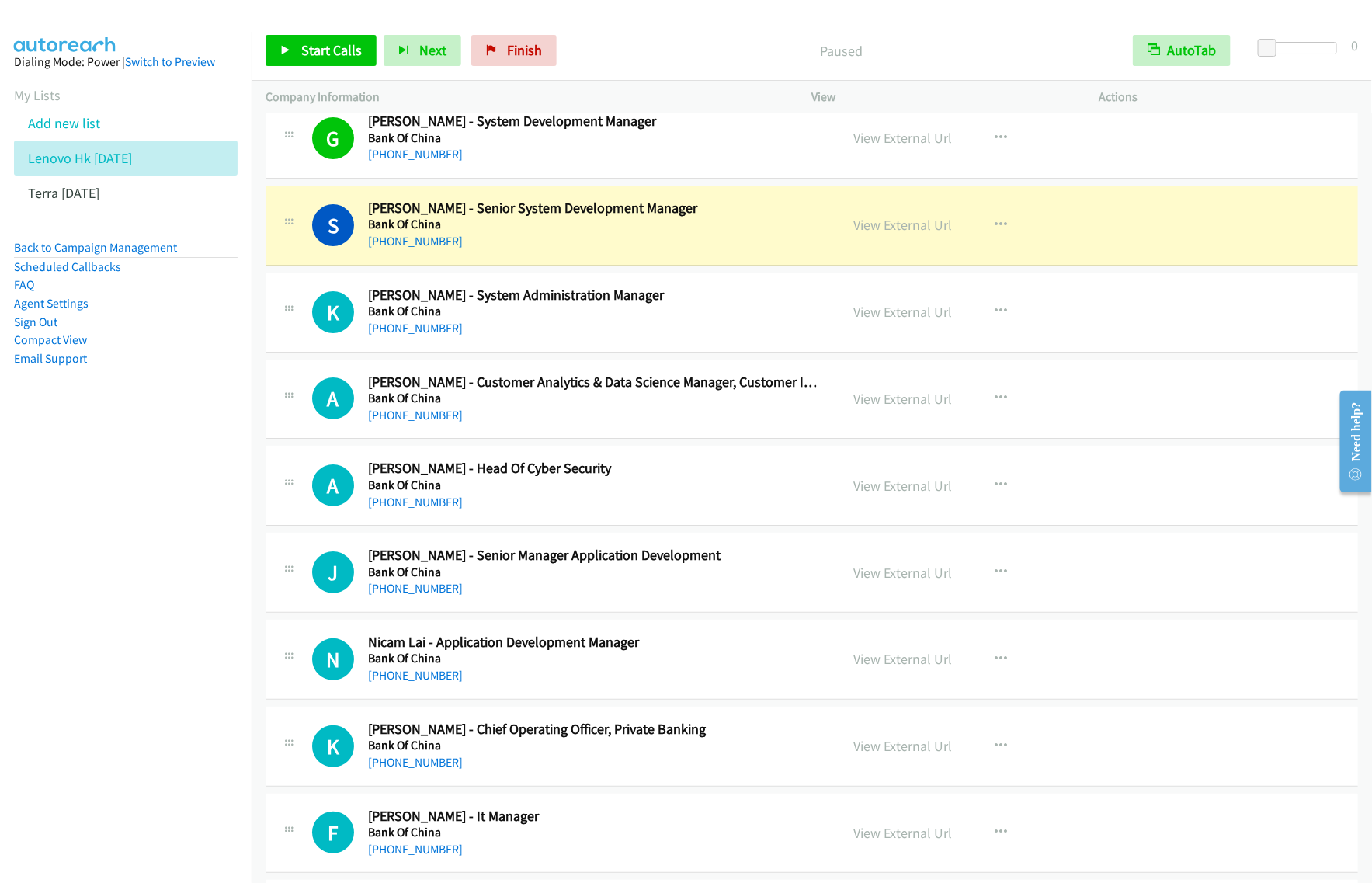
click at [144, 488] on nav "Dialing Mode: Power | Switch to Preview My Lists Add new list Lenovo Hk [DATE] …" at bounding box center [126, 474] width 253 height 883
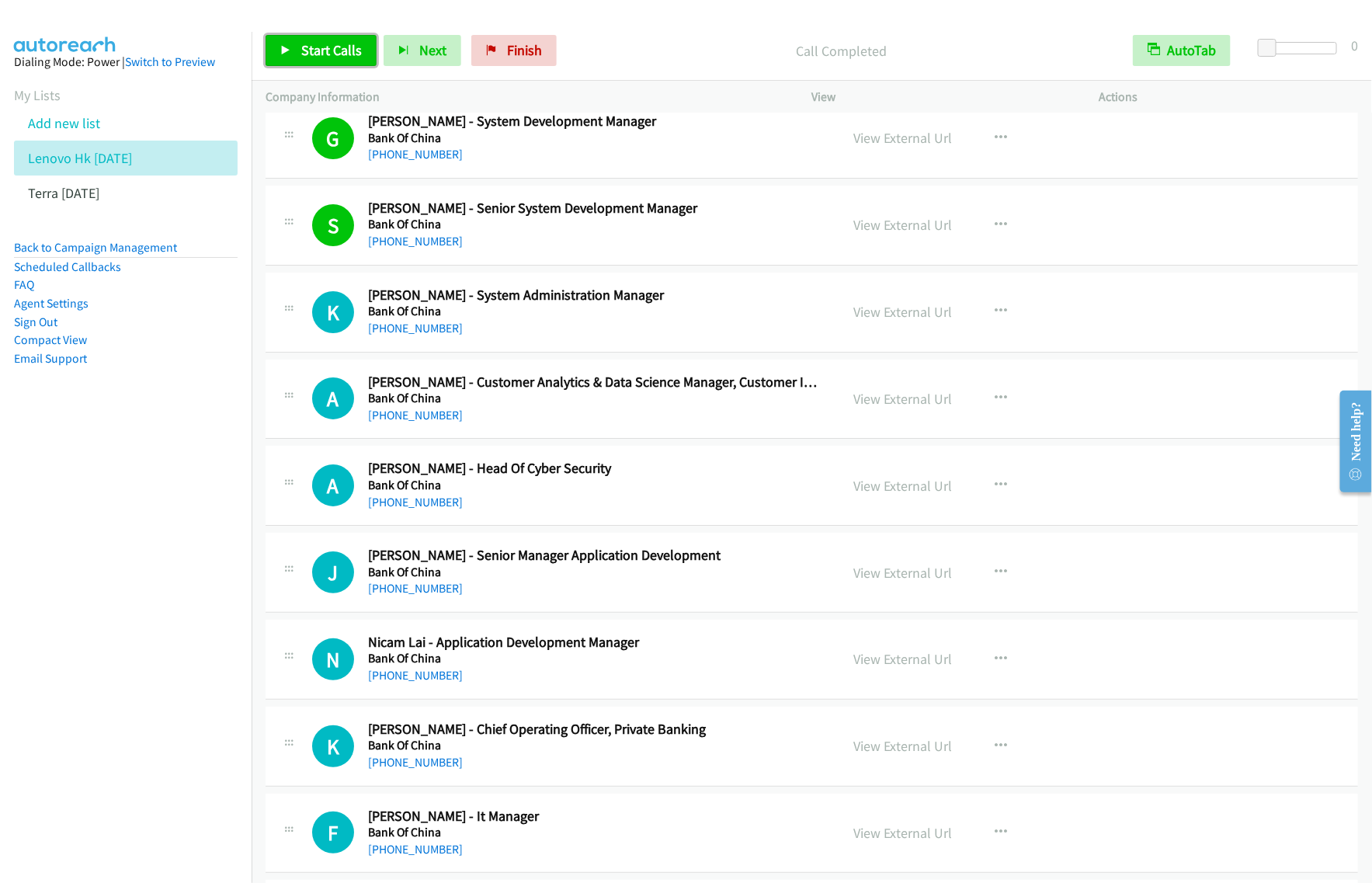
click at [347, 55] on span "Start Calls" at bounding box center [332, 50] width 60 height 18
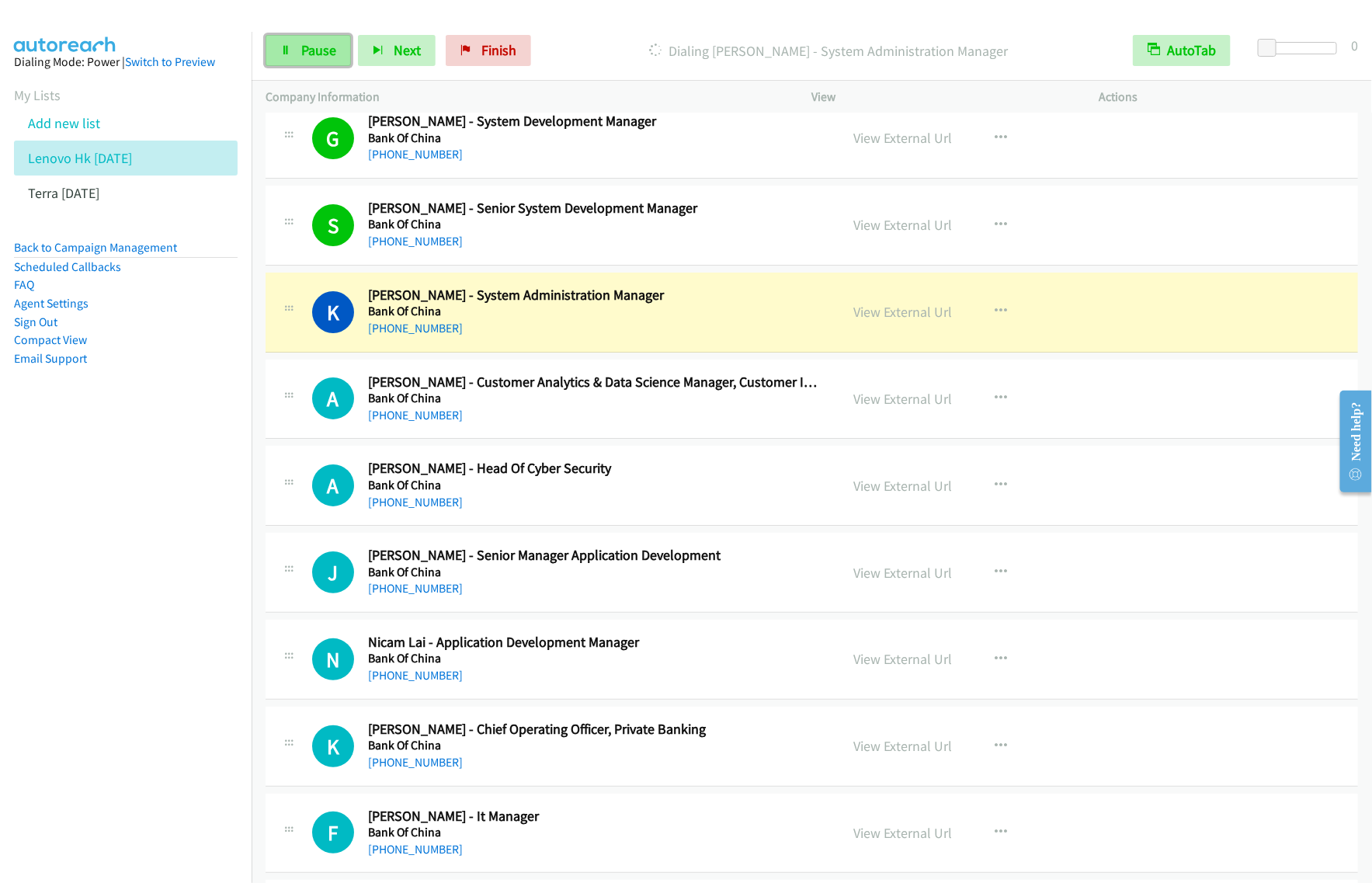
click at [288, 46] on icon at bounding box center [285, 51] width 11 height 11
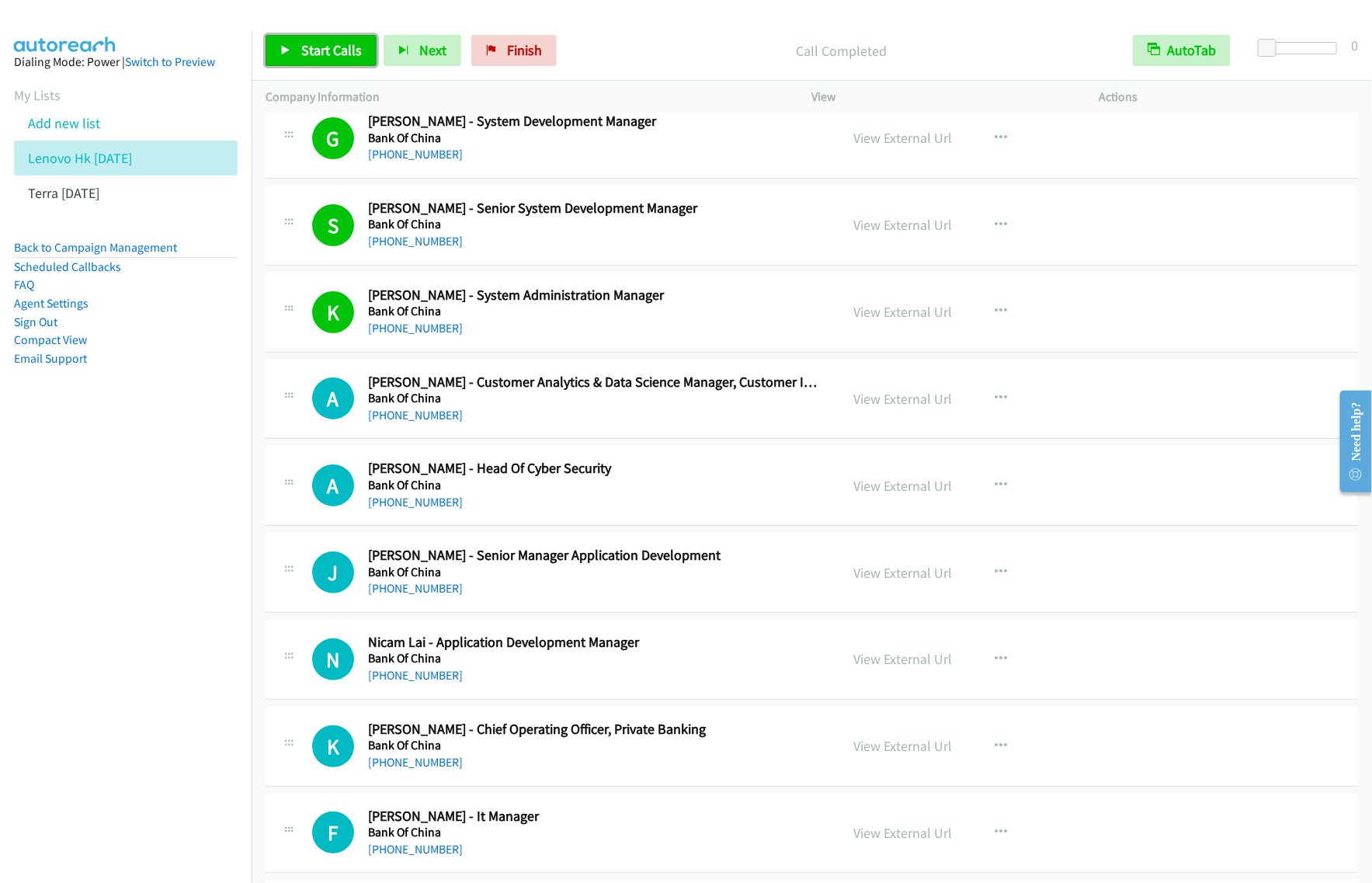
click at [354, 58] on span "Start Calls" at bounding box center [332, 50] width 60 height 18
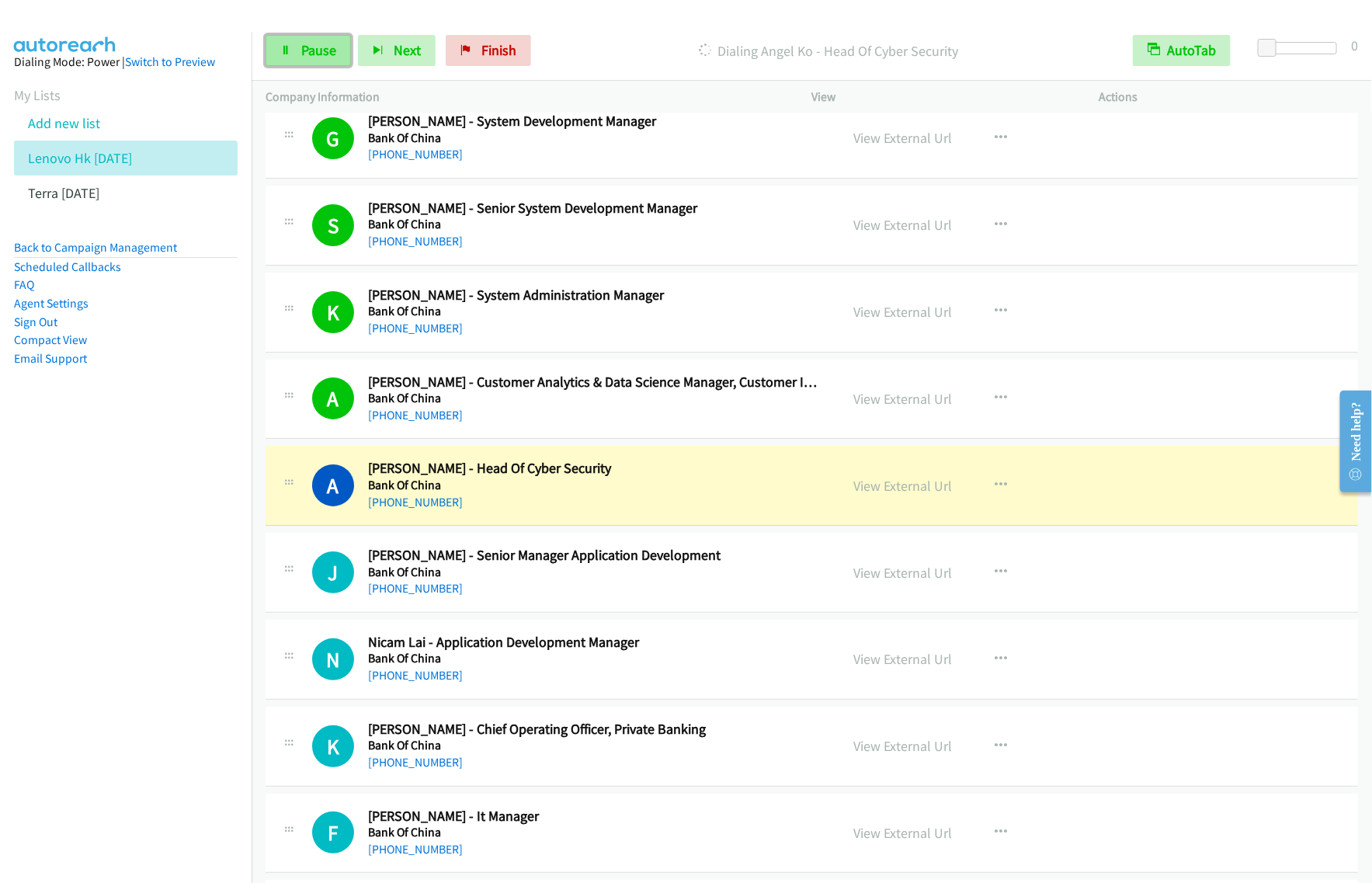
click at [332, 55] on span "Pause" at bounding box center [319, 50] width 35 height 18
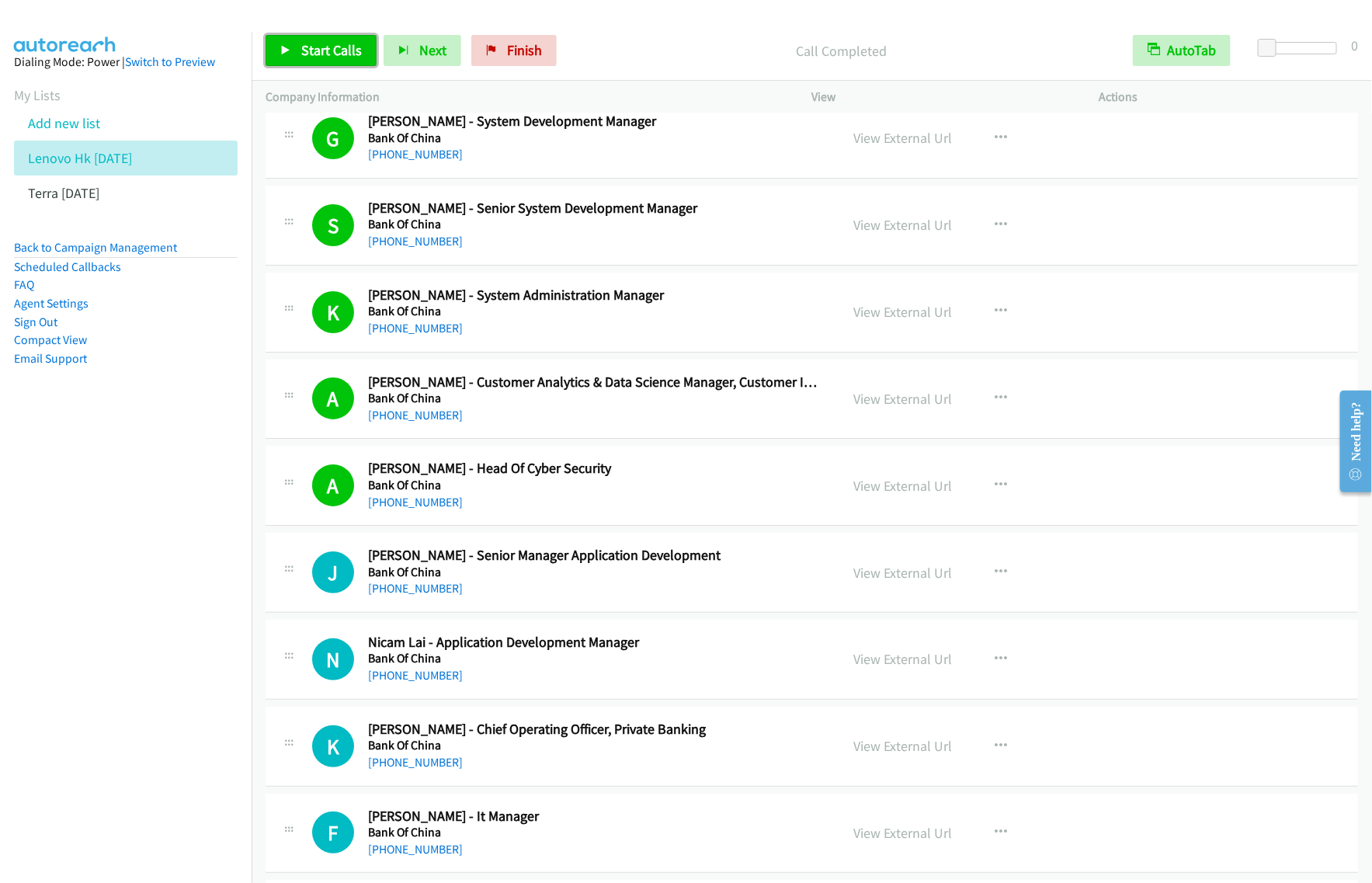
click at [354, 62] on link "Start Calls" at bounding box center [321, 51] width 111 height 31
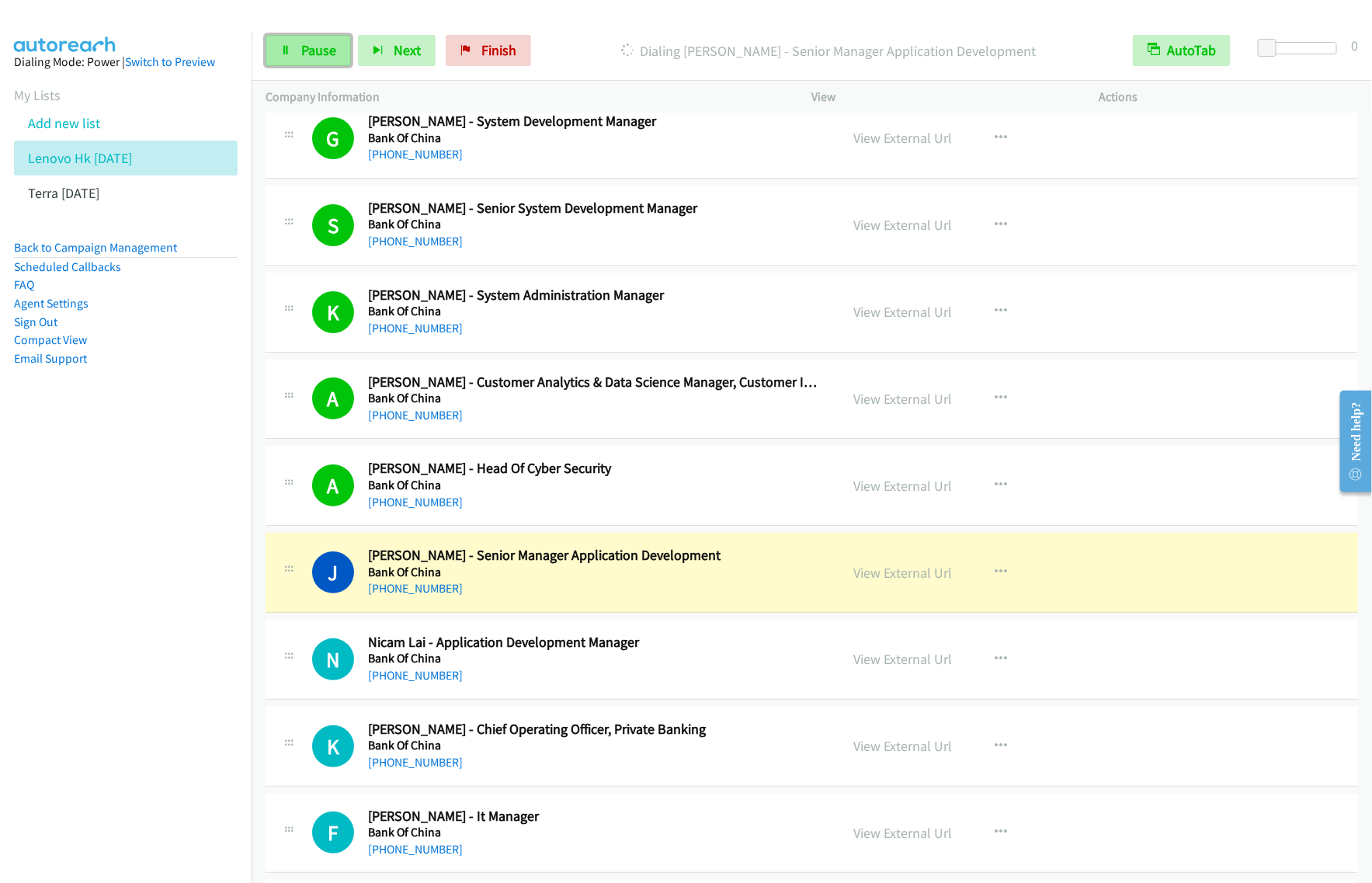
click at [294, 59] on link "Pause" at bounding box center [308, 51] width 86 height 31
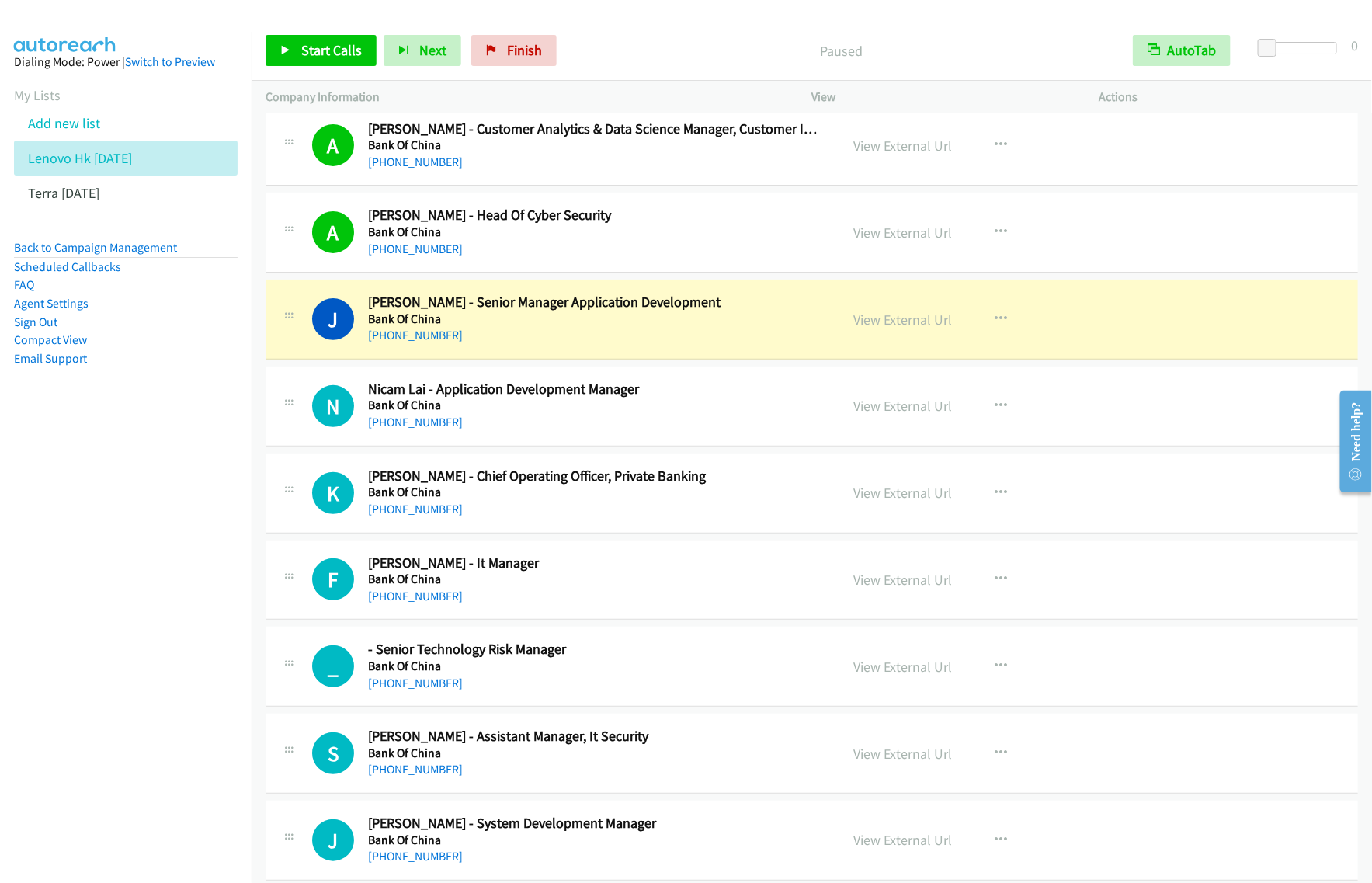
scroll to position [11119, 0]
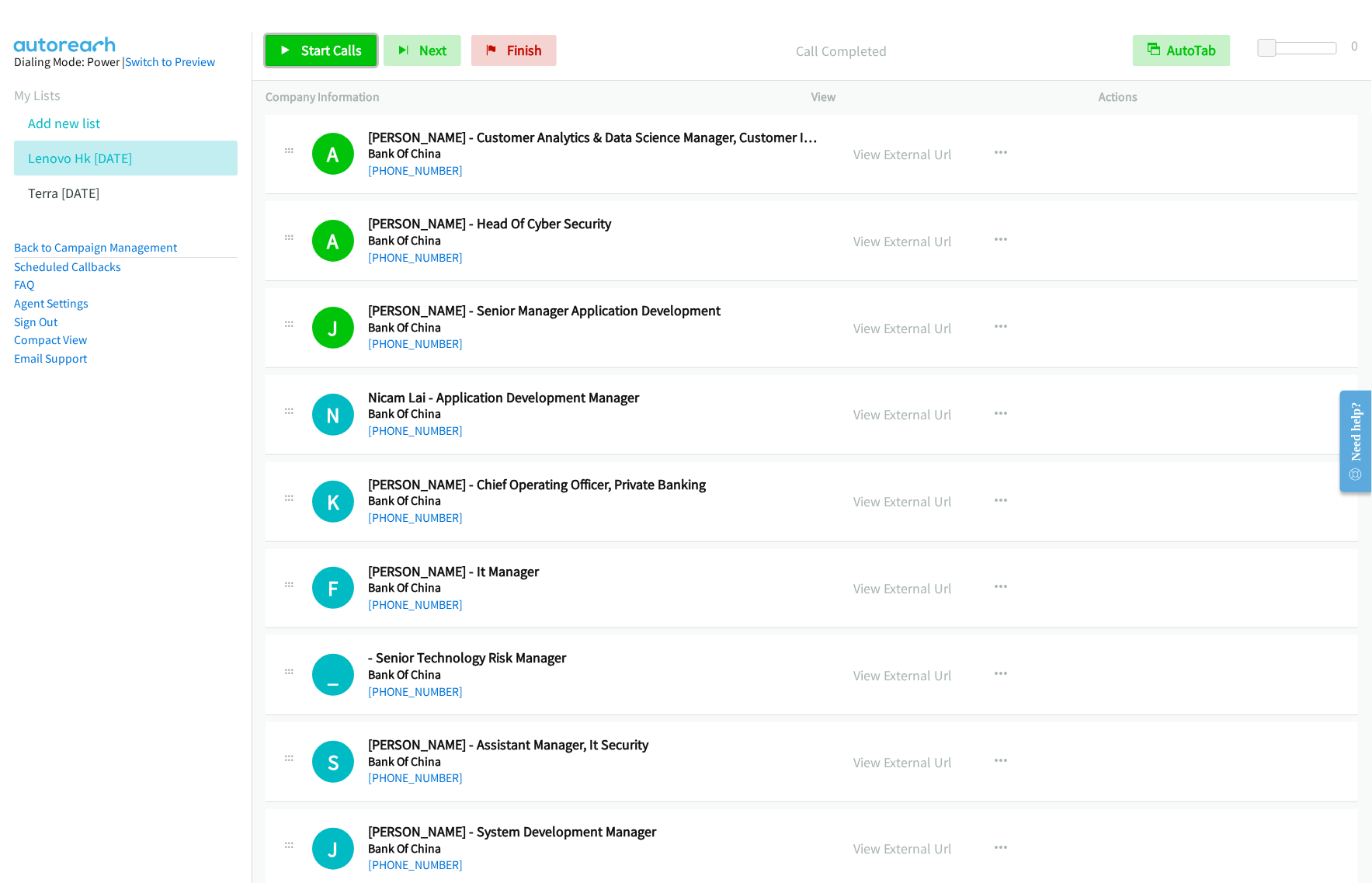
click at [325, 56] on span "Start Calls" at bounding box center [332, 50] width 60 height 18
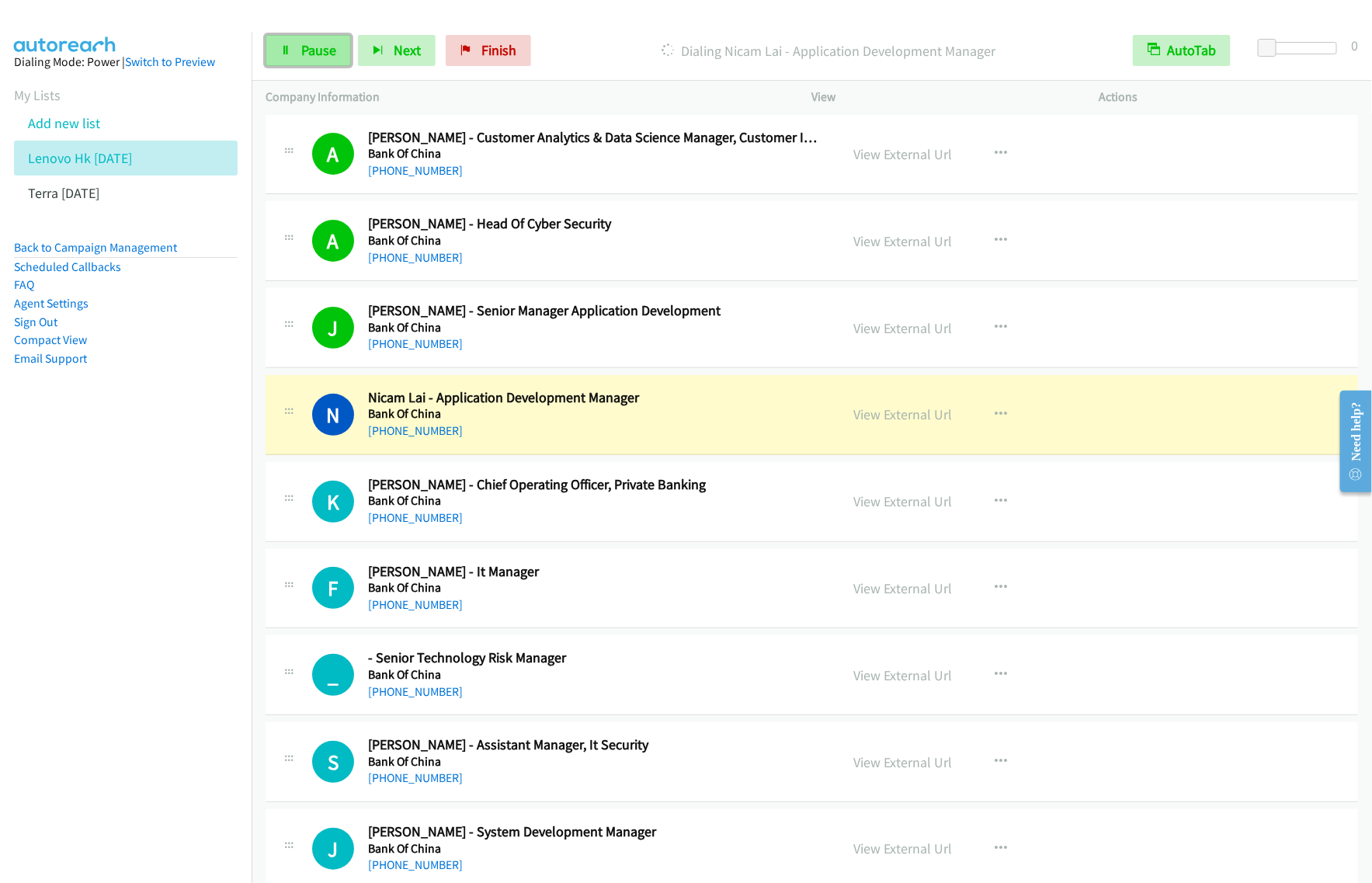
drag, startPoint x: 298, startPoint y: 47, endPoint x: 305, endPoint y: 41, distance: 9.2
click at [298, 47] on link "Pause" at bounding box center [308, 51] width 86 height 31
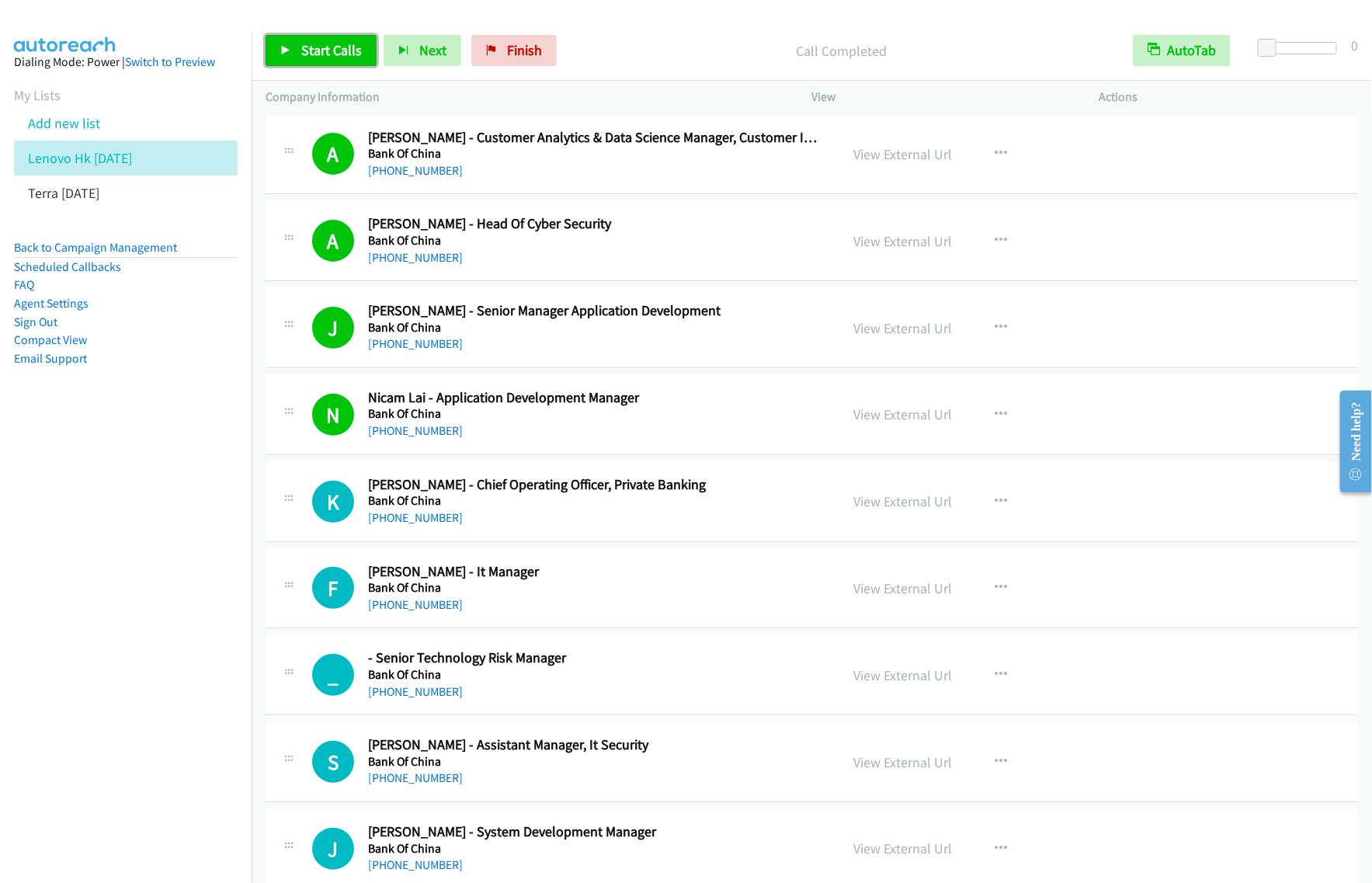
click at [302, 56] on span "Start Calls" at bounding box center [332, 50] width 60 height 18
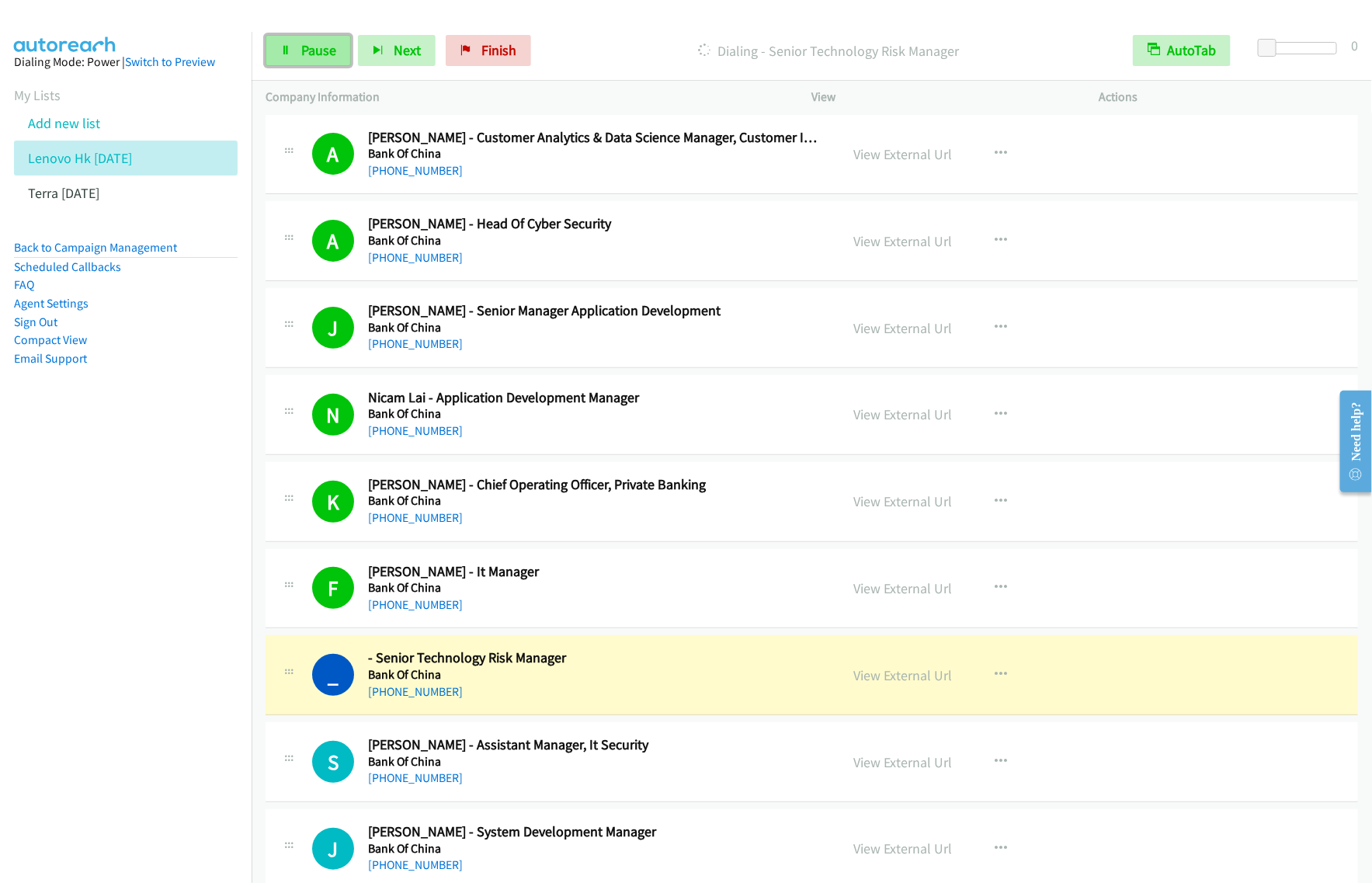
click at [323, 43] on span "Pause" at bounding box center [319, 50] width 35 height 18
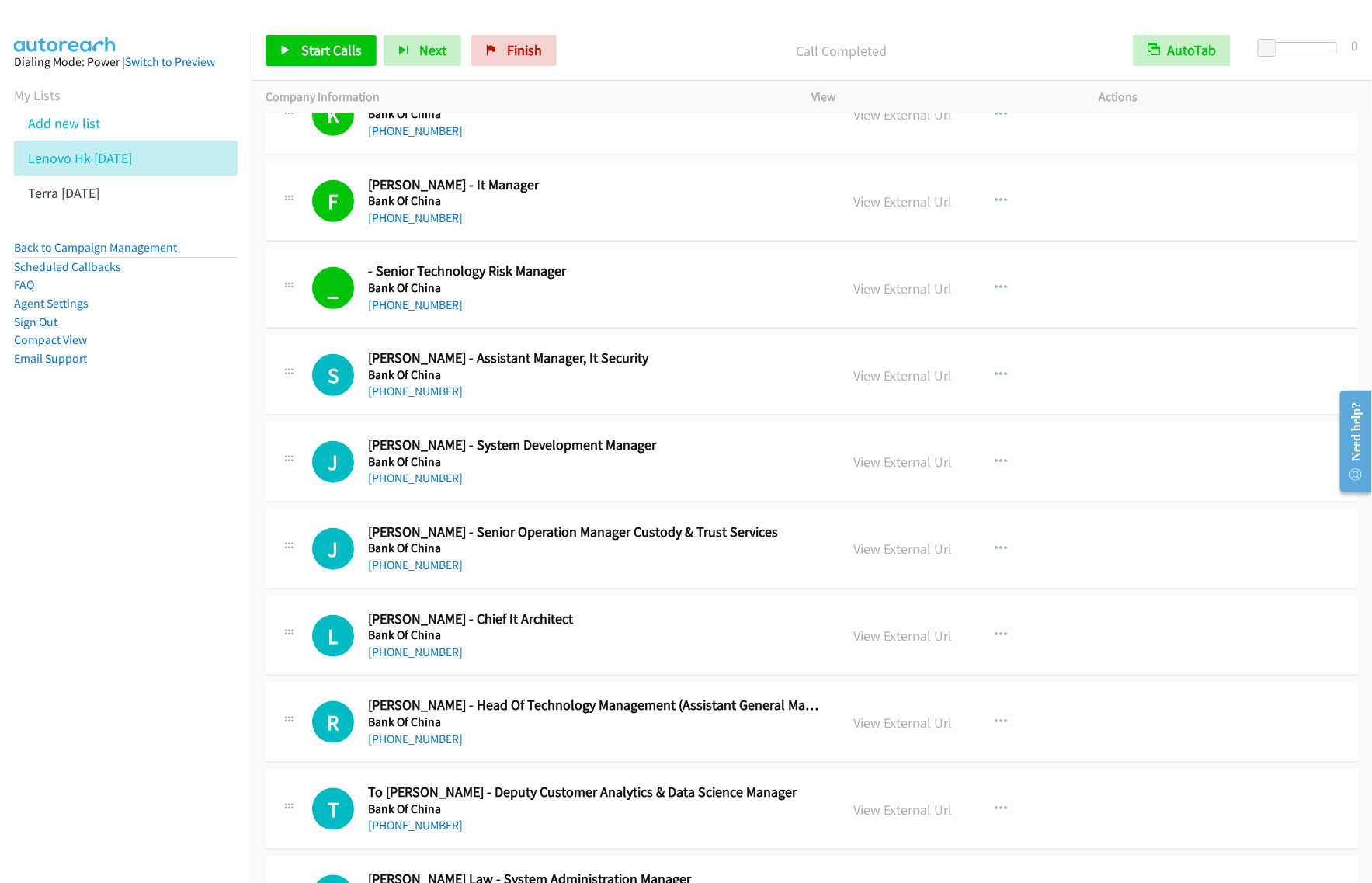
scroll to position [11507, 0]
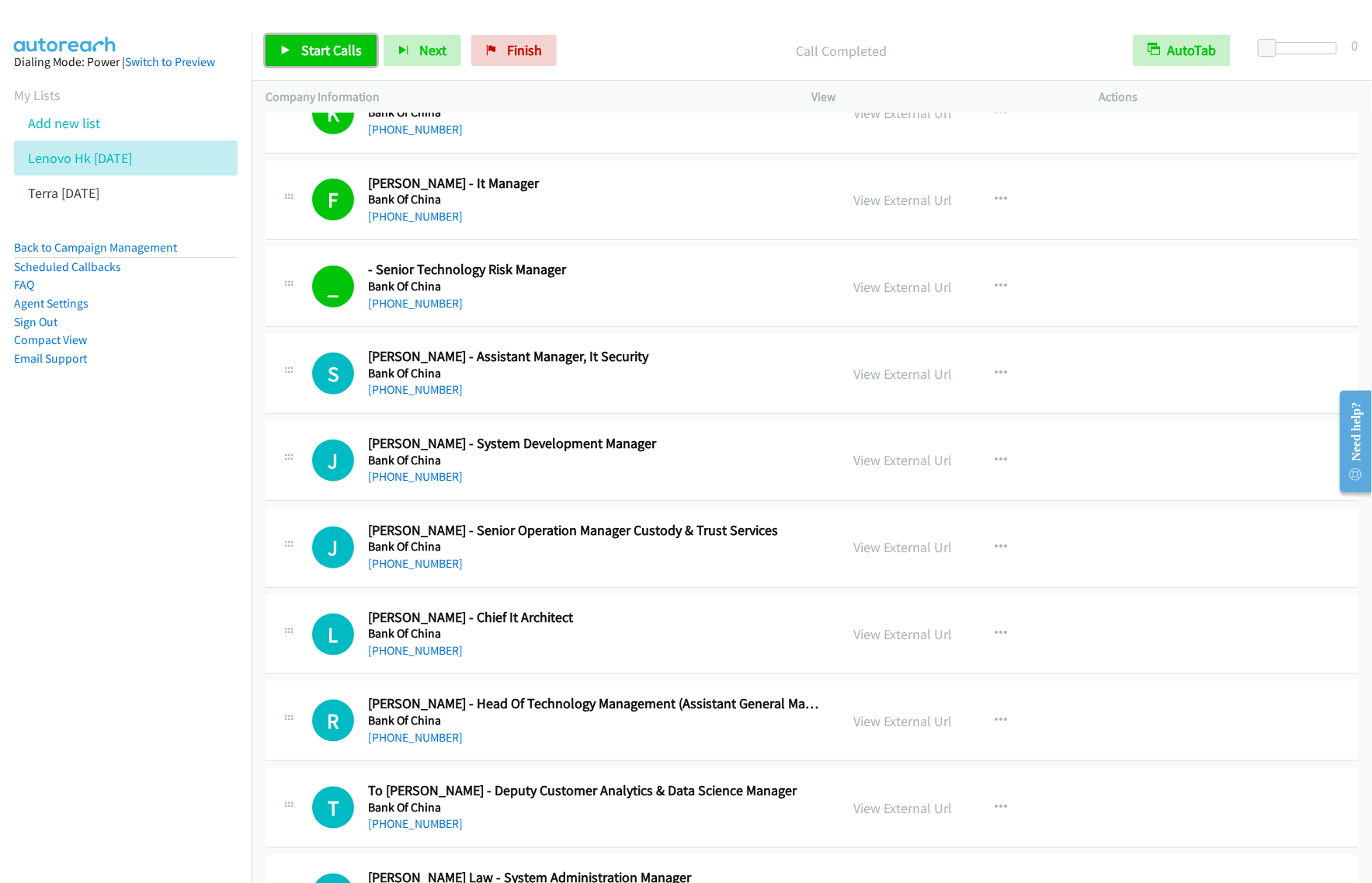
click at [334, 49] on span "Start Calls" at bounding box center [332, 50] width 60 height 18
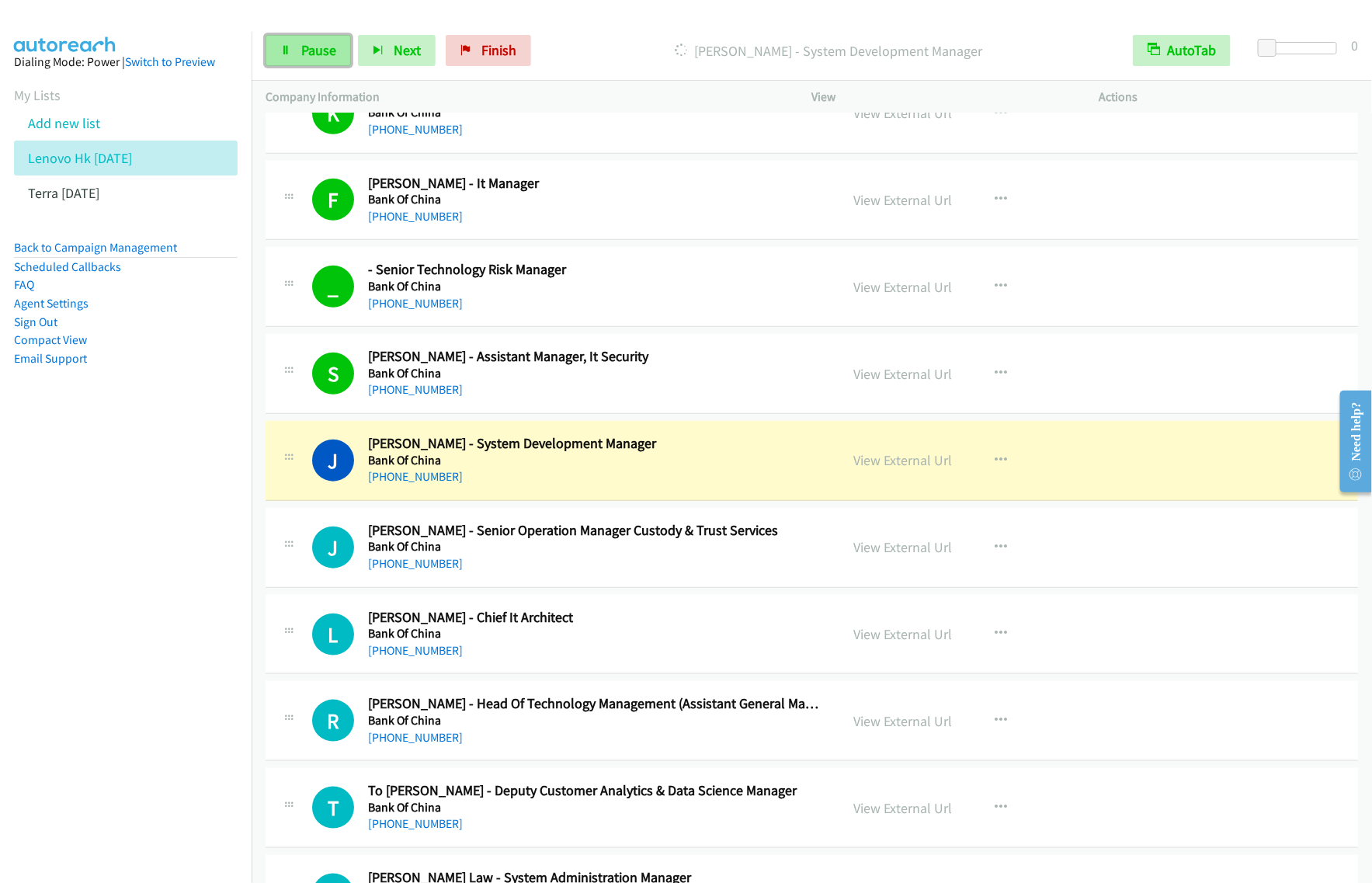
click at [269, 63] on link "Pause" at bounding box center [308, 51] width 86 height 31
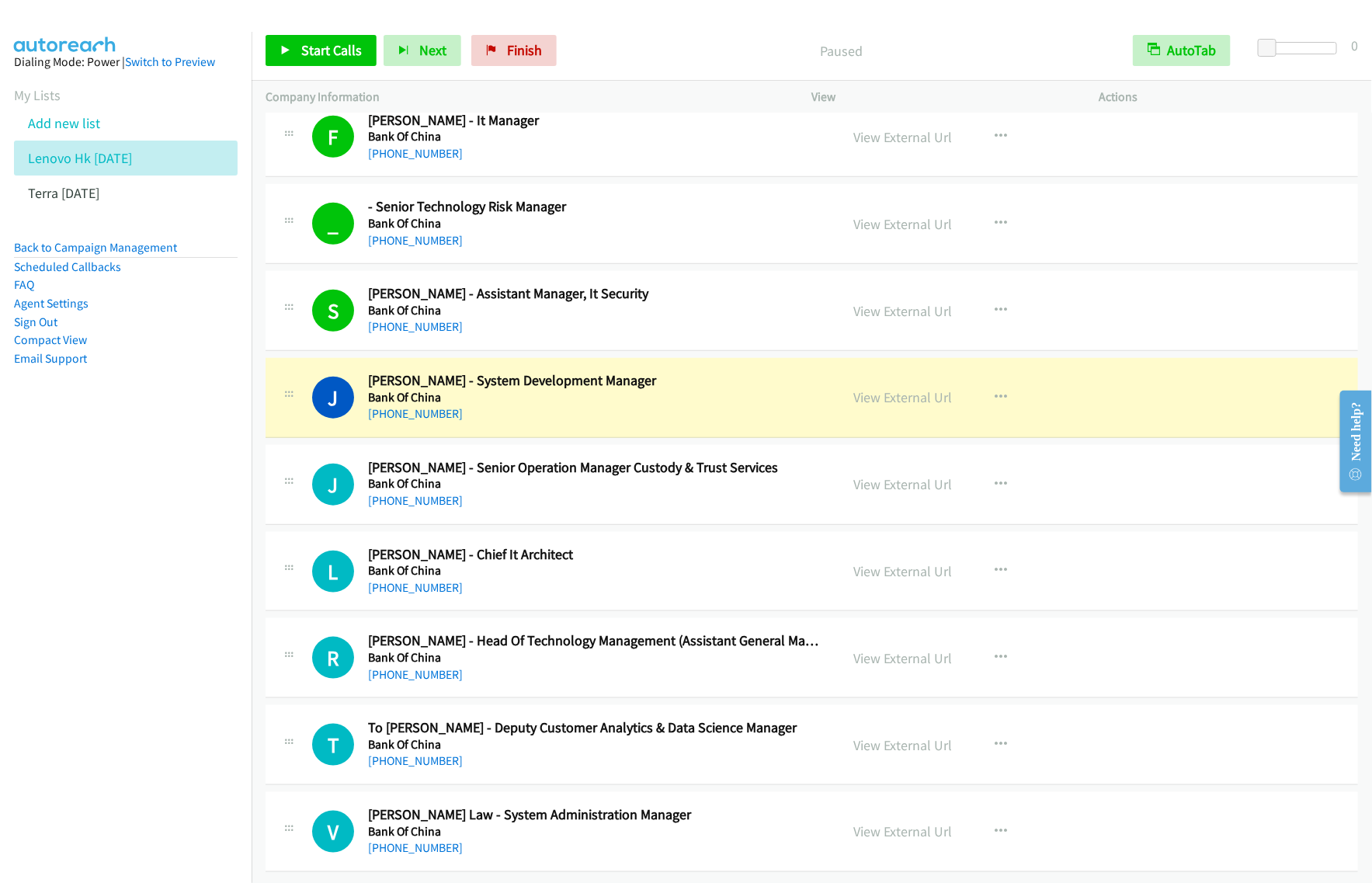
scroll to position [11604, 0]
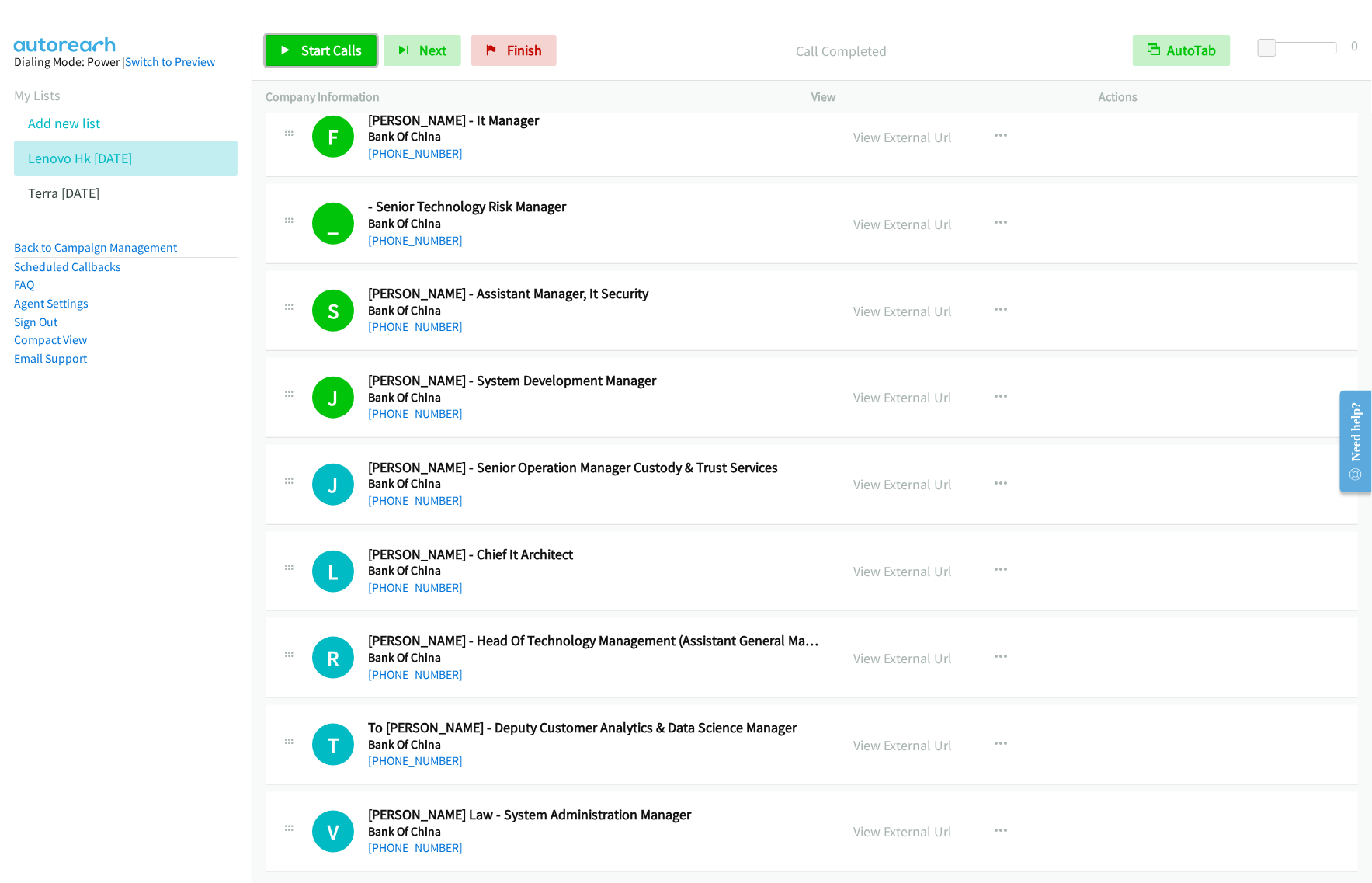
click at [357, 63] on link "Start Calls" at bounding box center [321, 51] width 111 height 31
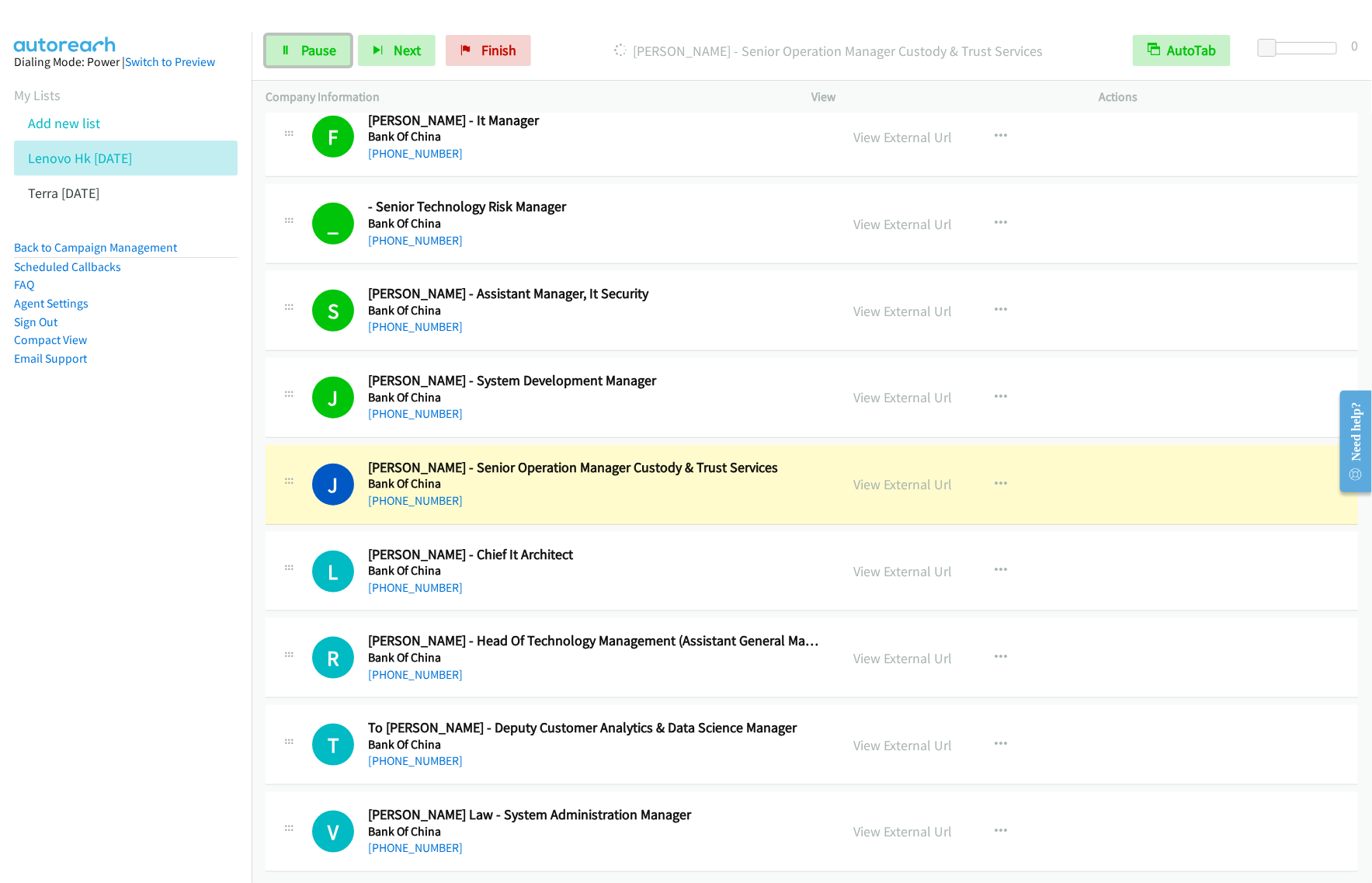
drag, startPoint x: 306, startPoint y: 51, endPoint x: 616, endPoint y: 103, distance: 314.3
click at [306, 51] on span "Pause" at bounding box center [319, 50] width 35 height 18
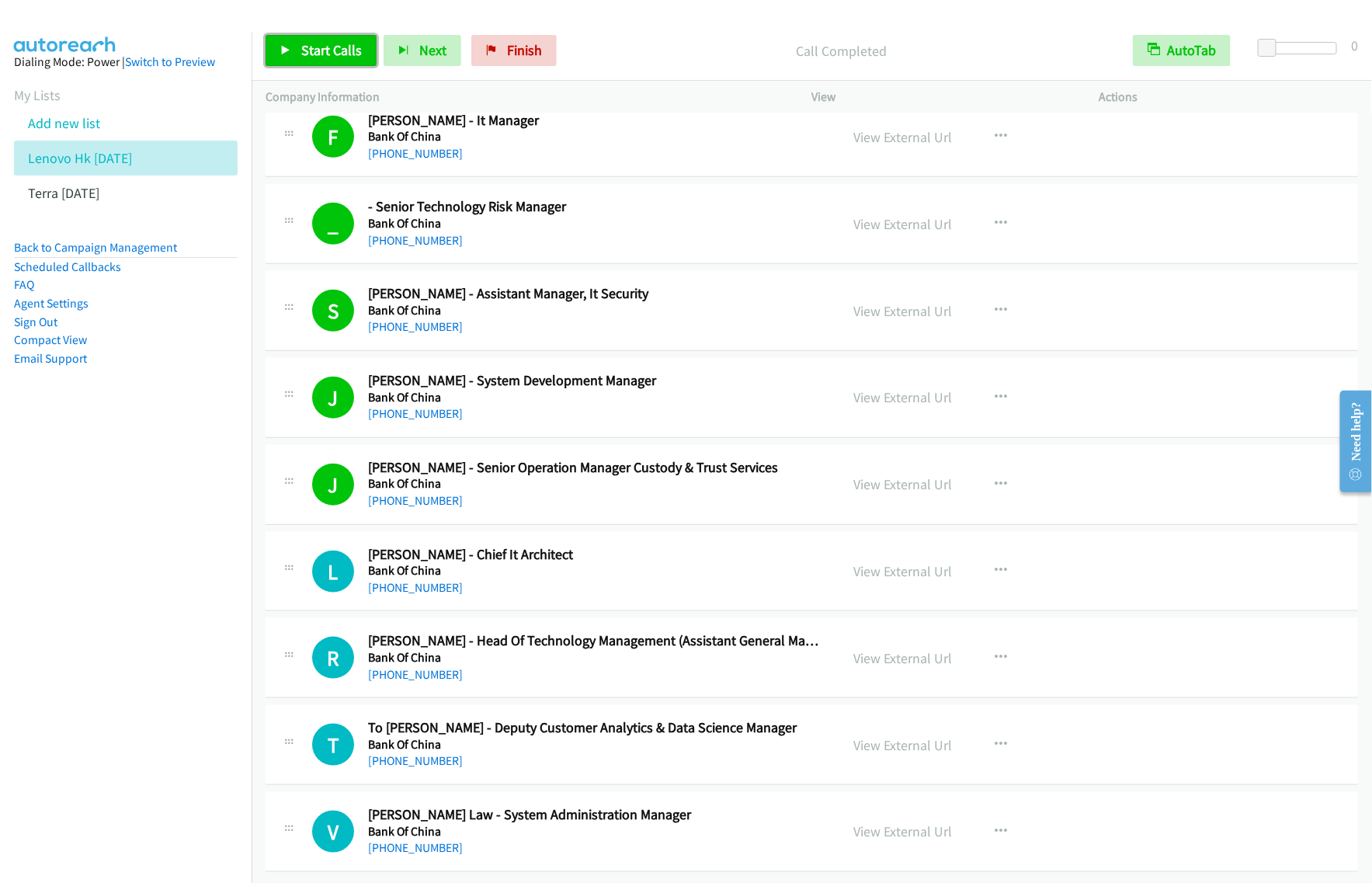
click at [311, 51] on span "Start Calls" at bounding box center [332, 50] width 60 height 18
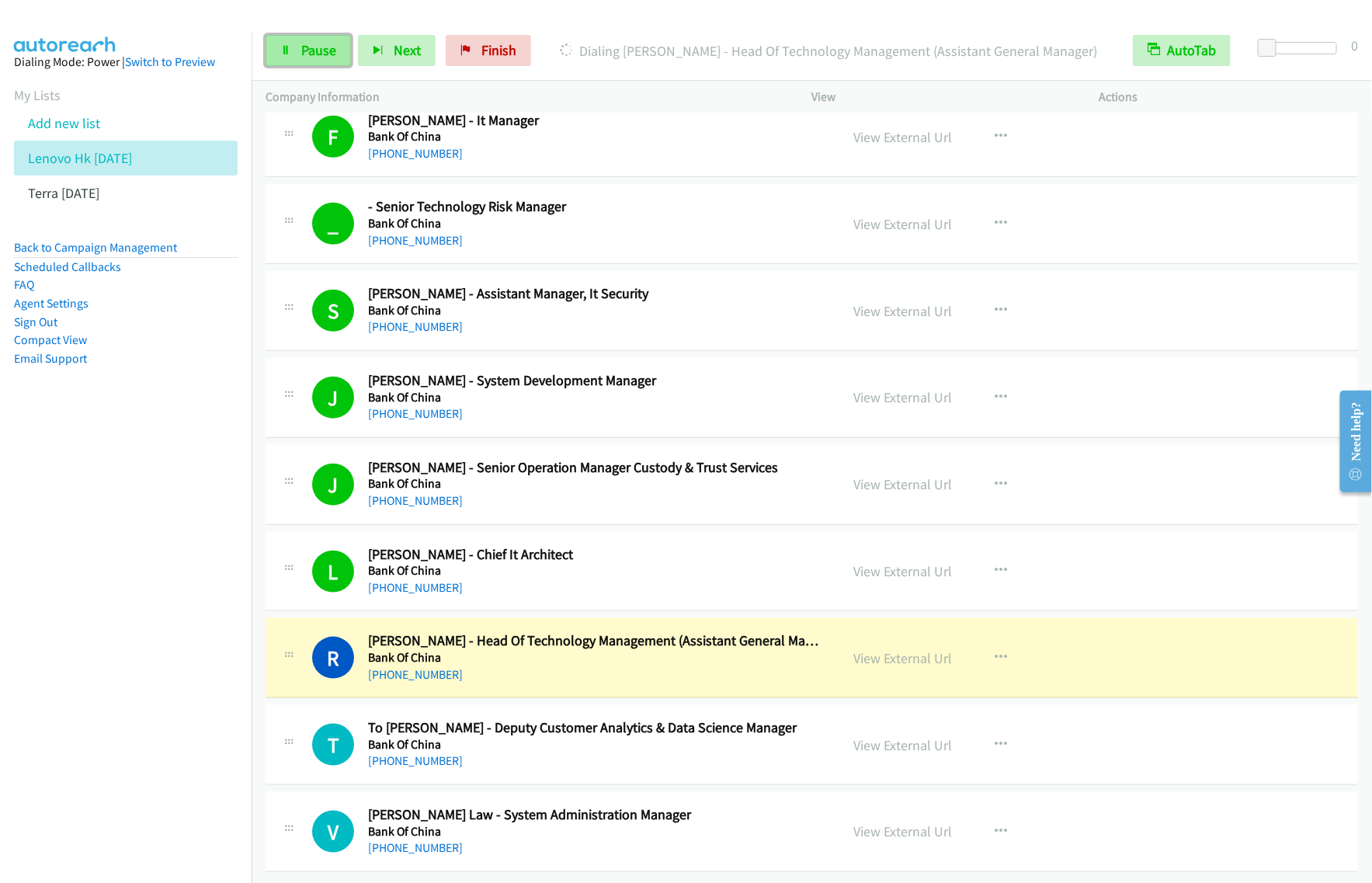
click at [309, 52] on span "Pause" at bounding box center [319, 50] width 35 height 18
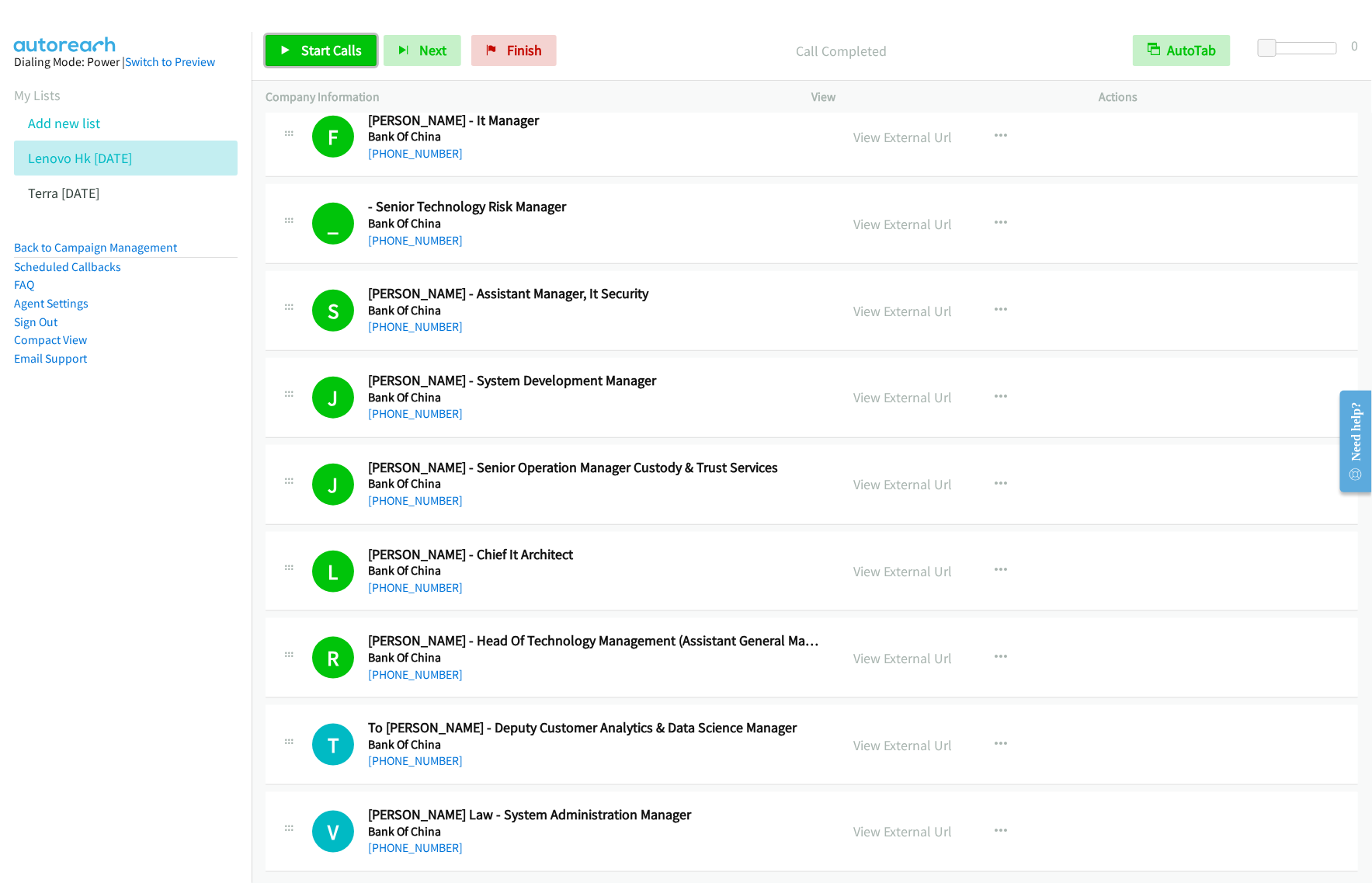
click at [319, 52] on span "Start Calls" at bounding box center [332, 50] width 60 height 18
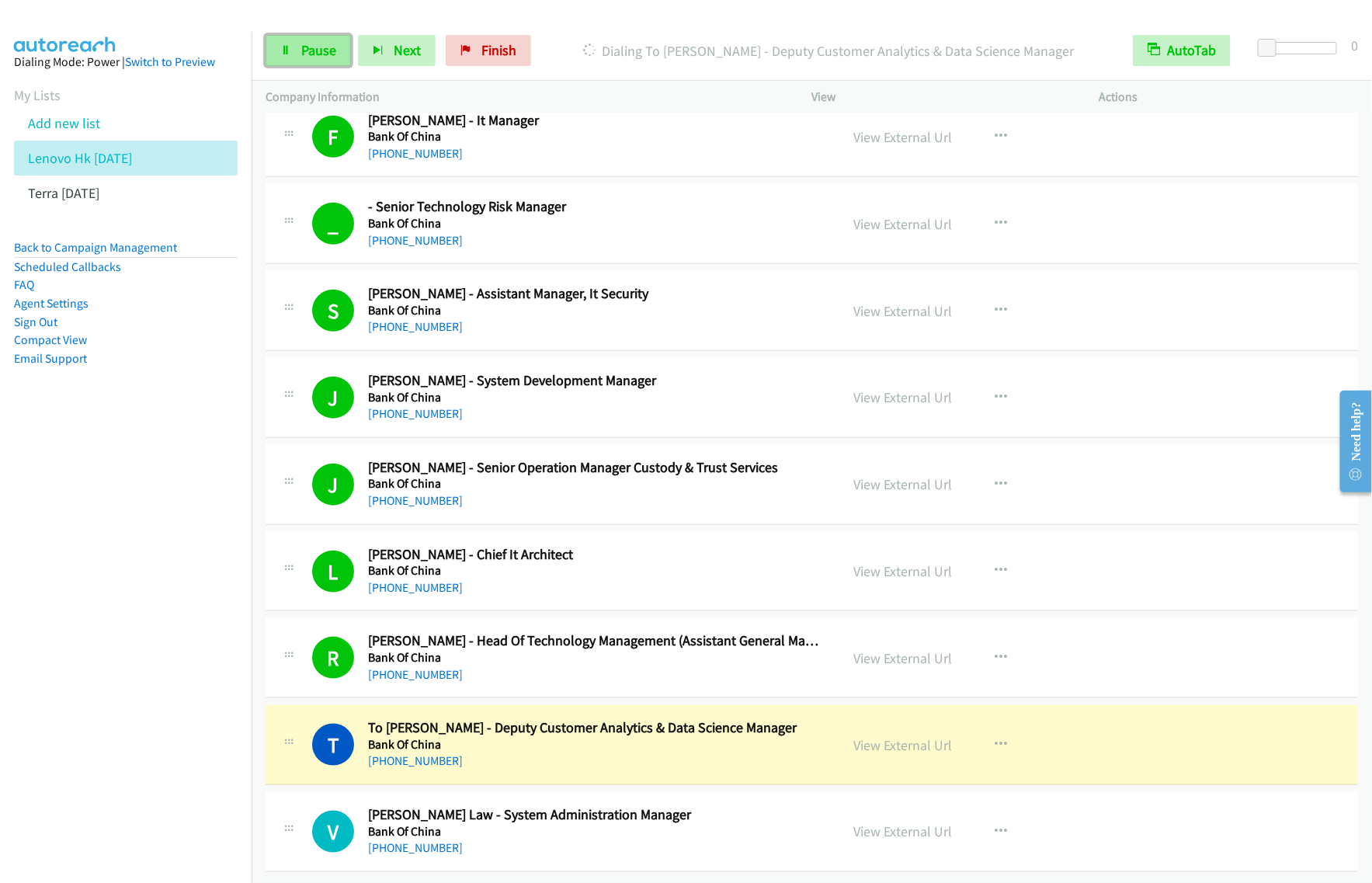
click at [306, 44] on span "Pause" at bounding box center [319, 50] width 35 height 18
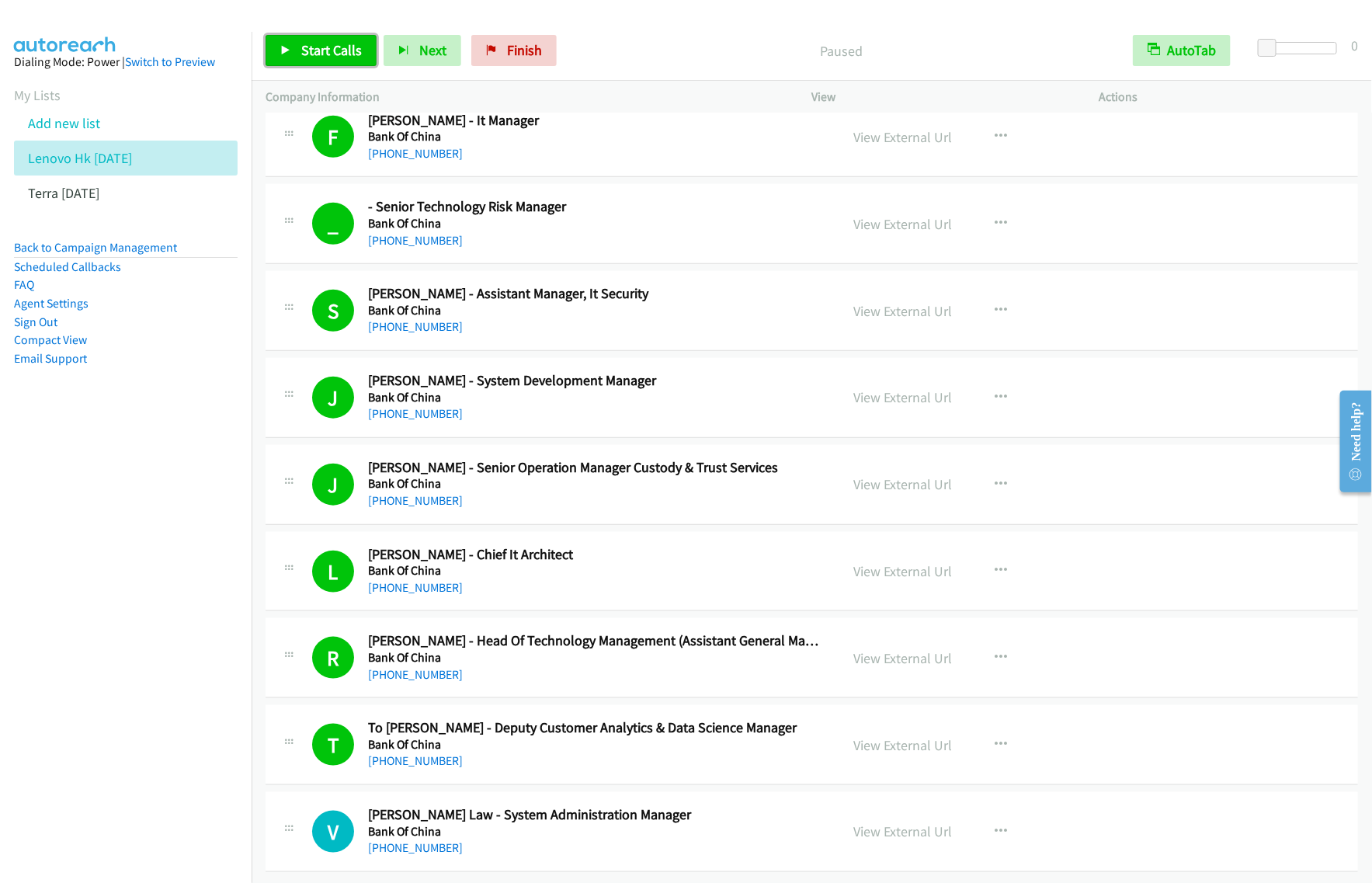
click at [326, 54] on span "Start Calls" at bounding box center [332, 50] width 60 height 18
click at [306, 55] on span "Pause" at bounding box center [319, 50] width 35 height 18
click at [981, 816] on button "button" at bounding box center [1002, 831] width 42 height 31
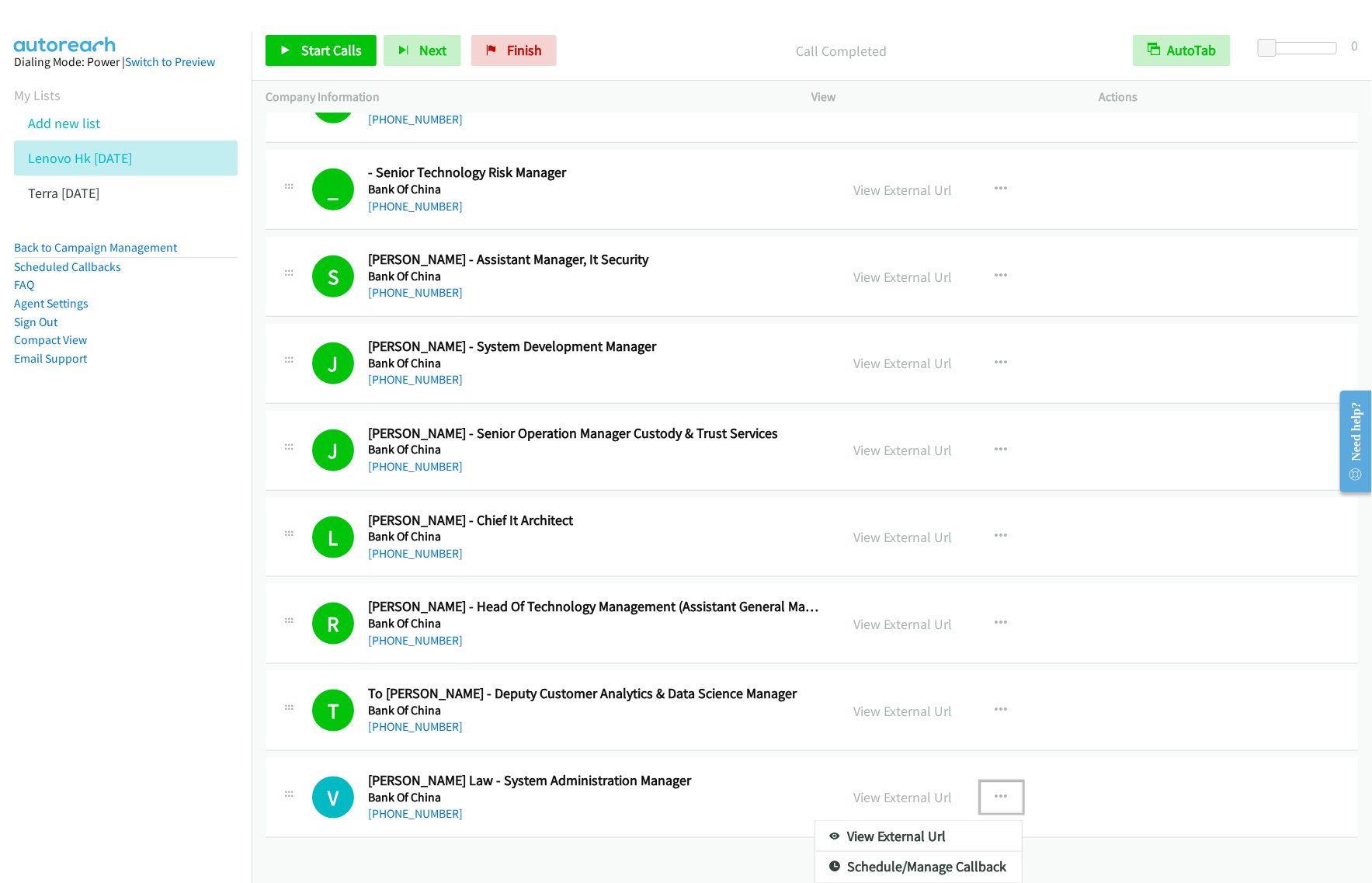
click at [909, 852] on link "View External Url" at bounding box center [919, 836] width 206 height 31
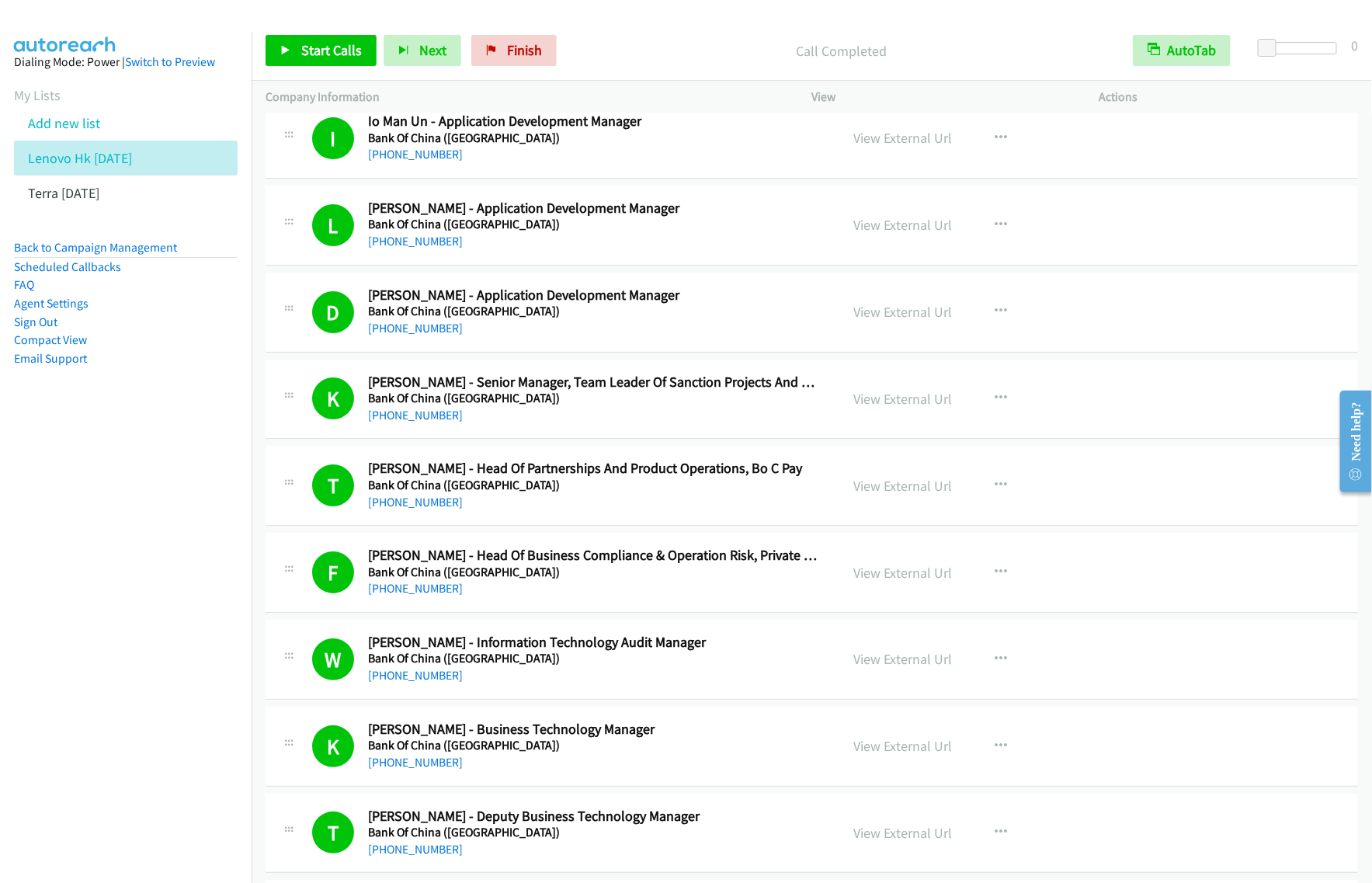
scroll to position [0, 0]
